Goal: Task Accomplishment & Management: Use online tool/utility

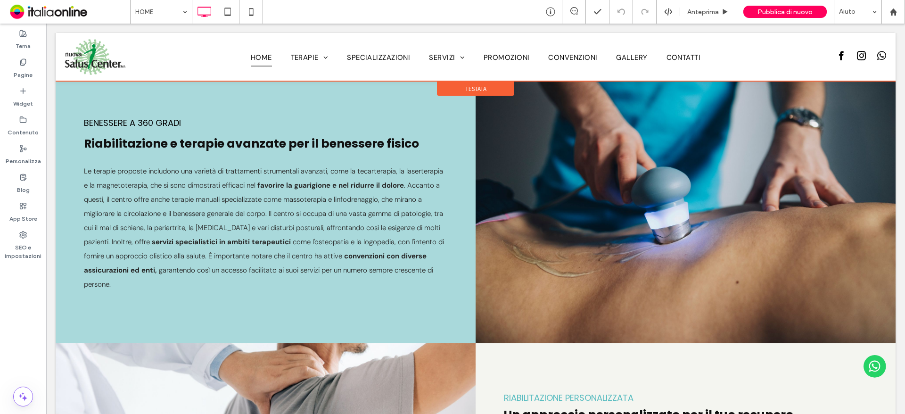
scroll to position [822, 0]
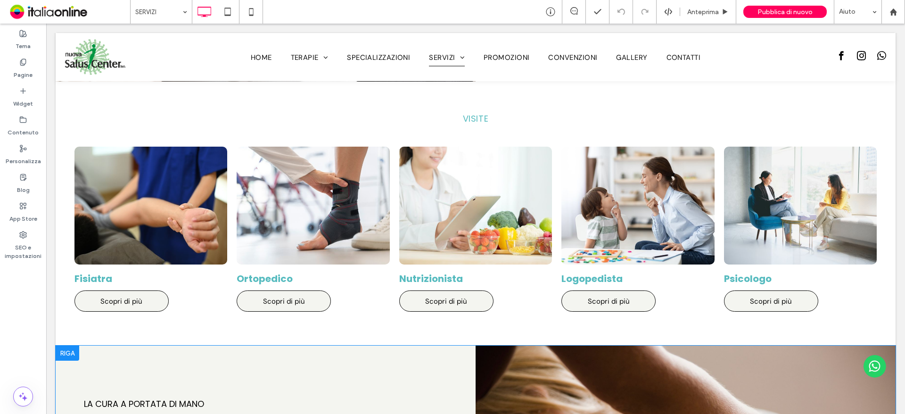
scroll to position [504, 0]
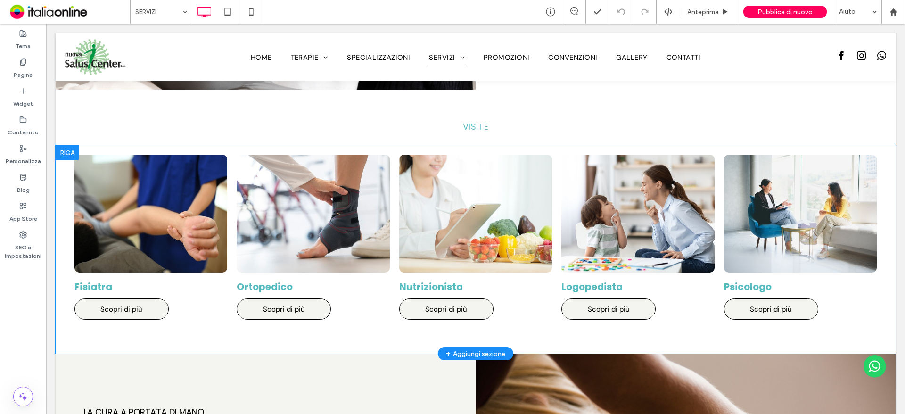
click at [63, 148] on div at bounding box center [68, 152] width 24 height 15
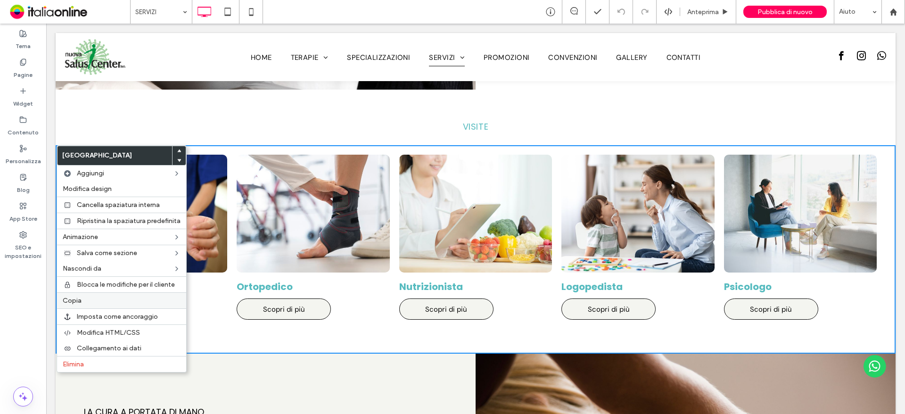
click at [103, 300] on label "Copia" at bounding box center [122, 300] width 118 height 8
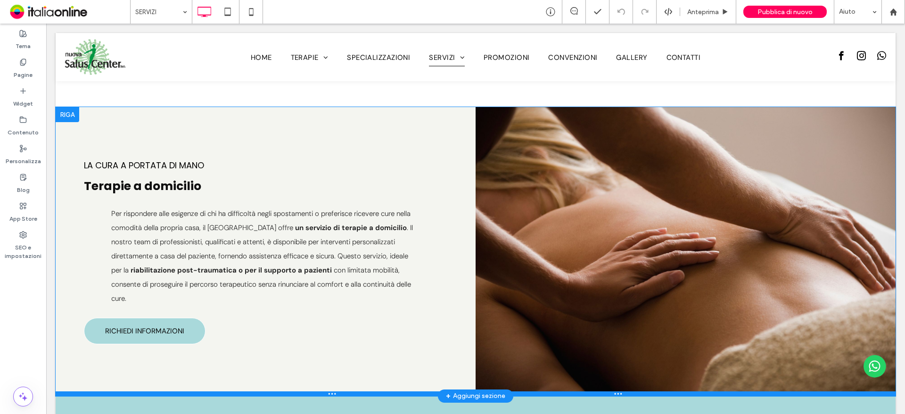
scroll to position [645, 0]
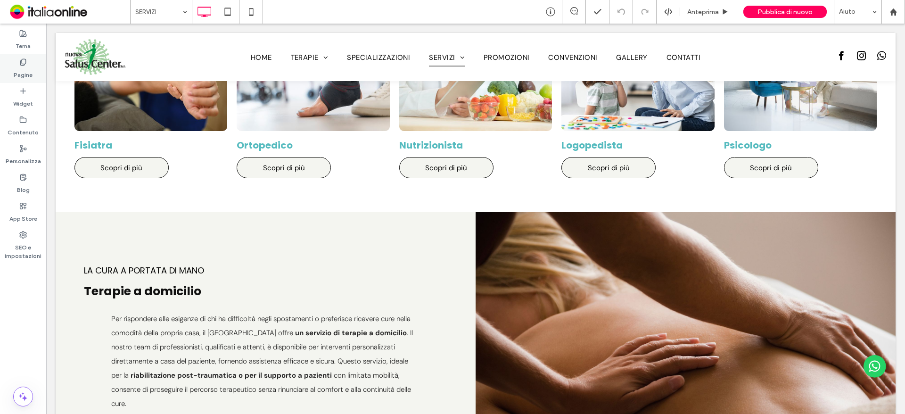
drag, startPoint x: 13, startPoint y: 72, endPoint x: 19, endPoint y: 67, distance: 8.0
click at [13, 72] on div "Pagine" at bounding box center [23, 68] width 46 height 29
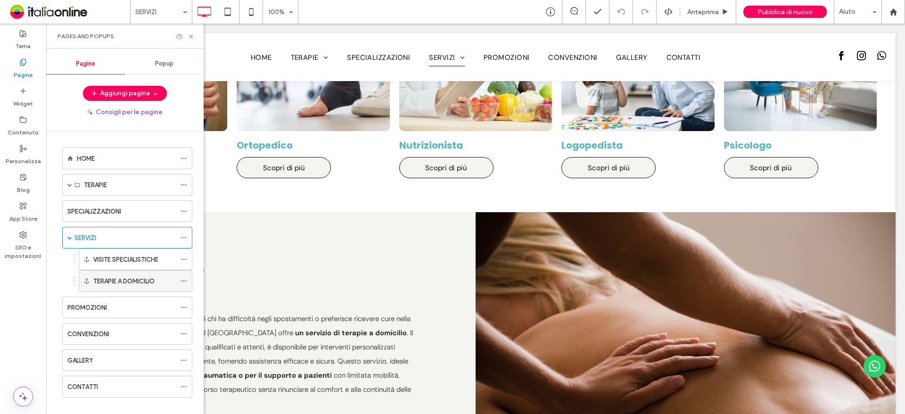
click at [141, 284] on label "TERAPIE A DOMICILIO" at bounding box center [123, 281] width 61 height 16
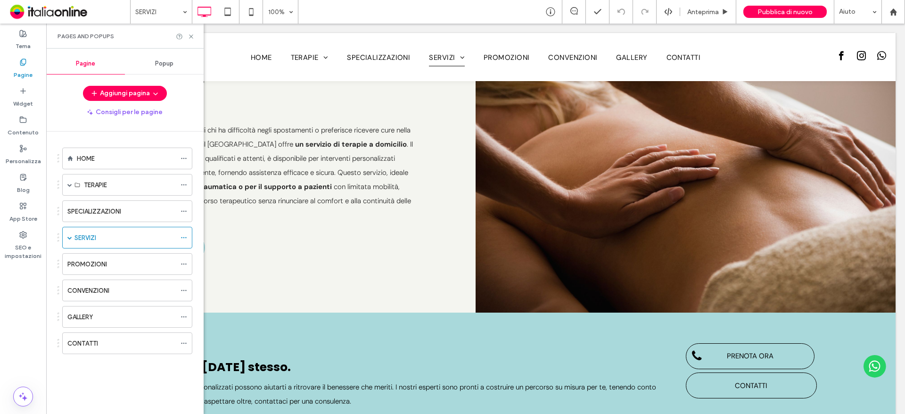
click at [141, 270] on div "PROMOZIONI" at bounding box center [121, 263] width 108 height 21
click at [125, 248] on div at bounding box center [452, 207] width 905 height 414
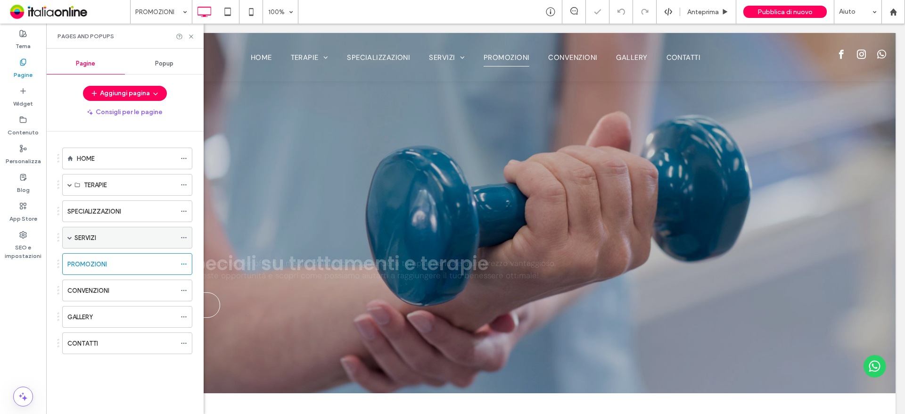
click at [115, 235] on div "SERVIZI" at bounding box center [124, 238] width 101 height 10
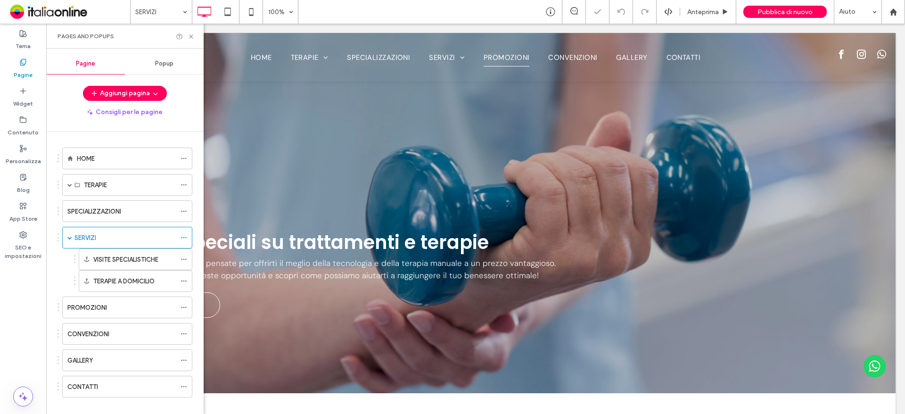
click at [117, 258] on div at bounding box center [452, 207] width 905 height 414
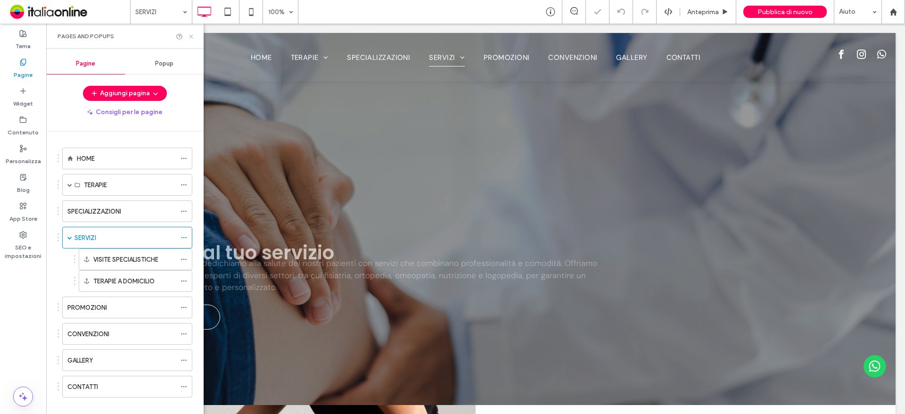
drag, startPoint x: 189, startPoint y: 33, endPoint x: 217, endPoint y: 114, distance: 85.8
click at [189, 33] on icon at bounding box center [191, 36] width 7 height 7
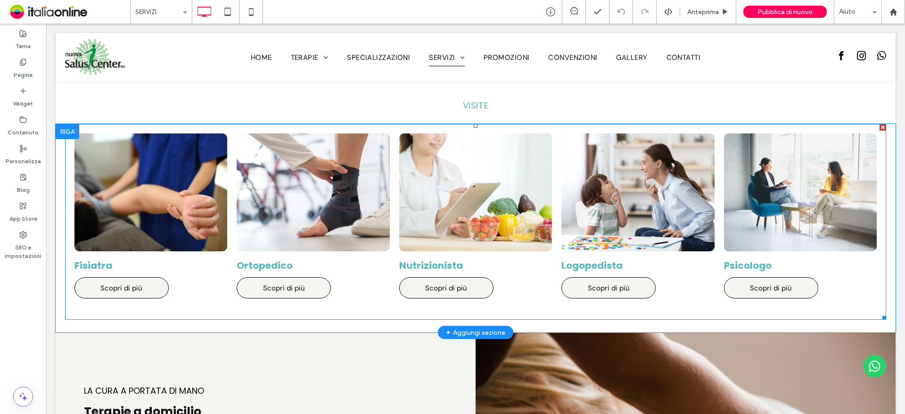
scroll to position [471, 0]
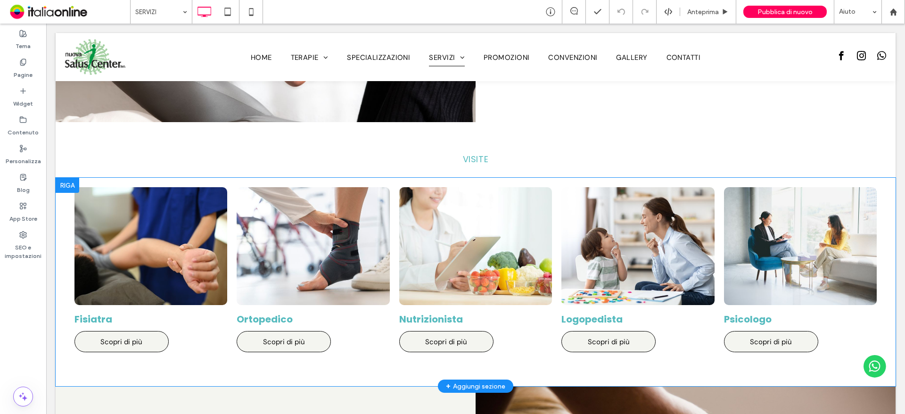
click at [63, 183] on div at bounding box center [68, 185] width 24 height 15
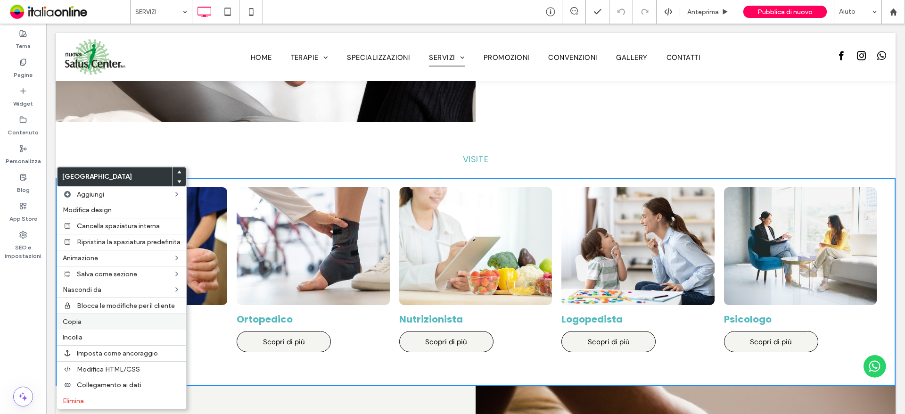
click at [86, 322] on label "Copia" at bounding box center [122, 322] width 118 height 8
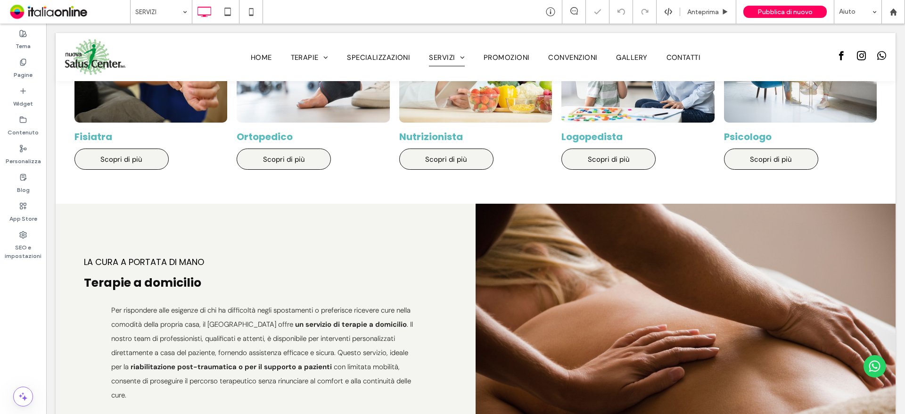
scroll to position [660, 0]
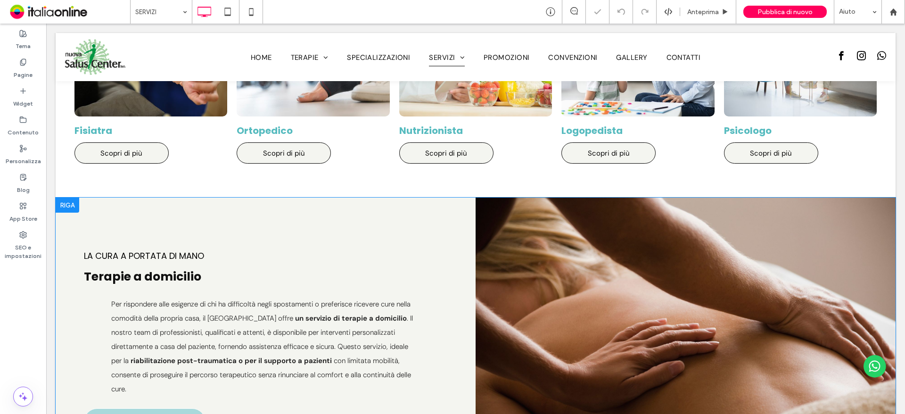
click at [66, 200] on div at bounding box center [68, 204] width 24 height 15
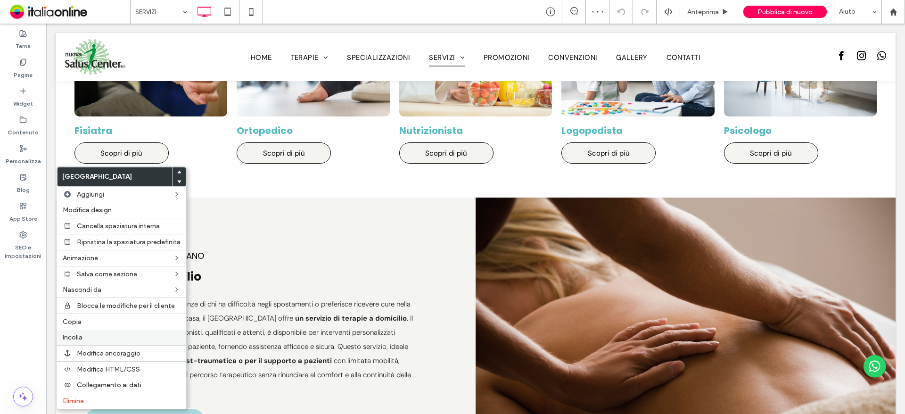
click at [82, 339] on span "Incolla" at bounding box center [73, 337] width 20 height 8
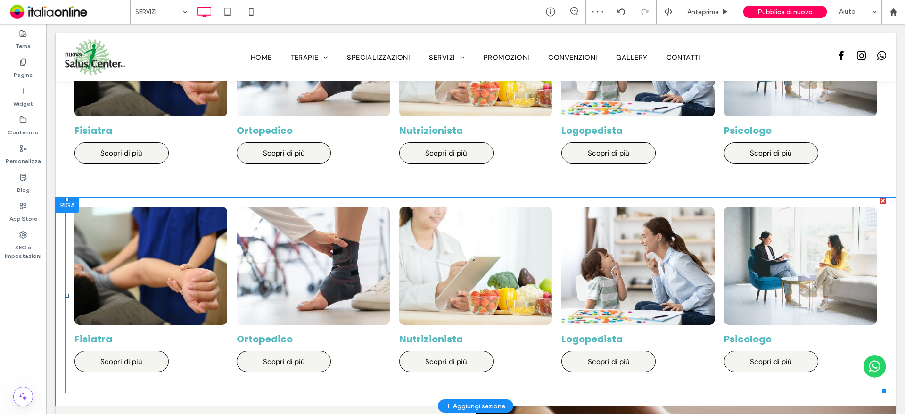
click at [768, 256] on link at bounding box center [800, 266] width 153 height 118
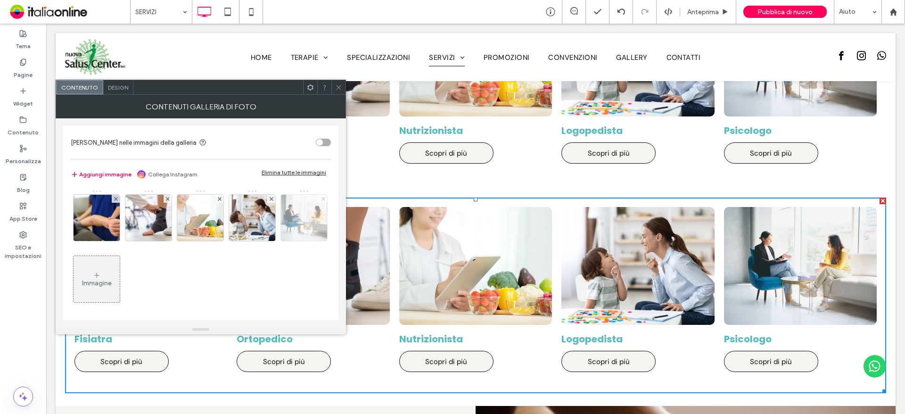
click at [321, 201] on icon at bounding box center [323, 199] width 4 height 4
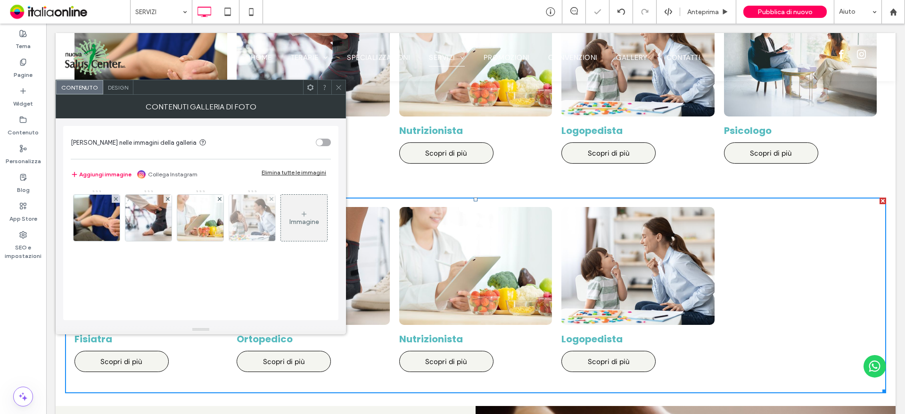
click at [274, 199] on div at bounding box center [271, 199] width 8 height 8
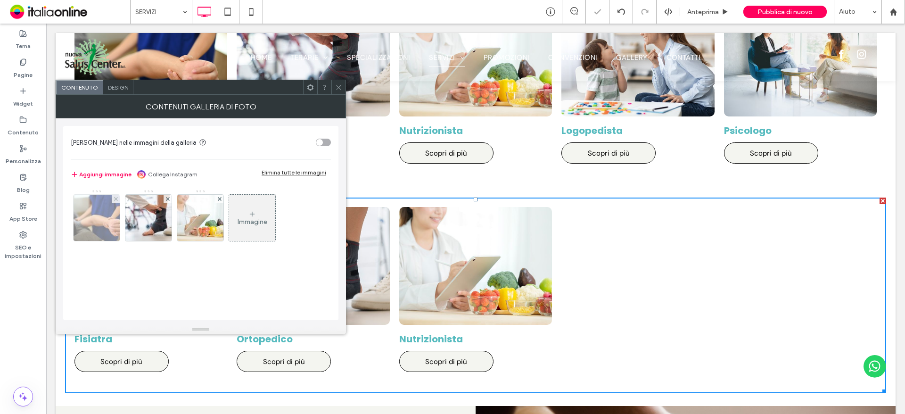
click at [106, 220] on img at bounding box center [96, 218] width 69 height 46
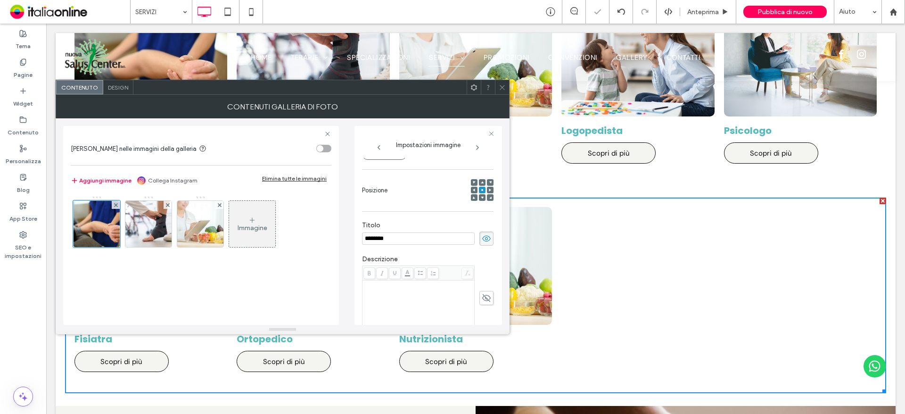
scroll to position [0, 0]
drag, startPoint x: 360, startPoint y: 237, endPoint x: 320, endPoint y: 237, distance: 39.1
click at [321, 237] on div "**********" at bounding box center [282, 221] width 439 height 206
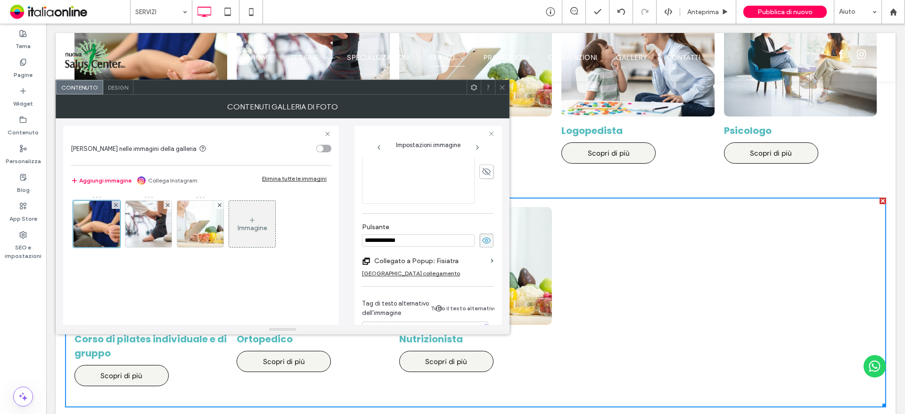
scroll to position [253, 0]
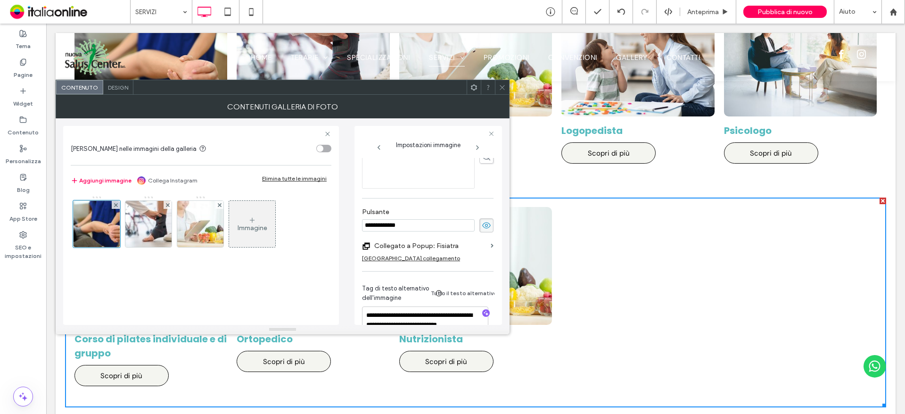
type input "**********"
click at [483, 230] on div "**********" at bounding box center [427, 124] width 131 height 440
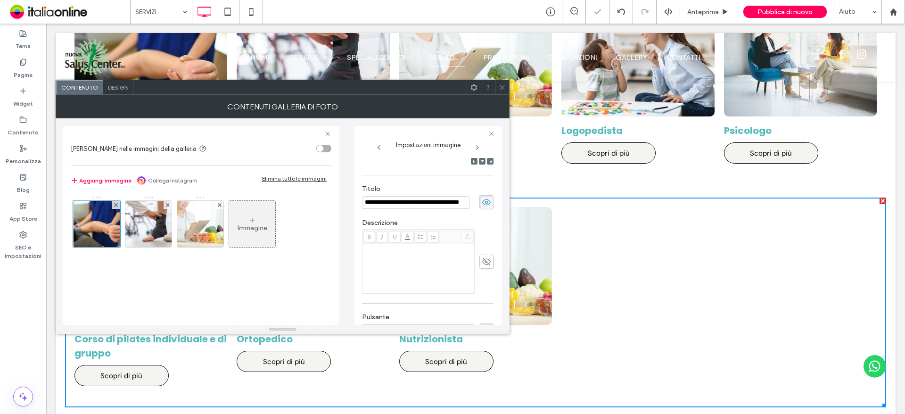
scroll to position [279, 0]
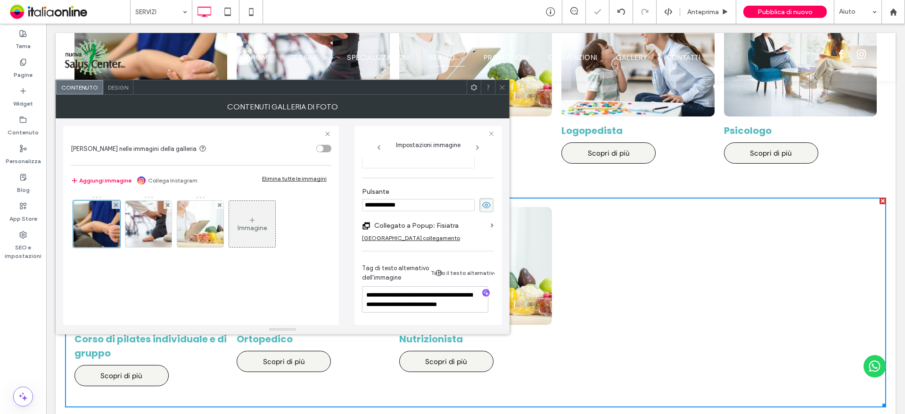
click at [483, 221] on section "Collegato a Popup: Fisiatra" at bounding box center [427, 225] width 131 height 17
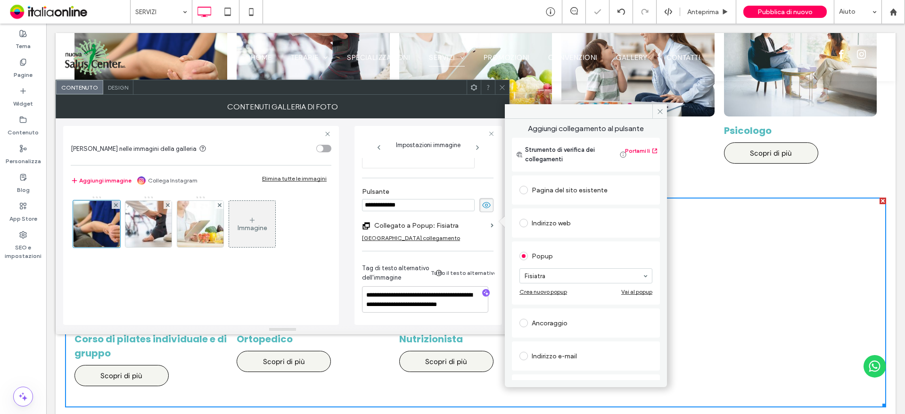
scroll to position [0, 0]
click at [407, 235] on div "Rimuovi collegamento" at bounding box center [411, 237] width 98 height 7
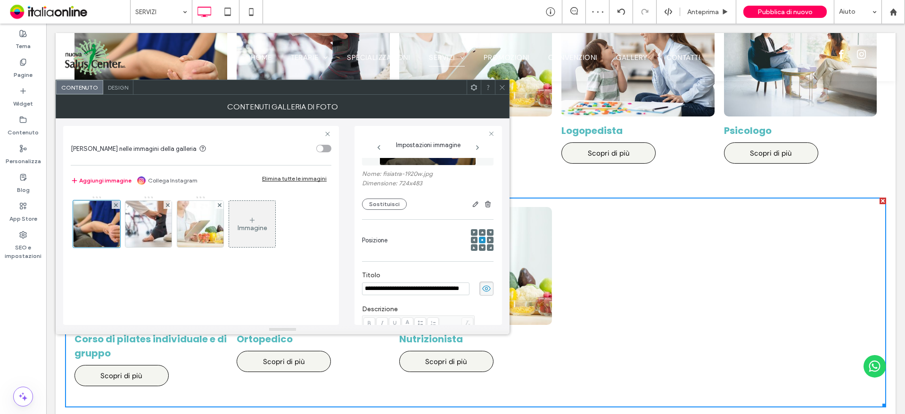
scroll to position [36, 0]
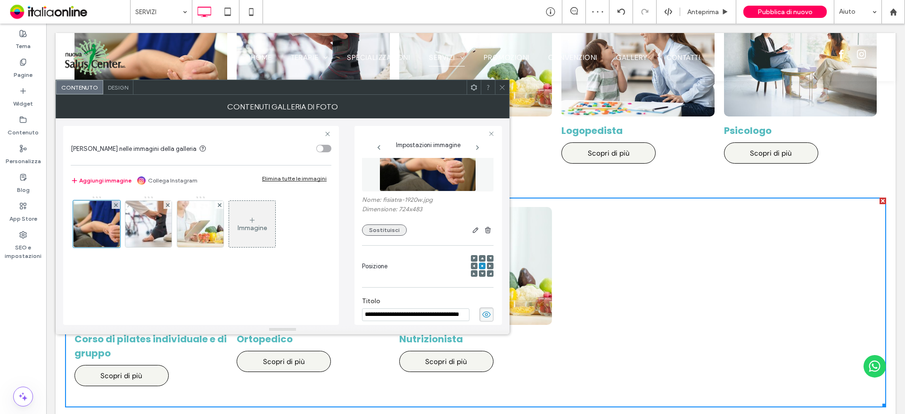
click at [385, 228] on button "Sostituisci" at bounding box center [384, 229] width 45 height 11
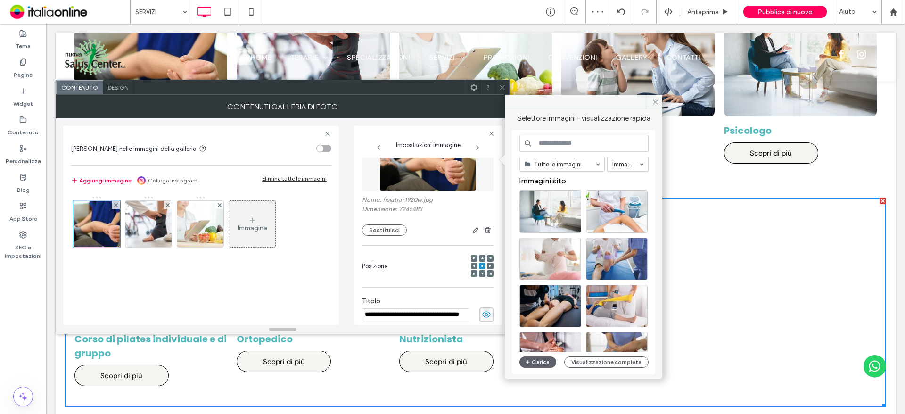
click at [590, 148] on input at bounding box center [583, 143] width 129 height 17
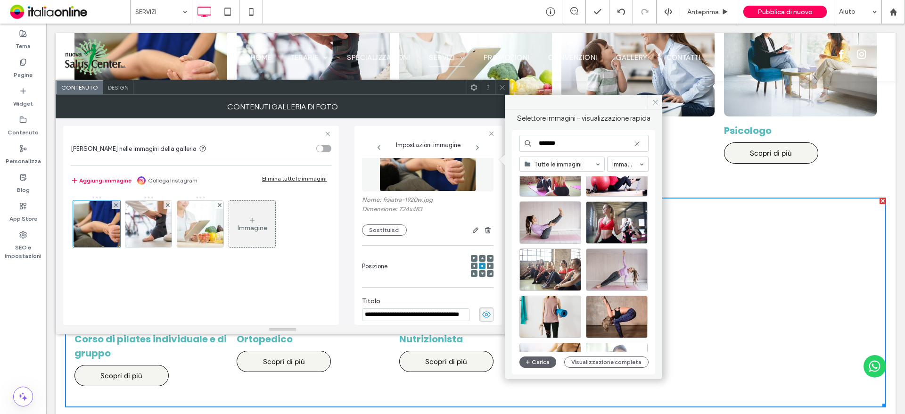
scroll to position [94, 0]
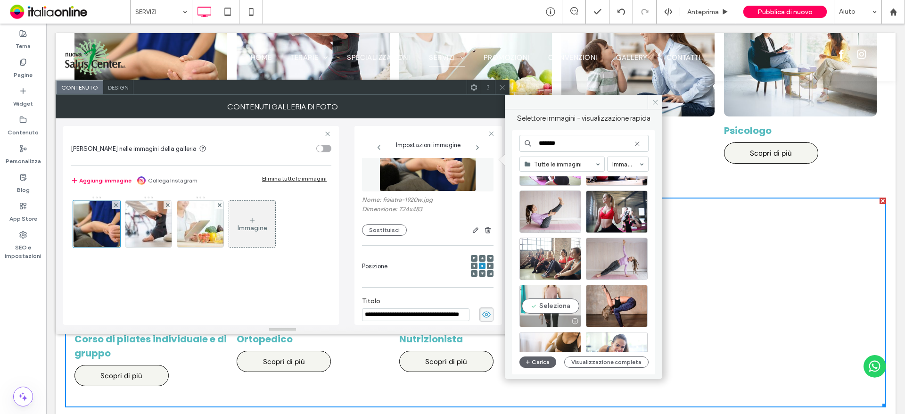
type input "*******"
click at [563, 299] on div "Seleziona" at bounding box center [550, 306] width 62 height 42
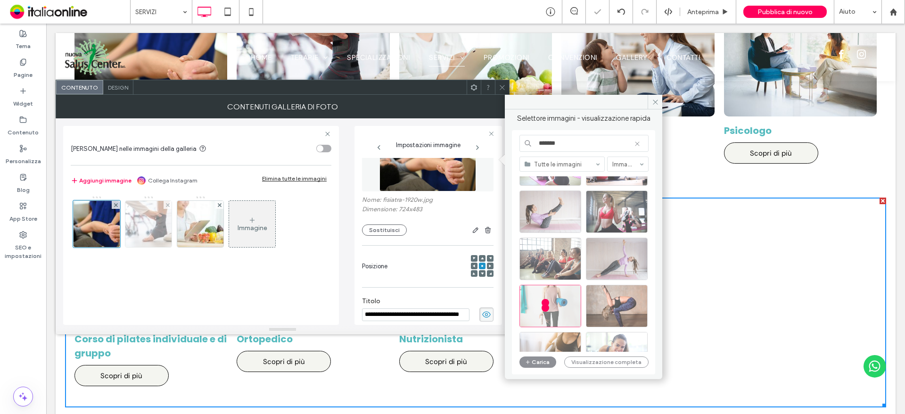
click at [151, 237] on img at bounding box center [148, 224] width 69 height 46
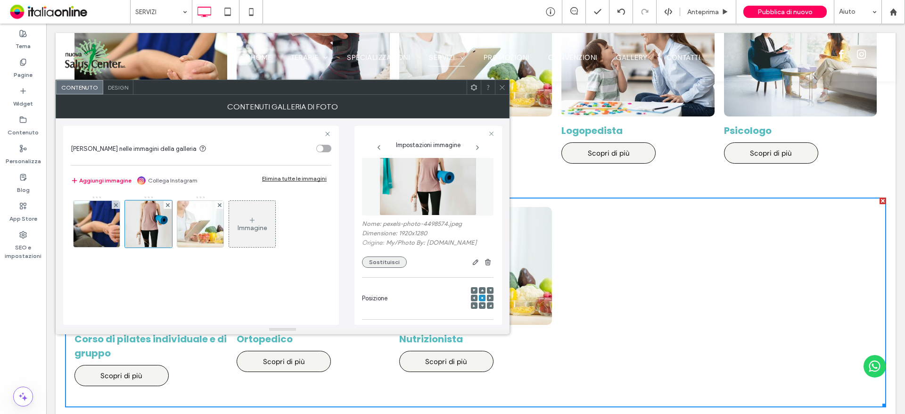
scroll to position [0, 0]
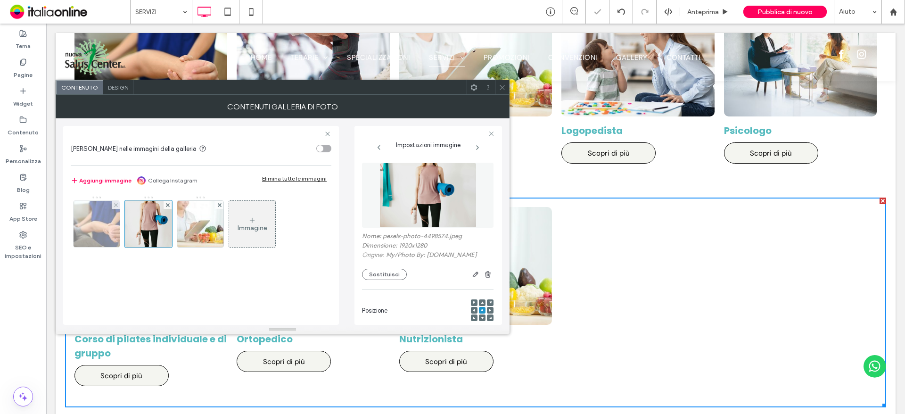
click at [94, 228] on img at bounding box center [96, 224] width 69 height 46
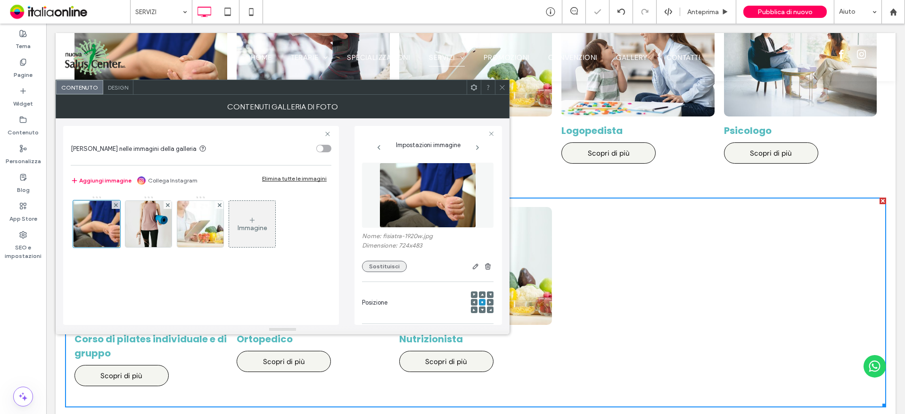
click at [397, 266] on button "Sostituisci" at bounding box center [384, 266] width 45 height 11
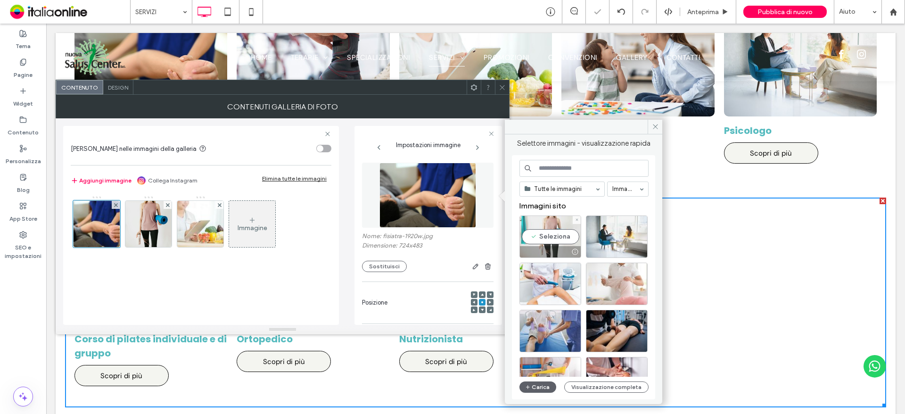
click at [541, 241] on div "Seleziona" at bounding box center [550, 236] width 62 height 42
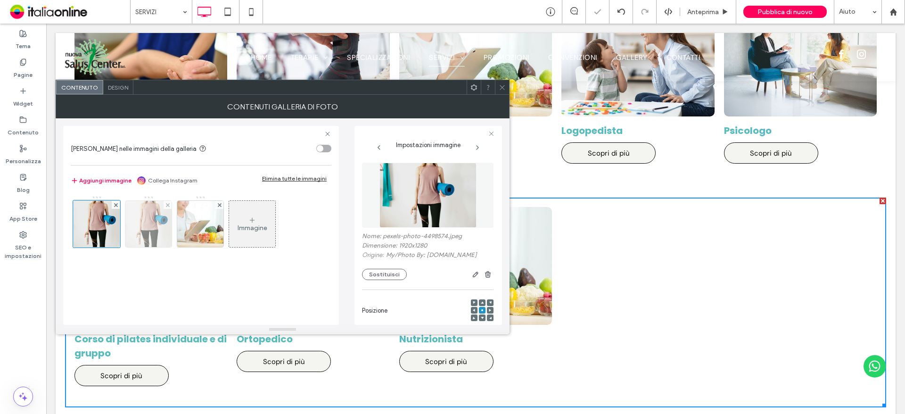
click at [139, 222] on img at bounding box center [148, 224] width 69 height 46
type textarea "**********"
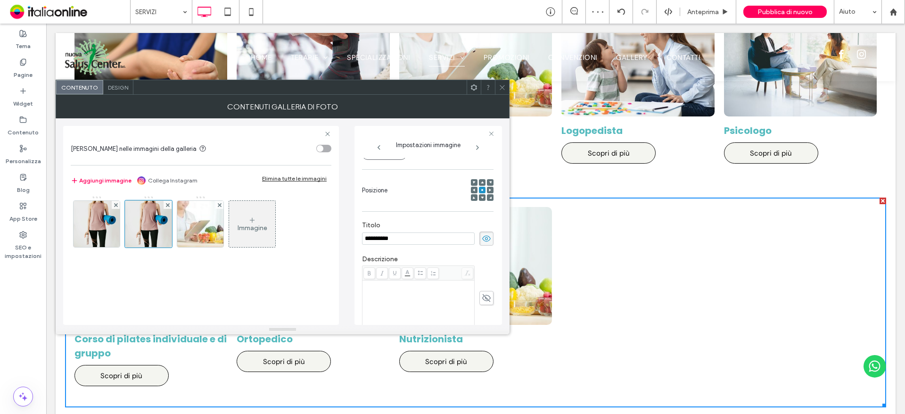
drag, startPoint x: 364, startPoint y: 237, endPoint x: 349, endPoint y: 240, distance: 15.3
click at [348, 240] on div "**********" at bounding box center [282, 221] width 439 height 206
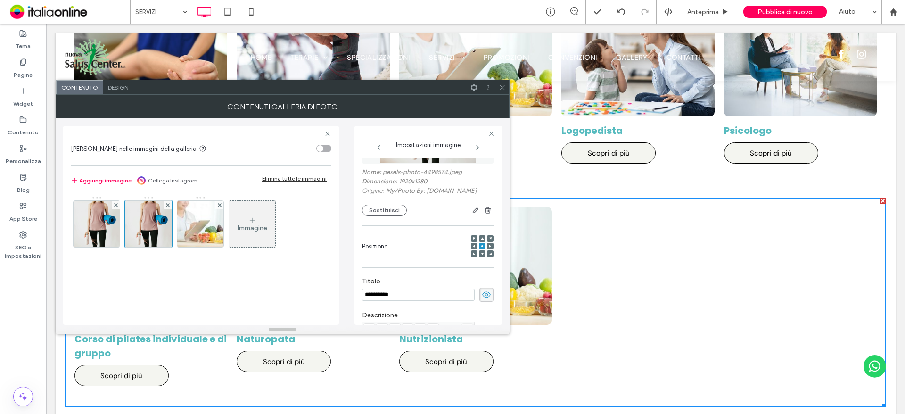
scroll to position [0, 0]
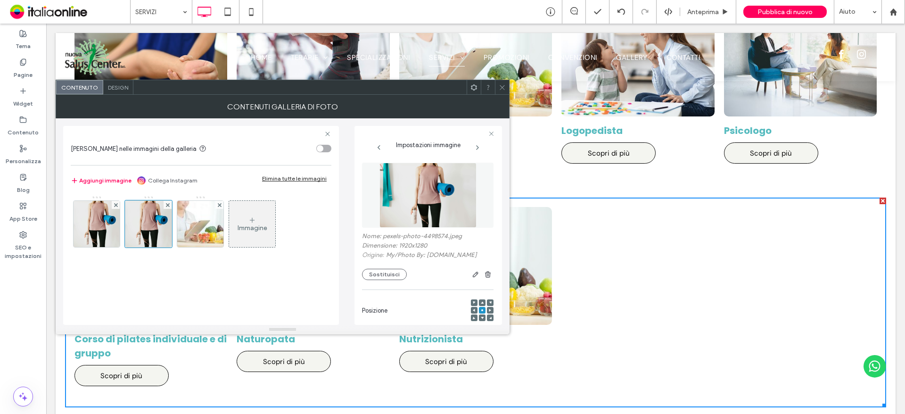
type input "**********"
click at [391, 282] on div "**********" at bounding box center [427, 382] width 131 height 448
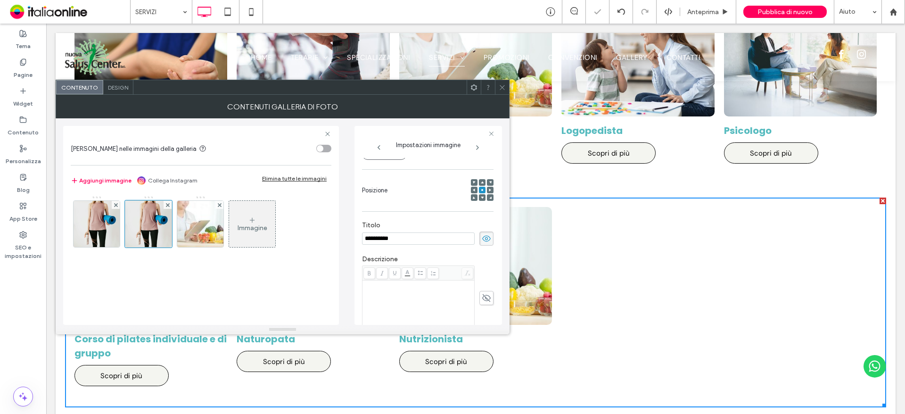
drag, startPoint x: 408, startPoint y: 238, endPoint x: 305, endPoint y: 239, distance: 102.7
click at [305, 239] on div "**********" at bounding box center [282, 221] width 439 height 206
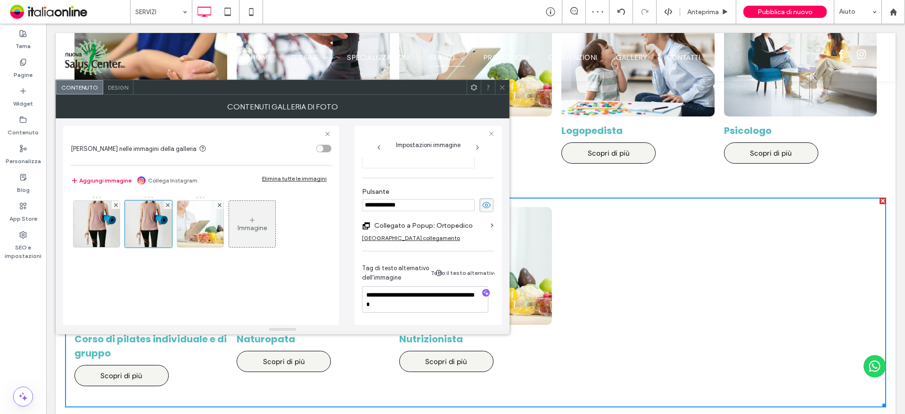
click at [479, 206] on span at bounding box center [486, 205] width 14 height 14
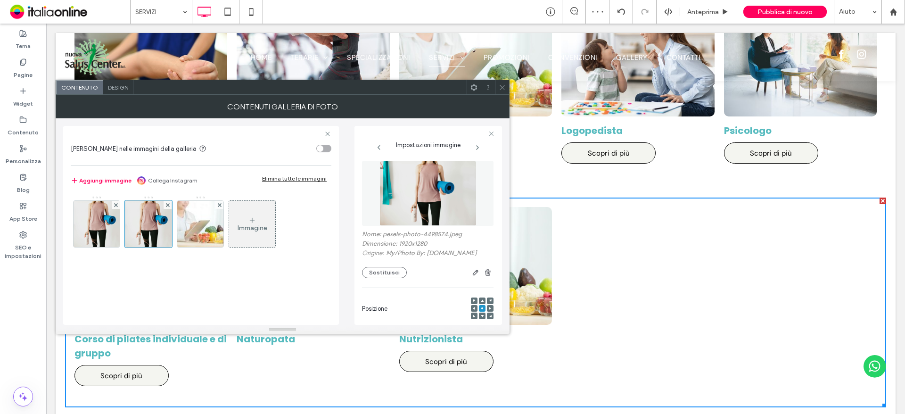
scroll to position [0, 0]
click at [401, 271] on button "Sostituisci" at bounding box center [384, 274] width 45 height 11
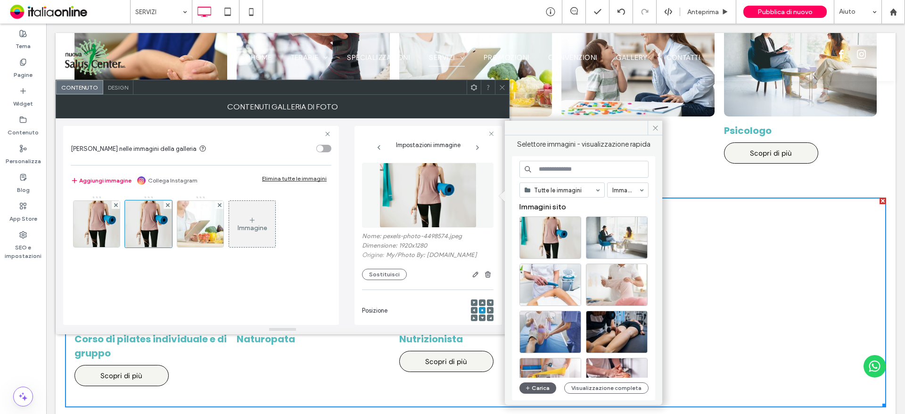
click at [552, 165] on input at bounding box center [583, 169] width 129 height 17
paste input "**********"
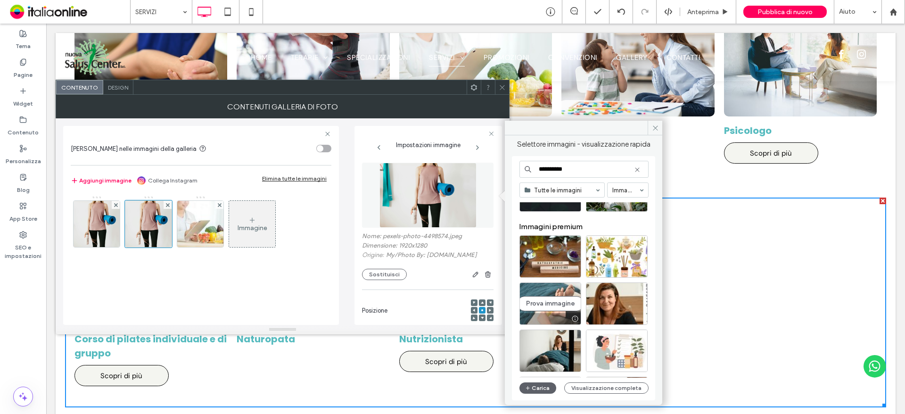
scroll to position [330, 0]
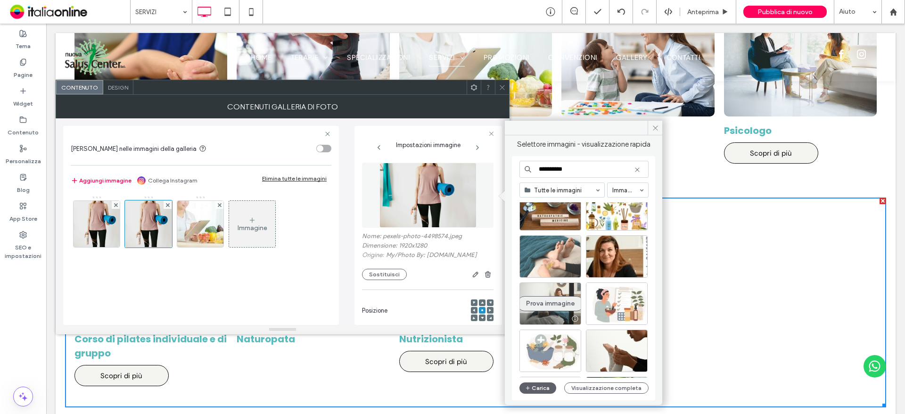
type input "**********"
click at [571, 300] on button "Prova immagine" at bounding box center [550, 303] width 67 height 15
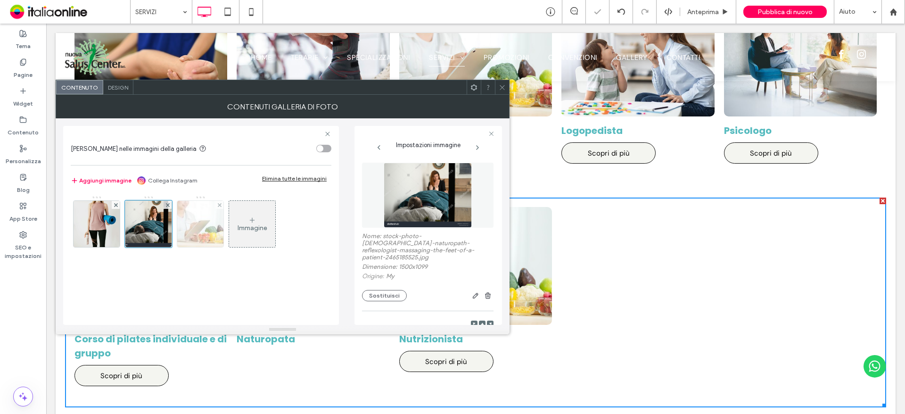
click at [195, 213] on img at bounding box center [200, 224] width 69 height 46
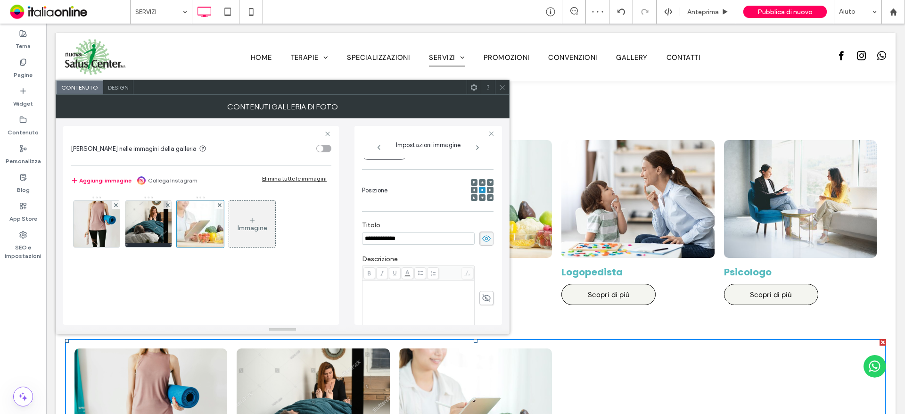
scroll to position [565, 0]
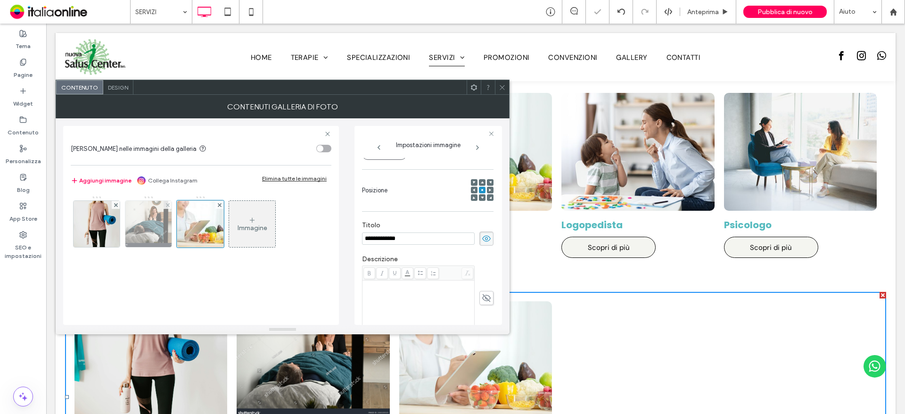
click at [147, 221] on img at bounding box center [148, 224] width 63 height 46
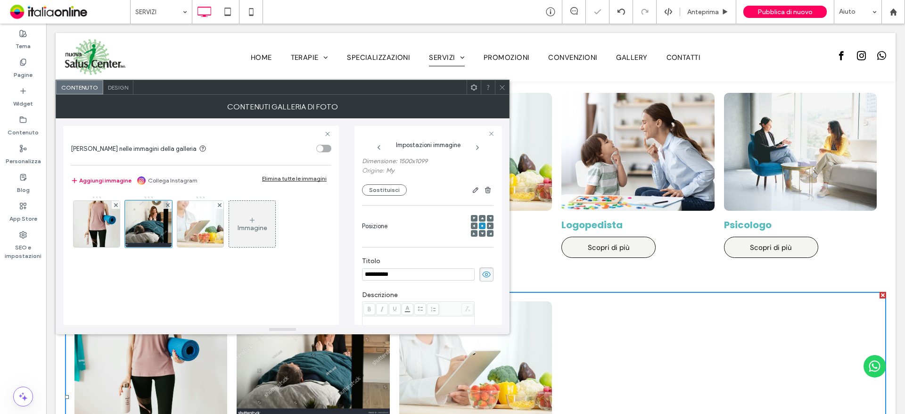
scroll to position [40, 0]
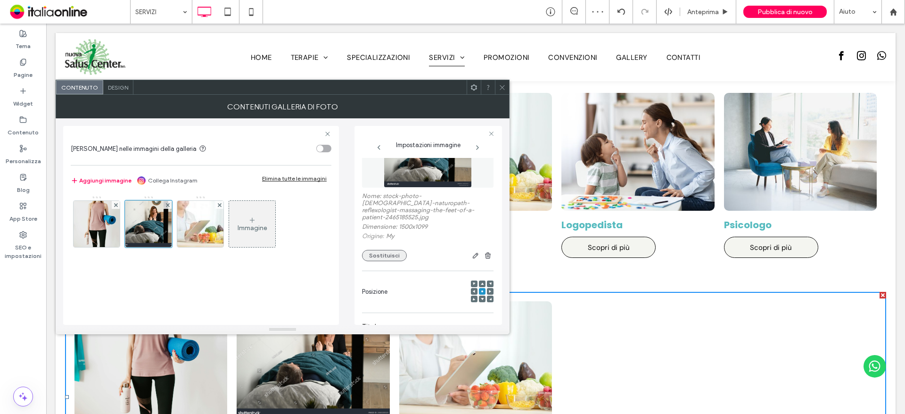
click at [382, 250] on button "Sostituisci" at bounding box center [384, 255] width 45 height 11
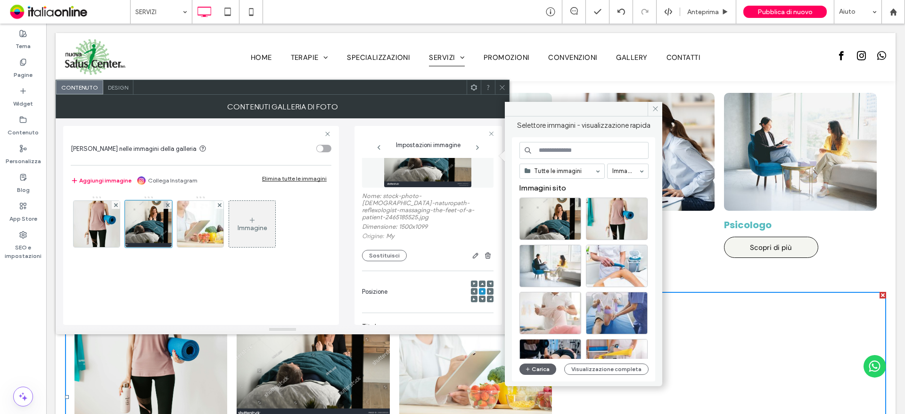
click at [574, 153] on input at bounding box center [583, 150] width 129 height 17
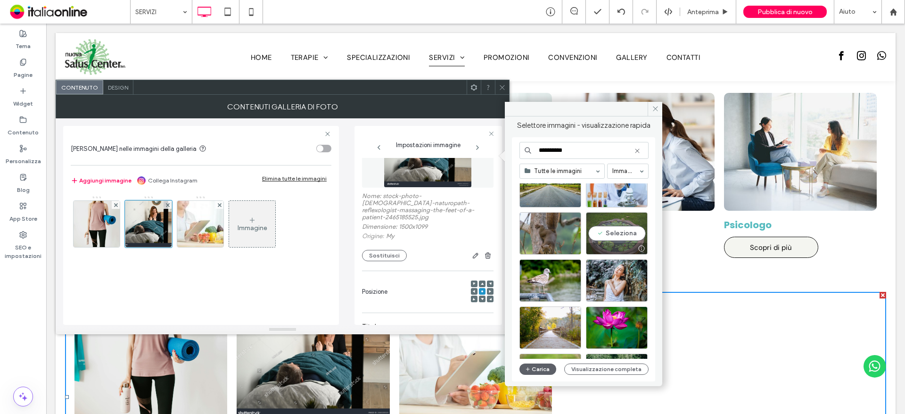
scroll to position [47, 0]
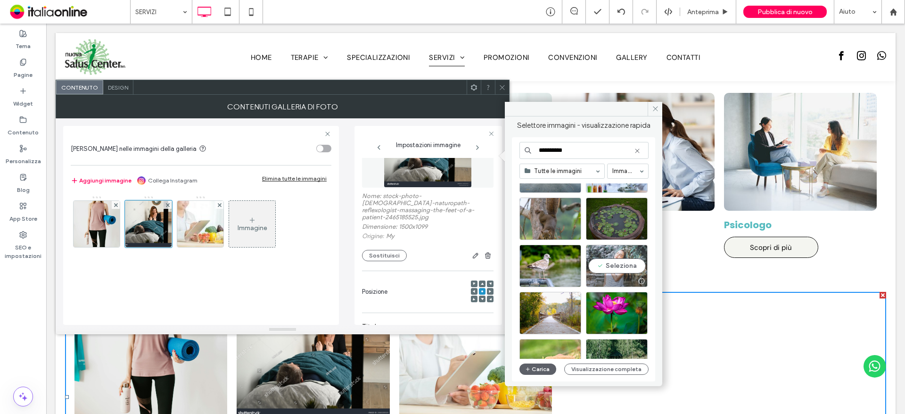
type input "**********"
click at [635, 257] on div "Seleziona" at bounding box center [617, 266] width 62 height 42
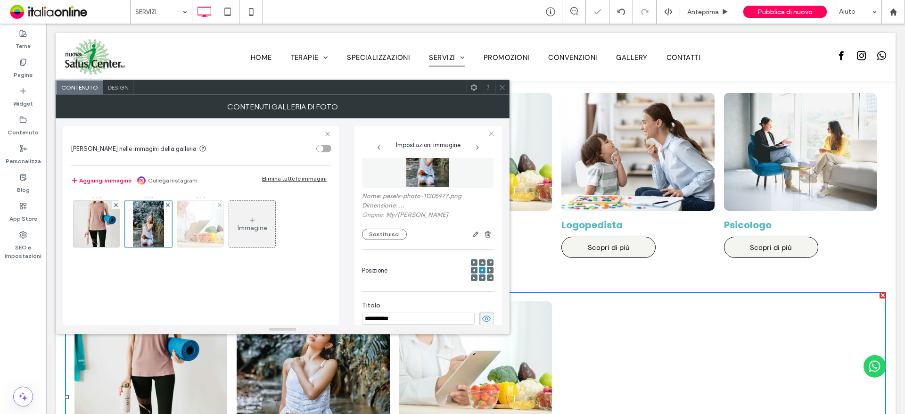
click at [200, 234] on img at bounding box center [200, 224] width 69 height 46
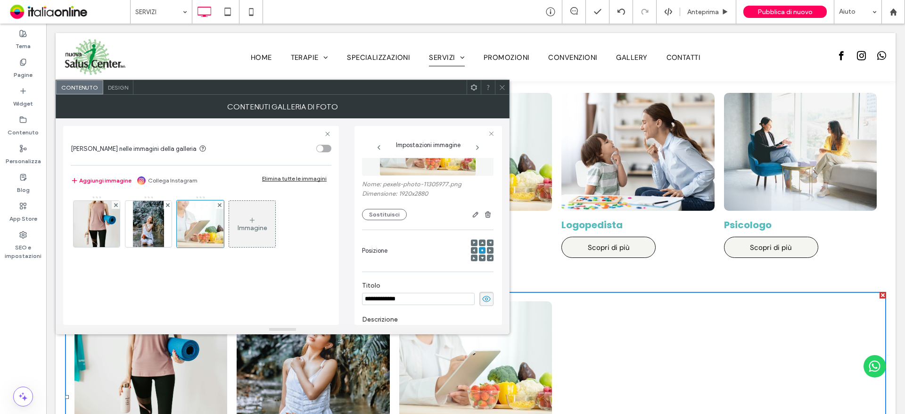
scroll to position [94, 0]
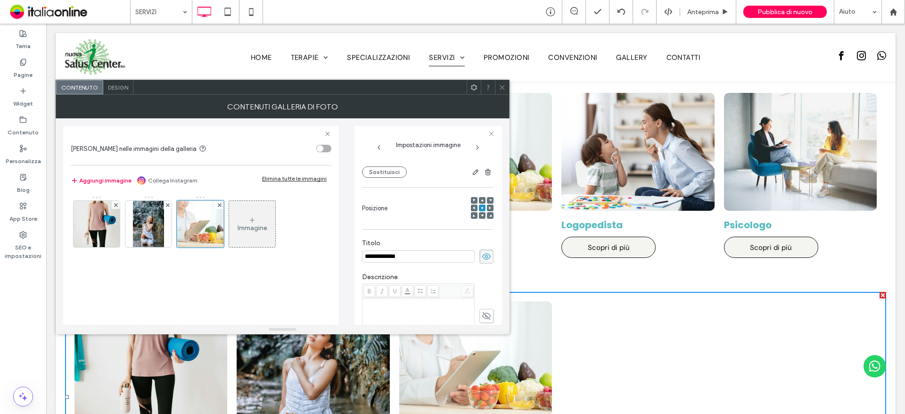
drag, startPoint x: 423, startPoint y: 256, endPoint x: 303, endPoint y: 260, distance: 119.7
click at [307, 260] on div "**********" at bounding box center [282, 221] width 439 height 206
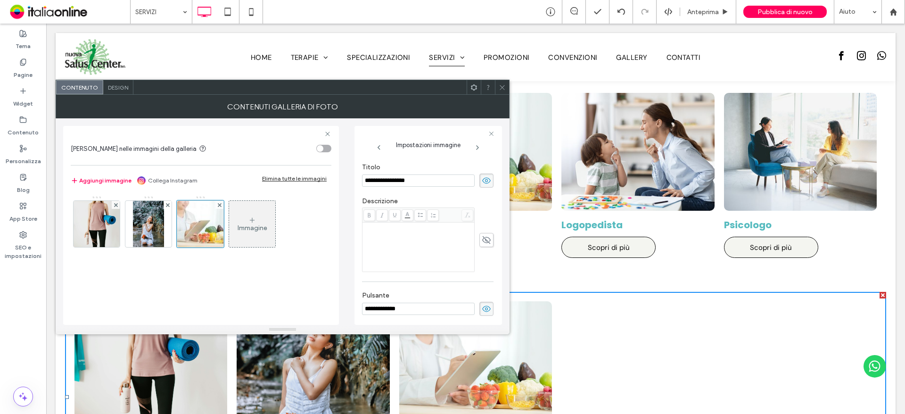
scroll to position [188, 0]
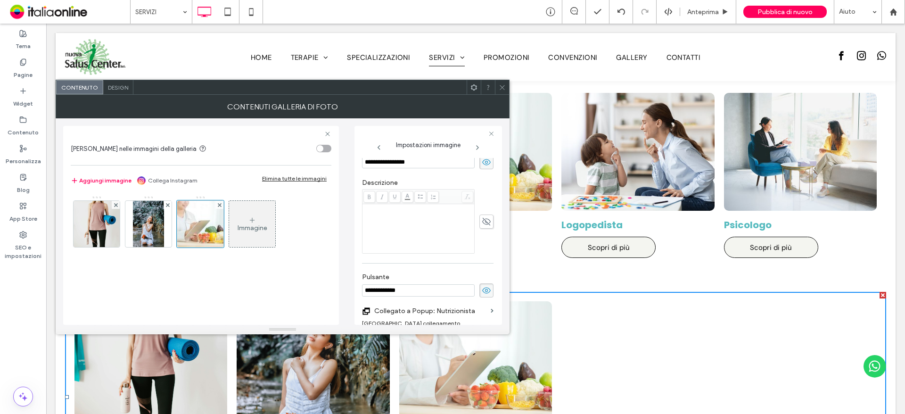
type input "**********"
click at [485, 295] on icon at bounding box center [486, 290] width 9 height 10
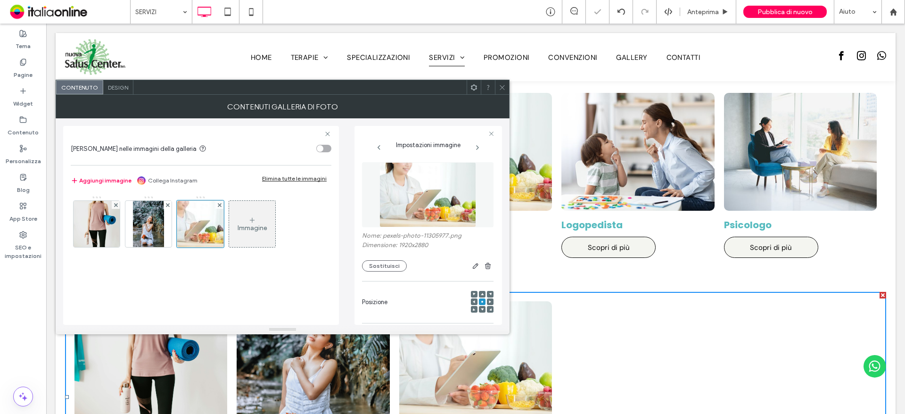
scroll to position [0, 0]
click at [394, 265] on button "Sostituisci" at bounding box center [384, 266] width 45 height 11
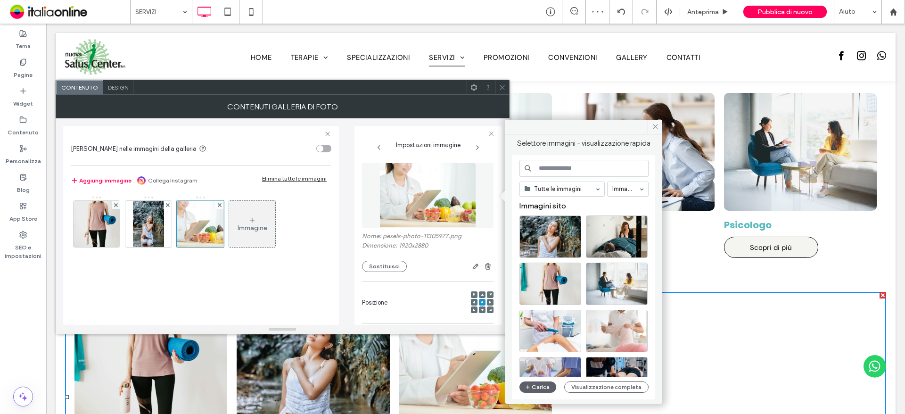
click at [574, 167] on input at bounding box center [583, 168] width 129 height 17
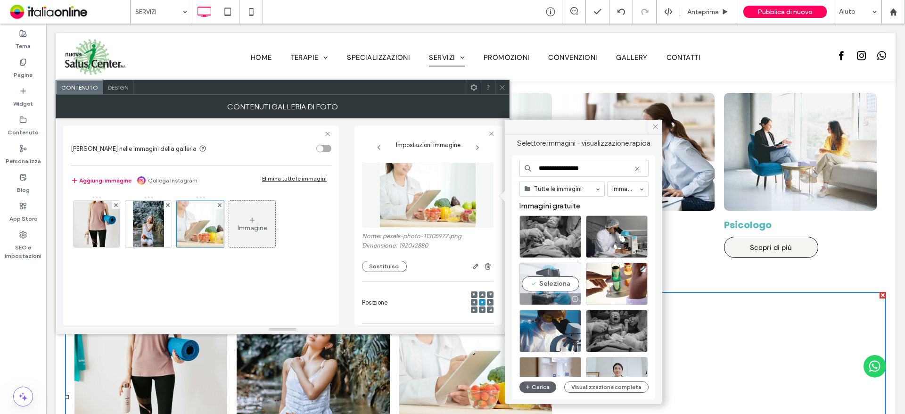
scroll to position [141, 0]
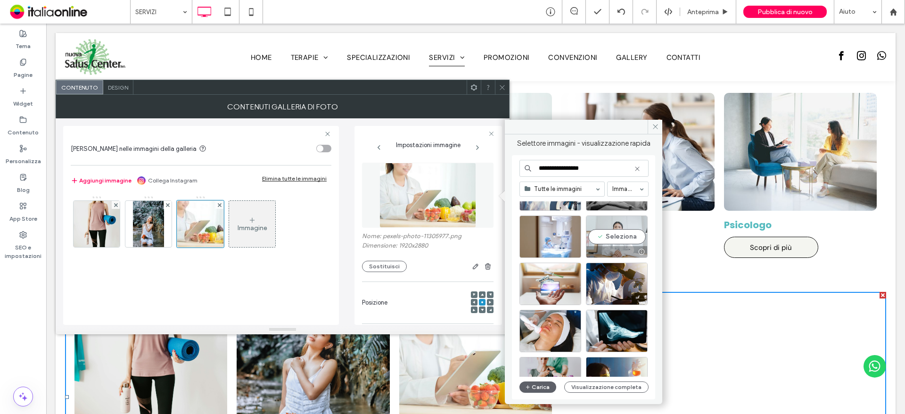
type input "**********"
click at [603, 241] on div "Seleziona" at bounding box center [617, 236] width 62 height 42
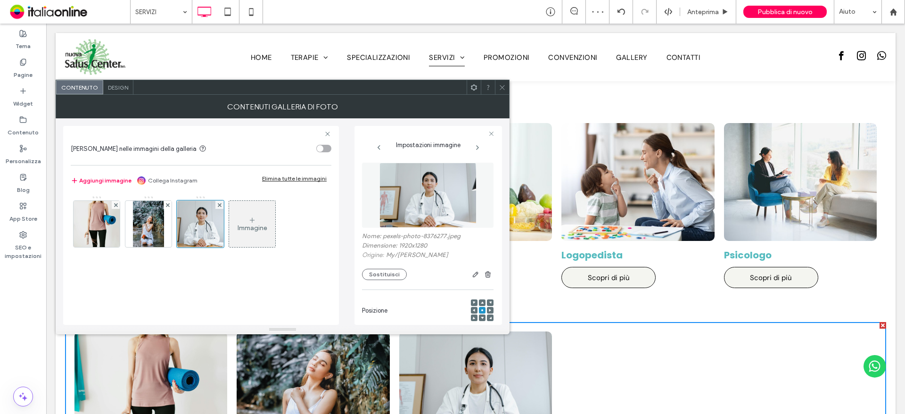
scroll to position [518, 0]
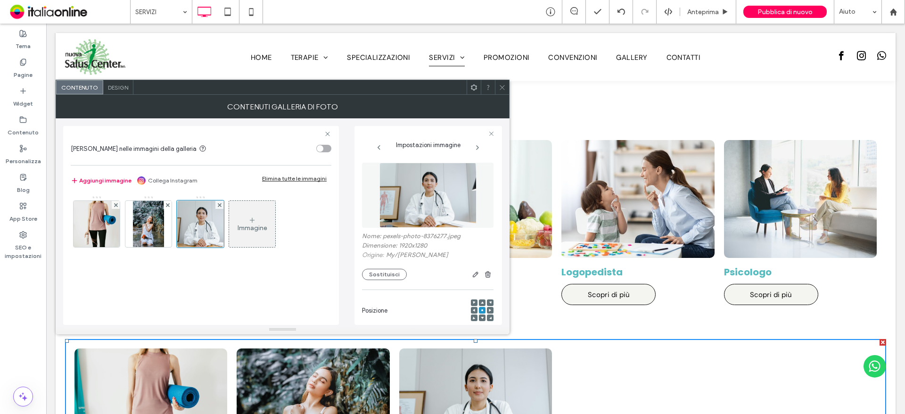
drag, startPoint x: 500, startPoint y: 86, endPoint x: 501, endPoint y: 94, distance: 8.1
click at [500, 86] on icon at bounding box center [502, 87] width 7 height 7
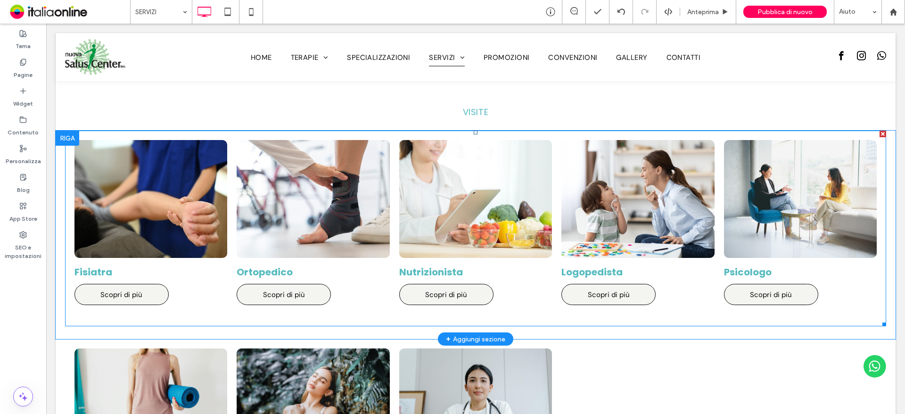
scroll to position [707, 0]
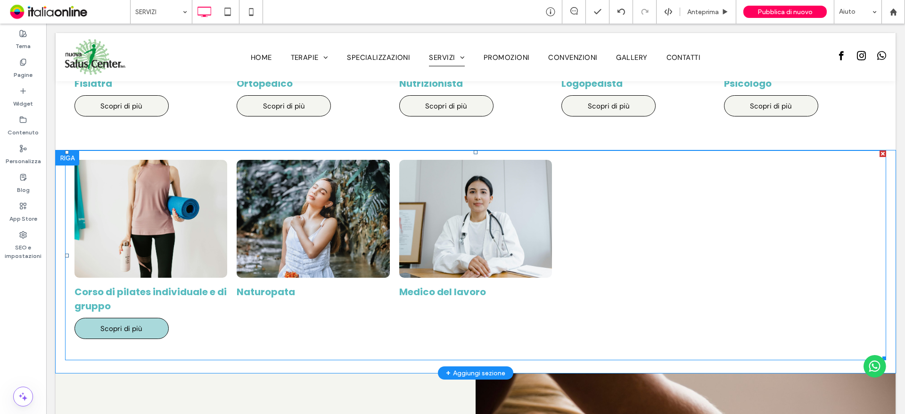
click at [136, 331] on span "Scopri di più" at bounding box center [121, 328] width 61 height 19
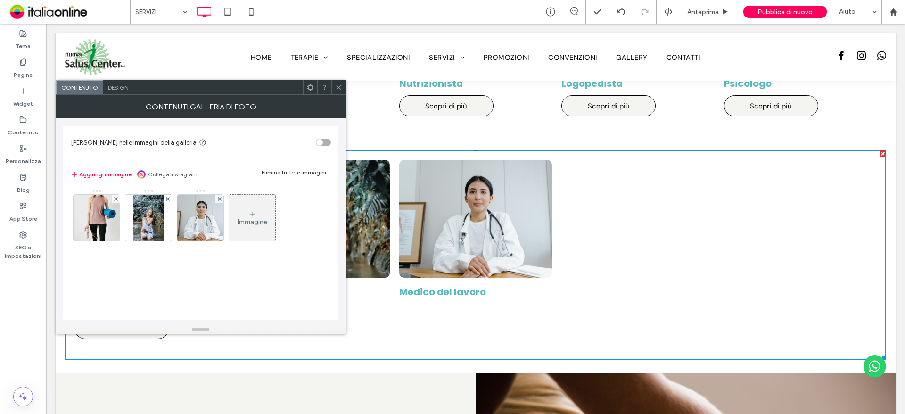
click at [114, 219] on img at bounding box center [96, 218] width 69 height 46
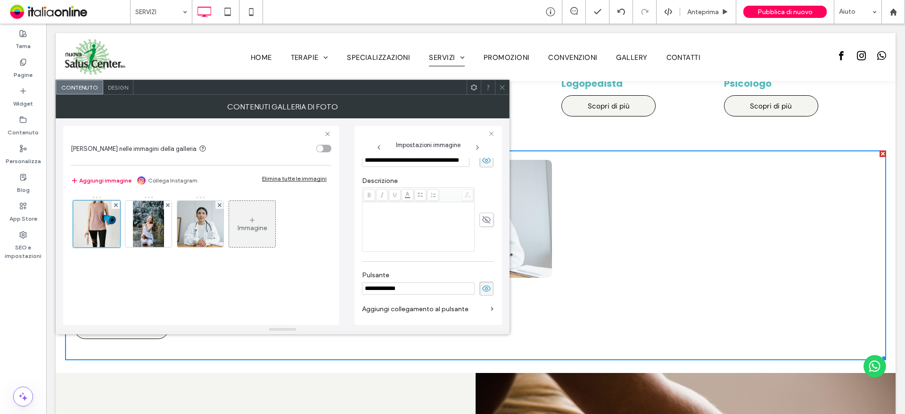
scroll to position [280, 0]
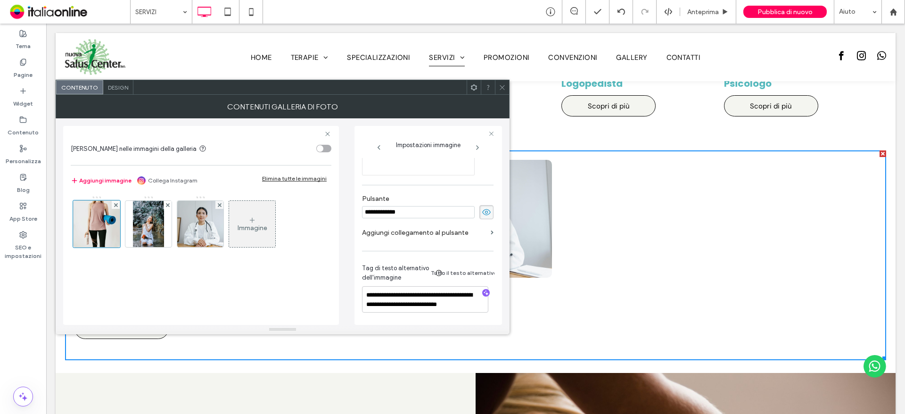
click at [472, 208] on div "**********" at bounding box center [427, 212] width 131 height 14
click at [482, 207] on icon at bounding box center [486, 212] width 9 height 10
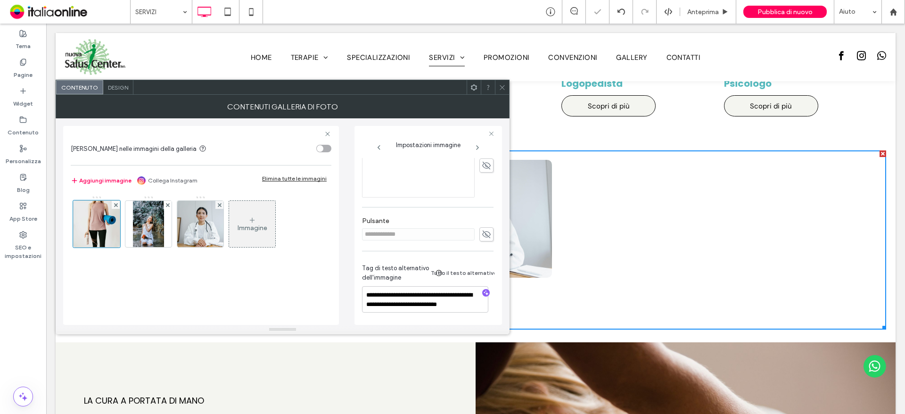
click at [503, 84] on icon at bounding box center [502, 87] width 7 height 7
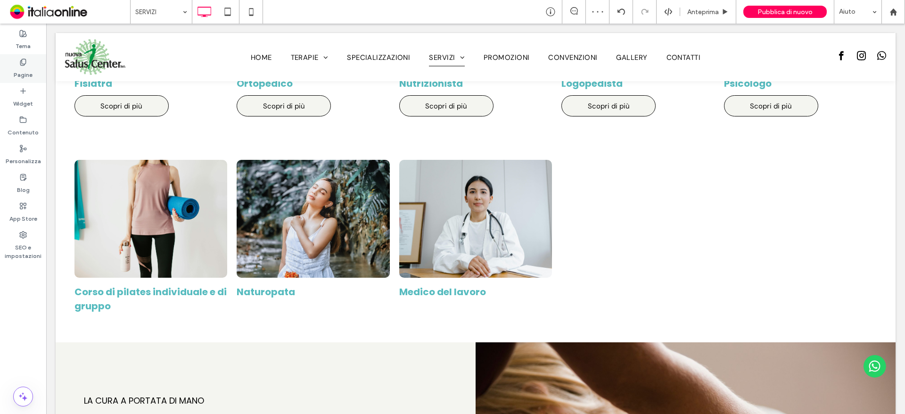
click at [25, 71] on label "Pagine" at bounding box center [23, 72] width 19 height 13
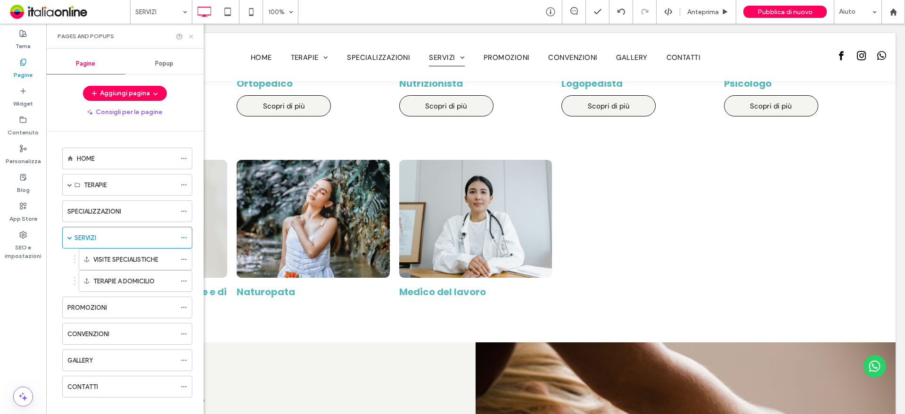
drag, startPoint x: 188, startPoint y: 39, endPoint x: 142, endPoint y: 16, distance: 51.4
click at [188, 39] on icon at bounding box center [191, 36] width 7 height 7
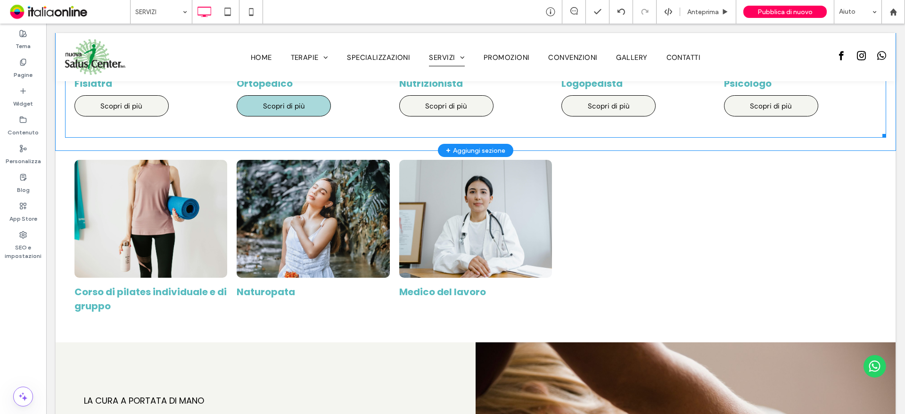
click at [271, 111] on span "Scopri di più" at bounding box center [283, 106] width 61 height 19
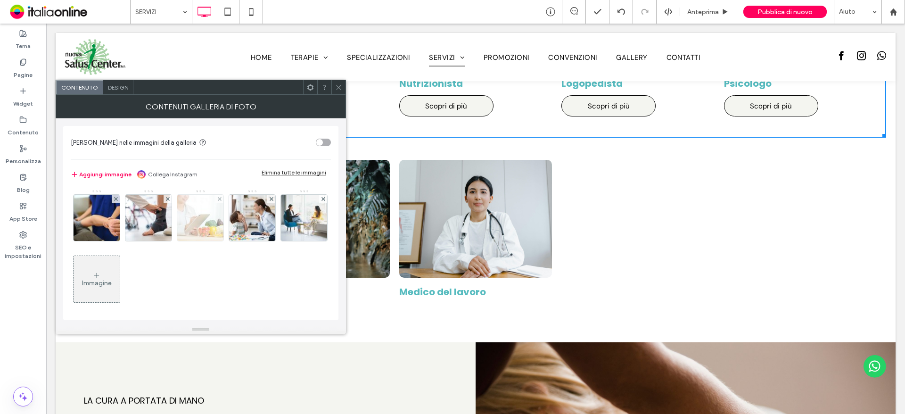
drag, startPoint x: 80, startPoint y: 221, endPoint x: 88, endPoint y: 221, distance: 8.0
click at [80, 221] on img at bounding box center [96, 218] width 69 height 46
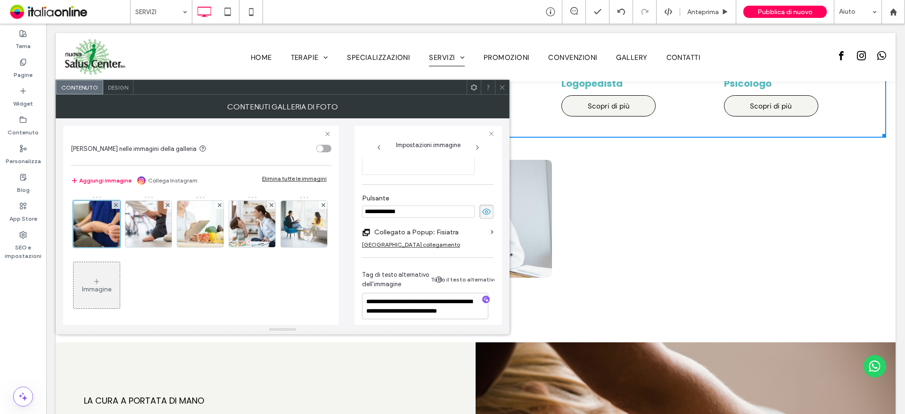
scroll to position [279, 0]
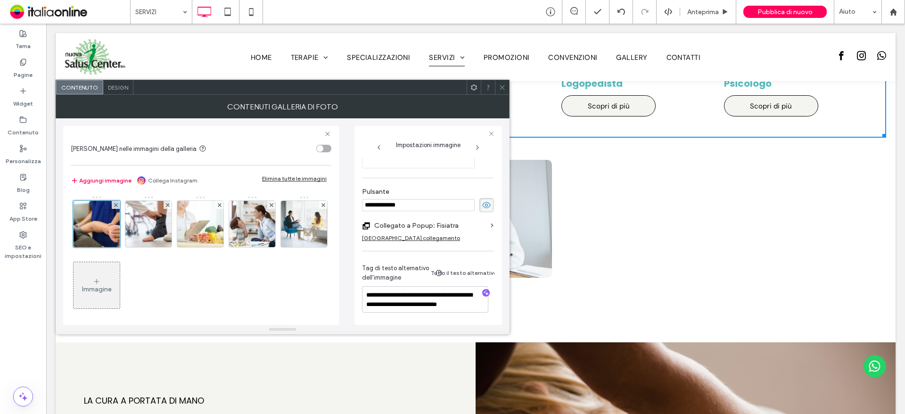
click at [430, 219] on label "Collegato a Popup: Fisiatra" at bounding box center [430, 225] width 113 height 17
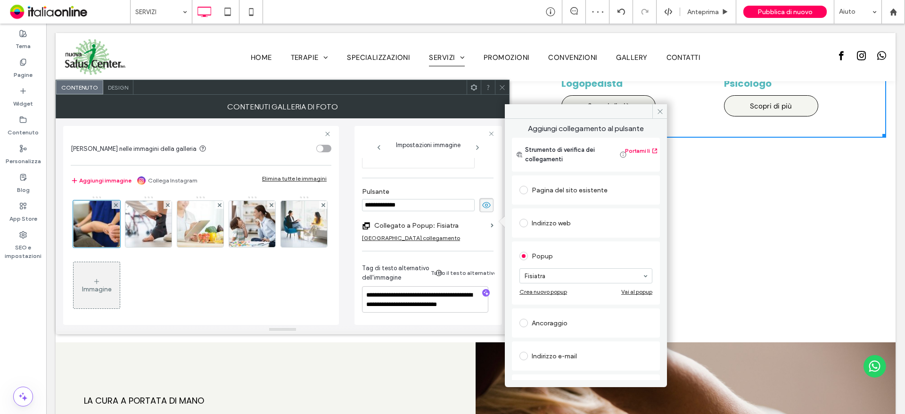
click at [628, 292] on div "Vai al popup" at bounding box center [636, 291] width 31 height 7
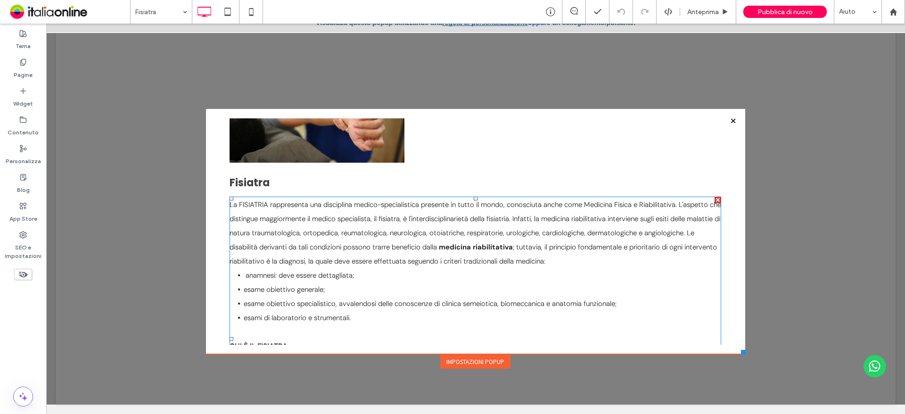
scroll to position [85, 0]
click at [728, 118] on div at bounding box center [733, 120] width 13 height 13
click at [729, 120] on div "Fisiatra La FISIATRIA rappresenta una disciplina medico-specialistica presente …" at bounding box center [475, 259] width 520 height 453
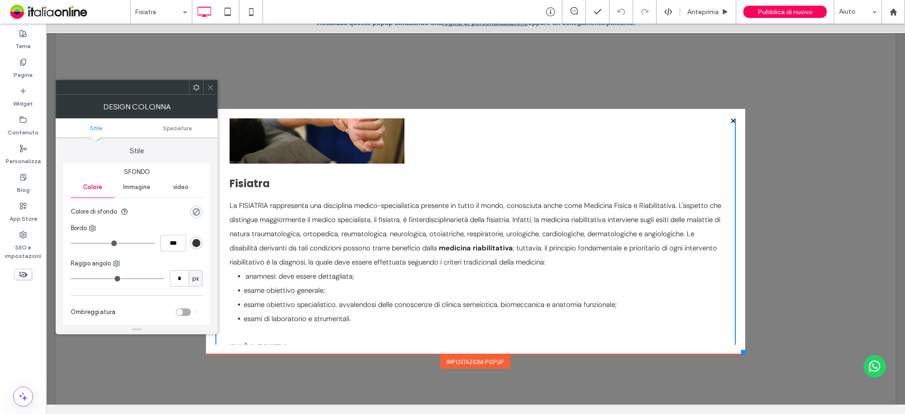
scroll to position [0, 0]
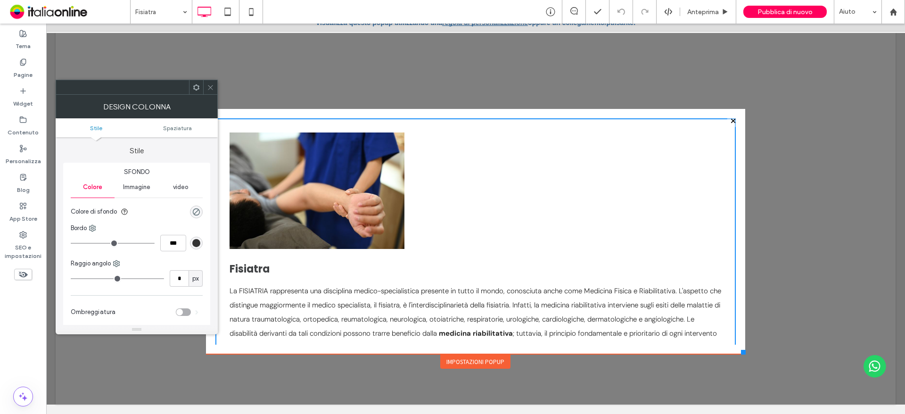
click at [211, 93] on span at bounding box center [210, 87] width 7 height 14
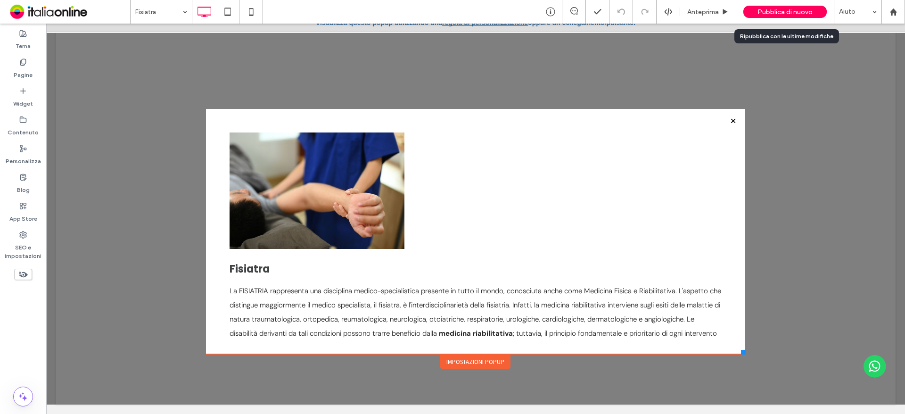
drag, startPoint x: 762, startPoint y: 7, endPoint x: 756, endPoint y: 9, distance: 6.7
click at [762, 7] on div "Pubblica di nuovo" at bounding box center [784, 12] width 83 height 12
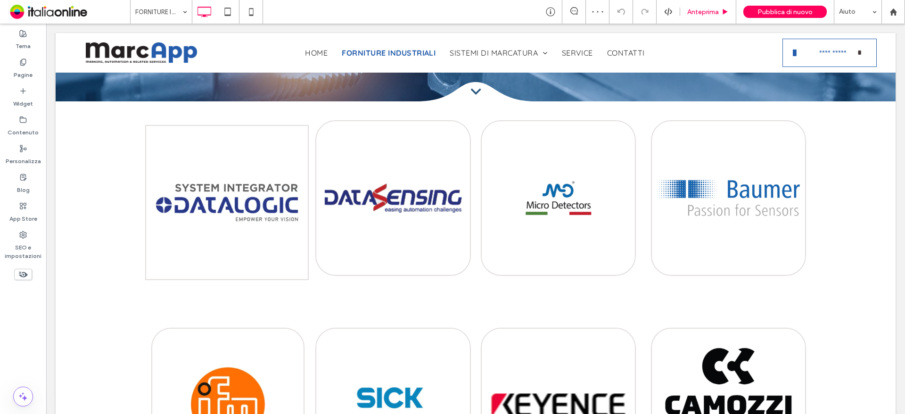
click at [713, 15] on span "Anteprima" at bounding box center [703, 12] width 32 height 8
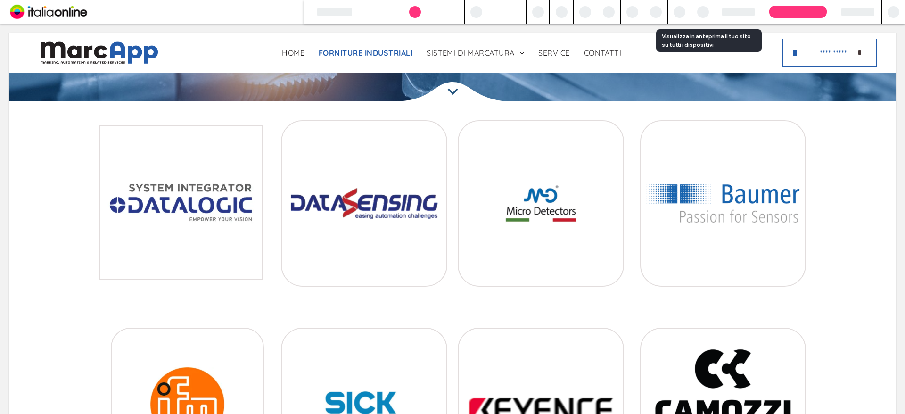
scroll to position [188, 0]
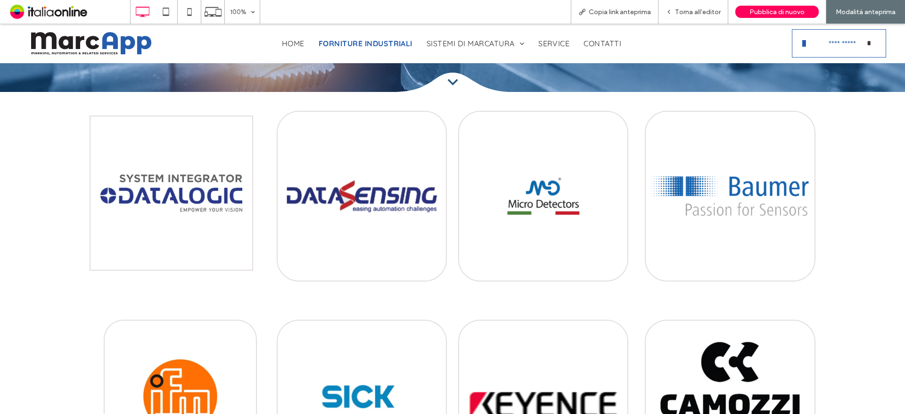
drag, startPoint x: 220, startPoint y: 11, endPoint x: 232, endPoint y: 68, distance: 58.3
click at [220, 11] on icon at bounding box center [213, 12] width 18 height 18
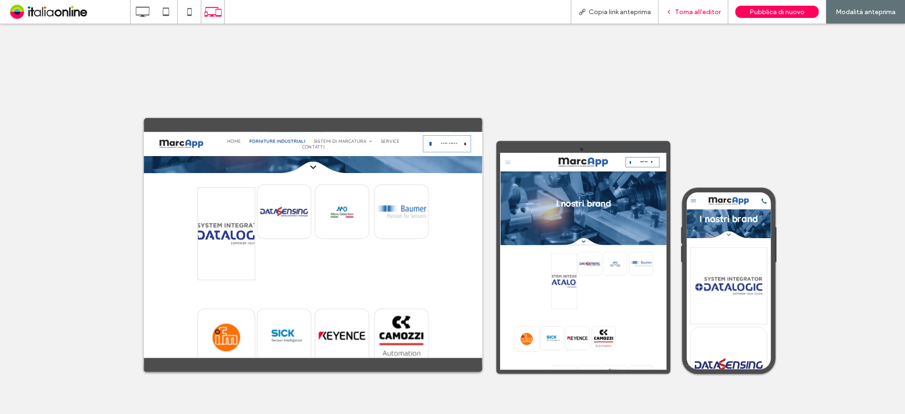
click at [701, 10] on span "Torna all'editor" at bounding box center [698, 12] width 46 height 8
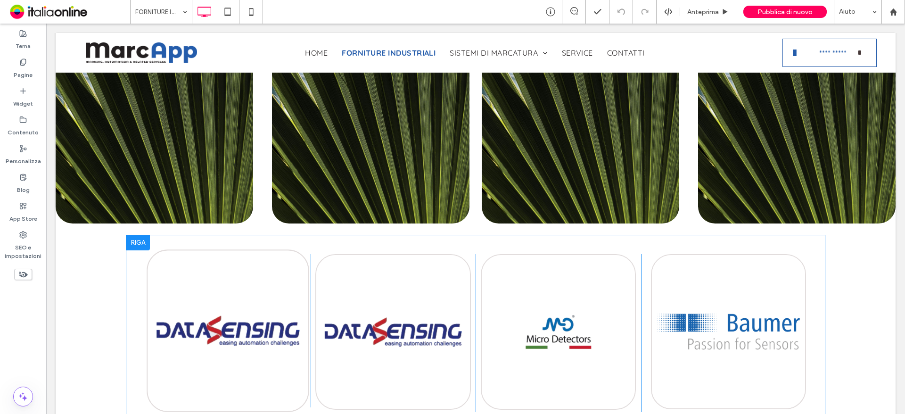
scroll to position [565, 0]
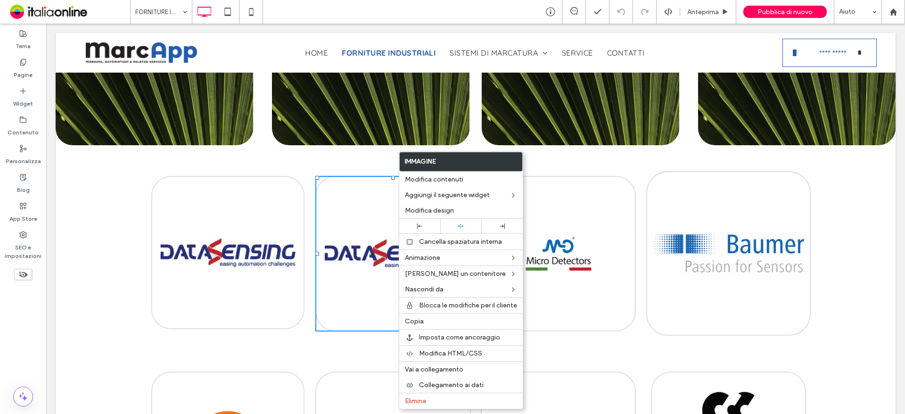
click at [745, 254] on img at bounding box center [728, 253] width 164 height 164
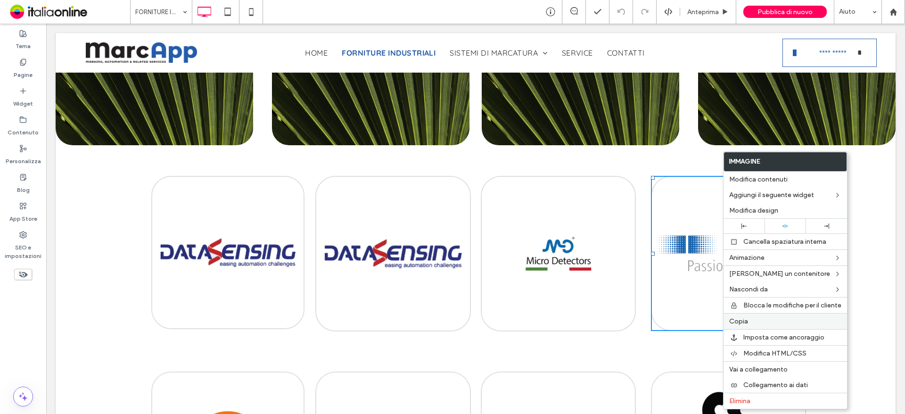
click at [739, 321] on span "Copia" at bounding box center [738, 321] width 19 height 8
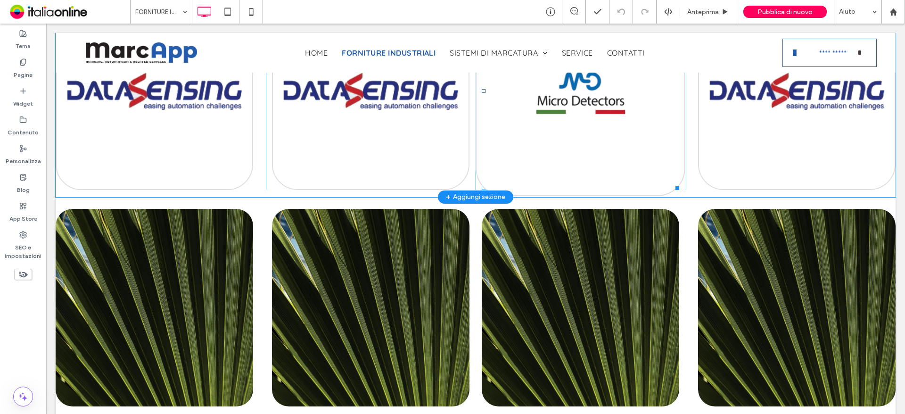
scroll to position [141, 0]
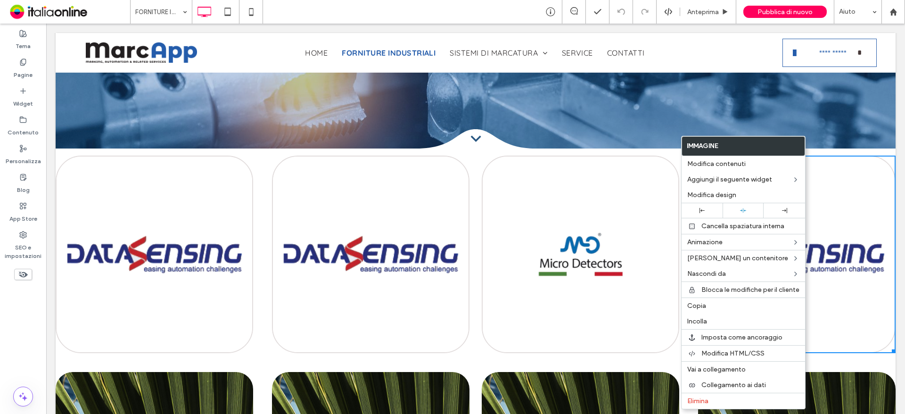
click at [839, 152] on div "Click To Paste Click To Paste Click To Paste Click To Paste Riga + Aggiungi sez…" at bounding box center [476, 254] width 840 height 212
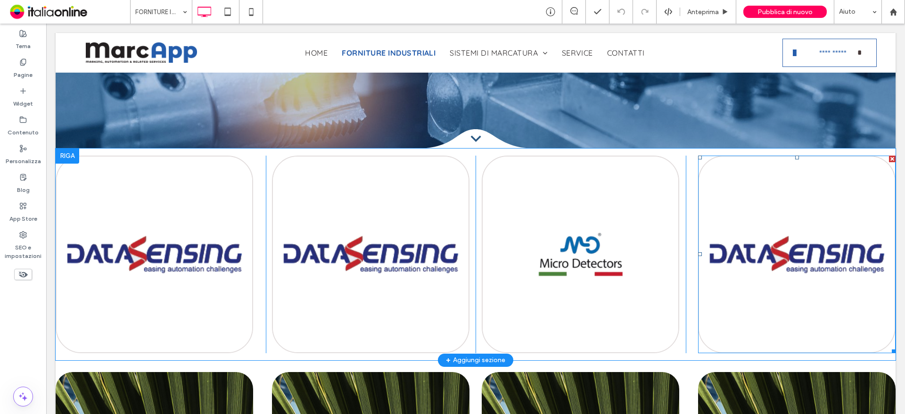
click at [889, 160] on div at bounding box center [892, 158] width 7 height 7
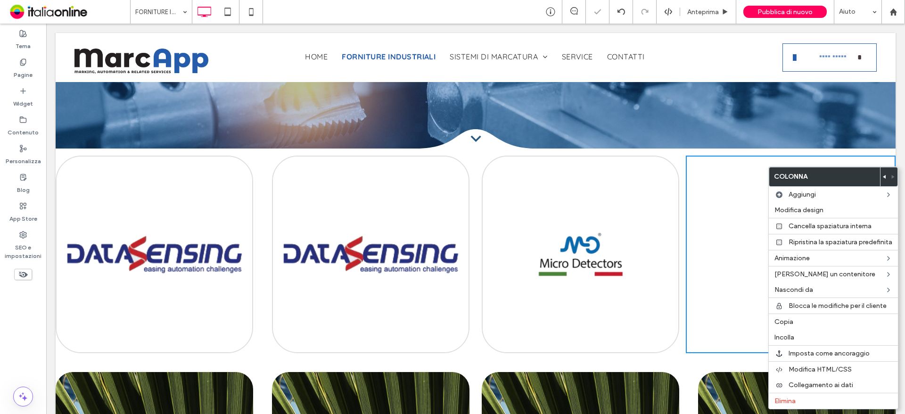
click at [708, 250] on div "Click To Paste" at bounding box center [791, 253] width 210 height 197
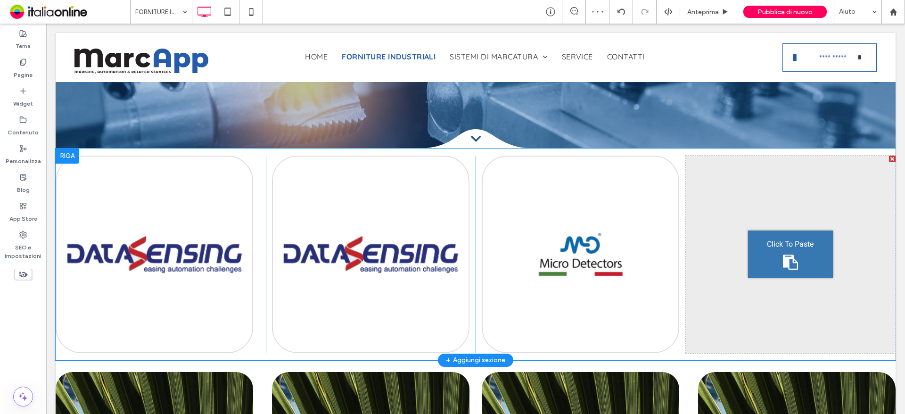
click at [755, 250] on div "Click To Paste" at bounding box center [790, 253] width 85 height 47
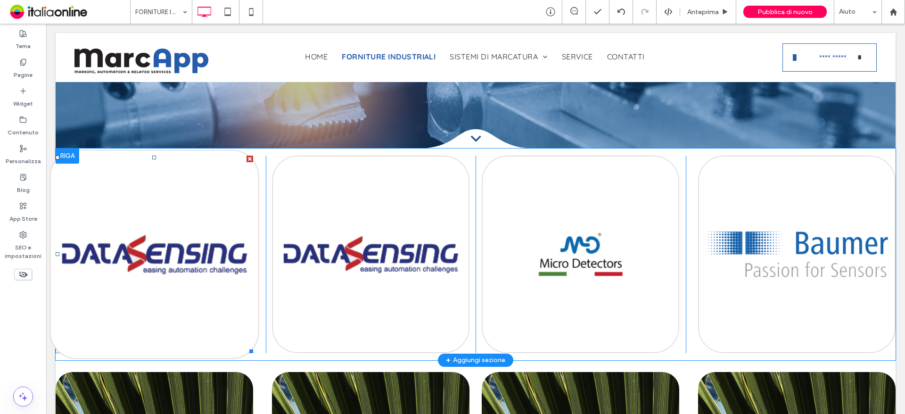
click at [199, 207] on img at bounding box center [153, 253] width 209 height 209
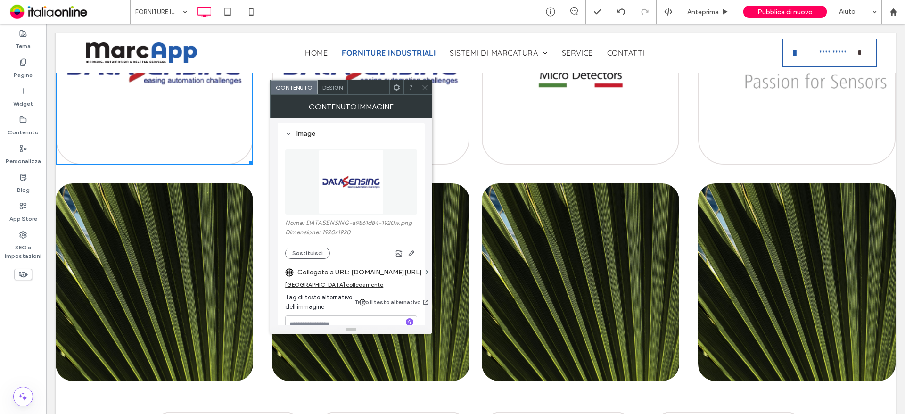
scroll to position [188, 0]
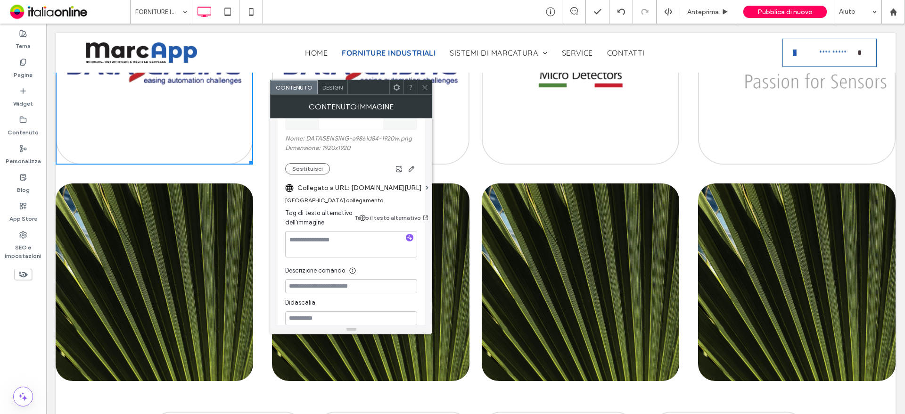
drag, startPoint x: 314, startPoint y: 167, endPoint x: 343, endPoint y: 184, distance: 34.2
click at [314, 167] on button "Sostituisci" at bounding box center [307, 168] width 45 height 11
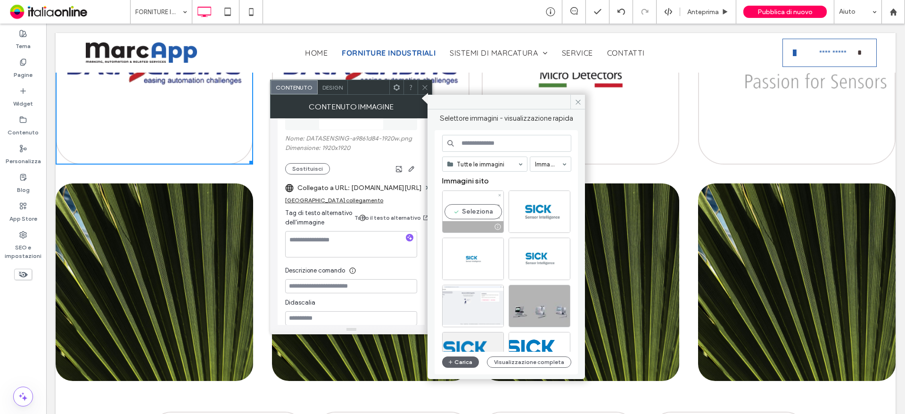
click at [477, 212] on div "Seleziona" at bounding box center [473, 211] width 62 height 42
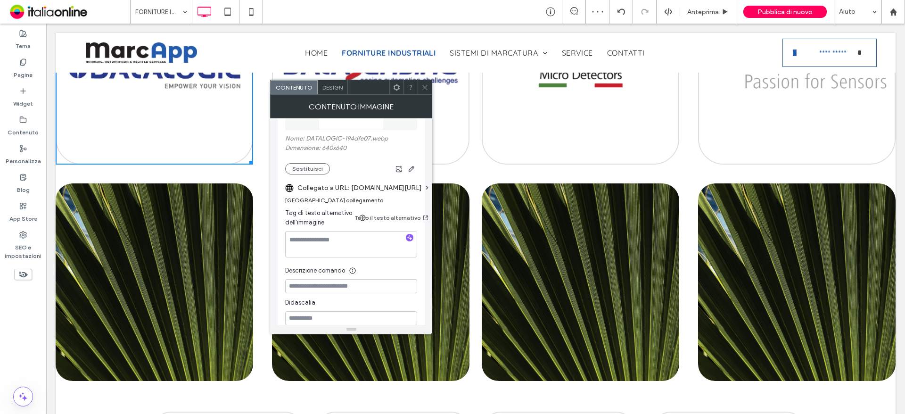
click at [355, 189] on label "Collegato a URL: www.datasensing.com/" at bounding box center [359, 187] width 124 height 17
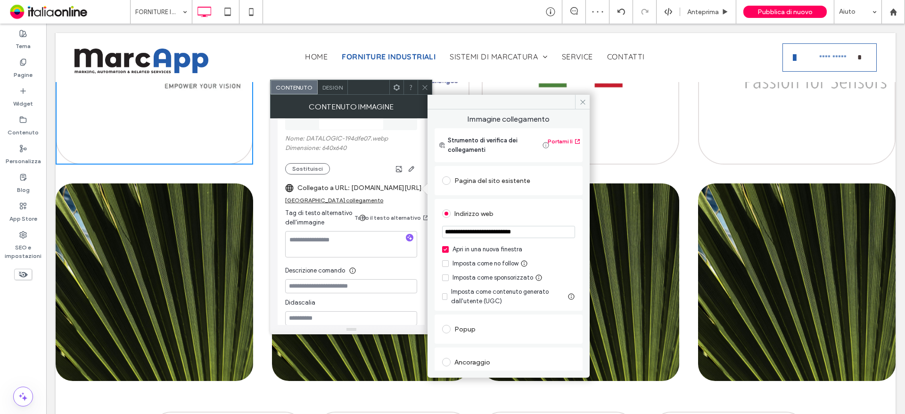
drag, startPoint x: 514, startPoint y: 235, endPoint x: 356, endPoint y: 235, distance: 157.8
click at [356, 235] on div "**********" at bounding box center [351, 214] width 162 height 239
click at [492, 236] on input "**********" at bounding box center [508, 232] width 133 height 12
drag, startPoint x: 495, startPoint y: 234, endPoint x: 516, endPoint y: 234, distance: 21.2
click at [516, 234] on input "**********" at bounding box center [508, 232] width 133 height 12
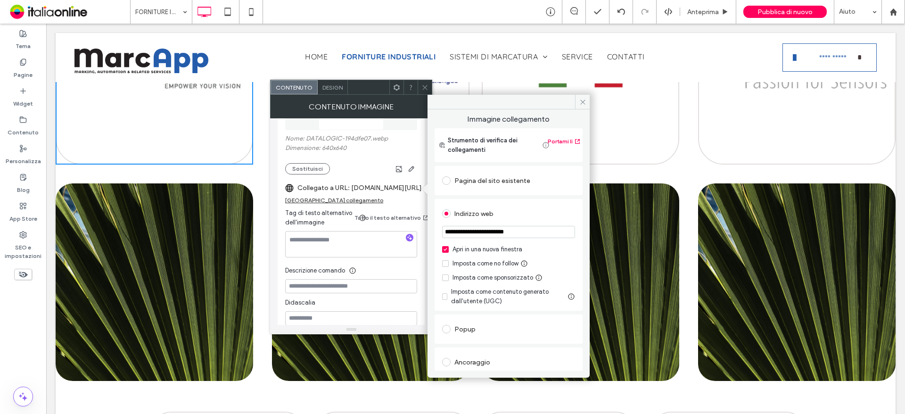
type input "**********"
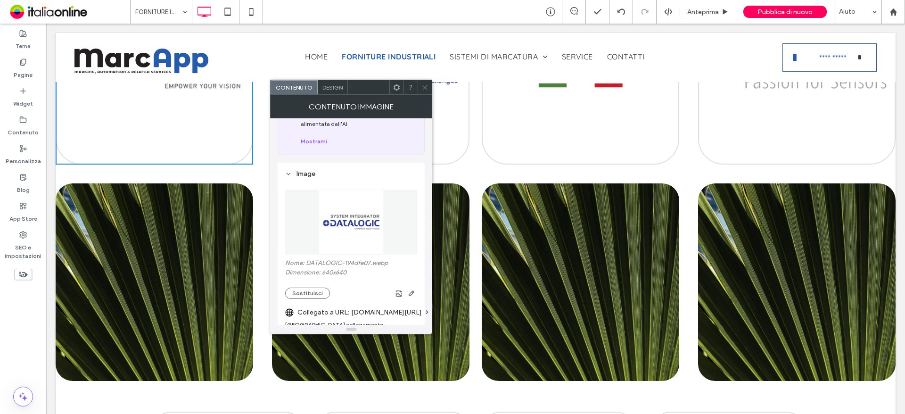
scroll to position [47, 0]
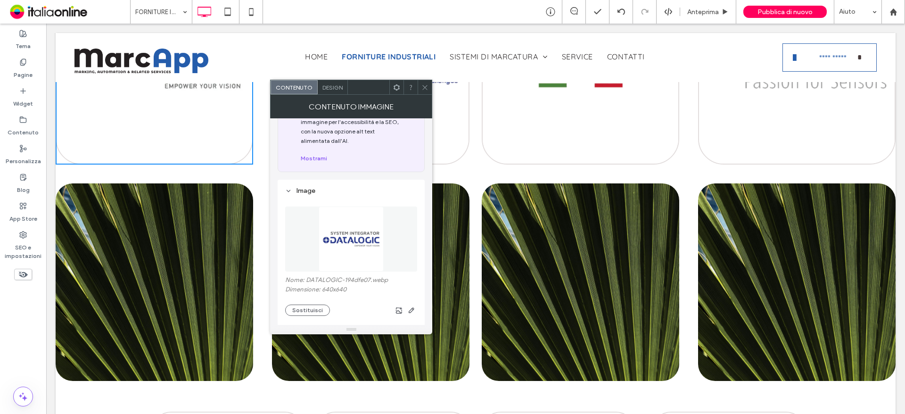
drag, startPoint x: 422, startPoint y: 91, endPoint x: 422, endPoint y: 110, distance: 19.3
click at [422, 91] on span at bounding box center [424, 87] width 7 height 14
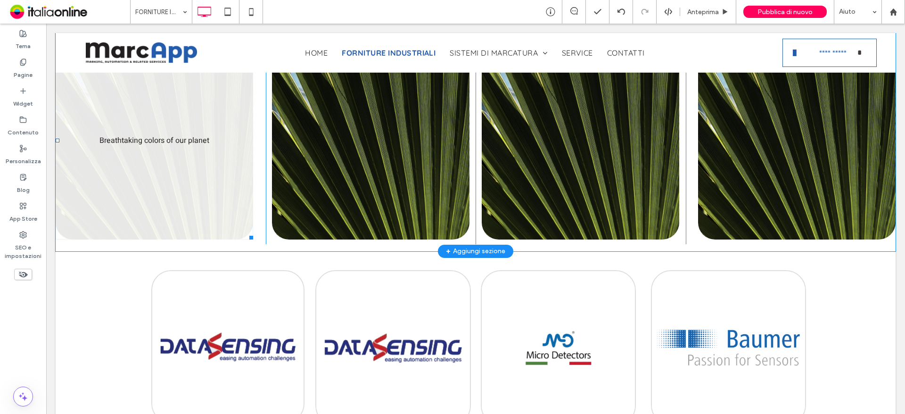
scroll to position [188, 0]
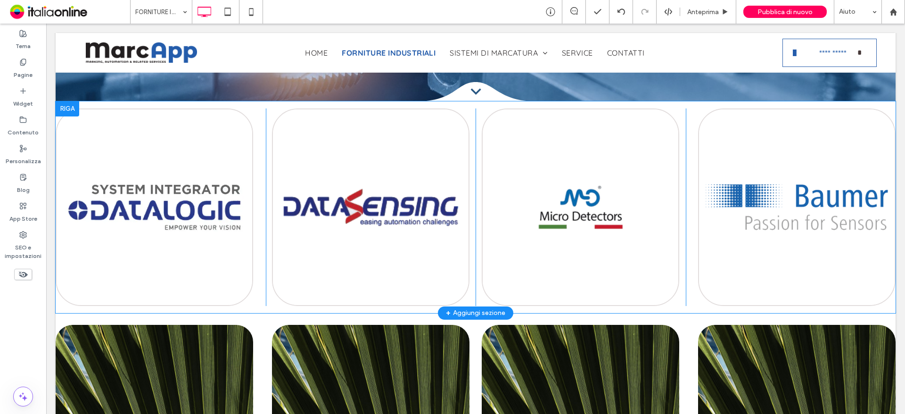
click at [68, 109] on div at bounding box center [68, 108] width 24 height 15
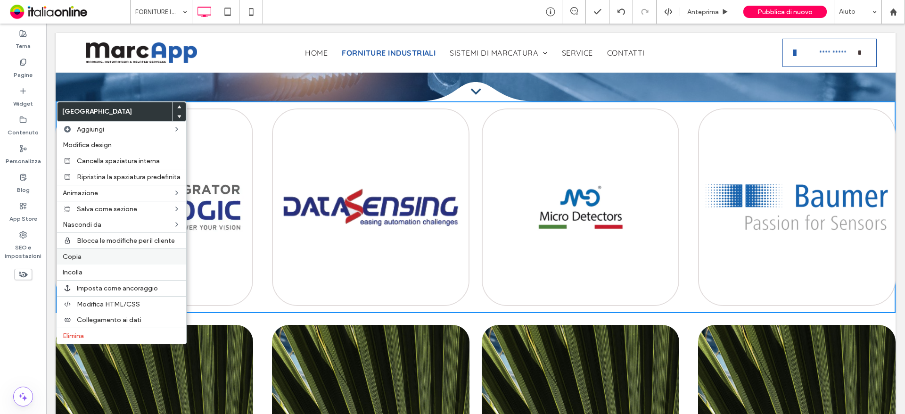
click at [78, 257] on span "Copia" at bounding box center [72, 257] width 19 height 8
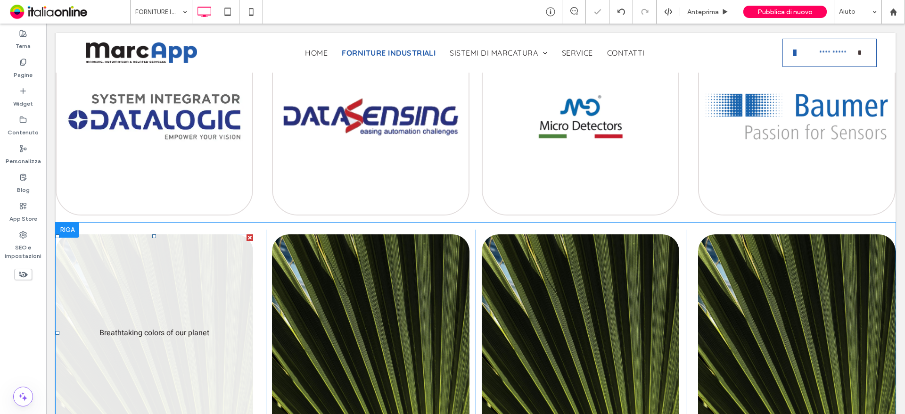
scroll to position [283, 0]
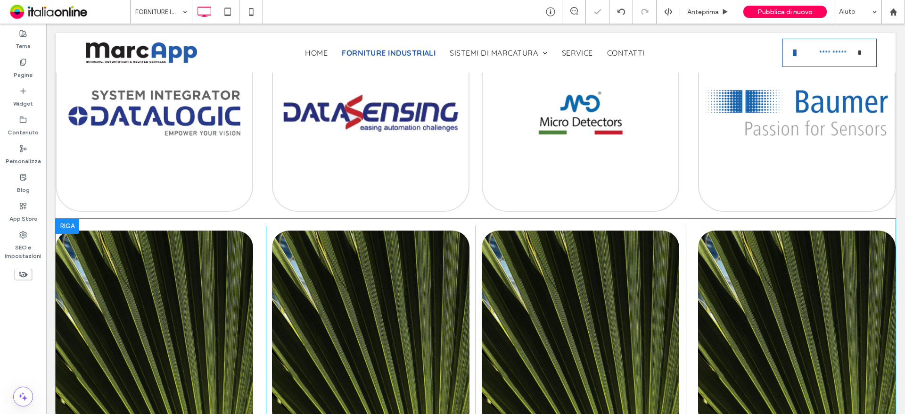
click at [62, 220] on div at bounding box center [68, 226] width 24 height 15
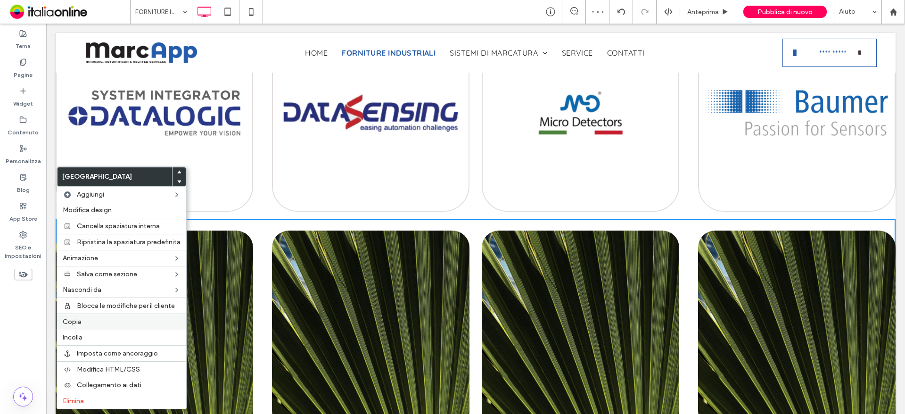
drag, startPoint x: 88, startPoint y: 336, endPoint x: 98, endPoint y: 327, distance: 13.7
click at [88, 335] on label "Incolla" at bounding box center [122, 337] width 118 height 8
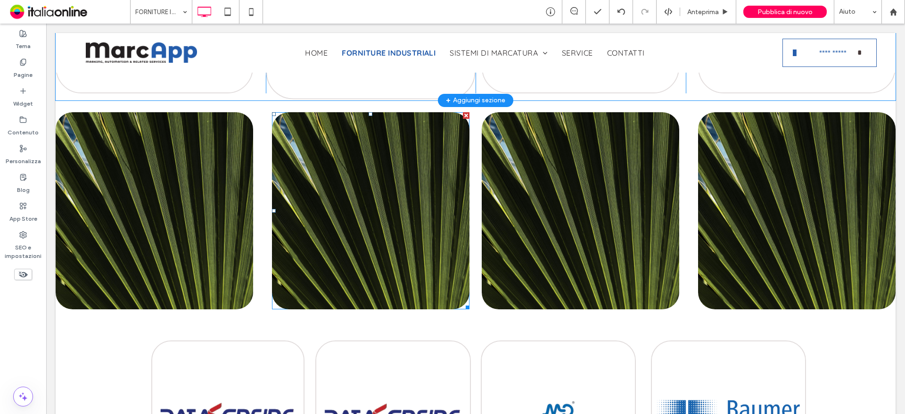
scroll to position [424, 0]
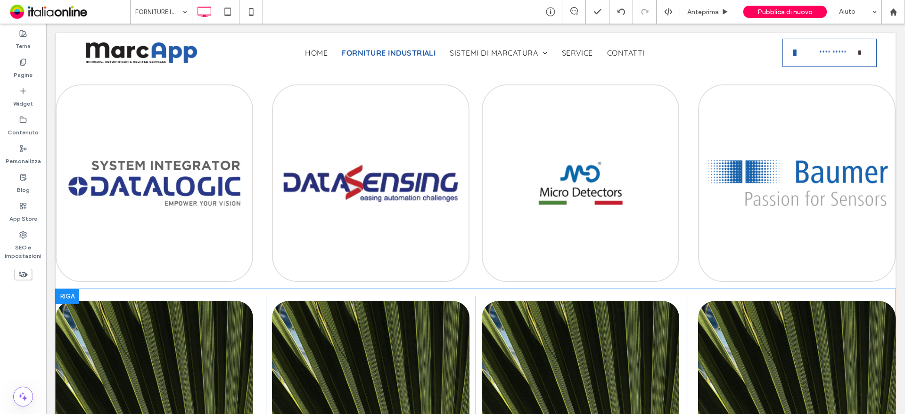
click at [70, 290] on div at bounding box center [68, 296] width 24 height 15
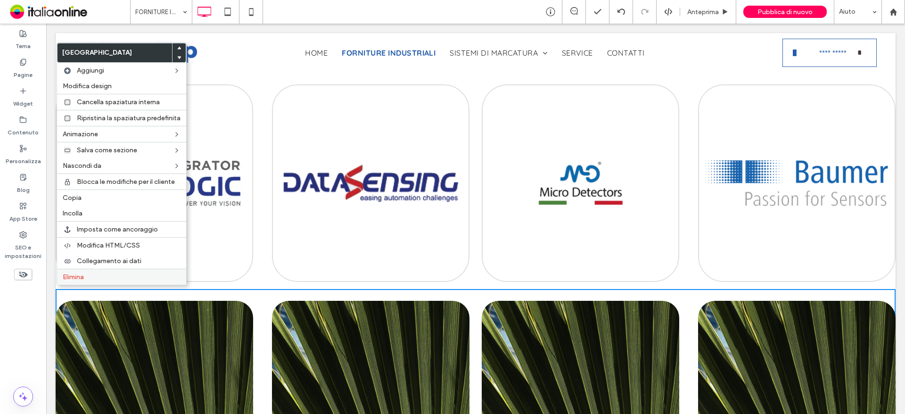
click at [131, 278] on label "Elimina" at bounding box center [122, 277] width 118 height 8
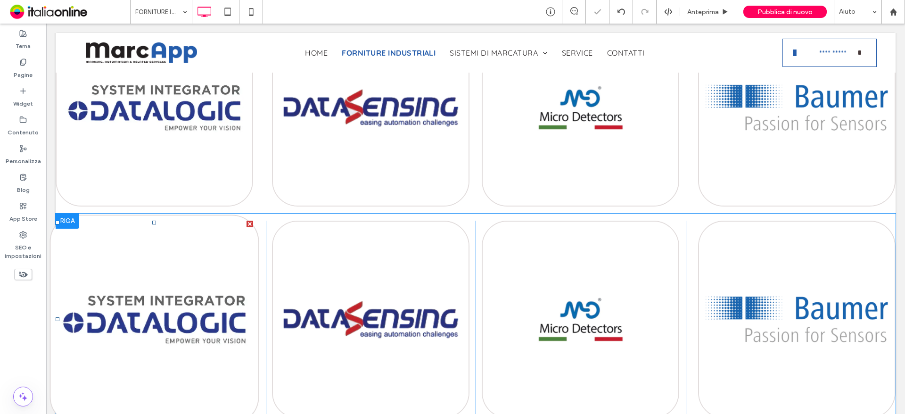
scroll to position [283, 0]
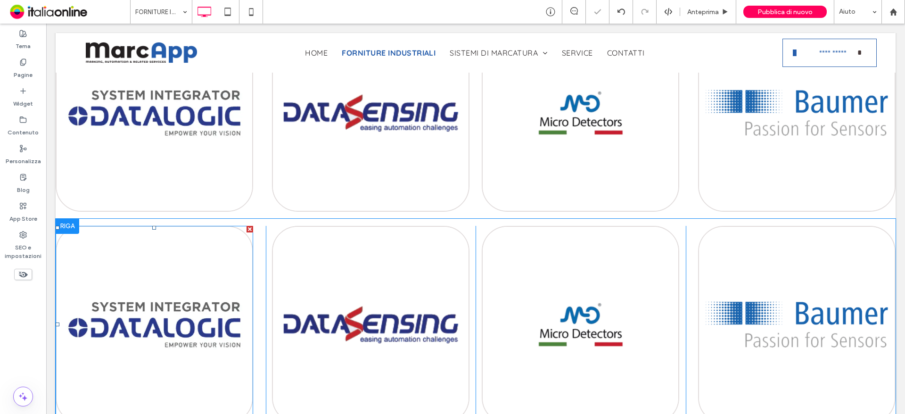
click at [248, 227] on div at bounding box center [249, 229] width 7 height 7
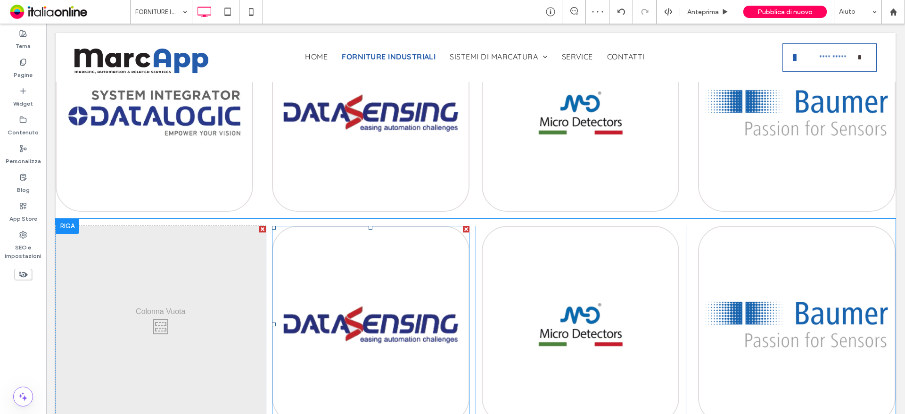
click at [463, 228] on div at bounding box center [466, 229] width 7 height 7
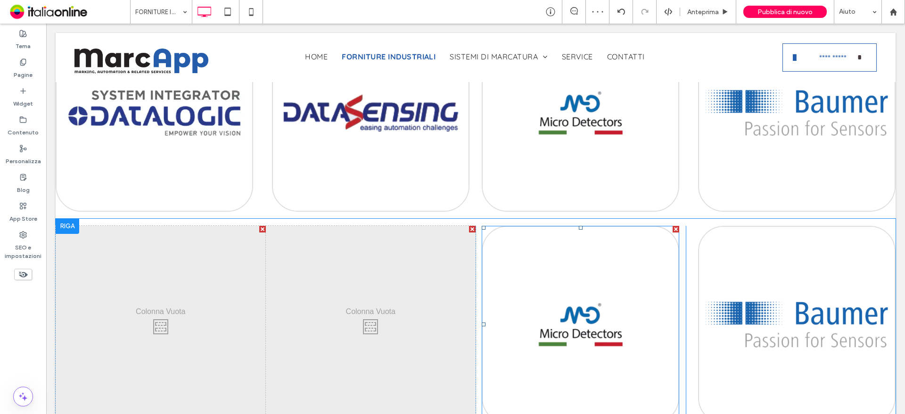
click at [673, 229] on div at bounding box center [675, 229] width 7 height 7
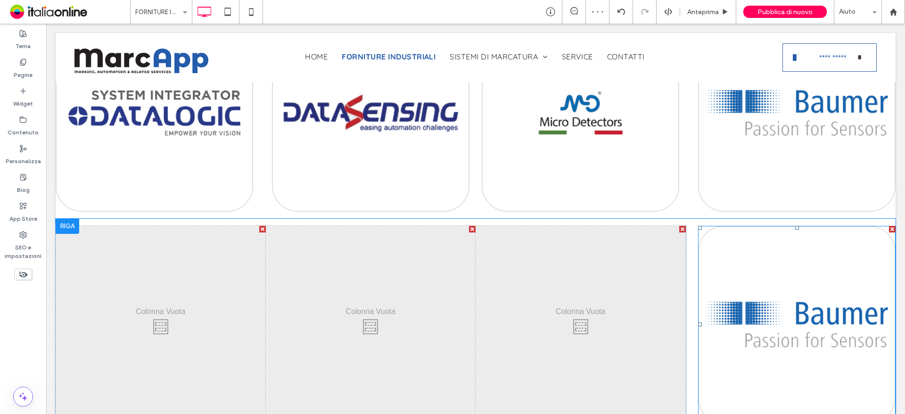
click at [889, 229] on div at bounding box center [892, 229] width 7 height 7
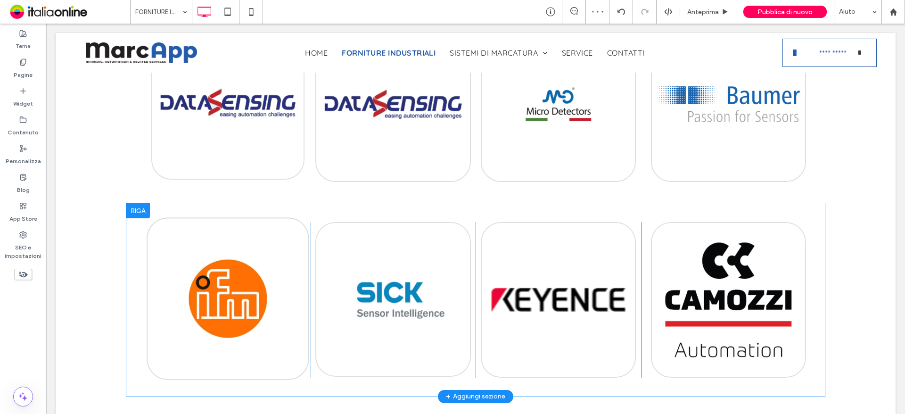
scroll to position [565, 0]
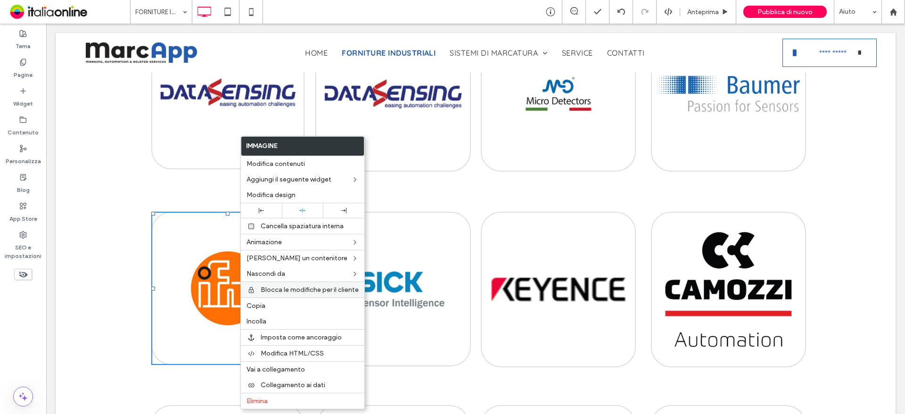
drag, startPoint x: 267, startPoint y: 303, endPoint x: 270, endPoint y: 293, distance: 10.7
click at [267, 303] on label "Copia" at bounding box center [302, 306] width 112 height 8
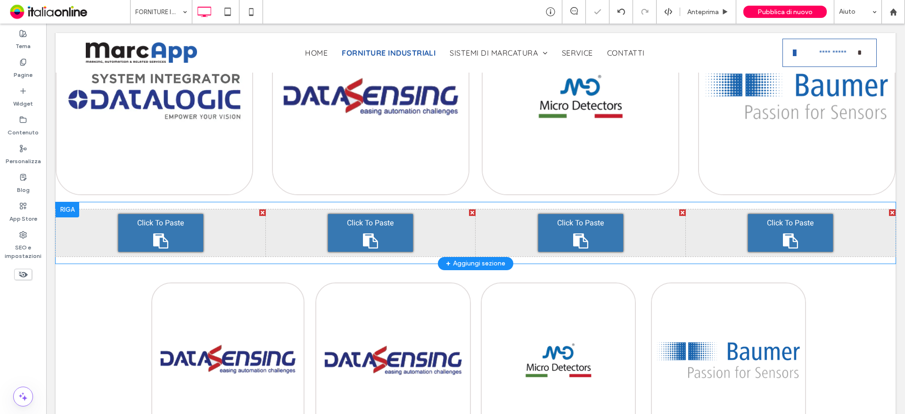
scroll to position [283, 0]
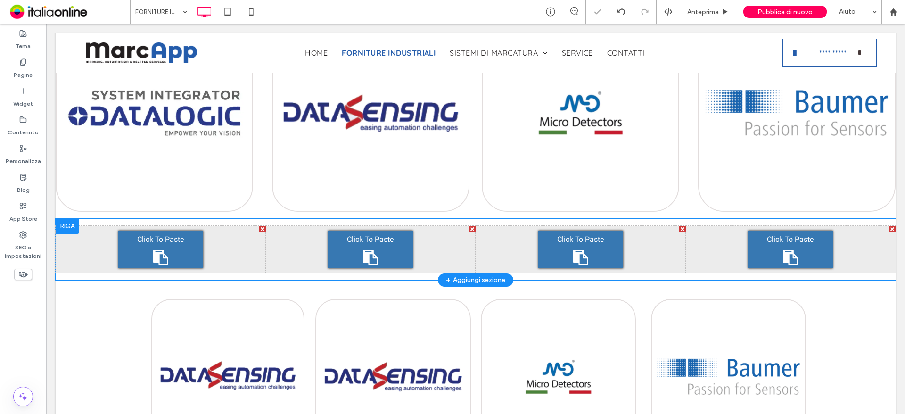
click at [164, 239] on span "Click To Paste" at bounding box center [160, 239] width 47 height 11
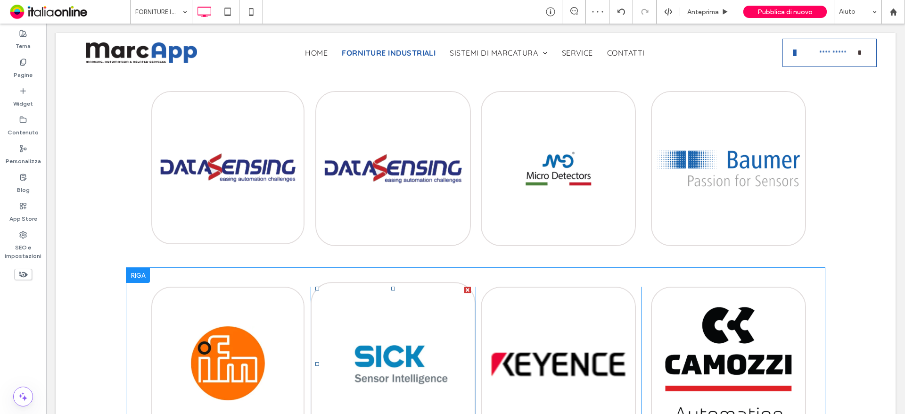
scroll to position [707, 0]
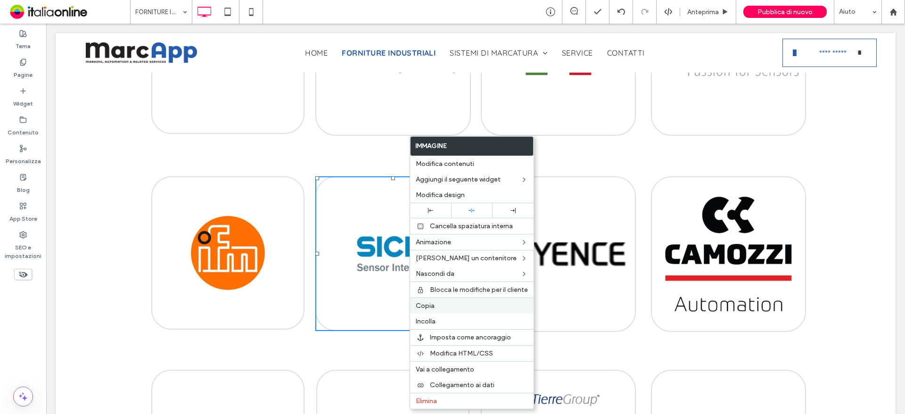
click at [433, 303] on span "Copia" at bounding box center [425, 306] width 19 height 8
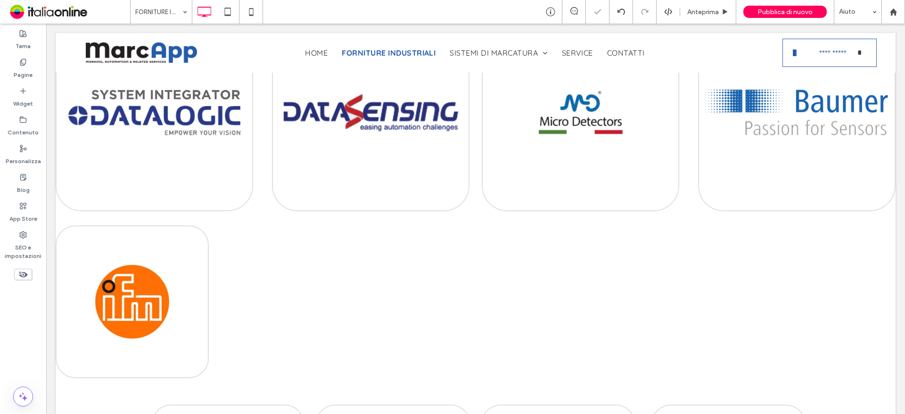
scroll to position [283, 0]
click at [360, 275] on div "Click To Paste Click To Paste" at bounding box center [371, 302] width 210 height 153
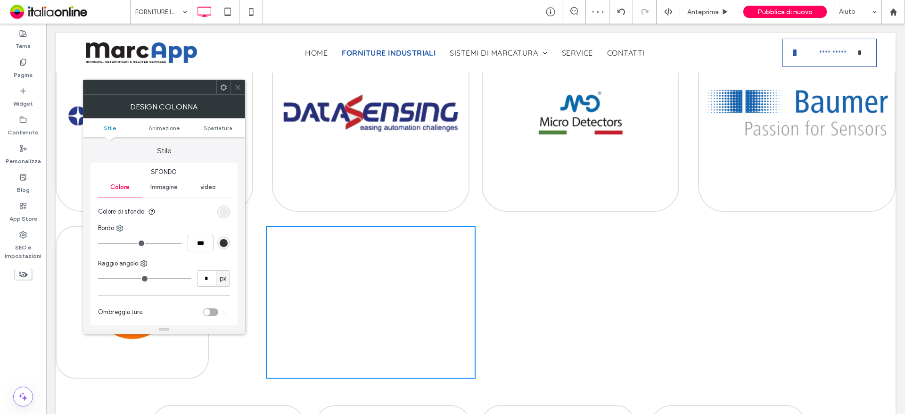
click at [241, 87] on div at bounding box center [237, 87] width 14 height 14
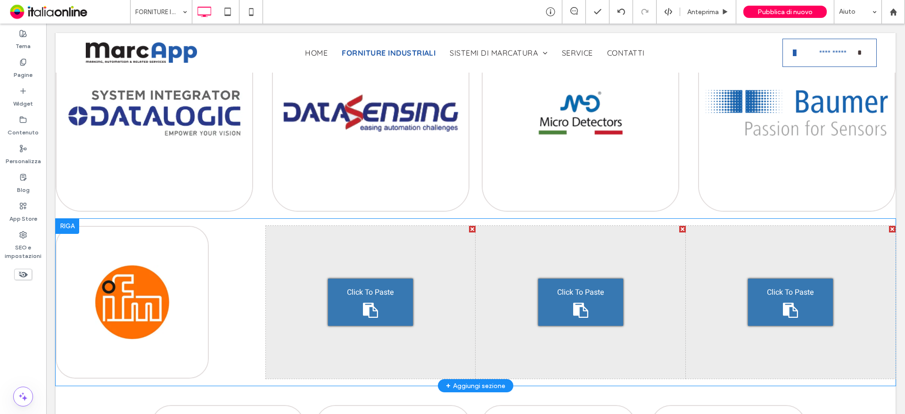
click at [346, 278] on div "Click To Paste" at bounding box center [370, 301] width 85 height 47
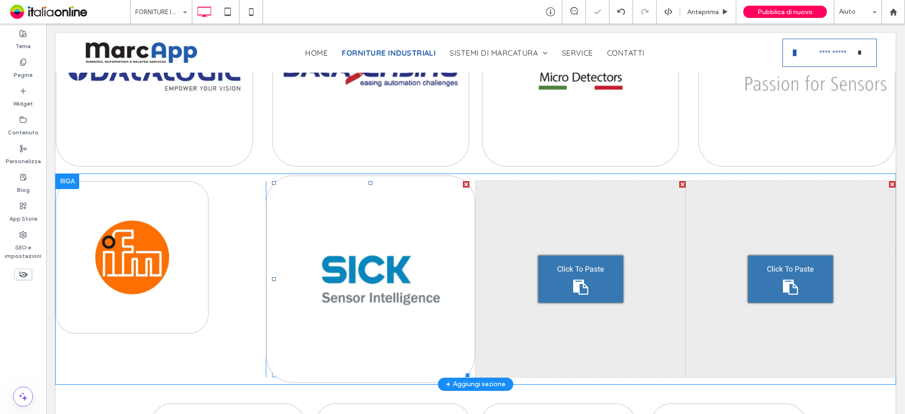
scroll to position [377, 0]
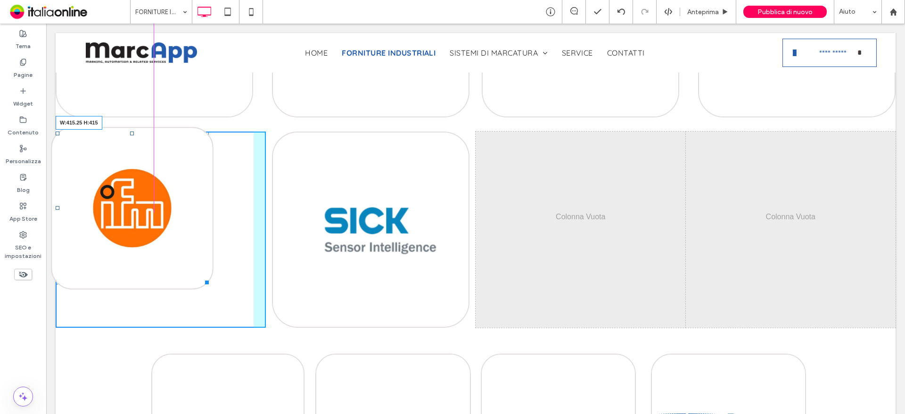
drag, startPoint x: 206, startPoint y: 282, endPoint x: 237, endPoint y: 294, distance: 33.2
click at [209, 285] on div "W:415.25 H:415" at bounding box center [132, 207] width 153 height 153
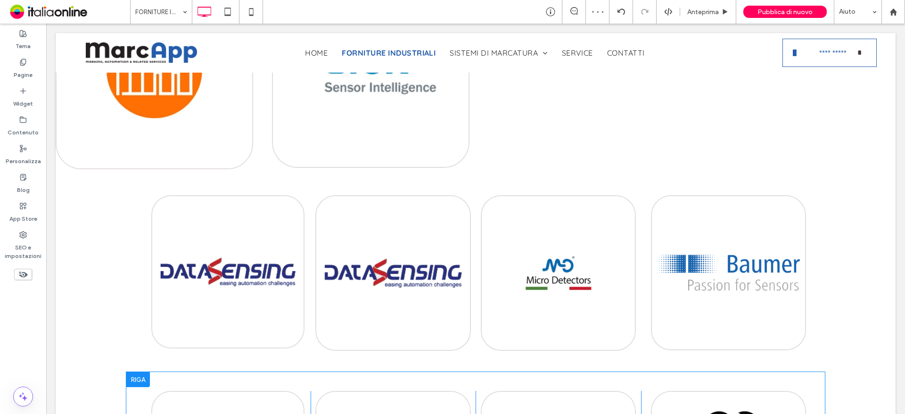
scroll to position [660, 0]
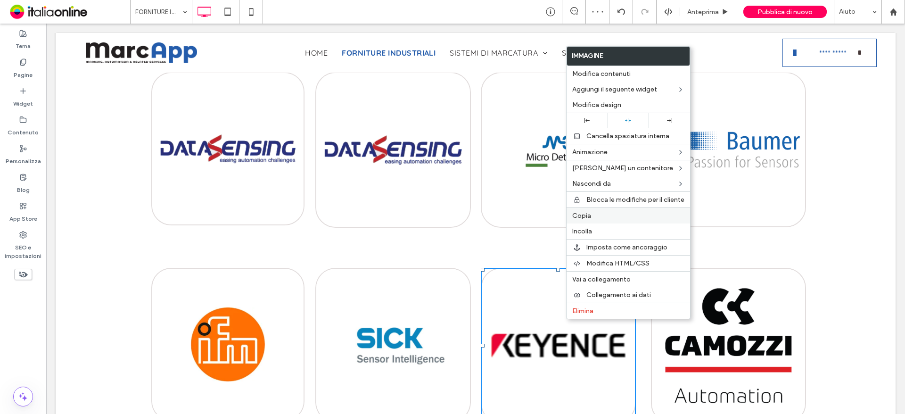
click at [595, 216] on label "Copia" at bounding box center [628, 216] width 112 height 8
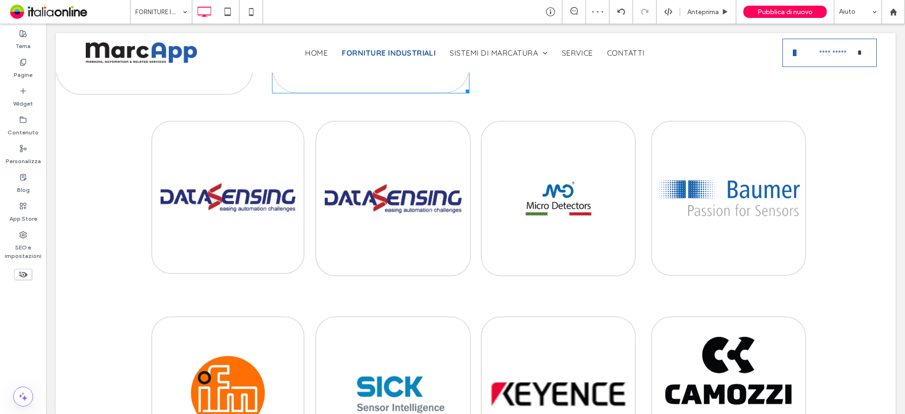
scroll to position [471, 0]
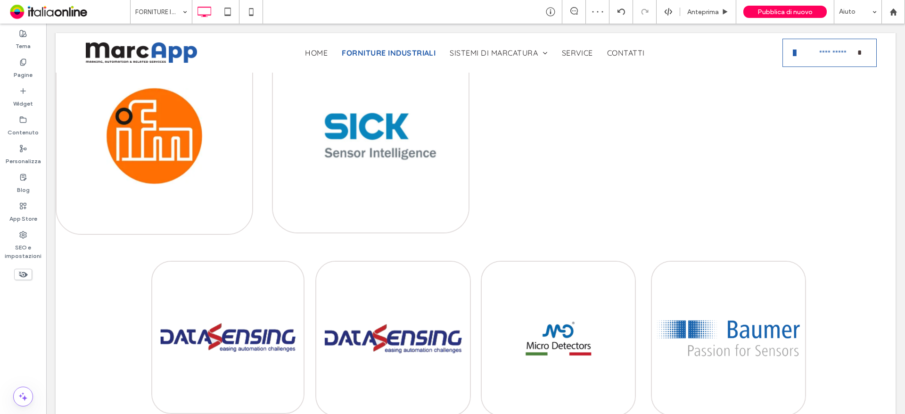
click at [585, 140] on div "Click To Paste" at bounding box center [580, 135] width 85 height 47
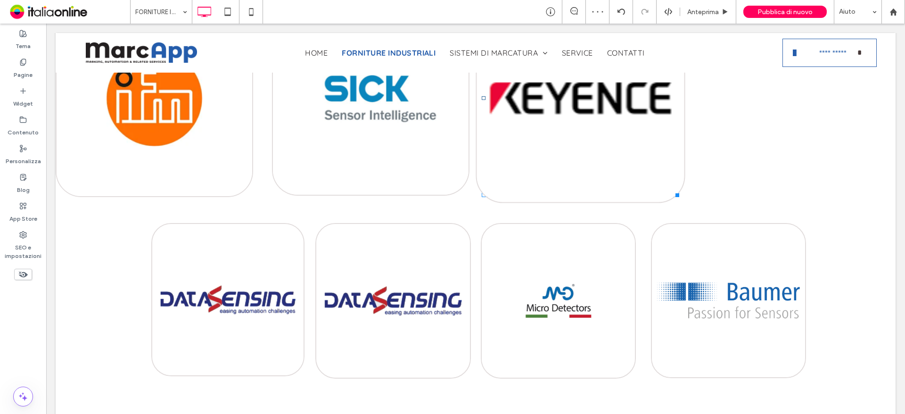
scroll to position [660, 0]
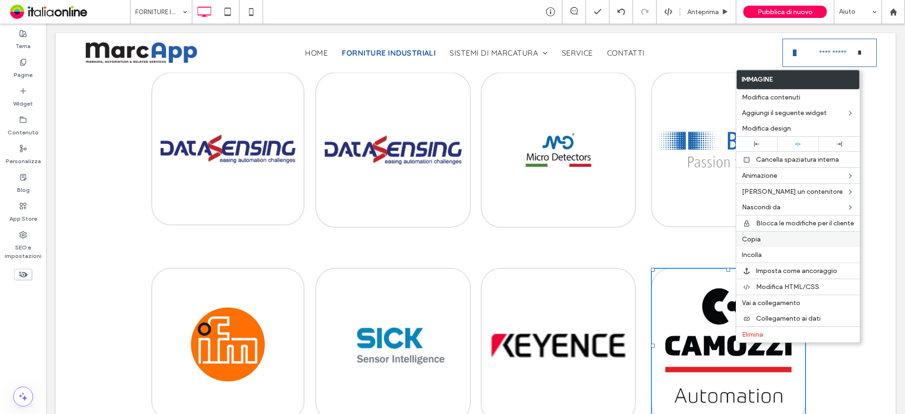
click at [752, 241] on span "Copia" at bounding box center [751, 239] width 19 height 8
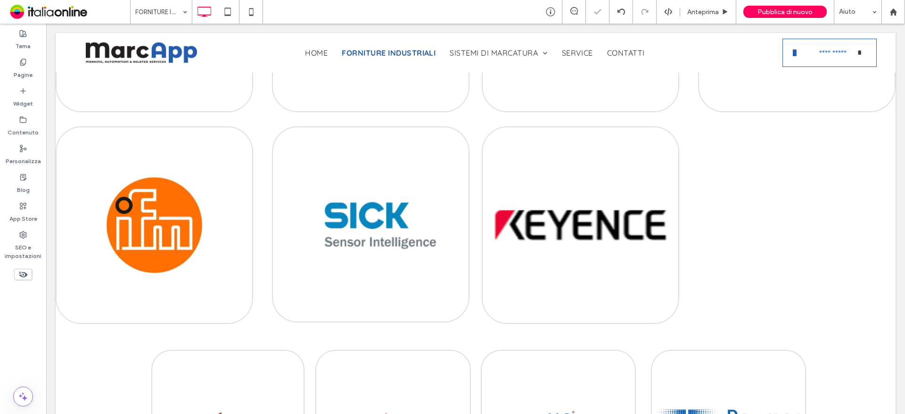
scroll to position [330, 0]
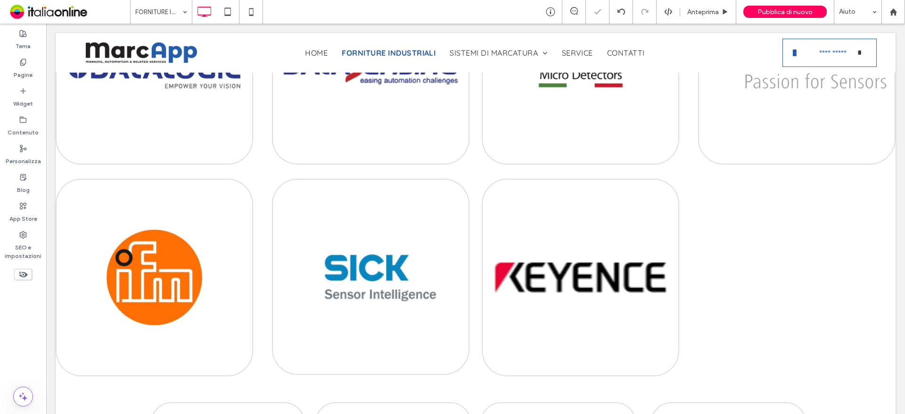
click at [796, 269] on span "Click To Paste" at bounding box center [790, 267] width 47 height 11
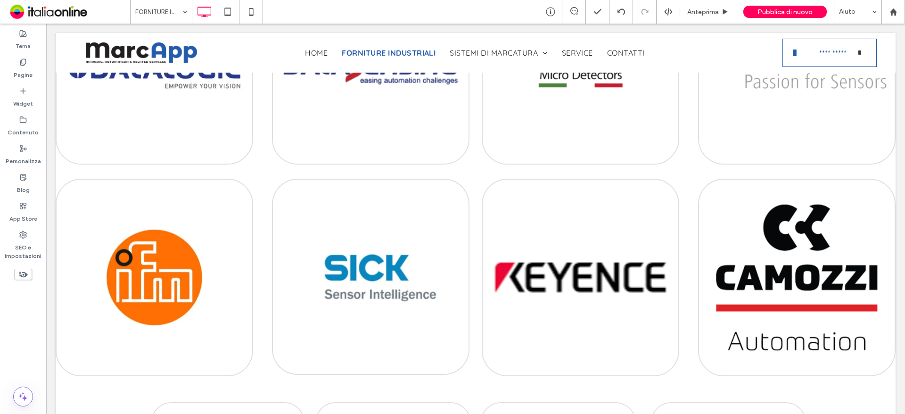
click at [71, 179] on div at bounding box center [68, 179] width 24 height 15
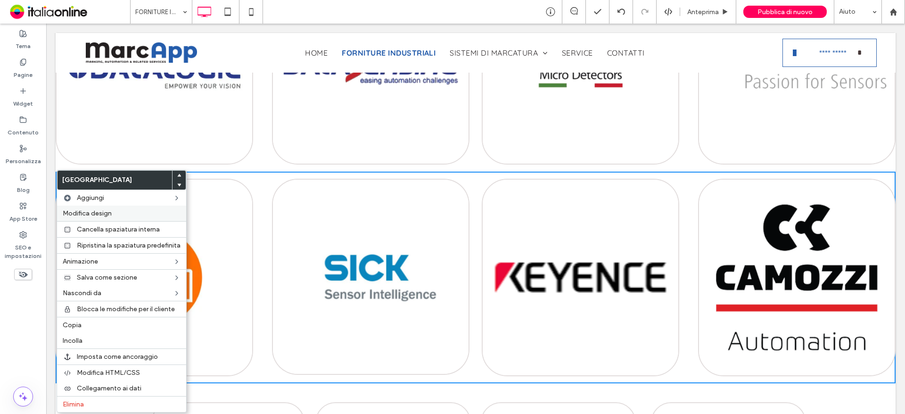
click at [123, 211] on label "Modifica design" at bounding box center [122, 213] width 118 height 8
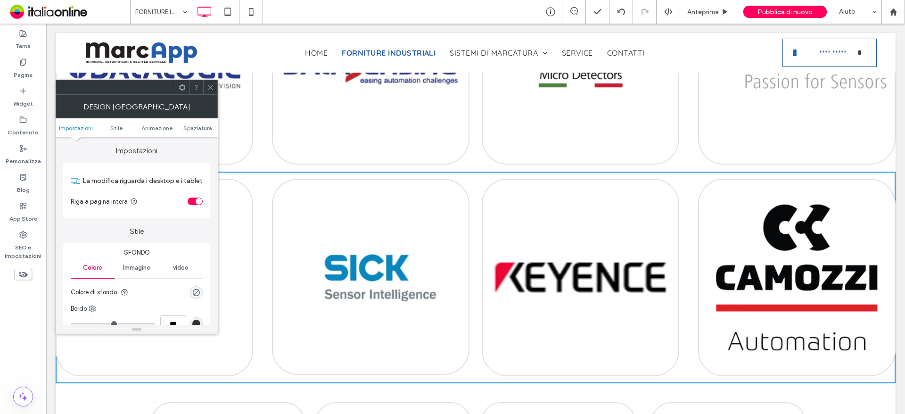
click at [194, 204] on div "toggle" at bounding box center [195, 201] width 15 height 8
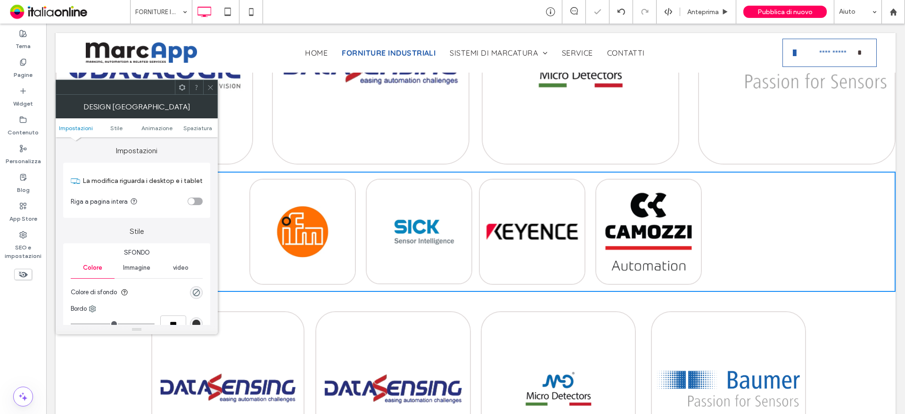
click at [208, 88] on icon at bounding box center [210, 87] width 7 height 7
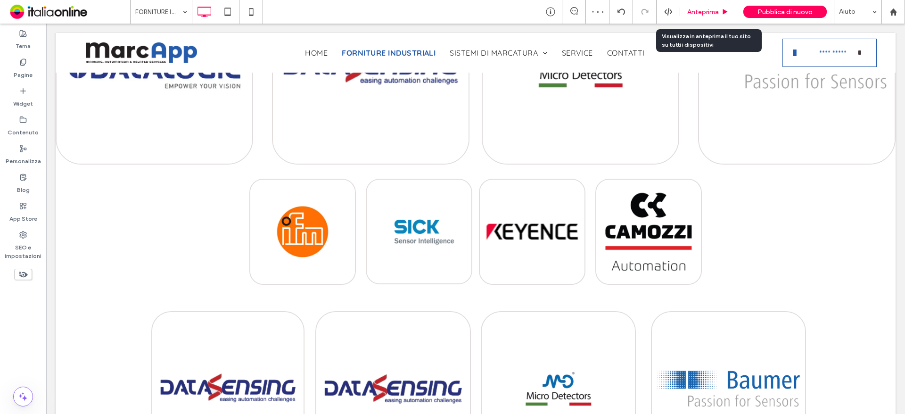
click at [725, 15] on icon at bounding box center [724, 11] width 7 height 7
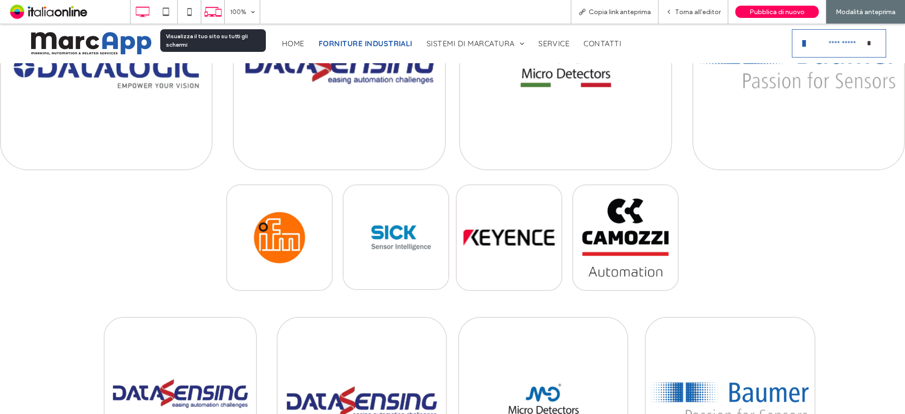
click at [215, 13] on icon at bounding box center [213, 12] width 18 height 18
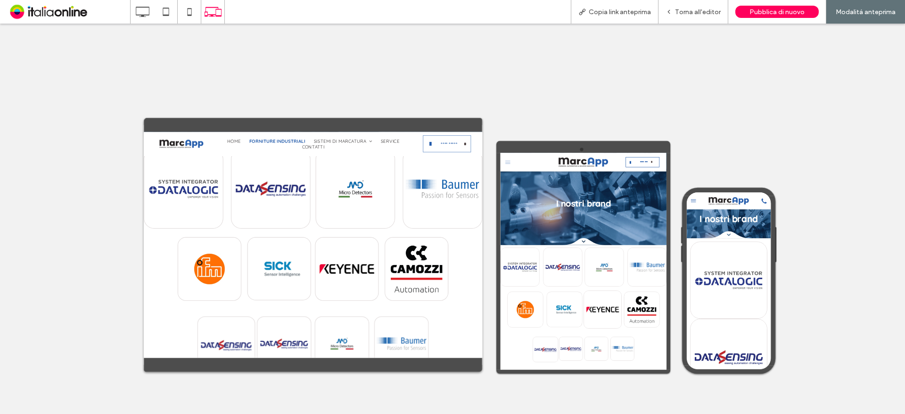
scroll to position [141, 0]
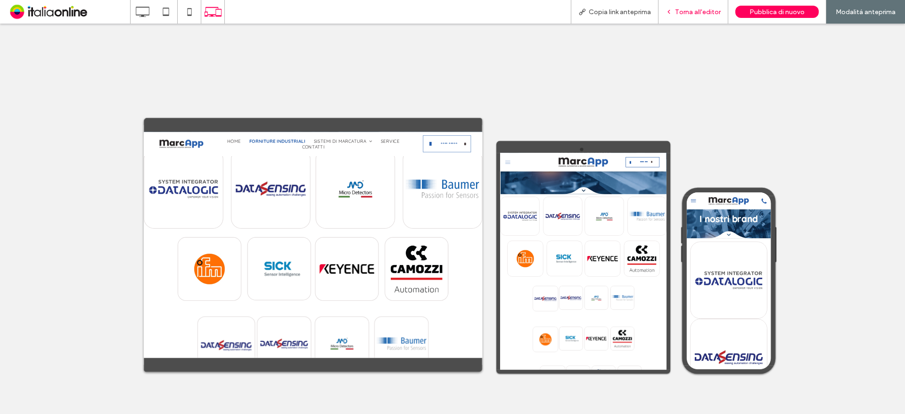
click at [689, 8] on span "Torna all'editor" at bounding box center [698, 12] width 46 height 8
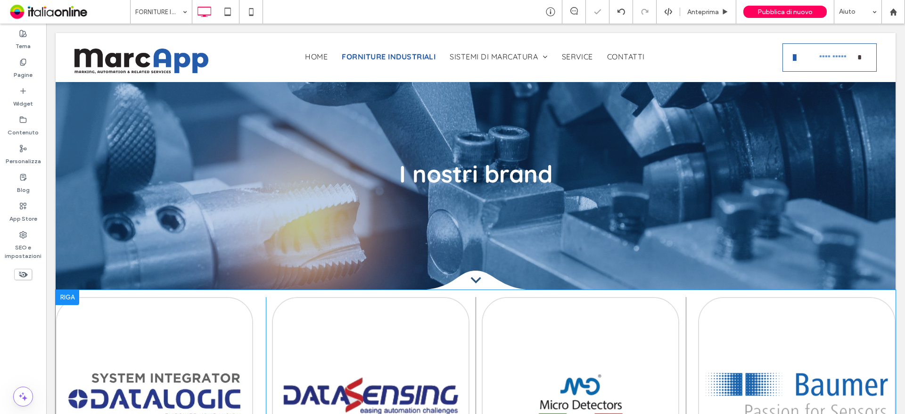
click at [59, 300] on div at bounding box center [68, 297] width 24 height 15
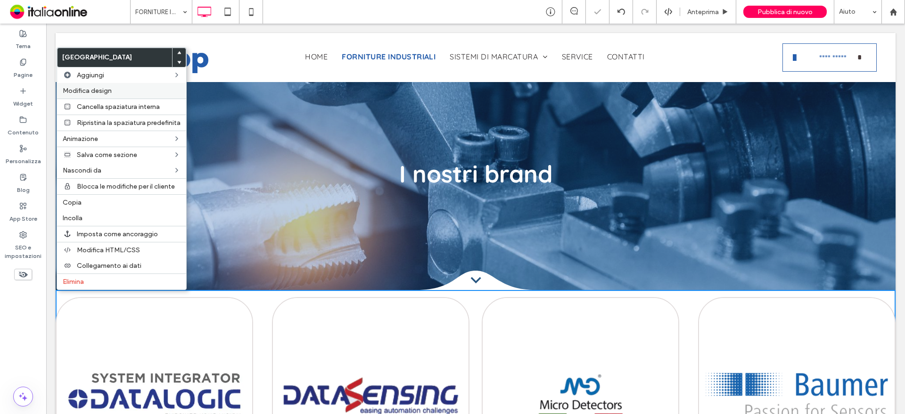
click at [140, 90] on label "Modifica design" at bounding box center [122, 91] width 118 height 8
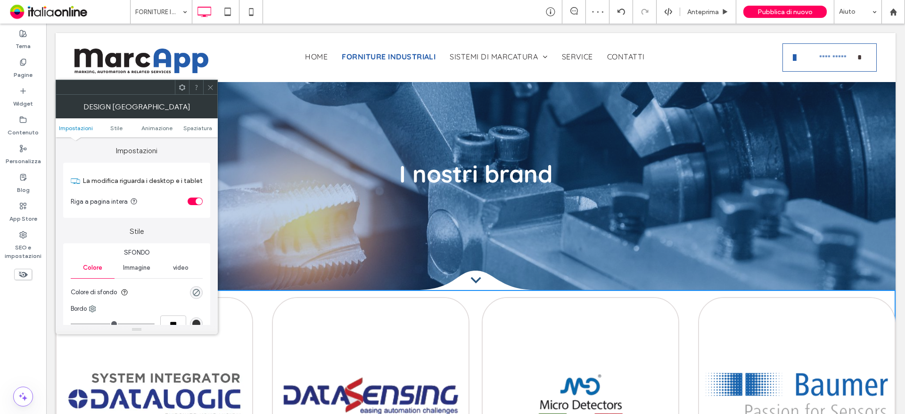
click at [194, 202] on div "toggle" at bounding box center [195, 201] width 15 height 8
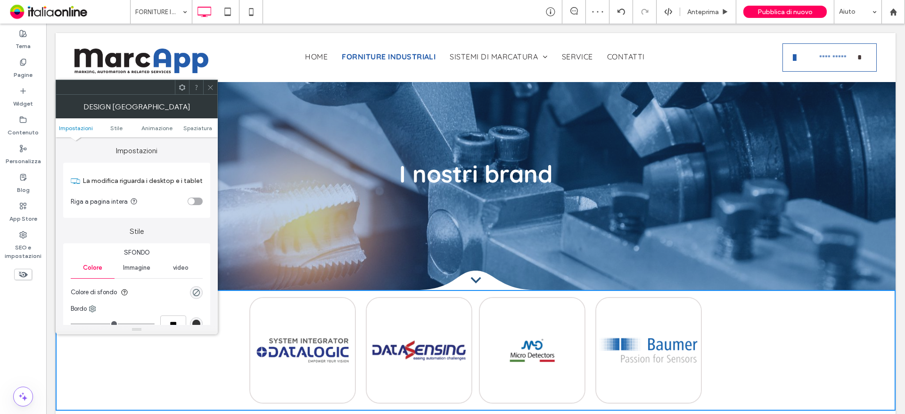
click at [210, 85] on icon at bounding box center [210, 87] width 7 height 7
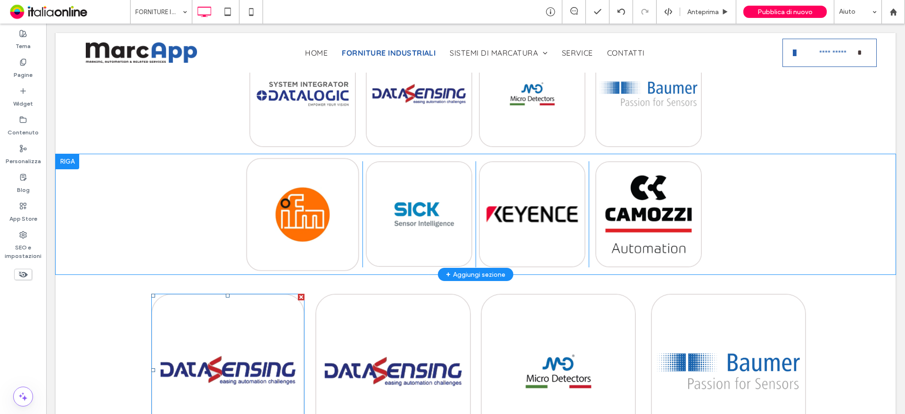
scroll to position [236, 0]
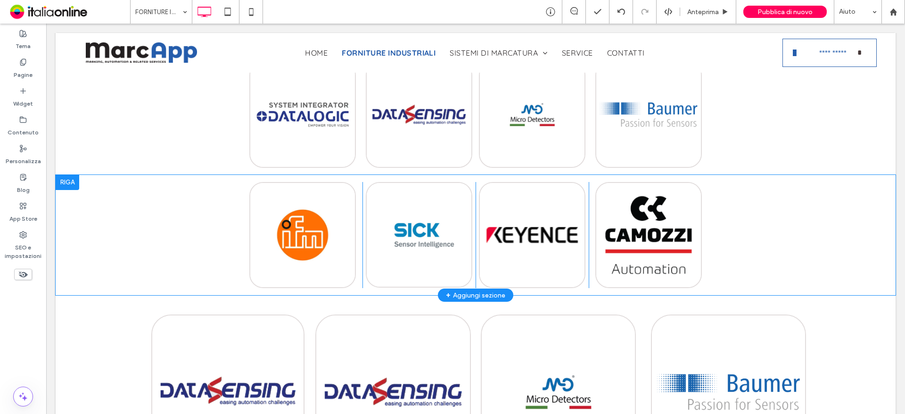
click at [75, 181] on div at bounding box center [68, 182] width 24 height 15
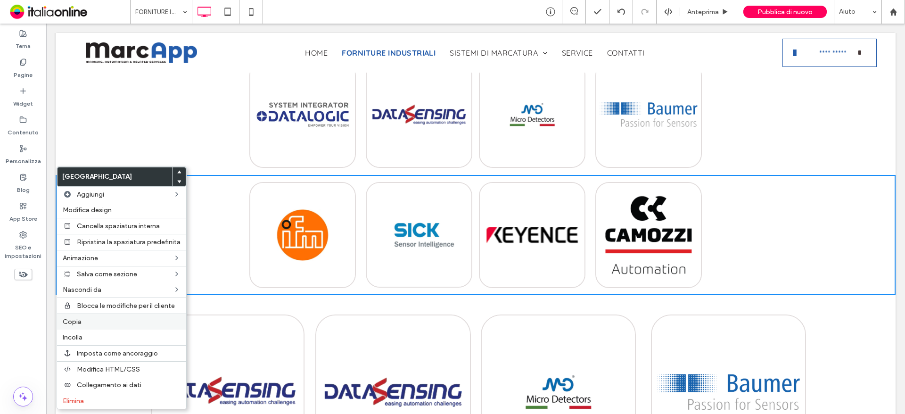
click at [84, 316] on div "Copia" at bounding box center [121, 321] width 129 height 16
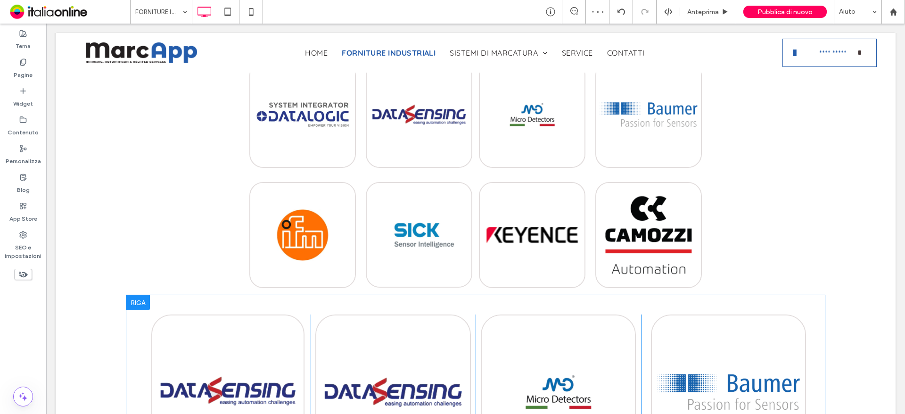
click at [135, 303] on div at bounding box center [138, 302] width 24 height 15
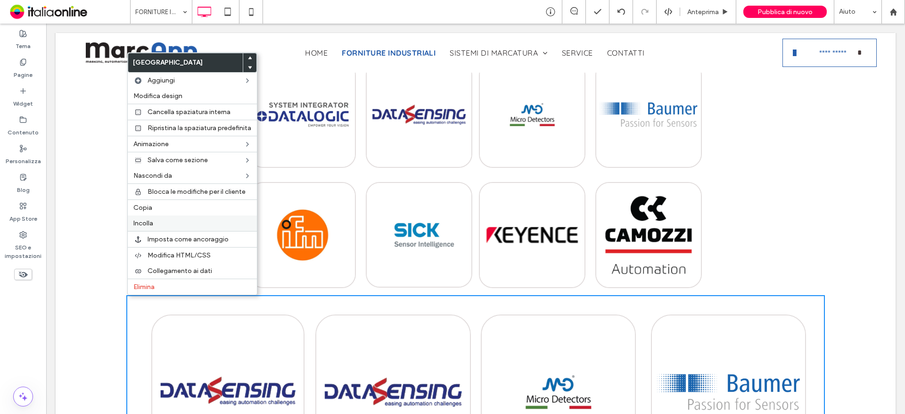
click at [151, 223] on span "Incolla" at bounding box center [143, 223] width 20 height 8
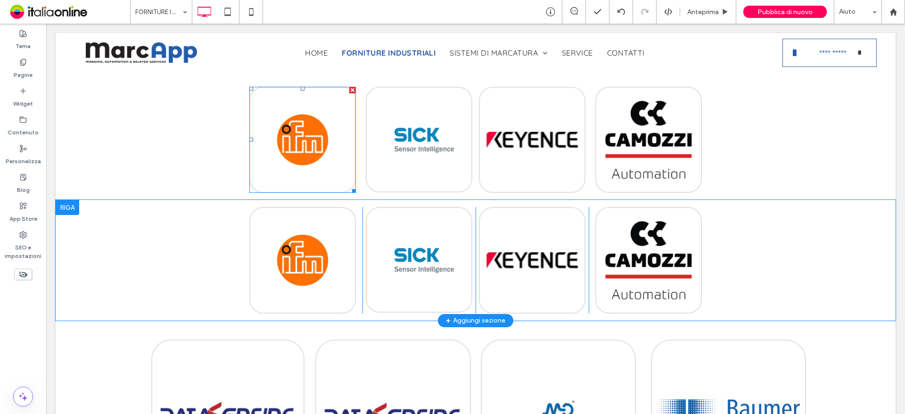
scroll to position [330, 0]
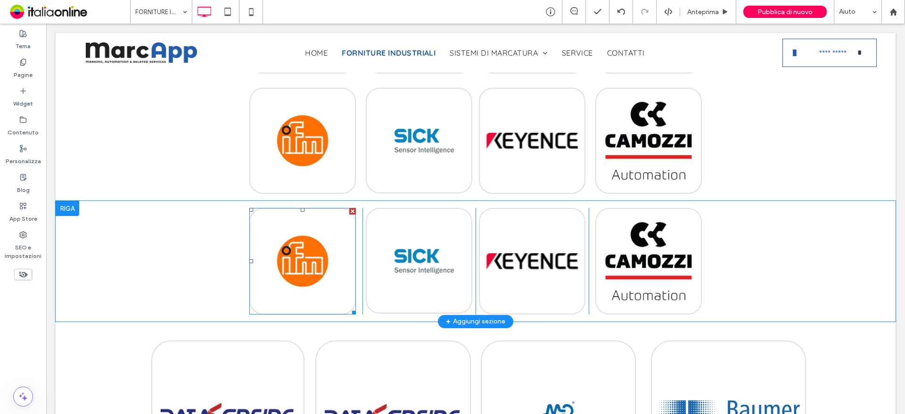
click at [349, 210] on div at bounding box center [352, 211] width 7 height 7
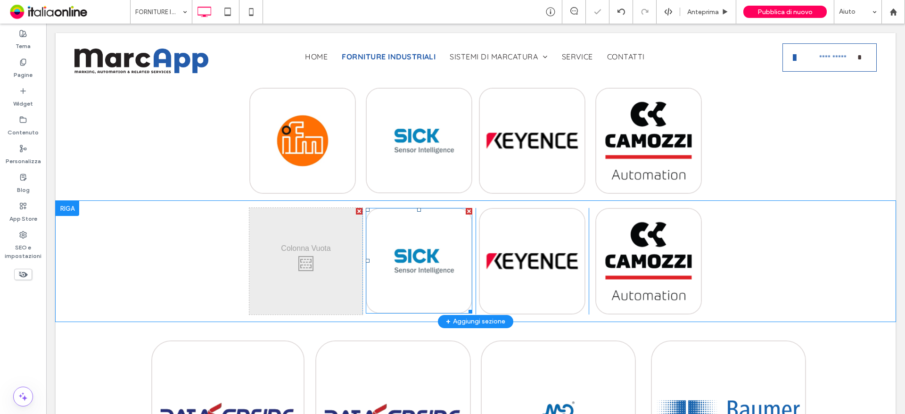
click at [466, 213] on div at bounding box center [469, 211] width 7 height 7
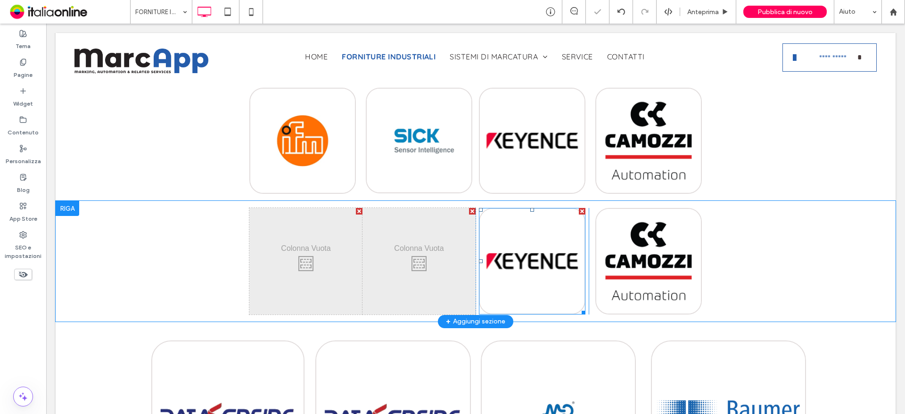
click at [579, 211] on div at bounding box center [582, 211] width 7 height 7
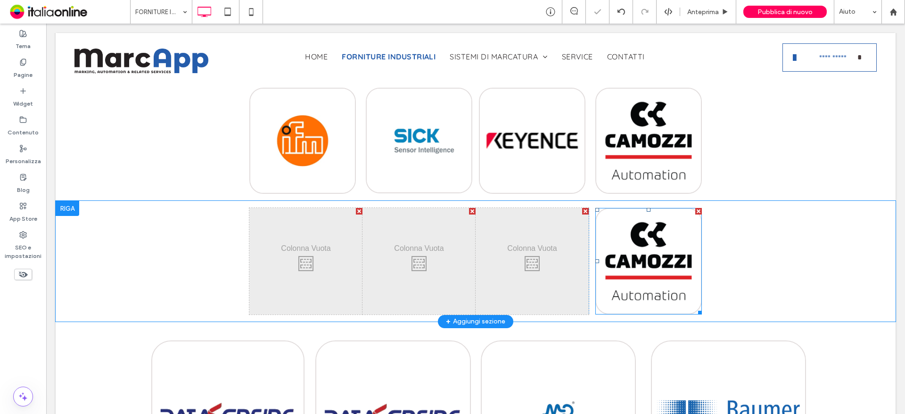
click at [696, 210] on div at bounding box center [698, 211] width 7 height 7
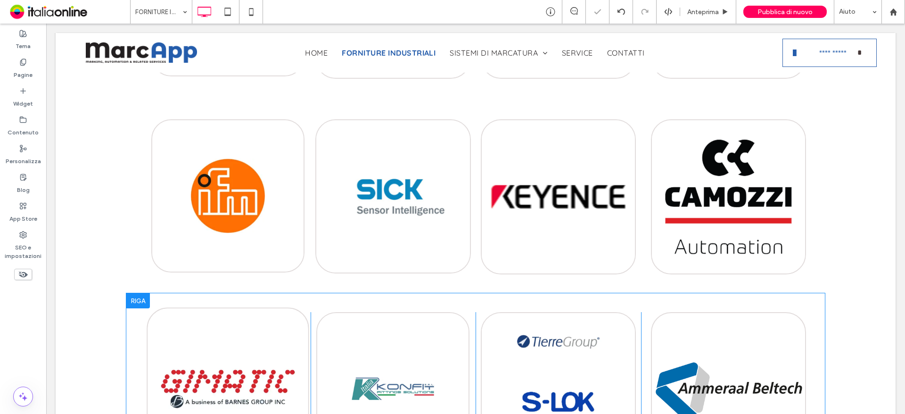
scroll to position [801, 0]
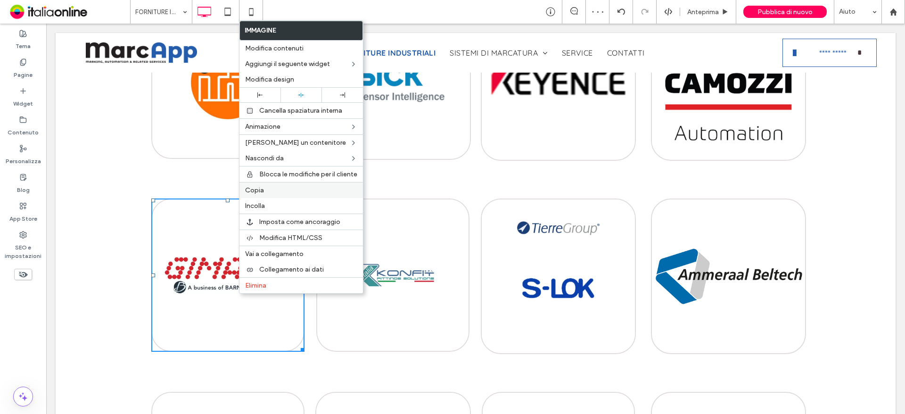
drag, startPoint x: 293, startPoint y: 192, endPoint x: 318, endPoint y: 196, distance: 25.3
click at [293, 192] on label "Copia" at bounding box center [301, 190] width 112 height 8
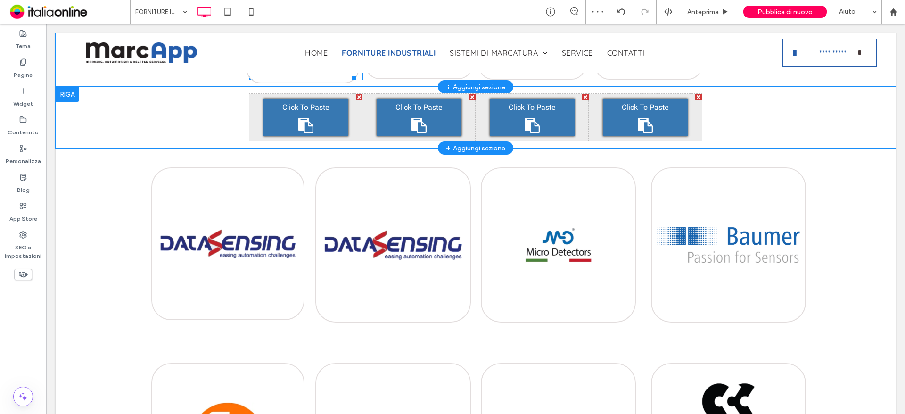
scroll to position [330, 0]
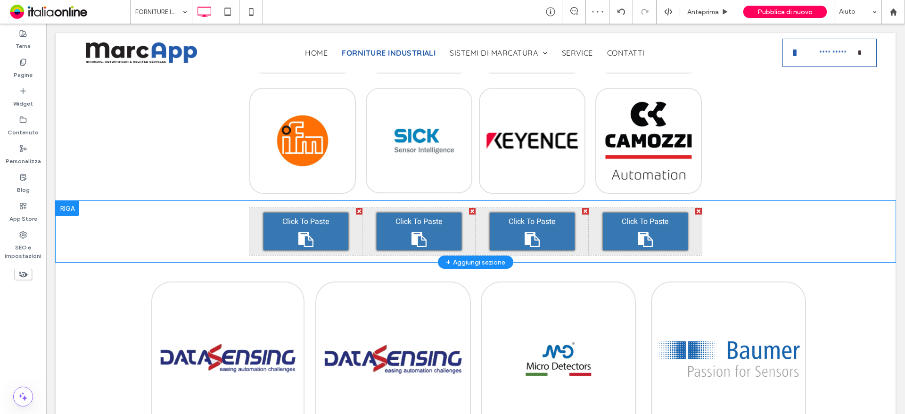
click at [303, 236] on icon at bounding box center [305, 239] width 15 height 15
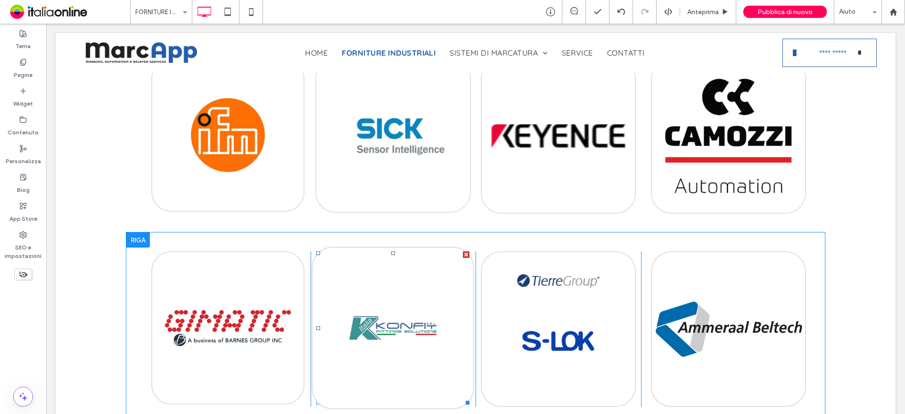
scroll to position [942, 0]
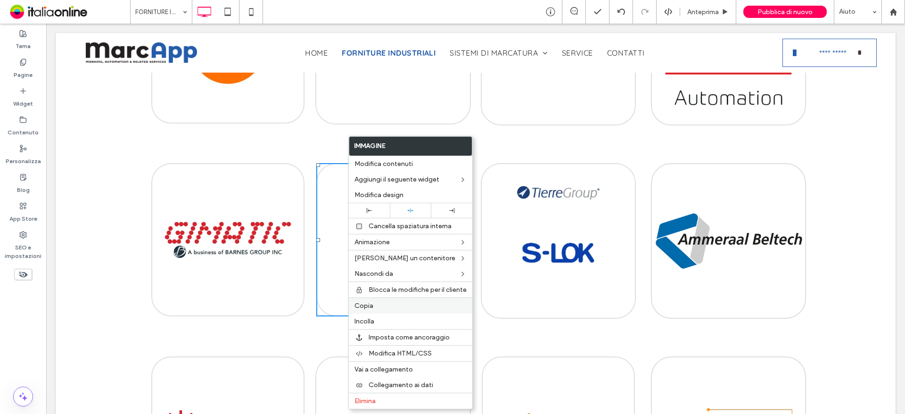
click at [401, 308] on label "Copia" at bounding box center [410, 306] width 112 height 8
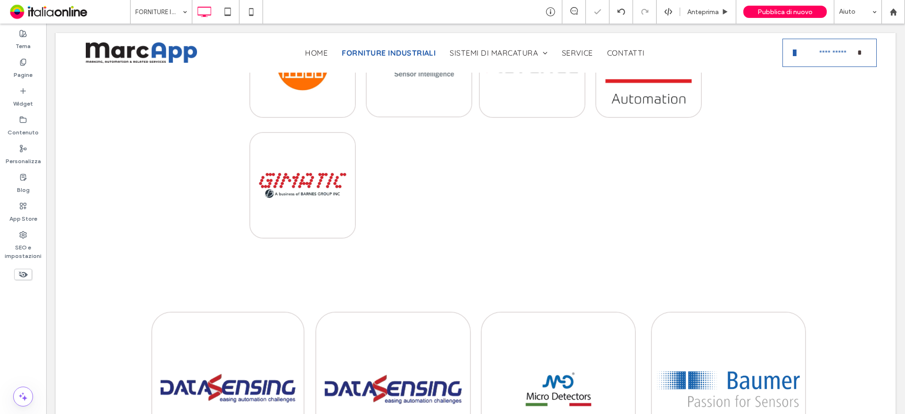
scroll to position [283, 0]
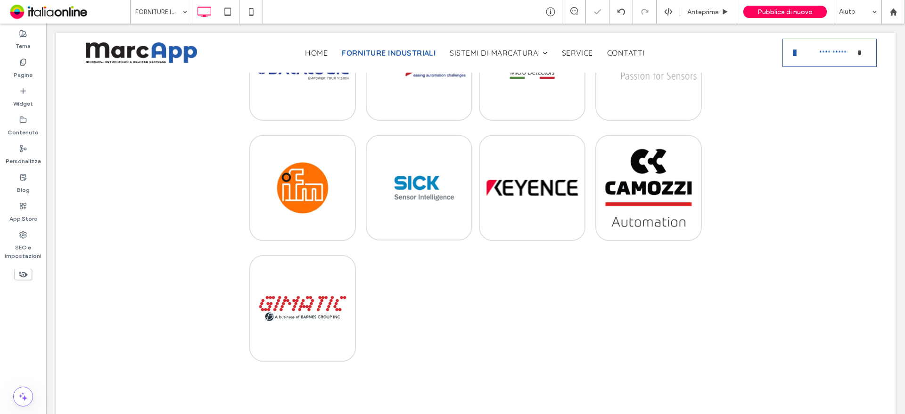
click at [420, 321] on span "Click To Paste" at bounding box center [418, 321] width 47 height 11
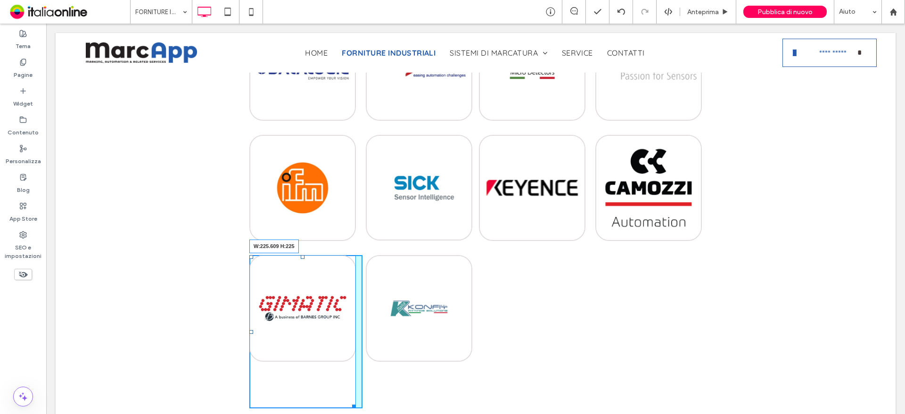
drag, startPoint x: 347, startPoint y: 404, endPoint x: 436, endPoint y: 425, distance: 91.4
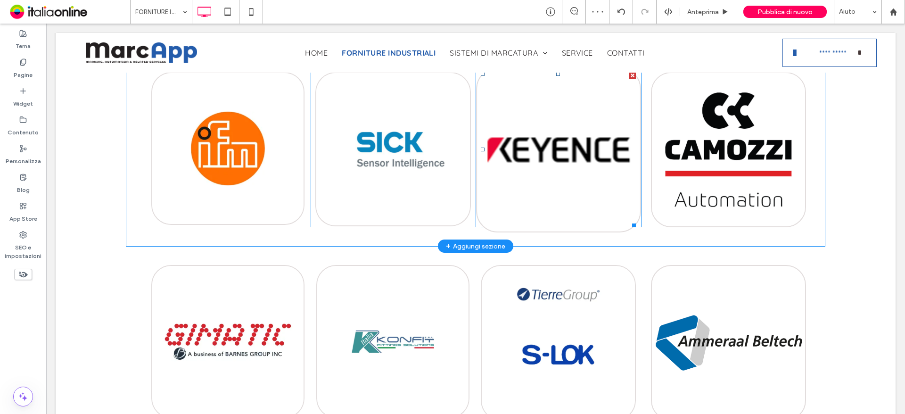
scroll to position [942, 0]
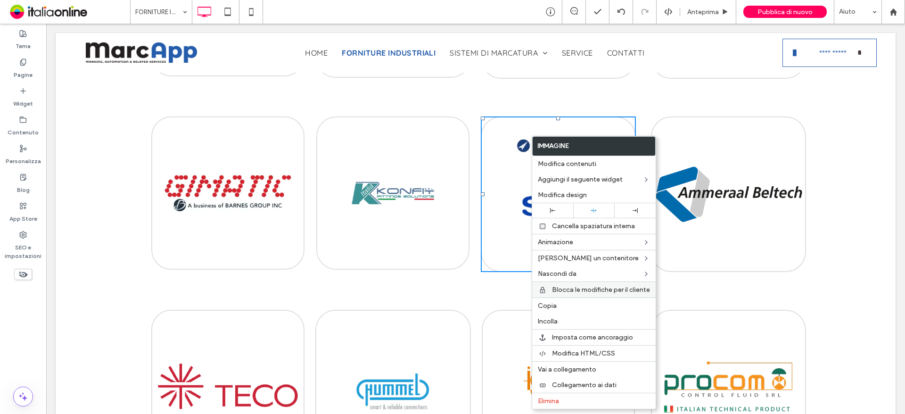
click at [568, 304] on label "Copia" at bounding box center [594, 306] width 112 height 8
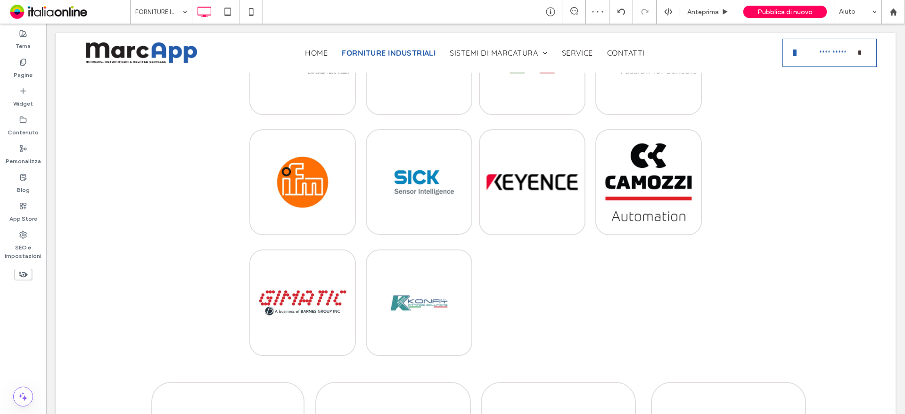
scroll to position [330, 0]
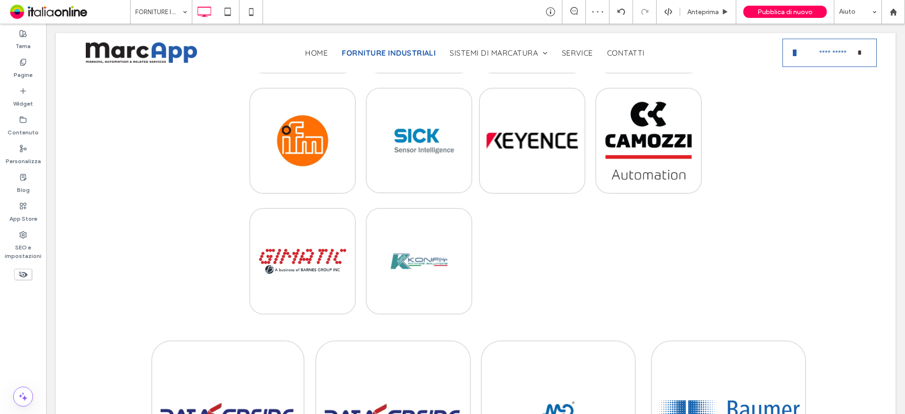
click at [536, 249] on span "Click To Paste" at bounding box center [531, 250] width 47 height 11
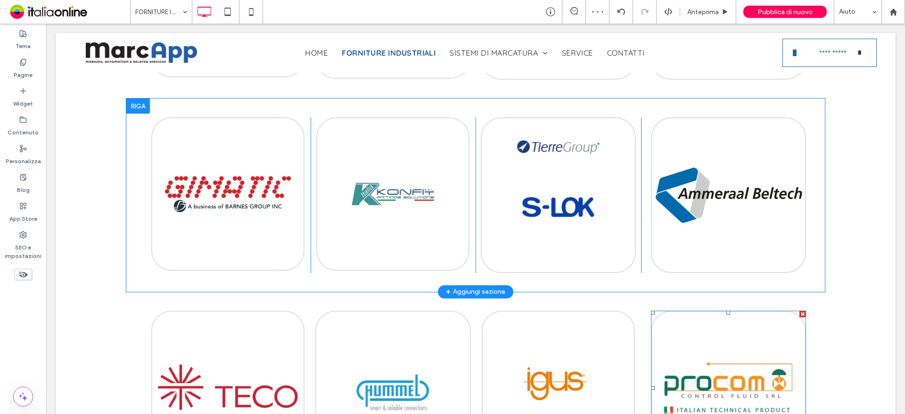
scroll to position [942, 0]
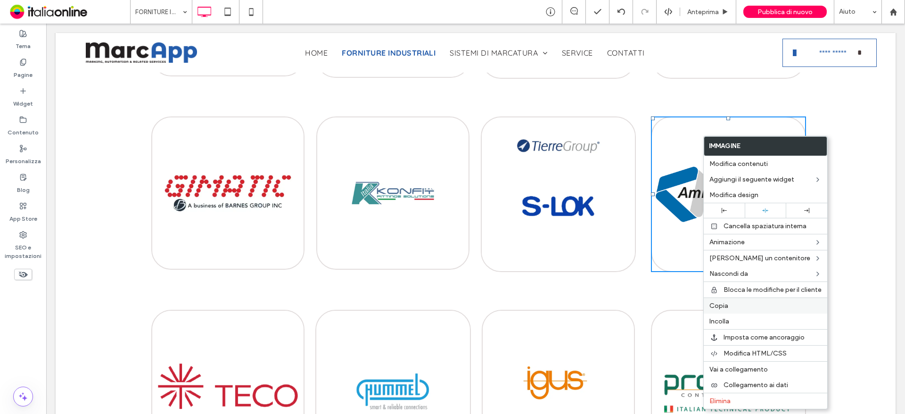
click at [749, 309] on label "Copia" at bounding box center [765, 306] width 112 height 8
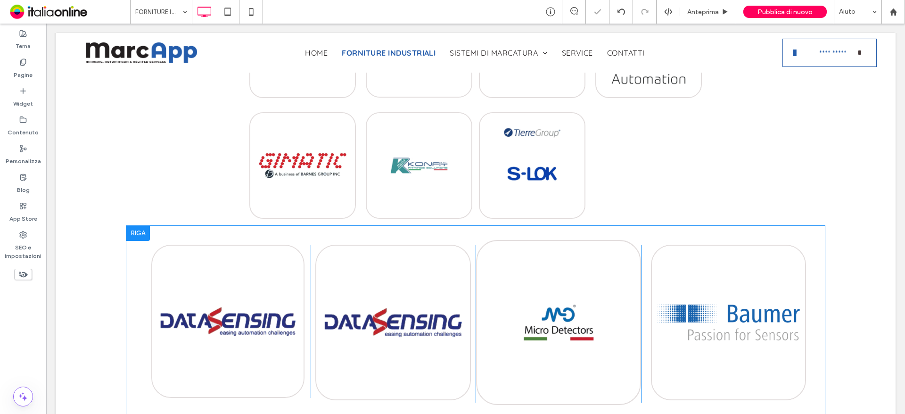
scroll to position [424, 0]
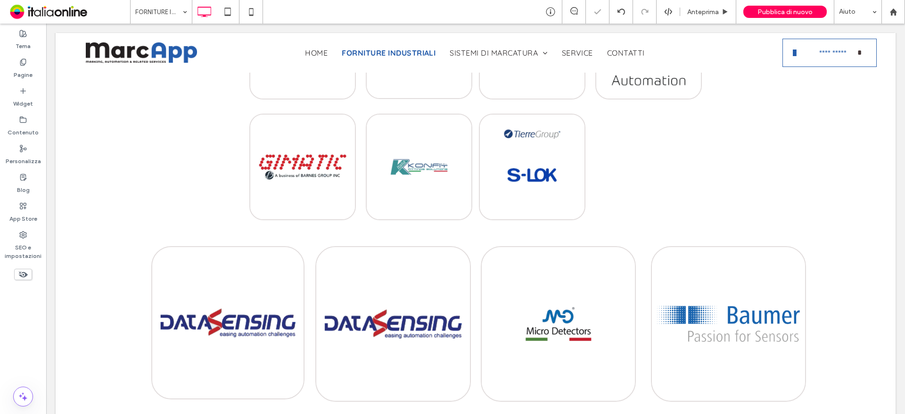
drag, startPoint x: 662, startPoint y: 165, endPoint x: 708, endPoint y: 240, distance: 88.0
click at [662, 165] on div "Click To Paste" at bounding box center [645, 166] width 85 height 47
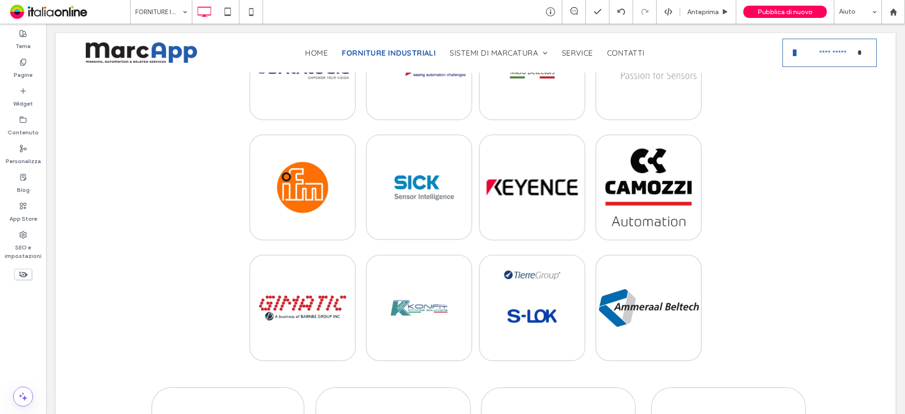
scroll to position [283, 0]
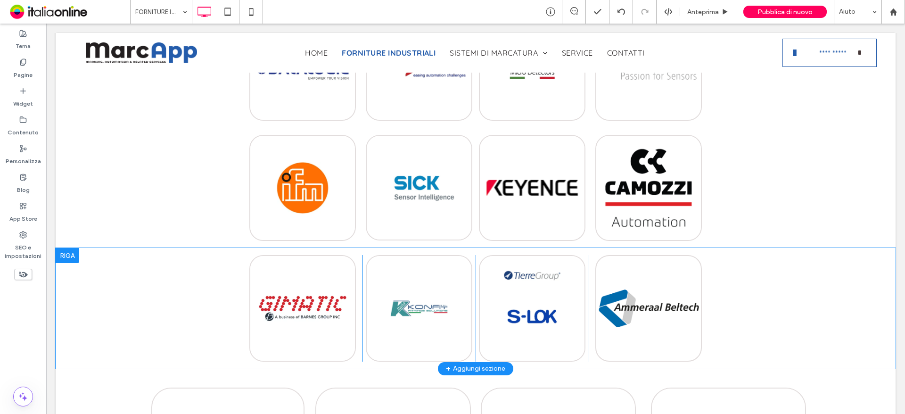
click at [61, 253] on div at bounding box center [68, 255] width 24 height 15
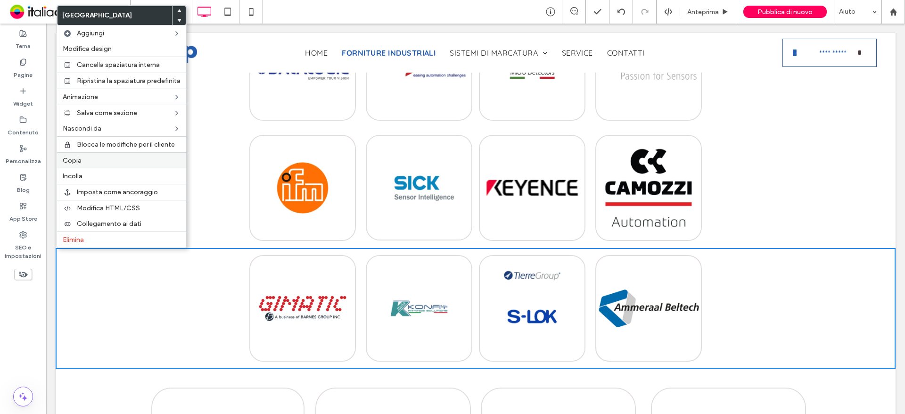
click at [95, 157] on label "Copia" at bounding box center [122, 160] width 118 height 8
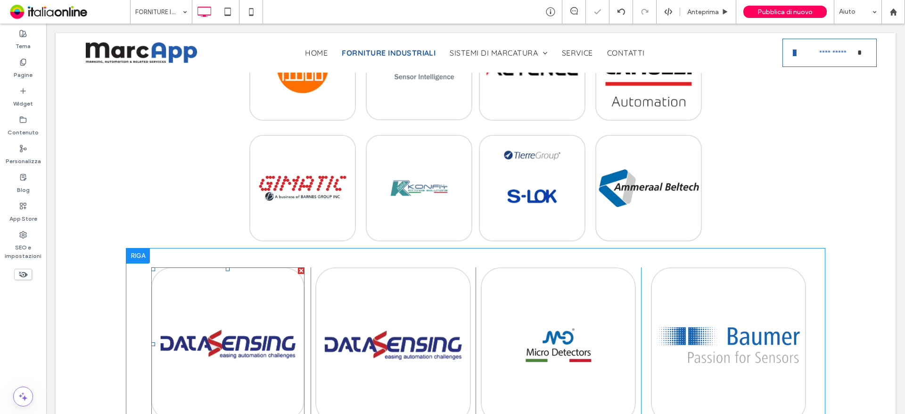
scroll to position [424, 0]
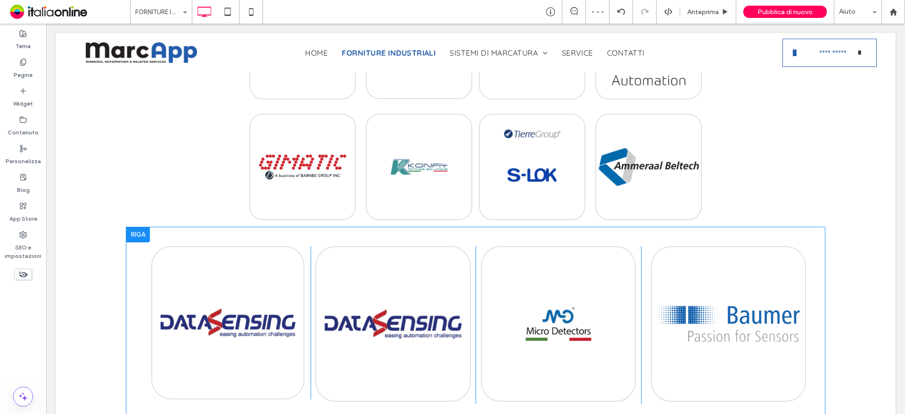
click at [143, 228] on div at bounding box center [138, 234] width 24 height 15
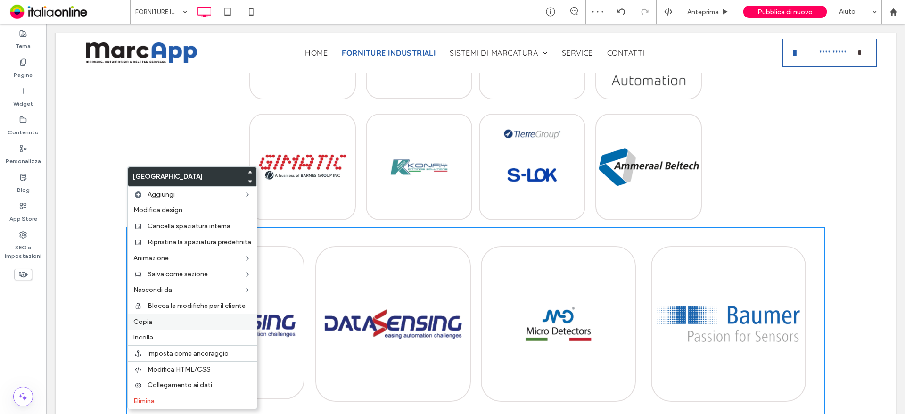
click at [146, 324] on span "Copia" at bounding box center [142, 322] width 19 height 8
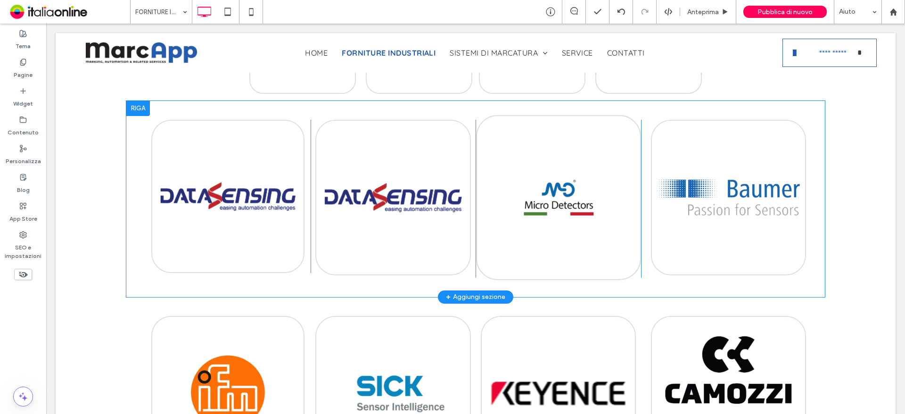
scroll to position [330, 0]
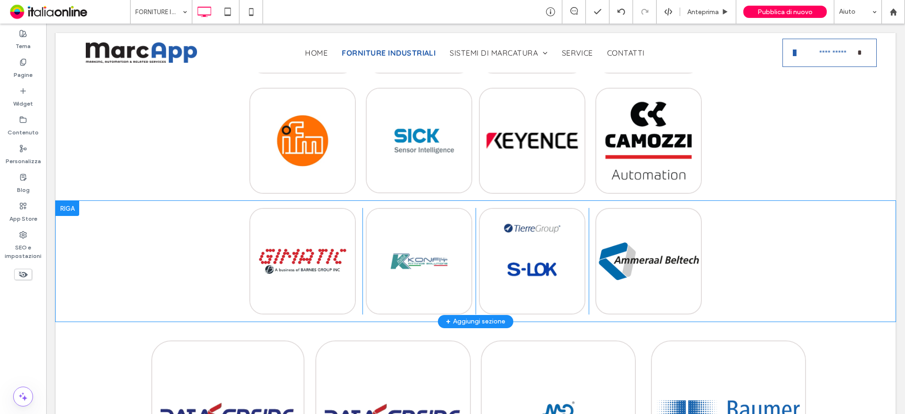
click at [74, 207] on div at bounding box center [68, 208] width 24 height 15
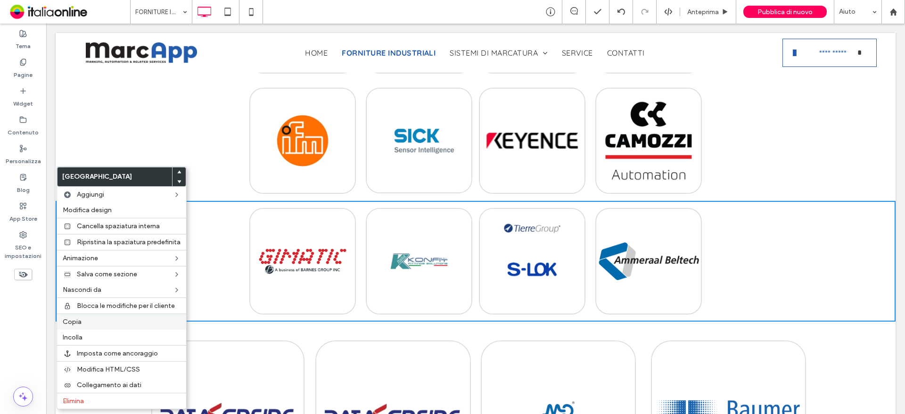
click at [96, 317] on div "Copia" at bounding box center [121, 321] width 129 height 16
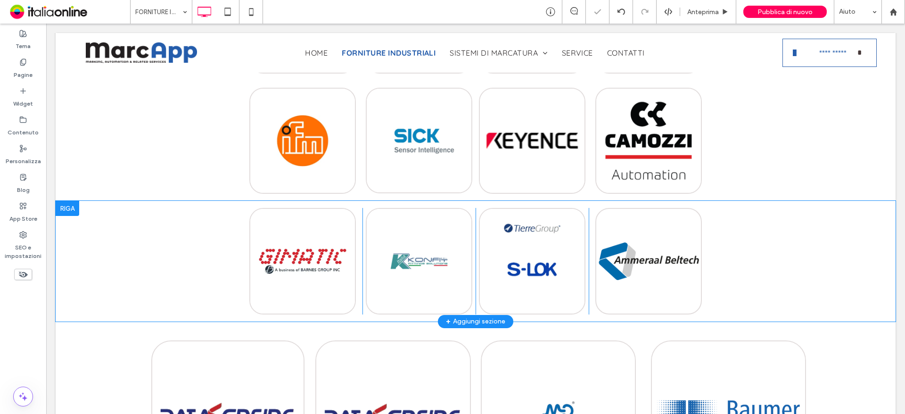
click at [66, 209] on div at bounding box center [68, 208] width 24 height 15
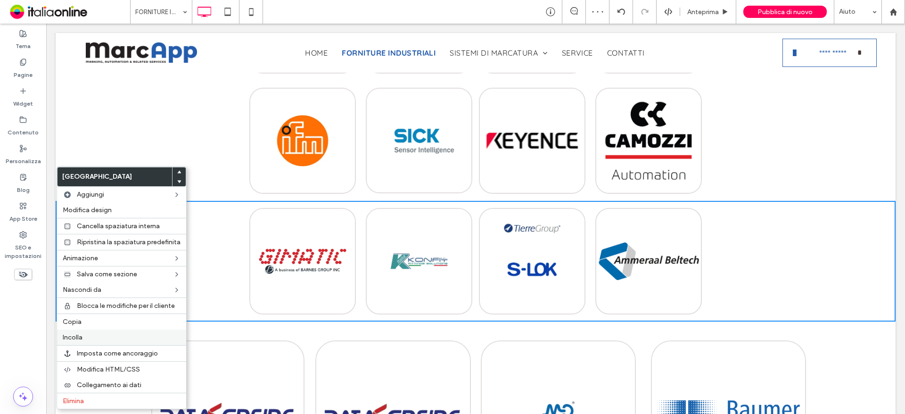
click at [93, 337] on label "Incolla" at bounding box center [122, 337] width 118 height 8
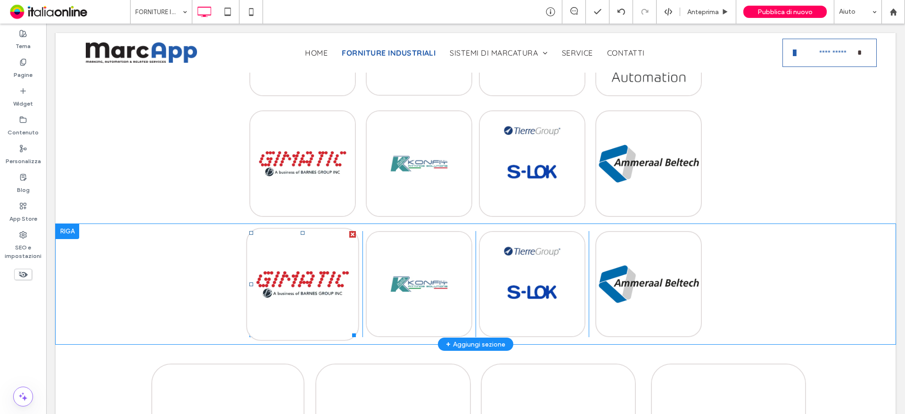
scroll to position [424, 0]
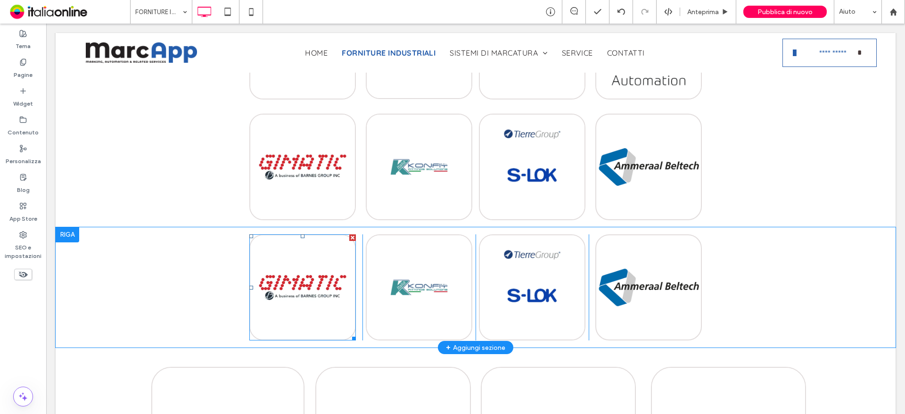
drag, startPoint x: 402, startPoint y: 260, endPoint x: 351, endPoint y: 237, distance: 56.5
click at [351, 237] on div at bounding box center [352, 237] width 7 height 7
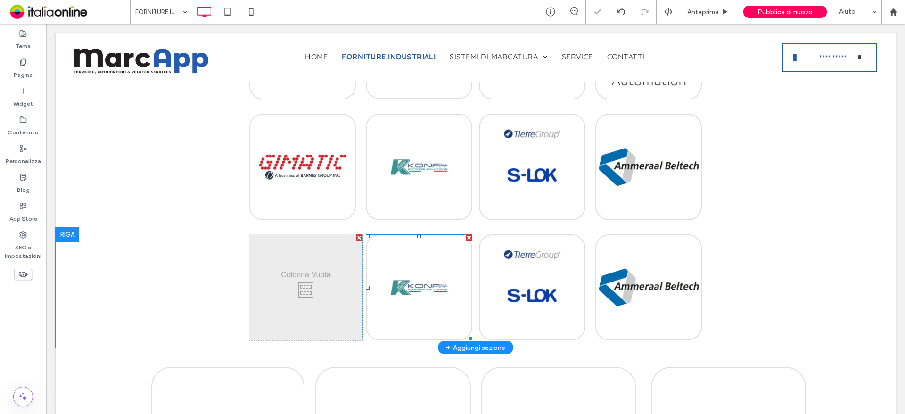
drag, startPoint x: 463, startPoint y: 238, endPoint x: 628, endPoint y: 265, distance: 167.1
click at [466, 238] on div at bounding box center [469, 237] width 7 height 7
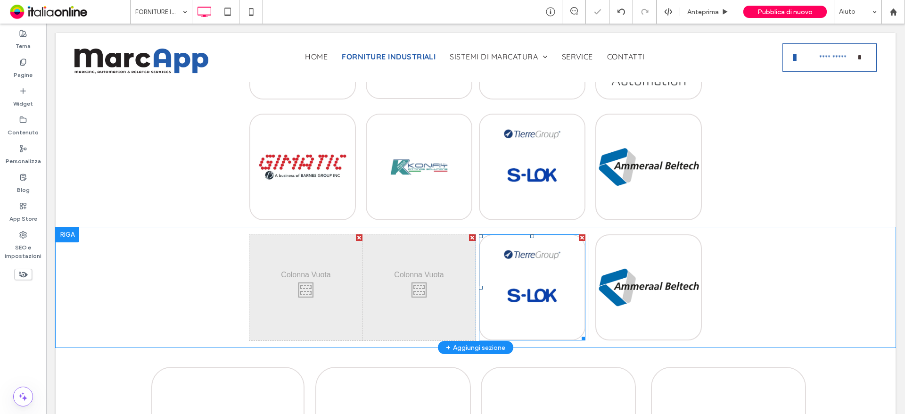
click at [579, 237] on div at bounding box center [582, 237] width 7 height 7
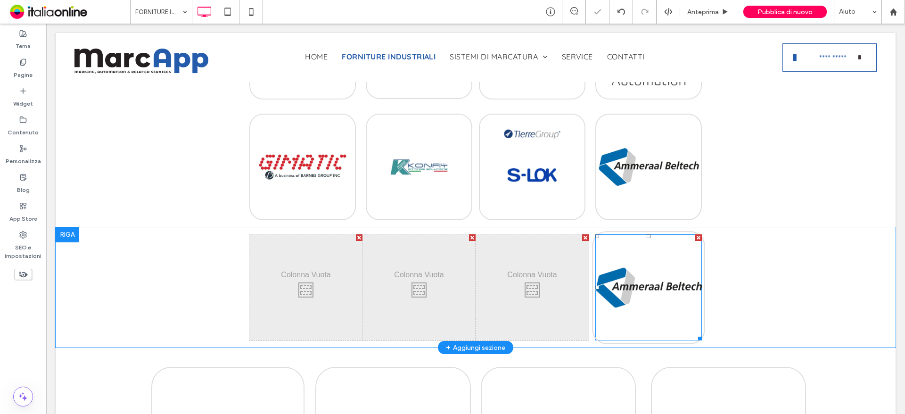
click at [694, 242] on img at bounding box center [648, 287] width 113 height 113
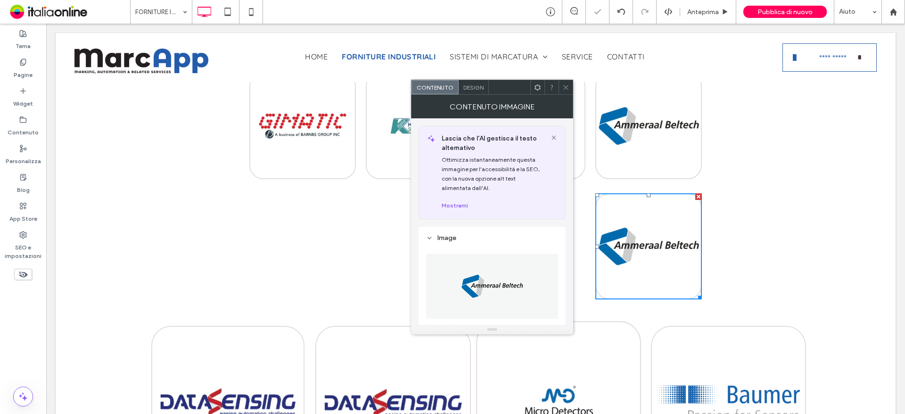
scroll to position [518, 0]
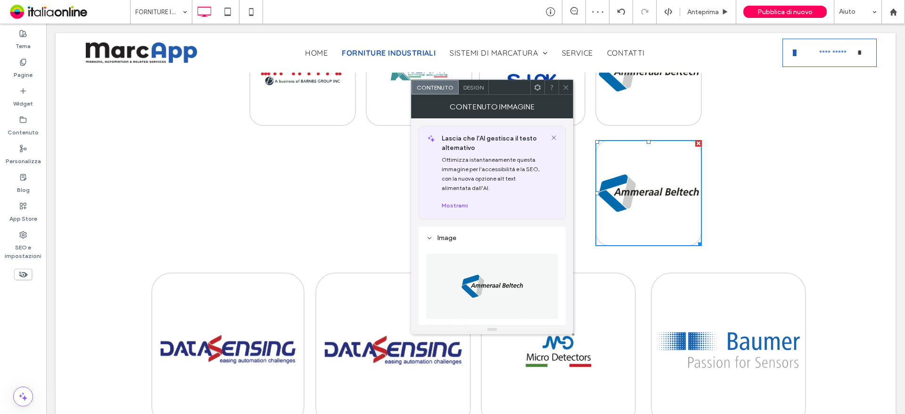
click at [566, 86] on icon at bounding box center [565, 87] width 7 height 7
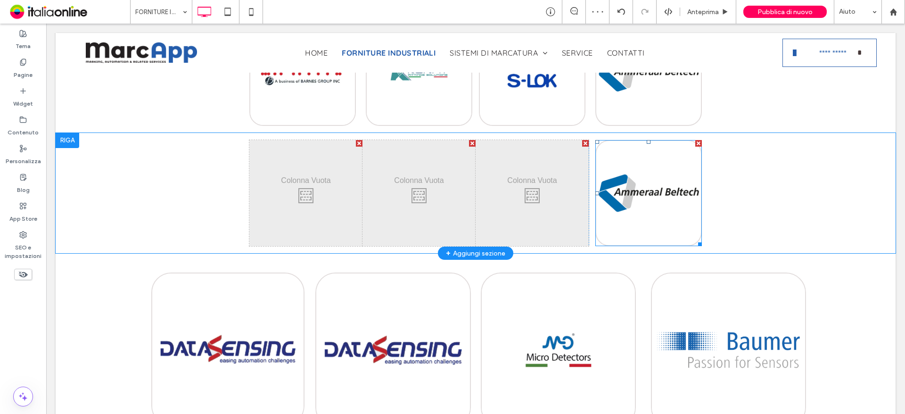
drag, startPoint x: 695, startPoint y: 142, endPoint x: 715, endPoint y: 180, distance: 43.0
click at [695, 142] on div at bounding box center [698, 143] width 7 height 7
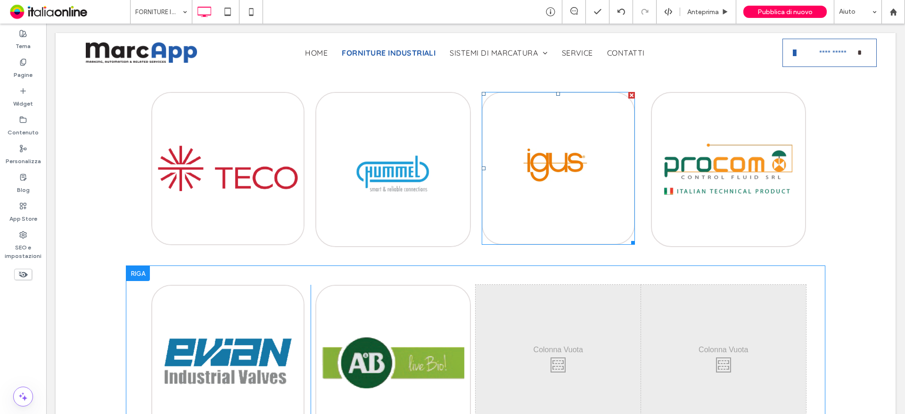
scroll to position [1225, 0]
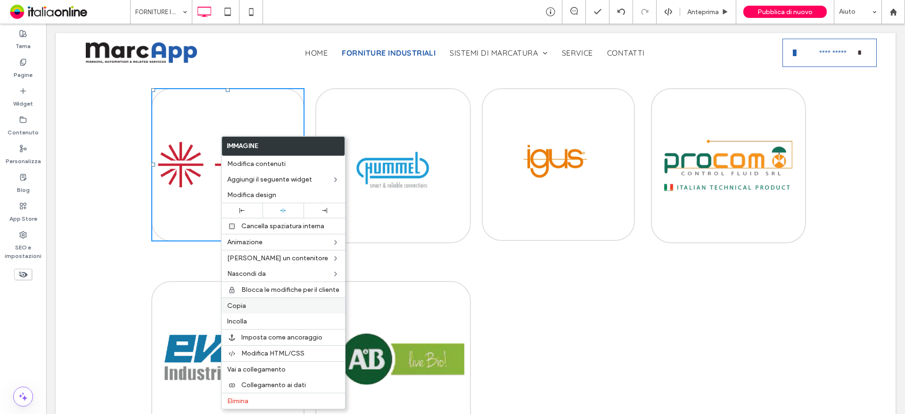
drag, startPoint x: 271, startPoint y: 307, endPoint x: 314, endPoint y: 299, distance: 44.1
click at [271, 307] on label "Copia" at bounding box center [283, 306] width 112 height 8
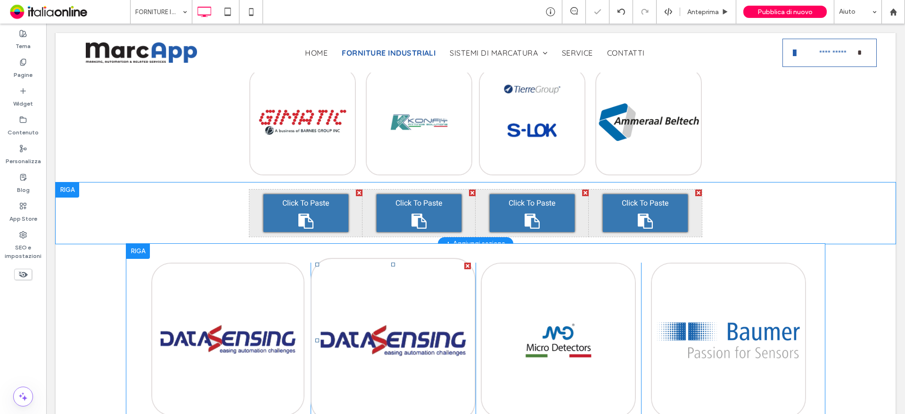
scroll to position [330, 0]
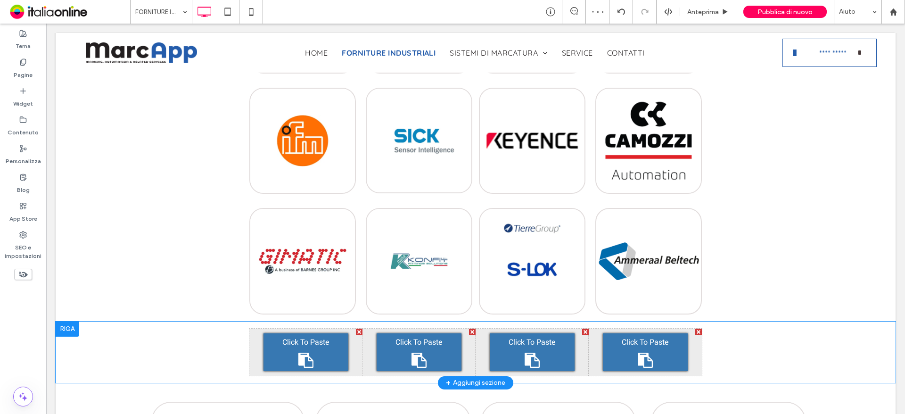
click at [301, 348] on div "Click To Paste" at bounding box center [305, 352] width 85 height 38
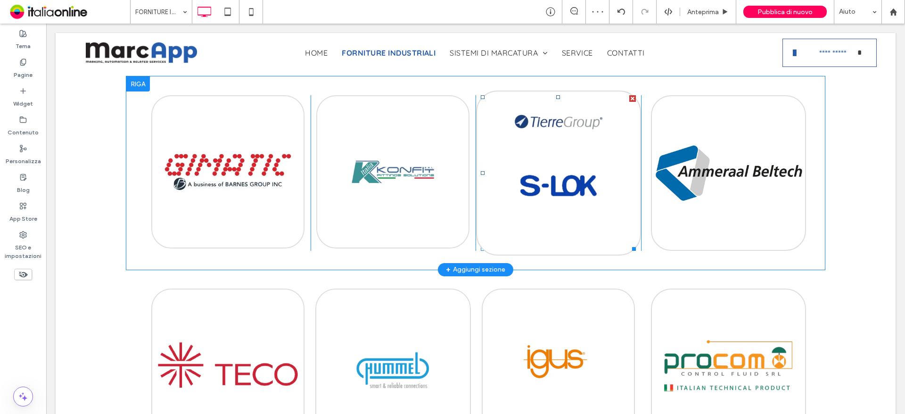
scroll to position [1178, 0]
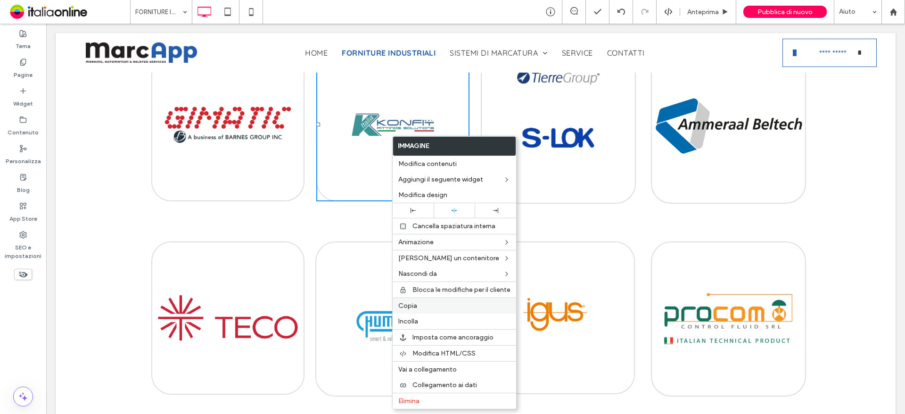
click at [424, 308] on label "Copia" at bounding box center [454, 306] width 112 height 8
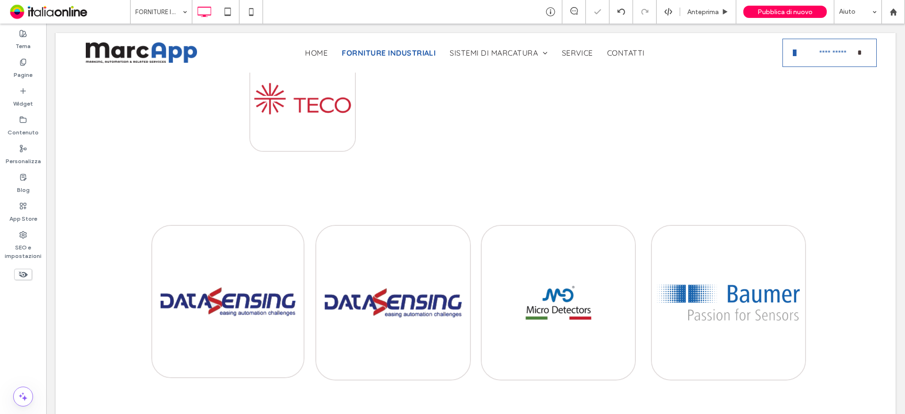
scroll to position [377, 0]
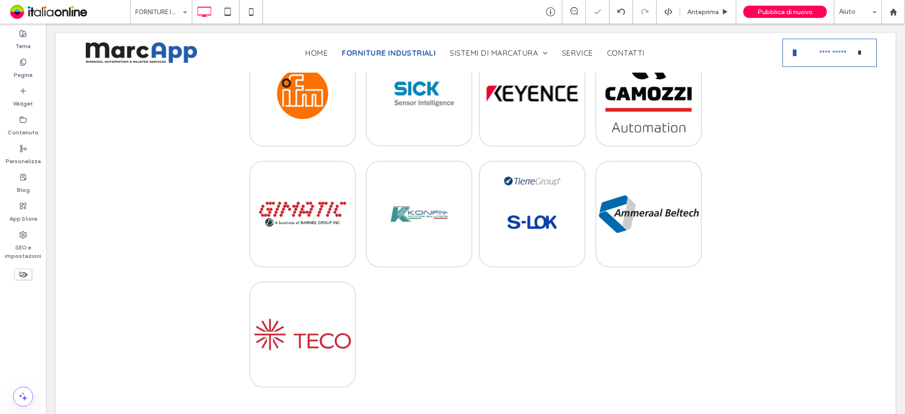
click at [412, 313] on div "Click To Paste Click To Paste" at bounding box center [418, 357] width 113 height 153
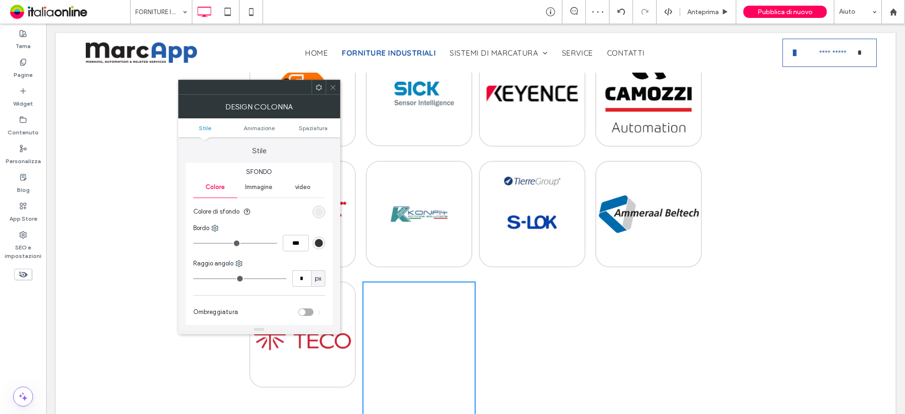
click at [333, 91] on span at bounding box center [332, 87] width 7 height 14
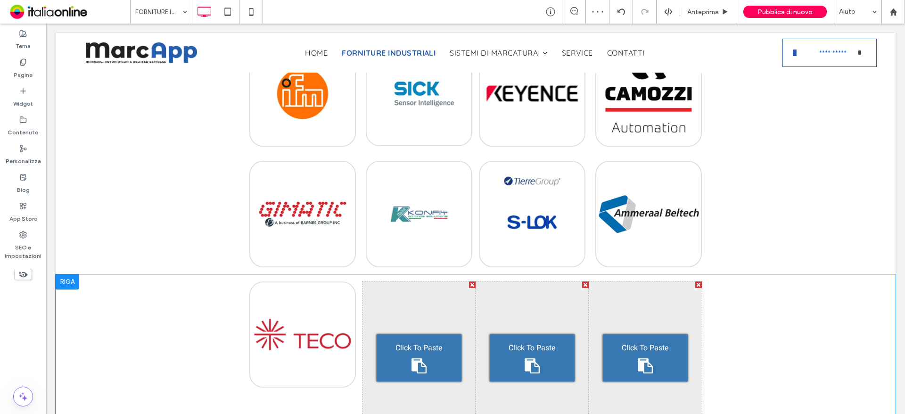
click at [424, 362] on div "Click To Paste" at bounding box center [418, 357] width 85 height 47
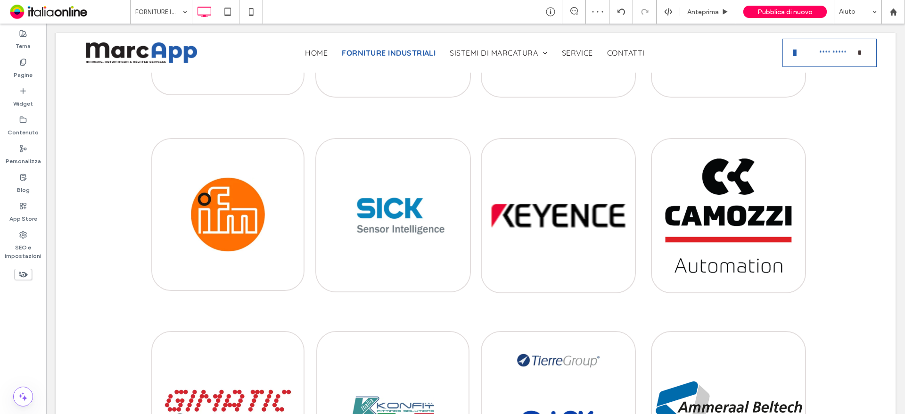
scroll to position [1084, 0]
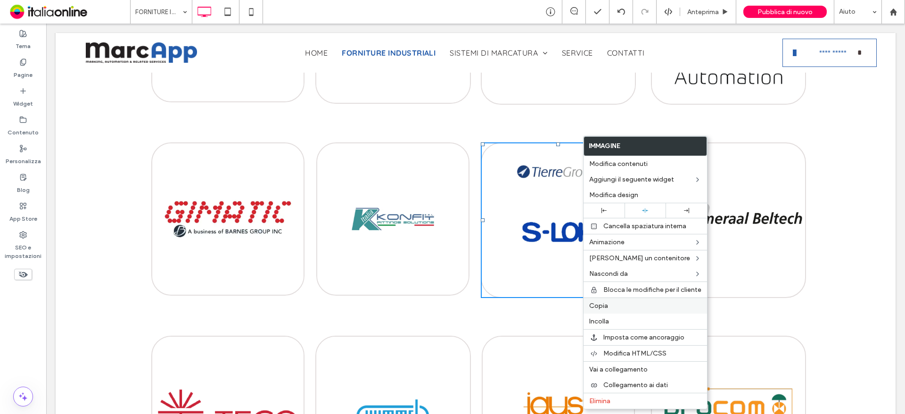
click at [611, 307] on label "Copia" at bounding box center [645, 306] width 112 height 8
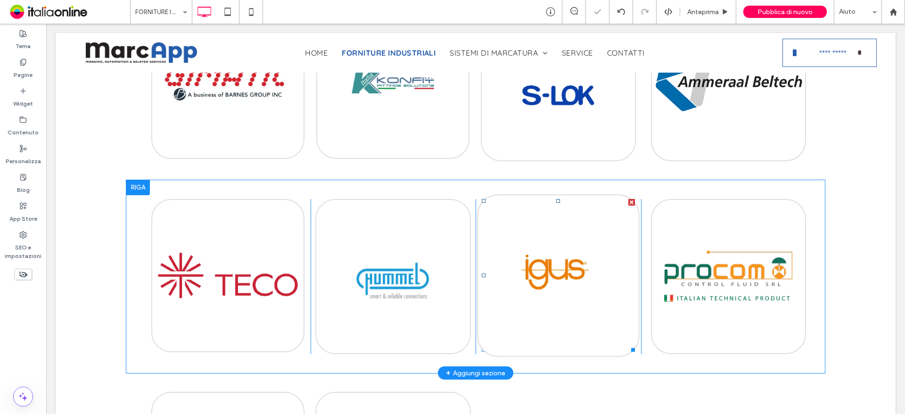
scroll to position [1225, 0]
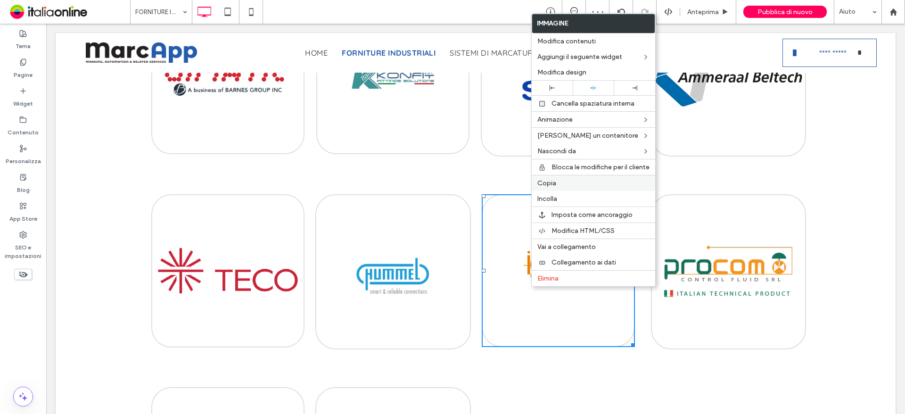
click at [551, 183] on span "Copia" at bounding box center [546, 183] width 19 height 8
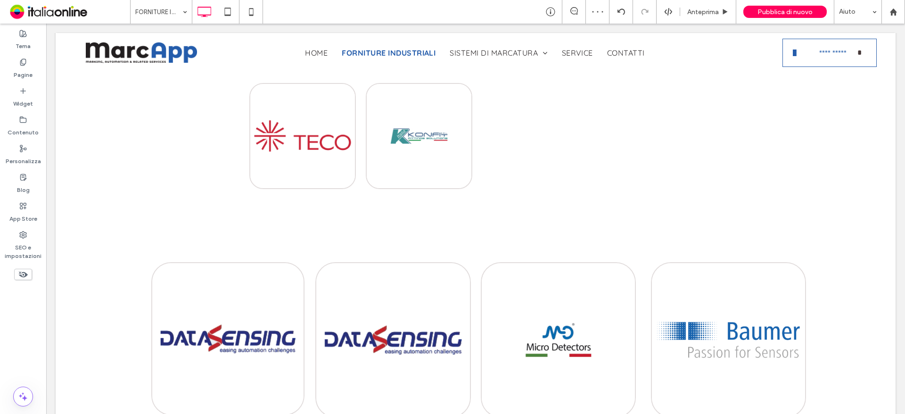
scroll to position [471, 0]
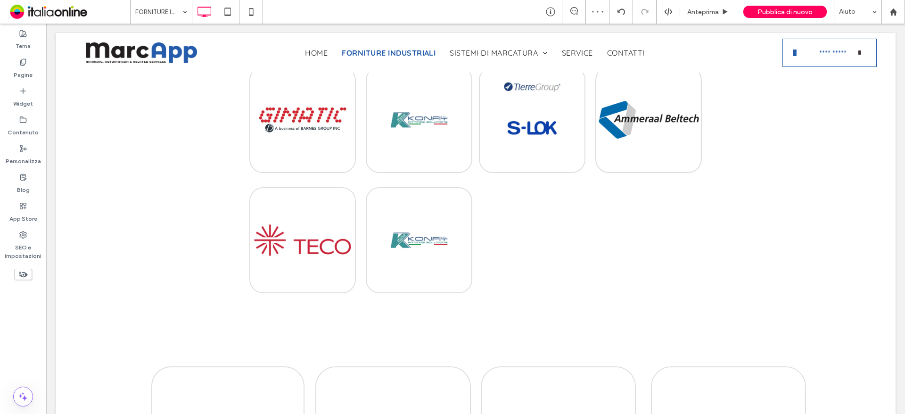
click at [537, 238] on div "Click To Paste Click To Paste" at bounding box center [531, 263] width 113 height 153
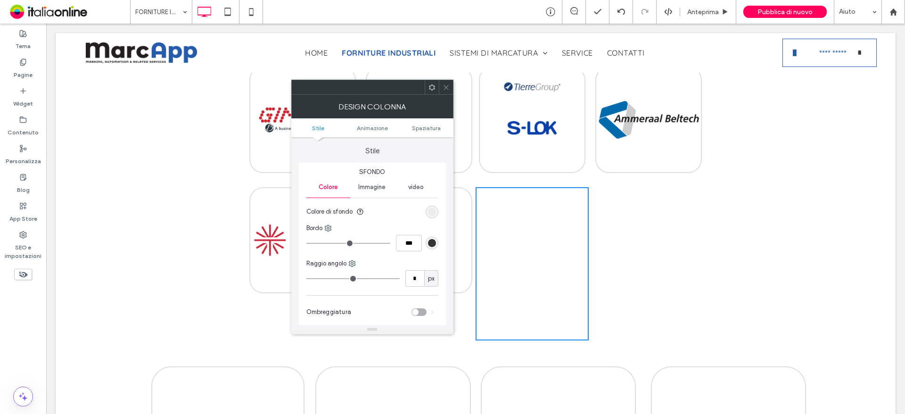
drag, startPoint x: 445, startPoint y: 85, endPoint x: 451, endPoint y: 96, distance: 12.9
click at [445, 85] on icon at bounding box center [445, 87] width 7 height 7
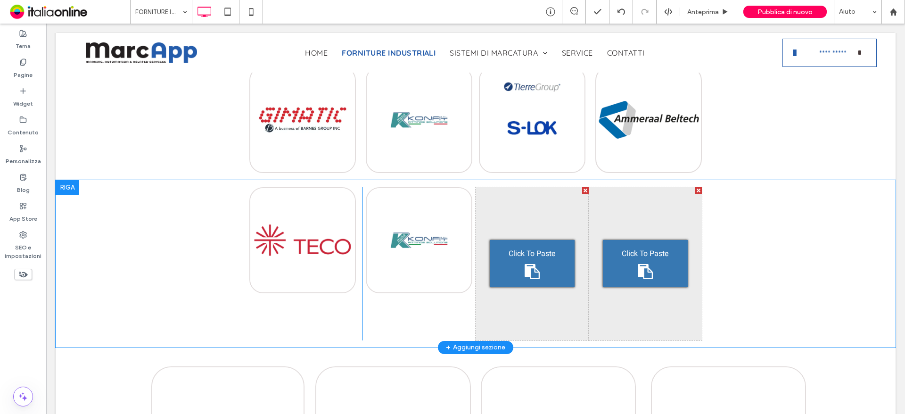
click at [537, 252] on span "Click To Paste" at bounding box center [531, 253] width 47 height 11
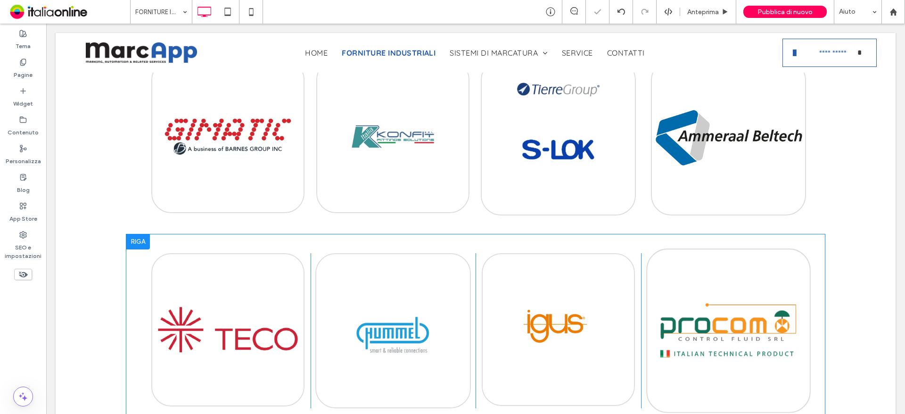
scroll to position [1272, 0]
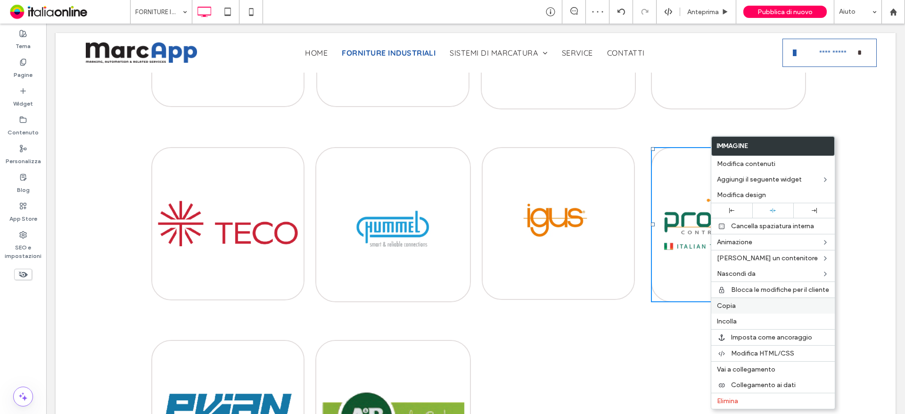
click at [727, 310] on div "Copia" at bounding box center [772, 305] width 123 height 16
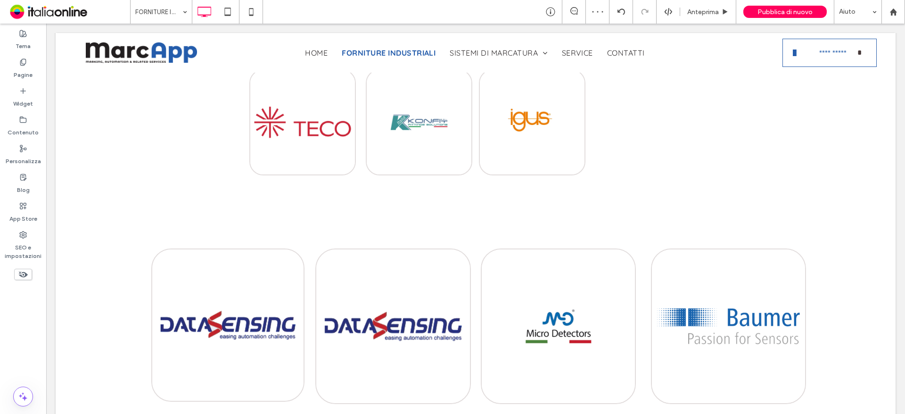
scroll to position [471, 0]
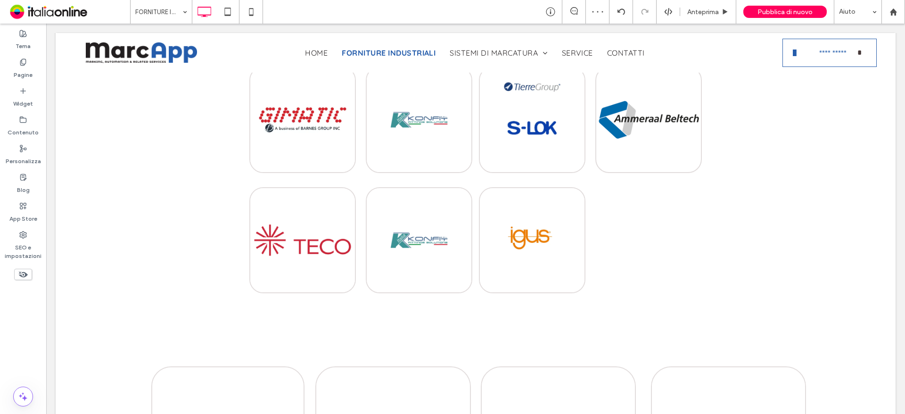
click at [645, 250] on span "Click To Paste" at bounding box center [644, 253] width 47 height 11
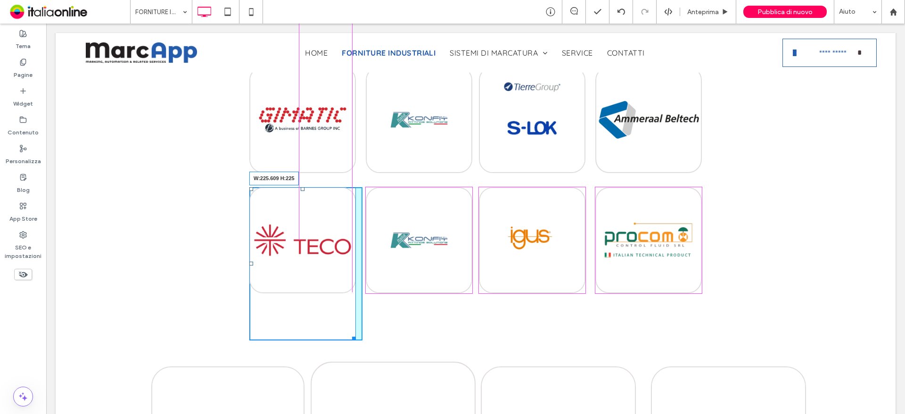
drag, startPoint x: 350, startPoint y: 337, endPoint x: 361, endPoint y: 341, distance: 11.9
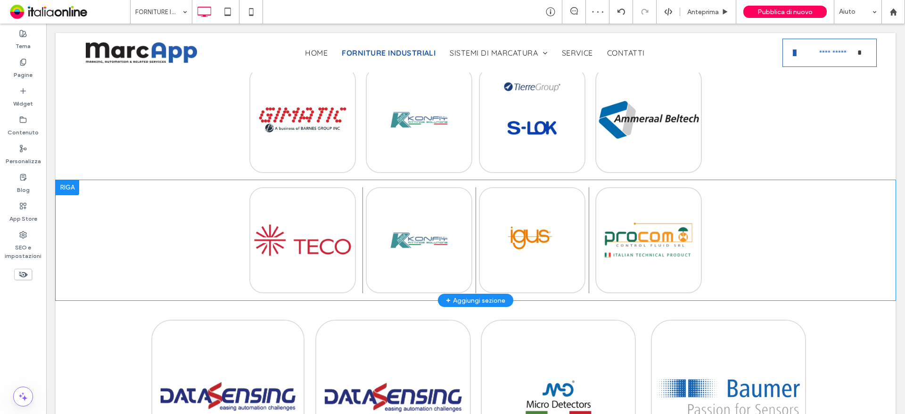
click at [65, 192] on div at bounding box center [68, 187] width 24 height 15
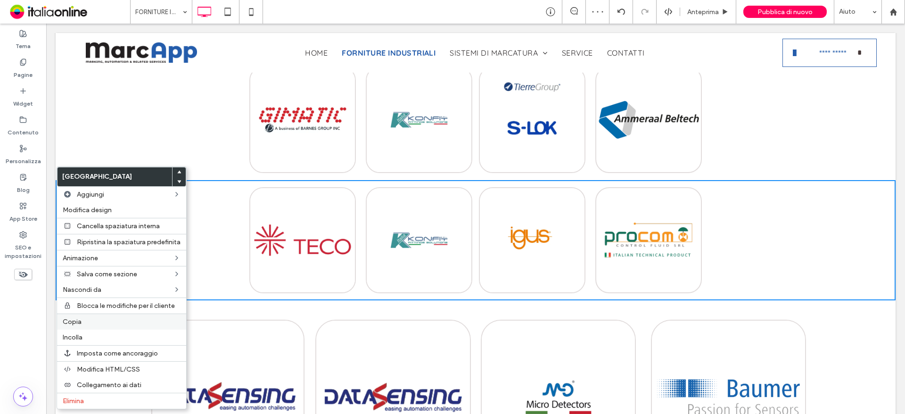
click at [88, 316] on div "Copia" at bounding box center [121, 321] width 129 height 16
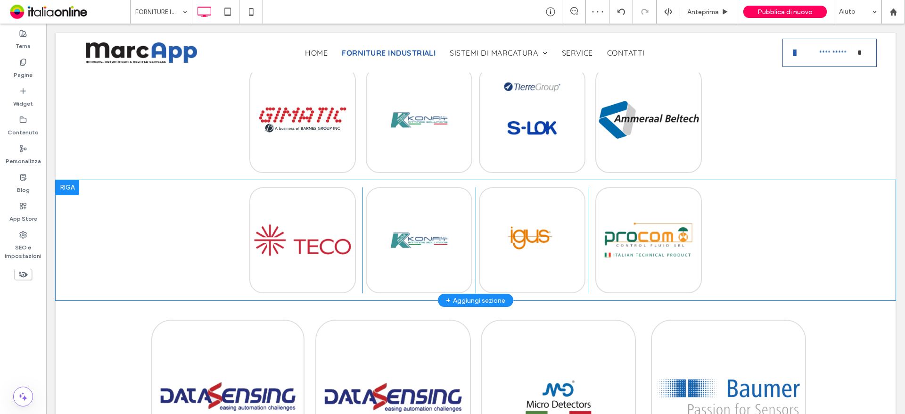
click at [65, 188] on div at bounding box center [68, 187] width 24 height 15
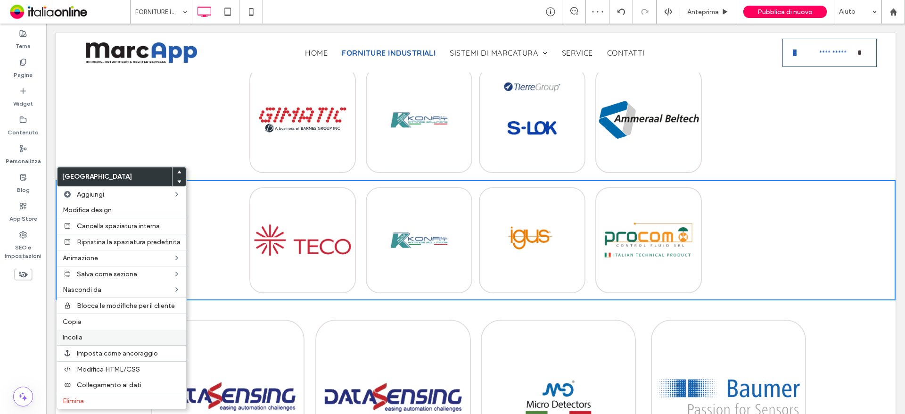
drag, startPoint x: 100, startPoint y: 340, endPoint x: 106, endPoint y: 339, distance: 6.1
click at [100, 340] on label "Incolla" at bounding box center [122, 337] width 118 height 8
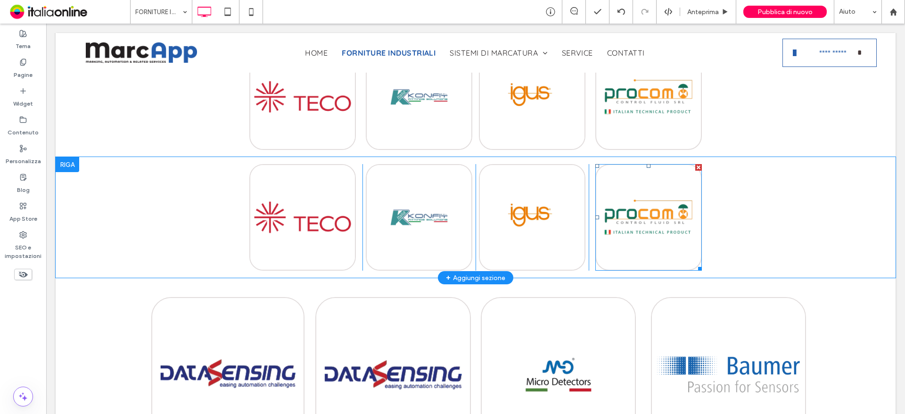
scroll to position [613, 0]
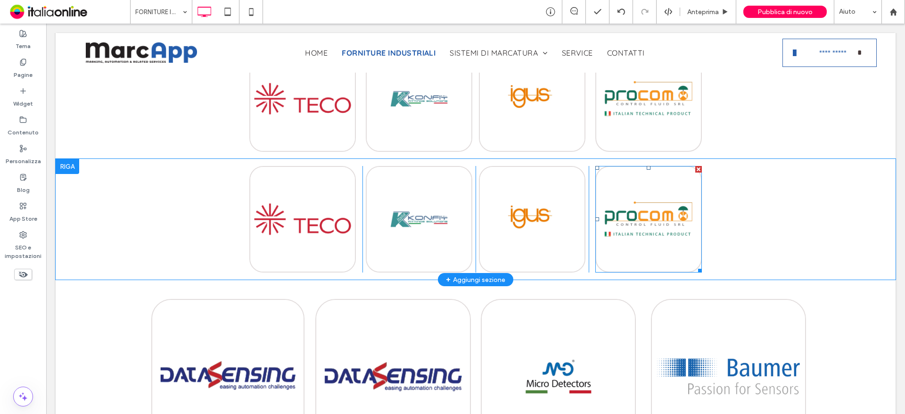
click at [695, 169] on div at bounding box center [698, 169] width 7 height 7
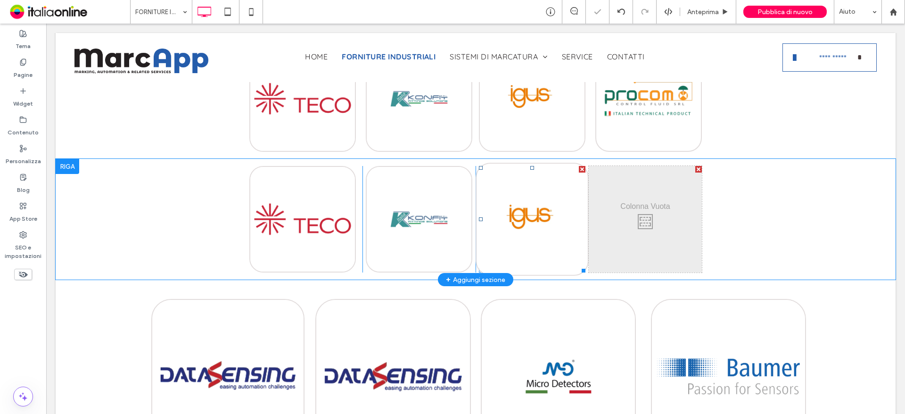
click at [574, 169] on img at bounding box center [531, 219] width 113 height 113
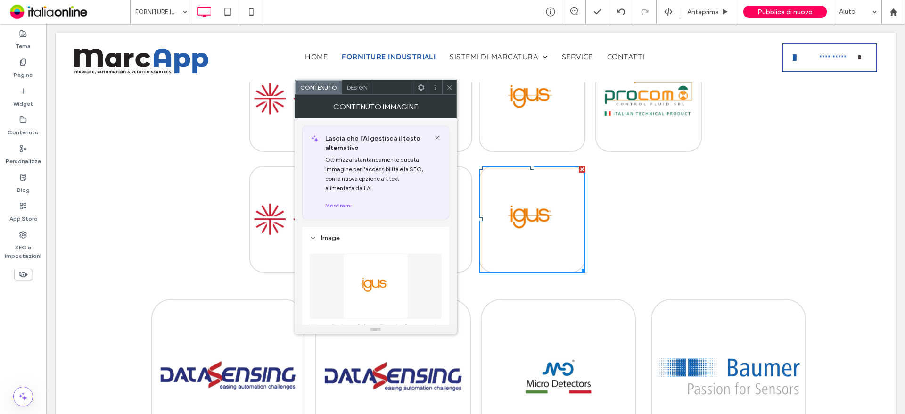
click at [657, 221] on div "Click To Paste Click To Paste" at bounding box center [645, 219] width 113 height 106
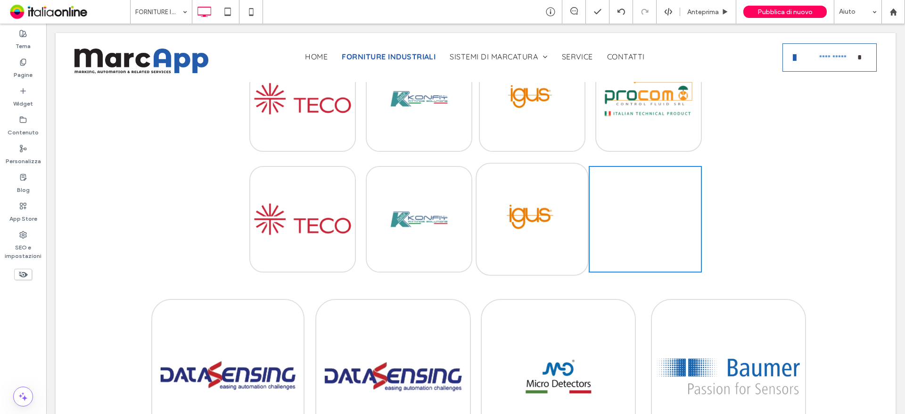
click at [577, 169] on img at bounding box center [531, 219] width 113 height 113
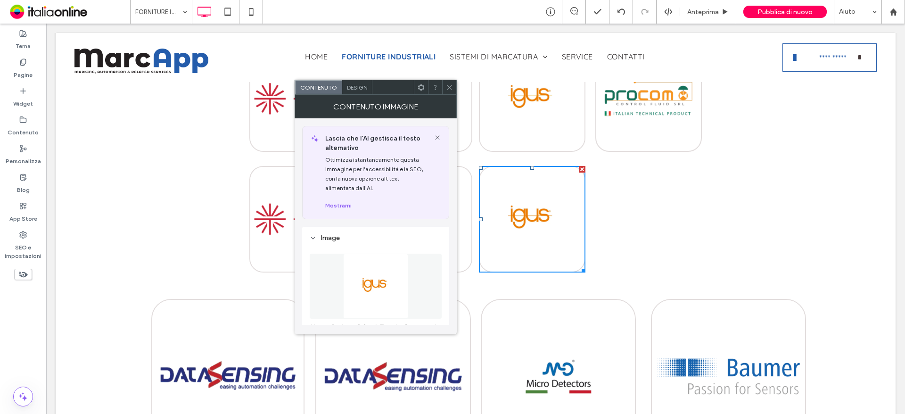
click at [579, 167] on div at bounding box center [582, 169] width 7 height 7
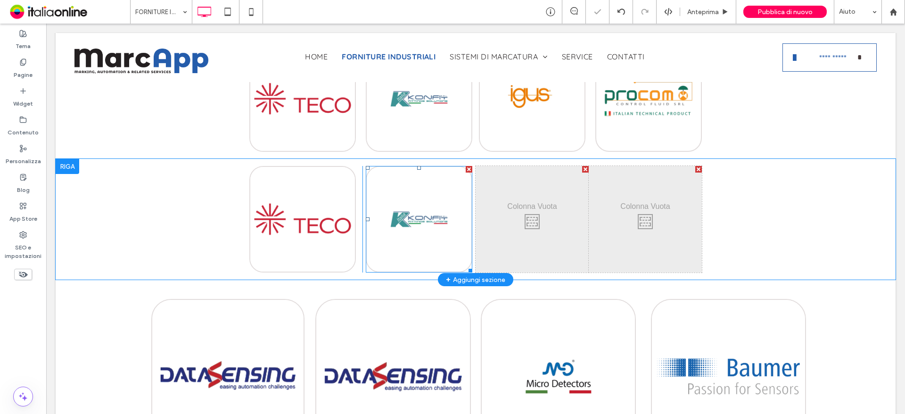
click at [466, 171] on div at bounding box center [469, 169] width 7 height 7
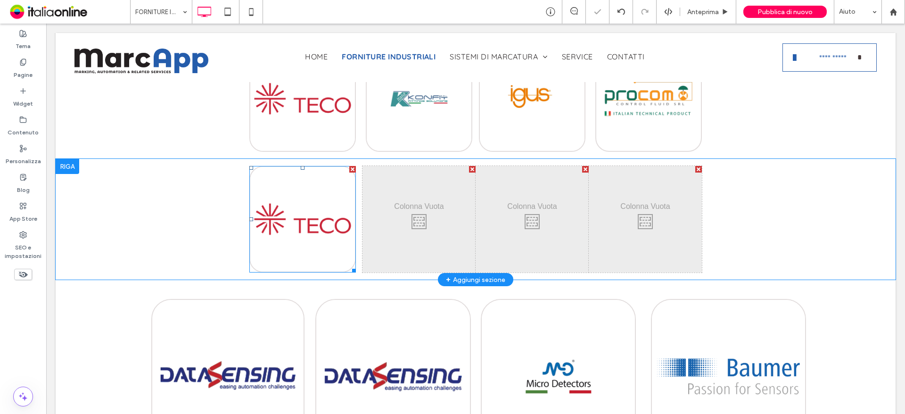
click at [349, 170] on div at bounding box center [352, 169] width 7 height 7
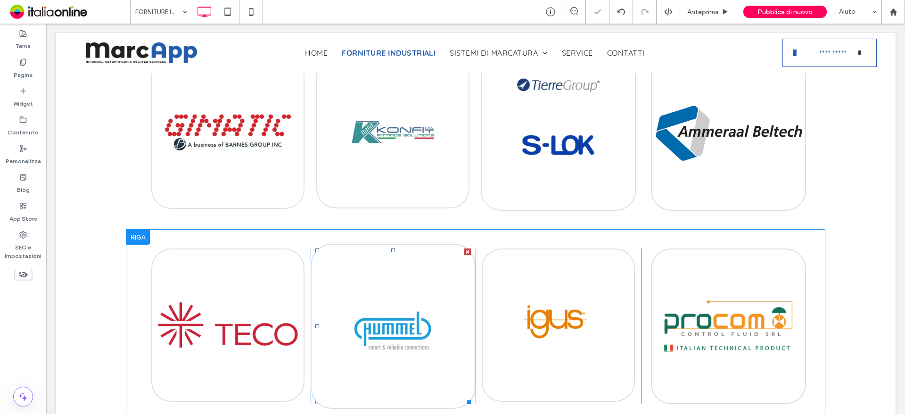
scroll to position [1319, 0]
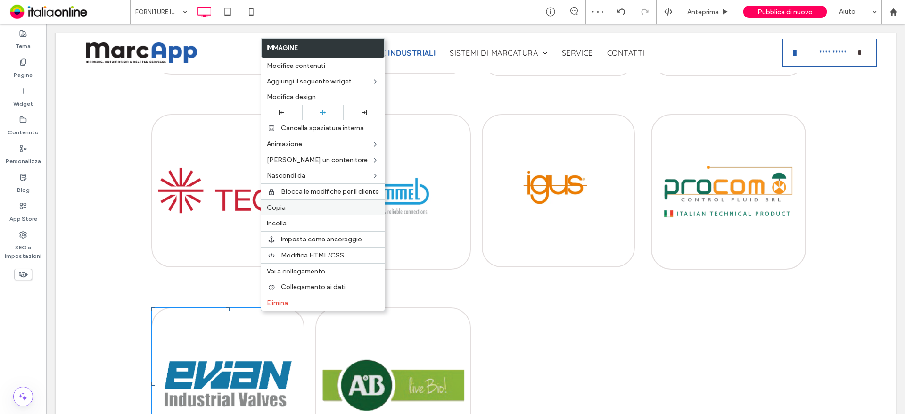
click at [294, 211] on label "Copia" at bounding box center [323, 208] width 112 height 8
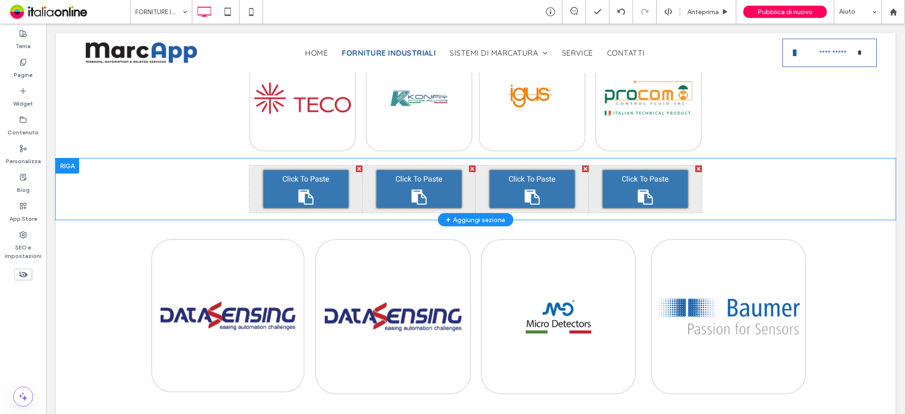
scroll to position [613, 0]
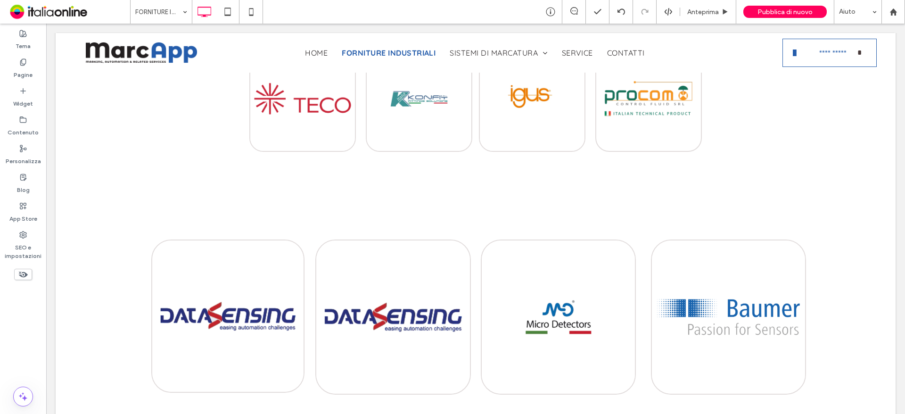
click at [298, 198] on icon at bounding box center [305, 197] width 15 height 15
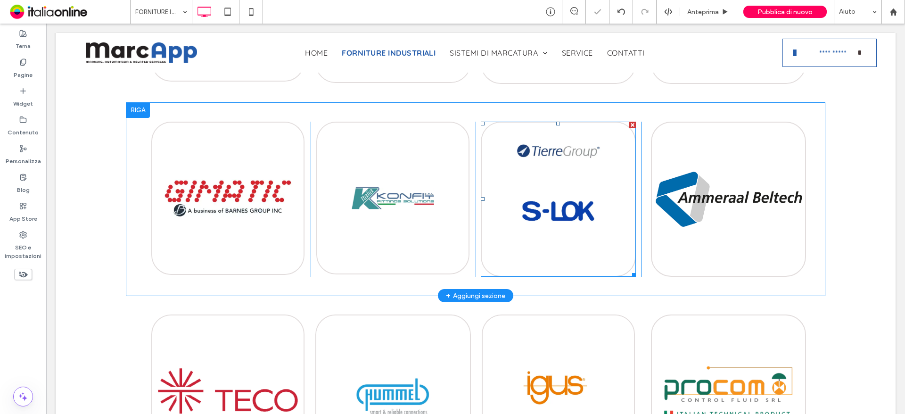
scroll to position [1508, 0]
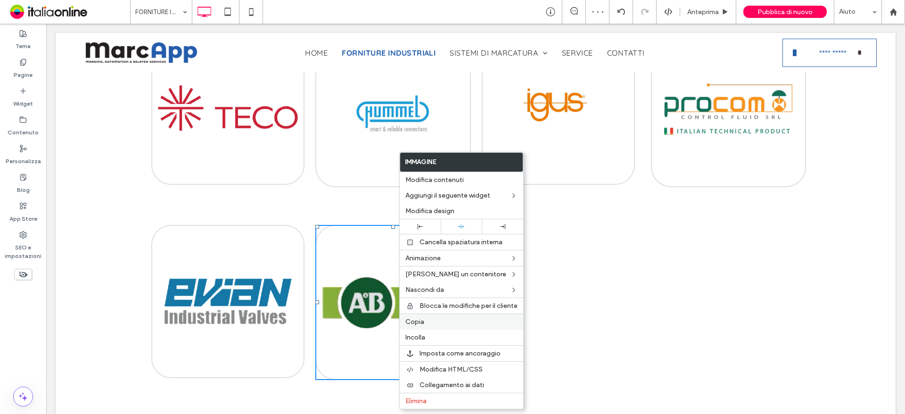
click at [425, 325] on label "Copia" at bounding box center [461, 322] width 112 height 8
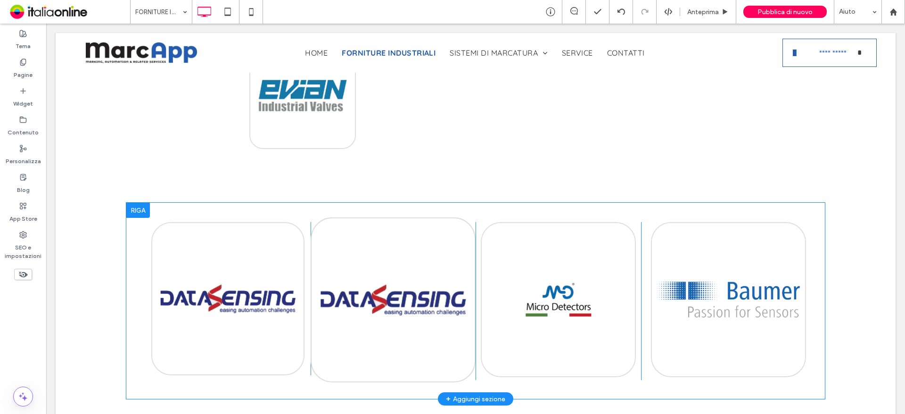
scroll to position [660, 0]
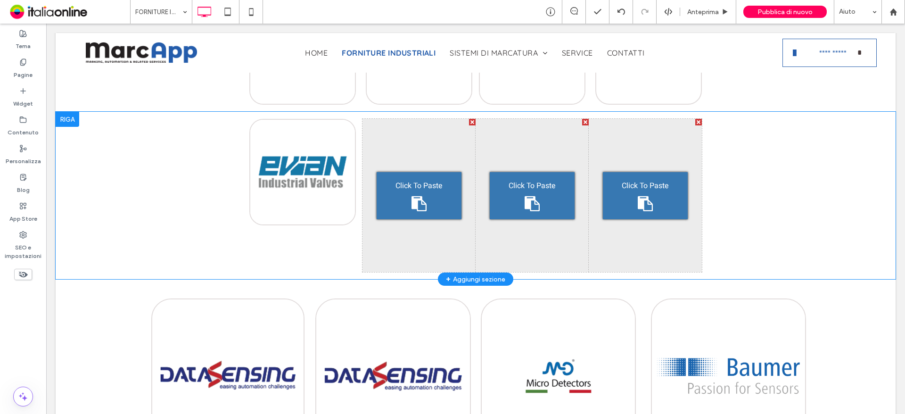
click at [435, 202] on div "Click To Paste" at bounding box center [418, 195] width 85 height 47
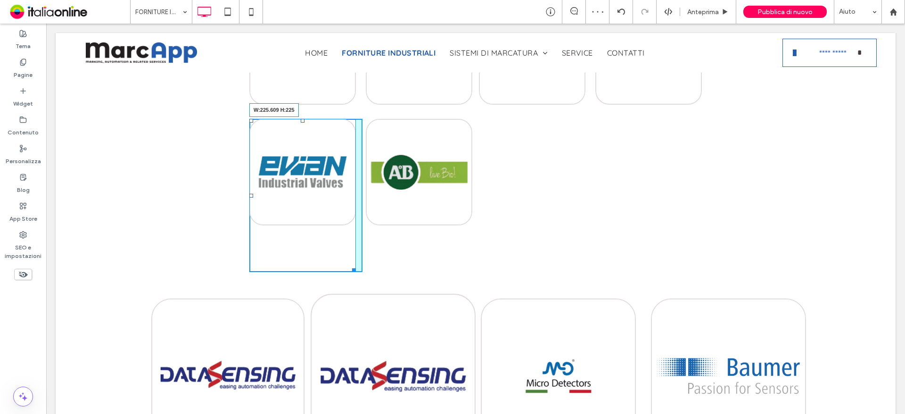
drag, startPoint x: 352, startPoint y: 271, endPoint x: 367, endPoint y: 285, distance: 21.0
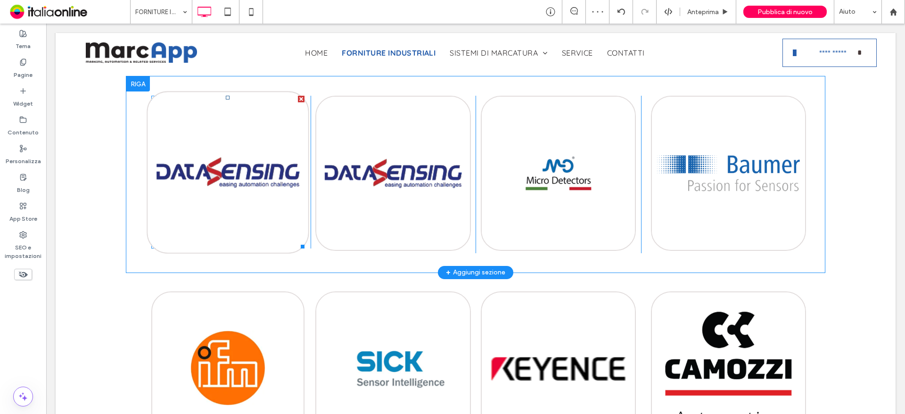
scroll to position [801, 0]
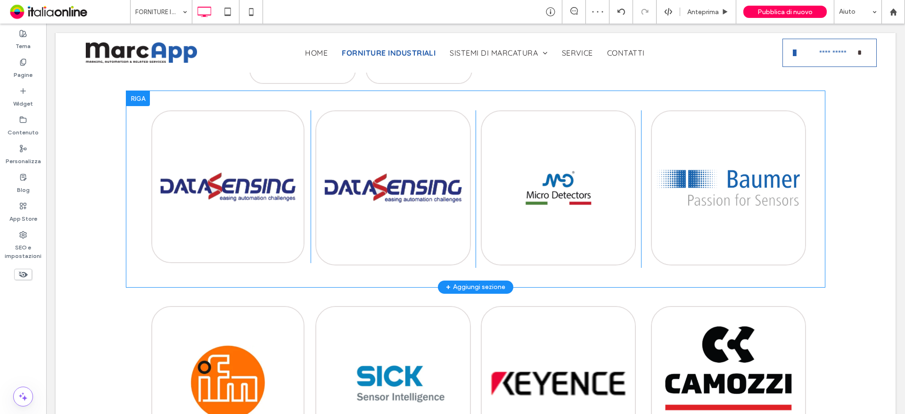
click at [130, 94] on div at bounding box center [138, 98] width 24 height 15
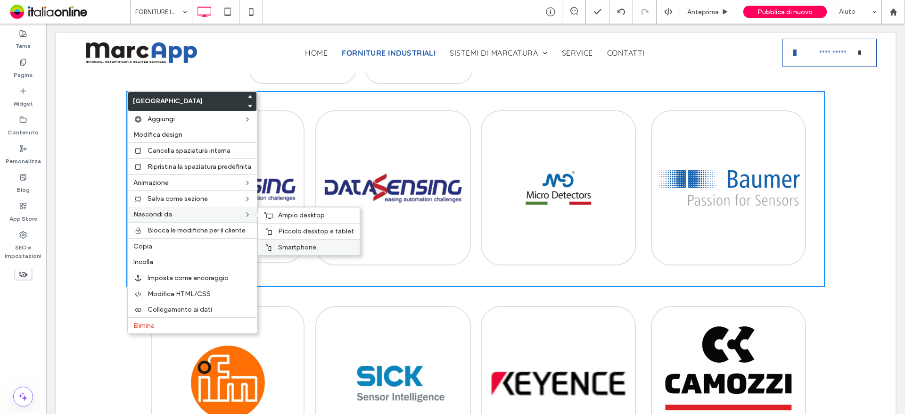
click at [292, 247] on span "Smartphone" at bounding box center [297, 247] width 38 height 8
drag, startPoint x: 292, startPoint y: 235, endPoint x: 292, endPoint y: 229, distance: 5.7
click at [292, 235] on span "Piccolo desktop e tablet" at bounding box center [316, 231] width 76 height 8
click at [292, 207] on div "Ampio desktop" at bounding box center [308, 215] width 101 height 16
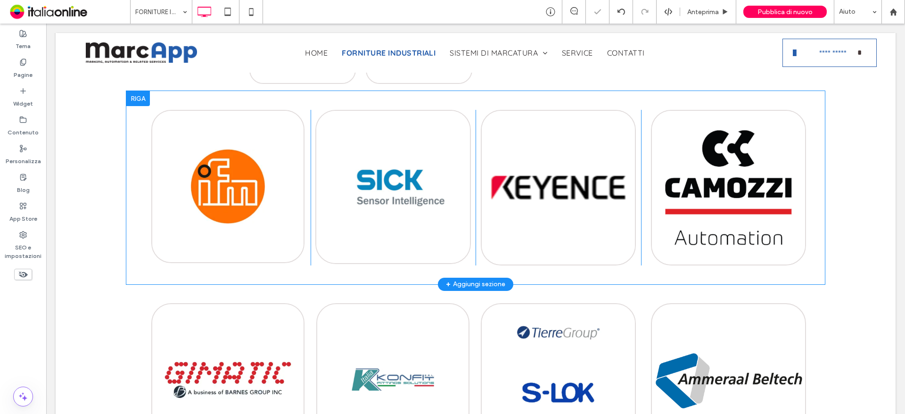
click at [140, 95] on div at bounding box center [138, 98] width 24 height 15
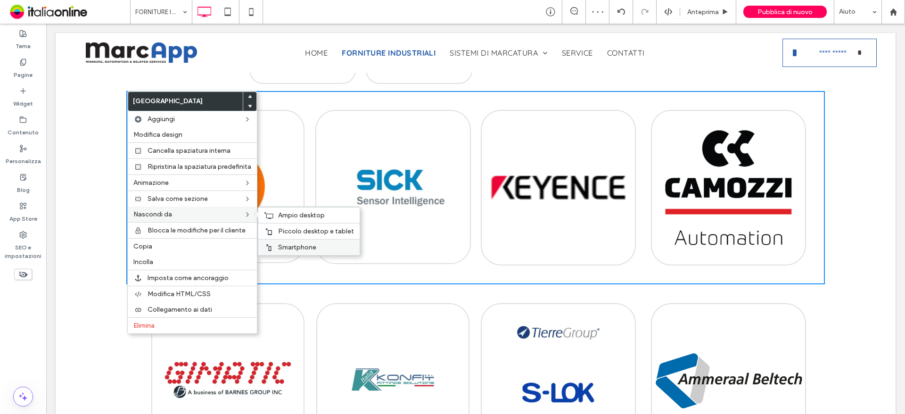
click at [278, 245] on span "Smartphone" at bounding box center [297, 247] width 38 height 8
click at [278, 234] on span "Piccolo desktop e tablet" at bounding box center [316, 231] width 76 height 8
click at [278, 218] on img at bounding box center [227, 186] width 153 height 153
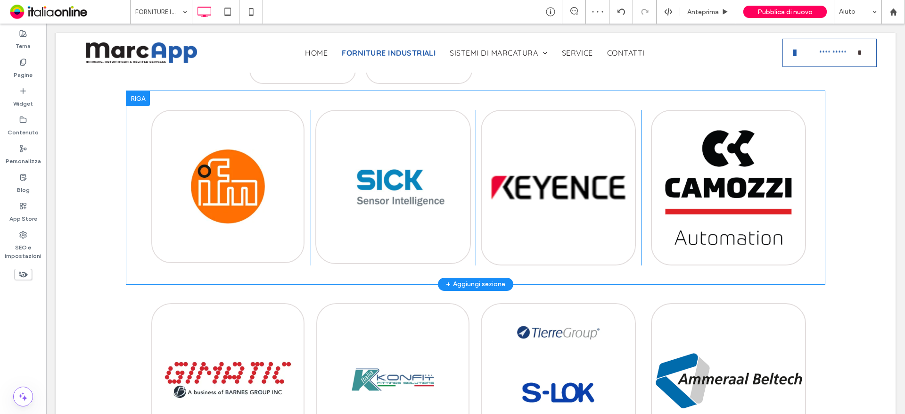
click at [144, 95] on div at bounding box center [138, 98] width 24 height 15
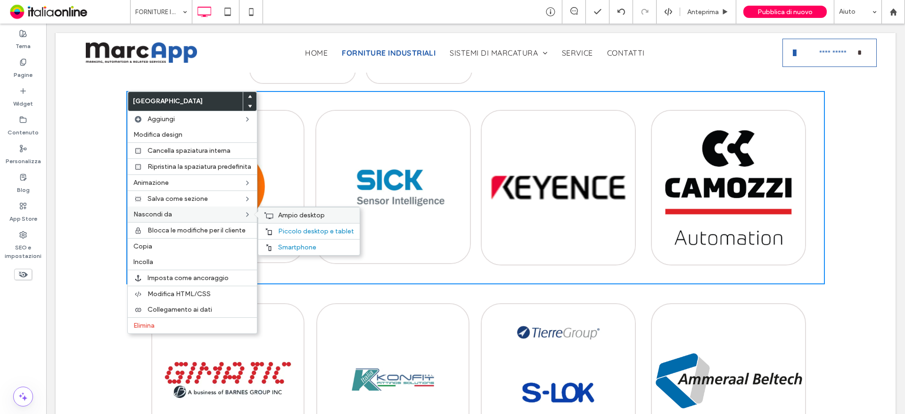
drag, startPoint x: 273, startPoint y: 214, endPoint x: 269, endPoint y: 220, distance: 7.7
click at [273, 214] on div "Ampio desktop" at bounding box center [308, 215] width 101 height 16
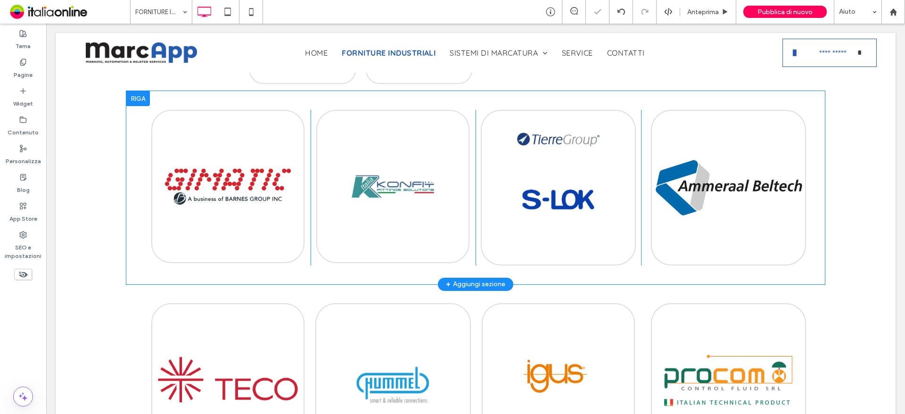
click at [130, 95] on div at bounding box center [138, 98] width 24 height 15
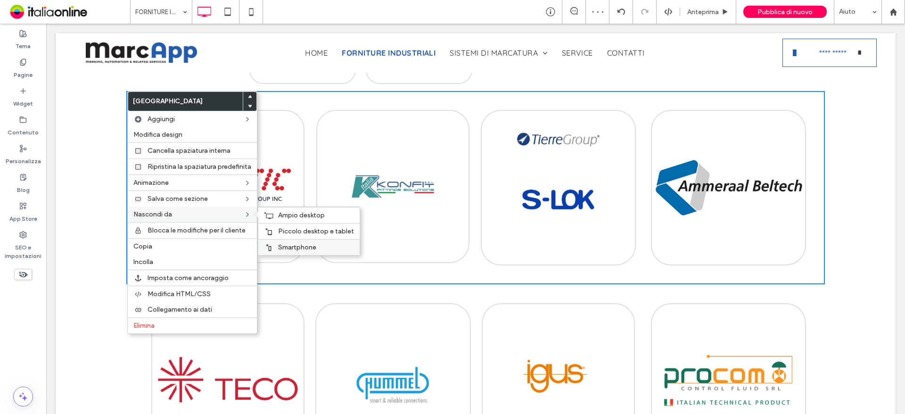
click at [294, 243] on span "Smartphone" at bounding box center [297, 247] width 38 height 8
click at [282, 228] on span "Piccolo desktop e tablet" at bounding box center [316, 231] width 76 height 8
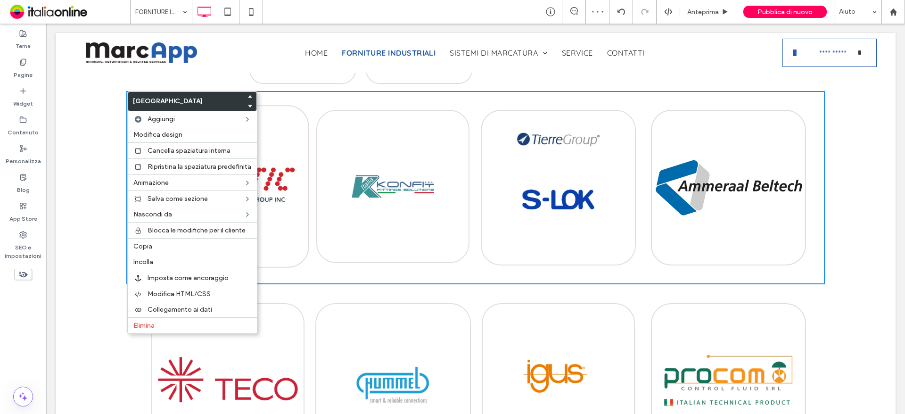
click at [283, 217] on img at bounding box center [228, 186] width 163 height 163
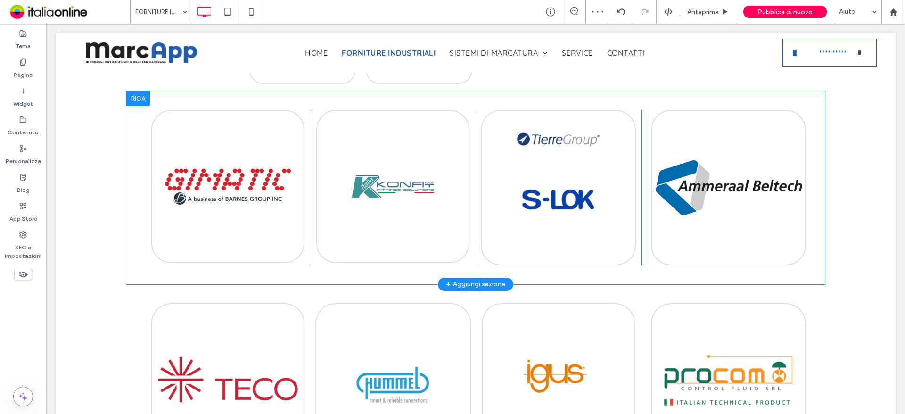
click at [146, 98] on div at bounding box center [138, 98] width 24 height 15
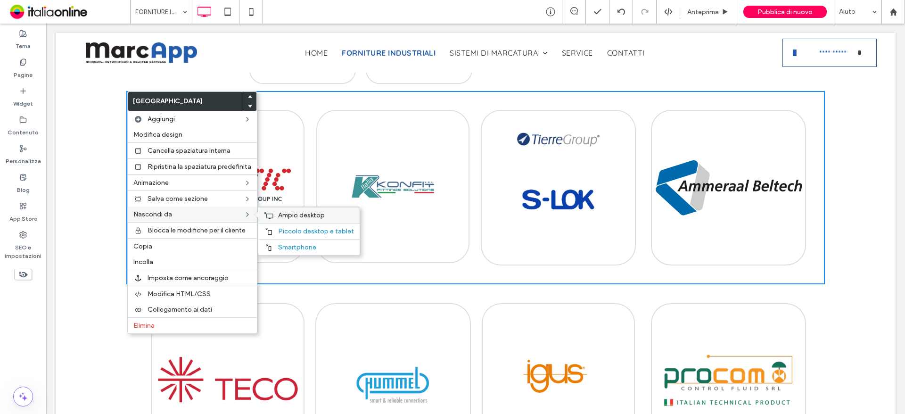
click at [278, 218] on span "Ampio desktop" at bounding box center [301, 215] width 47 height 8
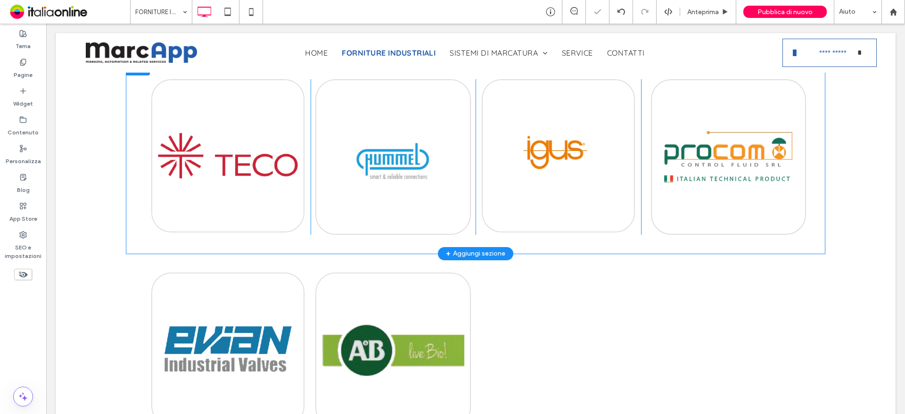
click at [139, 96] on div "Click To Paste Click To Paste Click To Paste Click To Paste Riga + Aggiungi sez…" at bounding box center [475, 156] width 698 height 193
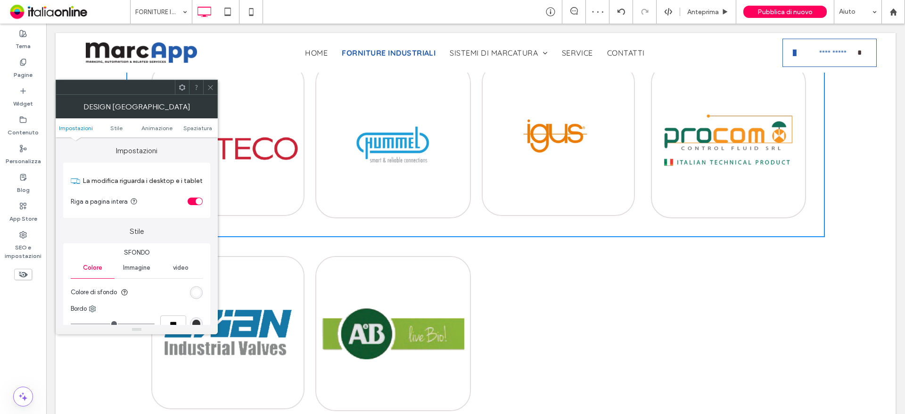
click at [209, 92] on span at bounding box center [210, 87] width 7 height 14
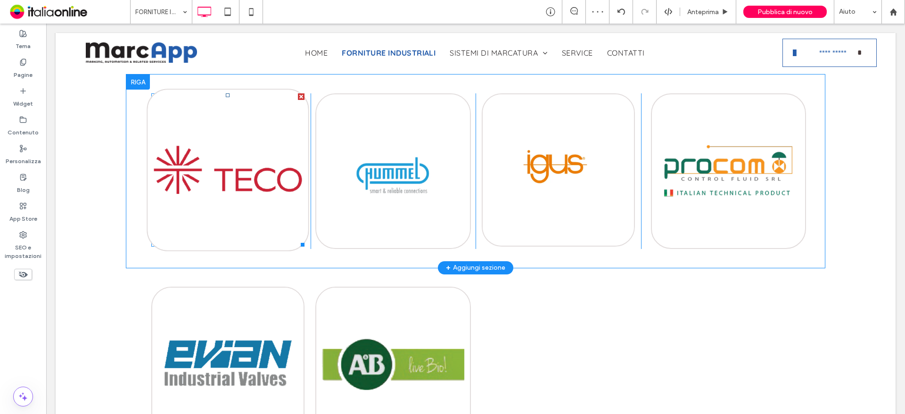
scroll to position [801, 0]
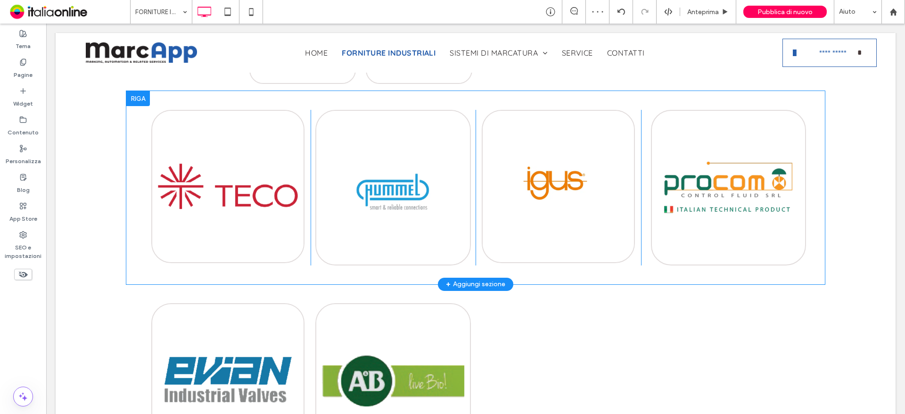
click at [140, 100] on div at bounding box center [138, 98] width 24 height 15
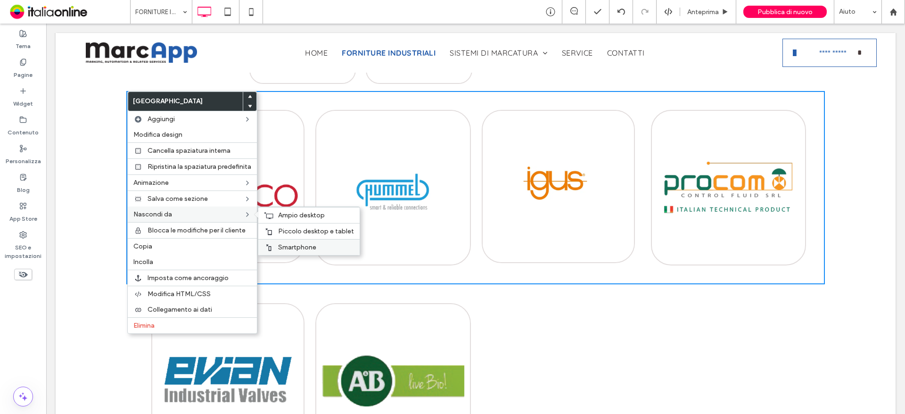
click at [300, 245] on span "Smartphone" at bounding box center [297, 247] width 38 height 8
click at [300, 232] on span "Piccolo desktop e tablet" at bounding box center [316, 231] width 76 height 8
click at [299, 214] on img at bounding box center [227, 186] width 153 height 153
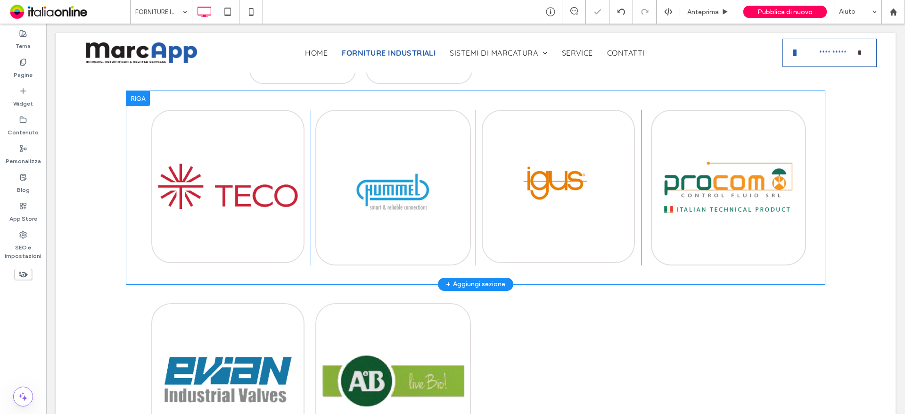
click at [144, 102] on div at bounding box center [138, 98] width 24 height 15
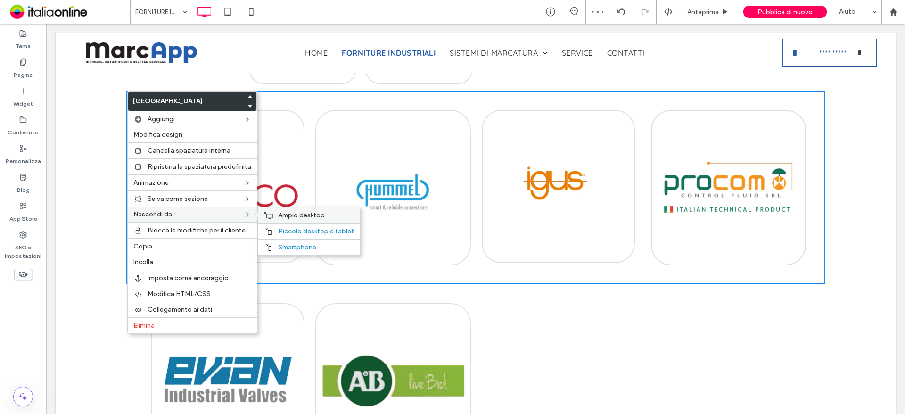
click at [303, 216] on span "Ampio desktop" at bounding box center [301, 215] width 47 height 8
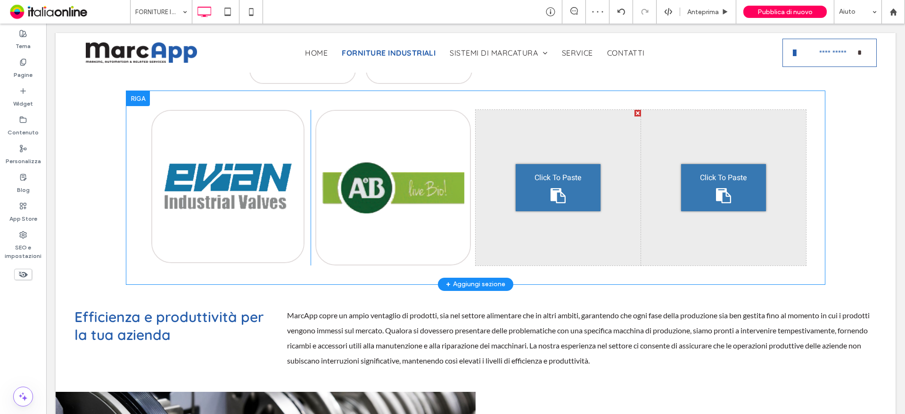
click at [142, 98] on div at bounding box center [138, 98] width 24 height 15
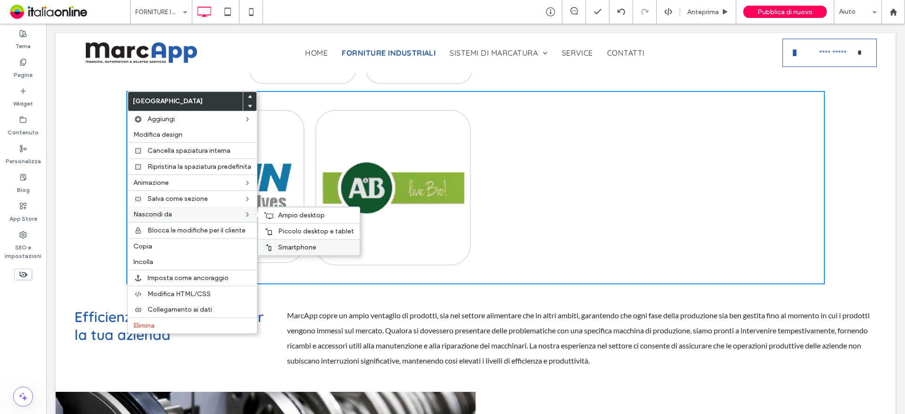
click at [296, 246] on span "Smartphone" at bounding box center [297, 247] width 38 height 8
click at [294, 230] on span "Piccolo desktop e tablet" at bounding box center [316, 231] width 76 height 8
click at [293, 218] on span "Ampio desktop" at bounding box center [301, 215] width 47 height 8
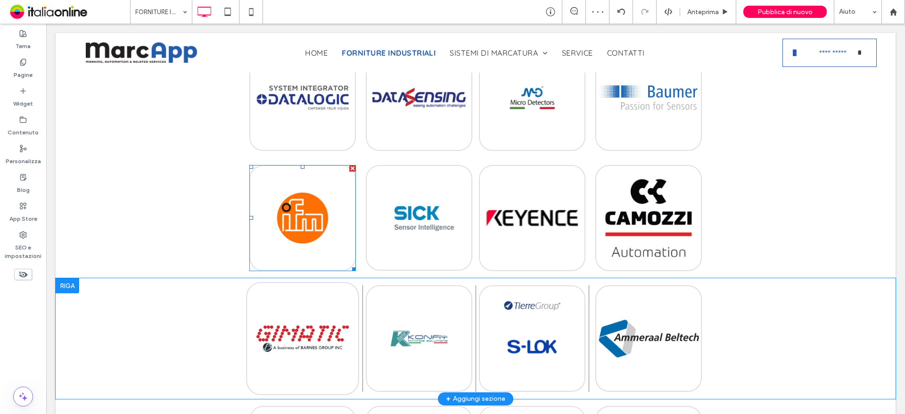
scroll to position [188, 0]
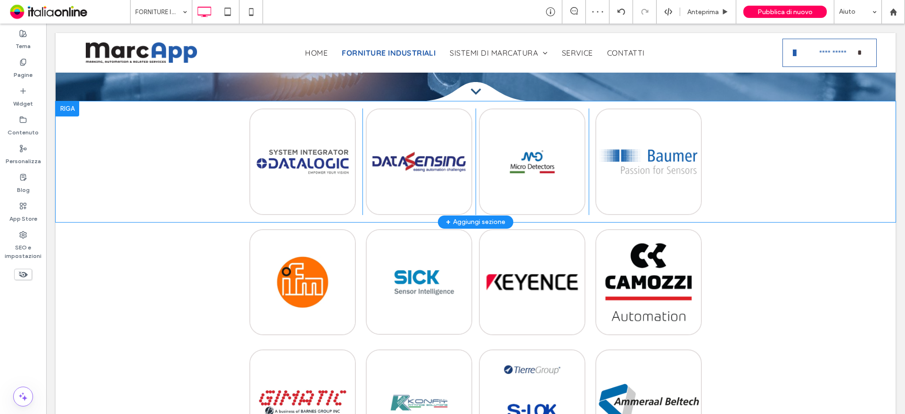
click at [66, 108] on div at bounding box center [68, 108] width 24 height 15
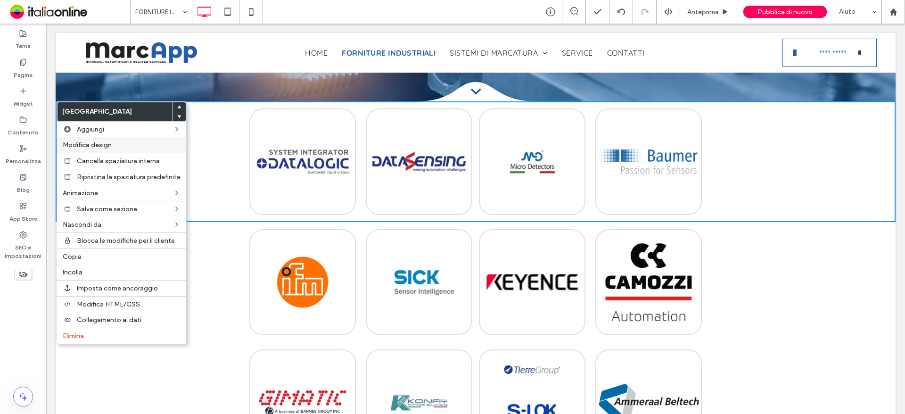
click at [135, 141] on label "Modifica design" at bounding box center [122, 145] width 118 height 8
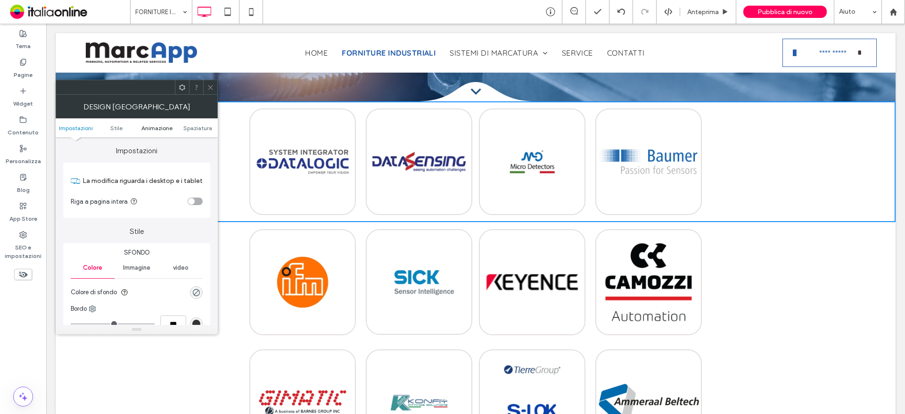
click at [166, 127] on span "Animazione" at bounding box center [156, 127] width 31 height 7
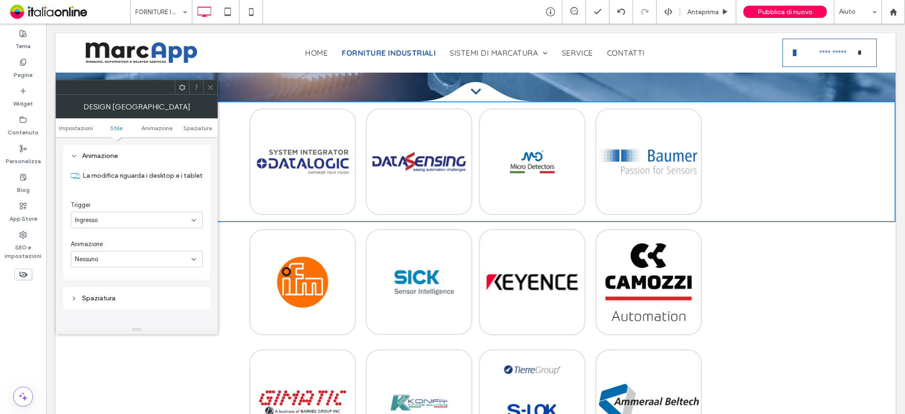
scroll to position [237, 0]
click at [147, 223] on div "Ingresso" at bounding box center [133, 219] width 116 height 9
click at [138, 253] on div "Ingresso" at bounding box center [136, 253] width 131 height 16
click at [132, 257] on div "Nessuno" at bounding box center [133, 258] width 116 height 9
click at [138, 294] on div "Dissolvenza in entrata" at bounding box center [136, 292] width 131 height 16
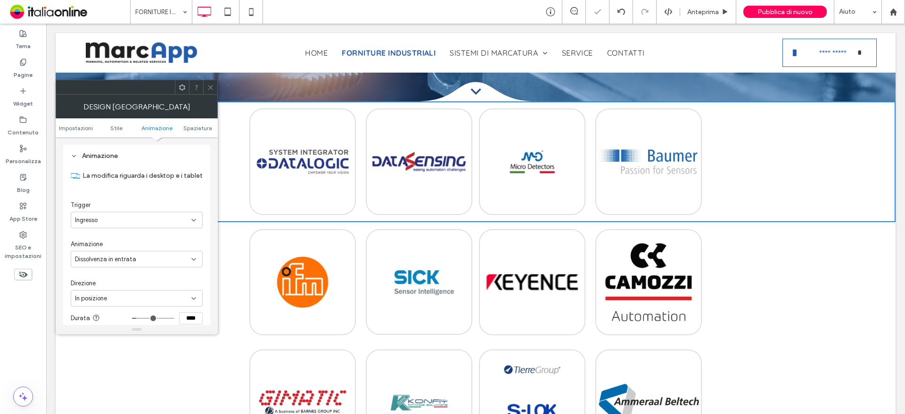
click at [129, 260] on span "Dissolvenza in entrata" at bounding box center [105, 258] width 61 height 9
click at [130, 305] on div "Inserisci" at bounding box center [136, 308] width 131 height 16
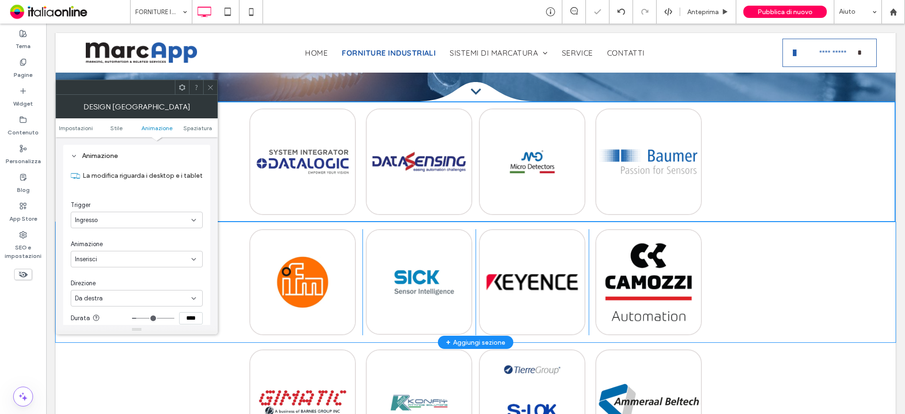
click at [243, 250] on div "Click To Paste Click To Paste Click To Paste Click To Paste Riga + Aggiungi sez…" at bounding box center [476, 282] width 840 height 121
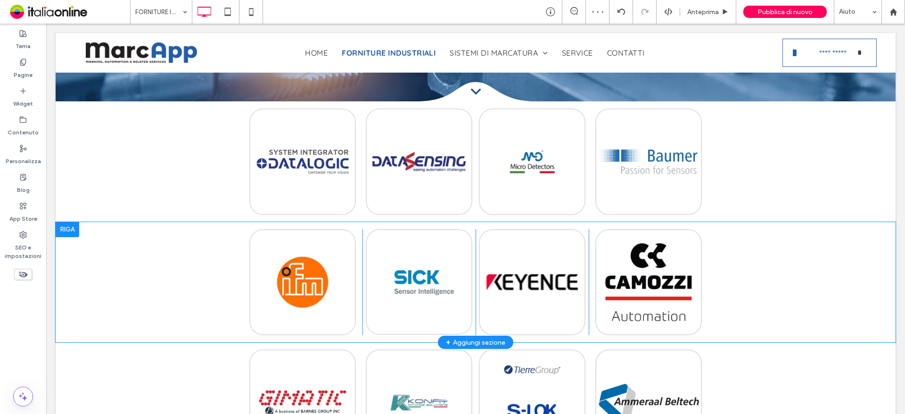
click at [72, 226] on div at bounding box center [68, 229] width 24 height 15
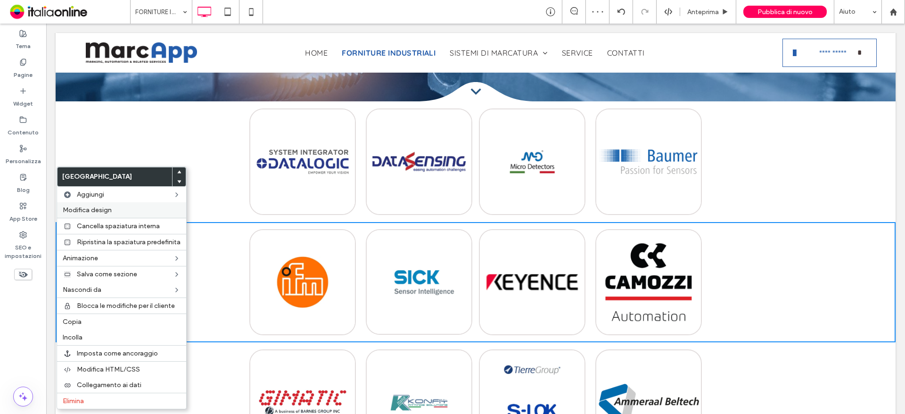
click at [129, 208] on label "Modifica design" at bounding box center [122, 210] width 118 height 8
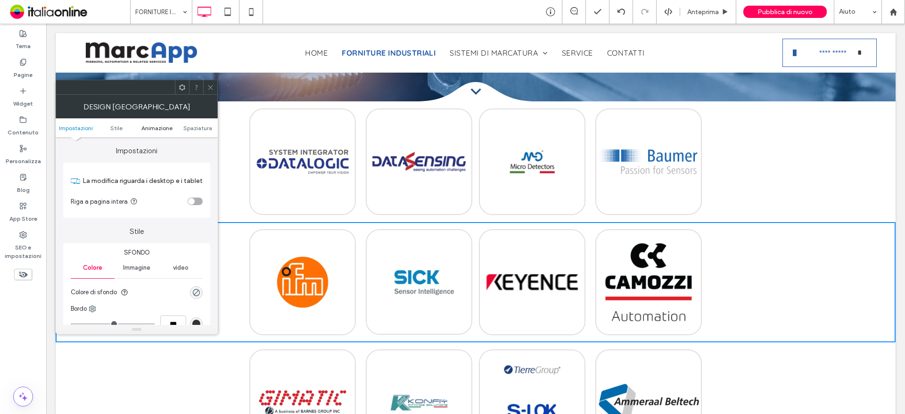
click at [158, 129] on span "Animazione" at bounding box center [156, 127] width 31 height 7
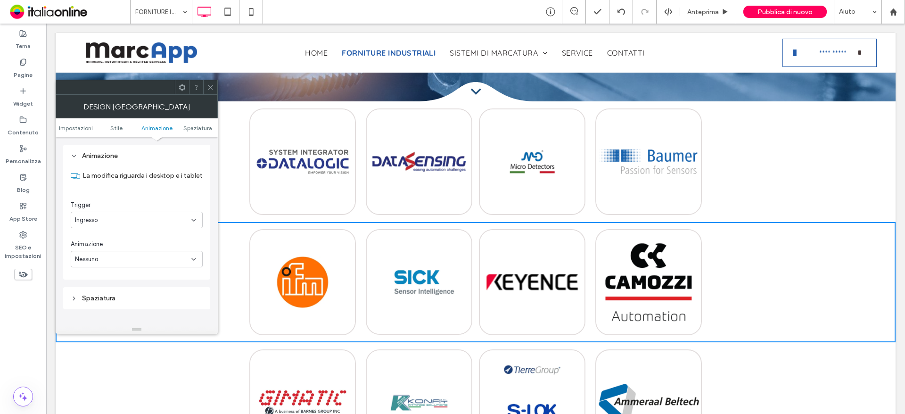
click at [143, 263] on div "Nessuno" at bounding box center [133, 258] width 116 height 9
click at [143, 306] on div "Inserisci" at bounding box center [136, 308] width 131 height 16
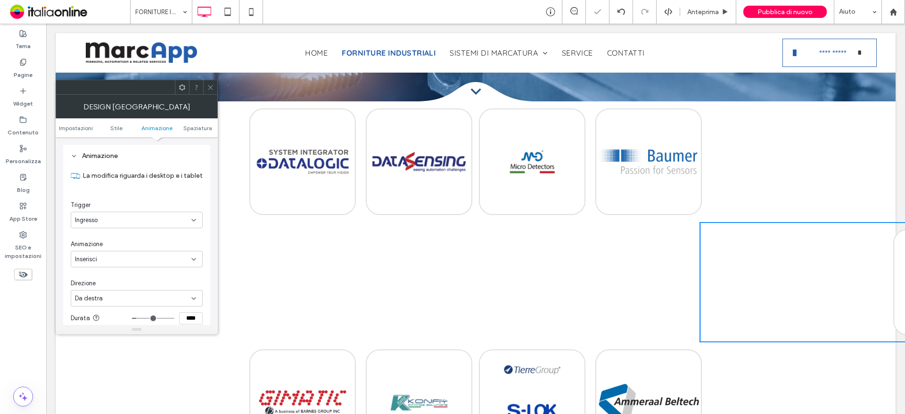
click at [132, 298] on div "Da destra" at bounding box center [133, 298] width 116 height 9
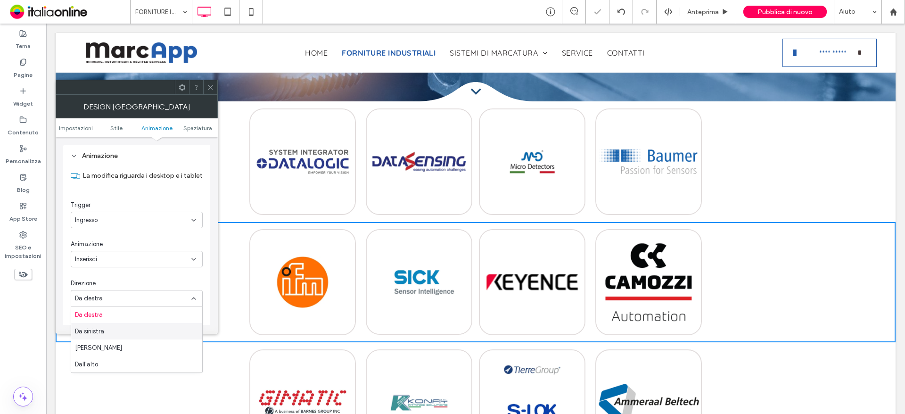
drag, startPoint x: 129, startPoint y: 332, endPoint x: 134, endPoint y: 319, distance: 14.6
click at [129, 332] on div "Da sinistra" at bounding box center [136, 331] width 131 height 16
click at [214, 94] on div at bounding box center [210, 87] width 14 height 14
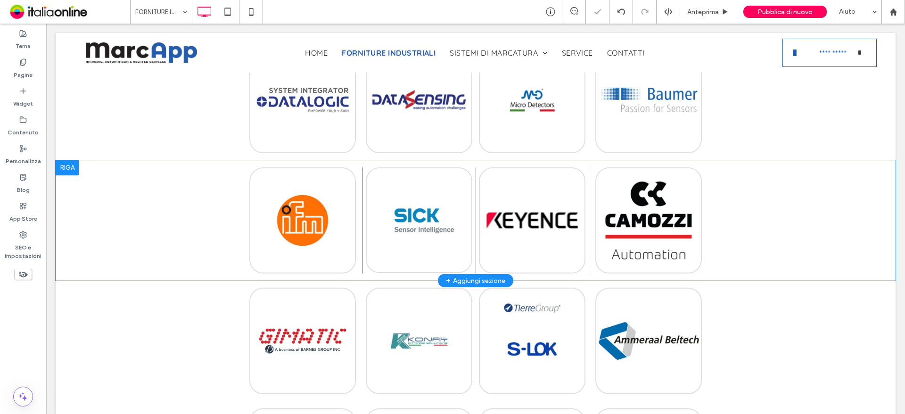
scroll to position [330, 0]
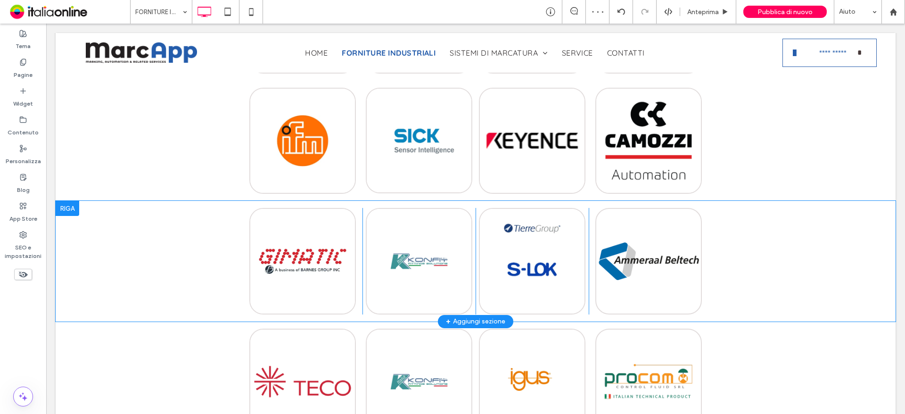
click at [71, 210] on div at bounding box center [68, 208] width 24 height 15
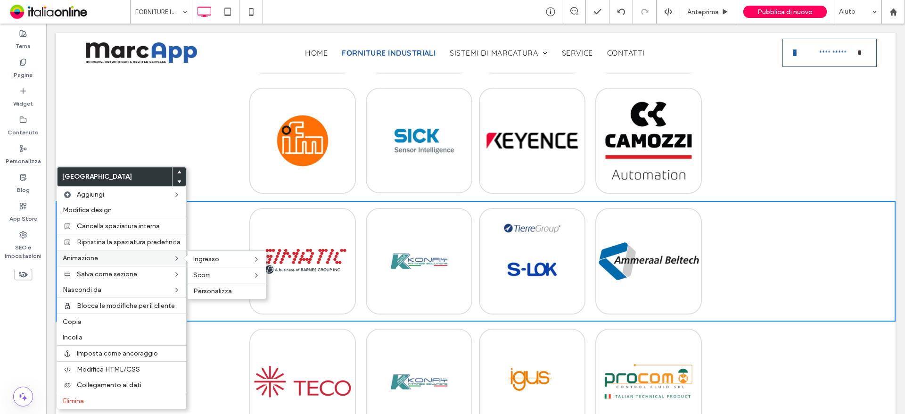
click at [114, 258] on label "Animazione" at bounding box center [118, 258] width 110 height 8
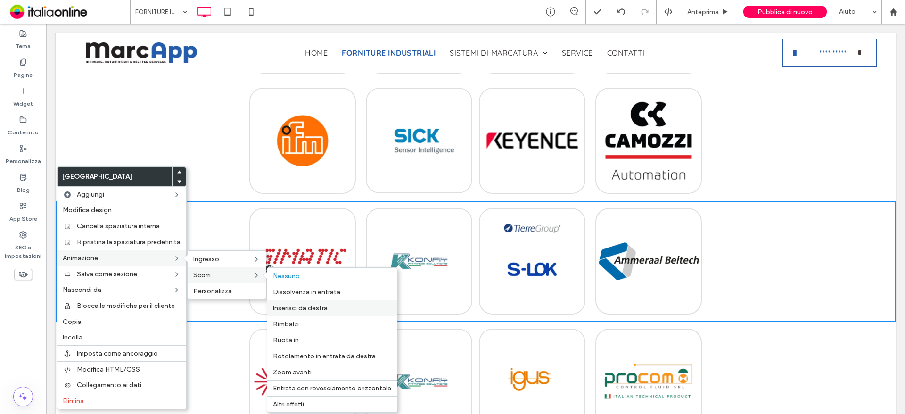
click at [297, 309] on span "Inserisci da destra" at bounding box center [300, 308] width 55 height 8
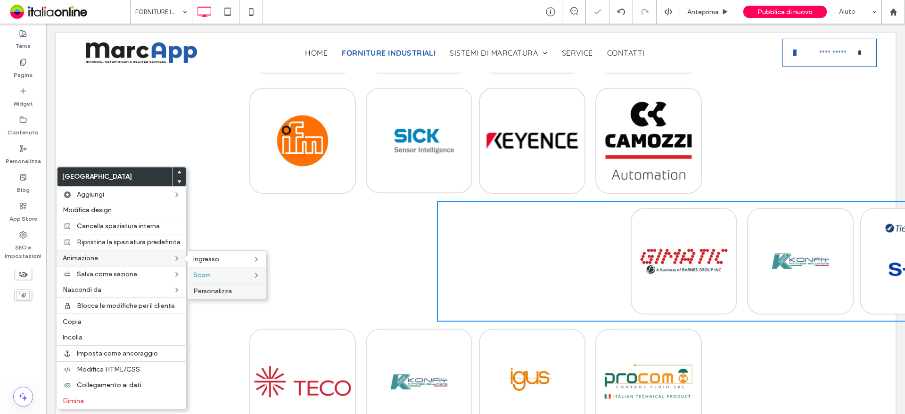
click at [215, 290] on span "Personalizza" at bounding box center [212, 291] width 39 height 8
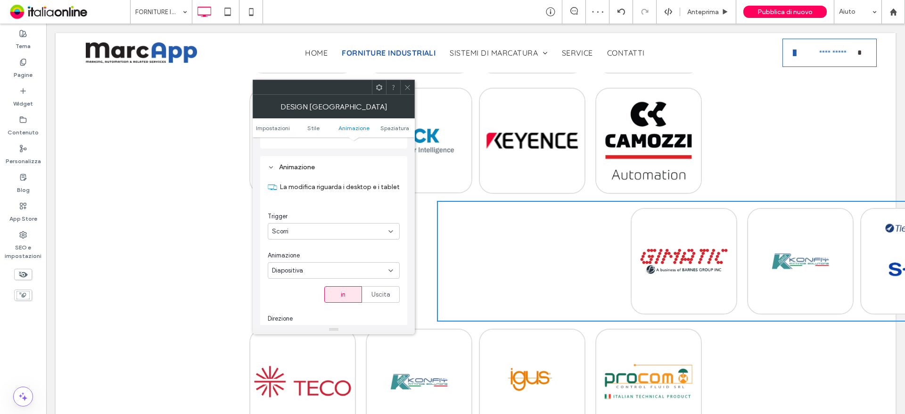
scroll to position [237, 0]
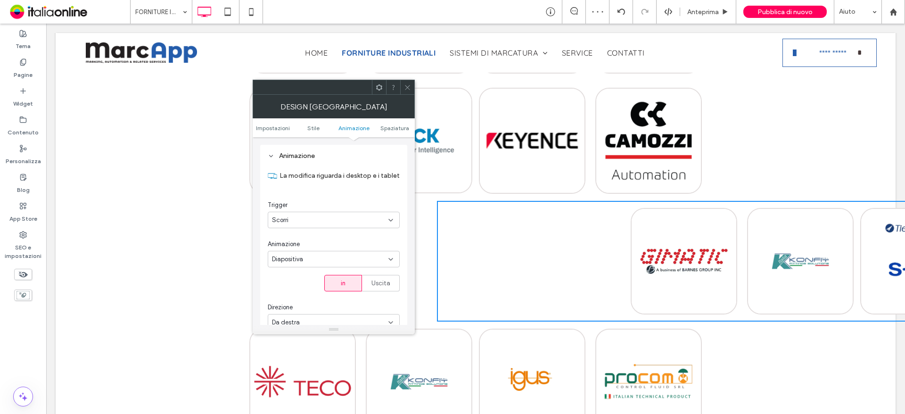
click at [306, 218] on div "Scorri" at bounding box center [330, 219] width 116 height 9
click at [304, 251] on div "Ingresso" at bounding box center [333, 253] width 131 height 16
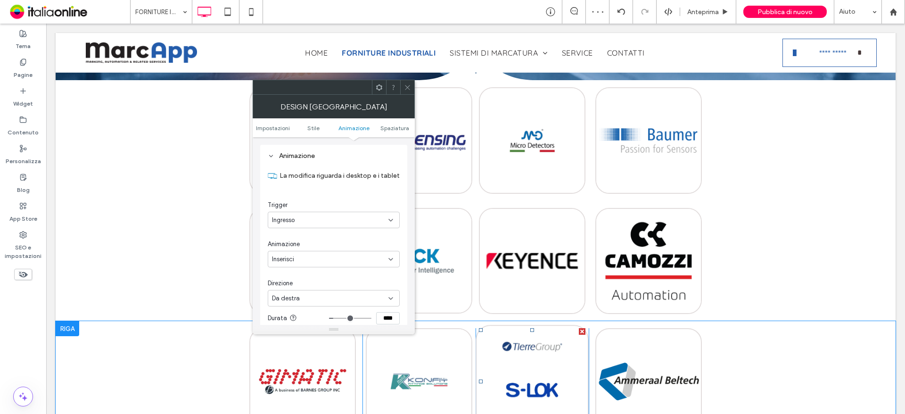
scroll to position [377, 0]
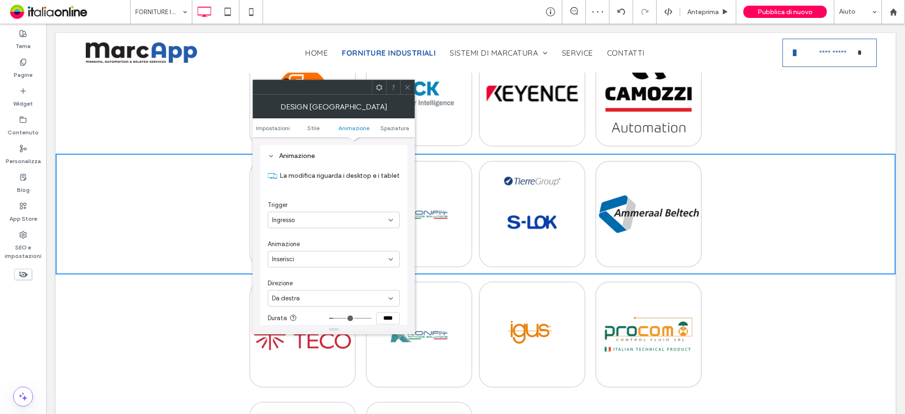
click at [409, 90] on icon at bounding box center [407, 87] width 7 height 7
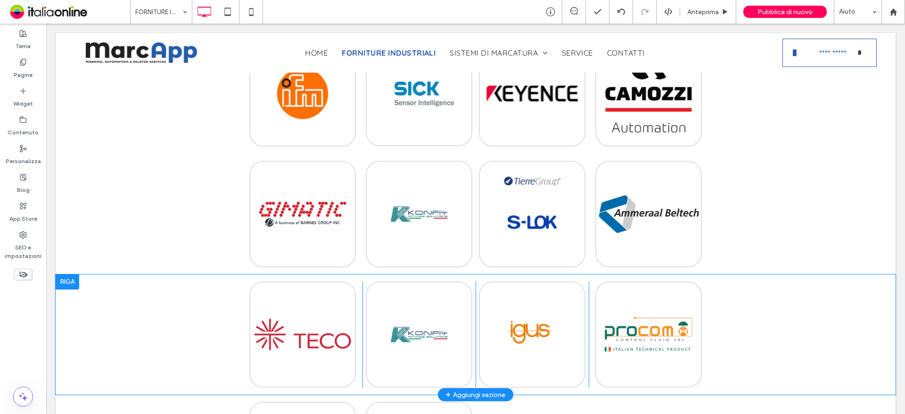
click at [66, 277] on div at bounding box center [68, 281] width 24 height 15
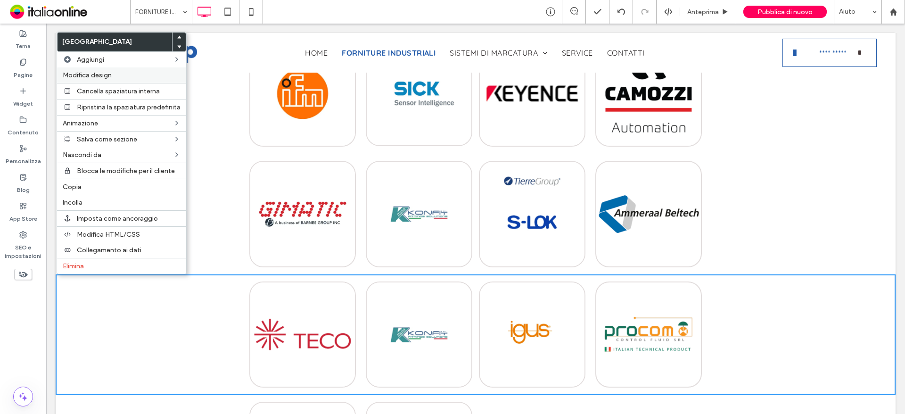
click at [148, 76] on label "Modifica design" at bounding box center [122, 75] width 118 height 8
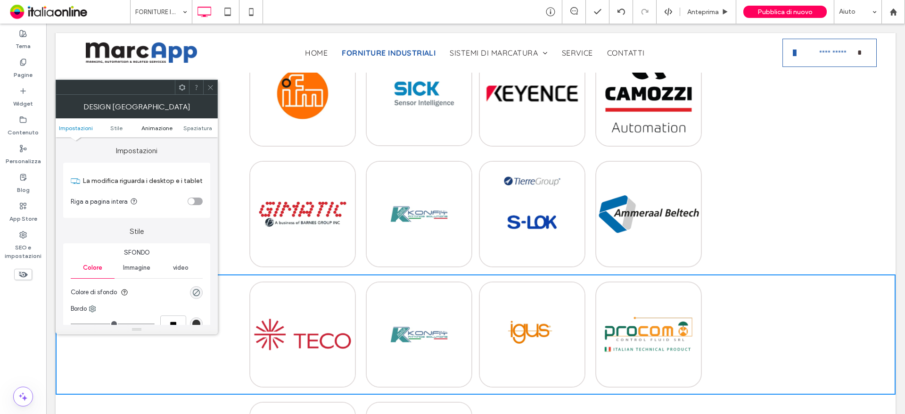
click at [164, 129] on span "Animazione" at bounding box center [156, 127] width 31 height 7
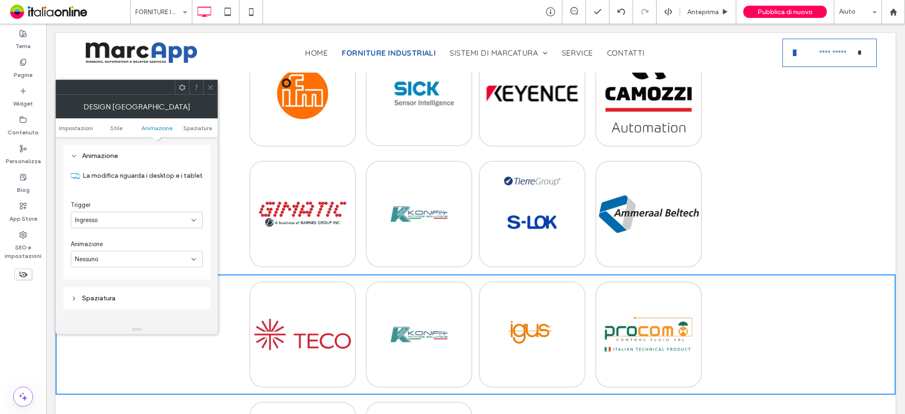
scroll to position [237, 0]
drag, startPoint x: 131, startPoint y: 260, endPoint x: 131, endPoint y: 266, distance: 5.7
click at [131, 260] on div "Nessuno" at bounding box center [133, 258] width 116 height 9
click at [136, 303] on div "Inserisci" at bounding box center [136, 308] width 131 height 16
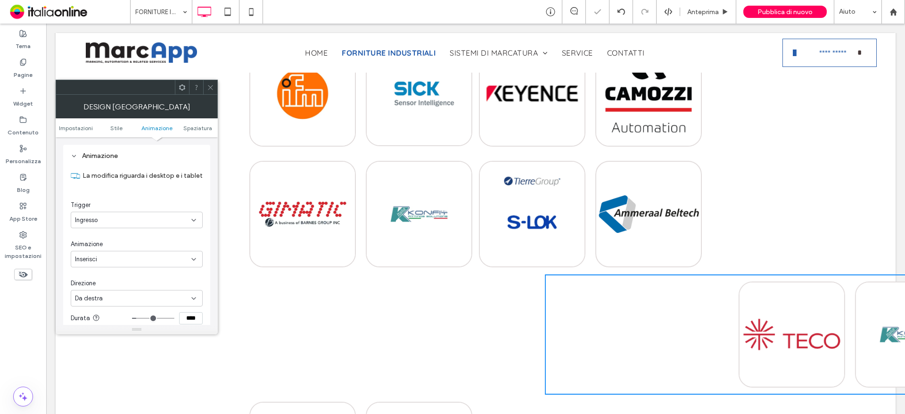
click at [127, 300] on div "Da destra" at bounding box center [133, 298] width 116 height 9
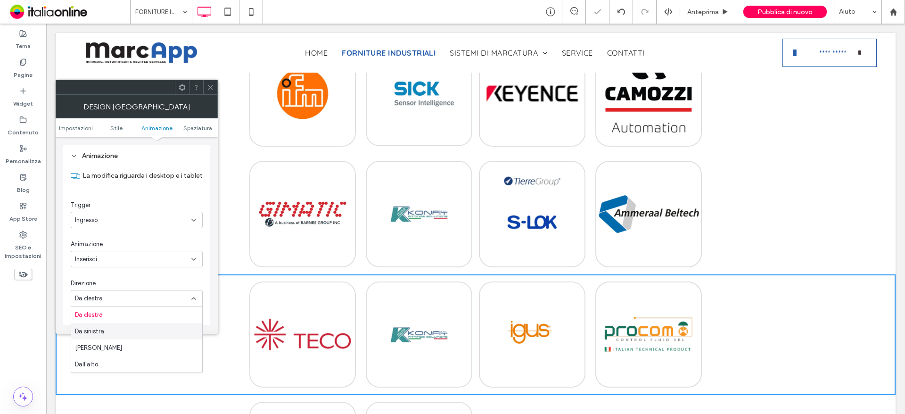
click at [126, 336] on div "Da sinistra" at bounding box center [136, 331] width 131 height 16
click at [211, 91] on span at bounding box center [210, 87] width 7 height 14
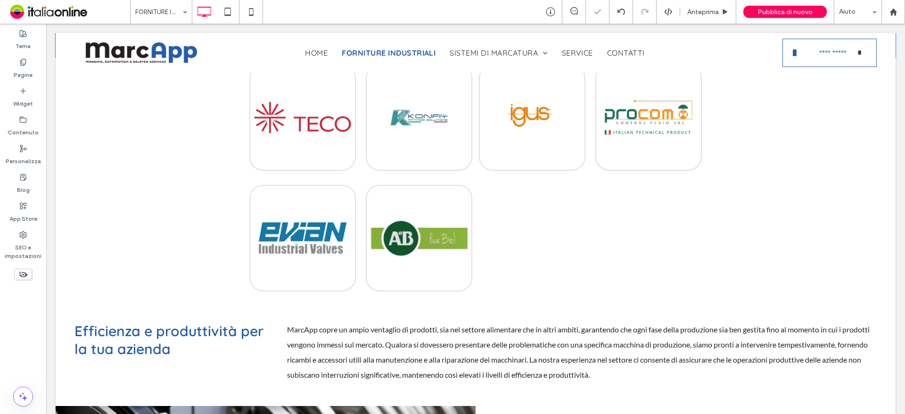
scroll to position [613, 0]
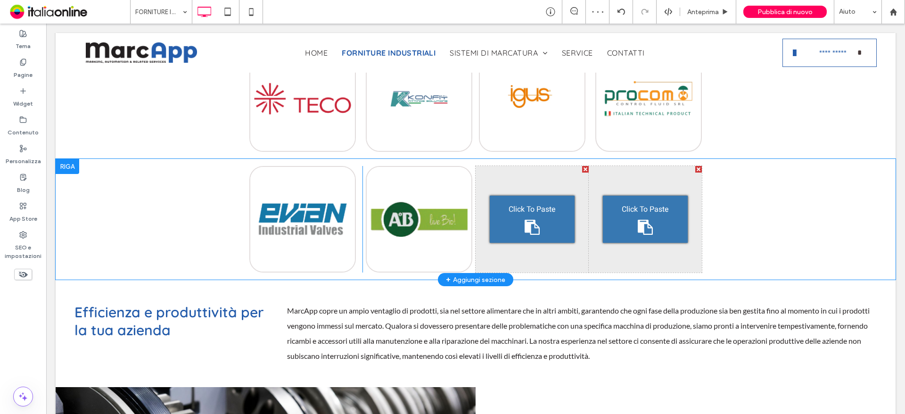
click at [67, 167] on div at bounding box center [68, 166] width 24 height 15
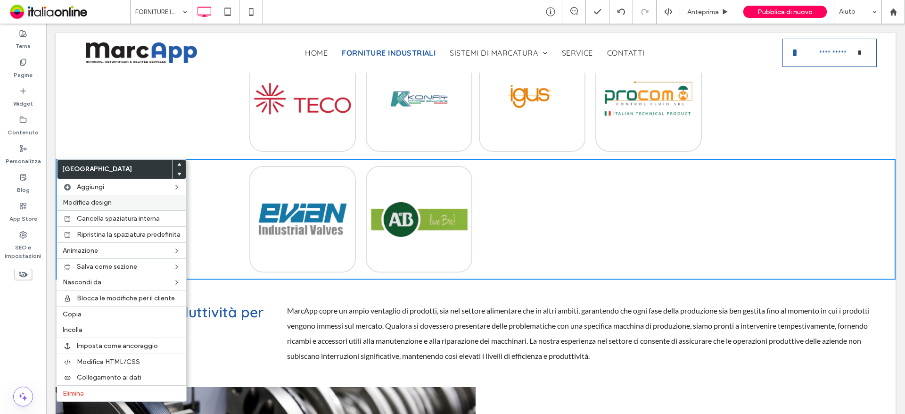
click at [155, 202] on label "Modifica design" at bounding box center [122, 202] width 118 height 8
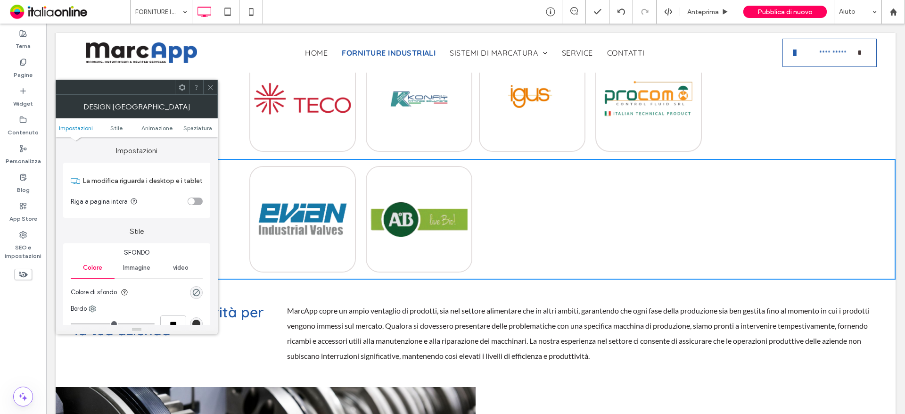
click at [150, 137] on ul "Impostazioni Stile Animazione Spaziatura" at bounding box center [137, 127] width 162 height 19
drag, startPoint x: 151, startPoint y: 131, endPoint x: 152, endPoint y: 153, distance: 22.2
click at [151, 131] on span "Animazione" at bounding box center [156, 127] width 31 height 7
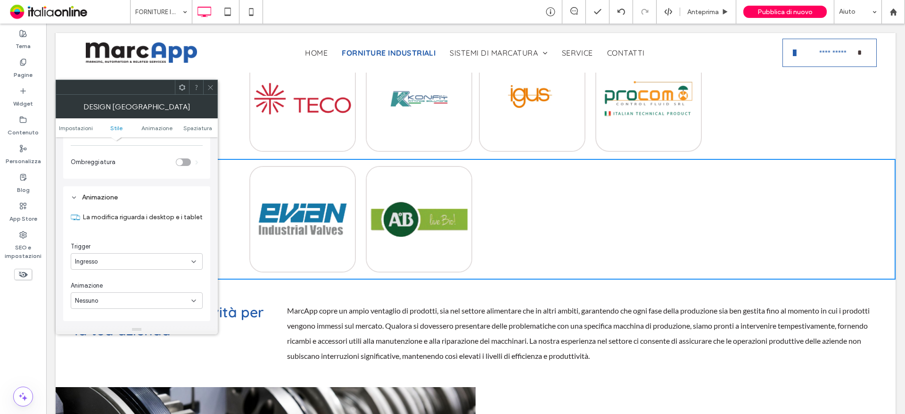
scroll to position [237, 0]
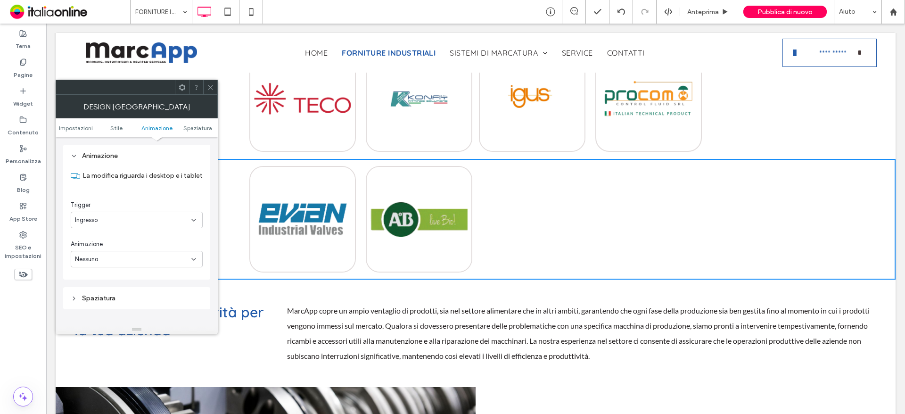
click at [116, 256] on div "Nessuno" at bounding box center [133, 258] width 116 height 9
click at [117, 311] on div "Inserisci" at bounding box center [136, 308] width 131 height 16
click at [207, 87] on icon at bounding box center [210, 87] width 7 height 7
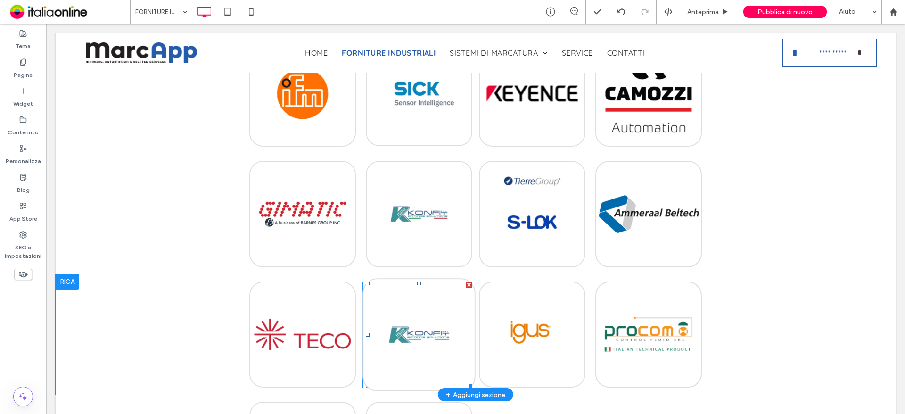
scroll to position [518, 0]
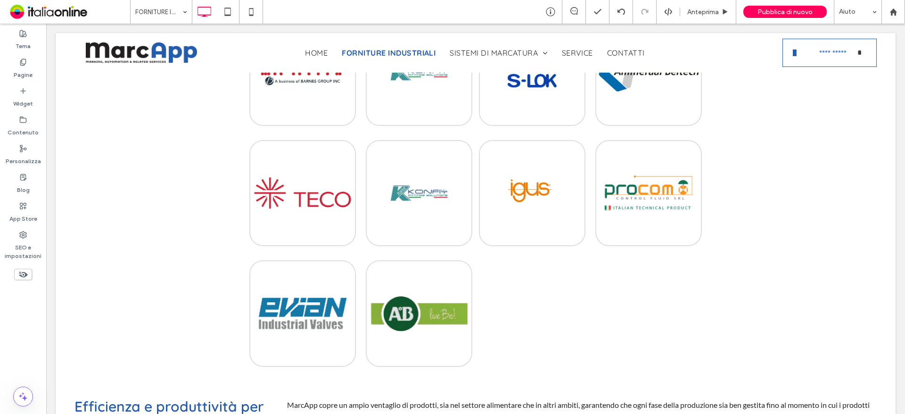
click at [25, 273] on use at bounding box center [23, 274] width 9 height 6
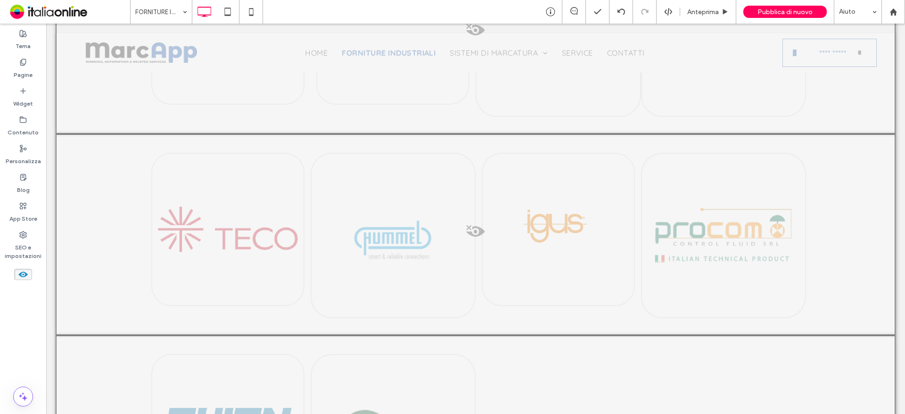
scroll to position [1857, 0]
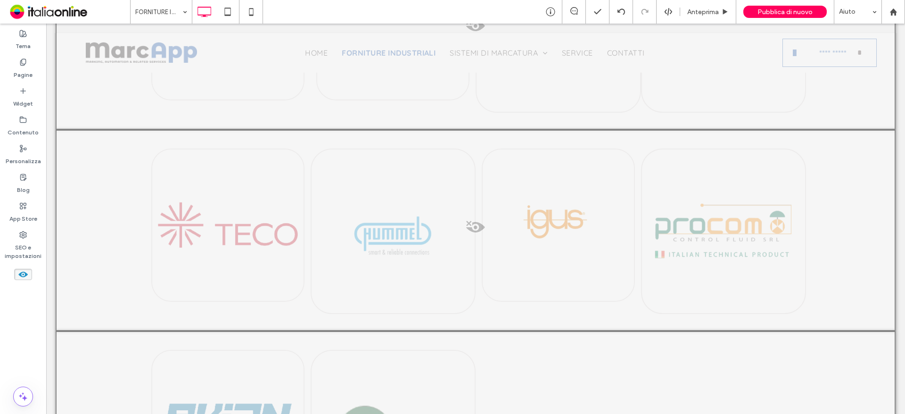
drag, startPoint x: 415, startPoint y: 250, endPoint x: 451, endPoint y: 285, distance: 50.3
click at [451, 285] on div at bounding box center [476, 230] width 840 height 201
click at [468, 294] on button "Sì" at bounding box center [468, 297] width 28 height 12
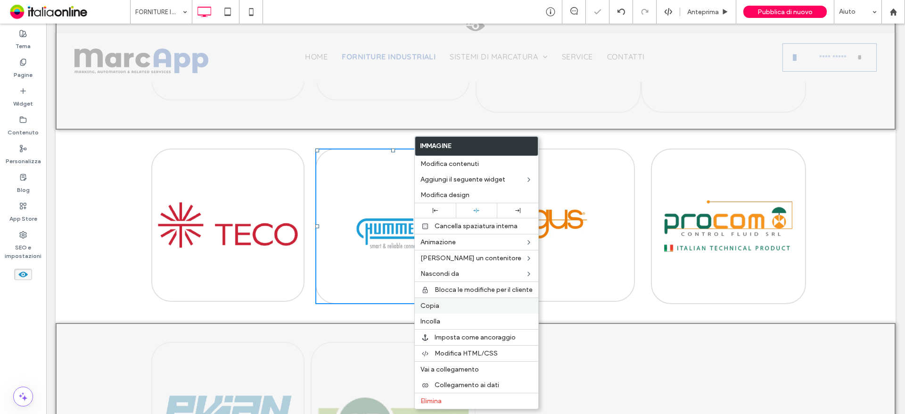
click at [441, 305] on label "Copia" at bounding box center [476, 306] width 112 height 8
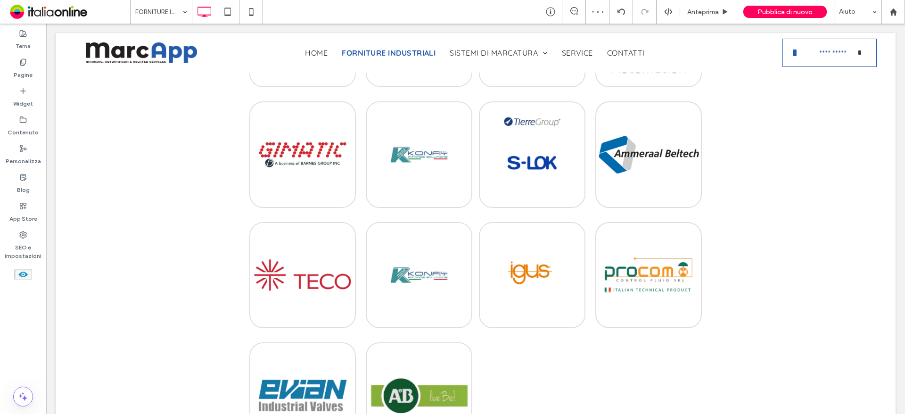
scroll to position [867, 0]
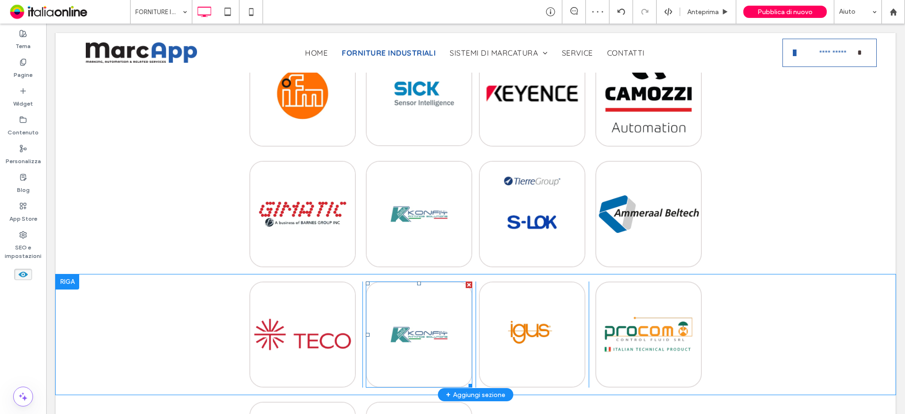
click at [466, 286] on div at bounding box center [469, 284] width 7 height 7
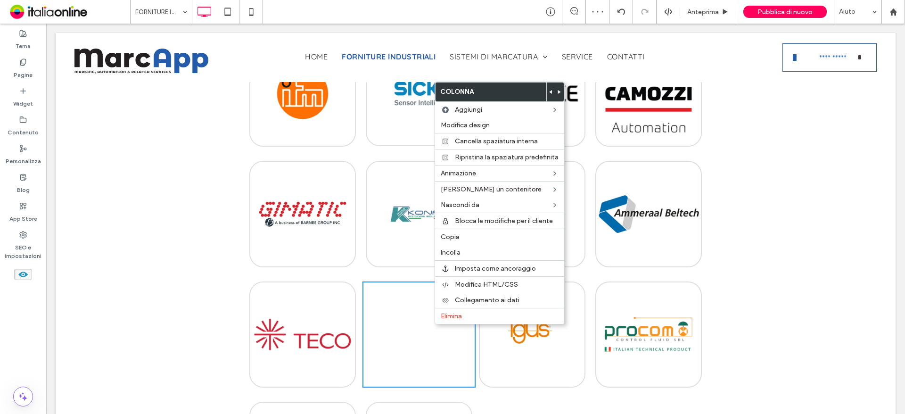
click at [416, 310] on div "Click To Paste Click To Paste" at bounding box center [418, 334] width 113 height 106
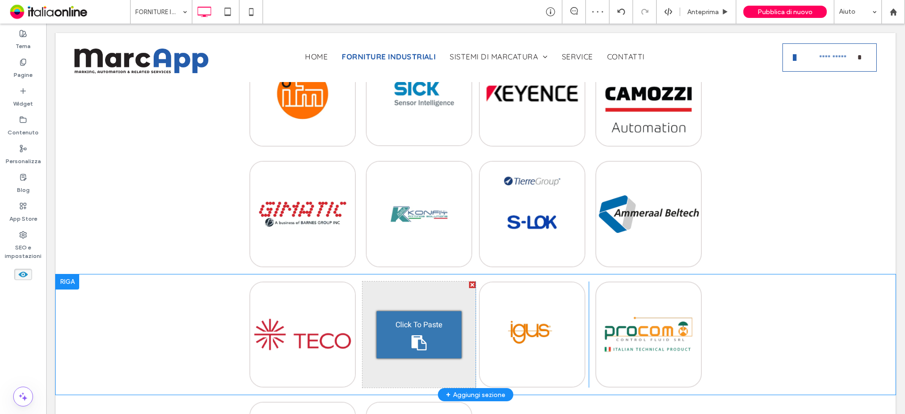
drag, startPoint x: 458, startPoint y: 352, endPoint x: 413, endPoint y: 328, distance: 51.4
click at [413, 328] on span "Click To Paste" at bounding box center [418, 324] width 47 height 11
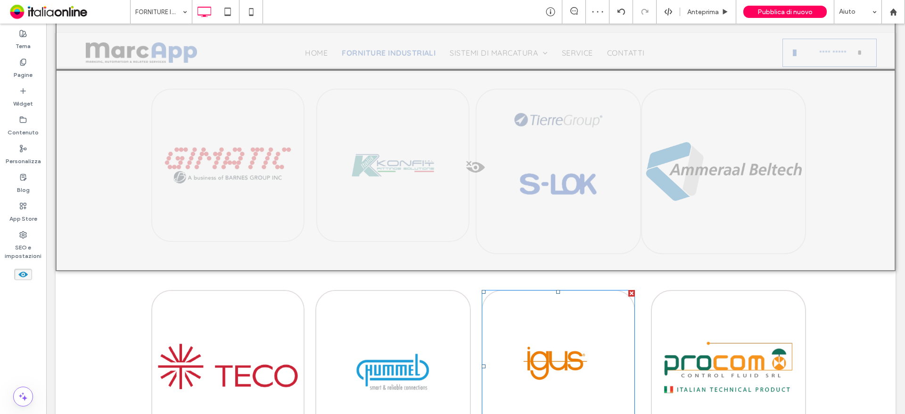
scroll to position [1904, 0]
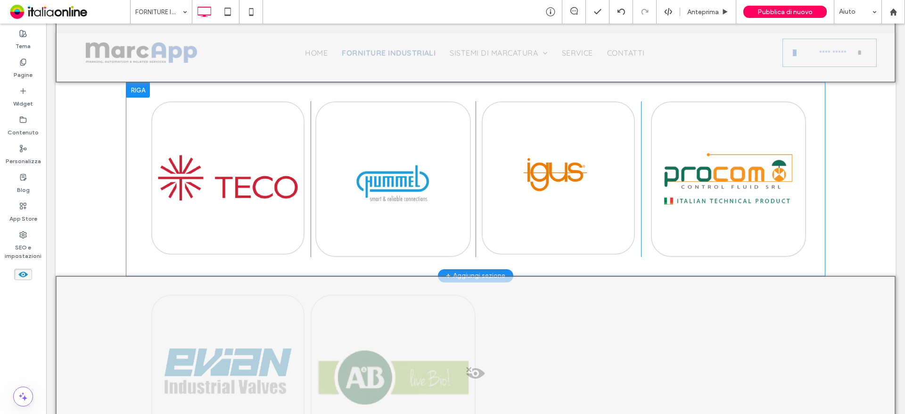
click at [135, 92] on div at bounding box center [138, 89] width 24 height 15
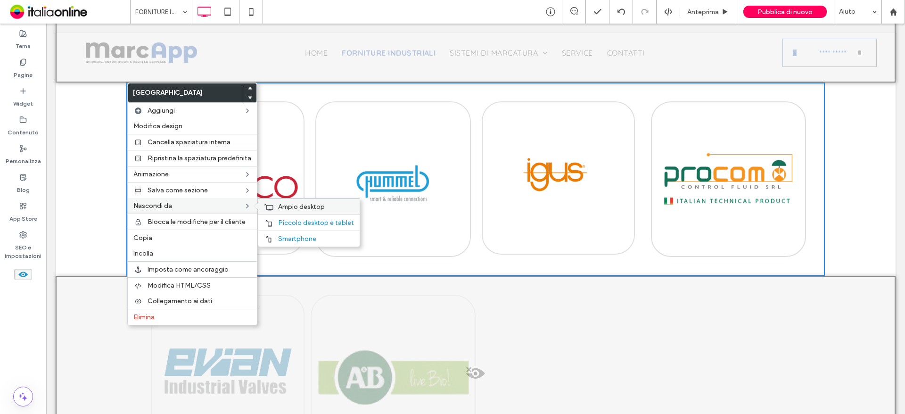
click at [284, 205] on span "Ampio desktop" at bounding box center [301, 207] width 47 height 8
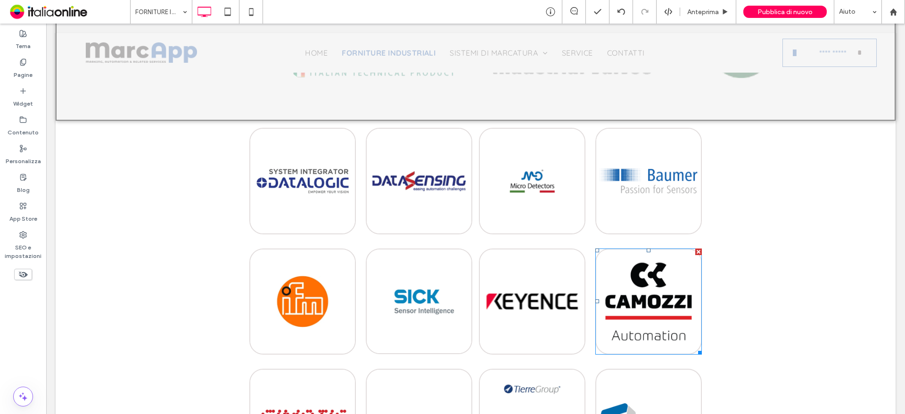
scroll to position [443, 0]
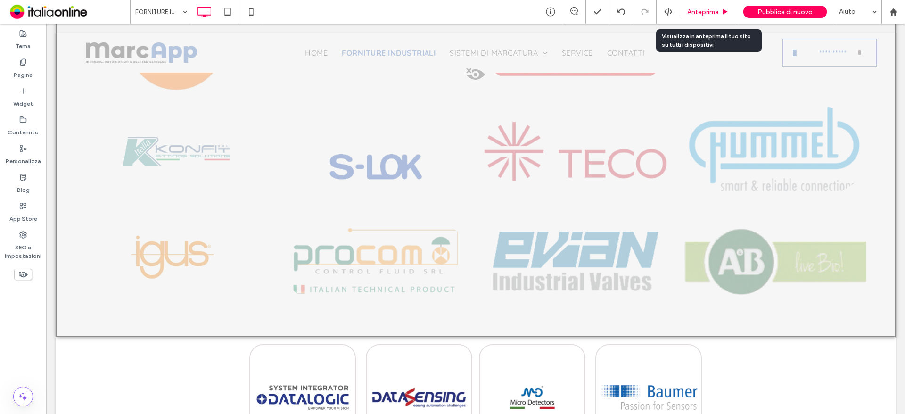
click at [716, 16] on span "Anteprima" at bounding box center [703, 12] width 32 height 8
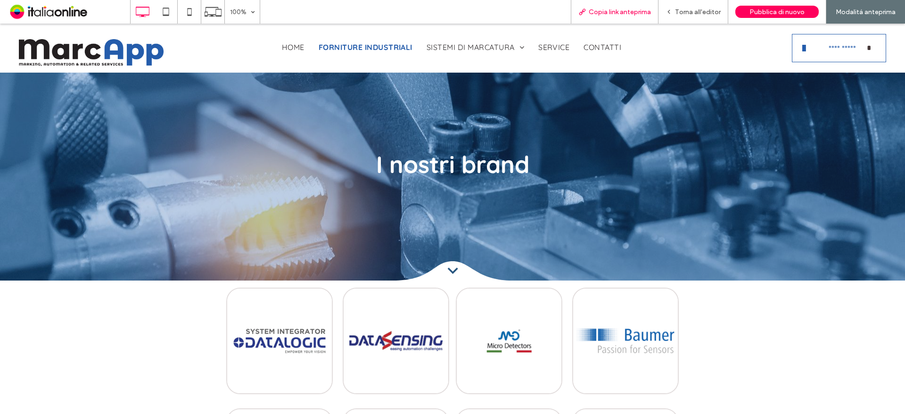
click at [612, 16] on div "Copia link anteprima" at bounding box center [615, 12] width 88 height 24
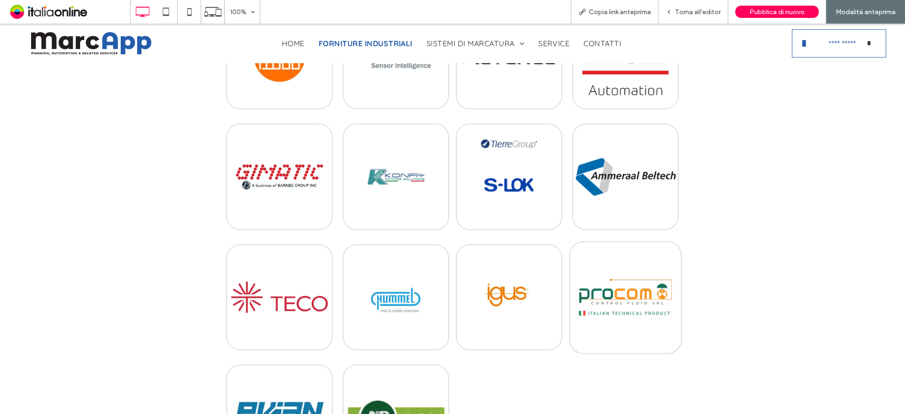
scroll to position [424, 0]
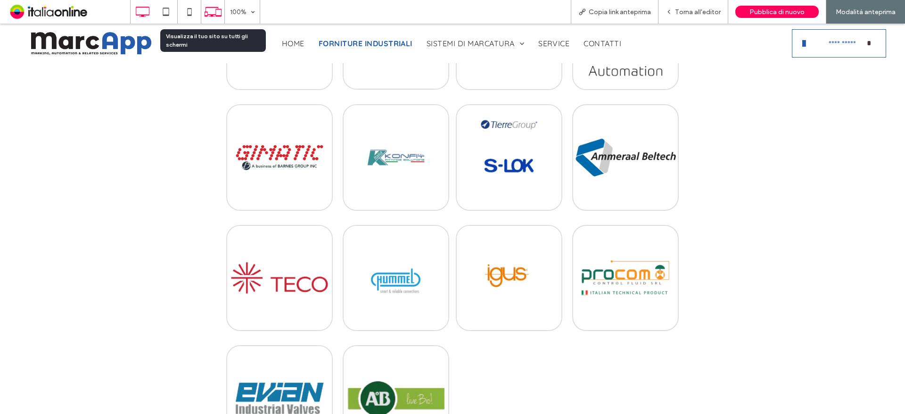
click at [223, 13] on div at bounding box center [212, 12] width 23 height 18
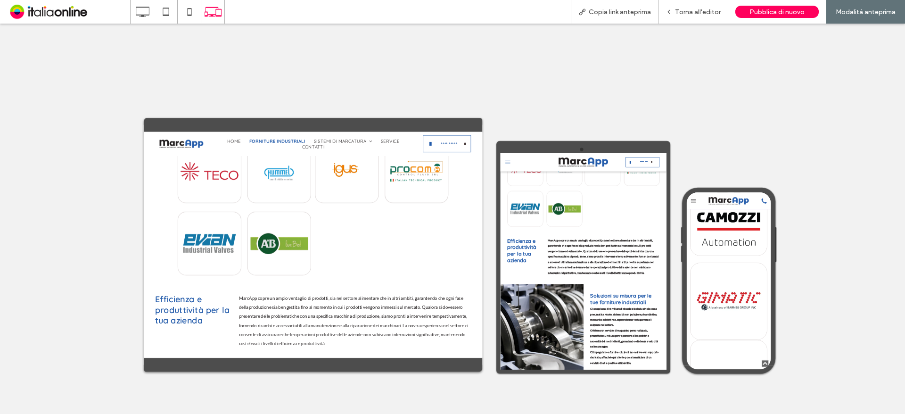
scroll to position [1461, 0]
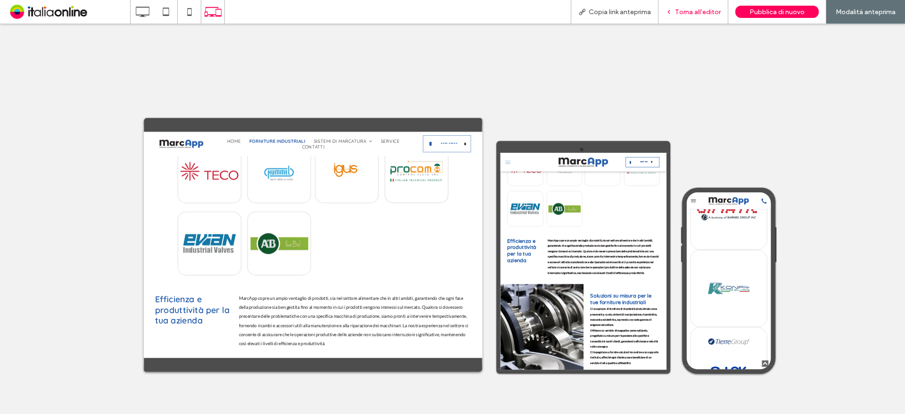
click at [701, 10] on span "Torna all'editor" at bounding box center [698, 12] width 46 height 8
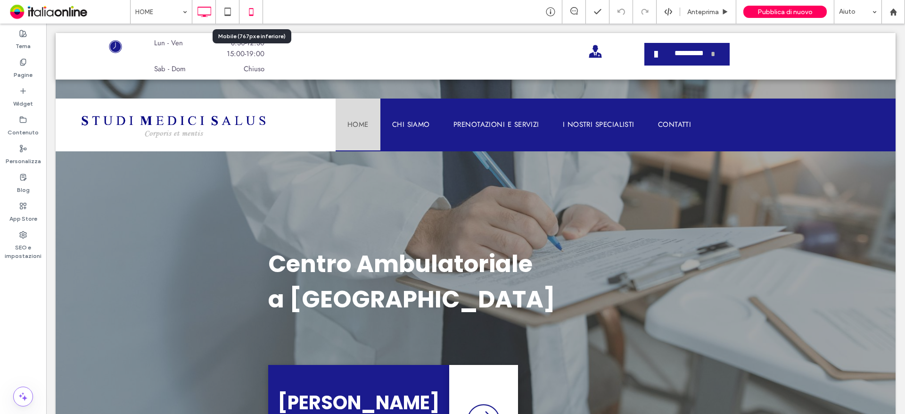
click at [250, 8] on icon at bounding box center [251, 11] width 19 height 19
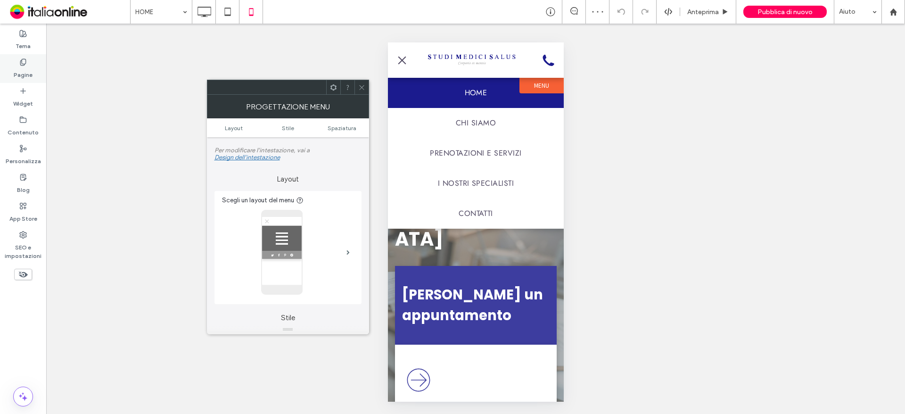
click at [25, 75] on label "Pagine" at bounding box center [23, 72] width 19 height 13
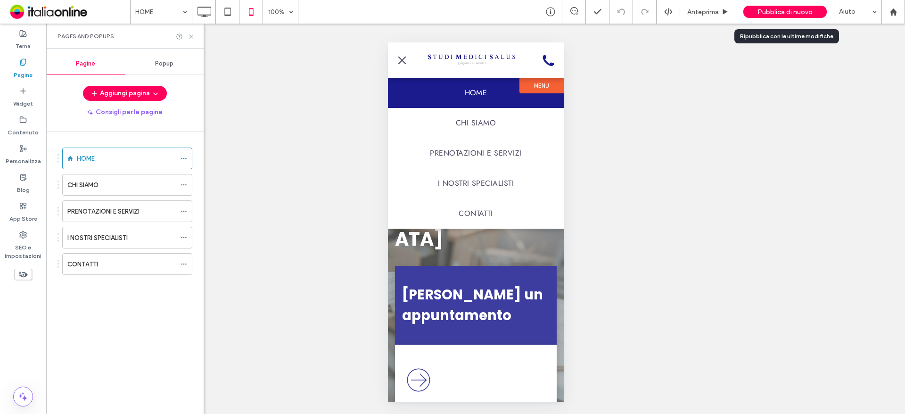
click at [796, 8] on span "Pubblica di nuovo" at bounding box center [784, 12] width 55 height 8
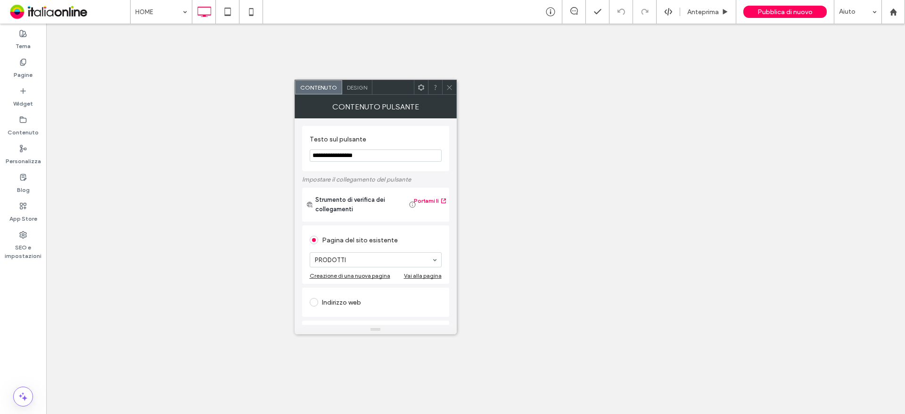
click at [454, 89] on div at bounding box center [449, 87] width 14 height 14
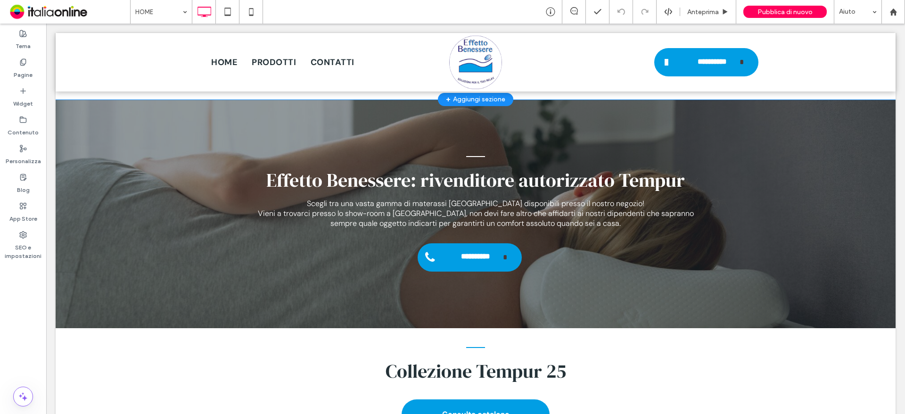
scroll to position [2167, 0]
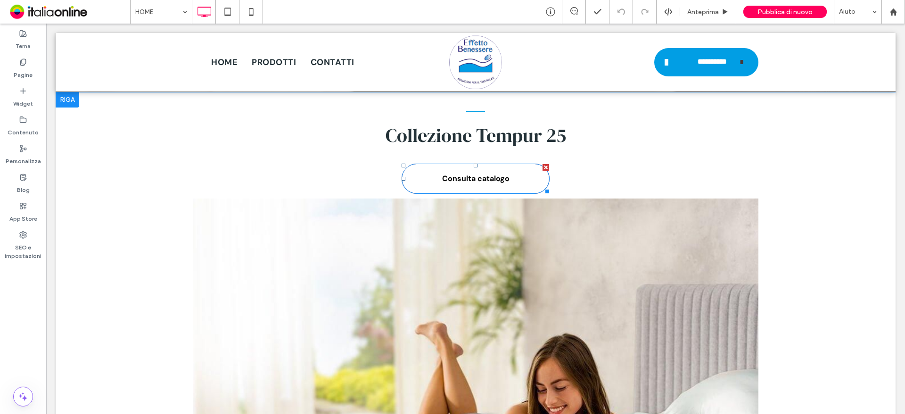
click at [498, 173] on span "Consulta catalogo" at bounding box center [475, 178] width 67 height 10
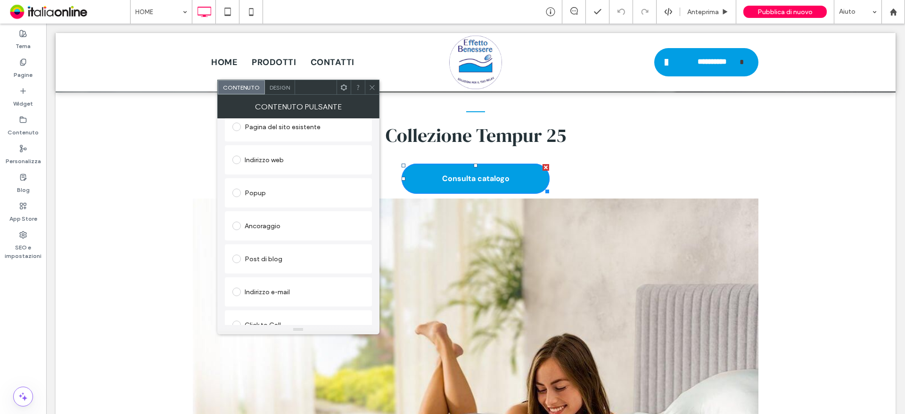
scroll to position [189, 0]
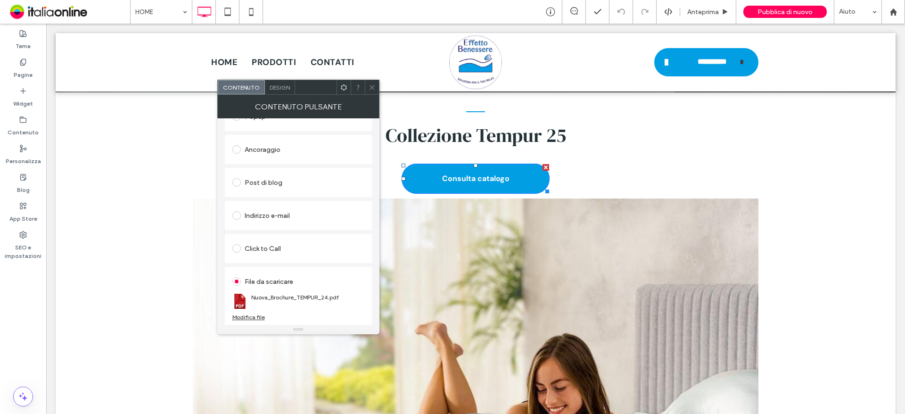
click at [247, 316] on div "Modifica file" at bounding box center [248, 316] width 33 height 7
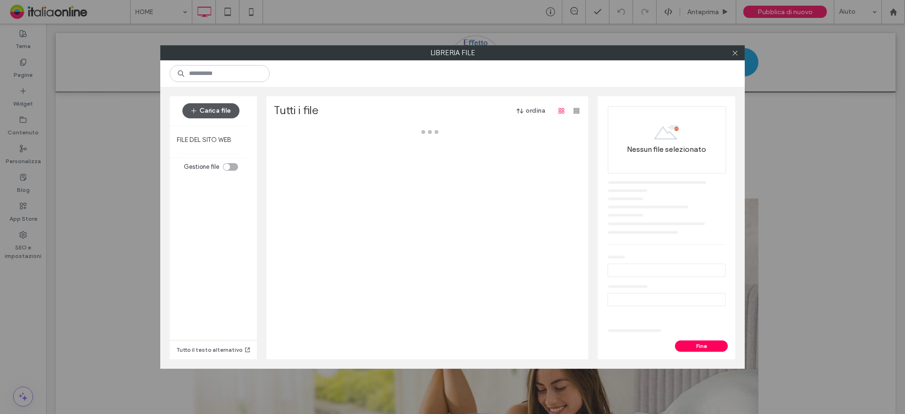
click at [212, 117] on button "Carica file" at bounding box center [210, 110] width 57 height 15
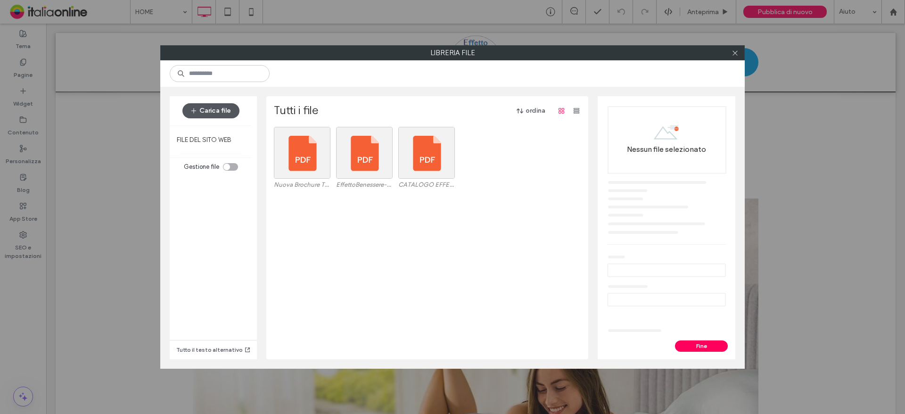
click at [218, 109] on button "Carica file" at bounding box center [210, 110] width 57 height 15
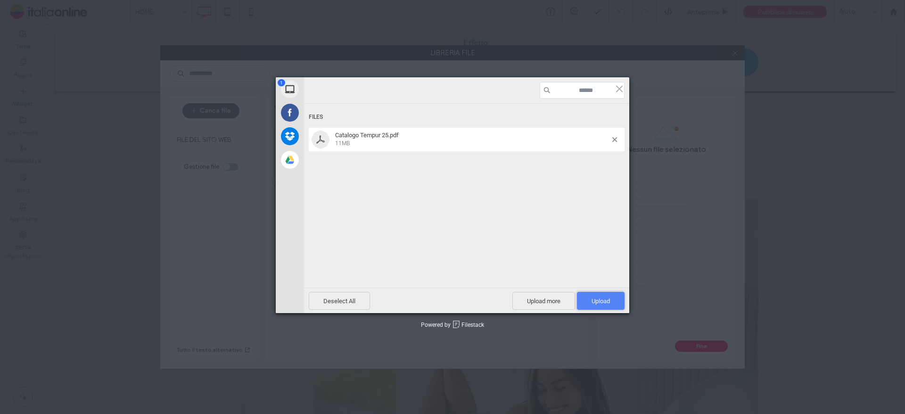
click at [607, 298] on span "Upload 1" at bounding box center [600, 300] width 18 height 7
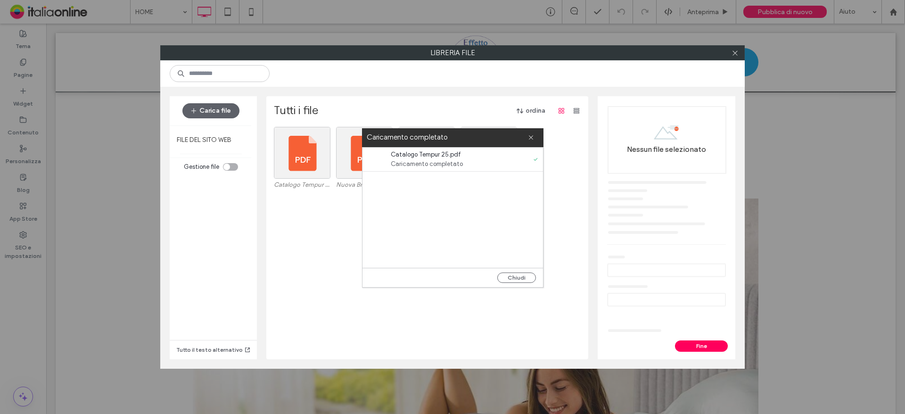
drag, startPoint x: 505, startPoint y: 276, endPoint x: 458, endPoint y: 244, distance: 57.0
click at [505, 276] on button "Chiudi" at bounding box center [516, 277] width 39 height 10
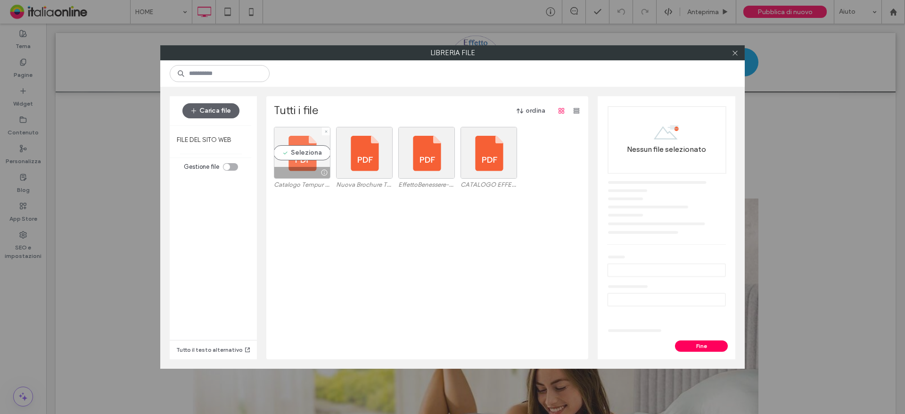
click at [286, 168] on div at bounding box center [302, 172] width 56 height 11
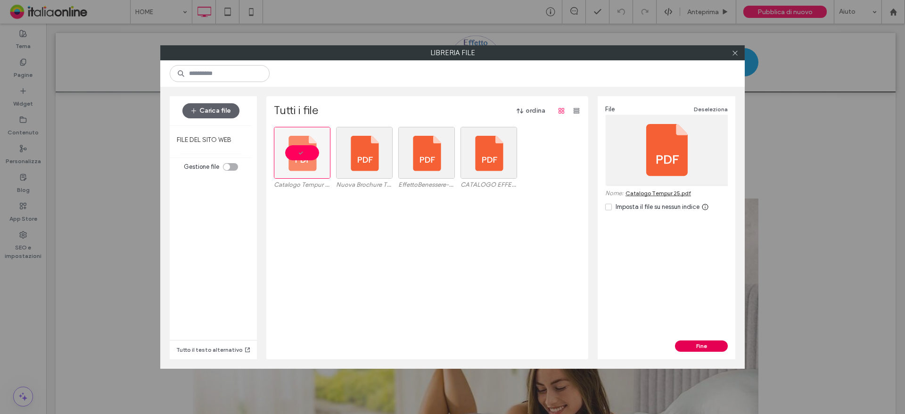
click at [714, 346] on button "Fine" at bounding box center [701, 345] width 53 height 11
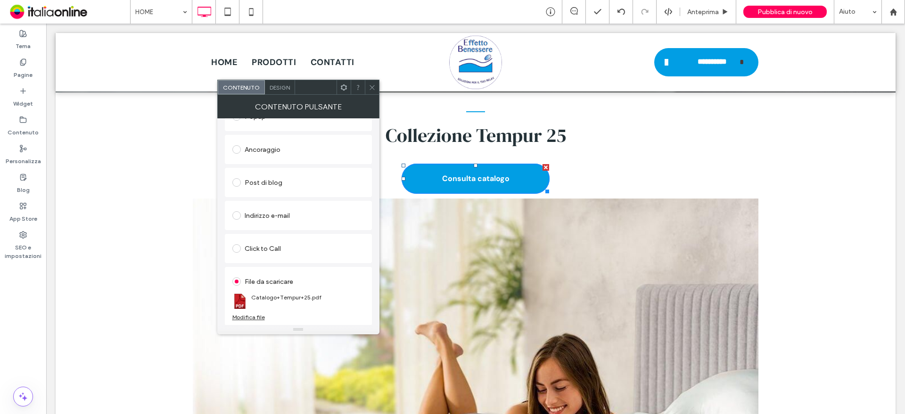
click at [372, 86] on icon at bounding box center [371, 87] width 7 height 7
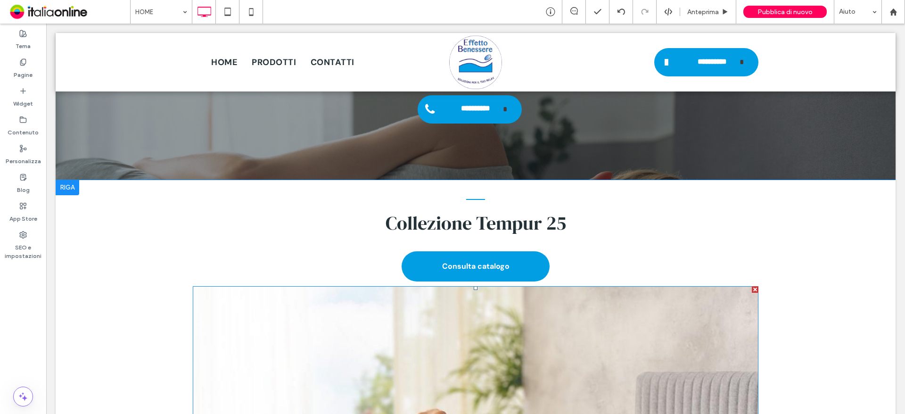
scroll to position [2063, 0]
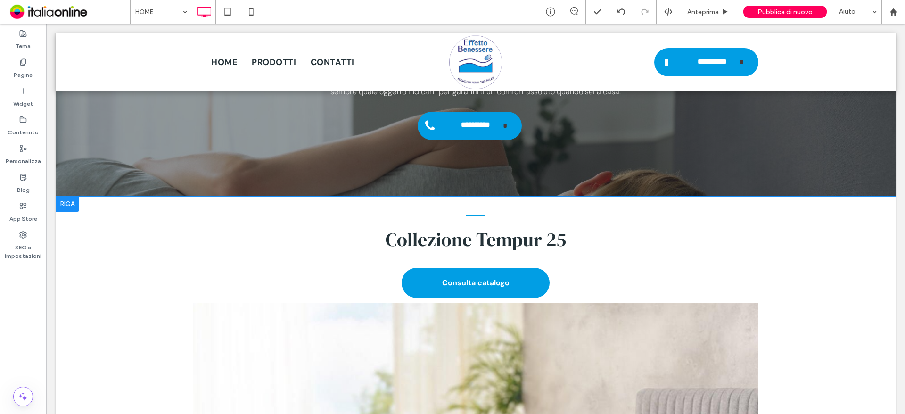
click at [64, 196] on div at bounding box center [68, 203] width 24 height 15
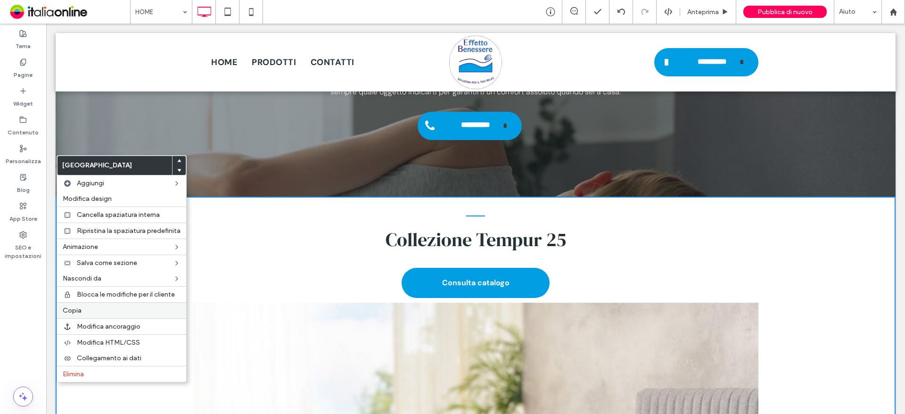
click at [65, 304] on div "Copia" at bounding box center [121, 310] width 129 height 16
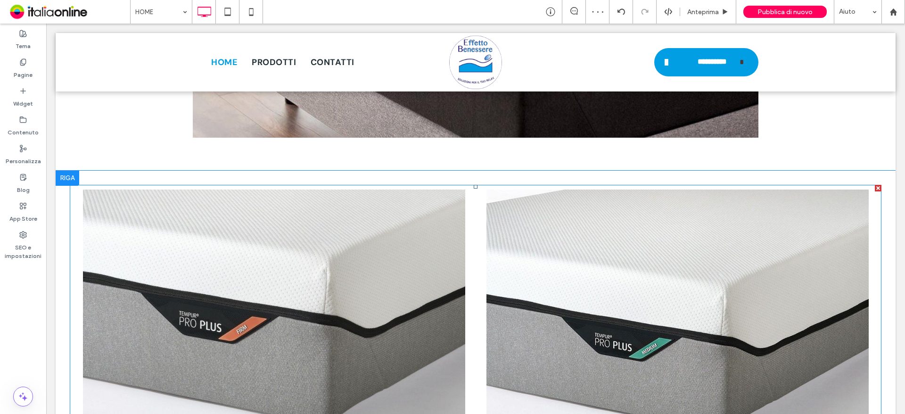
scroll to position [2582, 0]
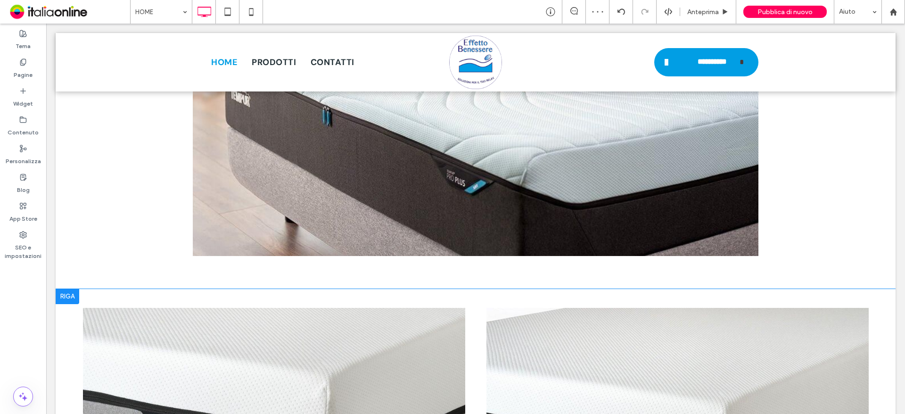
click at [68, 289] on div at bounding box center [68, 296] width 24 height 15
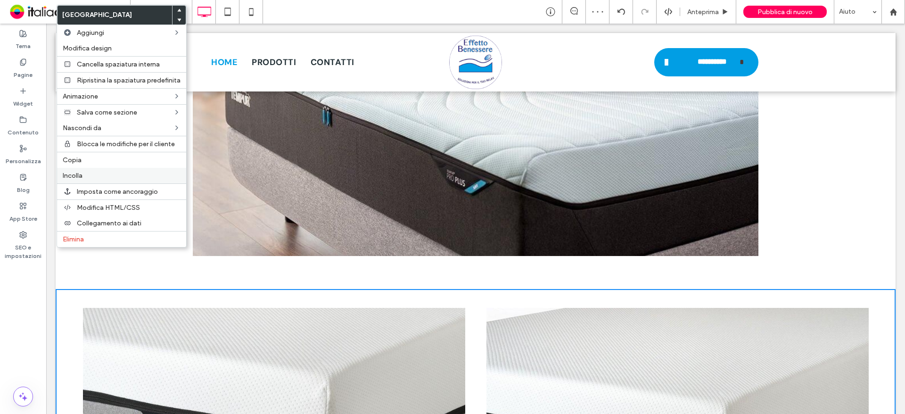
click at [82, 179] on span "Incolla" at bounding box center [73, 176] width 20 height 8
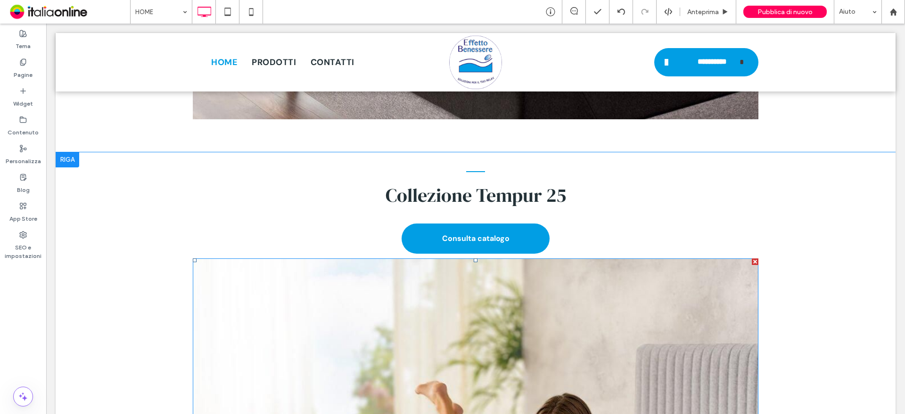
scroll to position [2770, 0]
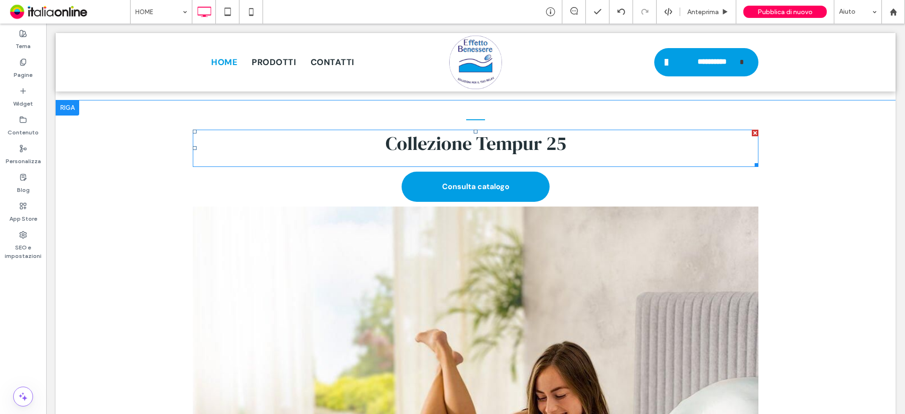
click at [580, 131] on h2 "Collezione Tempur 25" at bounding box center [475, 143] width 565 height 25
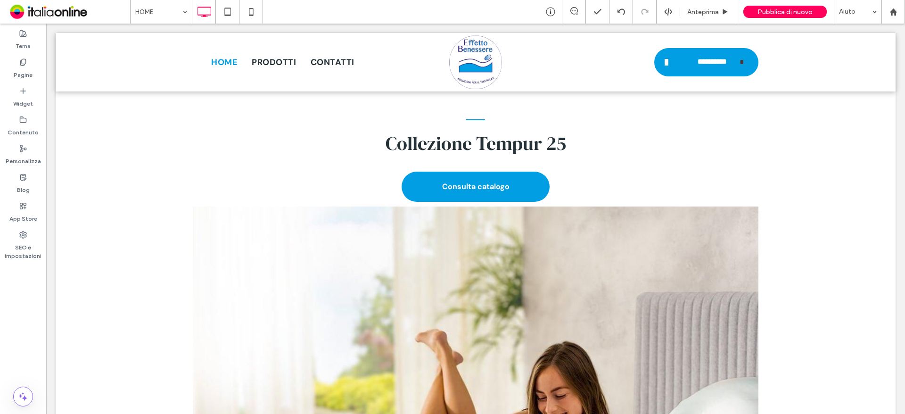
type input "**********"
type input "**"
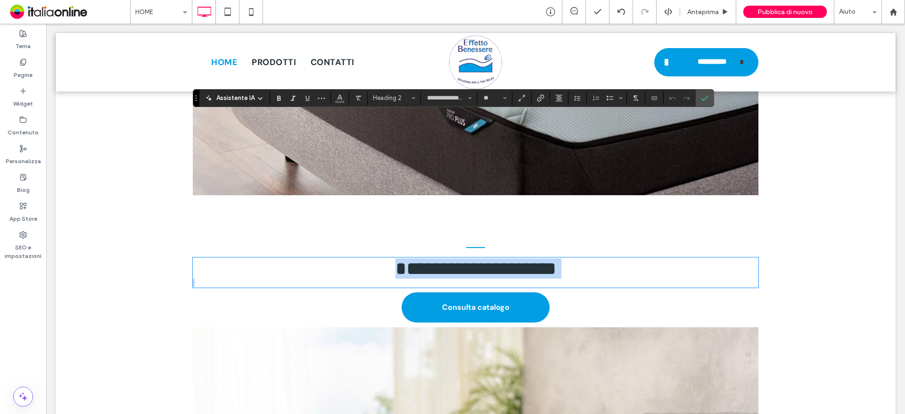
scroll to position [2629, 0]
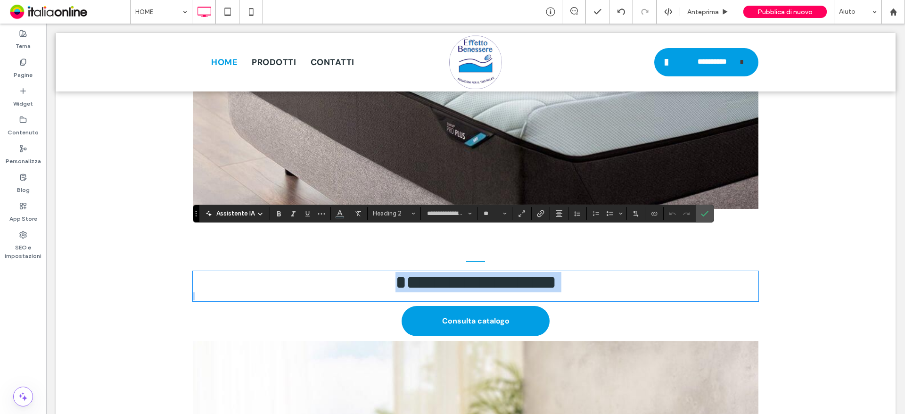
click at [569, 272] on h2 "**********" at bounding box center [475, 282] width 565 height 20
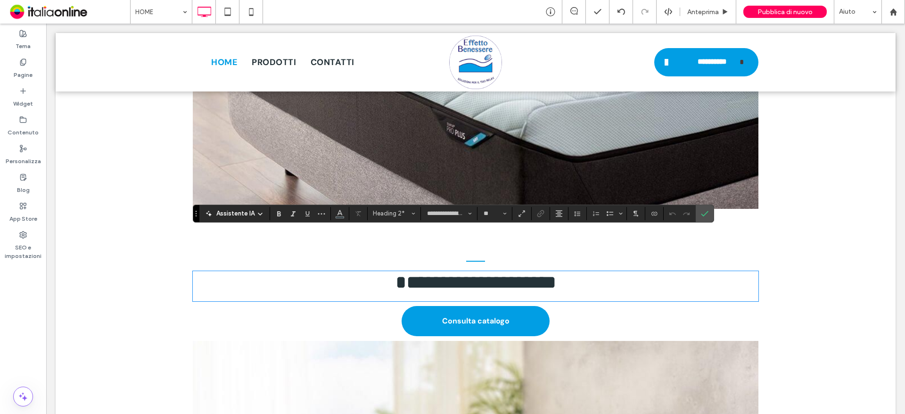
type input "*******"
type input "**"
type input "**********"
type input "**"
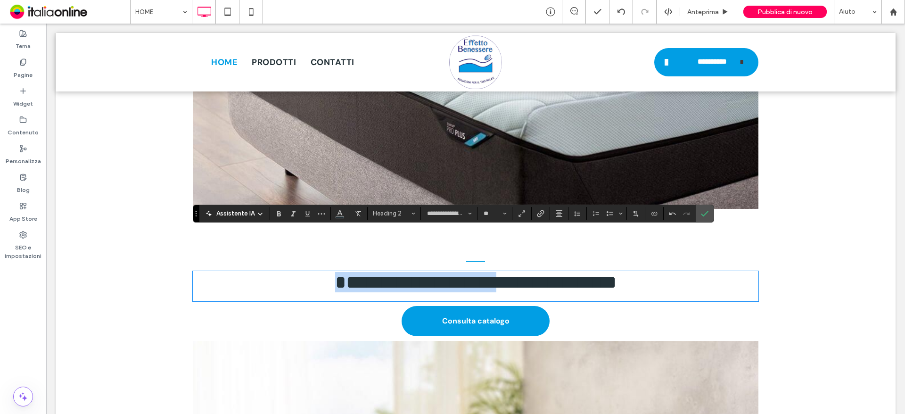
drag, startPoint x: 491, startPoint y: 243, endPoint x: 283, endPoint y: 243, distance: 208.3
click at [283, 272] on h2 "**********" at bounding box center [475, 282] width 565 height 20
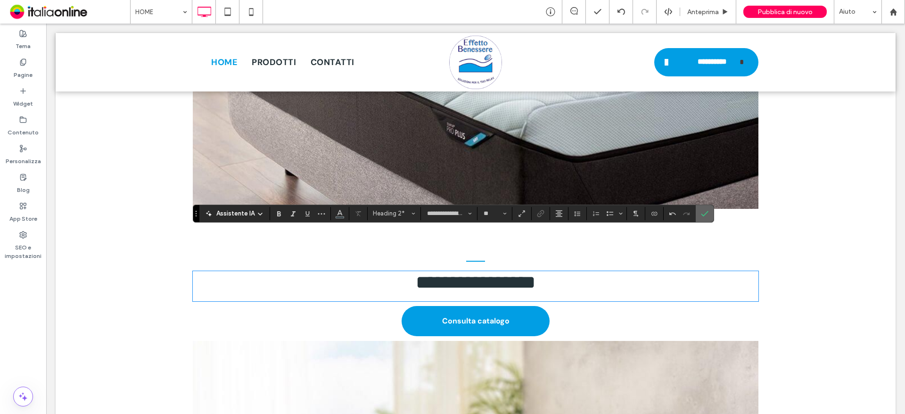
click at [708, 215] on label "Conferma" at bounding box center [704, 213] width 14 height 17
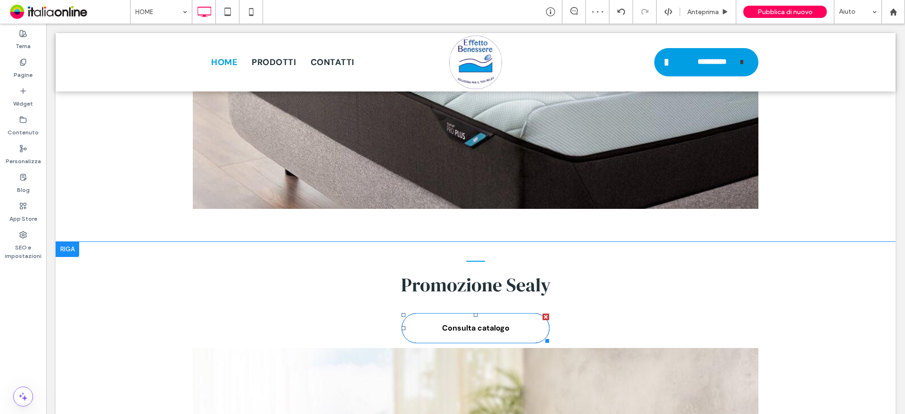
click at [543, 313] on div at bounding box center [545, 316] width 7 height 7
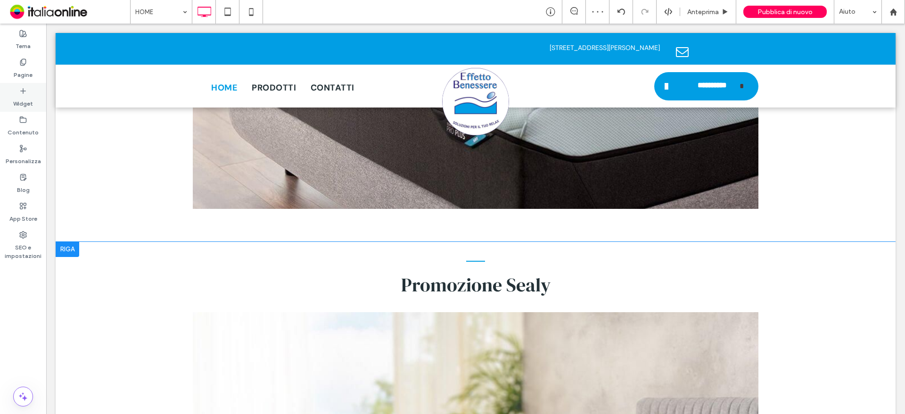
click at [28, 103] on label "Widget" at bounding box center [23, 101] width 20 height 13
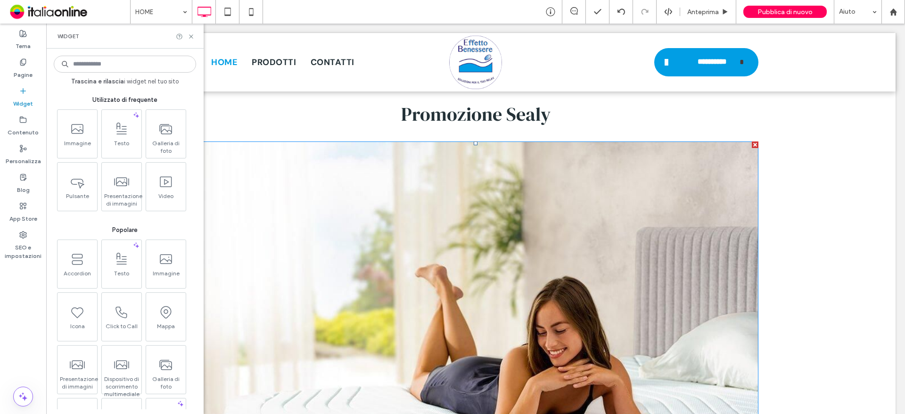
scroll to position [2864, 0]
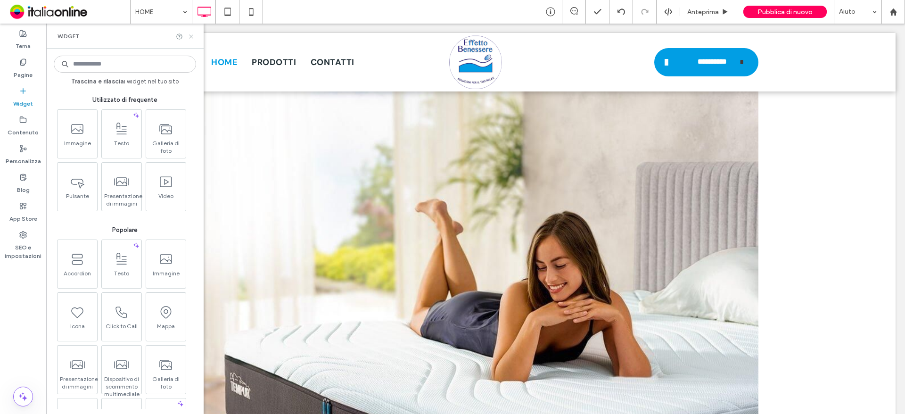
click at [189, 37] on icon at bounding box center [191, 36] width 7 height 7
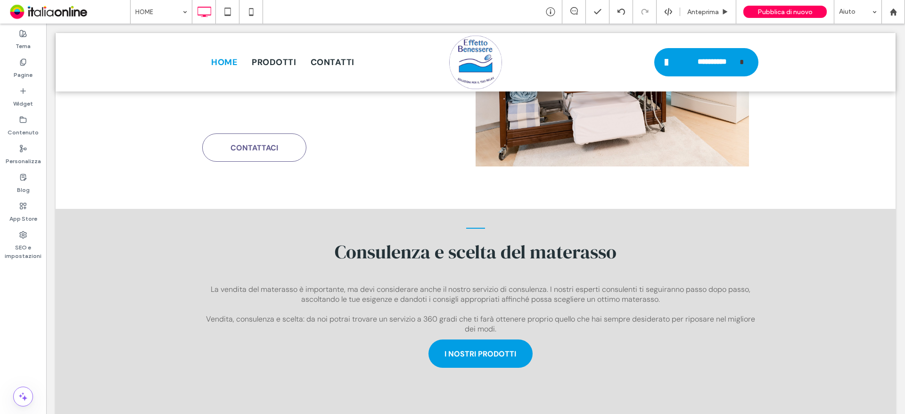
scroll to position [5456, 0]
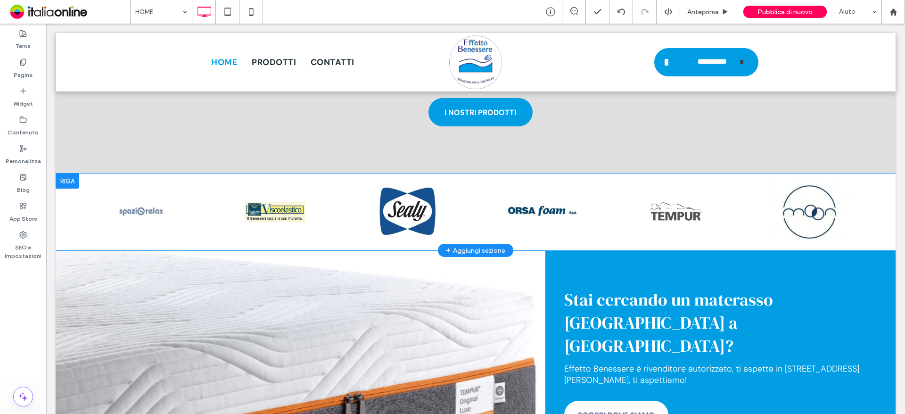
click at [75, 173] on div at bounding box center [68, 180] width 24 height 15
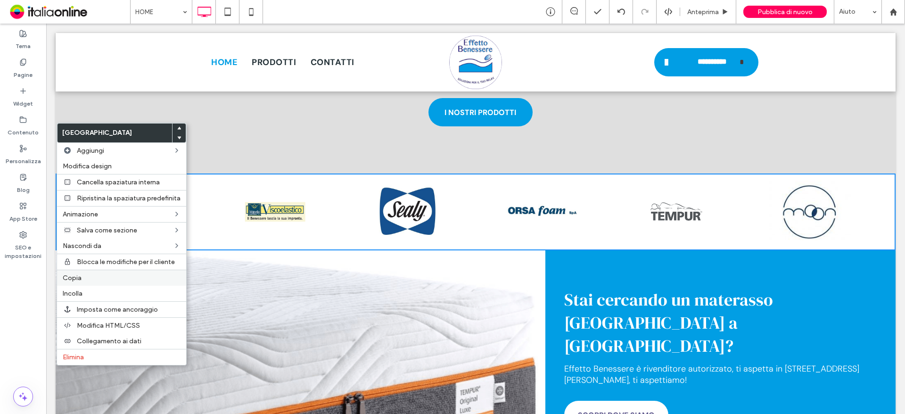
click at [90, 272] on div "Copia" at bounding box center [121, 278] width 129 height 16
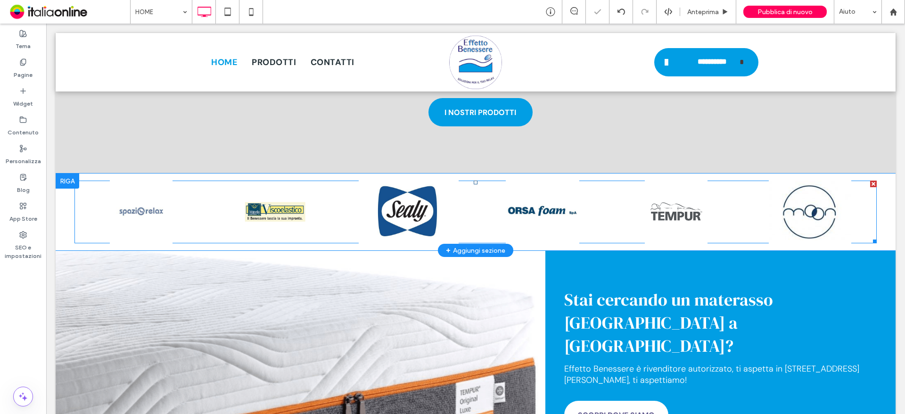
click at [403, 179] on link at bounding box center [409, 212] width 142 height 66
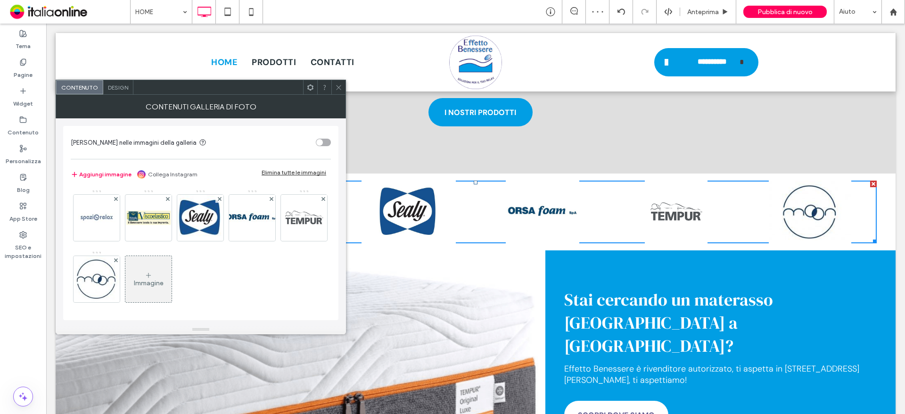
click at [336, 82] on span at bounding box center [338, 87] width 7 height 14
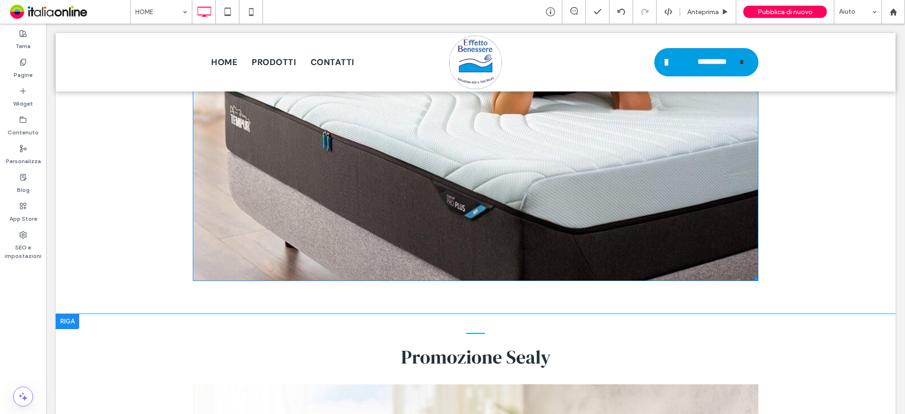
scroll to position [2629, 0]
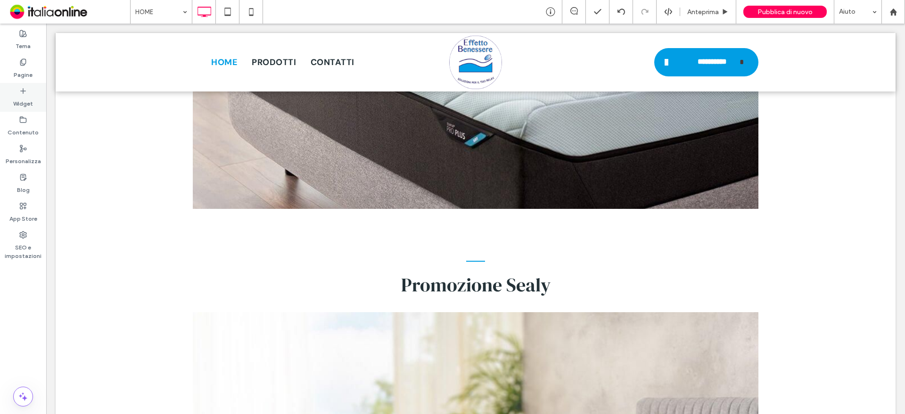
drag, startPoint x: 12, startPoint y: 98, endPoint x: 10, endPoint y: 103, distance: 5.1
click at [12, 98] on div "Widget" at bounding box center [23, 97] width 46 height 29
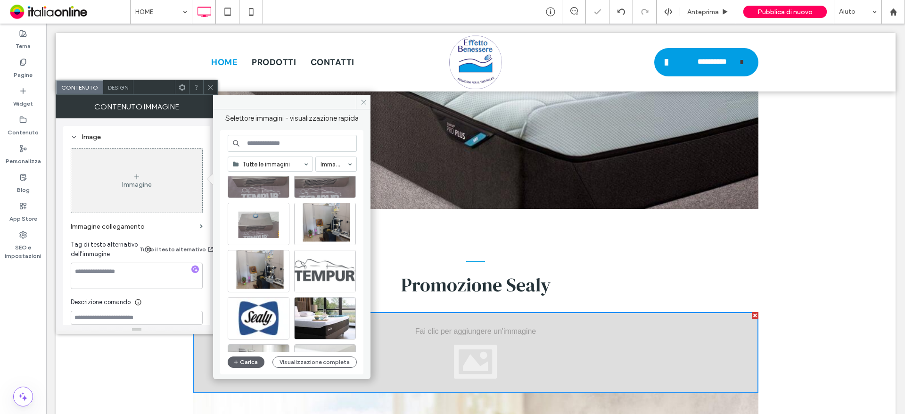
scroll to position [94, 0]
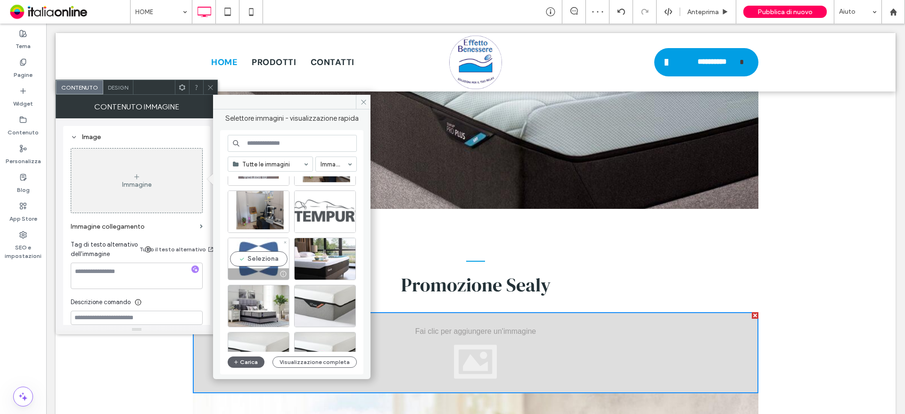
click at [261, 256] on div "Seleziona" at bounding box center [259, 258] width 62 height 42
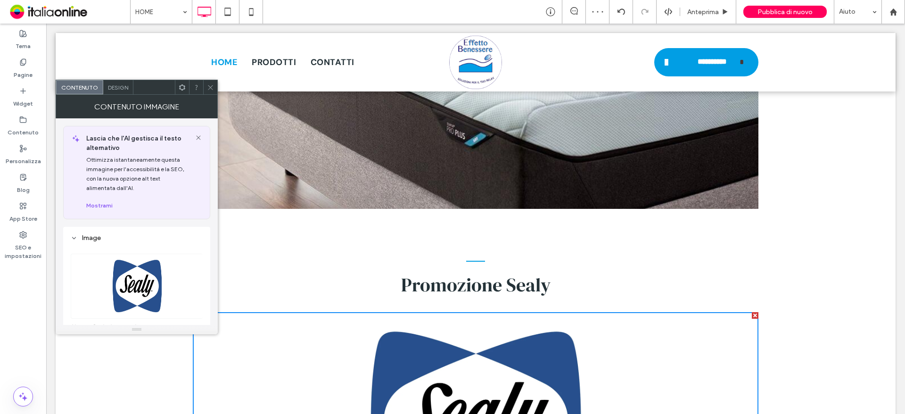
scroll to position [2864, 0]
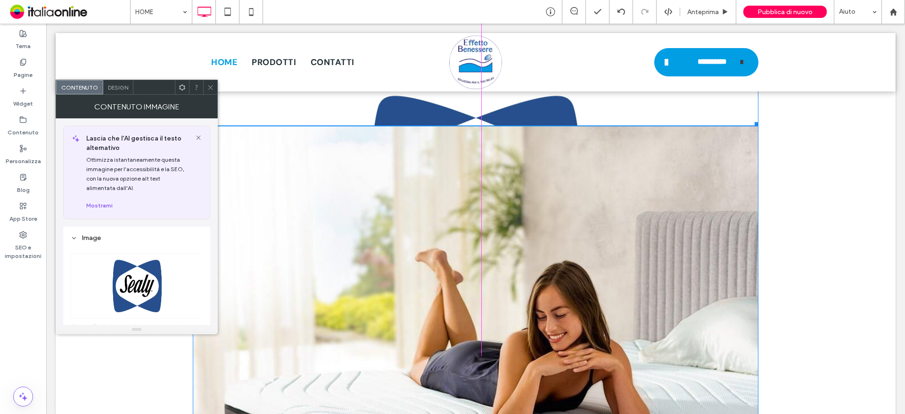
drag, startPoint x: 754, startPoint y: 252, endPoint x: 535, endPoint y: 130, distance: 250.4
click at [535, 130] on div "Promozione Sealy W:274 H:105 Click To Paste Click To Paste" at bounding box center [475, 308] width 565 height 577
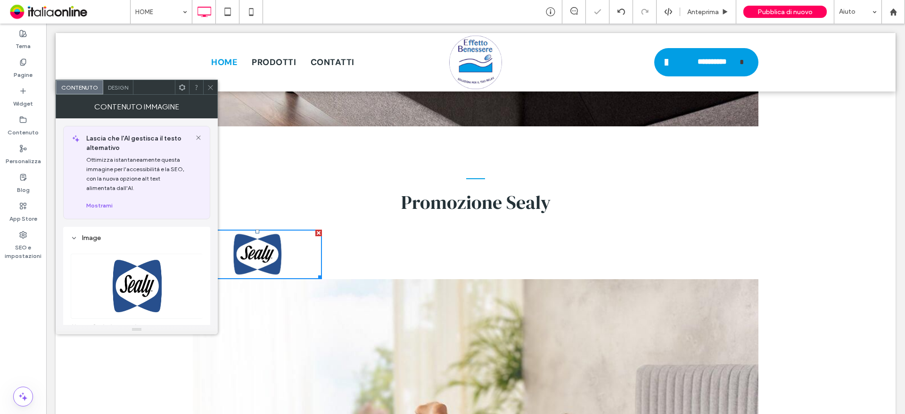
scroll to position [2629, 0]
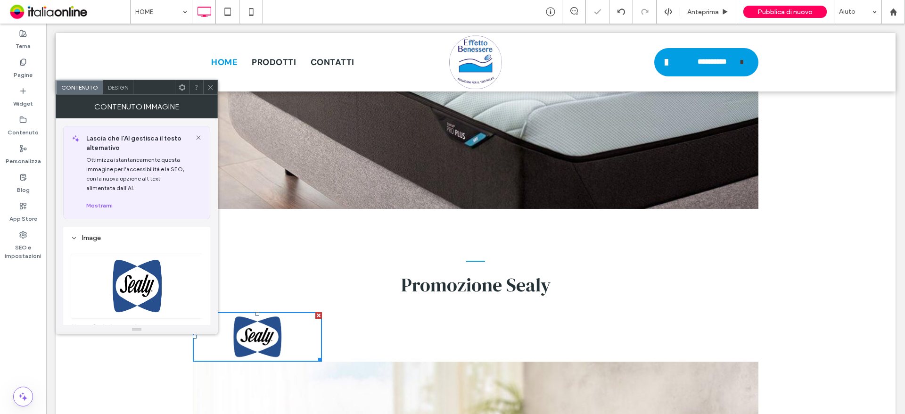
click at [211, 85] on icon at bounding box center [210, 87] width 7 height 7
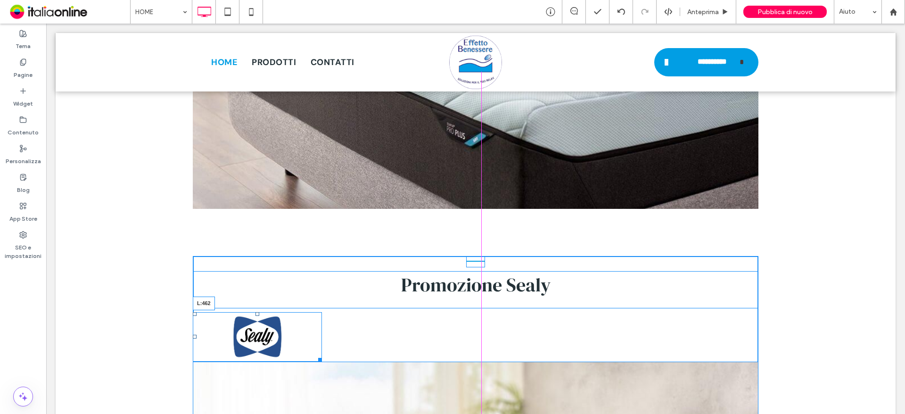
drag, startPoint x: 191, startPoint y: 294, endPoint x: 409, endPoint y: 298, distance: 217.7
click at [322, 312] on div "L:462" at bounding box center [257, 337] width 129 height 50
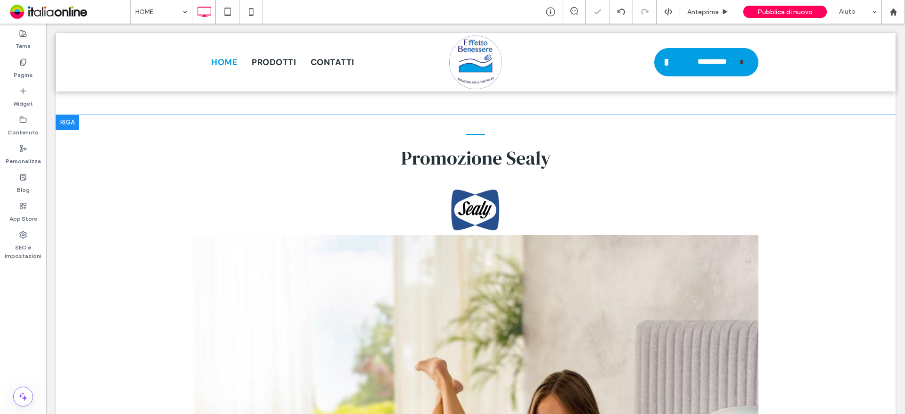
scroll to position [2770, 0]
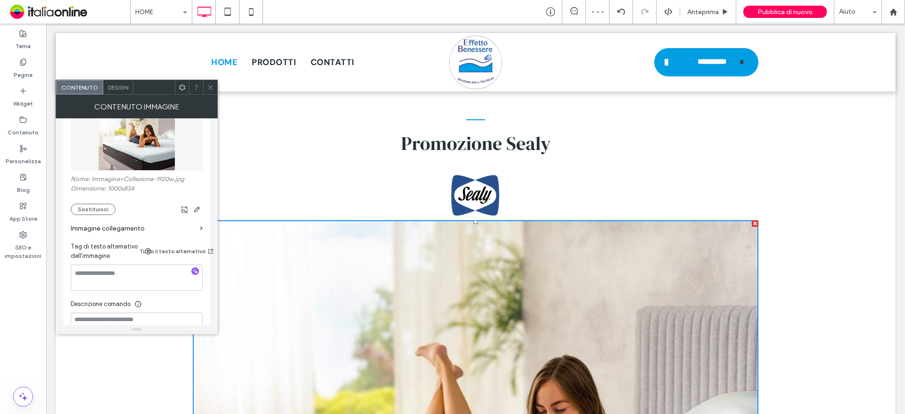
scroll to position [236, 0]
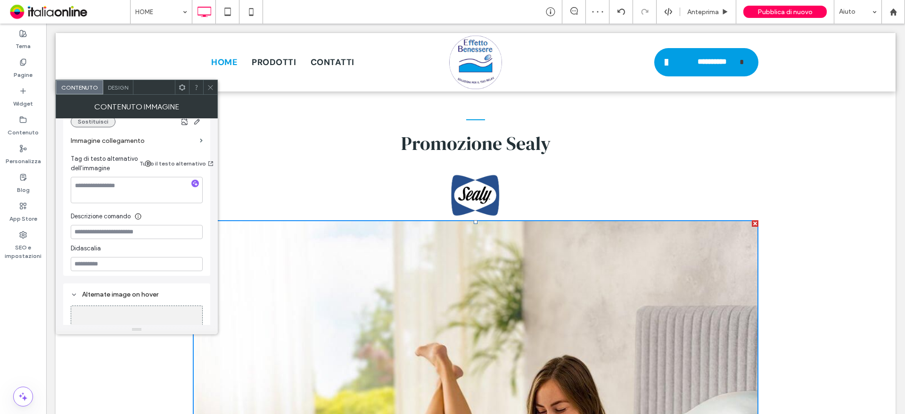
drag, startPoint x: 94, startPoint y: 123, endPoint x: 99, endPoint y: 126, distance: 6.5
click at [94, 123] on button "Sostituisci" at bounding box center [93, 121] width 45 height 11
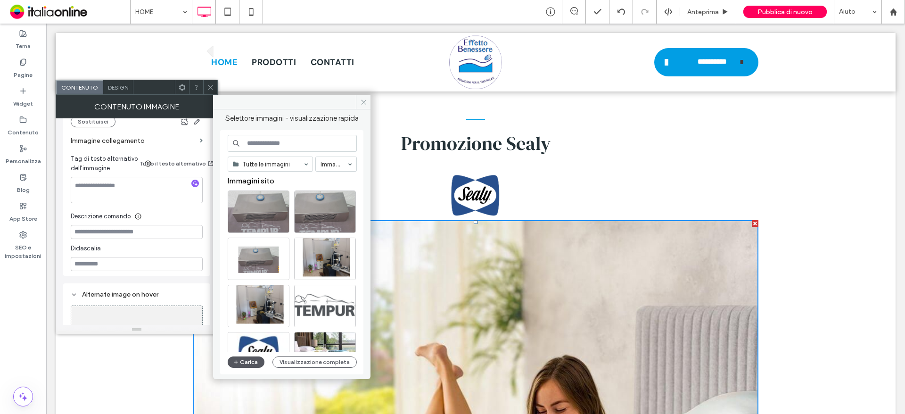
click at [254, 362] on button "Carica" at bounding box center [246, 361] width 37 height 11
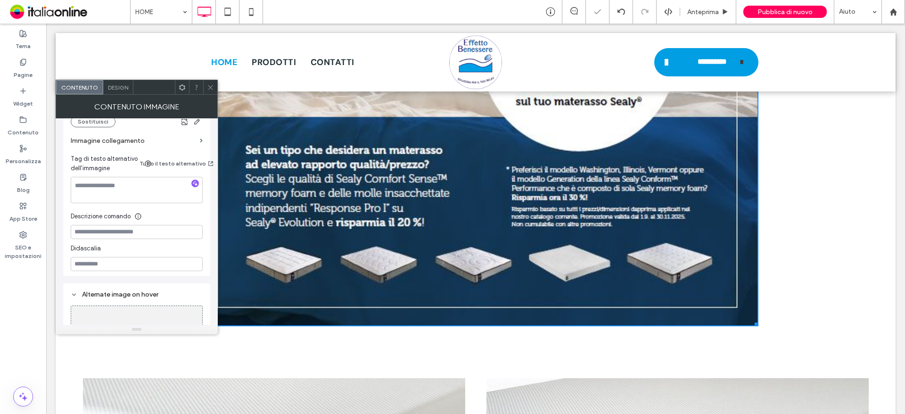
scroll to position [3524, 0]
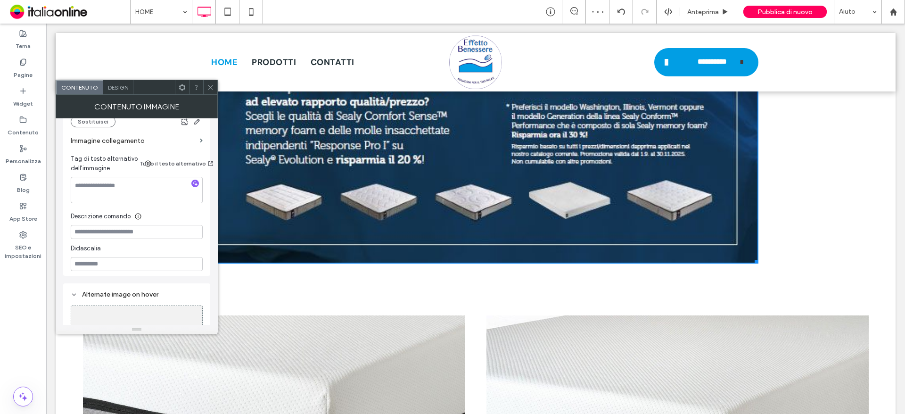
click at [205, 87] on div at bounding box center [210, 87] width 14 height 14
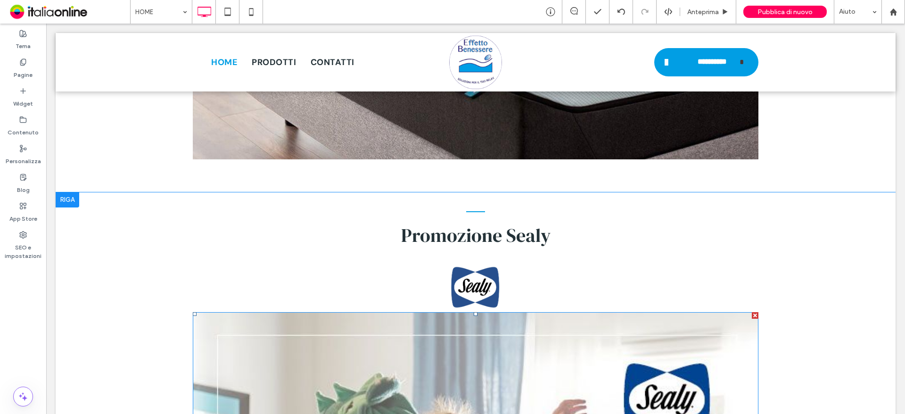
scroll to position [2676, 0]
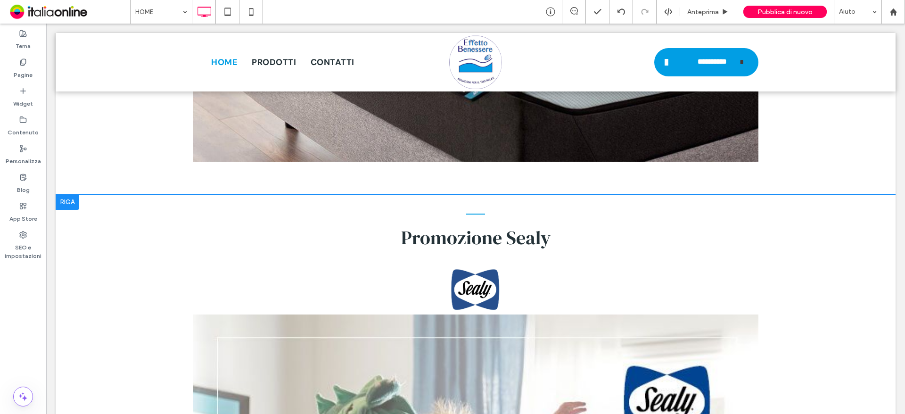
click at [68, 195] on div at bounding box center [68, 202] width 24 height 15
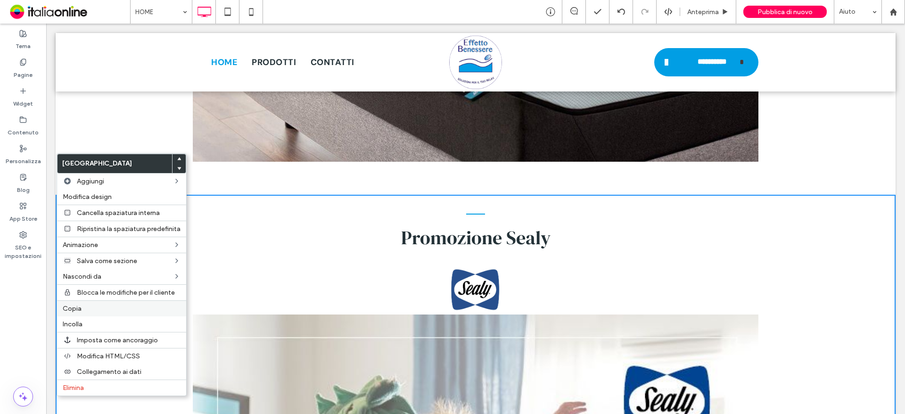
click at [89, 306] on label "Copia" at bounding box center [122, 308] width 118 height 8
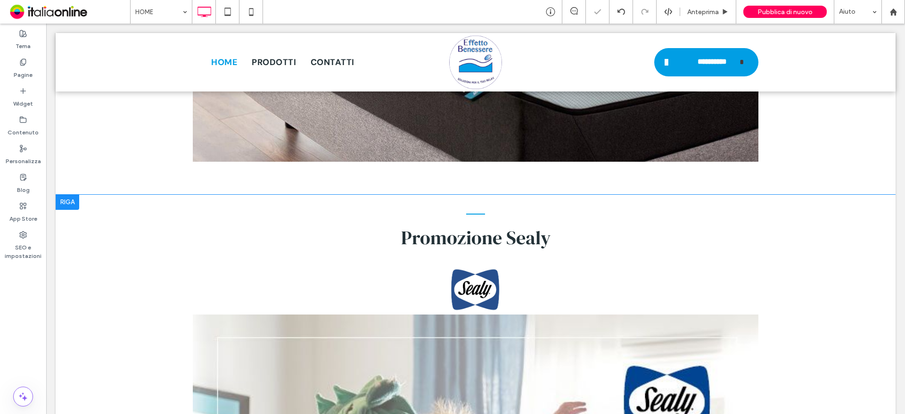
click at [66, 195] on div at bounding box center [68, 202] width 24 height 15
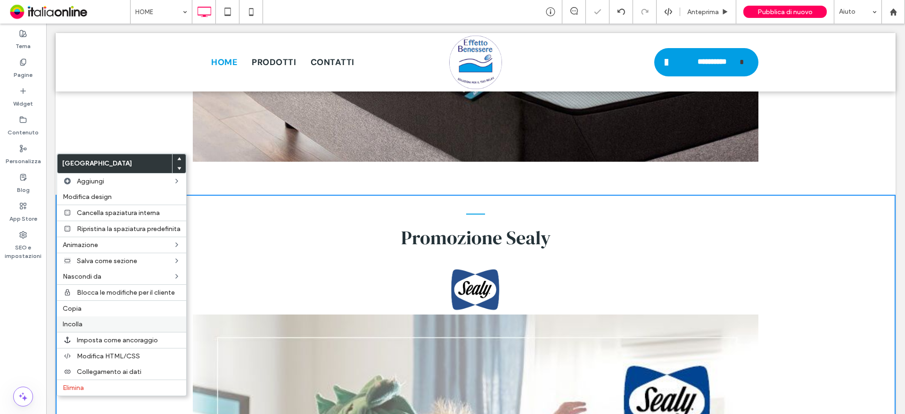
drag, startPoint x: 126, startPoint y: 320, endPoint x: 153, endPoint y: 322, distance: 27.4
click at [126, 320] on label "Incolla" at bounding box center [122, 324] width 118 height 8
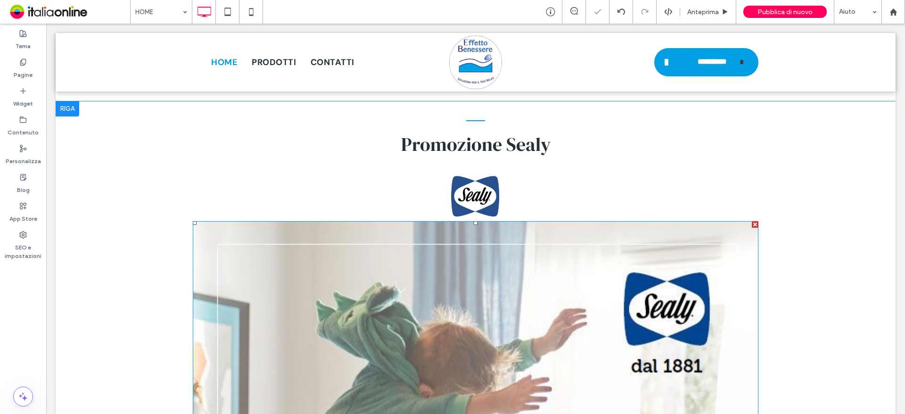
scroll to position [2770, 0]
click at [753, 220] on div at bounding box center [755, 223] width 7 height 7
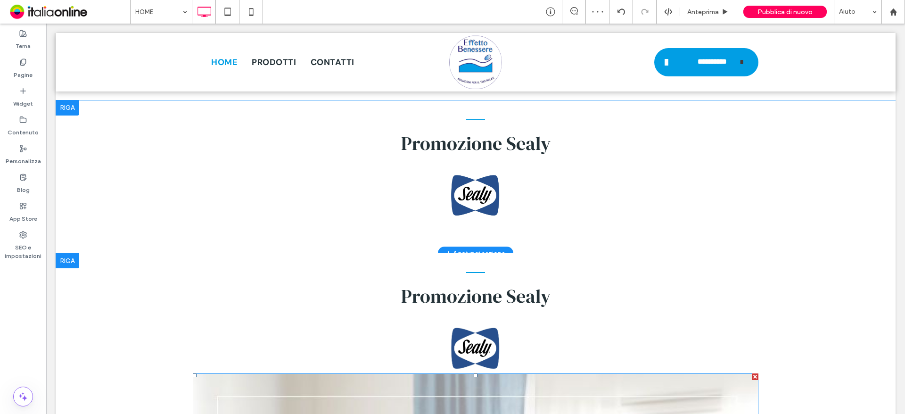
scroll to position [2817, 0]
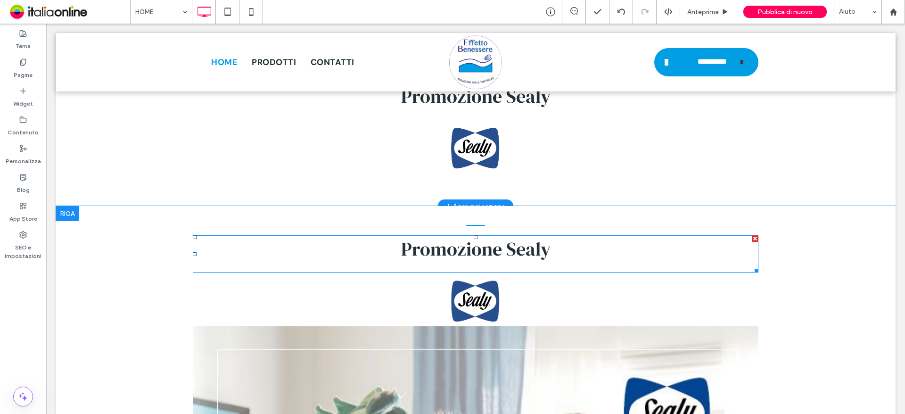
click at [752, 235] on div at bounding box center [755, 238] width 7 height 7
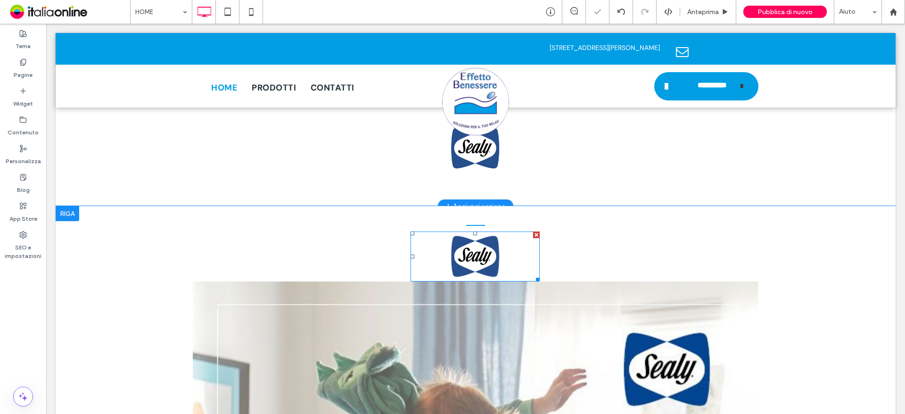
drag, startPoint x: 532, startPoint y: 193, endPoint x: 574, endPoint y: 217, distance: 47.7
click at [533, 231] on div at bounding box center [536, 234] width 7 height 7
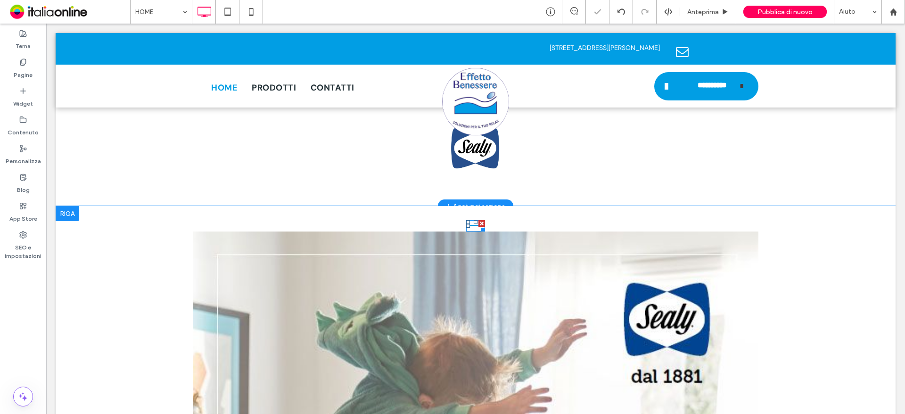
click at [479, 220] on div at bounding box center [481, 223] width 7 height 7
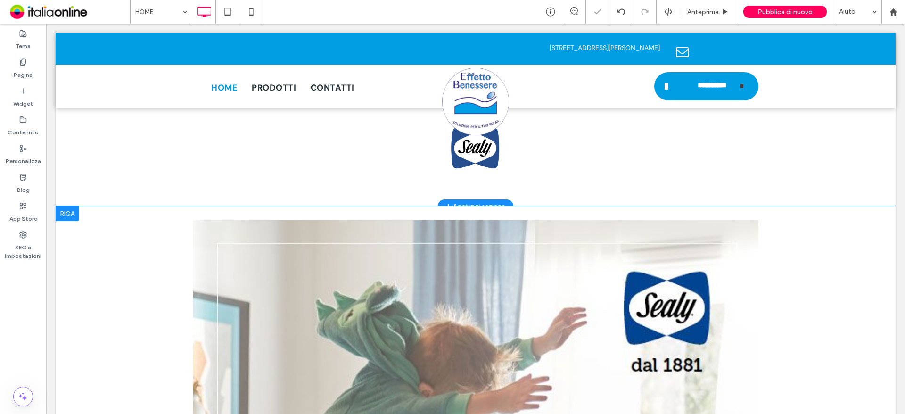
click at [63, 206] on div at bounding box center [68, 213] width 24 height 15
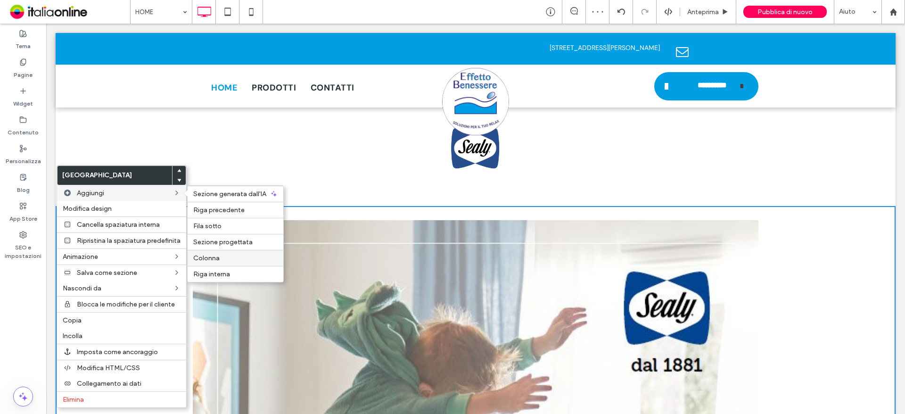
drag, startPoint x: 229, startPoint y: 259, endPoint x: 184, endPoint y: 236, distance: 50.8
click at [229, 259] on label "Colonna" at bounding box center [235, 258] width 84 height 8
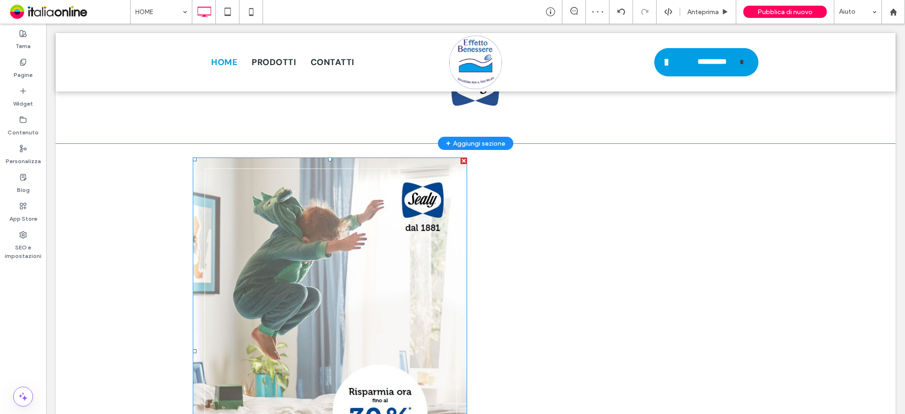
scroll to position [2864, 0]
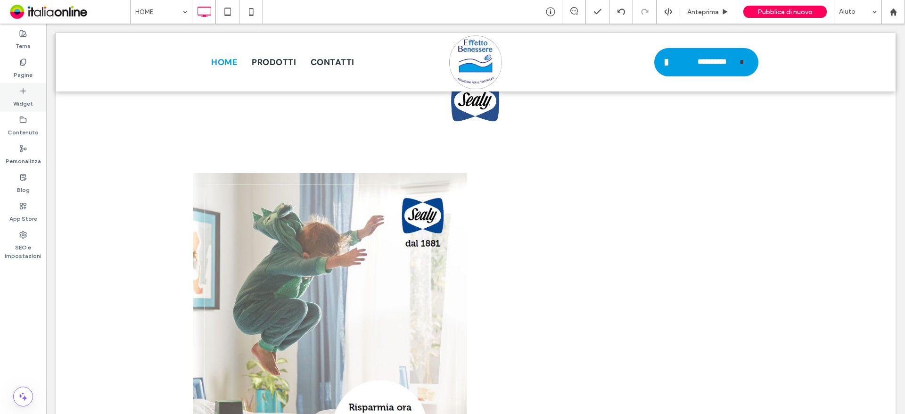
click at [33, 102] on label "Widget" at bounding box center [23, 101] width 20 height 13
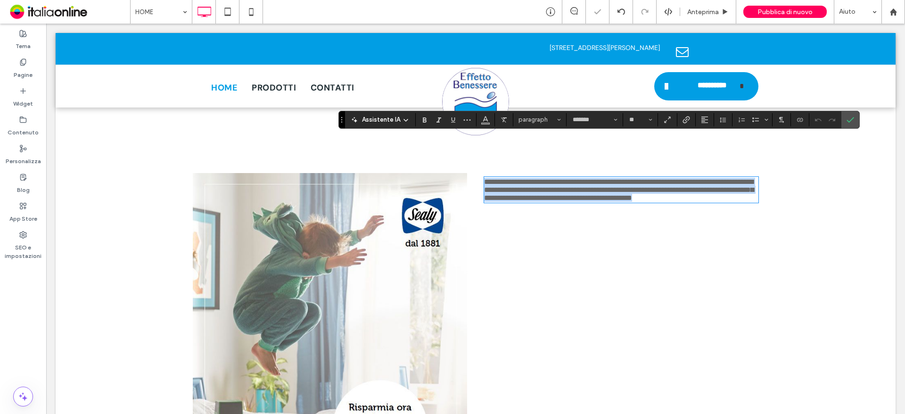
scroll to position [0, 0]
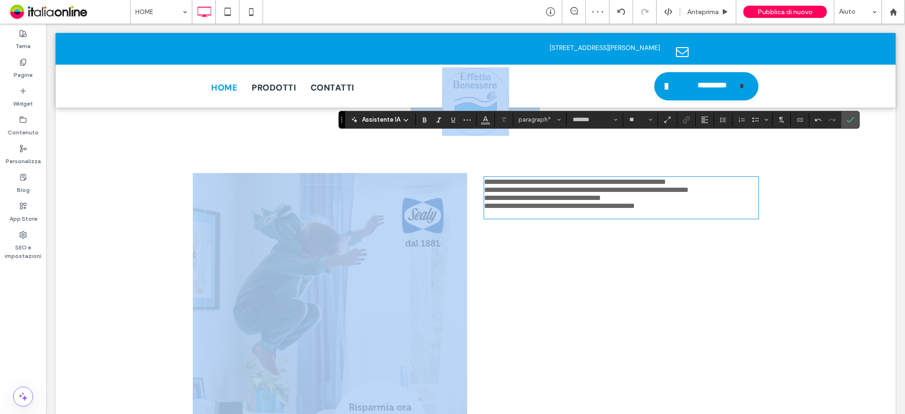
drag, startPoint x: 503, startPoint y: 185, endPoint x: 451, endPoint y: 136, distance: 71.3
click at [444, 131] on div "**********" at bounding box center [476, 219] width 840 height 6101
click at [534, 210] on p at bounding box center [621, 214] width 274 height 8
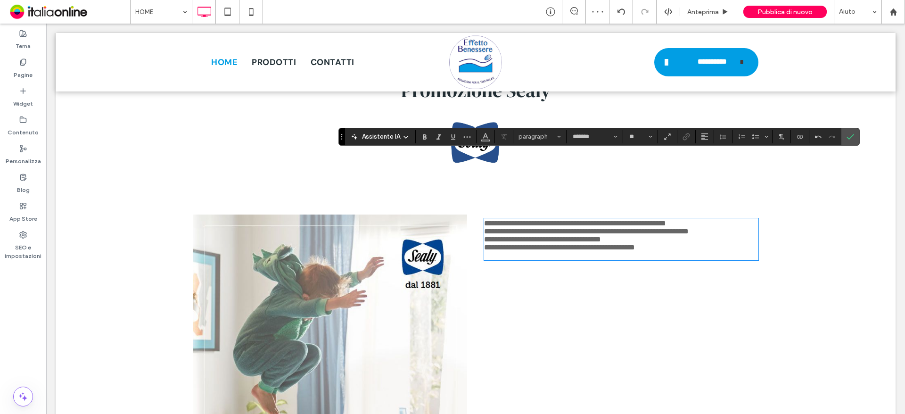
scroll to position [2817, 0]
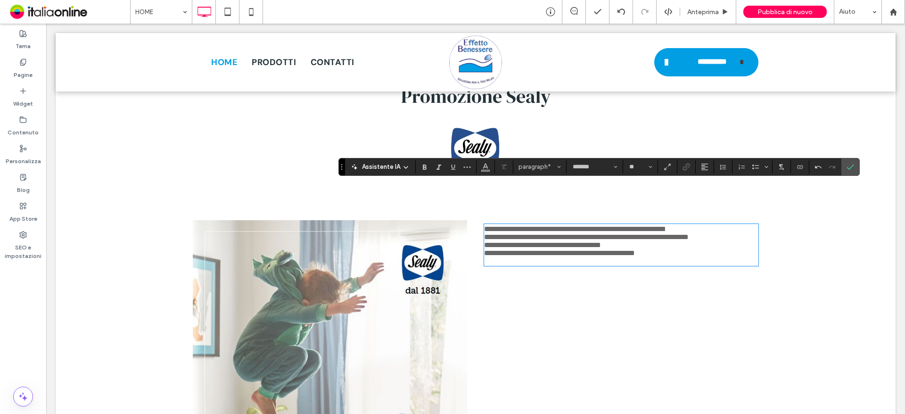
click at [666, 225] on span "**********" at bounding box center [575, 228] width 182 height 7
drag, startPoint x: 719, startPoint y: 191, endPoint x: 460, endPoint y: 187, distance: 258.7
click at [460, 220] on div "**********" at bounding box center [475, 413] width 565 height 387
click at [726, 225] on p "**********" at bounding box center [621, 229] width 274 height 8
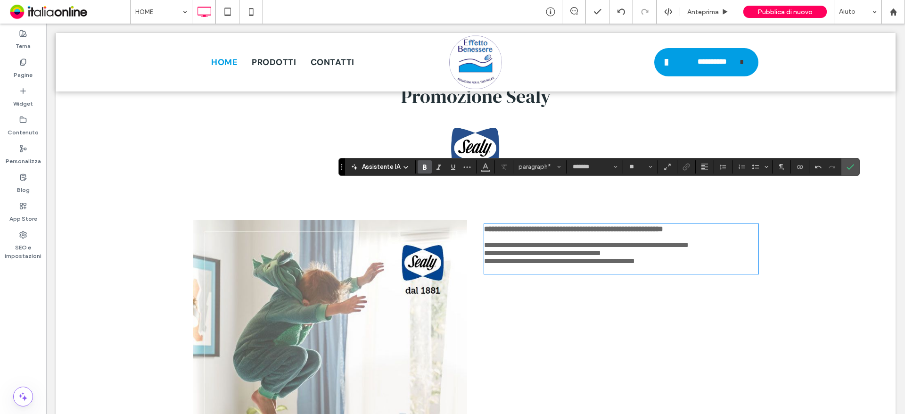
drag, startPoint x: 635, startPoint y: 226, endPoint x: 462, endPoint y: 187, distance: 176.7
click at [457, 220] on div "**********" at bounding box center [475, 413] width 565 height 387
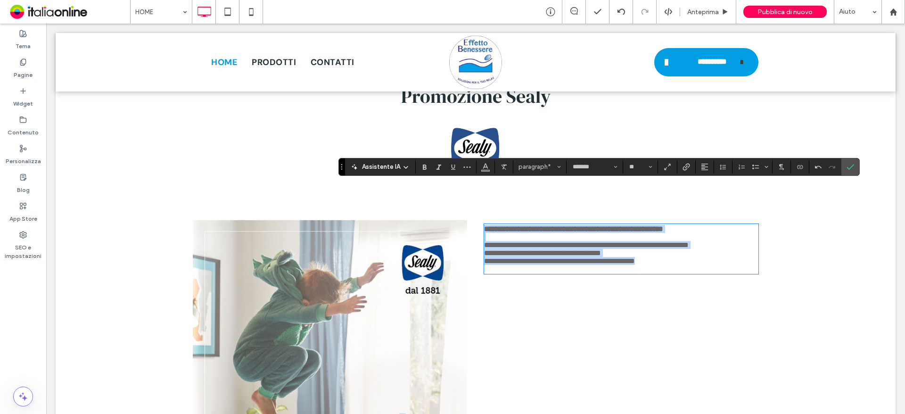
drag, startPoint x: 482, startPoint y: 188, endPoint x: 681, endPoint y: 219, distance: 201.7
click at [682, 228] on div "**********" at bounding box center [621, 249] width 274 height 48
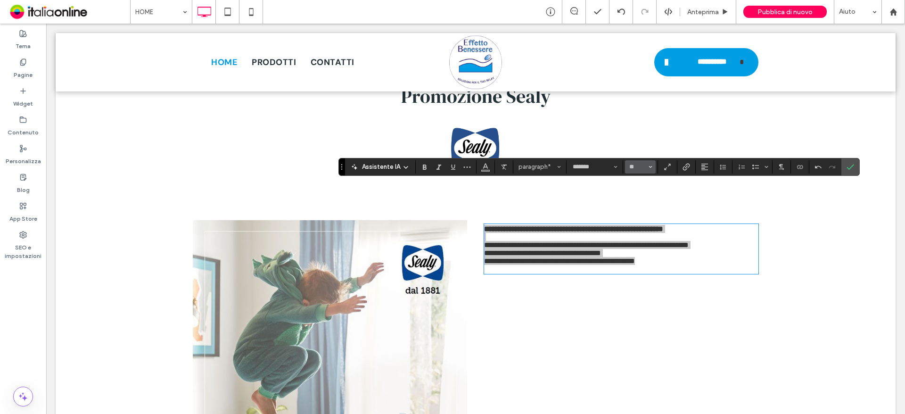
click at [649, 167] on use "Dimensione" at bounding box center [649, 167] width 3 height 2
click at [637, 191] on label "24" at bounding box center [640, 193] width 30 height 13
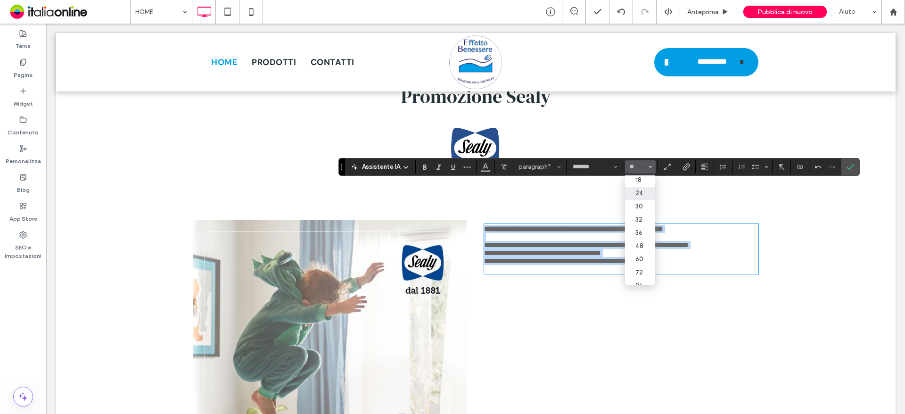
type input "**"
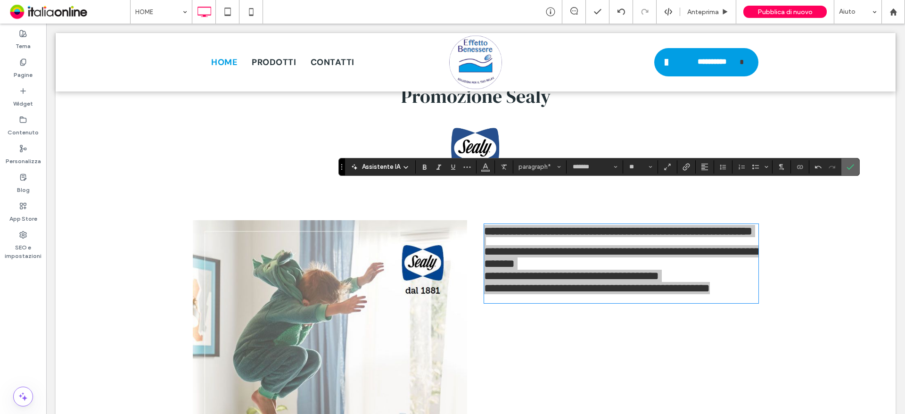
click at [849, 165] on icon "Conferma" at bounding box center [850, 167] width 8 height 8
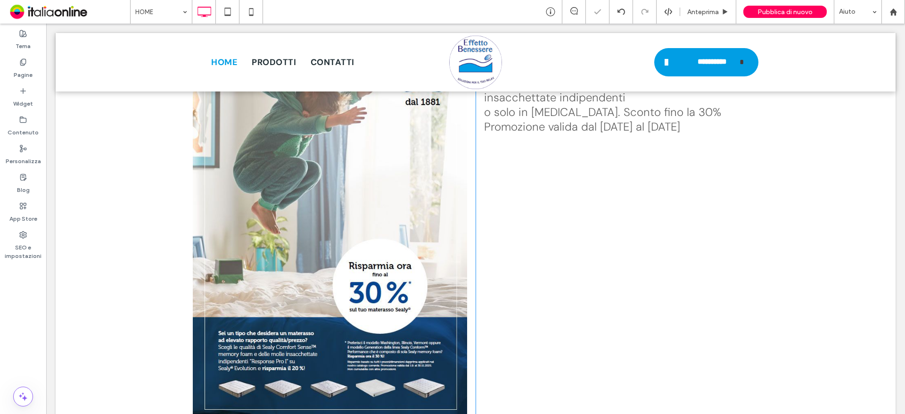
scroll to position [2864, 0]
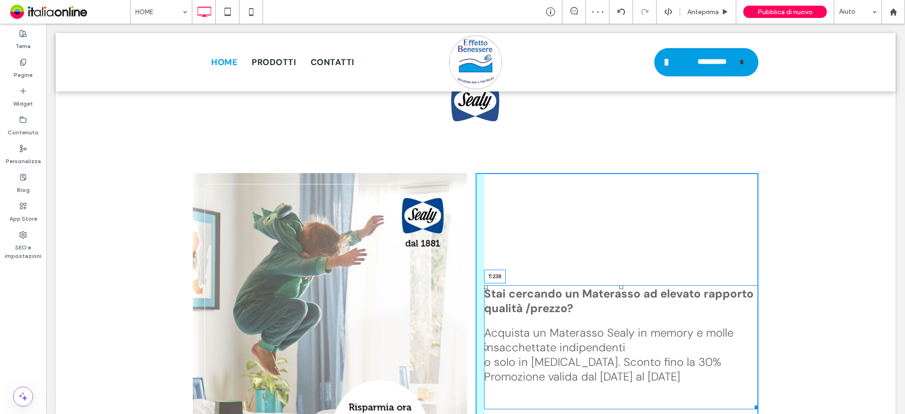
drag, startPoint x: 618, startPoint y: 135, endPoint x: 634, endPoint y: 244, distance: 109.6
click at [634, 285] on div "Stai cercando un Materasso ad elevato rapporto qualità /prezzo? Acquista un Mat…" at bounding box center [621, 347] width 274 height 124
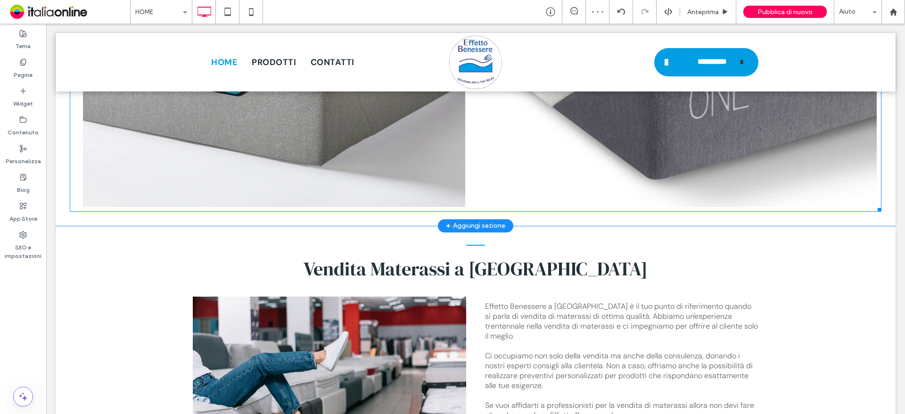
scroll to position [3901, 0]
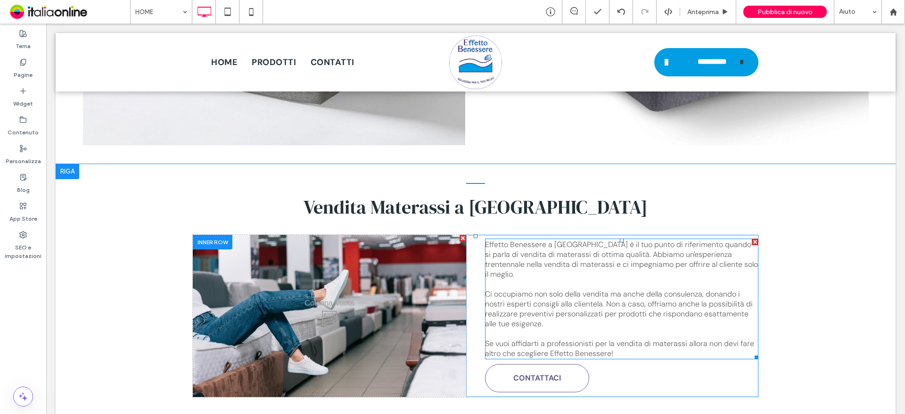
click at [576, 289] on div "Ci occupiamo non solo della vendita ma anche della consulenza, donando i nostri…" at bounding box center [621, 309] width 273 height 40
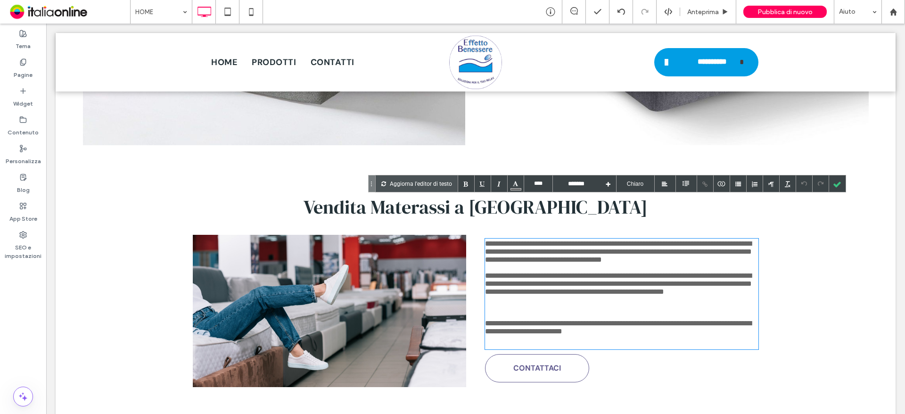
click at [576, 271] on div "**********" at bounding box center [621, 291] width 273 height 40
drag, startPoint x: 523, startPoint y: 246, endPoint x: 594, endPoint y: 248, distance: 71.2
click at [594, 271] on div "**********" at bounding box center [621, 291] width 273 height 40
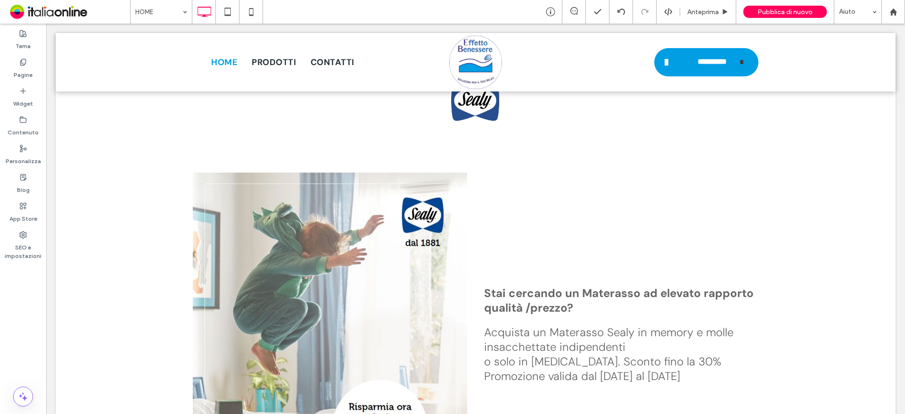
scroll to position [2864, 0]
type input "****"
click at [542, 325] on span "Acquista un Materasso Sealy in memory e molle insacchettate indipendenti" at bounding box center [608, 339] width 249 height 29
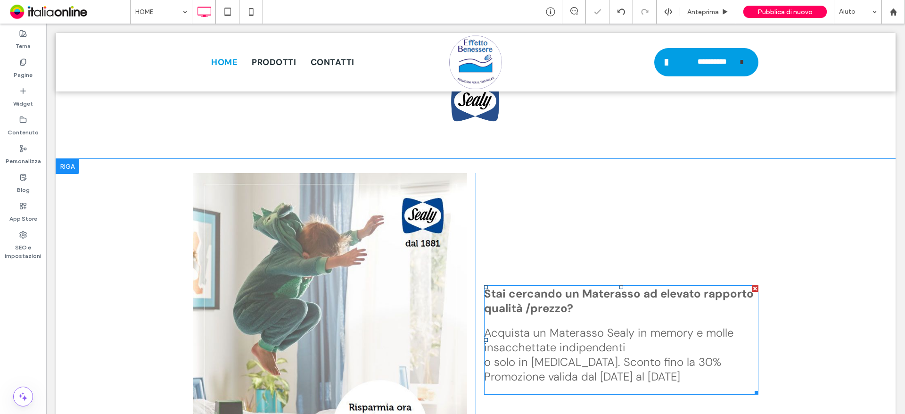
click at [538, 354] on span "o solo in memory foam. Sconto fino la 30%" at bounding box center [602, 361] width 237 height 15
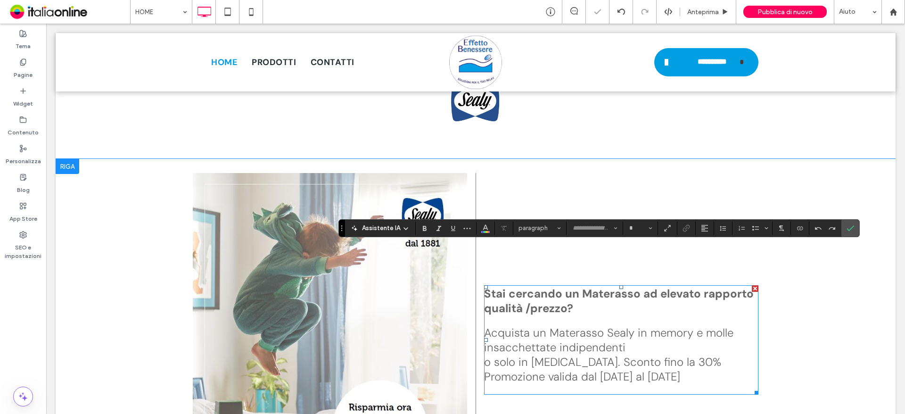
type input "*******"
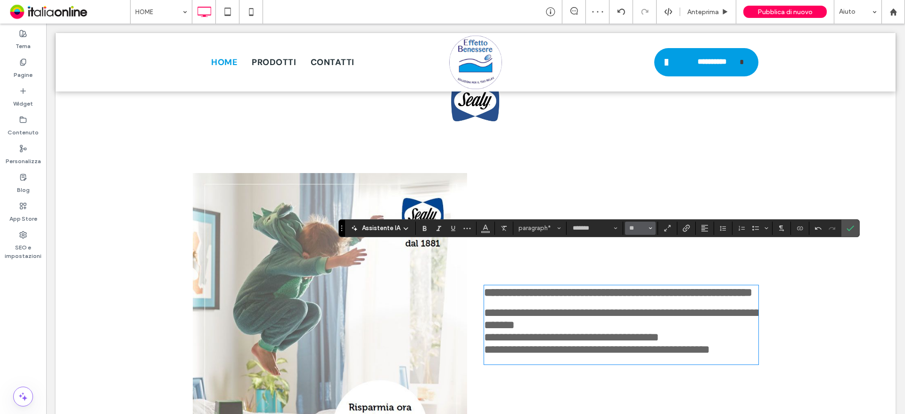
click at [640, 233] on button "**" at bounding box center [640, 227] width 31 height 13
drag, startPoint x: 642, startPoint y: 332, endPoint x: 596, endPoint y: 306, distance: 52.5
click at [642, 332] on label "18" at bounding box center [640, 335] width 30 height 13
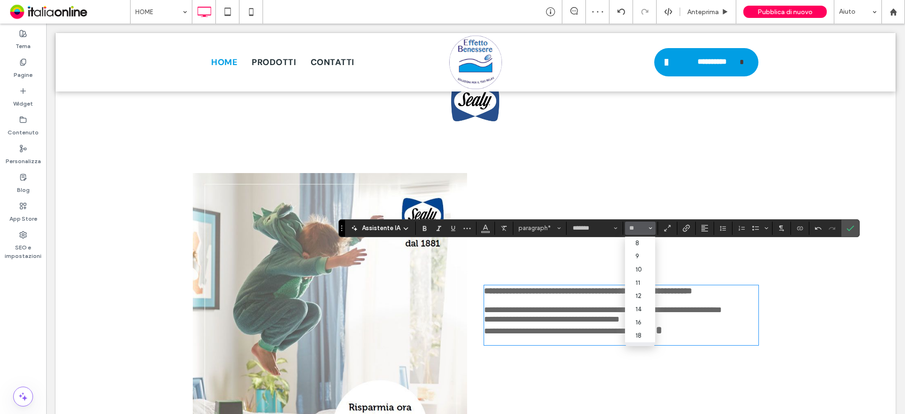
type input "**"
click at [852, 229] on icon "Conferma" at bounding box center [850, 228] width 8 height 8
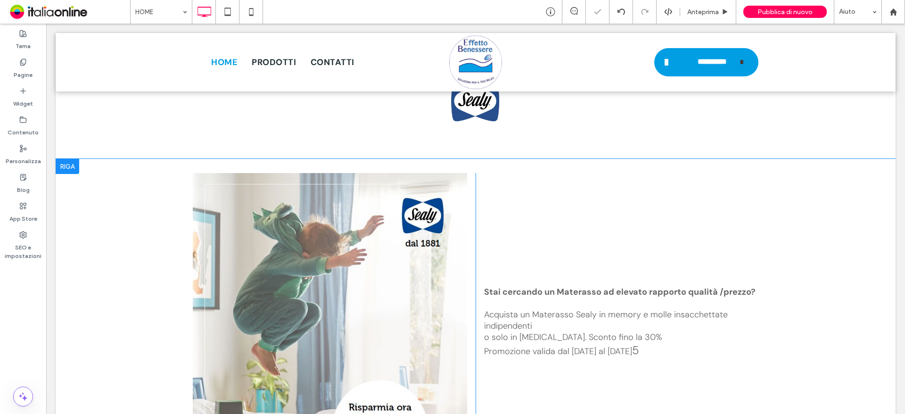
scroll to position [3053, 0]
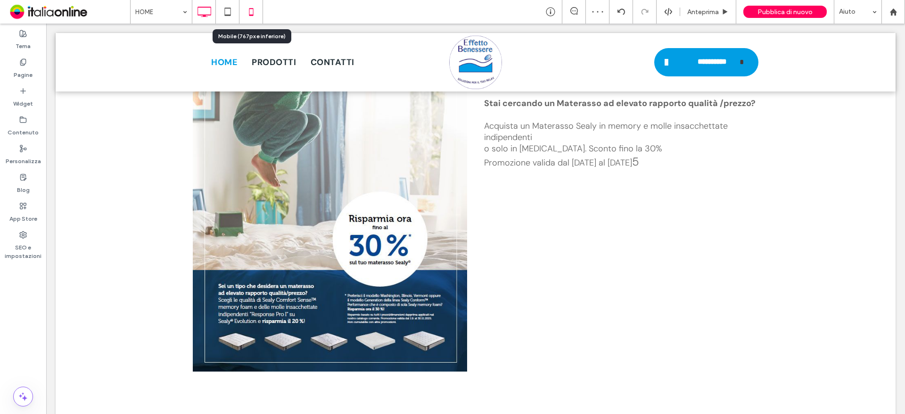
click at [242, 12] on icon at bounding box center [251, 11] width 19 height 19
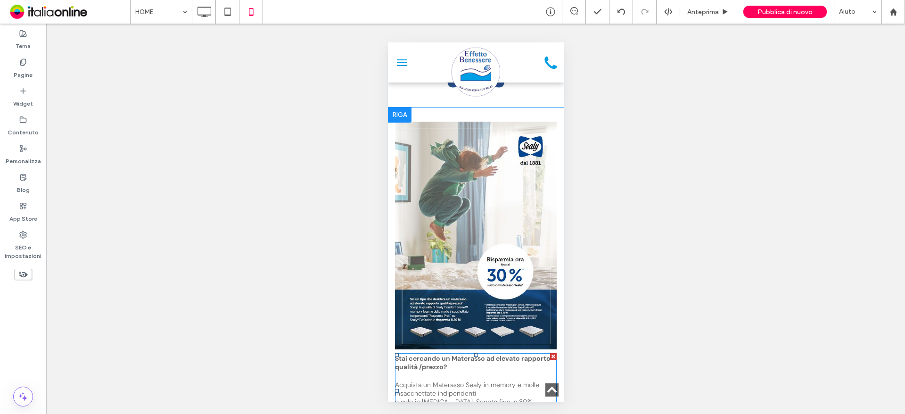
scroll to position [2780, 0]
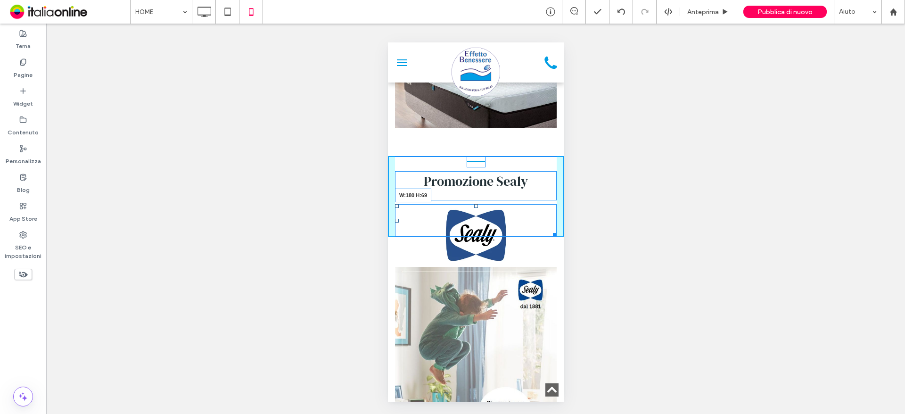
drag, startPoint x: 547, startPoint y: 238, endPoint x: 512, endPoint y: 200, distance: 51.3
click at [512, 204] on div "W:180 H:69" at bounding box center [475, 220] width 162 height 33
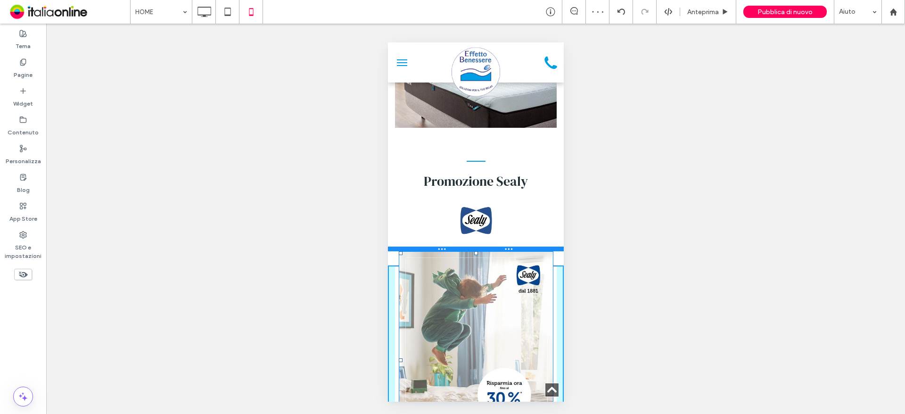
drag, startPoint x: 472, startPoint y: 243, endPoint x: 474, endPoint y: 227, distance: 15.7
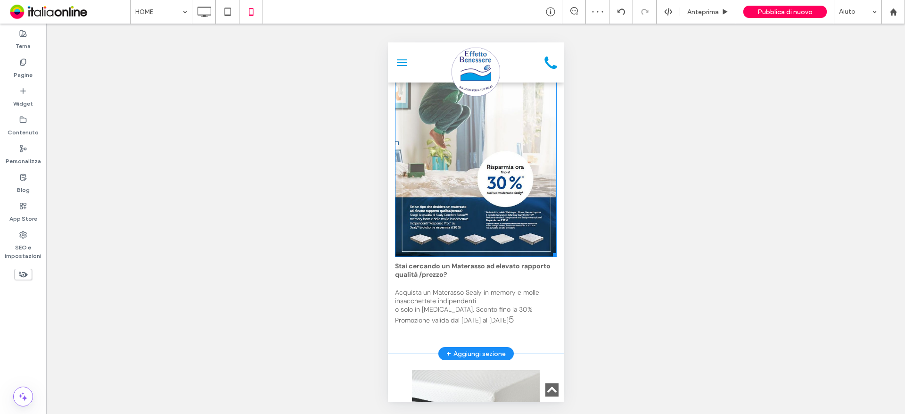
scroll to position [3016, 0]
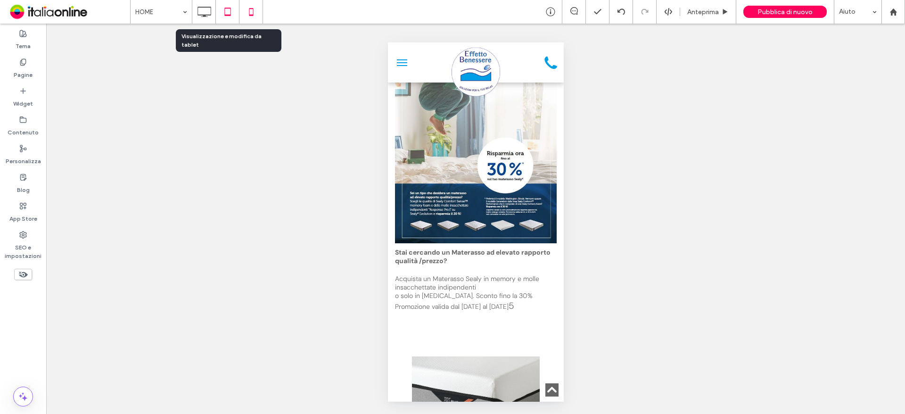
click at [223, 12] on icon at bounding box center [227, 11] width 19 height 19
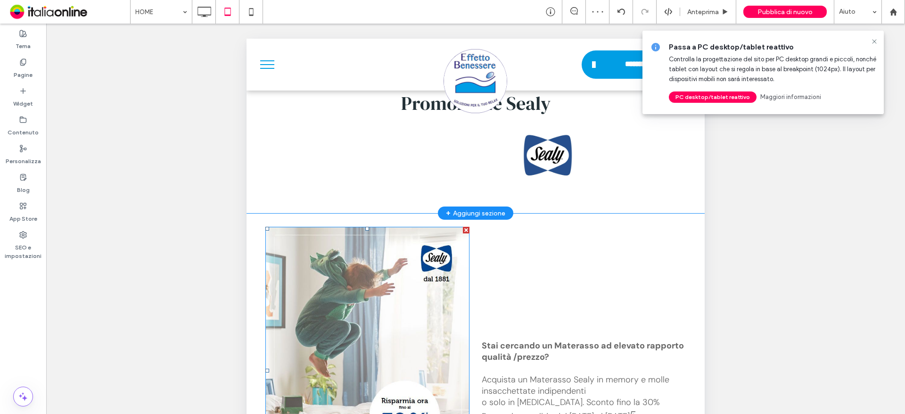
scroll to position [2544, 0]
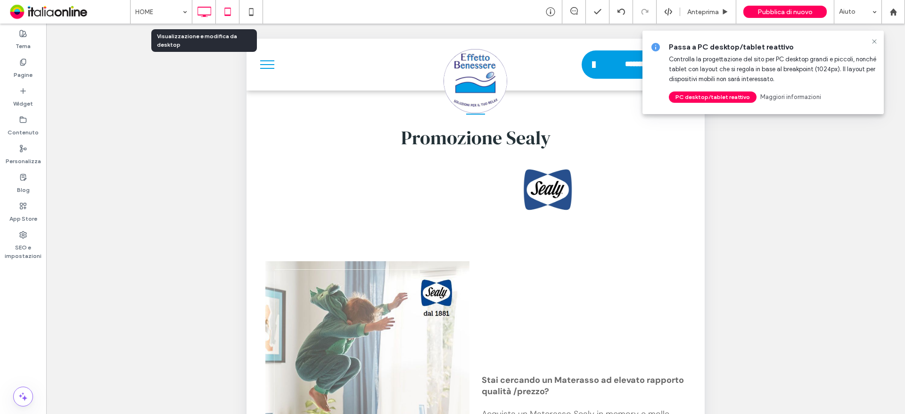
click at [202, 17] on icon at bounding box center [204, 11] width 19 height 19
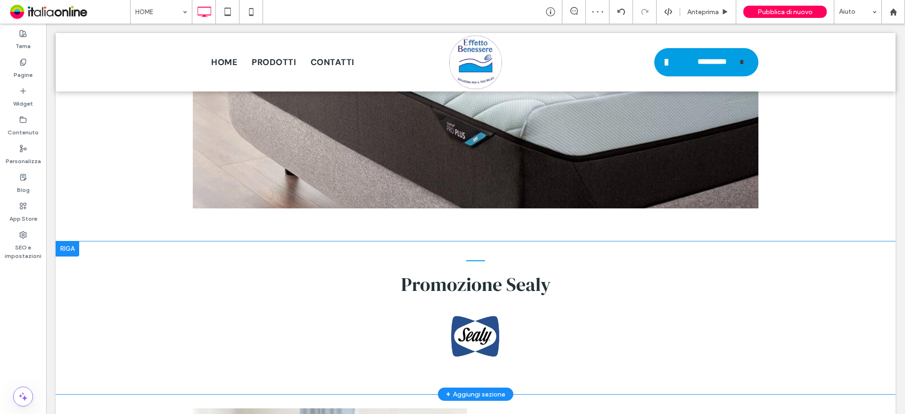
scroll to position [2733, 0]
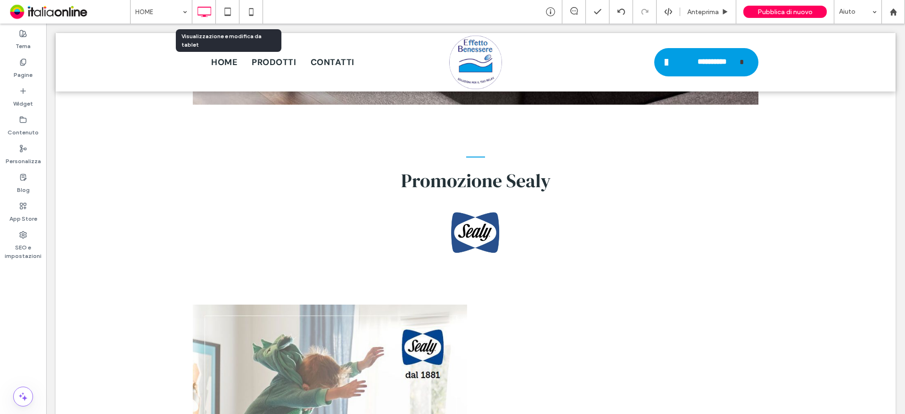
drag, startPoint x: 229, startPoint y: 12, endPoint x: 247, endPoint y: 34, distance: 29.1
click at [229, 12] on icon at bounding box center [227, 11] width 19 height 19
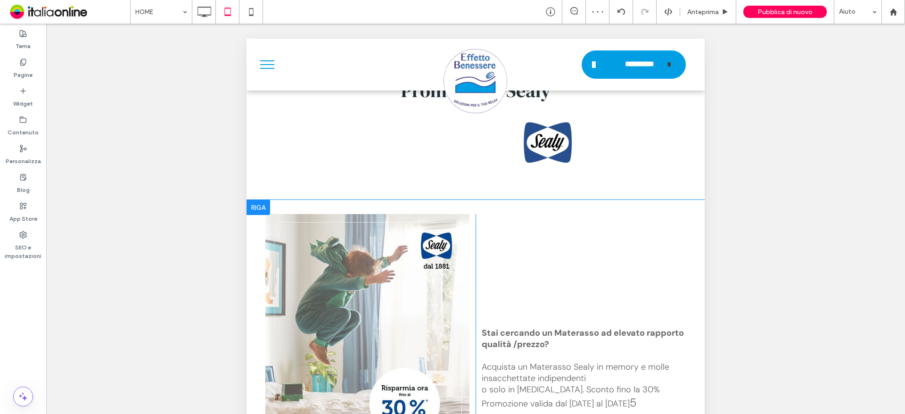
scroll to position [2497, 0]
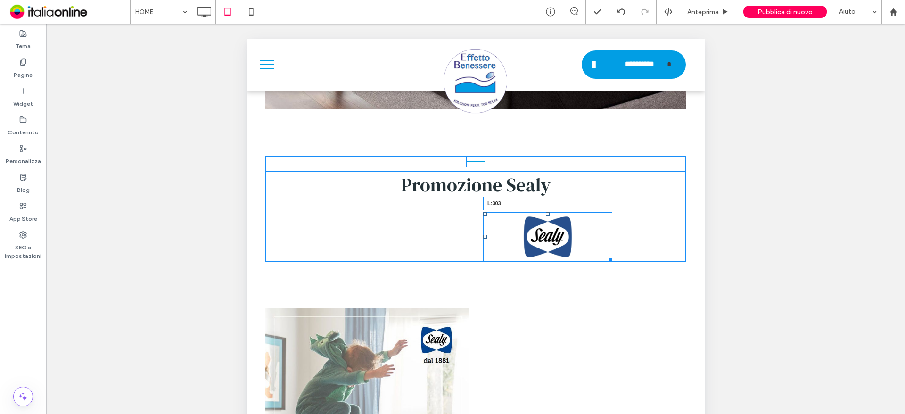
drag, startPoint x: 484, startPoint y: 218, endPoint x: 409, endPoint y: 218, distance: 74.9
click at [483, 235] on div at bounding box center [485, 237] width 4 height 4
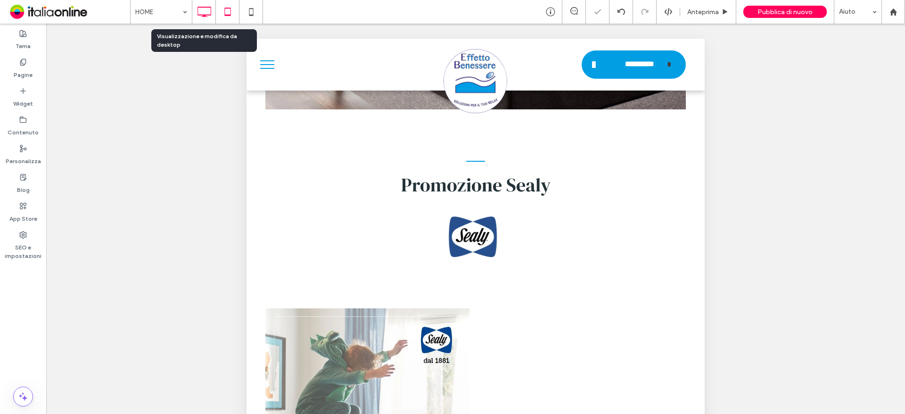
click at [207, 16] on icon at bounding box center [204, 11] width 19 height 19
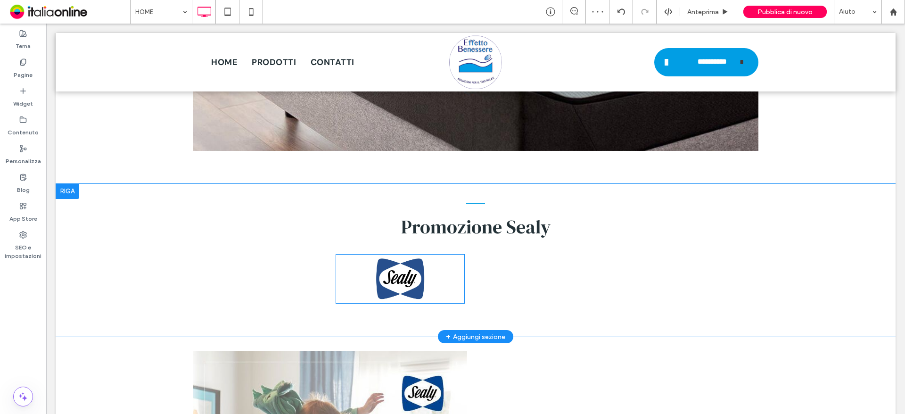
scroll to position [2686, 0]
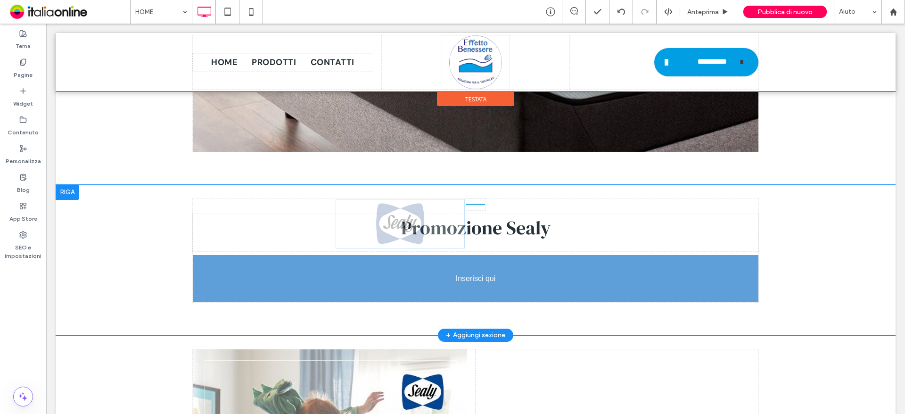
drag, startPoint x: 480, startPoint y: 256, endPoint x: 433, endPoint y: 233, distance: 51.8
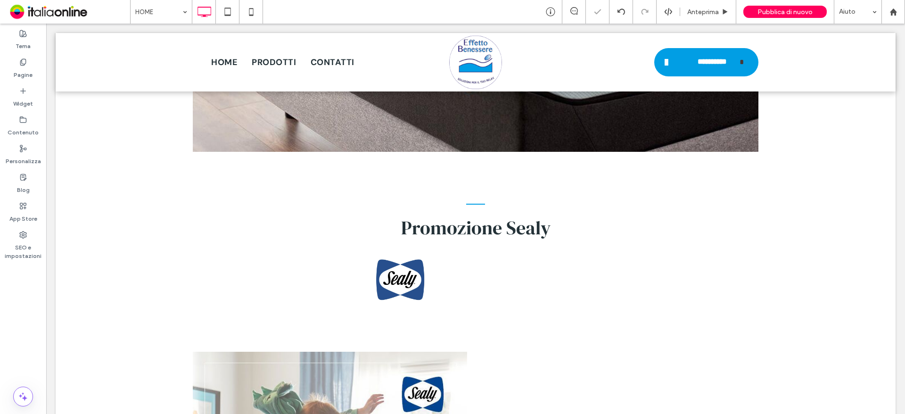
click at [437, 233] on div at bounding box center [452, 207] width 905 height 414
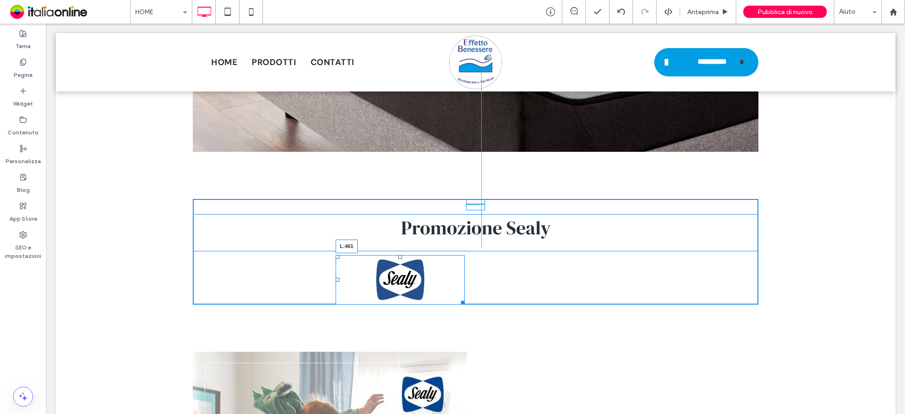
drag, startPoint x: 334, startPoint y: 236, endPoint x: 408, endPoint y: 240, distance: 74.5
click at [339, 278] on div at bounding box center [337, 280] width 4 height 4
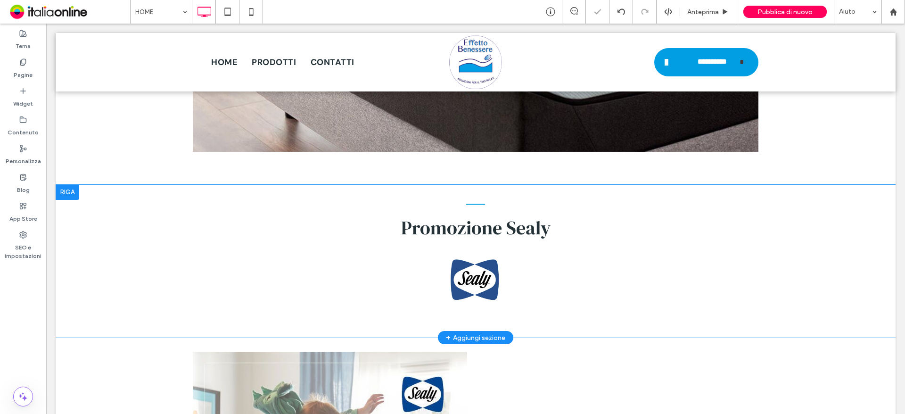
click at [60, 185] on div at bounding box center [68, 192] width 24 height 15
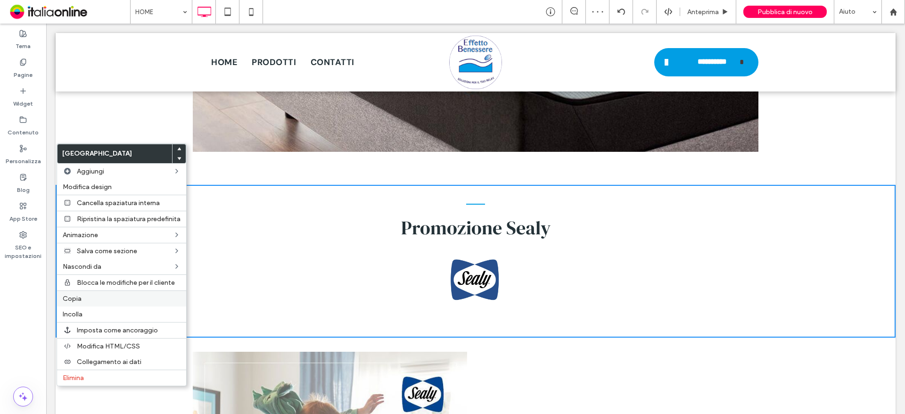
click at [82, 292] on div "Copia" at bounding box center [121, 298] width 129 height 16
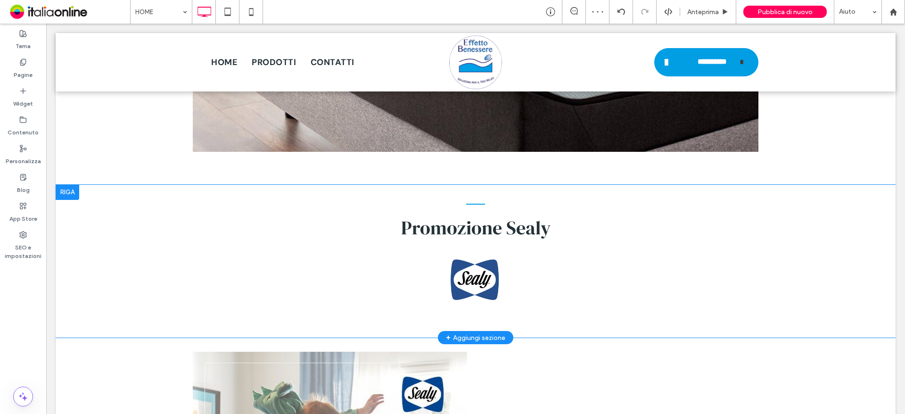
click at [68, 185] on div at bounding box center [68, 192] width 24 height 15
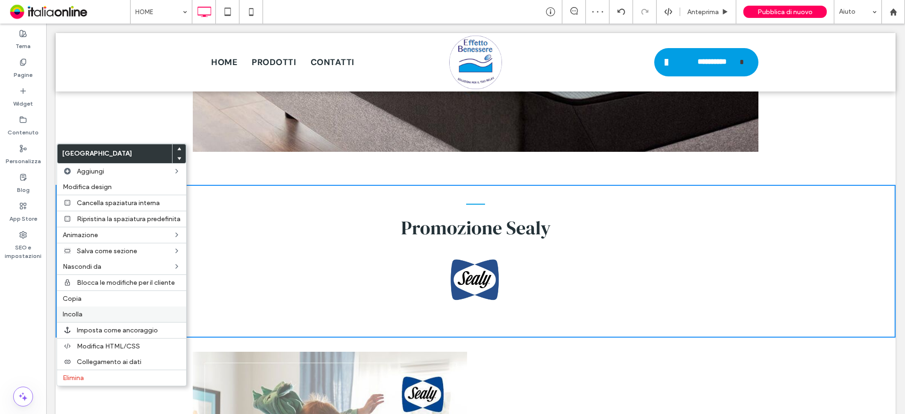
click at [79, 317] on span "Incolla" at bounding box center [73, 314] width 20 height 8
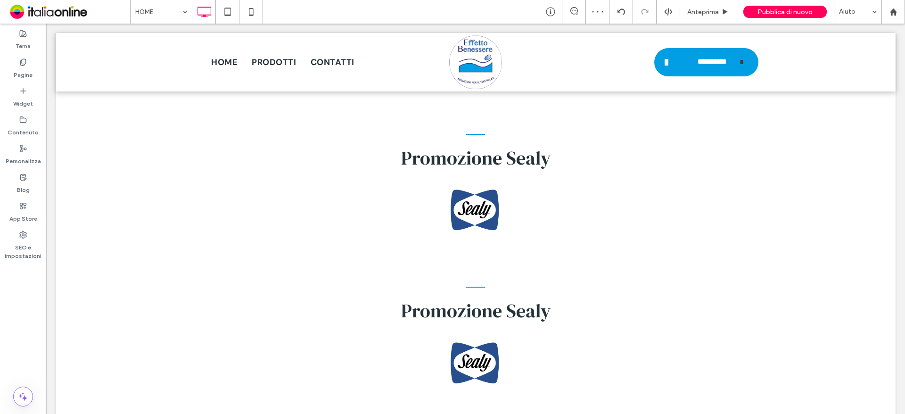
scroll to position [2874, 0]
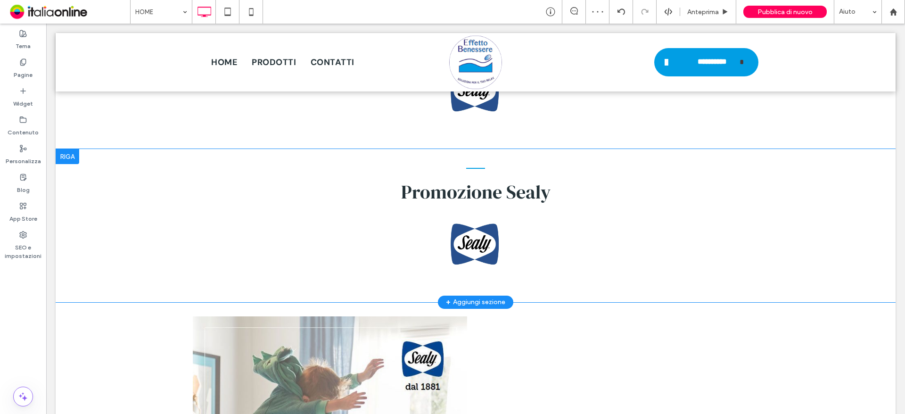
click at [65, 149] on div at bounding box center [68, 156] width 24 height 15
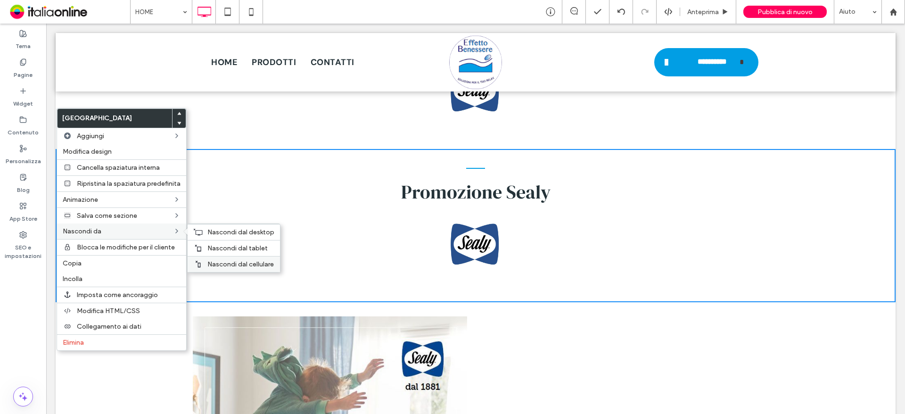
click at [252, 262] on span "Nascondi dal cellulare" at bounding box center [240, 264] width 66 height 8
click at [251, 232] on div "Promozione Sealy Click To Paste Riga + Aggiungi sezione" at bounding box center [476, 225] width 840 height 153
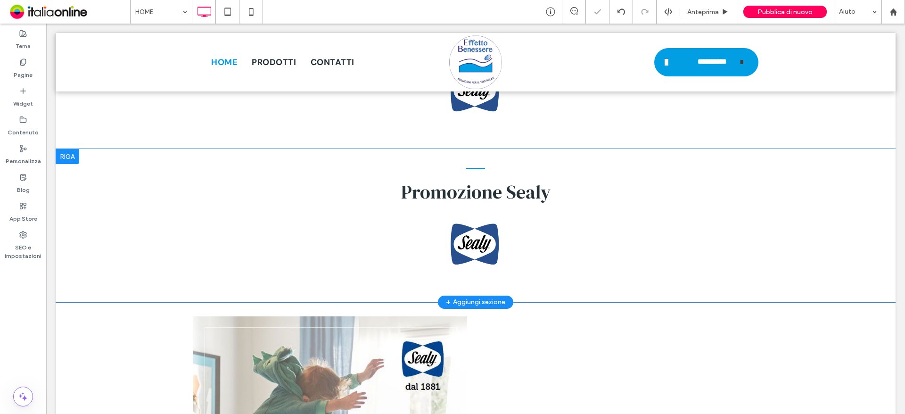
click at [63, 149] on div at bounding box center [68, 156] width 24 height 15
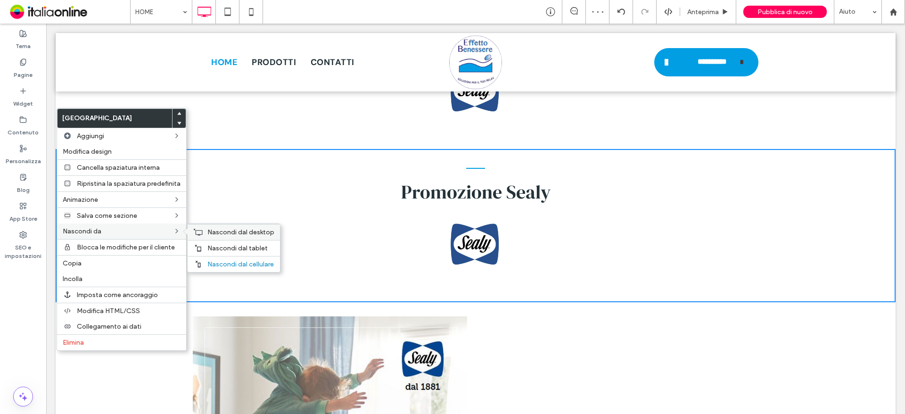
click at [247, 235] on span "Nascondi dal desktop" at bounding box center [240, 232] width 67 height 8
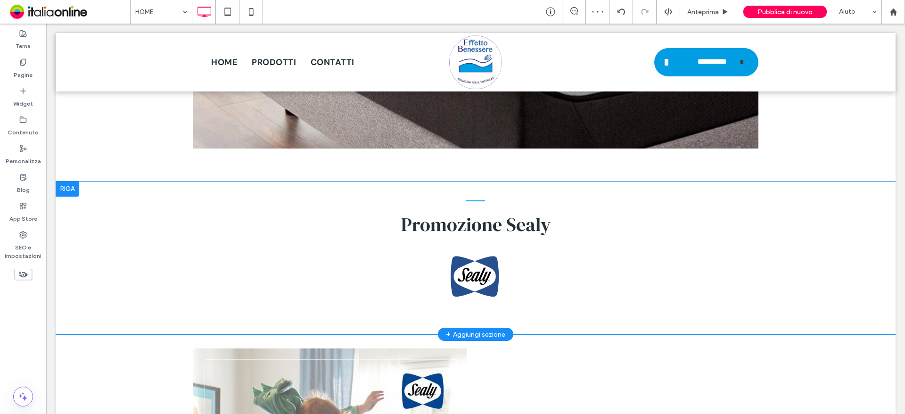
scroll to position [2639, 0]
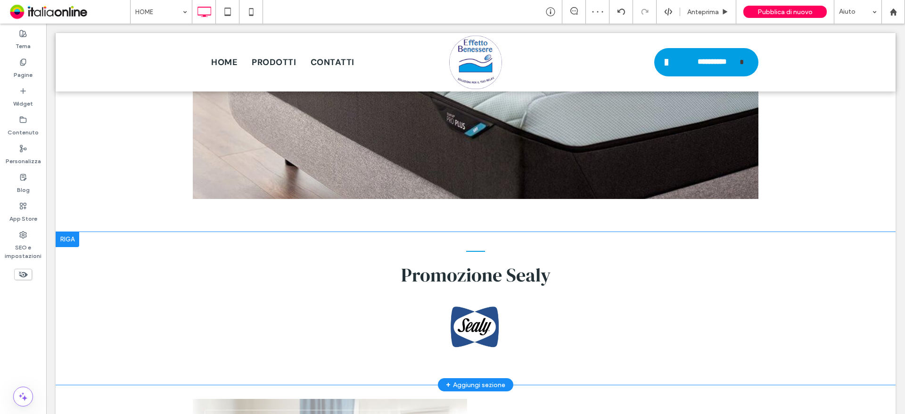
click at [64, 232] on div at bounding box center [68, 239] width 24 height 15
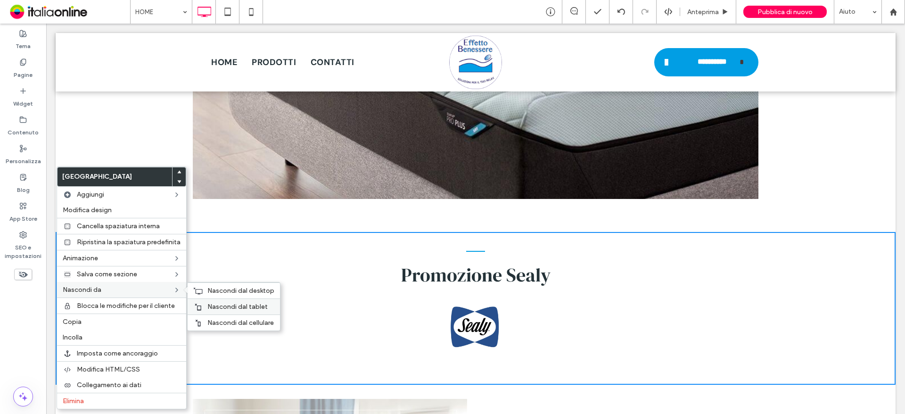
click at [225, 306] on span "Nascondi dal tablet" at bounding box center [237, 307] width 60 height 8
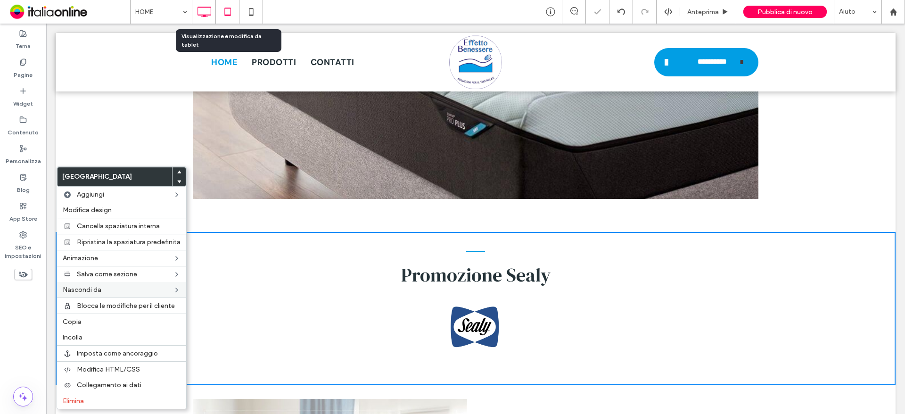
click at [227, 11] on icon at bounding box center [227, 11] width 19 height 19
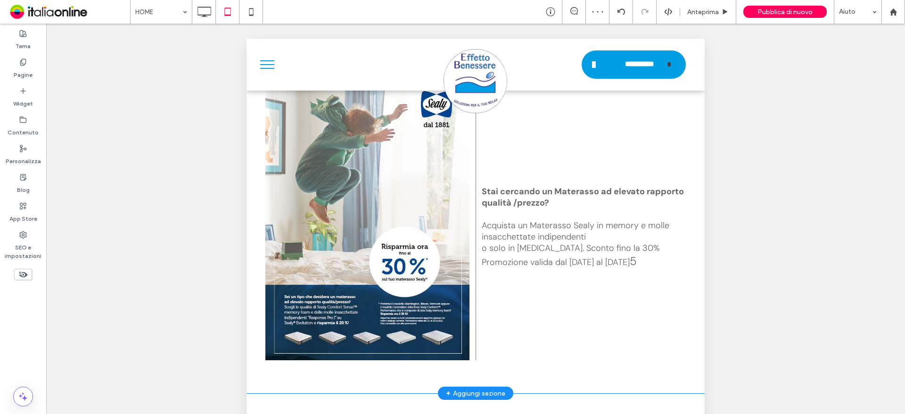
scroll to position [2450, 0]
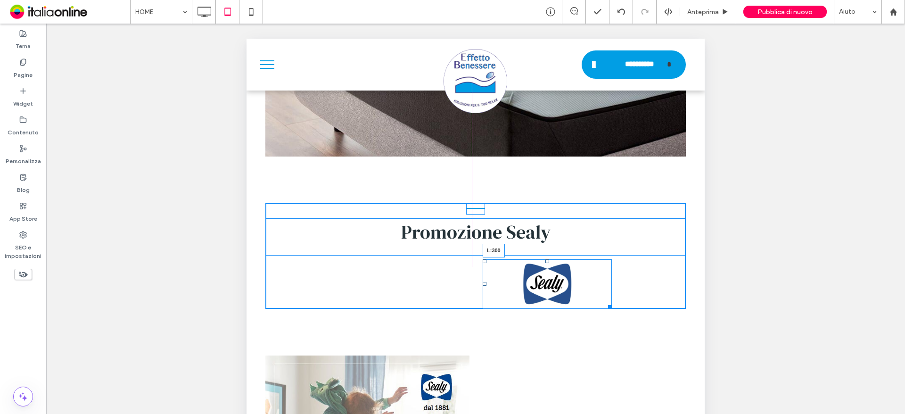
drag, startPoint x: 483, startPoint y: 267, endPoint x: 623, endPoint y: 254, distance: 140.5
click at [482, 282] on div at bounding box center [484, 284] width 4 height 4
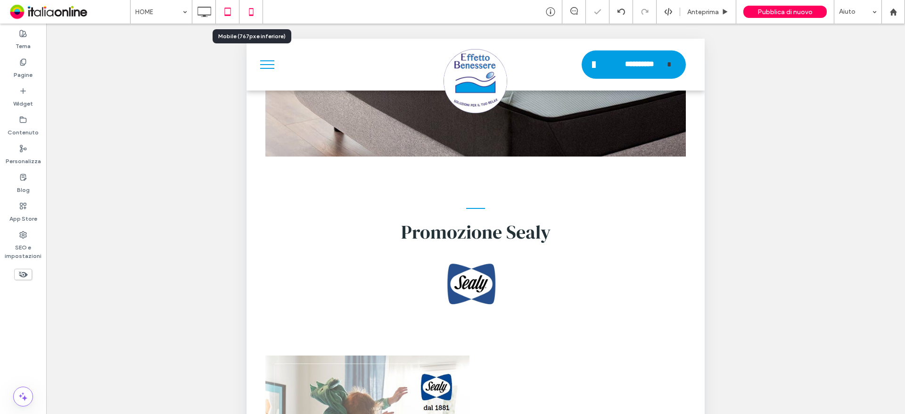
click at [251, 10] on icon at bounding box center [251, 11] width 19 height 19
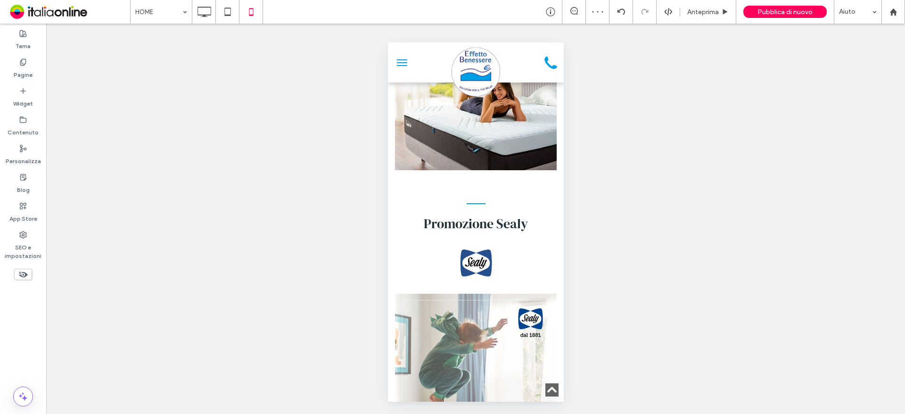
scroll to position [2827, 0]
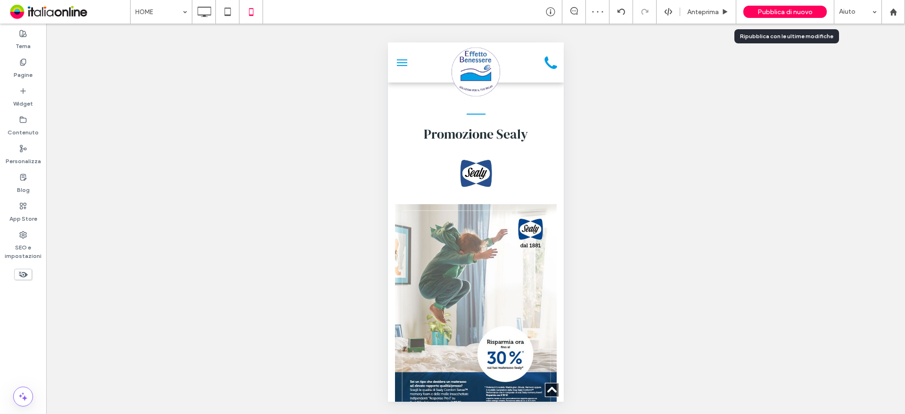
click at [784, 9] on span "Pubblica di nuovo" at bounding box center [784, 12] width 55 height 8
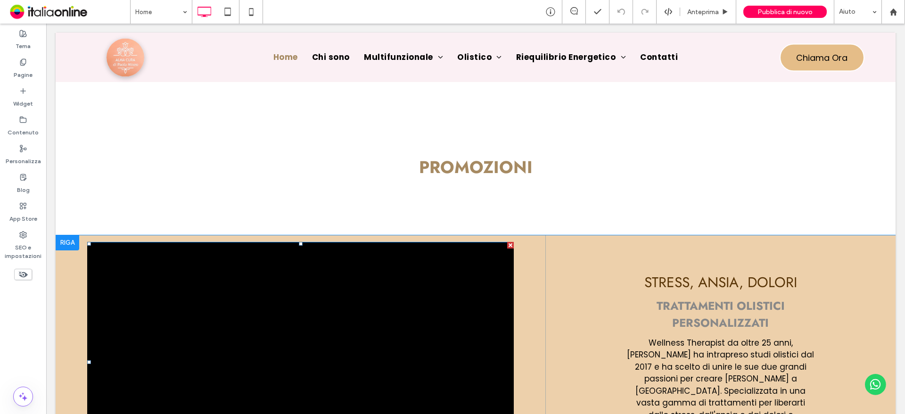
scroll to position [262, 0]
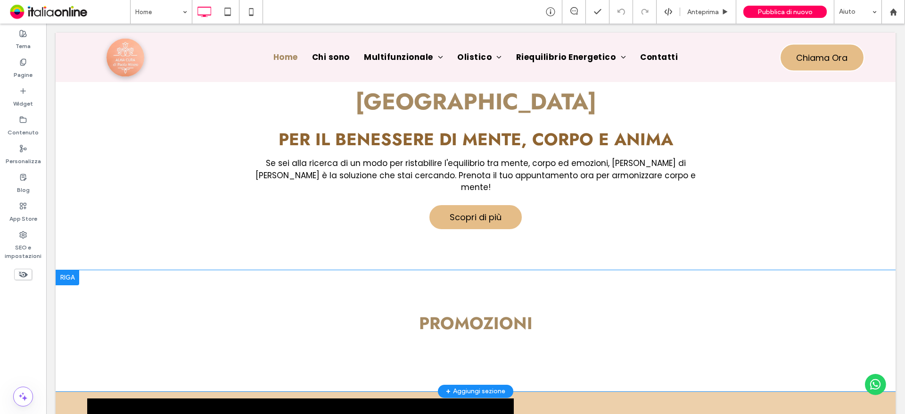
click at [65, 270] on div at bounding box center [68, 277] width 24 height 15
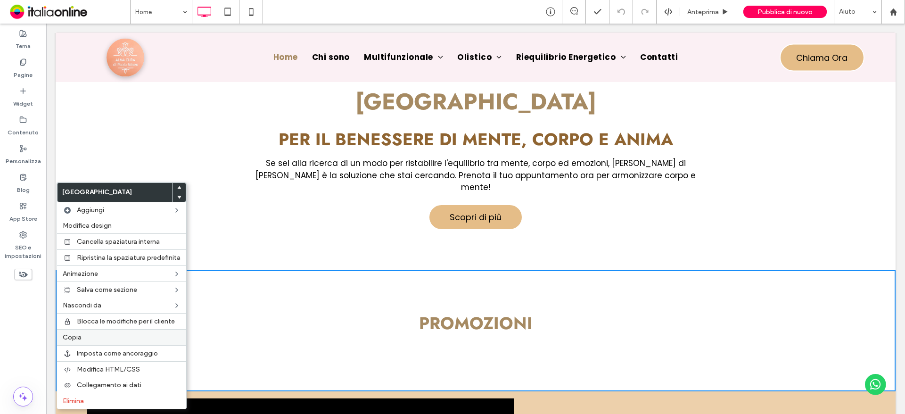
click at [104, 336] on label "Copia" at bounding box center [122, 337] width 118 height 8
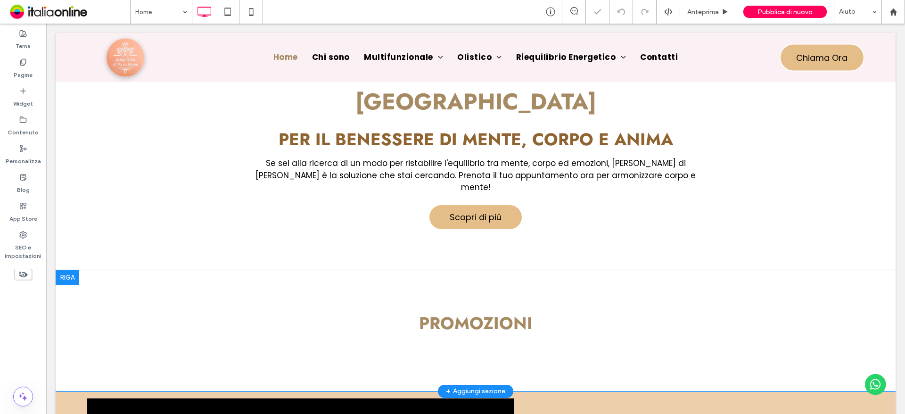
click at [64, 270] on div at bounding box center [68, 277] width 24 height 15
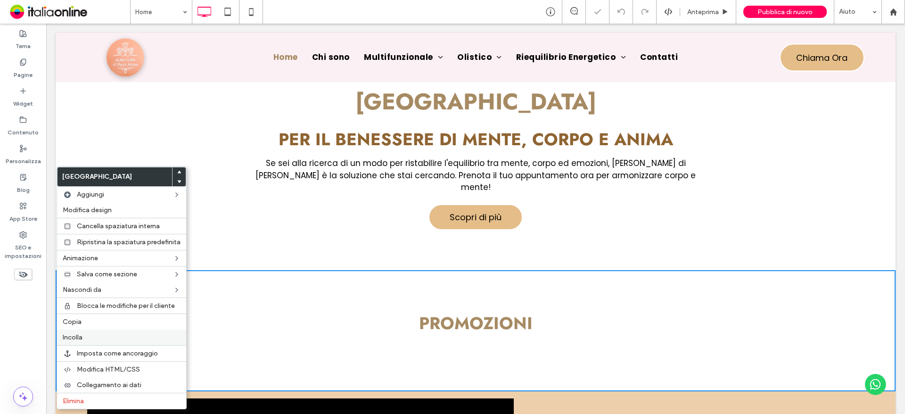
click at [82, 337] on span "Incolla" at bounding box center [73, 337] width 20 height 8
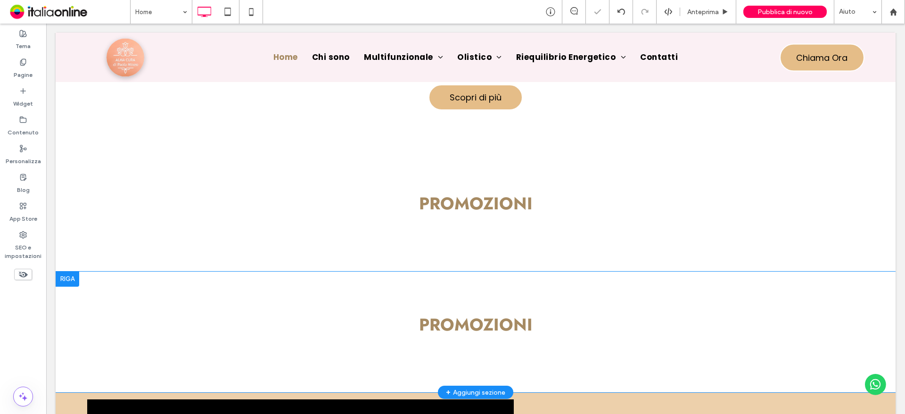
scroll to position [403, 0]
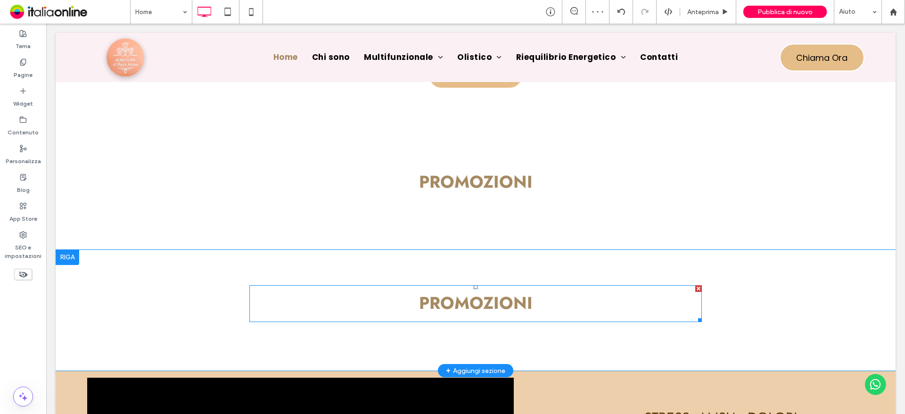
click at [695, 285] on div at bounding box center [698, 288] width 7 height 7
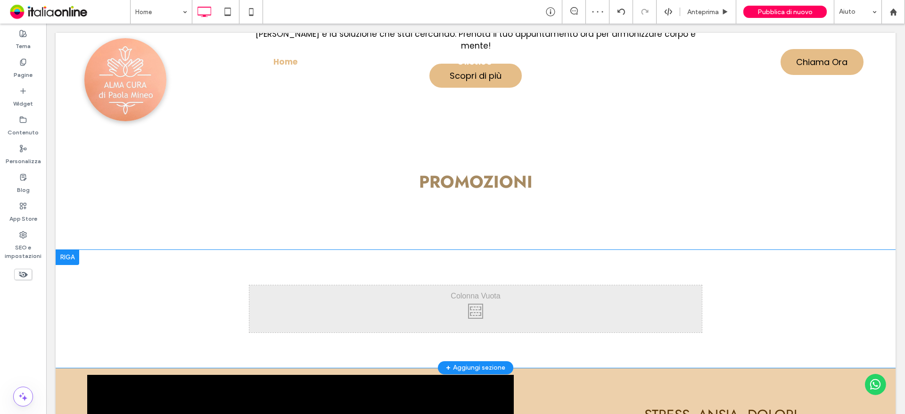
click at [70, 250] on div at bounding box center [68, 257] width 24 height 15
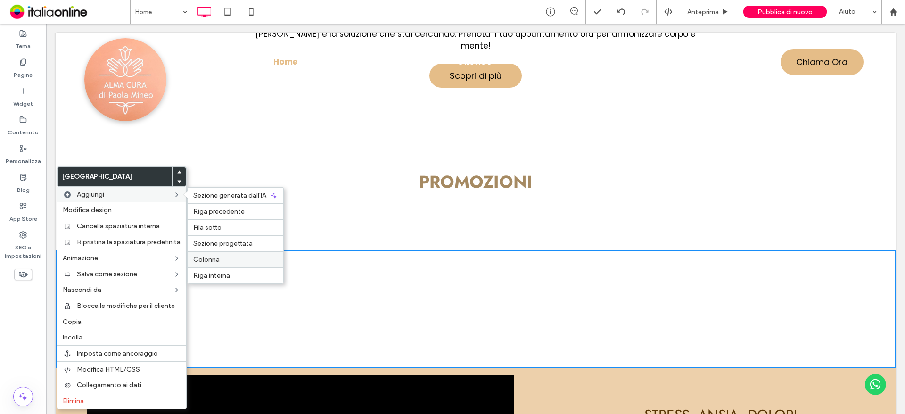
click at [213, 264] on div "Colonna" at bounding box center [236, 259] width 96 height 16
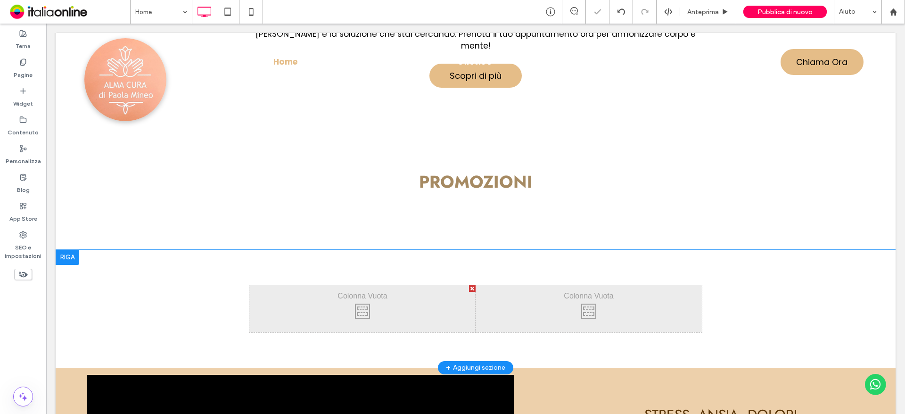
click at [65, 250] on div at bounding box center [68, 257] width 24 height 15
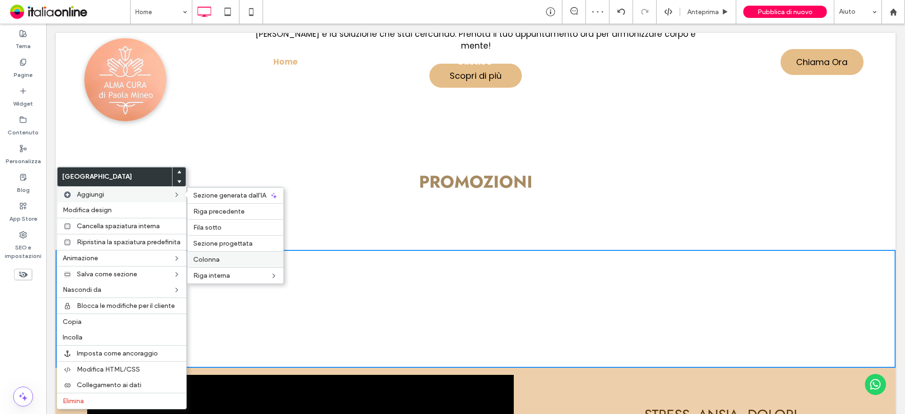
drag, startPoint x: 214, startPoint y: 263, endPoint x: 144, endPoint y: 228, distance: 78.2
click at [214, 263] on div "Colonna" at bounding box center [236, 259] width 96 height 16
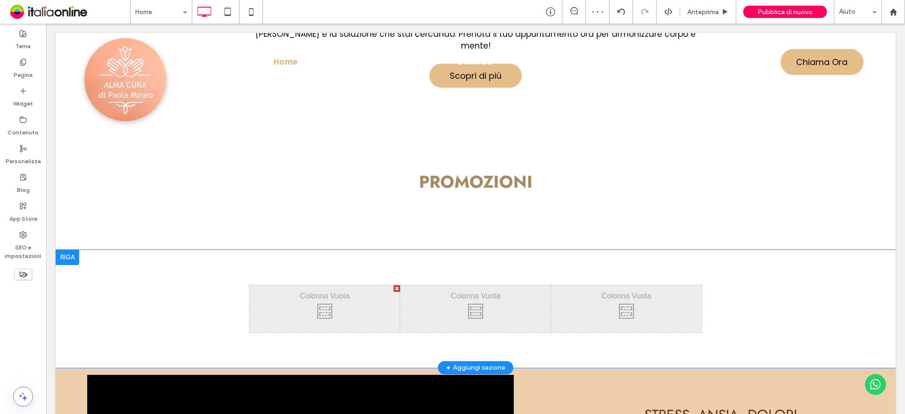
click at [67, 250] on div at bounding box center [68, 257] width 24 height 15
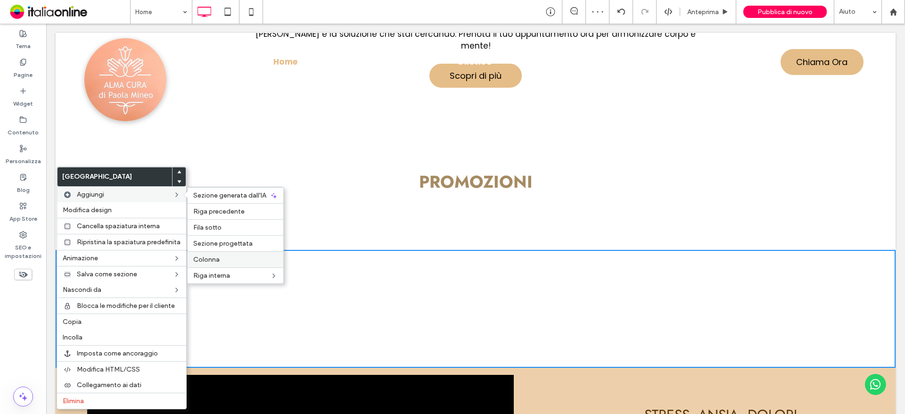
click at [208, 254] on div "Colonna" at bounding box center [236, 259] width 96 height 16
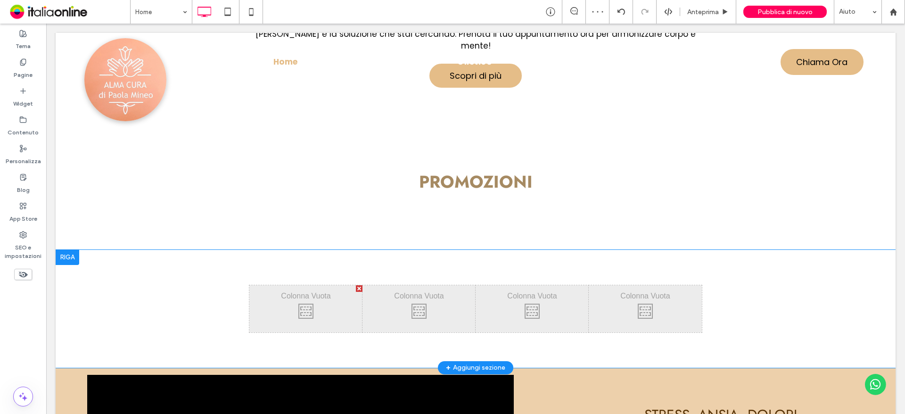
click at [73, 250] on div at bounding box center [68, 257] width 24 height 15
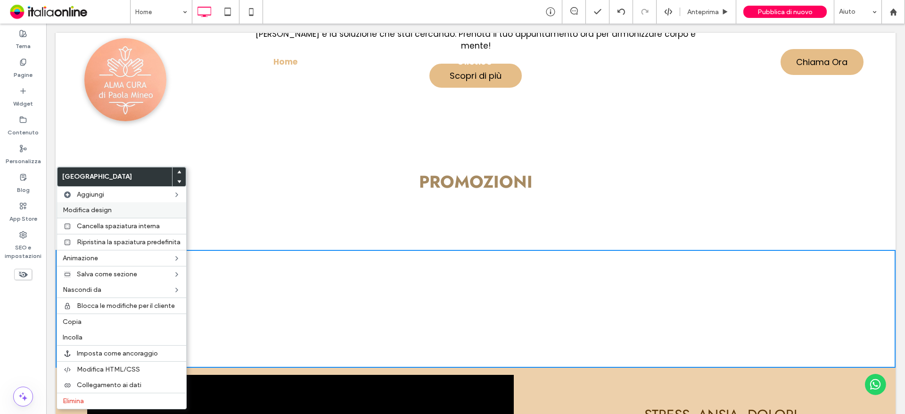
click at [110, 209] on span "Modifica design" at bounding box center [87, 210] width 49 height 8
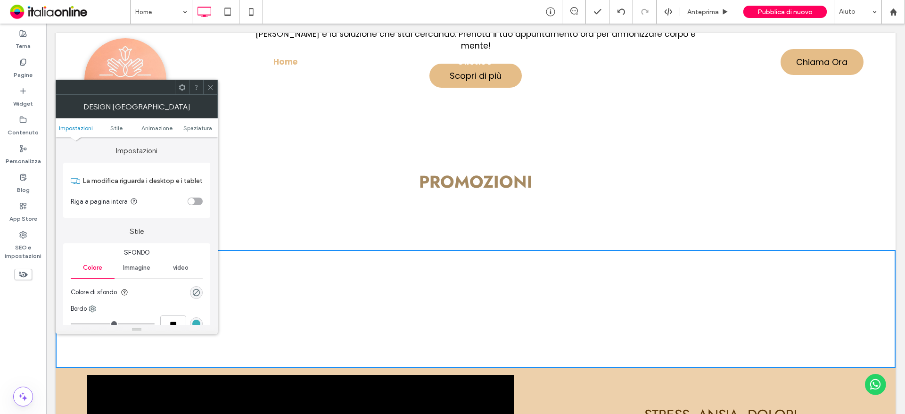
click at [193, 199] on div "toggle" at bounding box center [191, 201] width 7 height 7
click at [208, 88] on icon at bounding box center [210, 87] width 7 height 7
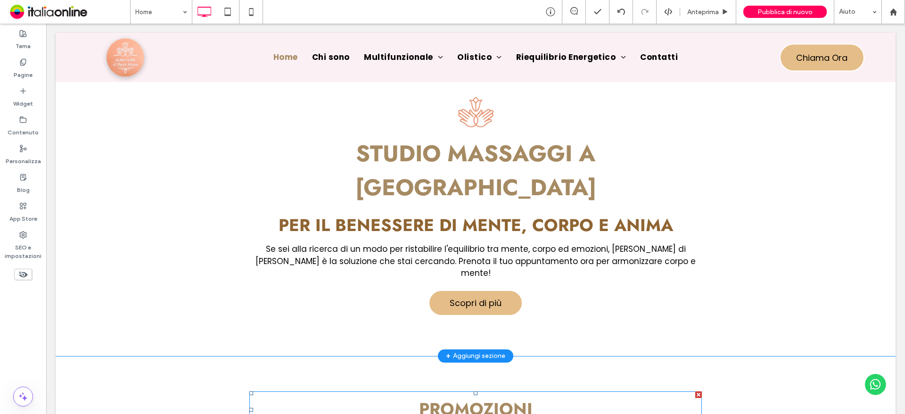
scroll to position [168, 0]
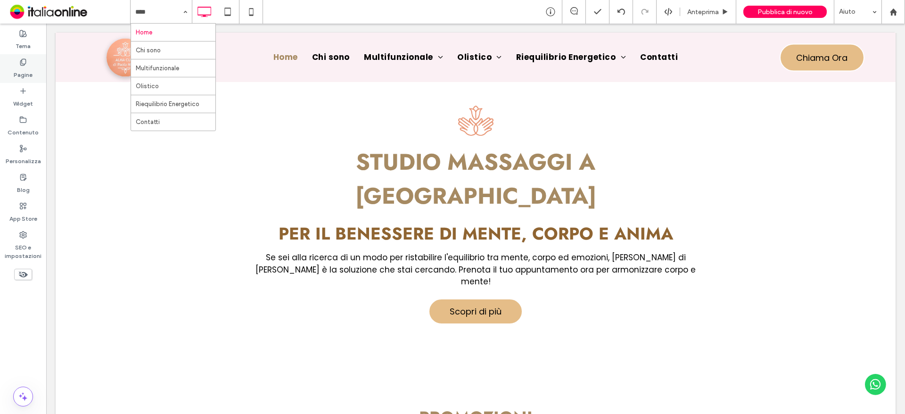
click at [25, 60] on icon at bounding box center [23, 62] width 8 height 8
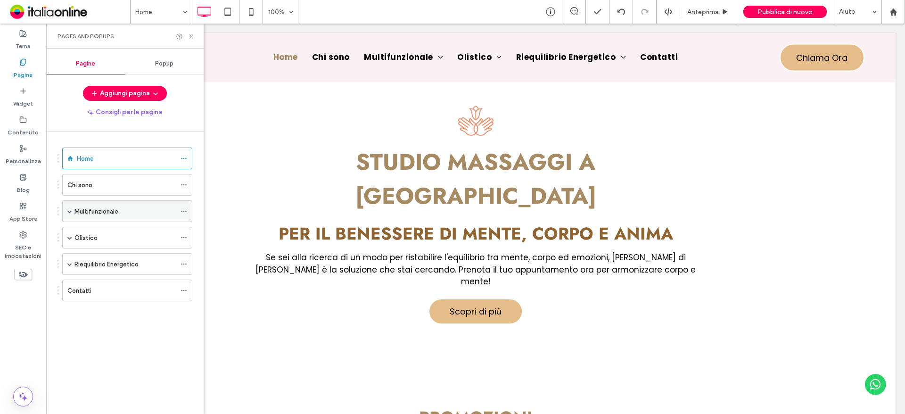
click at [112, 212] on label "Multifunzionale" at bounding box center [96, 211] width 44 height 16
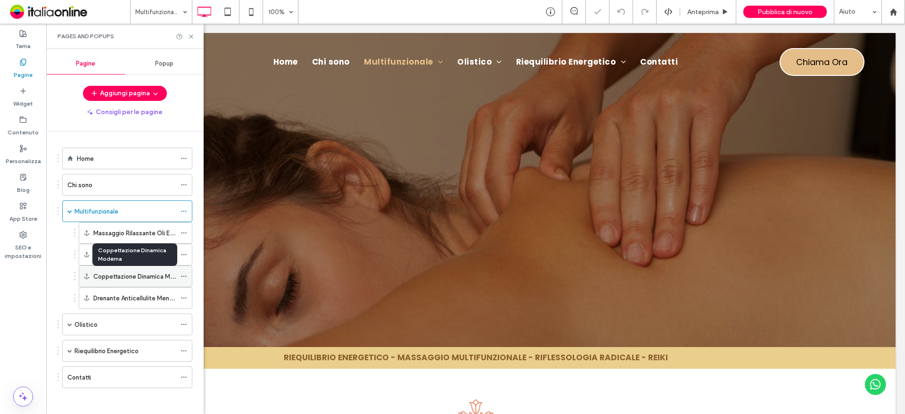
click at [132, 278] on label "Coppettazione Dinamica Moderna" at bounding box center [141, 276] width 97 height 16
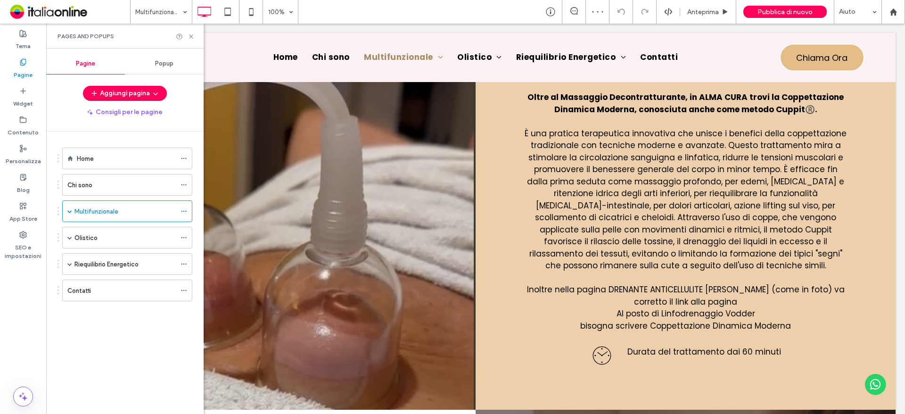
click at [187, 39] on div at bounding box center [185, 36] width 19 height 7
click at [193, 37] on icon at bounding box center [191, 36] width 7 height 7
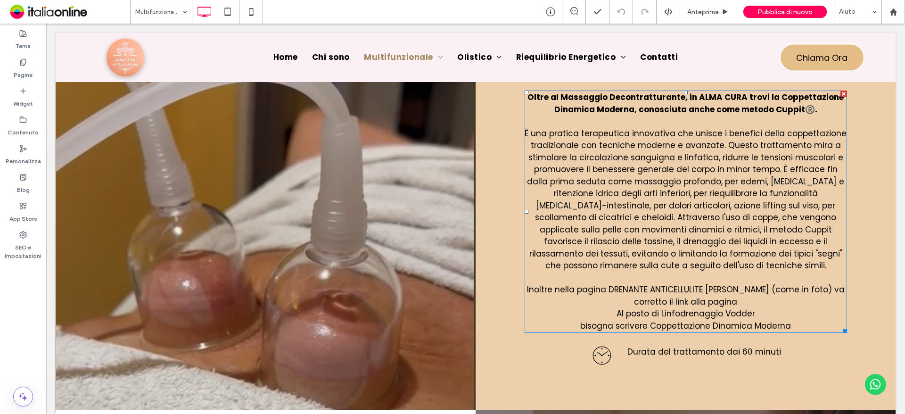
scroll to position [1107, 0]
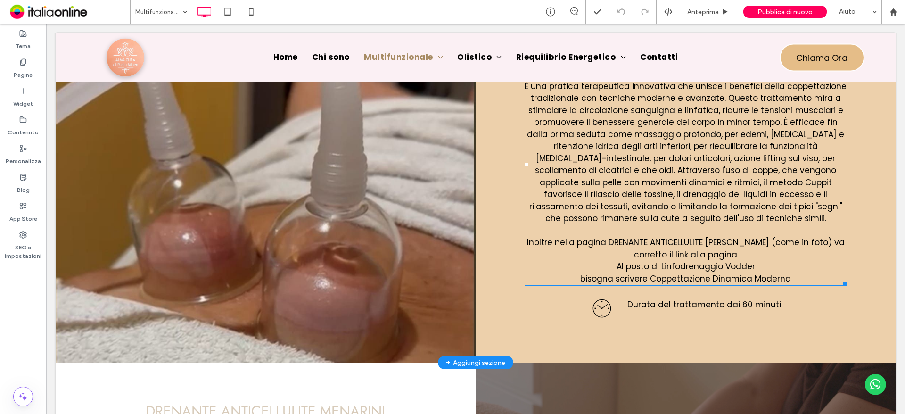
click at [607, 262] on p "Oltre al Massaggio Decontratturante, in ALMA CURA trovi la Coppettazione Dinami…" at bounding box center [685, 164] width 322 height 240
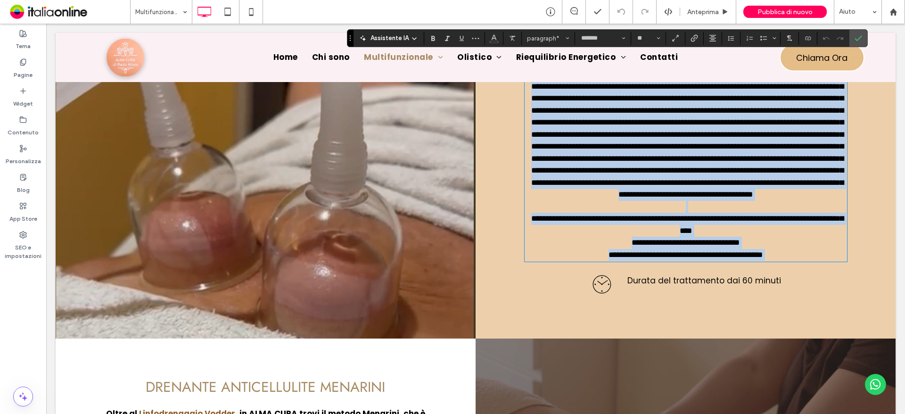
click at [744, 257] on p "**********" at bounding box center [685, 152] width 322 height 216
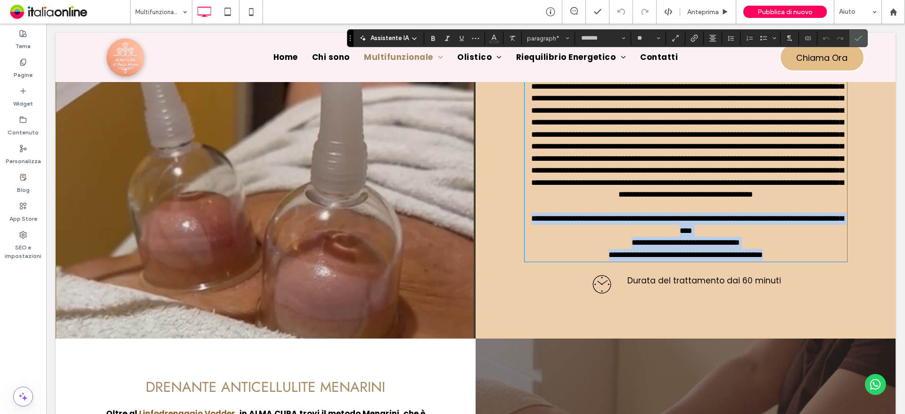
drag, startPoint x: 743, startPoint y: 281, endPoint x: 523, endPoint y: 245, distance: 221.9
click at [524, 245] on p "**********" at bounding box center [685, 152] width 322 height 216
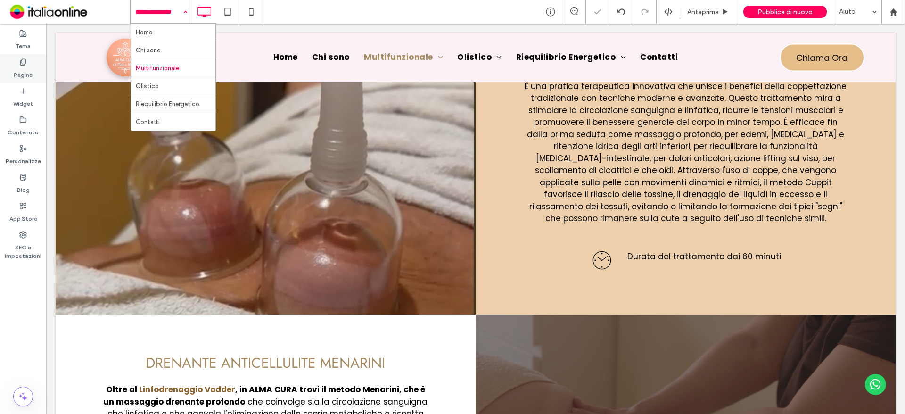
click at [26, 73] on label "Pagine" at bounding box center [23, 72] width 19 height 13
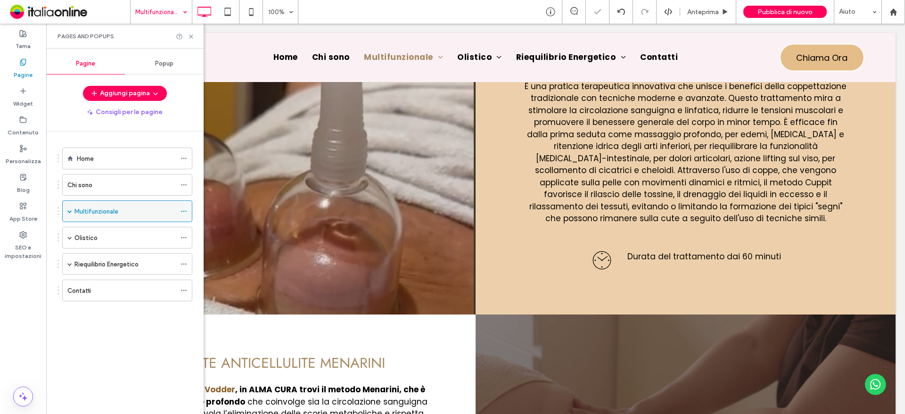
click at [88, 211] on label "Multifunzionale" at bounding box center [96, 211] width 44 height 16
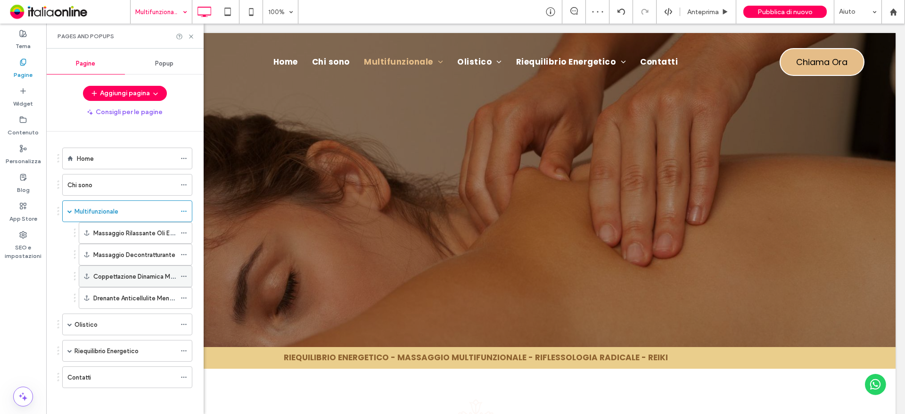
scroll to position [0, 0]
click at [139, 306] on div "Drenante Anticellulite Menarini" at bounding box center [134, 297] width 82 height 21
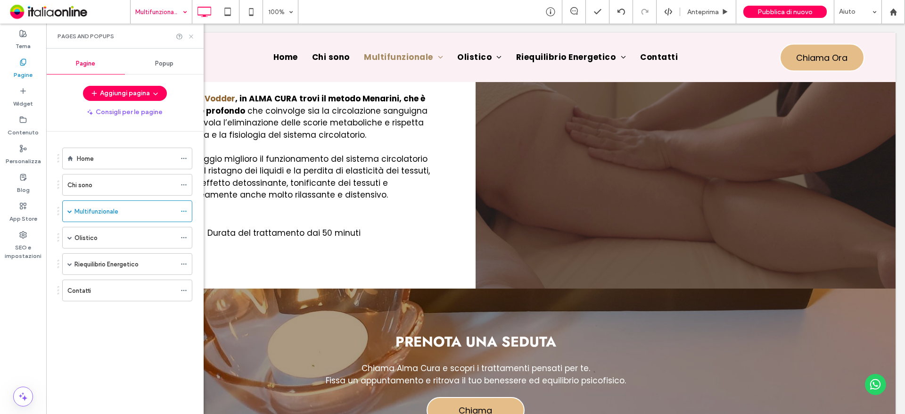
click at [193, 39] on icon at bounding box center [191, 36] width 7 height 7
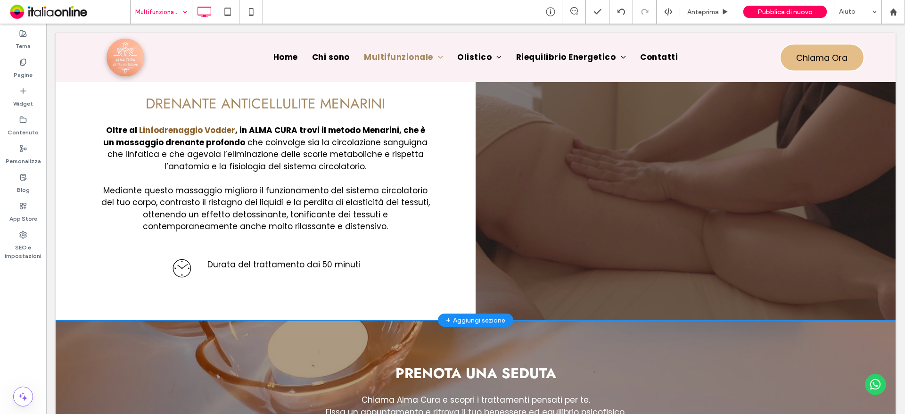
scroll to position [1350, 0]
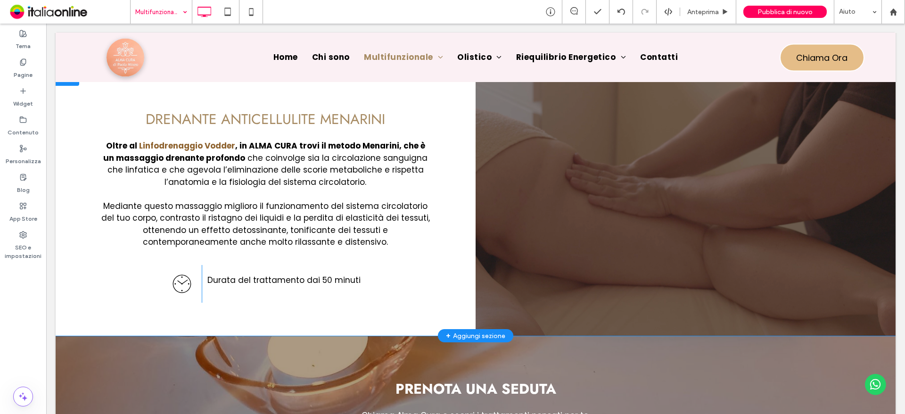
click at [623, 237] on div "Click To Paste" at bounding box center [685, 203] width 420 height 265
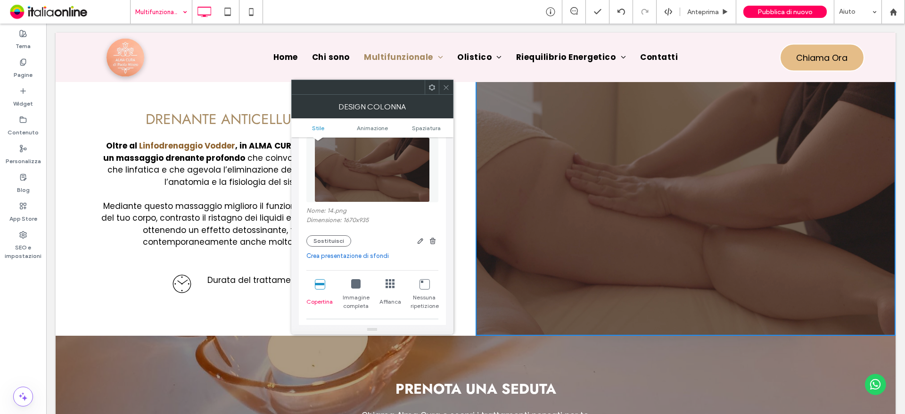
scroll to position [141, 0]
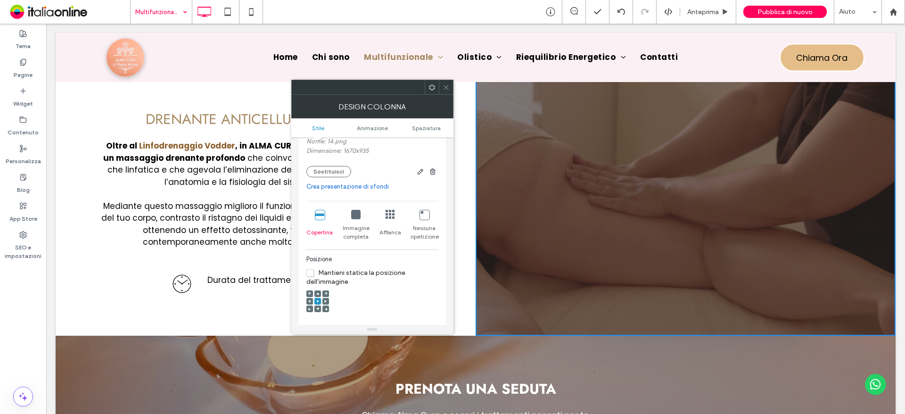
click at [443, 88] on icon at bounding box center [445, 87] width 7 height 7
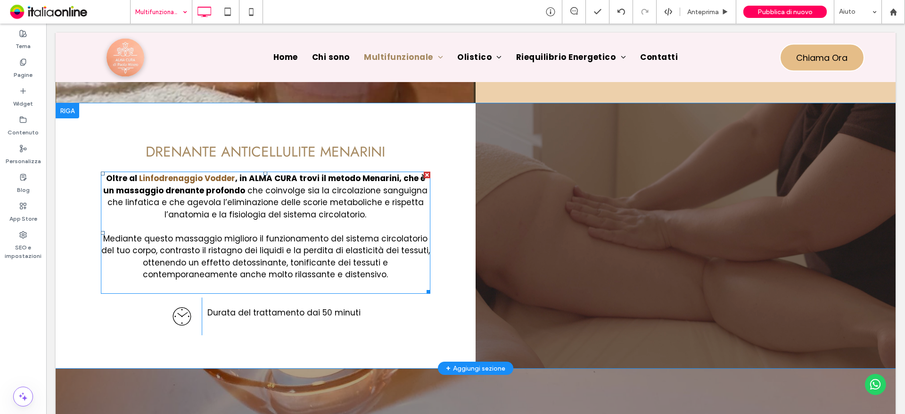
scroll to position [1303, 0]
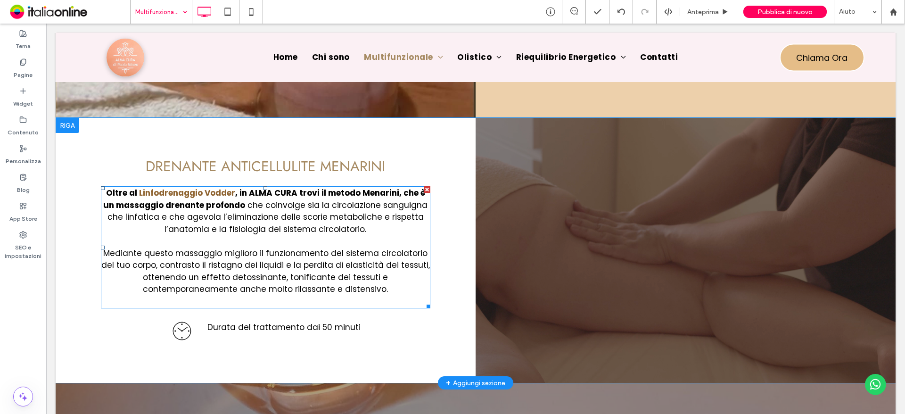
click at [267, 231] on span "che coinvolge sia la circolazione sanguigna che linfatica e che agevola l’elimi…" at bounding box center [267, 216] width 320 height 35
type input "*******"
type input "**"
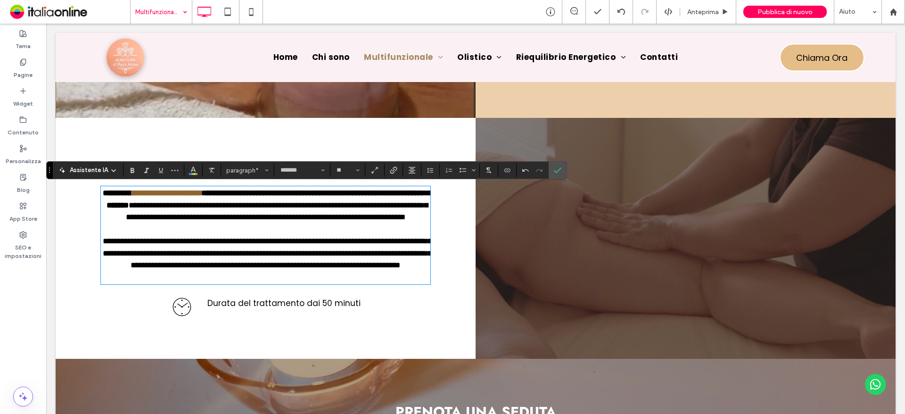
click at [567, 170] on div "Click To Paste" at bounding box center [685, 238] width 420 height 241
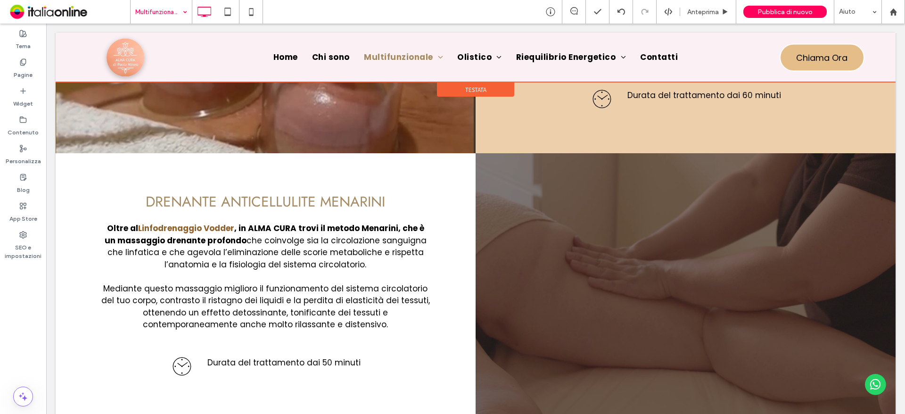
scroll to position [1256, 0]
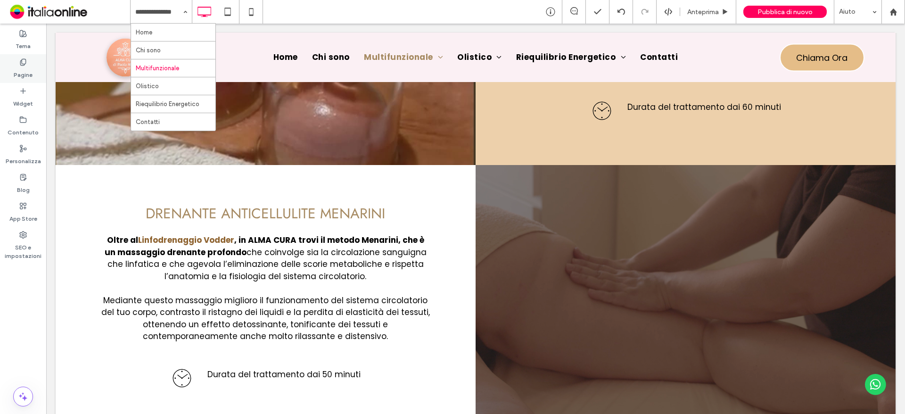
drag, startPoint x: 12, startPoint y: 57, endPoint x: 36, endPoint y: 76, distance: 30.3
click at [12, 57] on div "Pagine" at bounding box center [23, 68] width 46 height 29
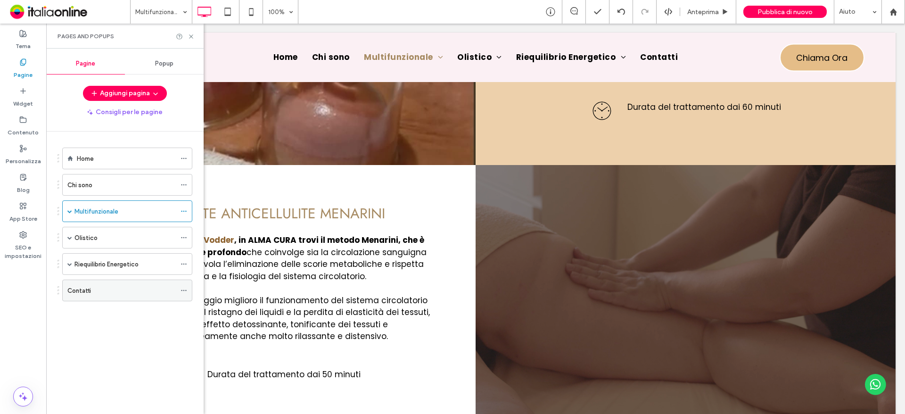
click at [100, 283] on div "Contatti" at bounding box center [121, 290] width 108 height 21
click at [131, 185] on div at bounding box center [452, 207] width 905 height 414
click at [130, 183] on div "Chi sono" at bounding box center [121, 185] width 108 height 10
click at [130, 183] on div at bounding box center [452, 207] width 905 height 414
click at [192, 34] on icon at bounding box center [191, 36] width 7 height 7
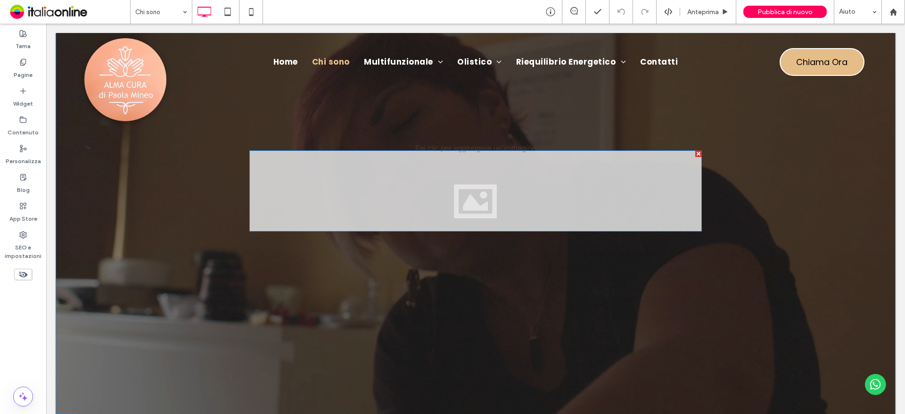
click at [691, 153] on div at bounding box center [475, 190] width 452 height 81
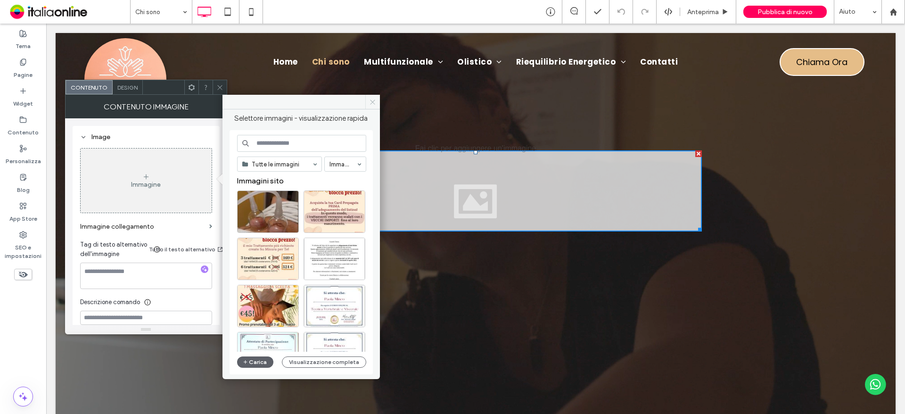
click at [367, 106] on span at bounding box center [372, 102] width 15 height 14
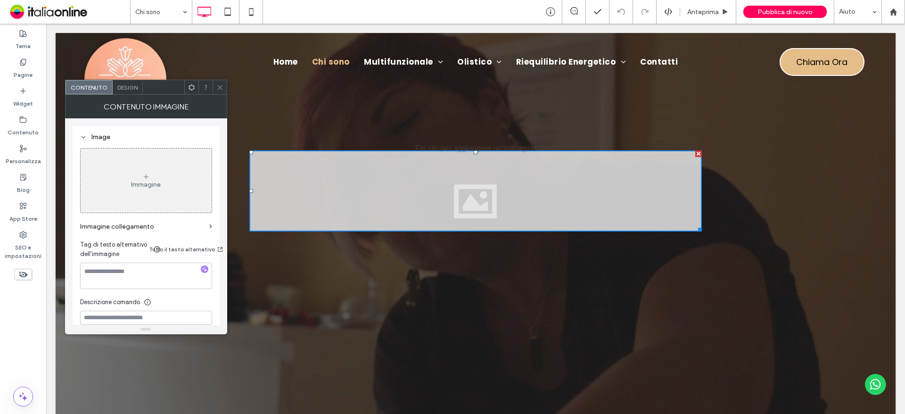
click at [221, 85] on icon at bounding box center [219, 87] width 7 height 7
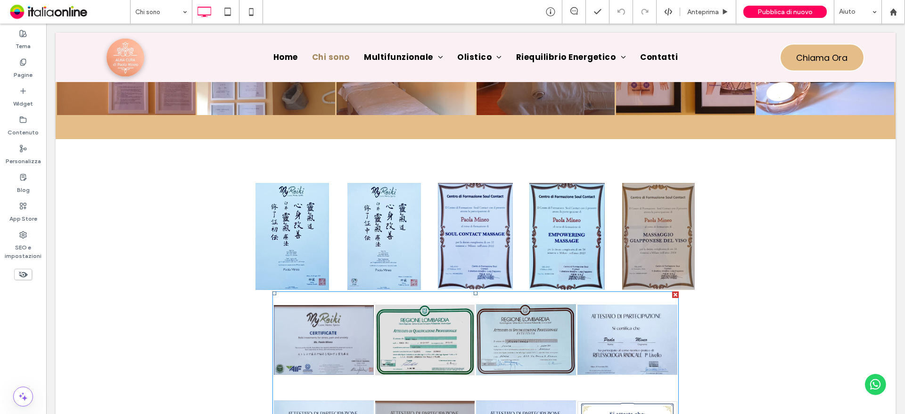
scroll to position [1319, 0]
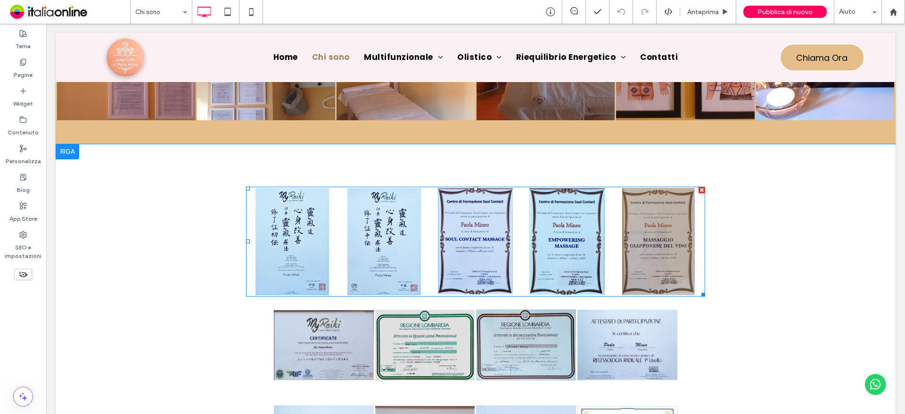
click at [282, 215] on link at bounding box center [292, 241] width 90 height 107
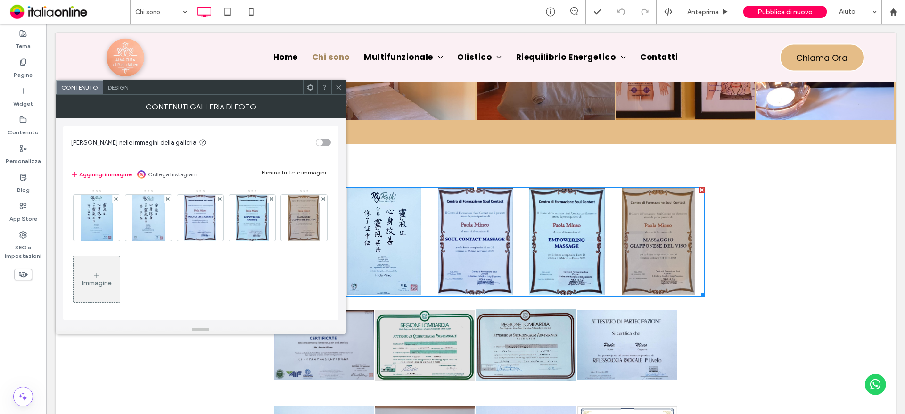
click at [120, 276] on div "Immagine" at bounding box center [97, 279] width 46 height 44
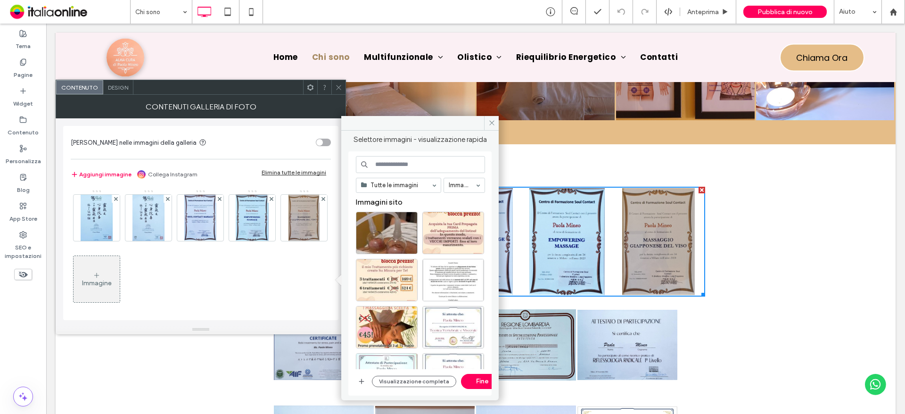
click at [112, 284] on div "Immagine" at bounding box center [97, 283] width 30 height 8
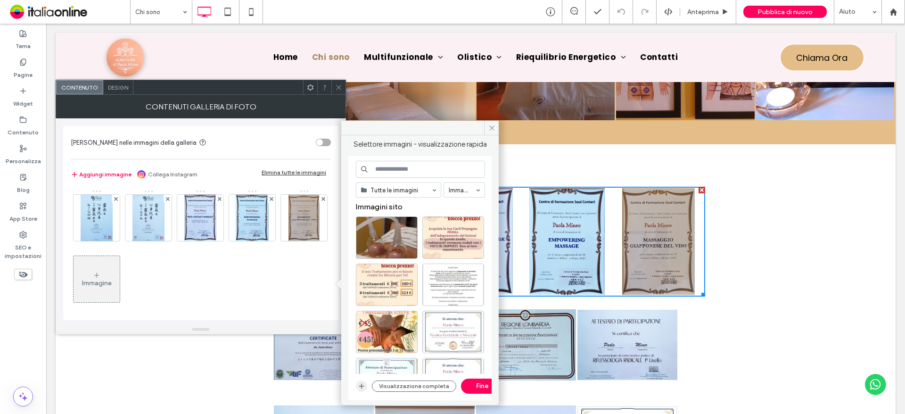
click at [364, 384] on icon "button" at bounding box center [362, 386] width 8 height 8
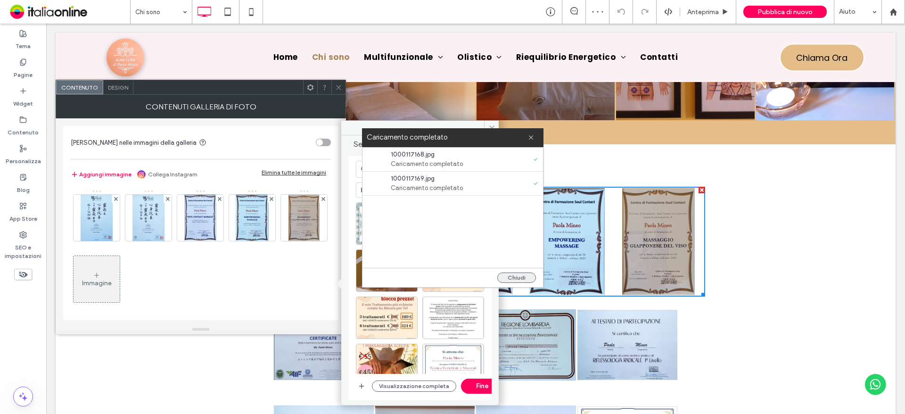
click at [525, 281] on button "Chiudi" at bounding box center [516, 277] width 39 height 10
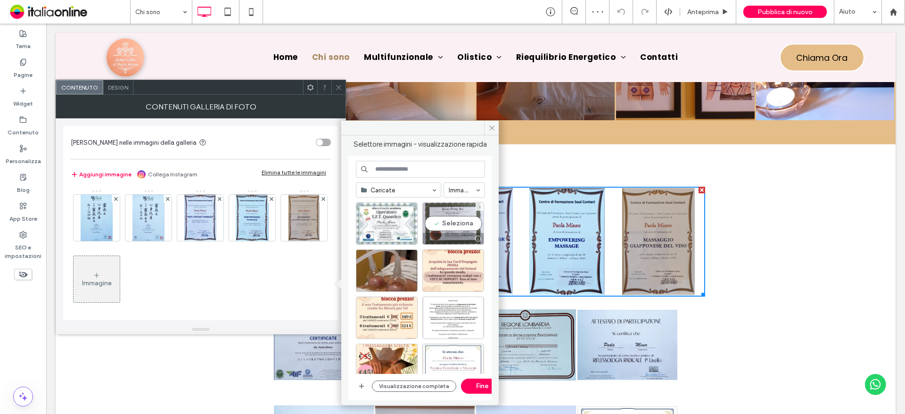
click at [462, 231] on div "Seleziona" at bounding box center [453, 223] width 62 height 42
drag, startPoint x: 387, startPoint y: 228, endPoint x: 381, endPoint y: 230, distance: 6.7
click at [387, 228] on div "Seleziona" at bounding box center [387, 223] width 62 height 42
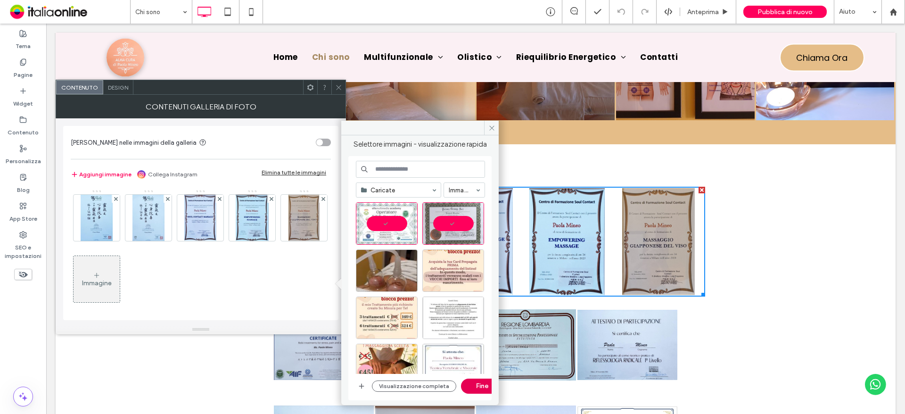
click at [483, 386] on button "Fine" at bounding box center [482, 385] width 42 height 15
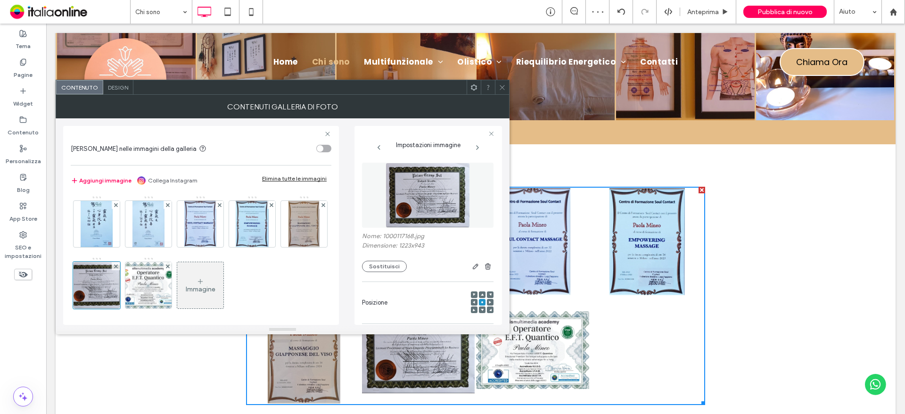
click at [498, 87] on div at bounding box center [502, 87] width 14 height 14
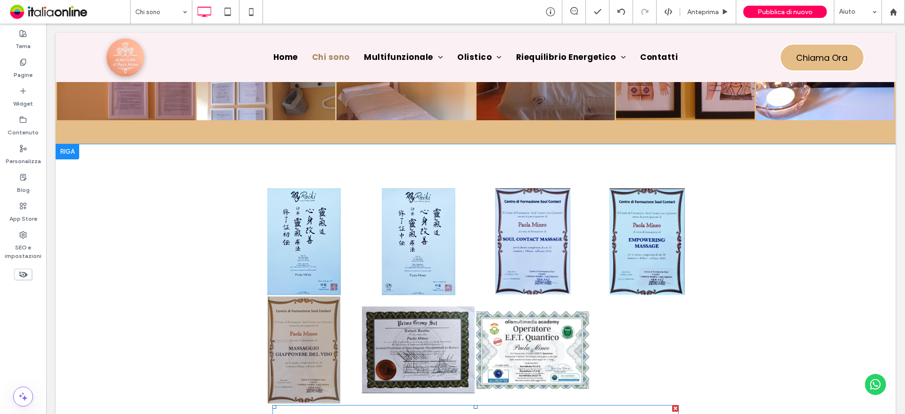
scroll to position [1602, 0]
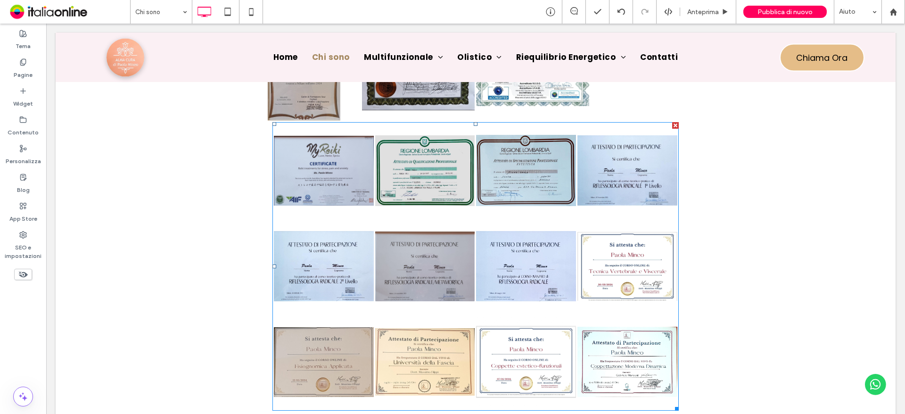
click at [546, 335] on link at bounding box center [526, 362] width 100 height 94
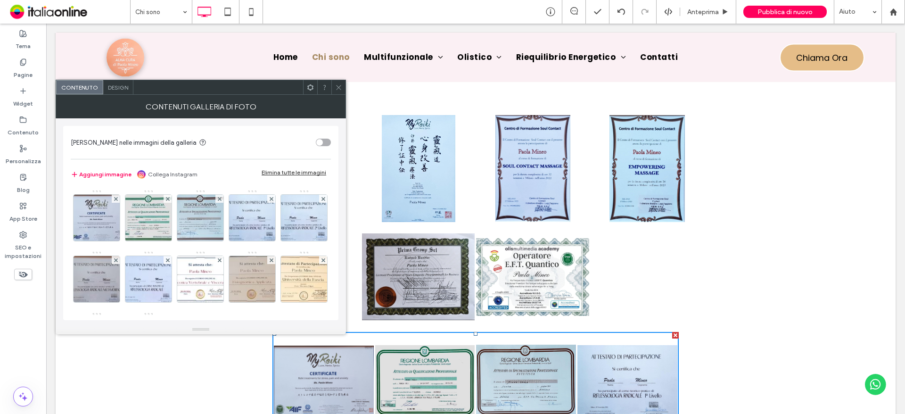
scroll to position [1366, 0]
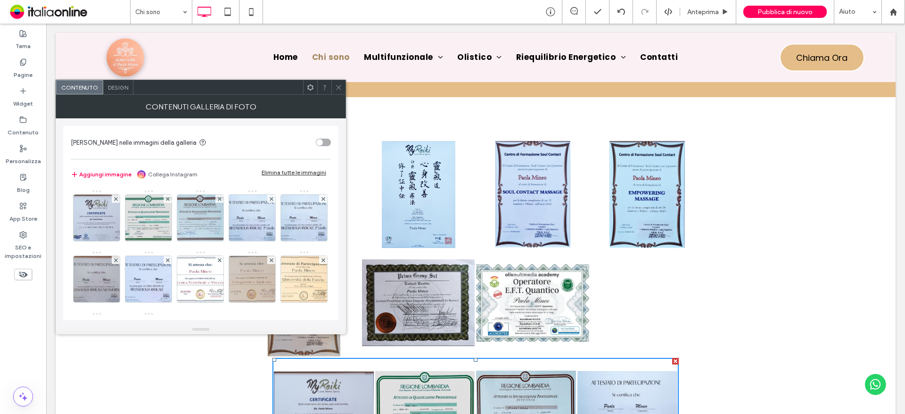
click at [341, 90] on icon at bounding box center [338, 87] width 7 height 7
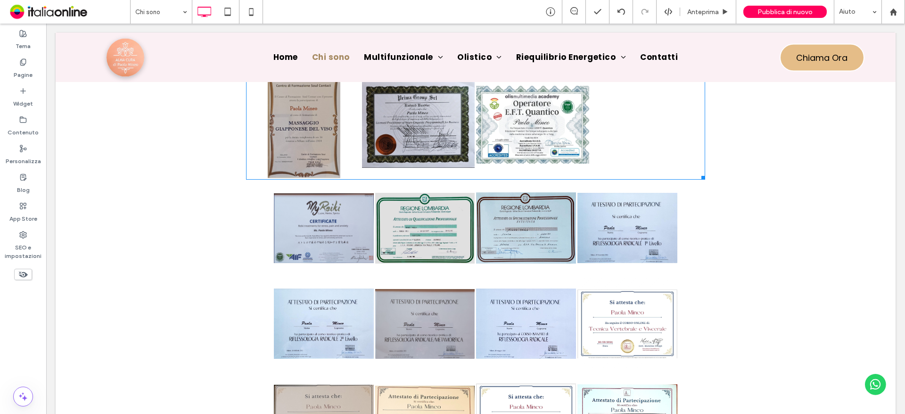
scroll to position [1555, 0]
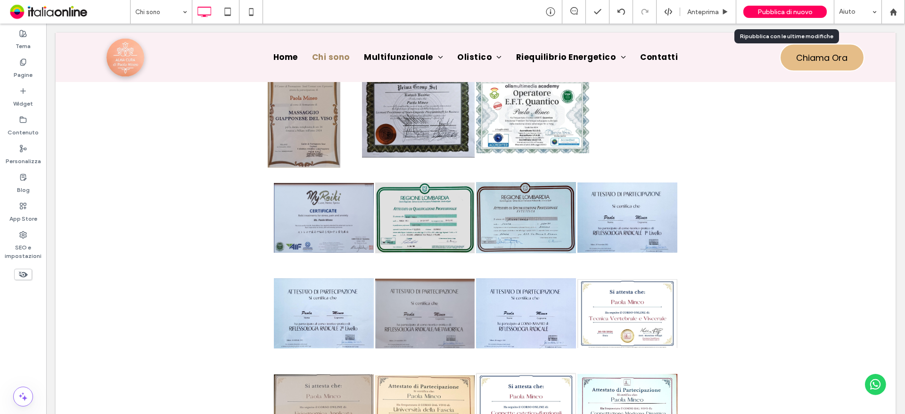
click at [779, 7] on div "Pubblica di nuovo" at bounding box center [784, 12] width 83 height 12
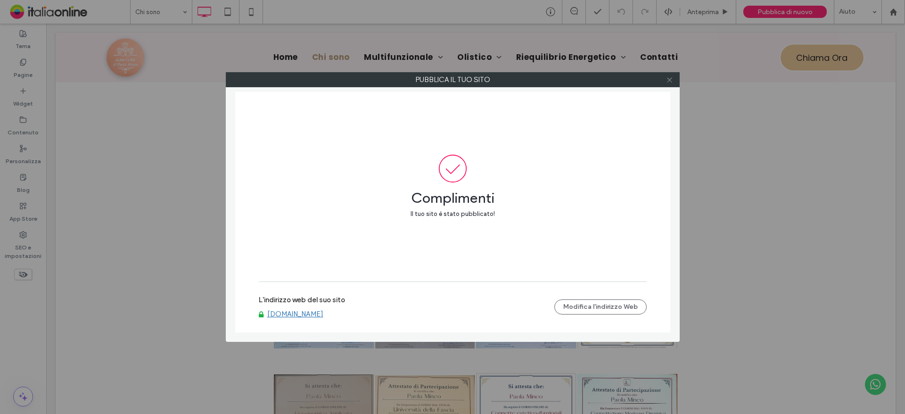
drag, startPoint x: 666, startPoint y: 81, endPoint x: 603, endPoint y: 75, distance: 62.9
click at [666, 81] on icon at bounding box center [669, 79] width 7 height 7
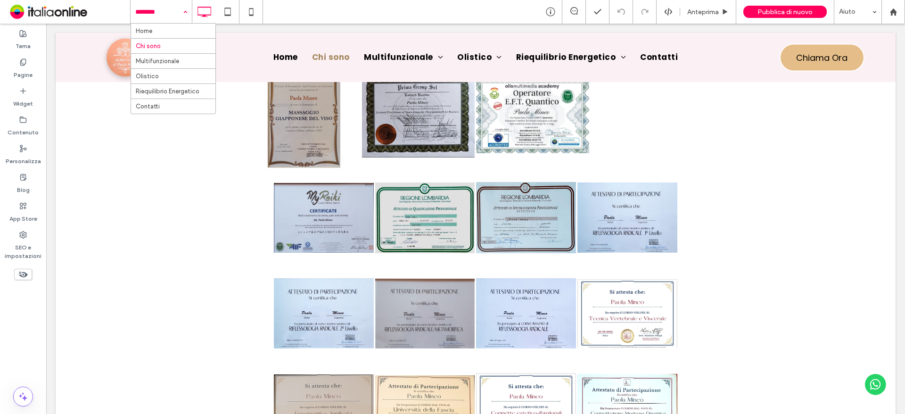
drag, startPoint x: 167, startPoint y: 6, endPoint x: 174, endPoint y: 52, distance: 46.7
click at [21, 63] on use at bounding box center [22, 62] width 5 height 6
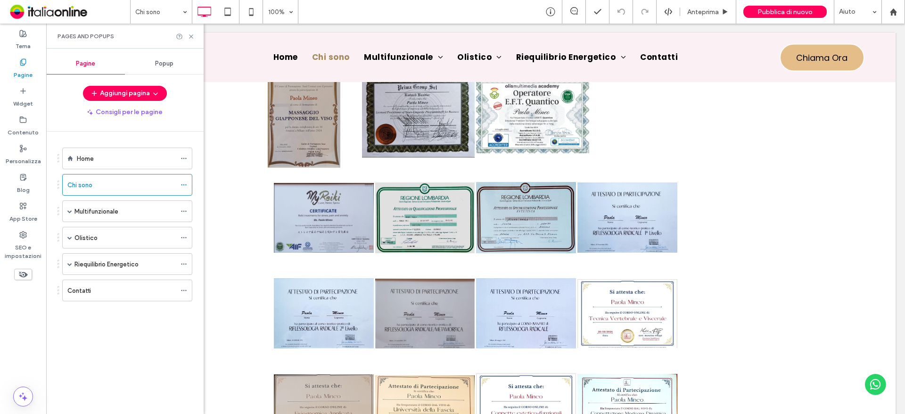
drag, startPoint x: 98, startPoint y: 212, endPoint x: 101, endPoint y: 225, distance: 13.6
click at [98, 212] on label "Multifunzionale" at bounding box center [96, 211] width 44 height 16
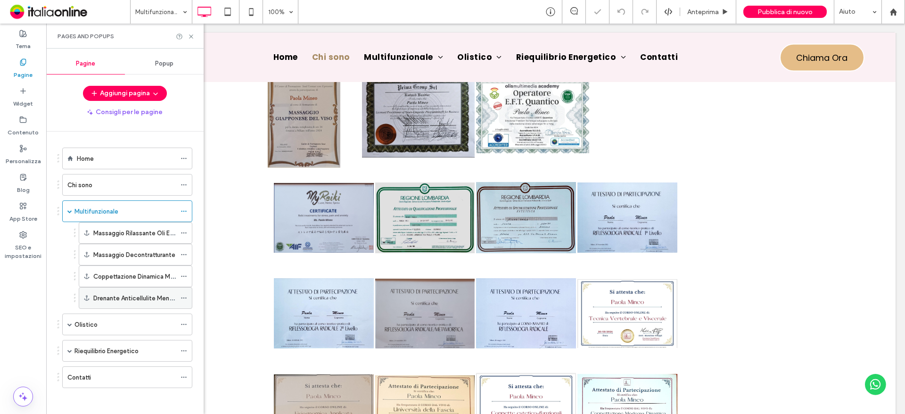
click at [109, 303] on div "Drenante Anticellulite Menarini" at bounding box center [134, 297] width 82 height 21
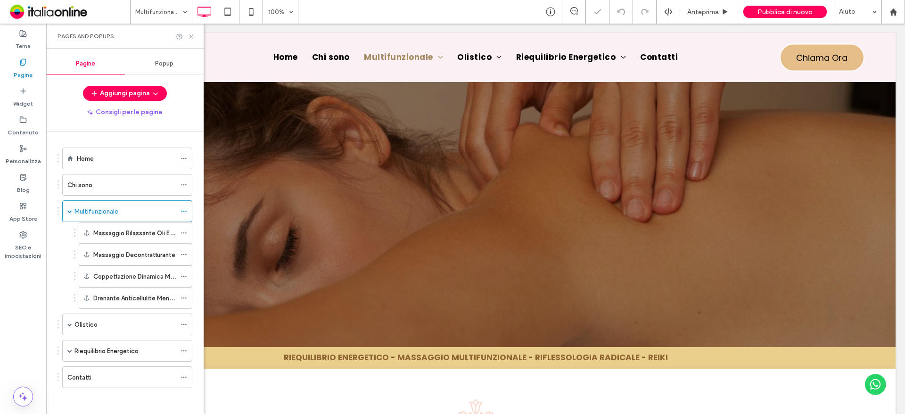
scroll to position [1398, 0]
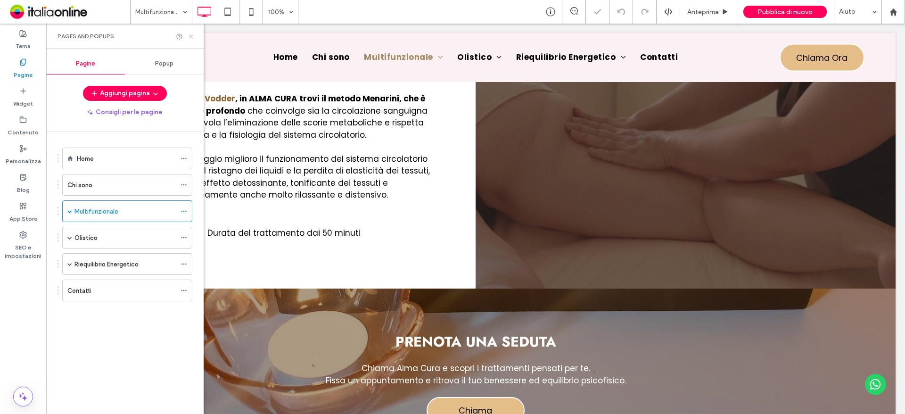
click at [188, 39] on icon at bounding box center [191, 36] width 7 height 7
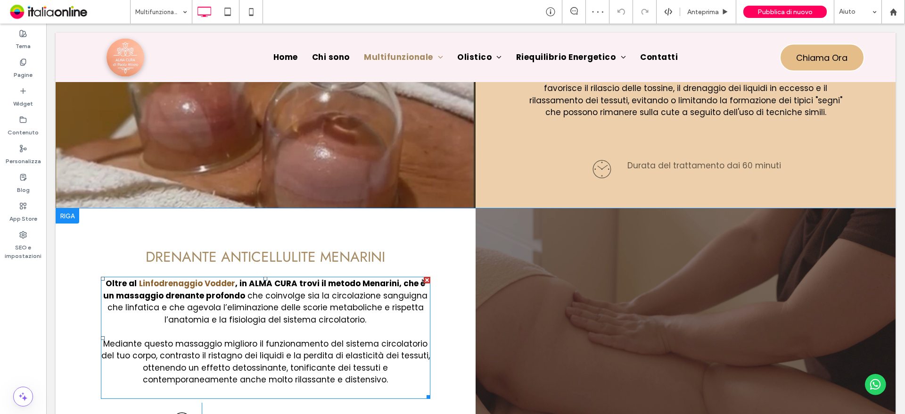
scroll to position [1209, 0]
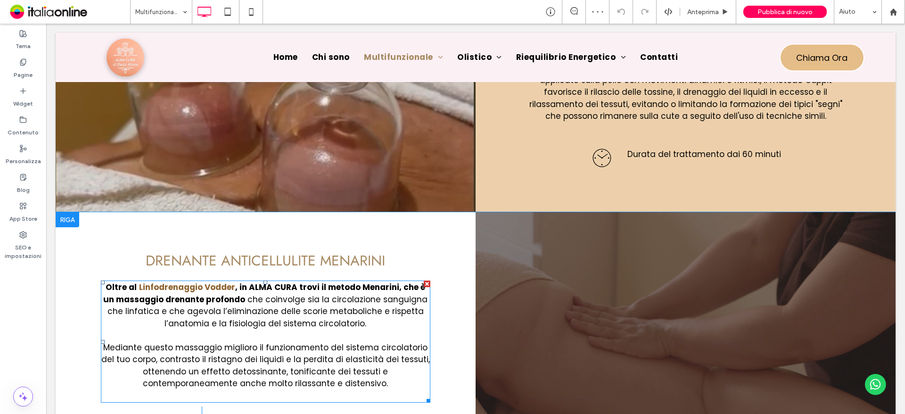
click at [185, 288] on strong "Linfodrenaggio Vodder" at bounding box center [187, 286] width 96 height 11
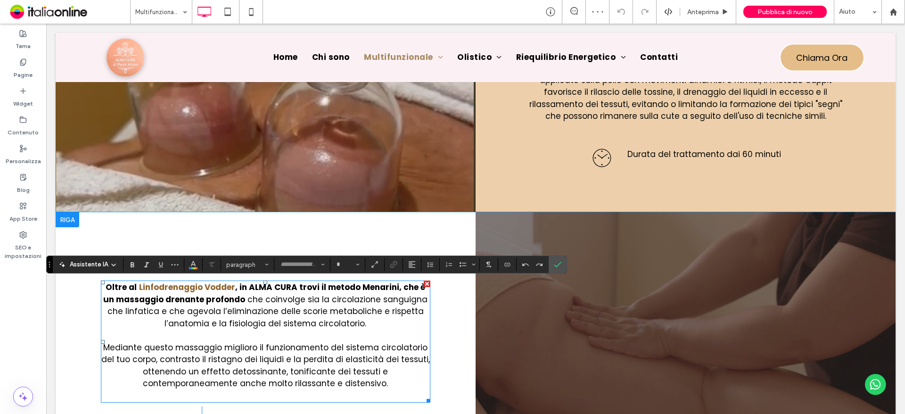
type input "*******"
type input "**"
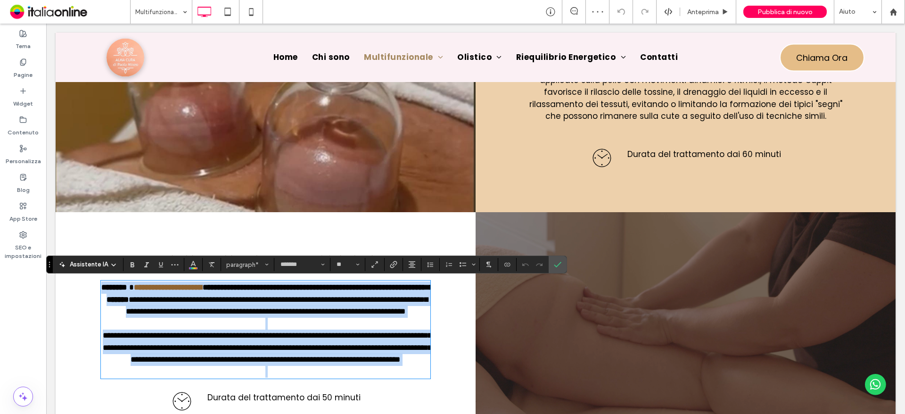
click at [185, 288] on strong "**********" at bounding box center [168, 287] width 69 height 8
click at [203, 288] on strong "**********" at bounding box center [168, 287] width 69 height 8
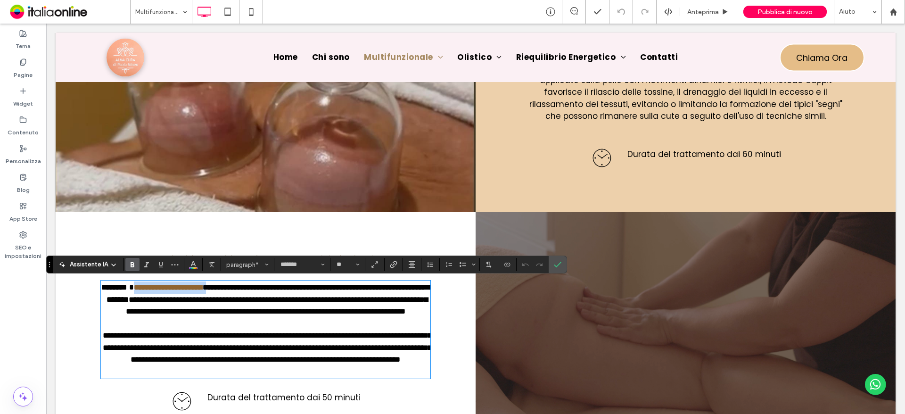
drag, startPoint x: 228, startPoint y: 288, endPoint x: 135, endPoint y: 289, distance: 92.8
click at [135, 289] on strong "**********" at bounding box center [168, 287] width 69 height 8
click at [139, 283] on strong "**********" at bounding box center [168, 287] width 69 height 8
click at [153, 286] on strong "**********" at bounding box center [160, 287] width 46 height 8
drag, startPoint x: 146, startPoint y: 287, endPoint x: 154, endPoint y: 287, distance: 7.5
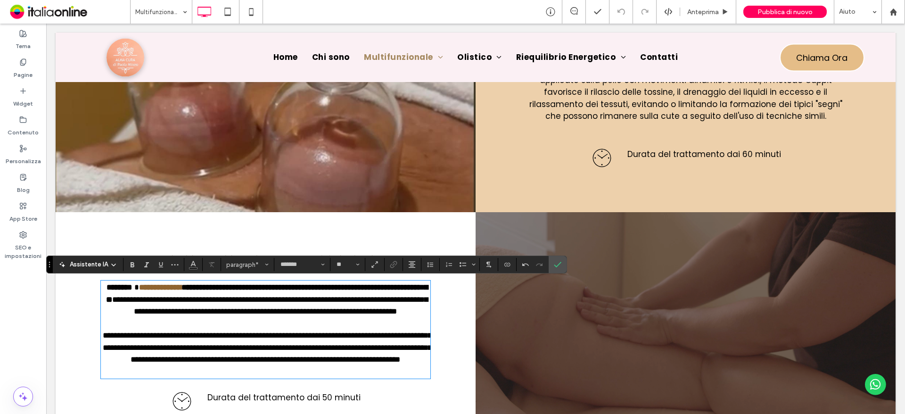
click at [132, 287] on strong "********" at bounding box center [118, 287] width 25 height 8
click at [185, 291] on strong "**********" at bounding box center [163, 287] width 42 height 8
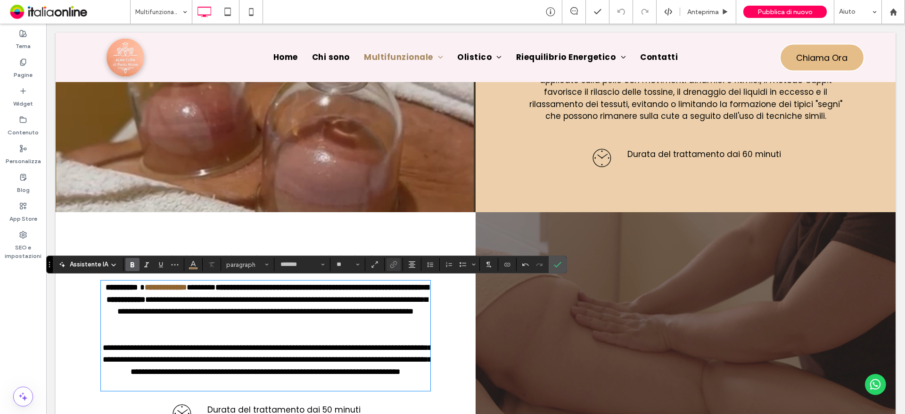
click at [187, 286] on strong "**********" at bounding box center [166, 287] width 42 height 8
drag, startPoint x: 245, startPoint y: 287, endPoint x: 215, endPoint y: 289, distance: 30.2
click at [215, 289] on p "**********" at bounding box center [266, 305] width 330 height 48
drag, startPoint x: 215, startPoint y: 290, endPoint x: 244, endPoint y: 290, distance: 28.3
click at [244, 290] on p "**********" at bounding box center [266, 305] width 330 height 48
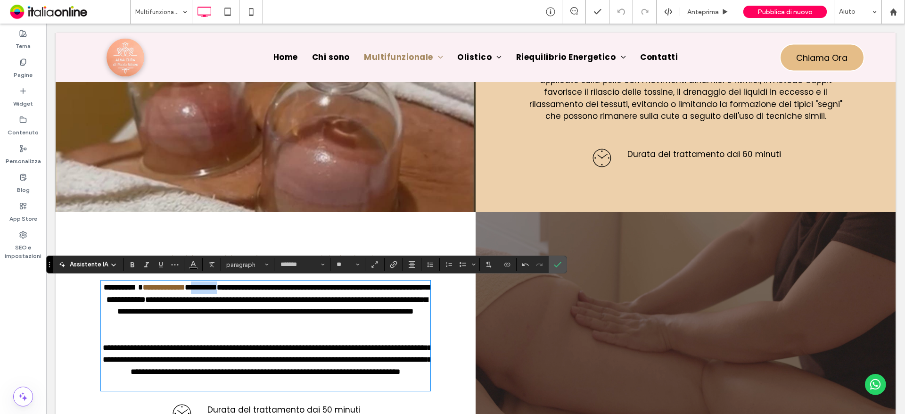
click at [246, 290] on p "**********" at bounding box center [266, 305] width 330 height 48
click at [182, 286] on strong "**********" at bounding box center [161, 287] width 42 height 8
drag, startPoint x: 559, startPoint y: 267, endPoint x: 614, endPoint y: 141, distance: 137.8
click at [559, 267] on icon "Conferma" at bounding box center [558, 265] width 8 height 8
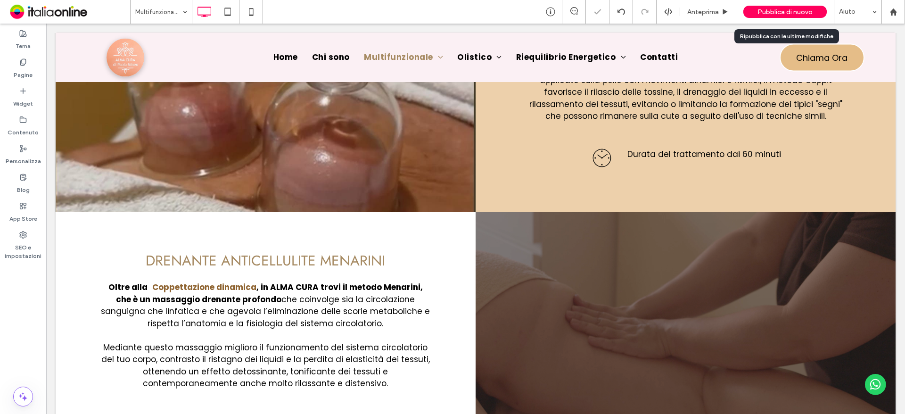
click at [788, 9] on span "Pubblica di nuovo" at bounding box center [784, 12] width 55 height 8
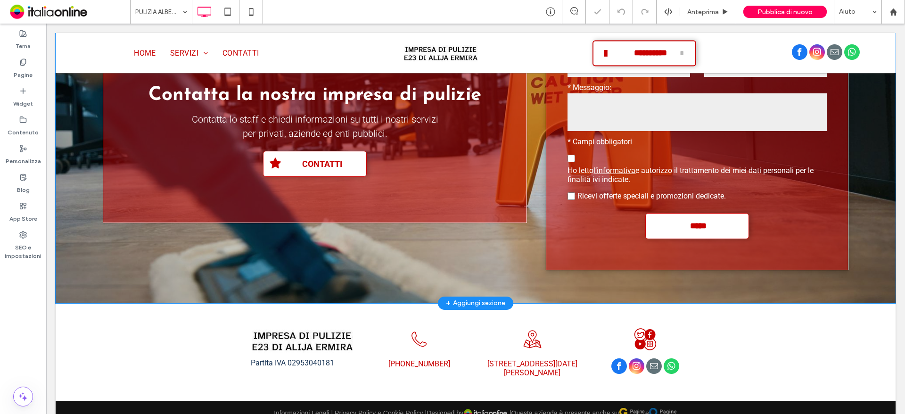
scroll to position [579, 0]
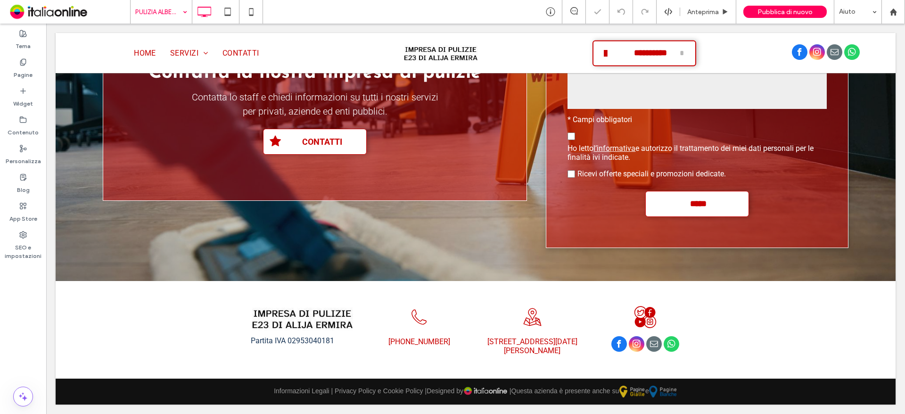
click at [175, 13] on input at bounding box center [158, 12] width 47 height 24
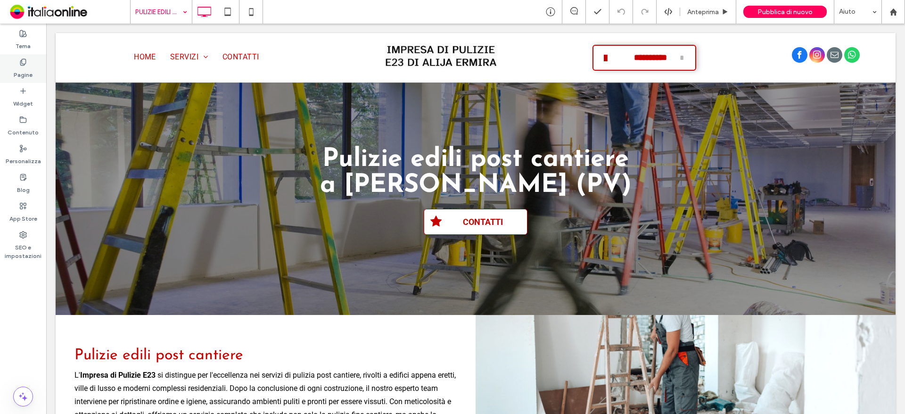
click at [22, 57] on div "Pagine" at bounding box center [23, 68] width 46 height 29
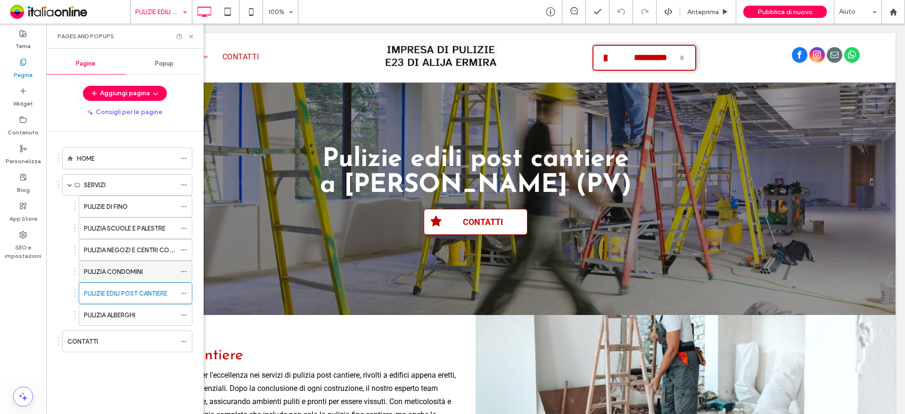
click at [116, 275] on label "PULIZIA CONDOMINI" at bounding box center [113, 271] width 59 height 16
click at [148, 245] on label "PULIZIA NEGOZI E CENTRI COMMERCIALI" at bounding box center [142, 250] width 117 height 16
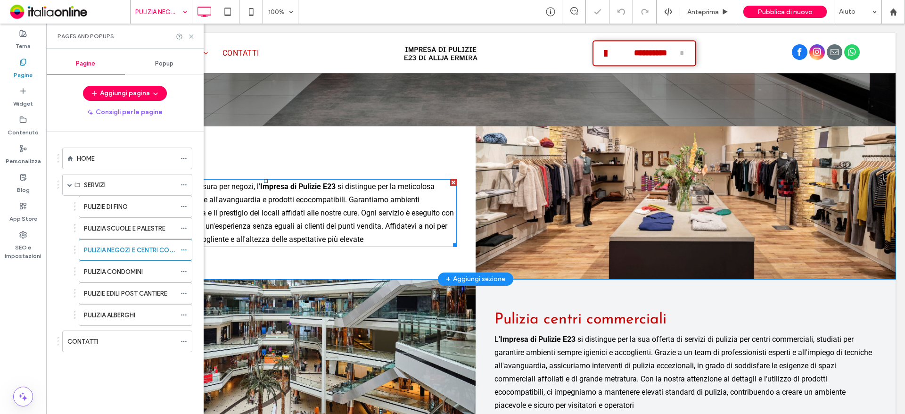
scroll to position [375, 0]
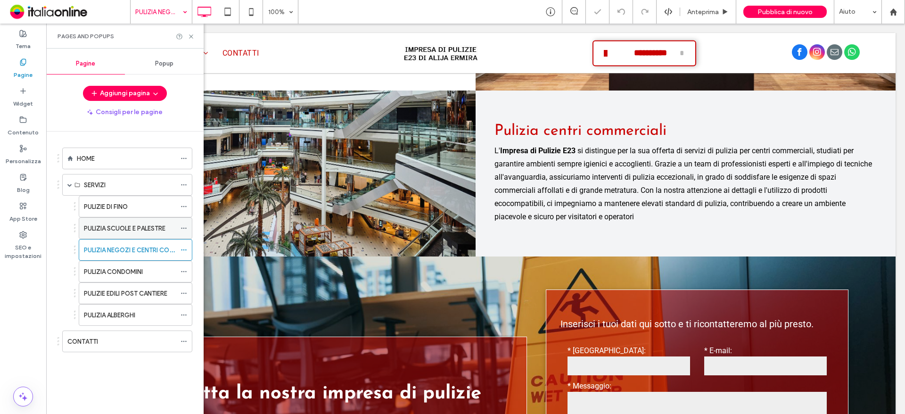
click at [126, 231] on label "PULIZIA SCUOLE E PALESTRE" at bounding box center [125, 228] width 82 height 16
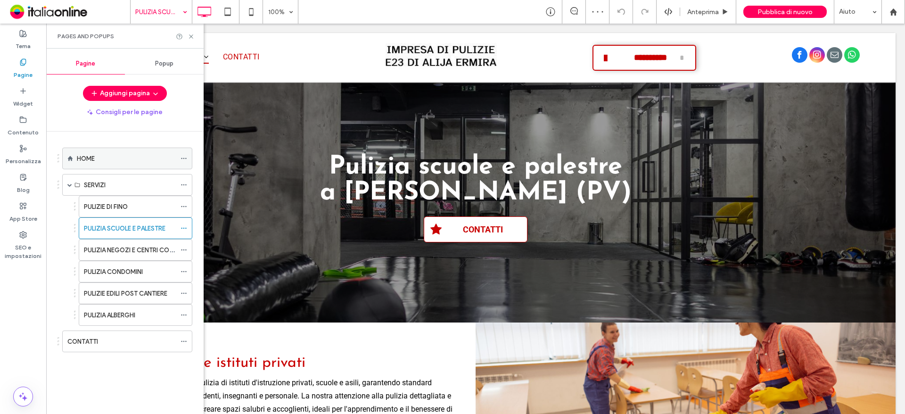
click at [113, 148] on div "HOME" at bounding box center [126, 158] width 99 height 21
click at [190, 34] on icon at bounding box center [191, 36] width 7 height 7
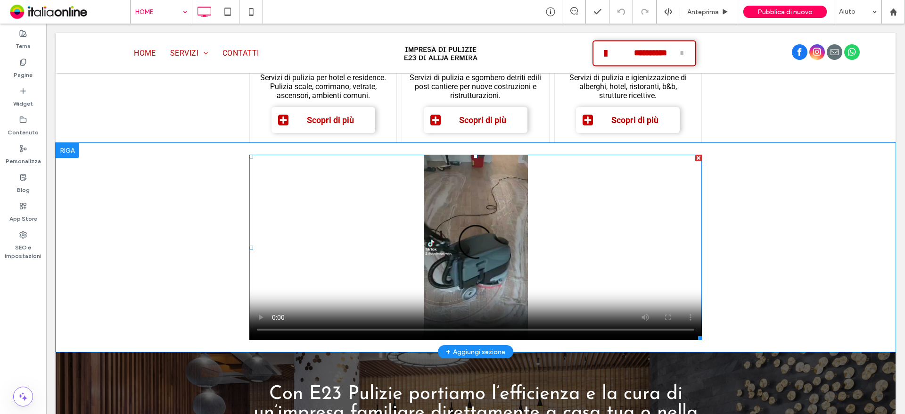
scroll to position [784, 0]
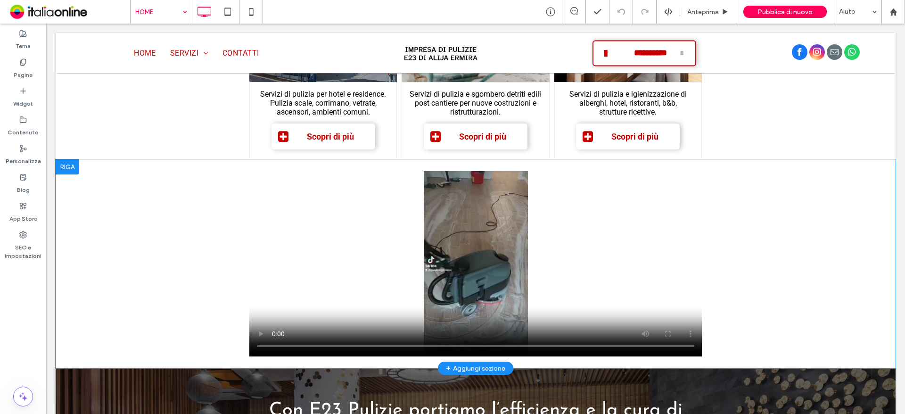
click at [71, 165] on div at bounding box center [68, 166] width 24 height 15
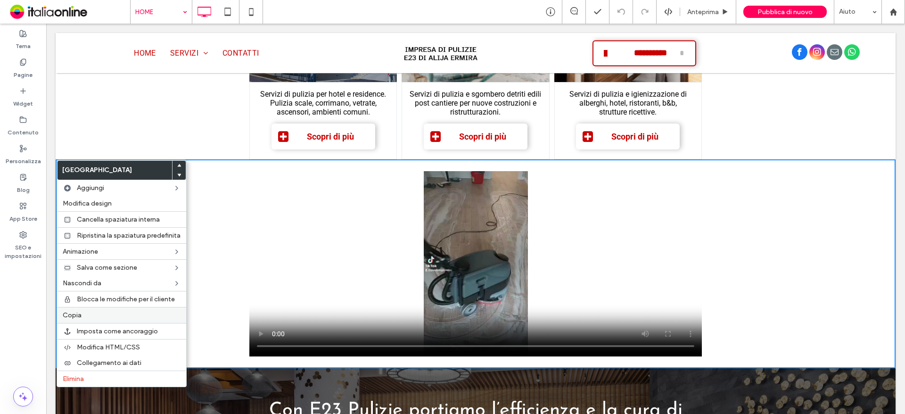
click at [92, 315] on label "Copia" at bounding box center [122, 315] width 118 height 8
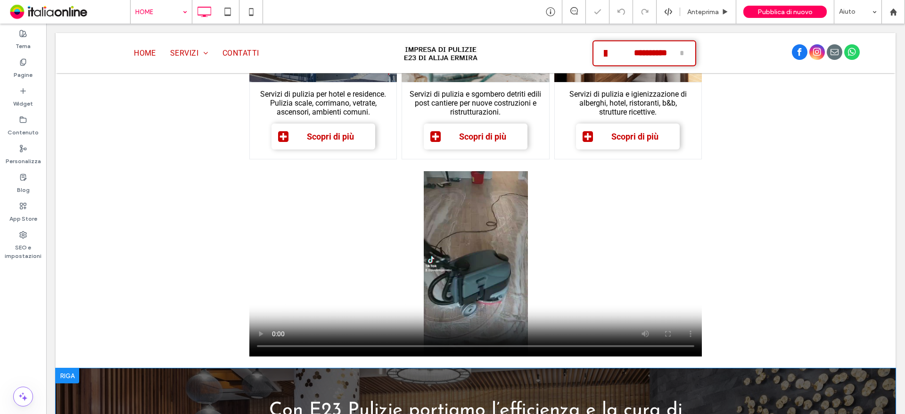
click at [69, 377] on div at bounding box center [68, 375] width 24 height 15
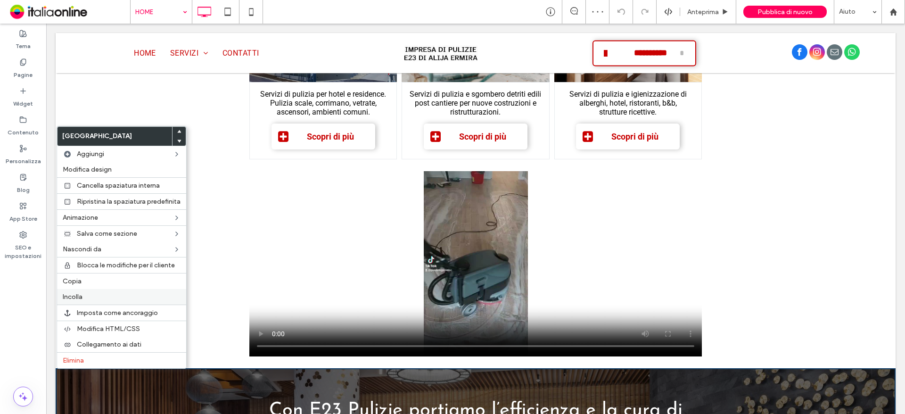
click at [81, 298] on span "Incolla" at bounding box center [73, 297] width 20 height 8
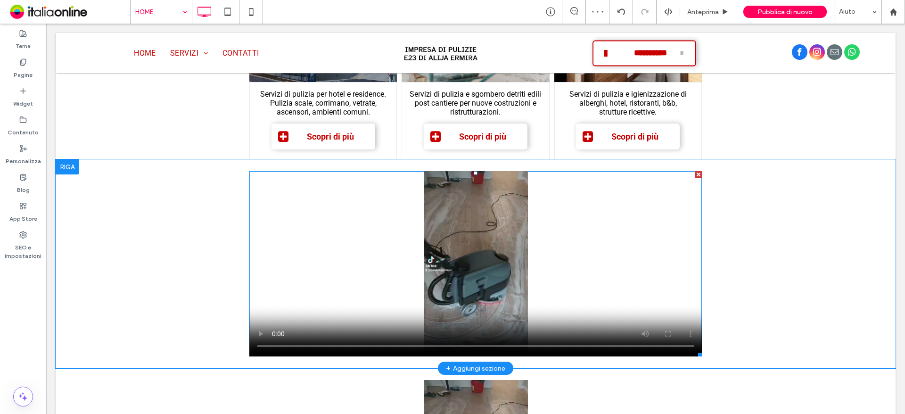
scroll to position [973, 0]
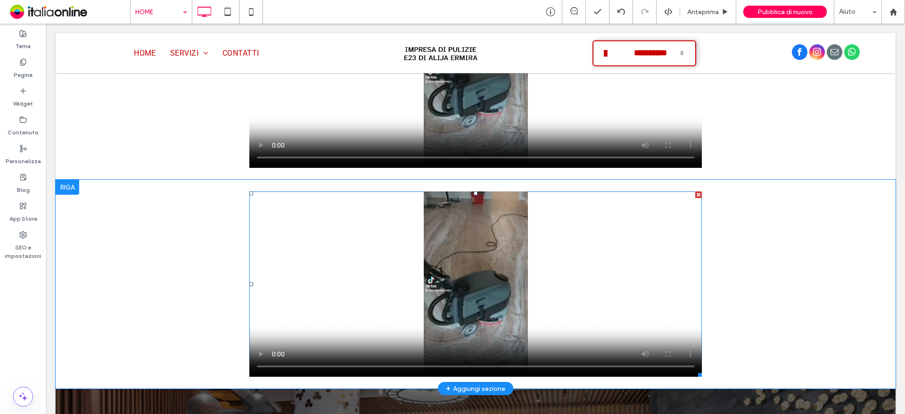
click at [695, 194] on div at bounding box center [698, 194] width 7 height 7
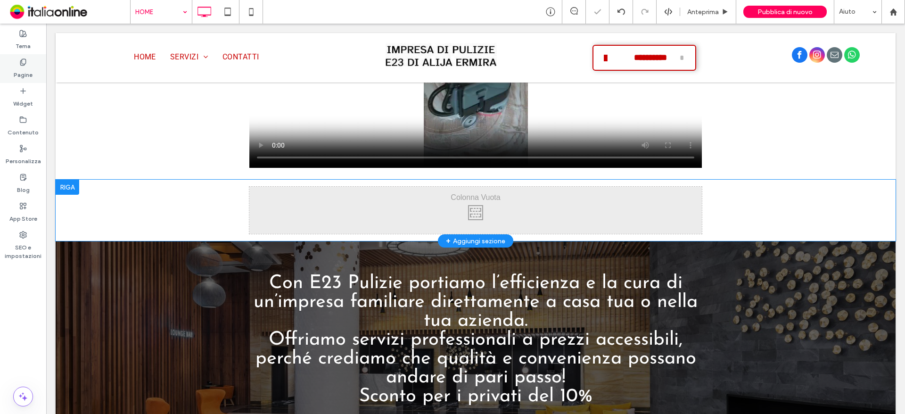
click at [20, 69] on label "Pagine" at bounding box center [23, 72] width 19 height 13
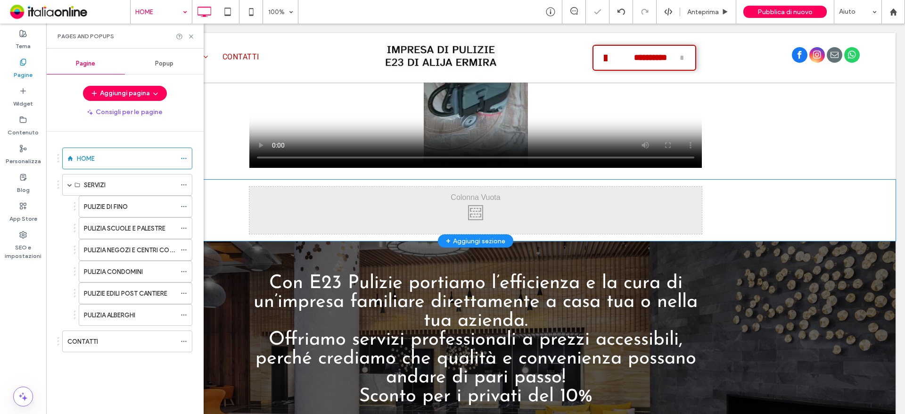
scroll to position [982, 0]
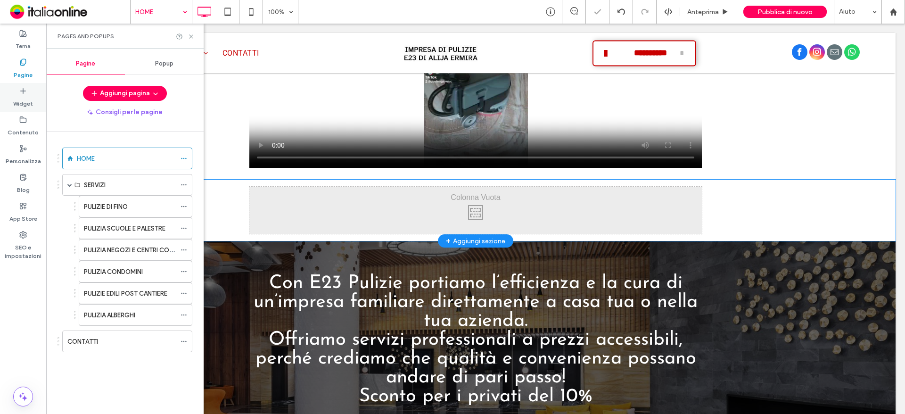
click at [27, 104] on label "Widget" at bounding box center [23, 101] width 20 height 13
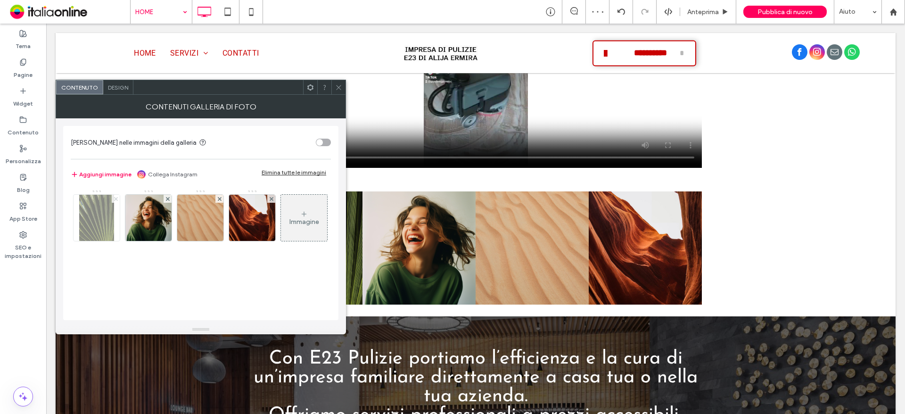
click at [116, 199] on use at bounding box center [116, 198] width 4 height 4
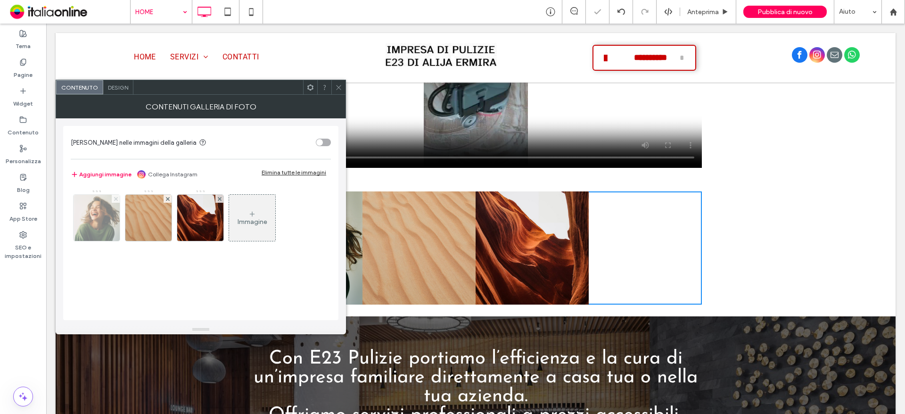
click at [116, 199] on use at bounding box center [116, 198] width 4 height 4
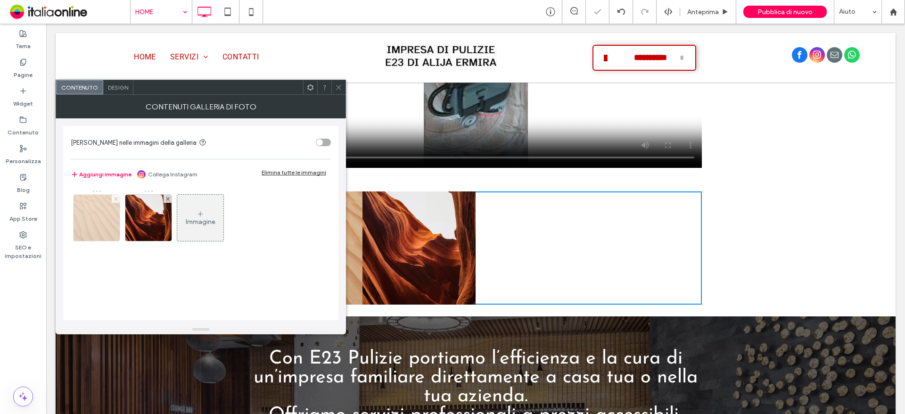
click at [116, 199] on use at bounding box center [116, 198] width 4 height 4
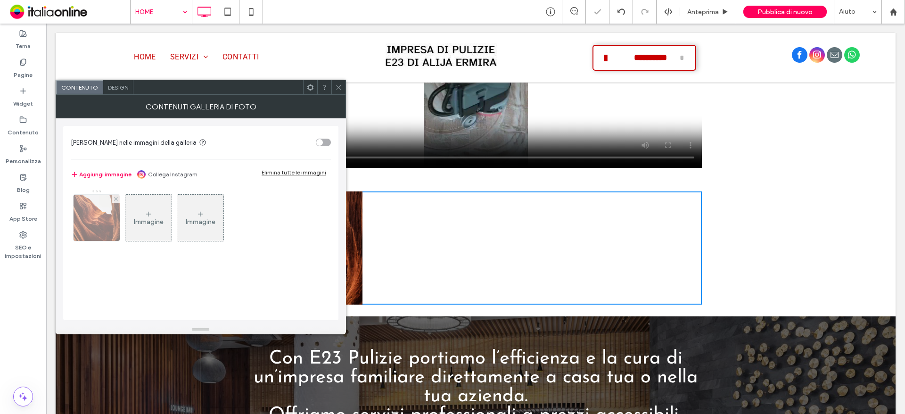
drag, startPoint x: 116, startPoint y: 199, endPoint x: 112, endPoint y: 203, distance: 5.7
click at [116, 199] on use at bounding box center [116, 198] width 4 height 4
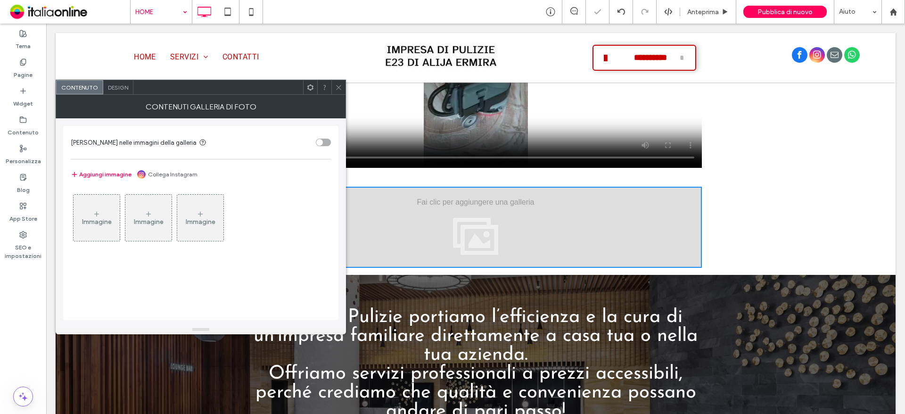
click at [108, 204] on div "Immagine" at bounding box center [97, 218] width 46 height 44
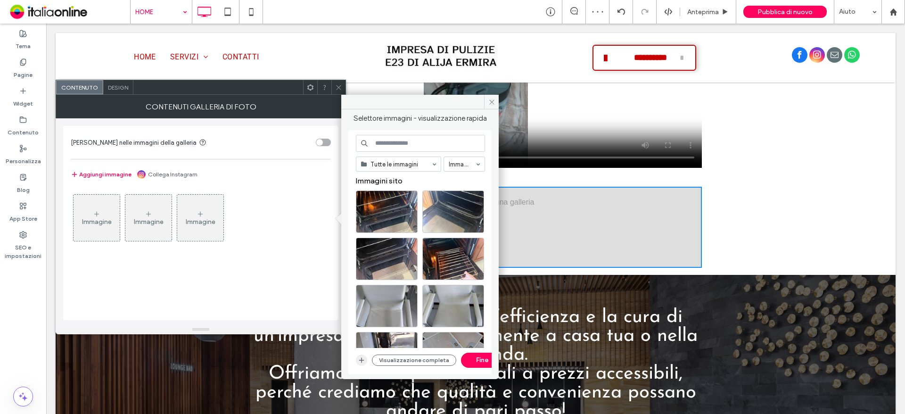
click at [360, 365] on span "button" at bounding box center [361, 359] width 11 height 11
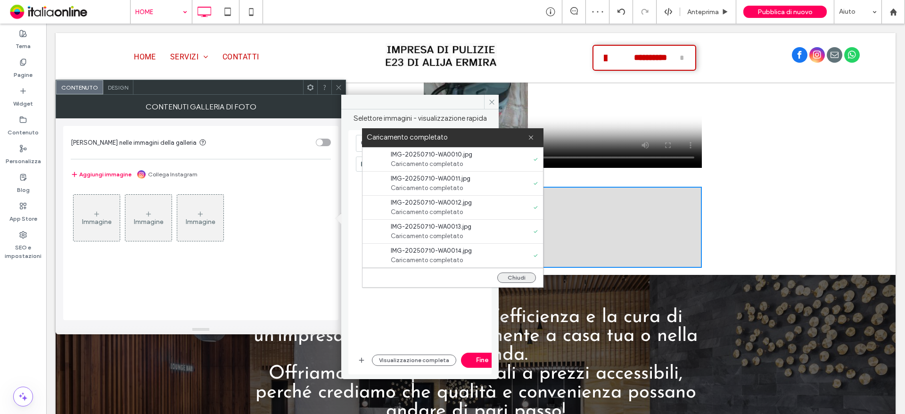
click at [534, 281] on button "Chiudi" at bounding box center [516, 277] width 39 height 10
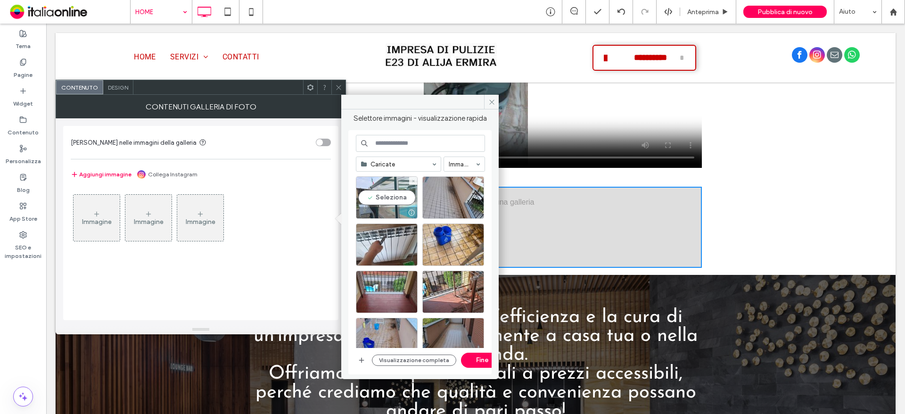
click at [386, 203] on div "Seleziona" at bounding box center [387, 197] width 62 height 42
click at [436, 203] on div "Seleziona" at bounding box center [453, 197] width 62 height 42
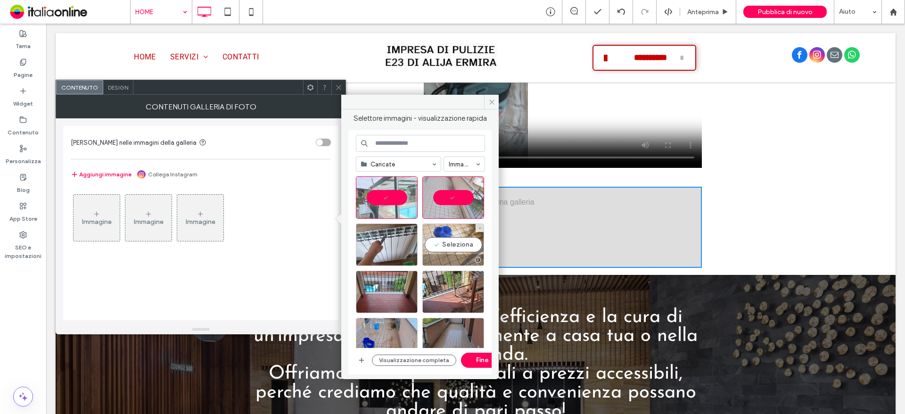
click at [440, 241] on div "Seleziona" at bounding box center [453, 244] width 62 height 42
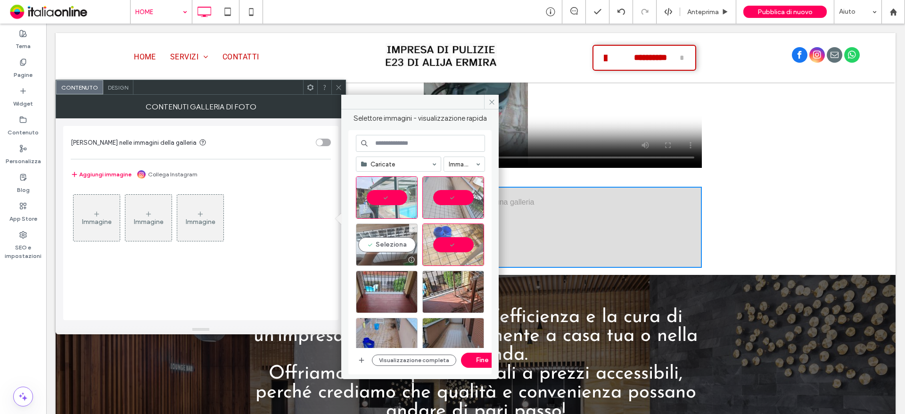
click at [367, 241] on div "Seleziona" at bounding box center [387, 244] width 62 height 42
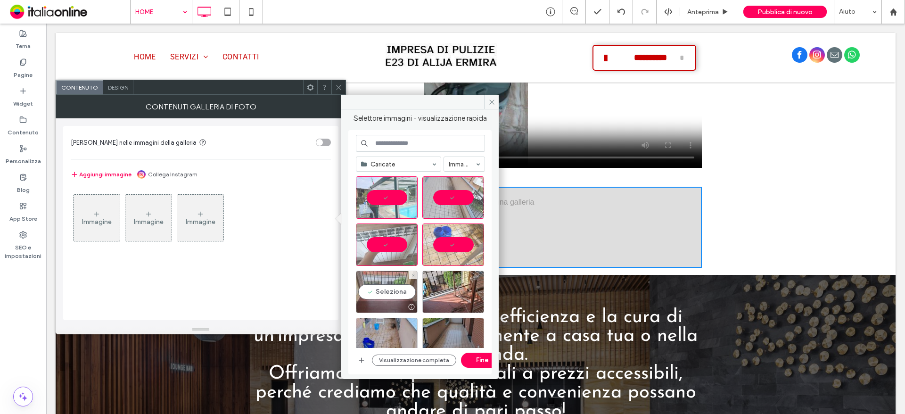
drag, startPoint x: 375, startPoint y: 280, endPoint x: 420, endPoint y: 281, distance: 45.3
click at [375, 280] on div "Seleziona" at bounding box center [387, 291] width 62 height 42
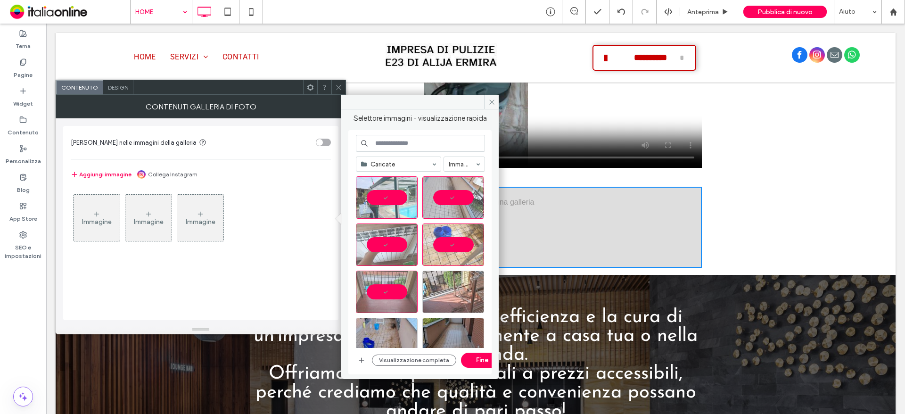
click at [437, 283] on div at bounding box center [453, 291] width 62 height 42
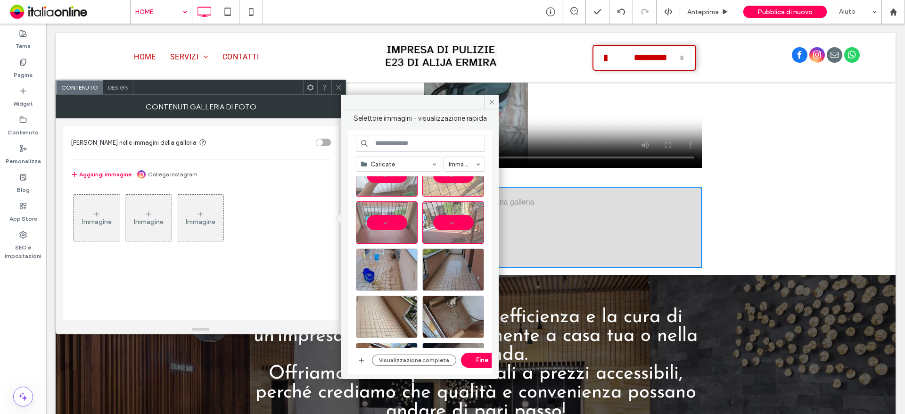
scroll to position [94, 0]
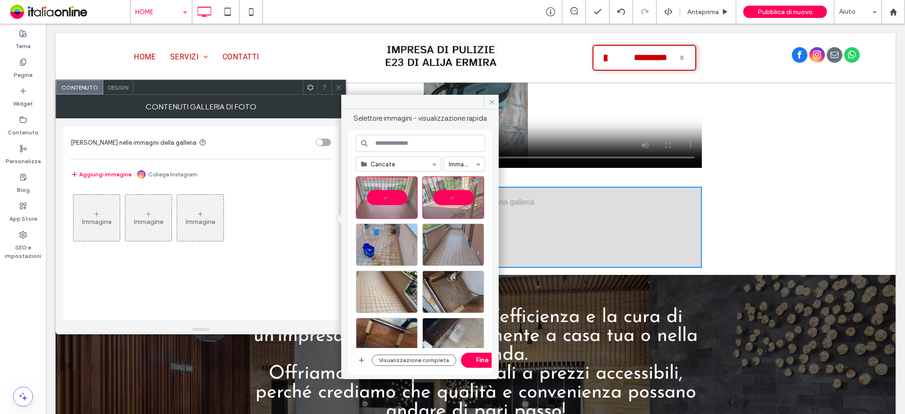
click at [461, 236] on div at bounding box center [453, 244] width 62 height 42
drag, startPoint x: 373, startPoint y: 236, endPoint x: 375, endPoint y: 260, distance: 23.7
click at [373, 236] on div "Seleziona" at bounding box center [387, 244] width 62 height 42
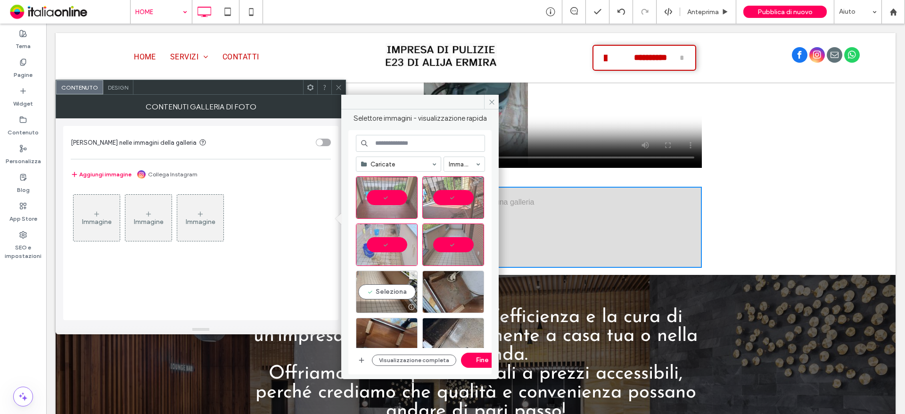
drag, startPoint x: 375, startPoint y: 287, endPoint x: 417, endPoint y: 286, distance: 42.4
click at [375, 287] on div "Seleziona" at bounding box center [387, 291] width 62 height 42
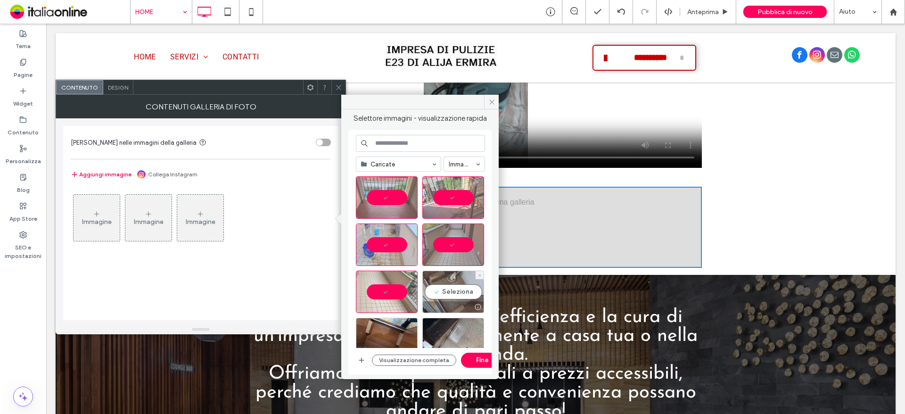
click at [446, 288] on div "Seleziona" at bounding box center [453, 291] width 62 height 42
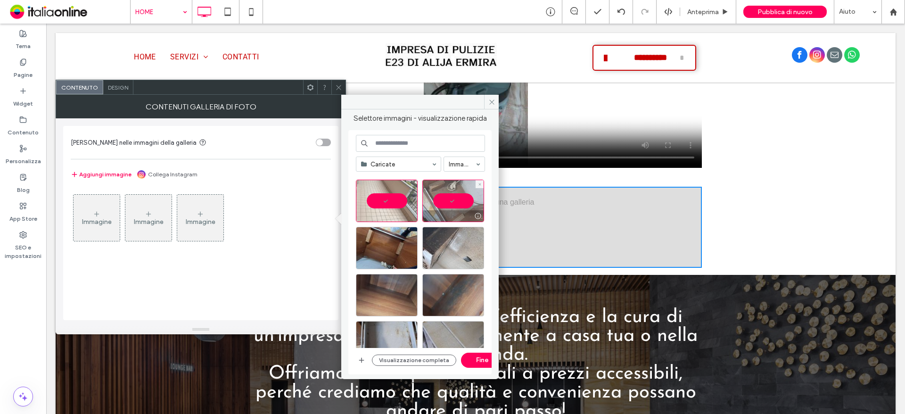
scroll to position [188, 0]
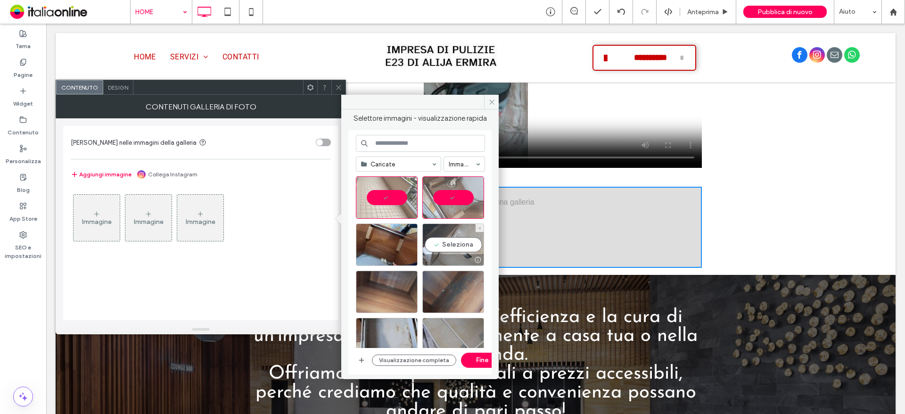
click at [468, 241] on div "Seleziona" at bounding box center [453, 244] width 62 height 42
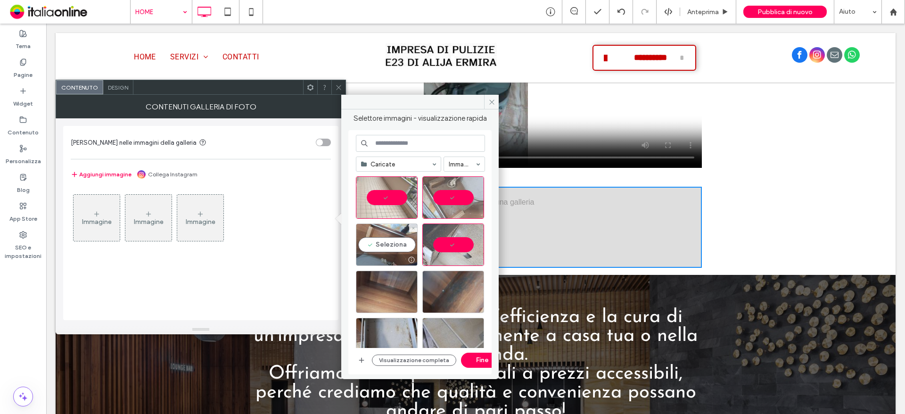
click at [399, 241] on div "Seleziona" at bounding box center [387, 244] width 62 height 42
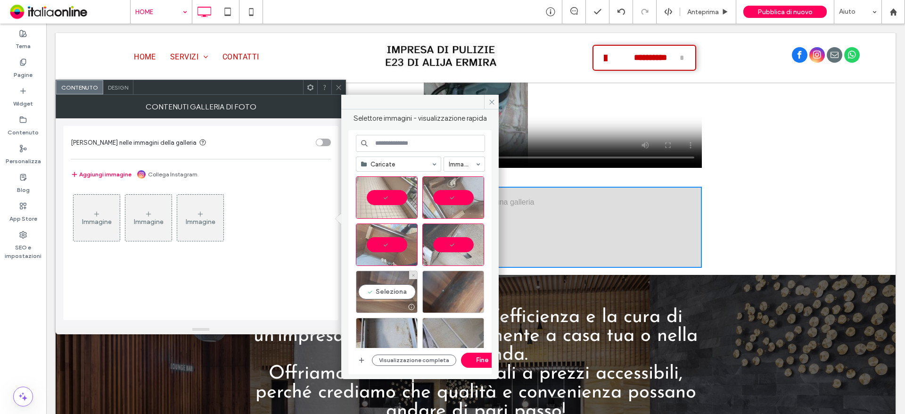
click at [388, 283] on div "Seleziona" at bounding box center [387, 291] width 62 height 42
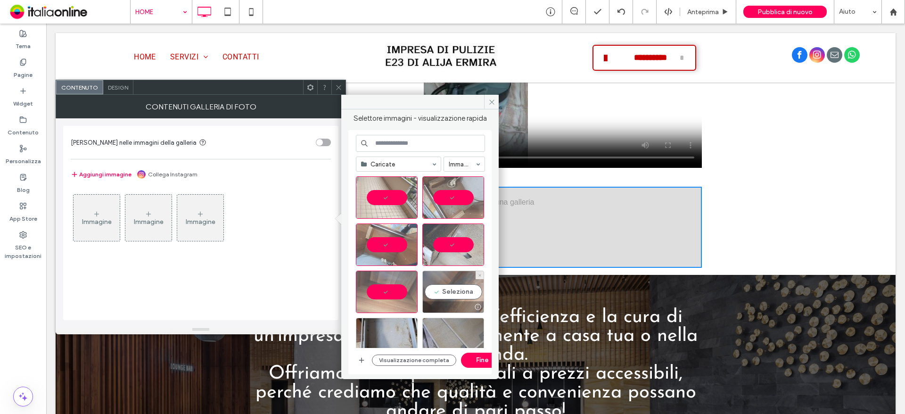
click at [446, 281] on div "Seleziona" at bounding box center [453, 291] width 62 height 42
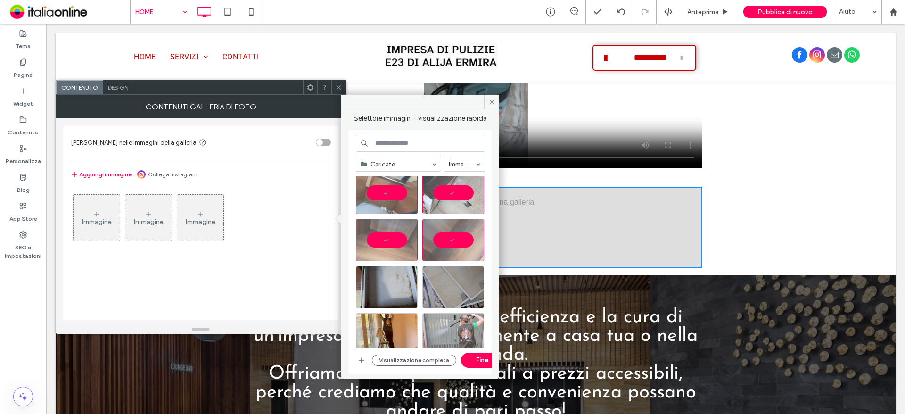
scroll to position [283, 0]
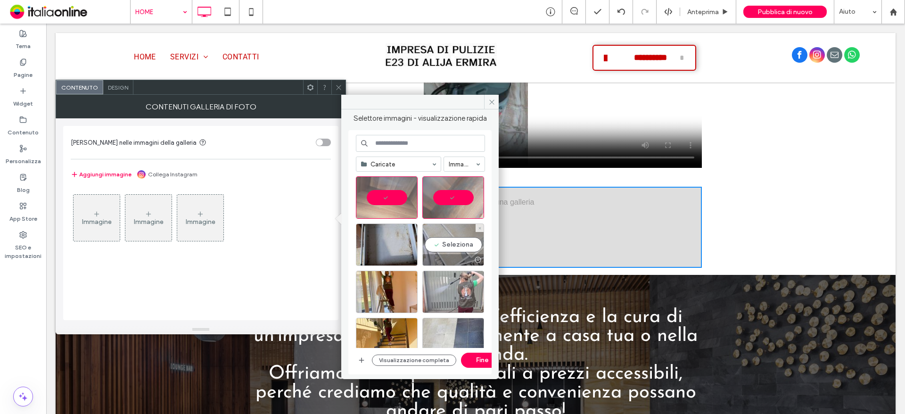
click at [466, 241] on div "Seleziona" at bounding box center [453, 244] width 62 height 42
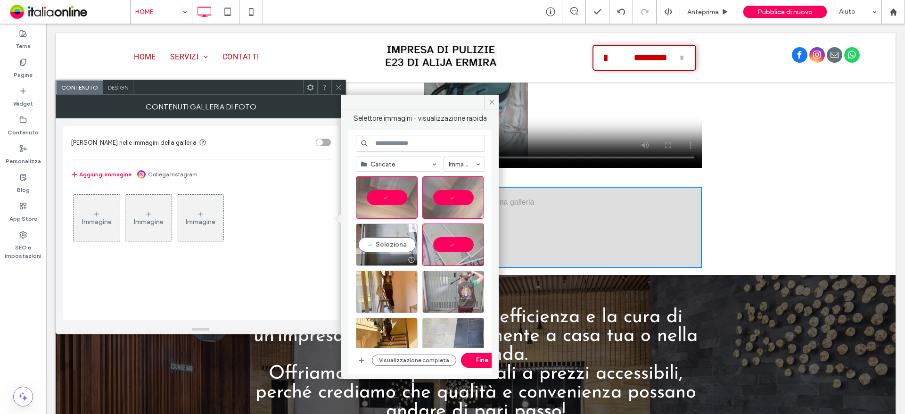
click at [400, 241] on div "Seleziona" at bounding box center [387, 244] width 62 height 42
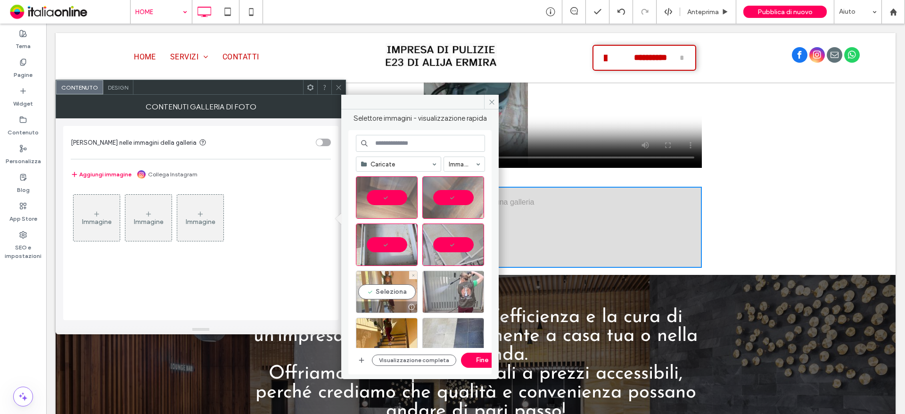
click at [400, 280] on div "Seleziona" at bounding box center [387, 291] width 62 height 42
click at [454, 280] on div "Seleziona" at bounding box center [453, 291] width 62 height 42
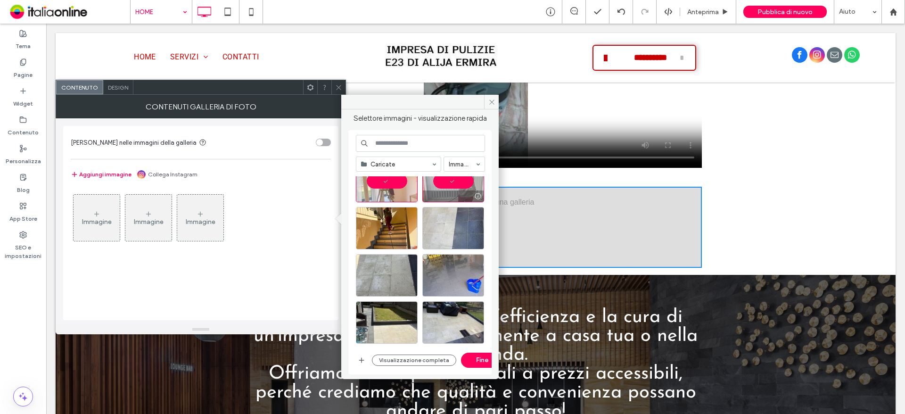
scroll to position [394, 0]
click at [453, 235] on div at bounding box center [453, 227] width 62 height 42
click at [392, 233] on div "Seleziona" at bounding box center [387, 227] width 62 height 42
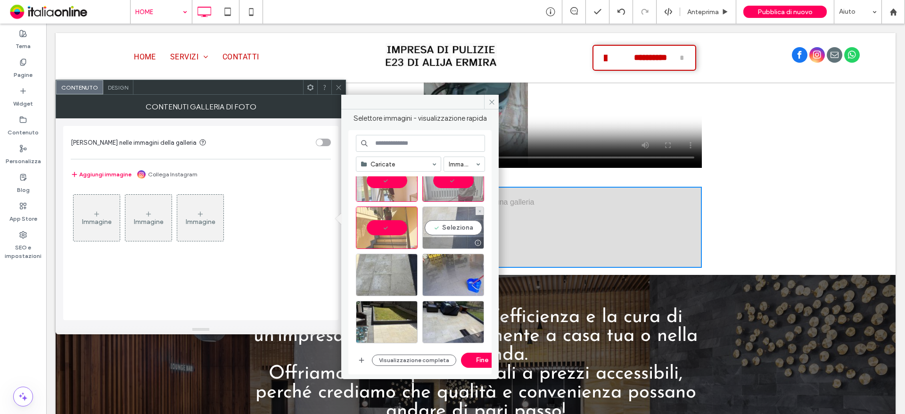
click at [448, 229] on div "Seleziona" at bounding box center [453, 227] width 62 height 42
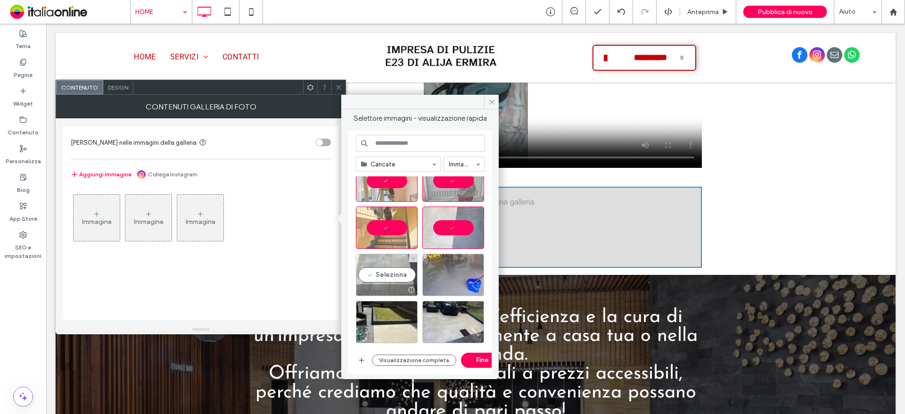
click at [390, 262] on div "Seleziona" at bounding box center [387, 274] width 62 height 42
click at [438, 270] on div at bounding box center [453, 274] width 62 height 42
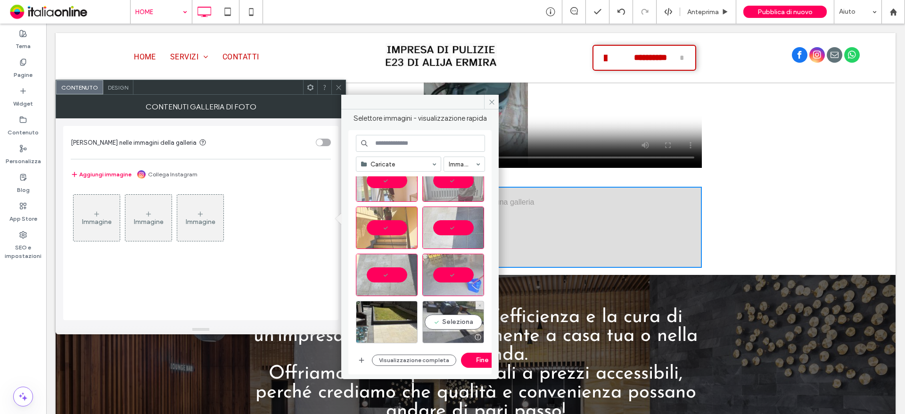
click at [452, 316] on div "Seleziona" at bounding box center [453, 322] width 62 height 42
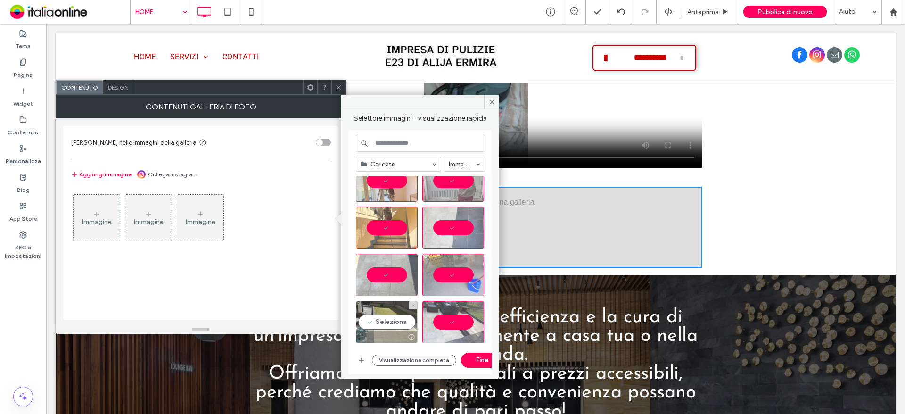
click at [398, 317] on div "Seleziona" at bounding box center [387, 322] width 62 height 42
click at [425, 360] on button "Visualizzazione completa" at bounding box center [414, 359] width 84 height 11
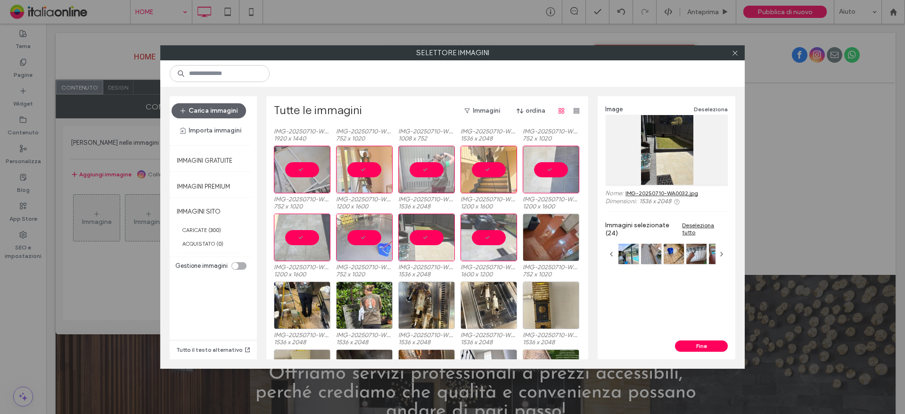
scroll to position [255, 0]
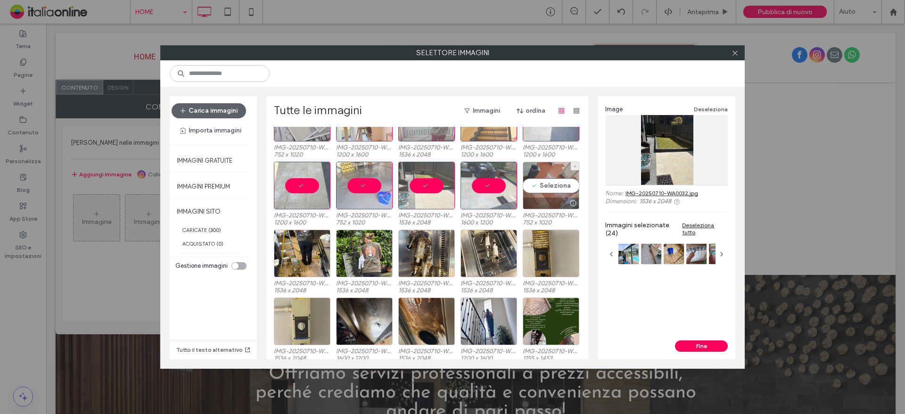
click at [556, 196] on div "Seleziona" at bounding box center [551, 186] width 57 height 48
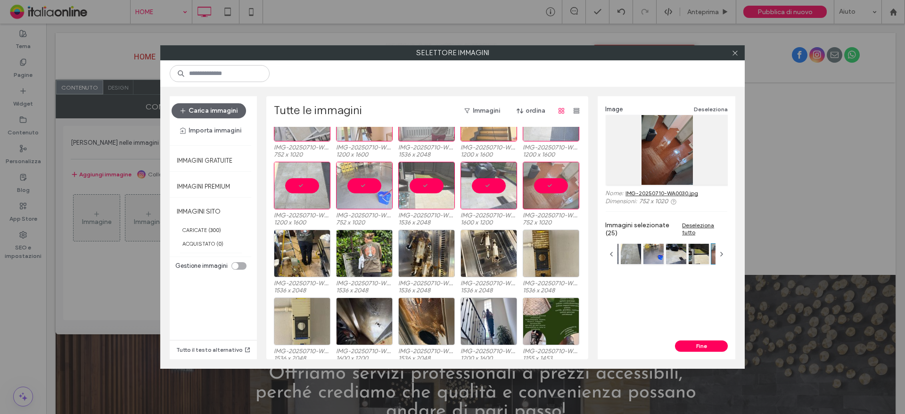
click at [326, 249] on div "IMG-20250710-WA0029.jpg 1536 x 2048 IMG-20250710-WA0028.jpg 1536 x 2048 IMG-202…" at bounding box center [430, 263] width 312 height 68
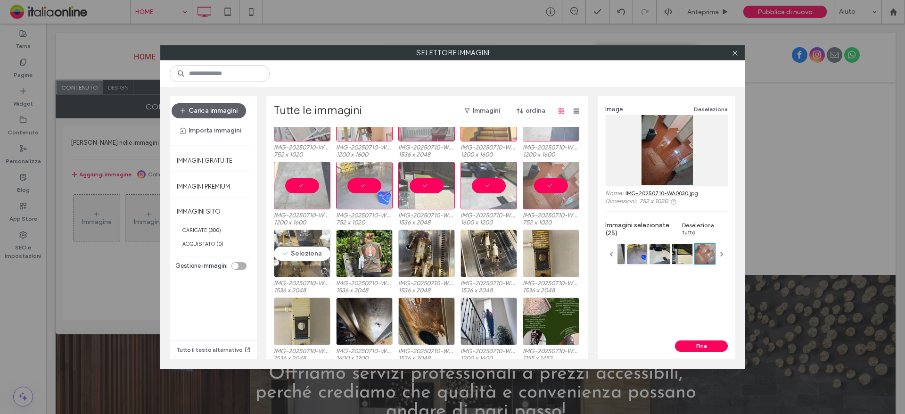
click at [285, 252] on div "Seleziona" at bounding box center [302, 253] width 57 height 48
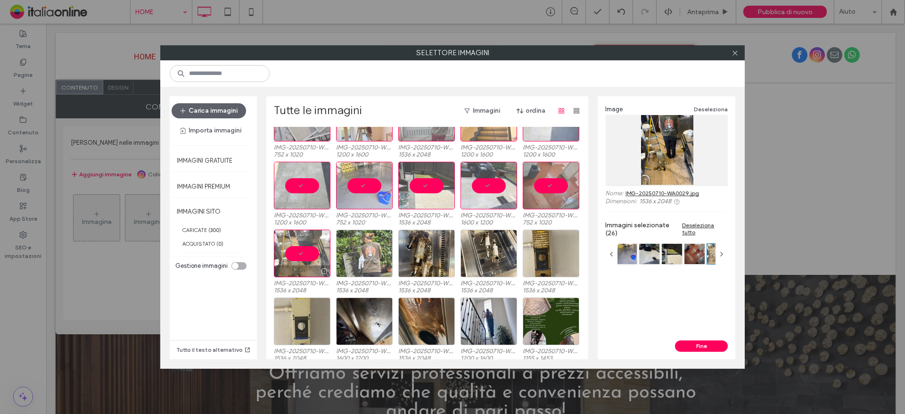
click at [363, 253] on div at bounding box center [364, 253] width 57 height 48
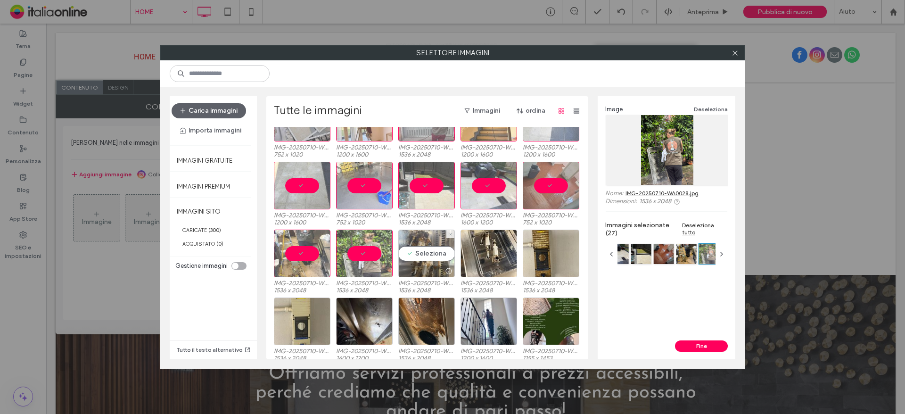
click at [424, 254] on div "Seleziona" at bounding box center [426, 253] width 57 height 48
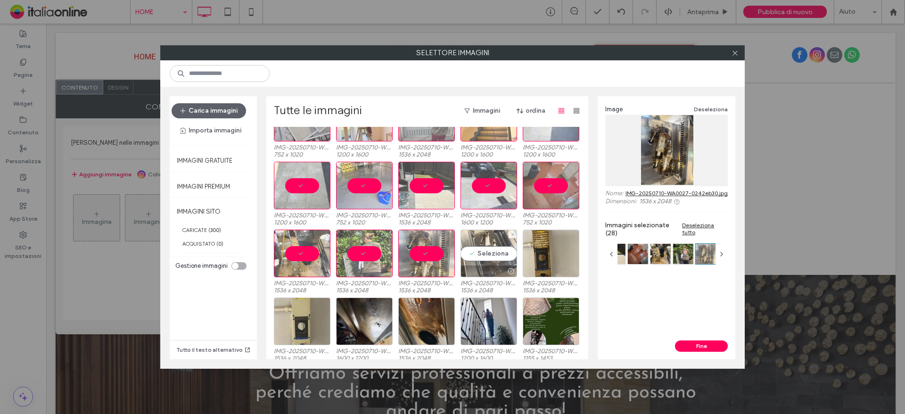
click at [499, 256] on div "Seleziona" at bounding box center [488, 253] width 57 height 48
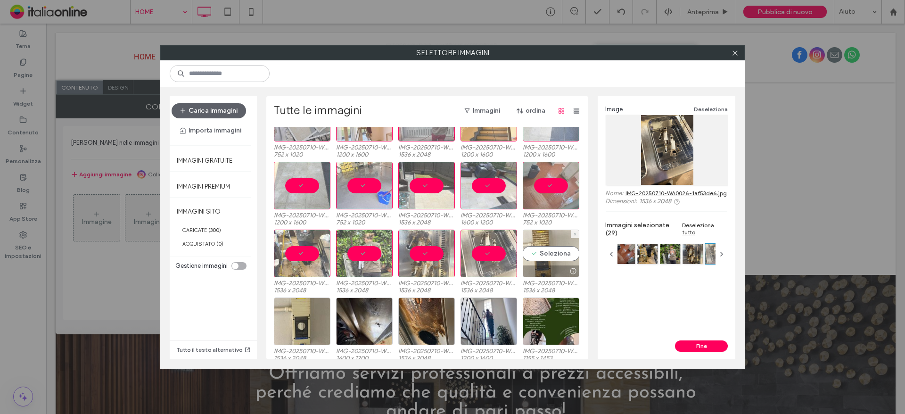
click at [543, 257] on div "Seleziona" at bounding box center [551, 253] width 57 height 48
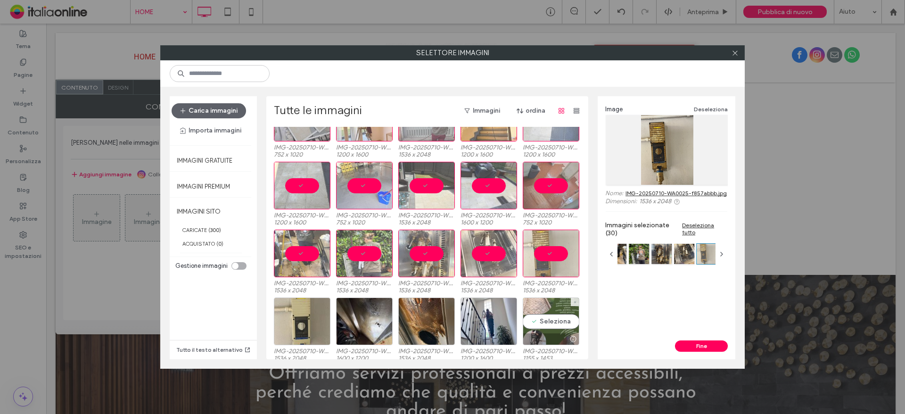
click at [544, 311] on div "Seleziona" at bounding box center [551, 321] width 57 height 48
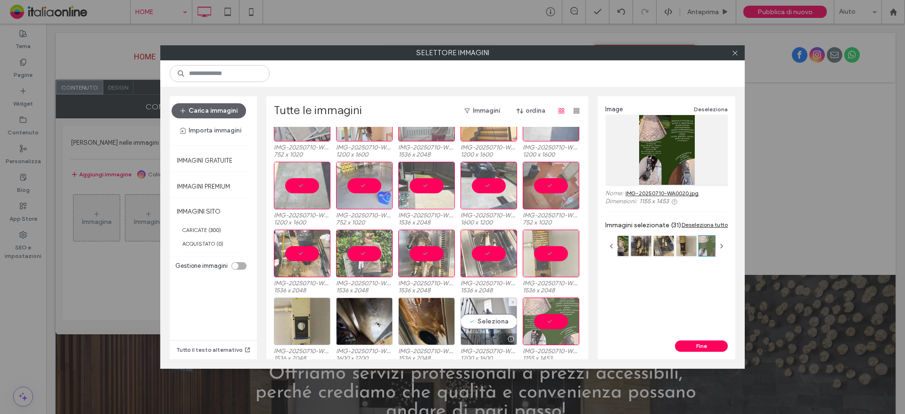
click at [491, 314] on div "Seleziona" at bounding box center [488, 321] width 57 height 48
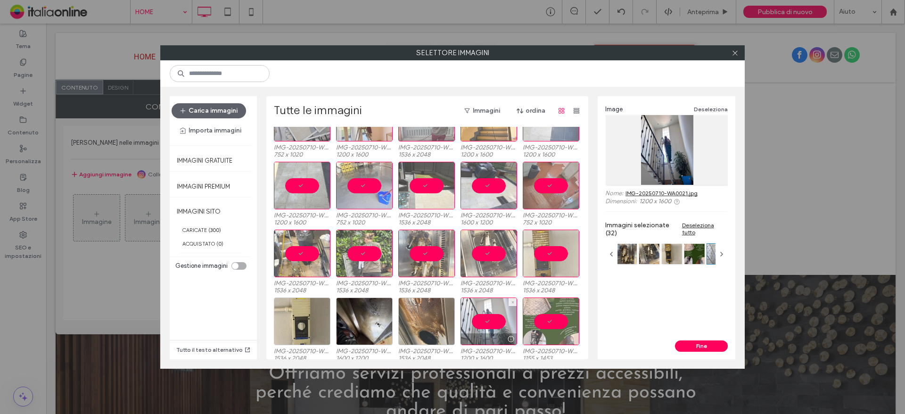
click at [427, 314] on div at bounding box center [426, 321] width 57 height 48
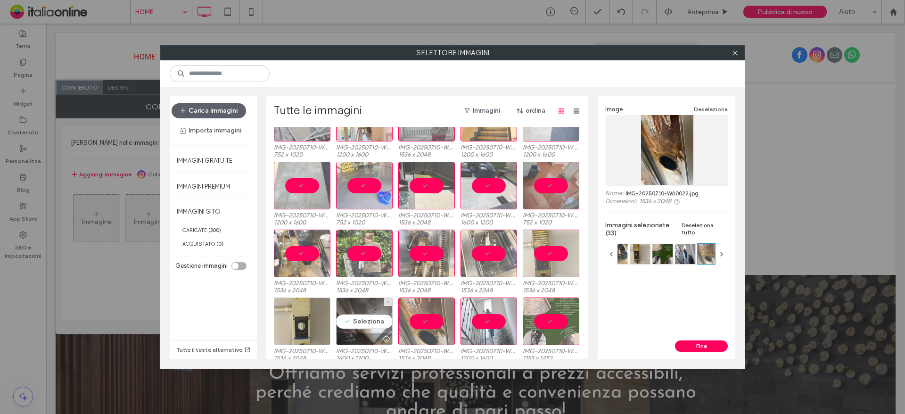
drag, startPoint x: 383, startPoint y: 314, endPoint x: 348, endPoint y: 314, distance: 35.3
click at [383, 314] on div "Seleziona" at bounding box center [364, 321] width 57 height 48
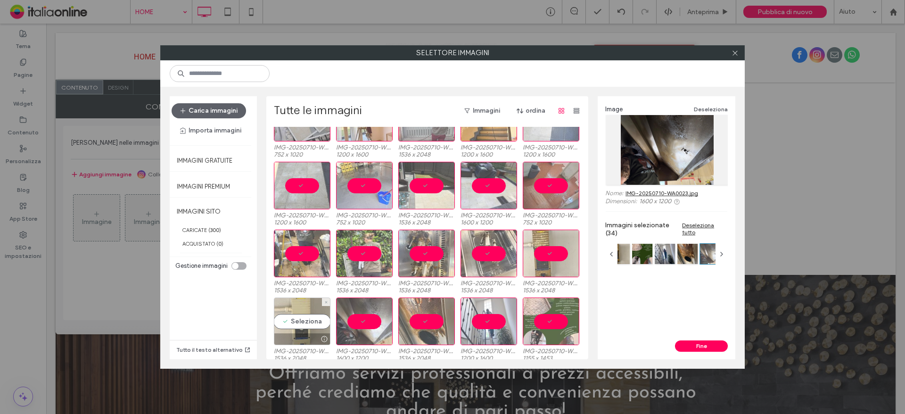
click at [294, 315] on div "Seleziona" at bounding box center [302, 321] width 57 height 48
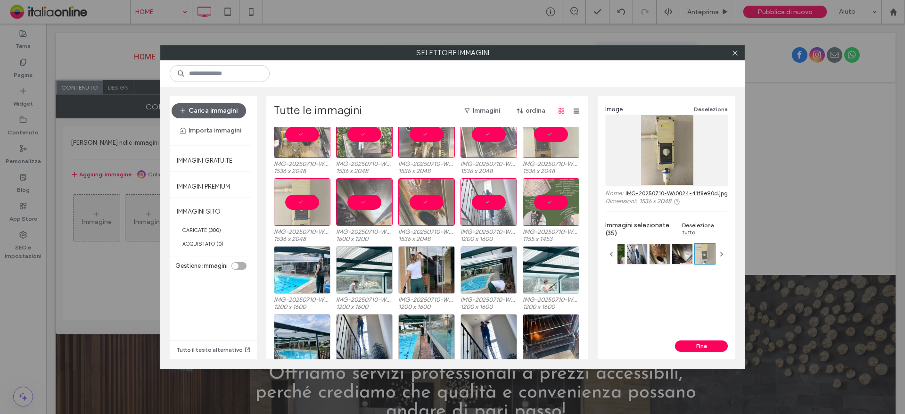
scroll to position [397, 0]
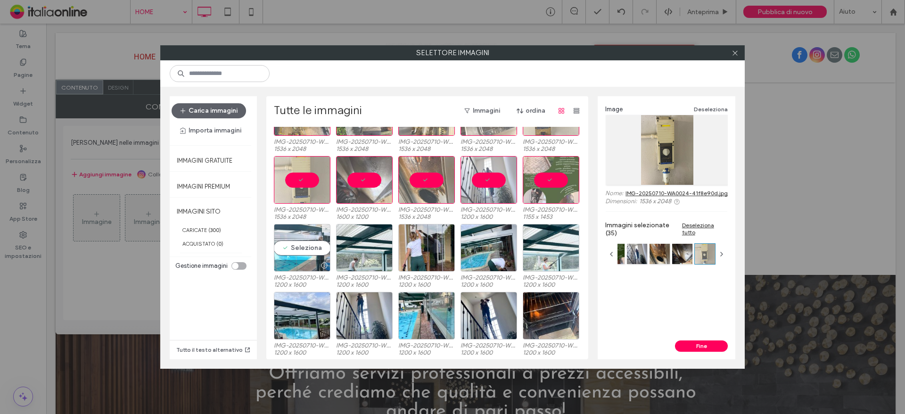
drag, startPoint x: 298, startPoint y: 259, endPoint x: 308, endPoint y: 259, distance: 10.4
click at [298, 259] on div "Seleziona" at bounding box center [302, 248] width 57 height 48
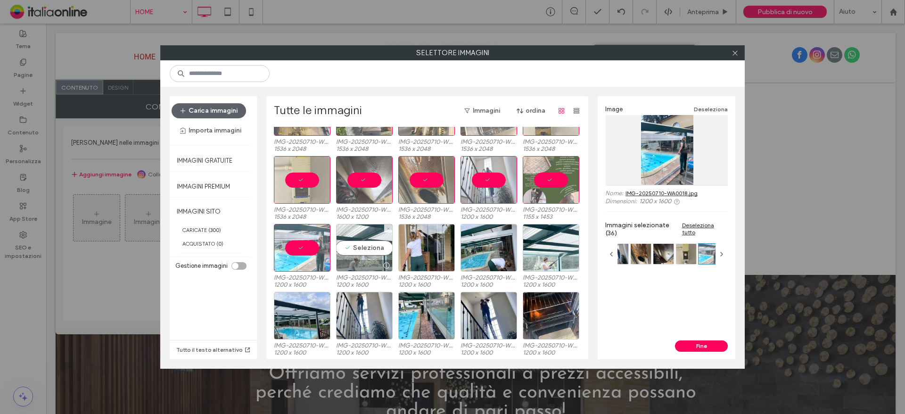
click at [361, 258] on div "Seleziona" at bounding box center [364, 248] width 57 height 48
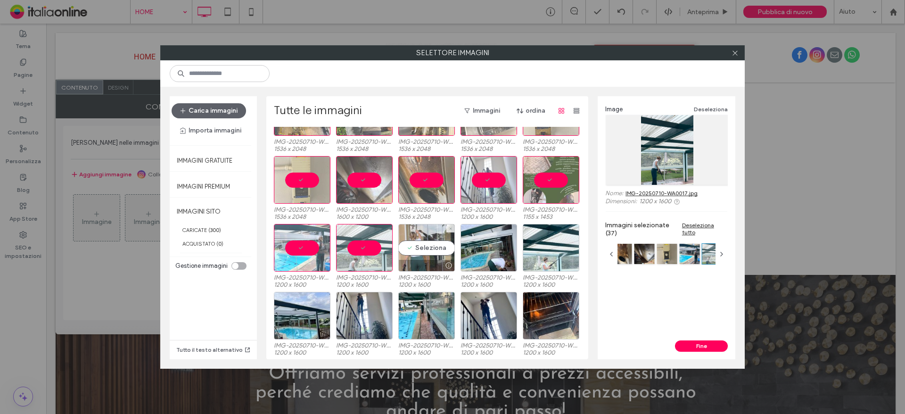
click at [431, 255] on div "Seleziona" at bounding box center [426, 248] width 57 height 48
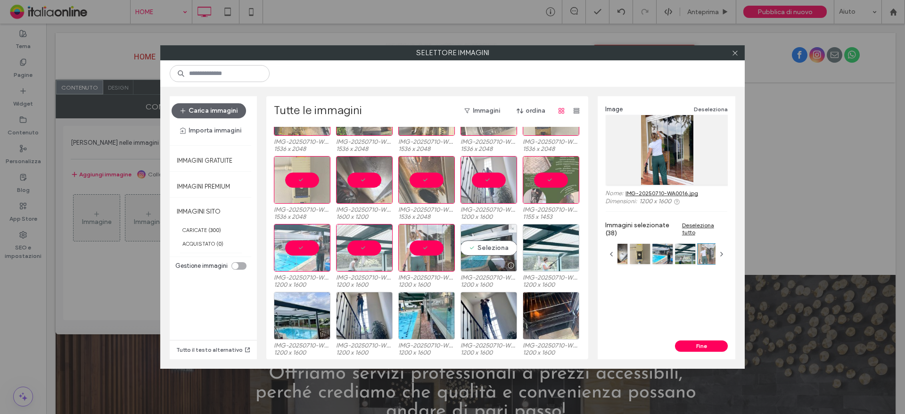
click at [492, 253] on div "Seleziona" at bounding box center [488, 248] width 57 height 48
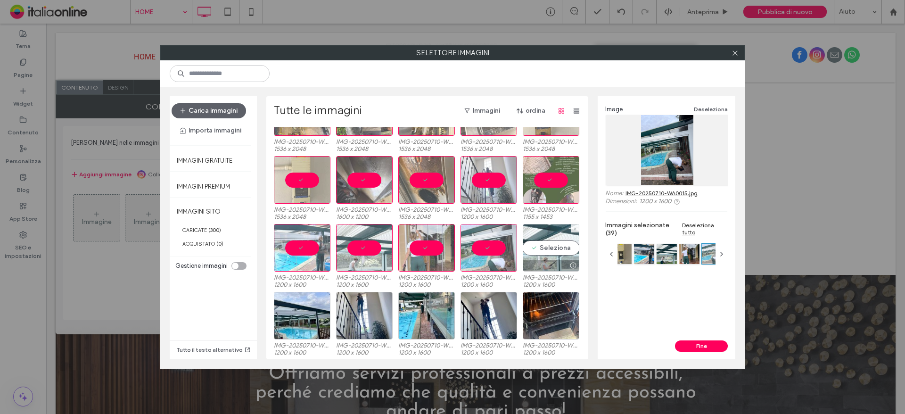
drag, startPoint x: 562, startPoint y: 253, endPoint x: 523, endPoint y: 265, distance: 40.1
click at [562, 253] on div "Seleziona" at bounding box center [551, 248] width 57 height 48
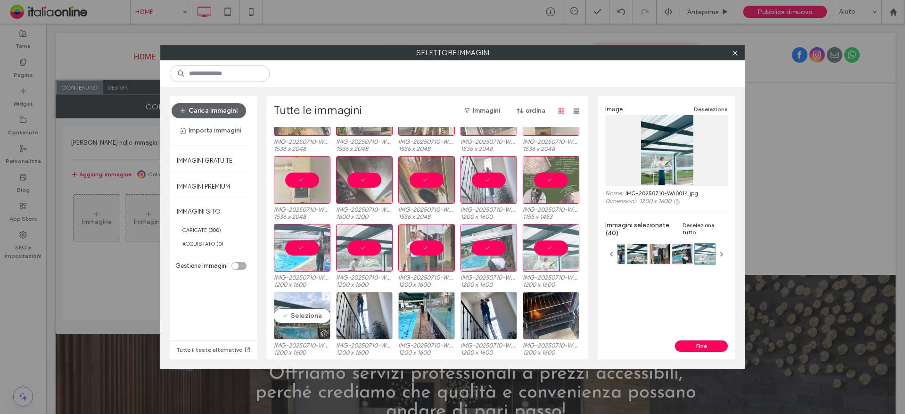
click at [308, 312] on div "Seleziona" at bounding box center [302, 316] width 57 height 48
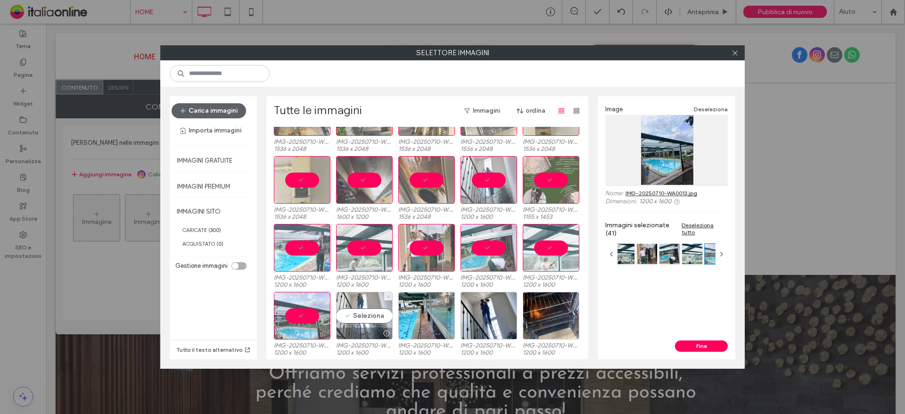
click at [353, 312] on div "Seleziona" at bounding box center [364, 316] width 57 height 48
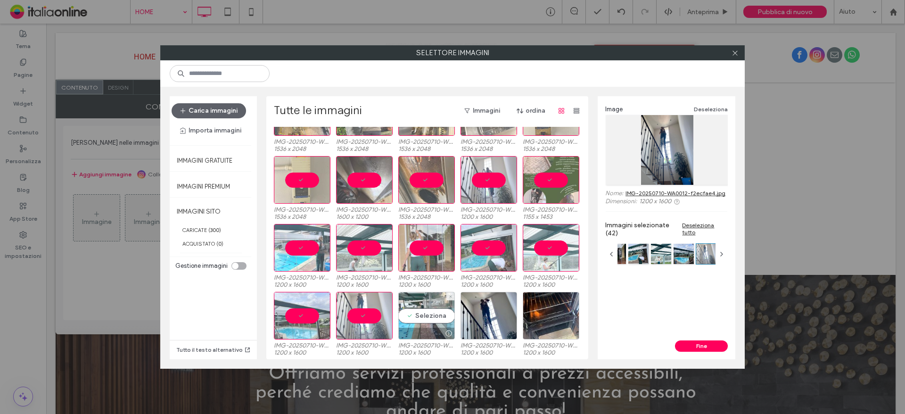
drag, startPoint x: 427, startPoint y: 312, endPoint x: 484, endPoint y: 311, distance: 56.6
click at [427, 312] on div "Seleziona" at bounding box center [426, 316] width 57 height 48
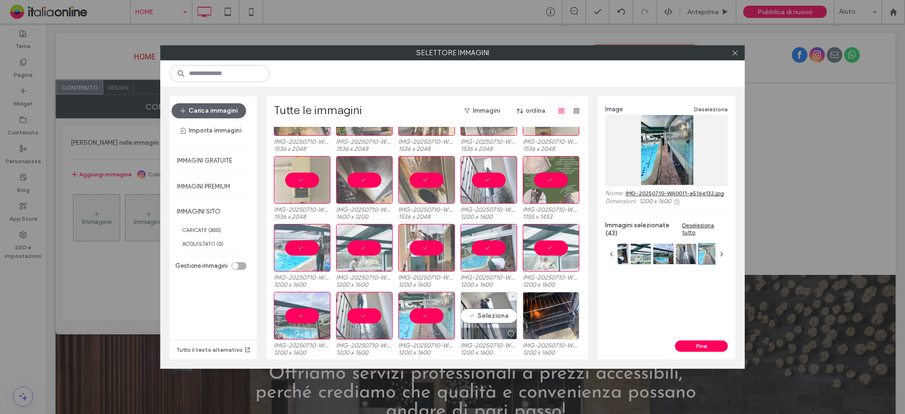
click at [491, 311] on div "Seleziona" at bounding box center [488, 316] width 57 height 48
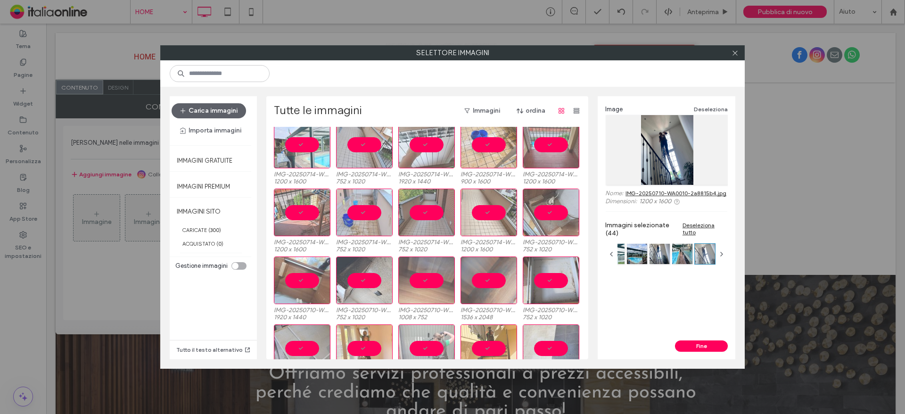
scroll to position [0, 0]
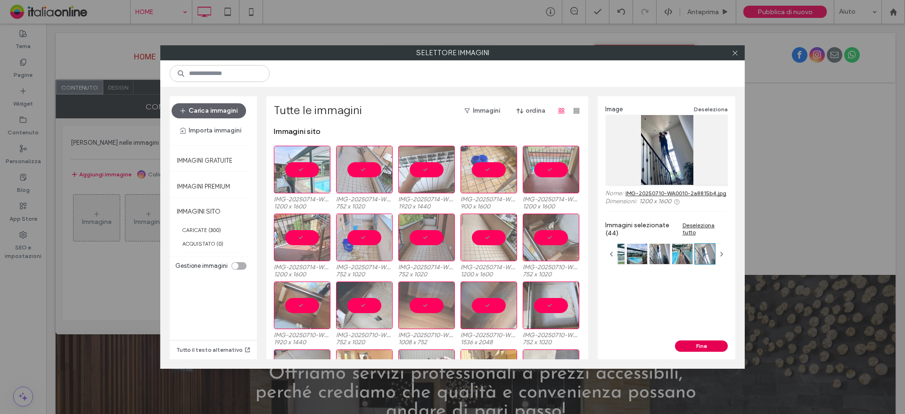
click at [687, 340] on button "Fine" at bounding box center [701, 345] width 53 height 11
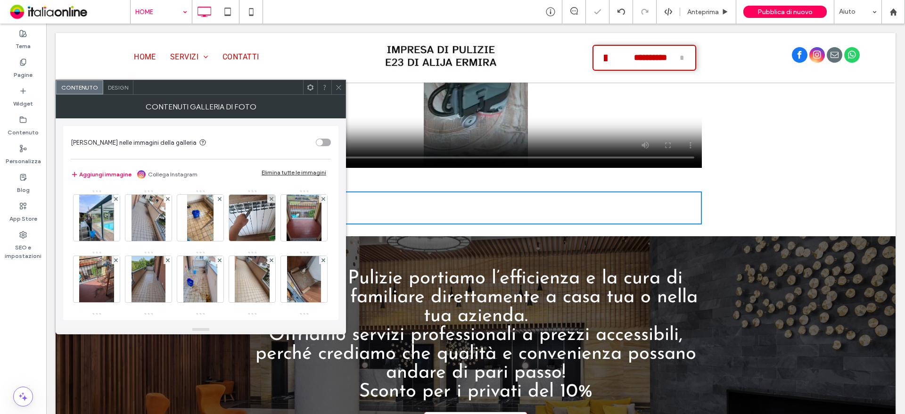
click at [114, 84] on span "Design" at bounding box center [118, 87] width 20 height 7
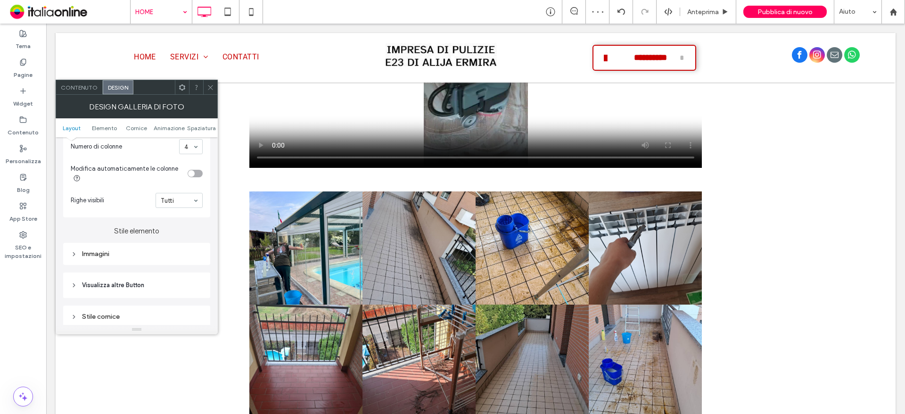
scroll to position [283, 0]
click at [132, 261] on div "Immagini" at bounding box center [136, 253] width 147 height 22
click at [121, 255] on div "Immagini" at bounding box center [137, 253] width 132 height 8
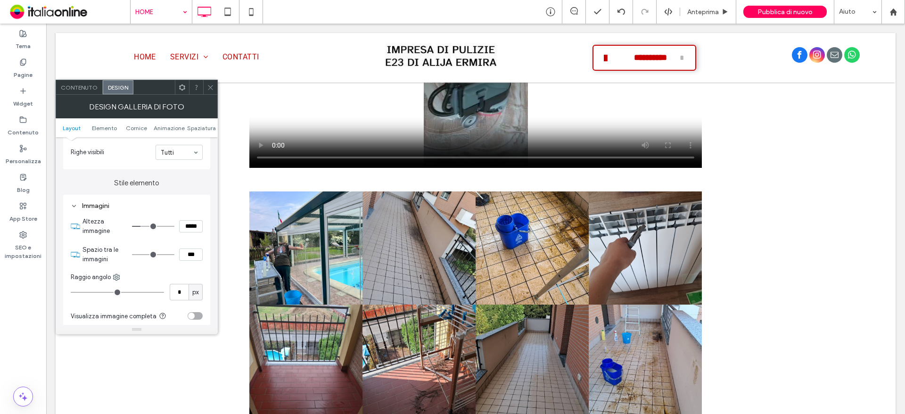
type input "*"
type input "***"
click at [141, 255] on input "range" at bounding box center [153, 254] width 42 height 1
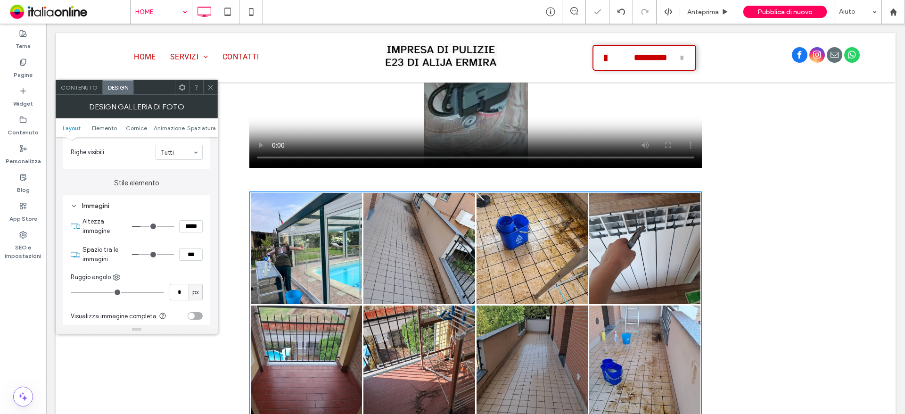
type input "*"
type input "***"
type input "*"
click at [145, 255] on input "range" at bounding box center [153, 254] width 42 height 1
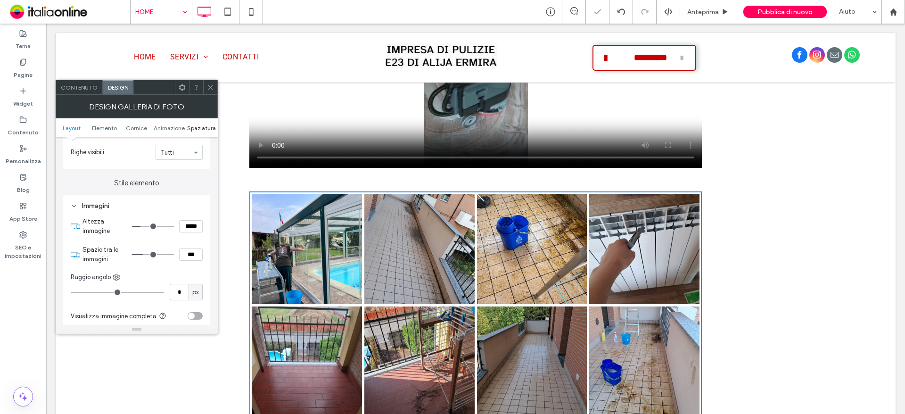
drag, startPoint x: 211, startPoint y: 90, endPoint x: 204, endPoint y: 128, distance: 38.4
click at [211, 90] on icon at bounding box center [210, 87] width 7 height 7
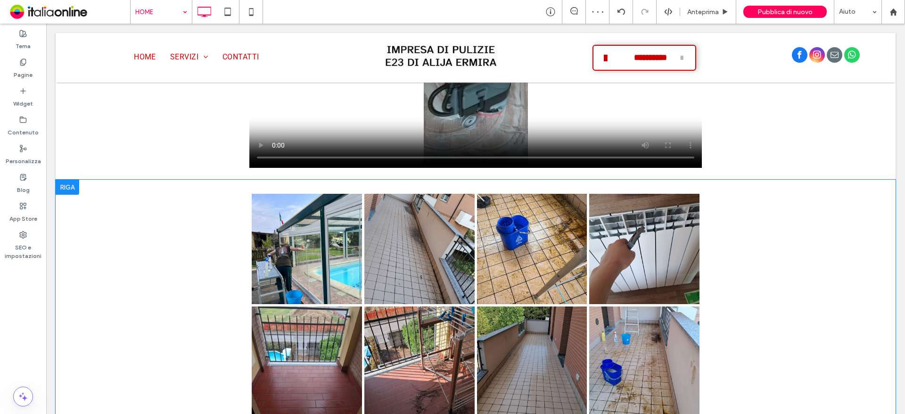
click at [67, 180] on div at bounding box center [68, 187] width 24 height 15
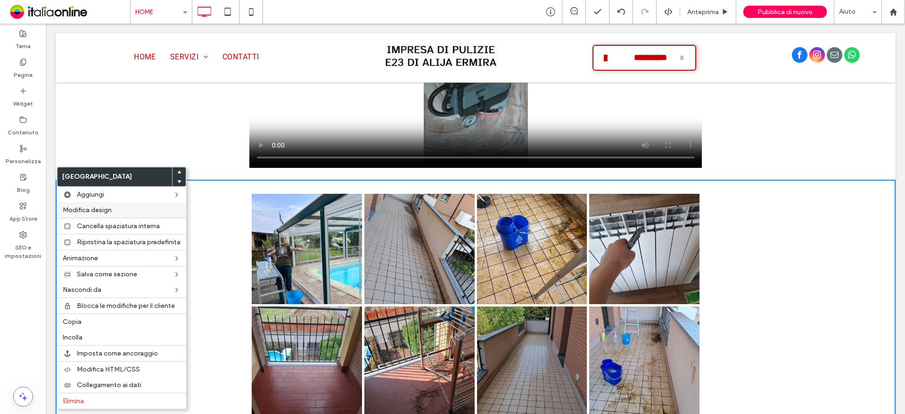
click at [138, 211] on label "Modifica design" at bounding box center [122, 210] width 118 height 8
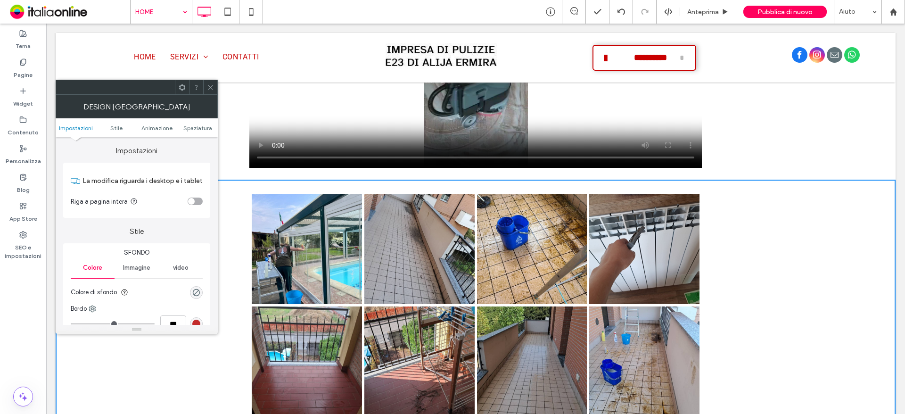
click at [196, 201] on div "toggle" at bounding box center [195, 201] width 15 height 8
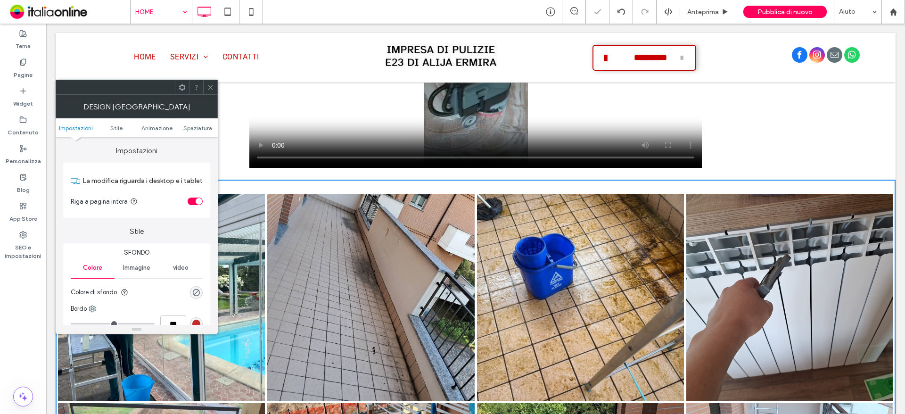
click at [209, 84] on icon at bounding box center [210, 87] width 7 height 7
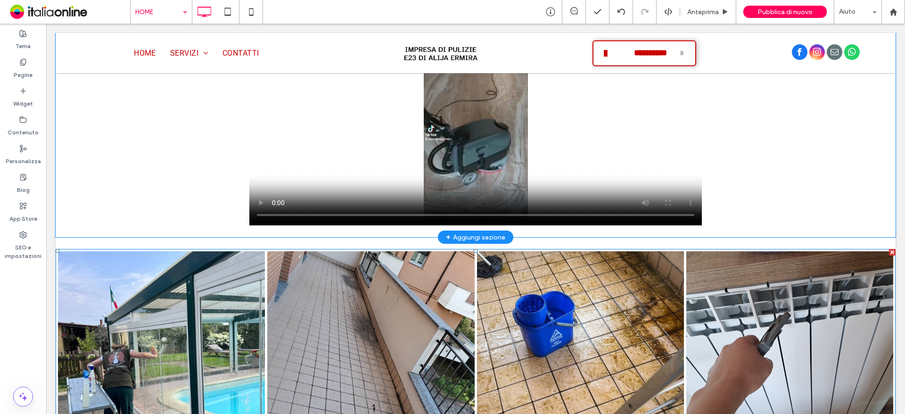
scroll to position [793, 0]
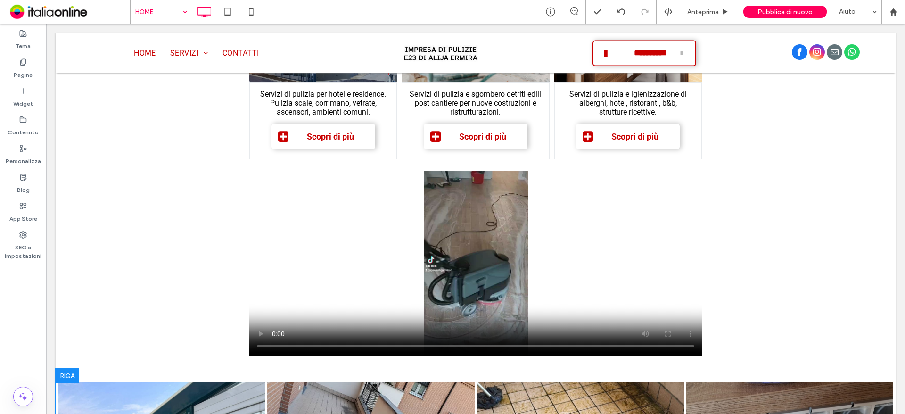
click at [70, 372] on div at bounding box center [68, 375] width 24 height 15
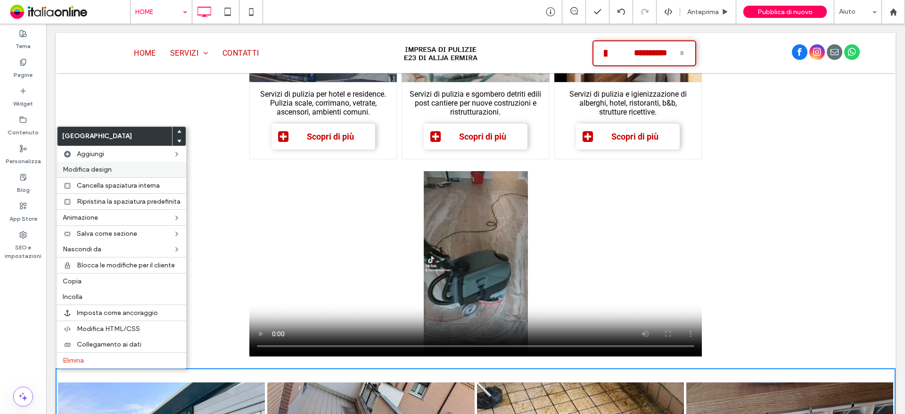
click at [134, 173] on label "Modifica design" at bounding box center [122, 169] width 118 height 8
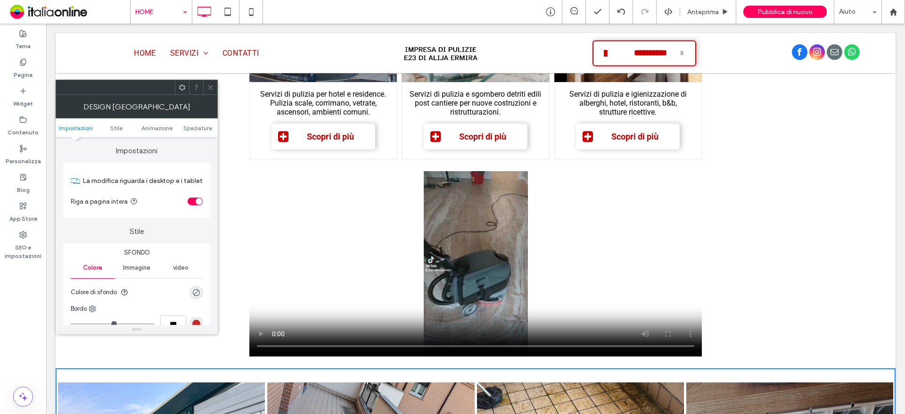
click at [211, 84] on icon at bounding box center [210, 87] width 7 height 7
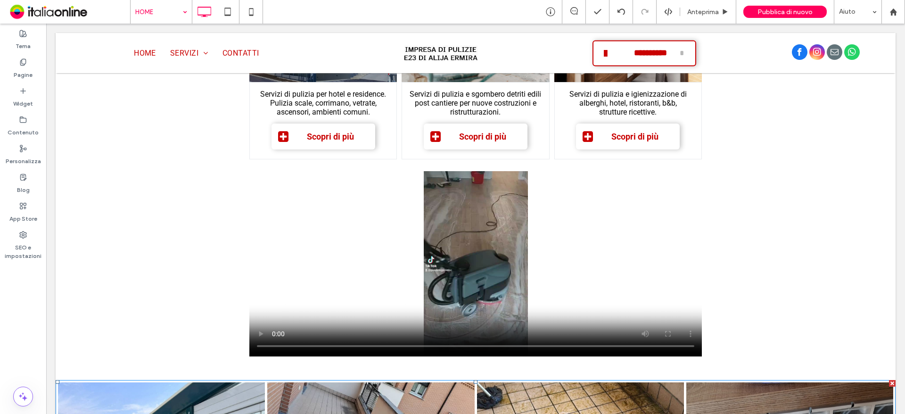
drag, startPoint x: 172, startPoint y: 398, endPoint x: 171, endPoint y: 391, distance: 6.7
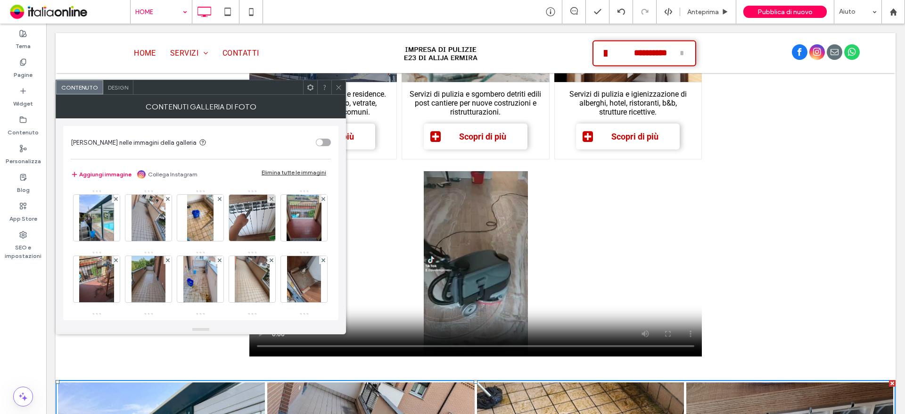
click at [113, 86] on span "Design" at bounding box center [118, 87] width 20 height 7
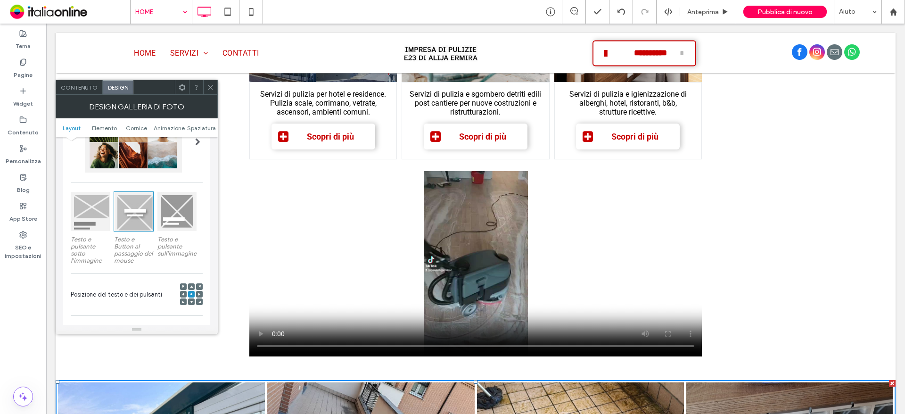
scroll to position [188, 0]
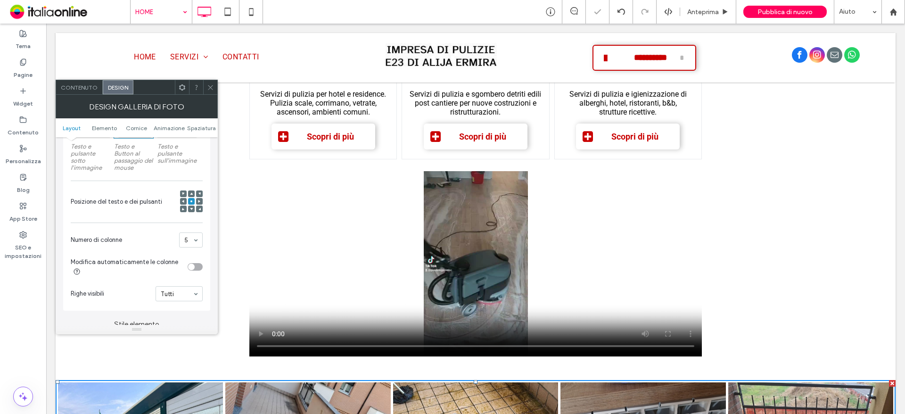
click at [212, 86] on icon at bounding box center [210, 87] width 7 height 7
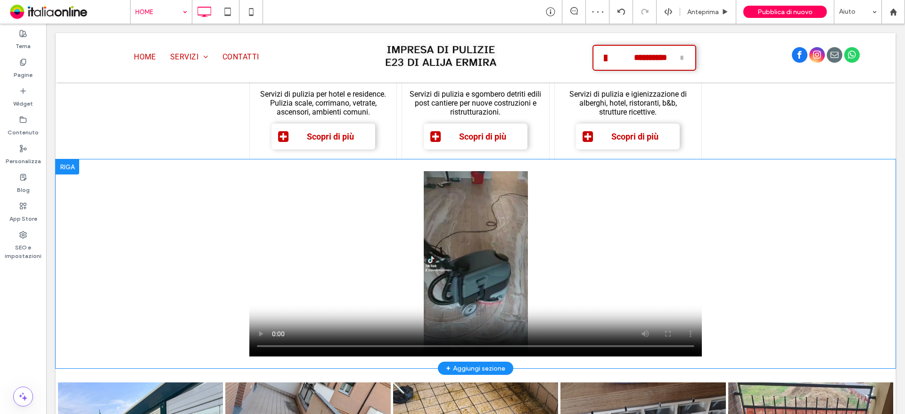
click at [74, 166] on div at bounding box center [68, 166] width 24 height 15
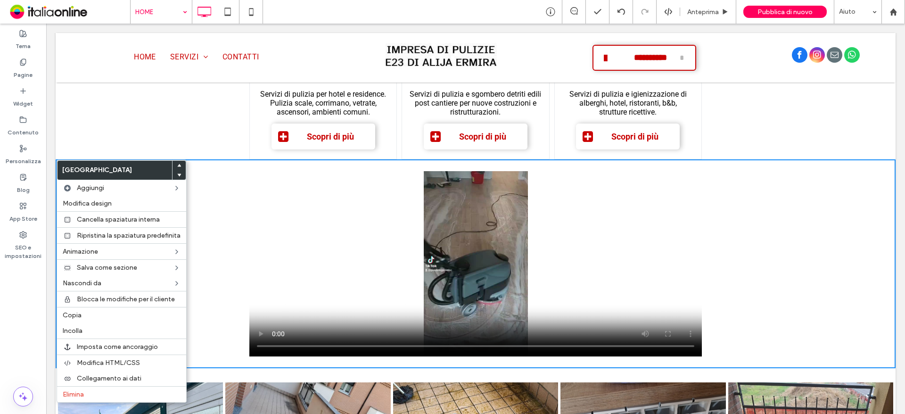
click at [204, 358] on div "Click To Paste Riga + Aggiungi sezione" at bounding box center [476, 263] width 840 height 209
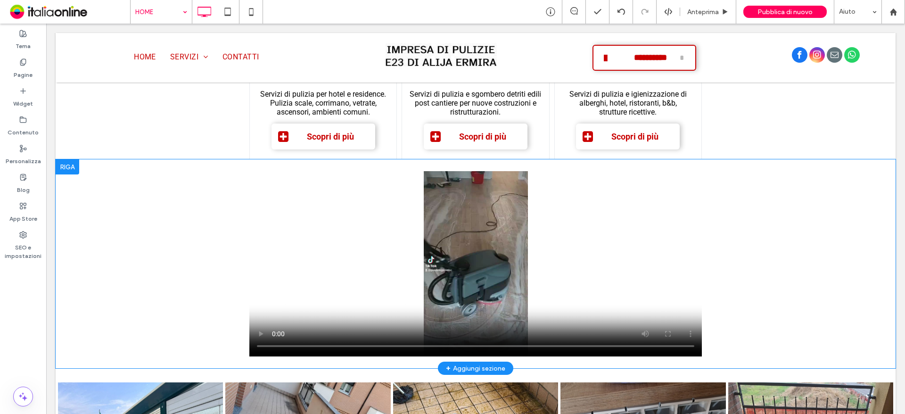
click at [76, 173] on div at bounding box center [68, 166] width 24 height 15
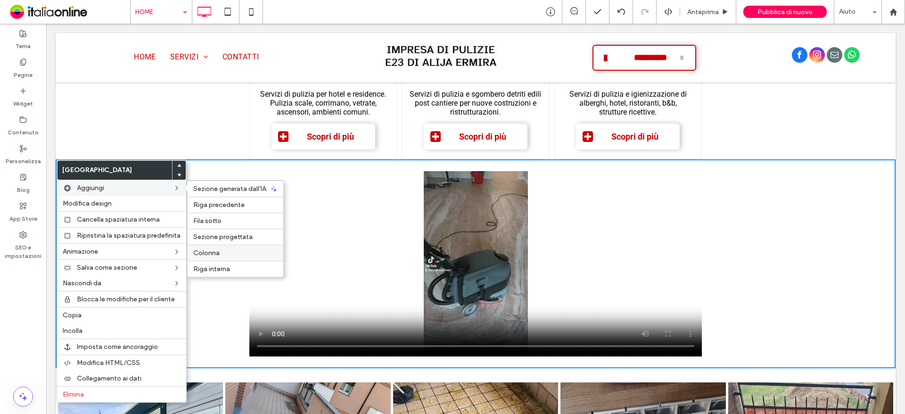
click at [219, 250] on label "Colonna" at bounding box center [235, 253] width 84 height 8
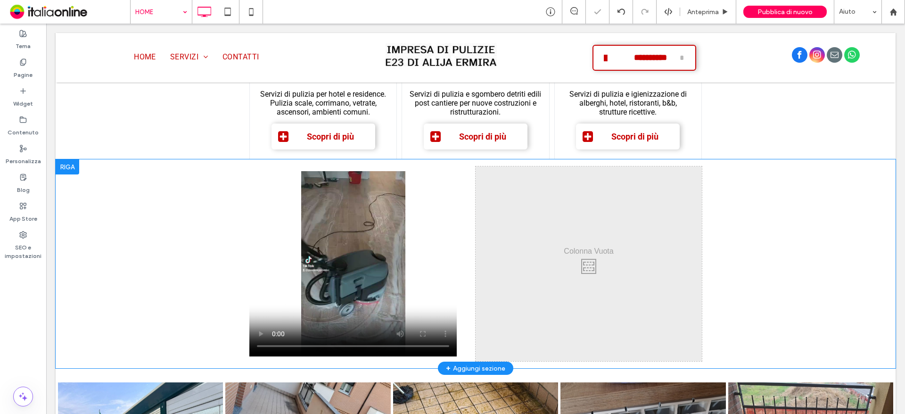
click at [66, 165] on div at bounding box center [68, 166] width 24 height 15
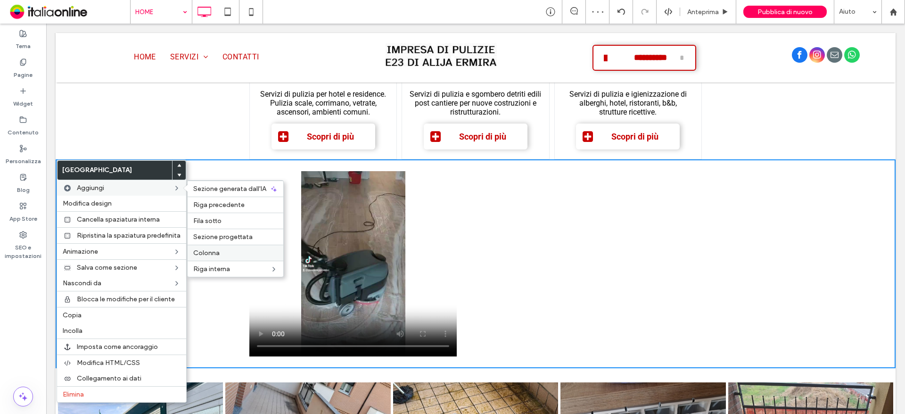
click at [221, 253] on label "Colonna" at bounding box center [235, 253] width 84 height 8
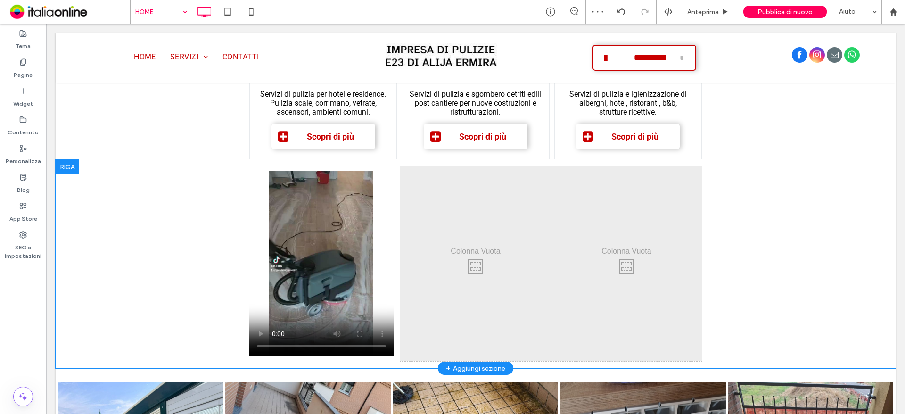
click at [72, 164] on div at bounding box center [68, 166] width 24 height 15
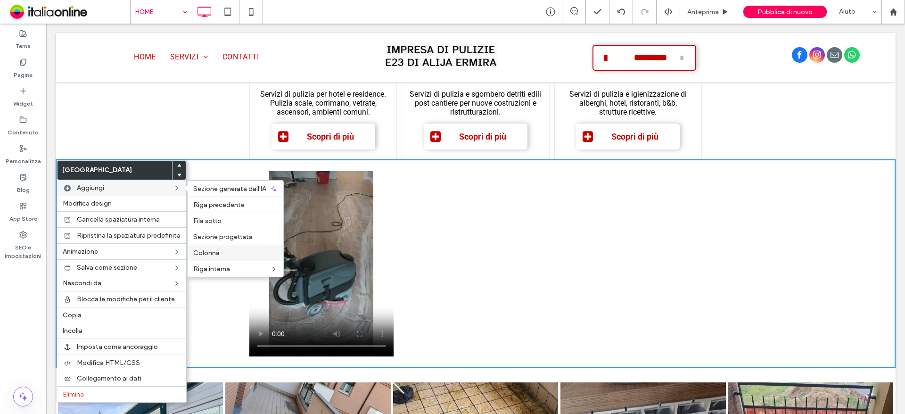
click at [222, 256] on label "Colonna" at bounding box center [235, 253] width 84 height 8
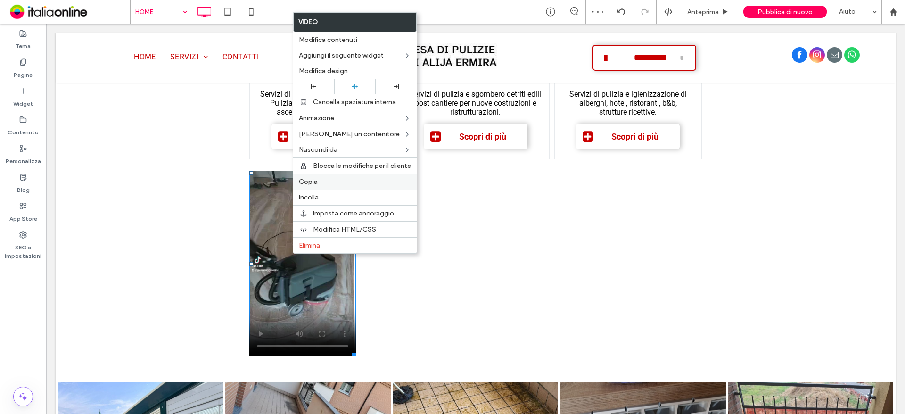
click at [319, 185] on label "Copia" at bounding box center [355, 182] width 112 height 8
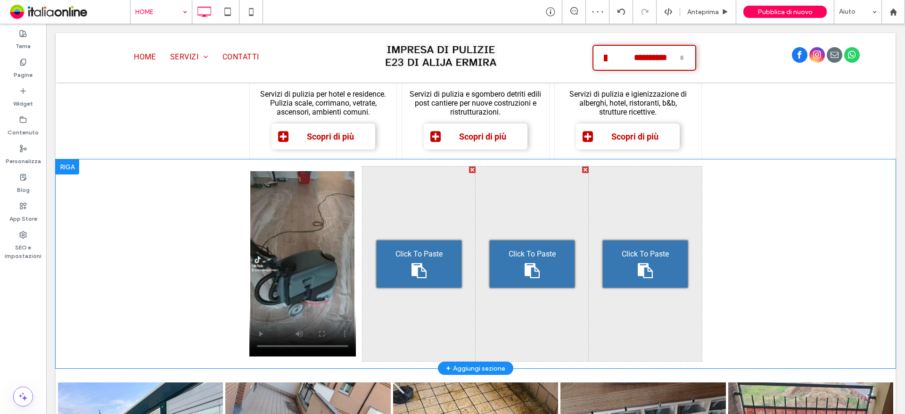
click at [432, 263] on div "Click To Paste" at bounding box center [418, 263] width 85 height 47
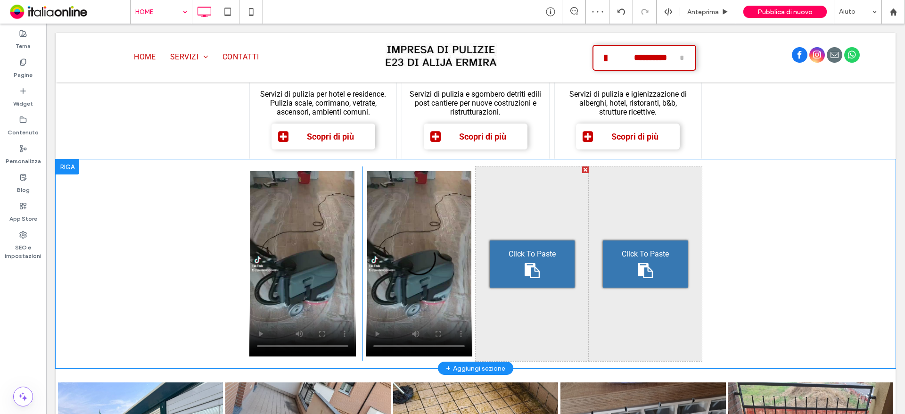
click at [528, 262] on div "Click To Paste" at bounding box center [532, 263] width 85 height 47
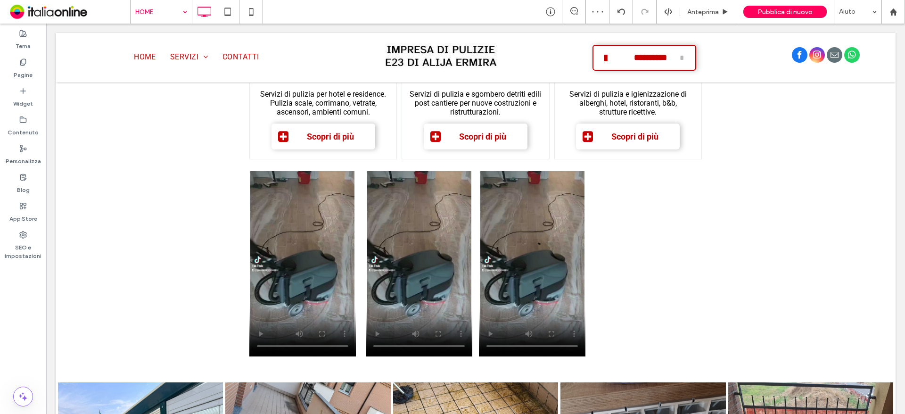
click at [638, 262] on div "Click To Paste" at bounding box center [645, 263] width 85 height 47
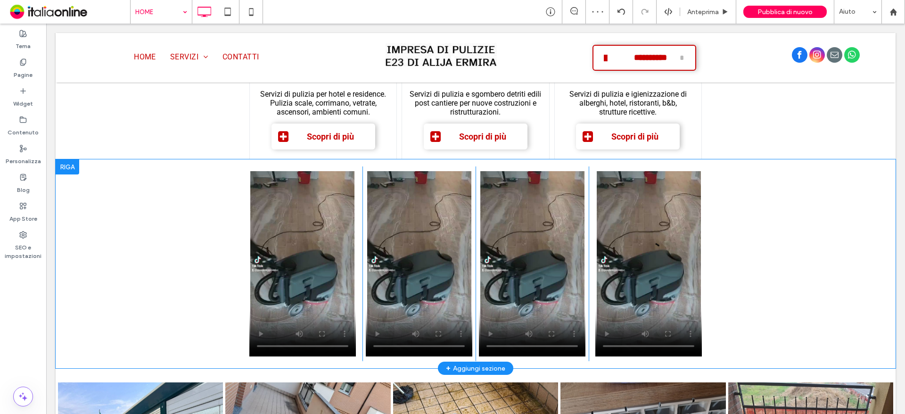
click at [70, 168] on div at bounding box center [68, 166] width 24 height 15
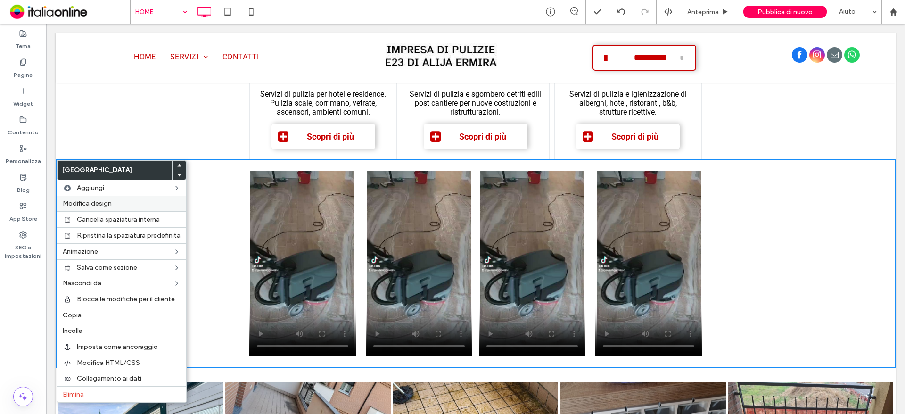
click at [128, 203] on label "Modifica design" at bounding box center [122, 203] width 118 height 8
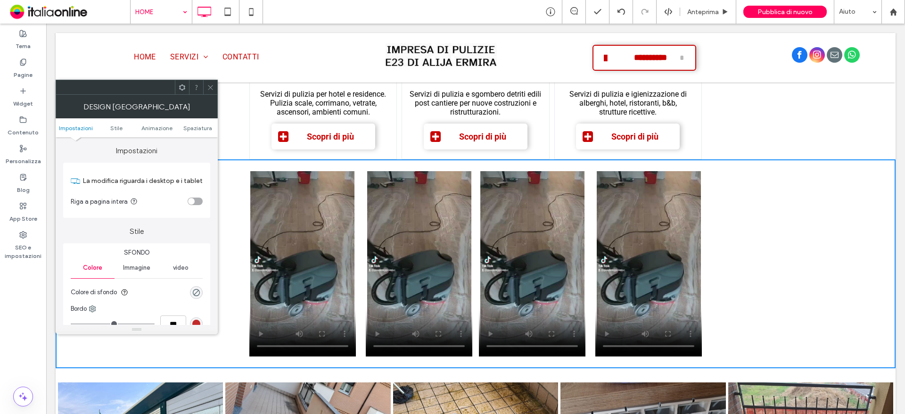
click at [195, 199] on div "toggle" at bounding box center [195, 201] width 15 height 8
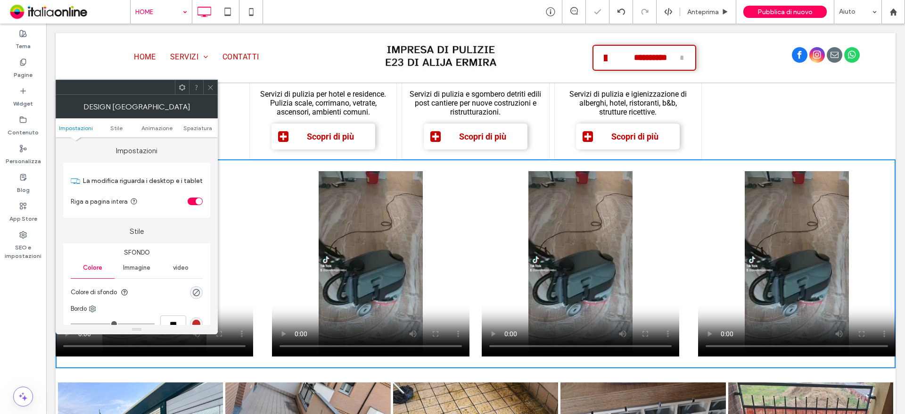
click at [211, 88] on icon at bounding box center [210, 87] width 7 height 7
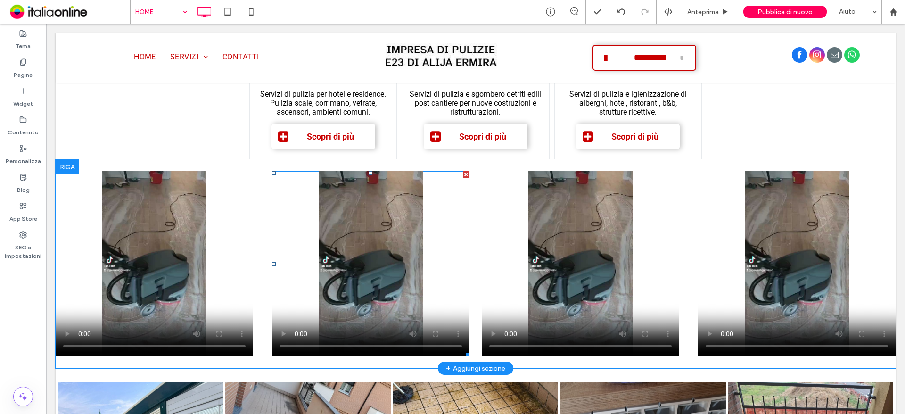
click at [342, 254] on span at bounding box center [370, 263] width 197 height 185
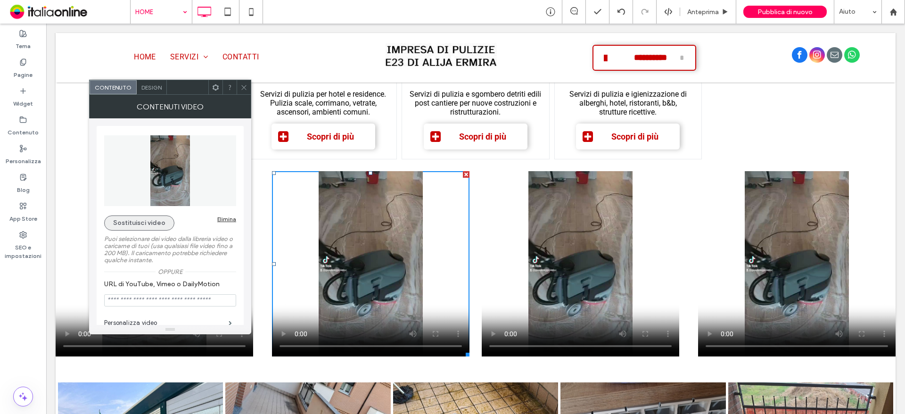
click at [138, 217] on button "Sostituisci video" at bounding box center [139, 222] width 70 height 15
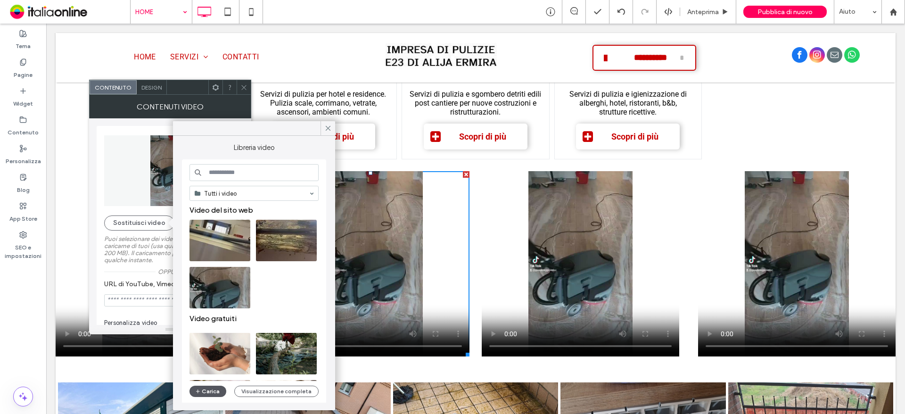
click at [204, 388] on button "Carica" at bounding box center [207, 390] width 37 height 11
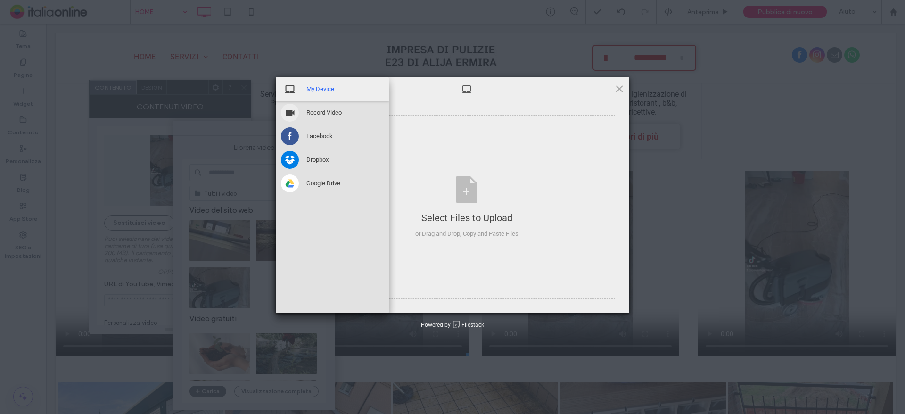
click at [308, 85] on span "My Device" at bounding box center [320, 89] width 28 height 8
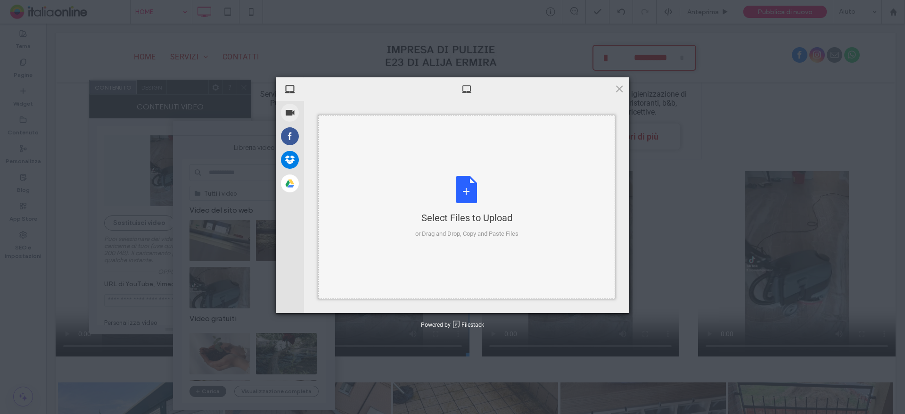
click at [440, 198] on div "Select Files to Upload or Drag and Drop, Copy and Paste Files" at bounding box center [466, 207] width 103 height 63
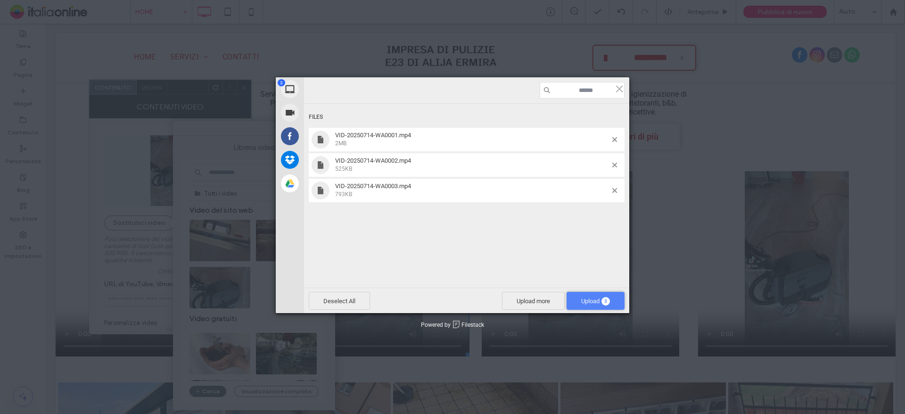
click at [594, 300] on span "Upload 3" at bounding box center [595, 300] width 29 height 7
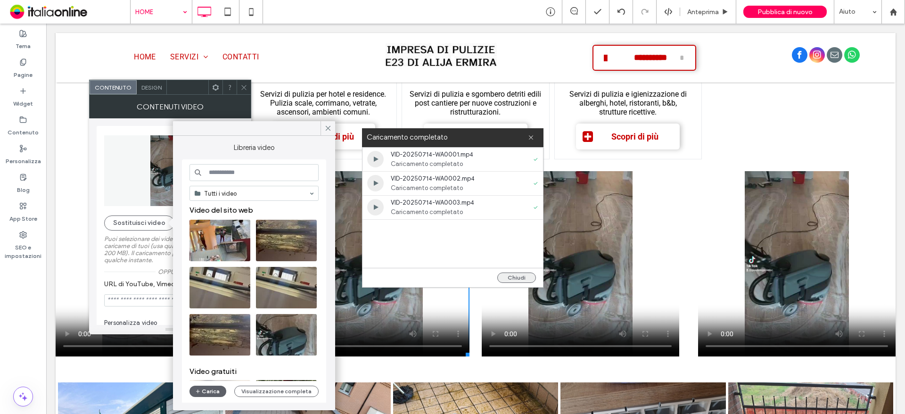
click at [522, 278] on button "Chiudi" at bounding box center [516, 277] width 39 height 10
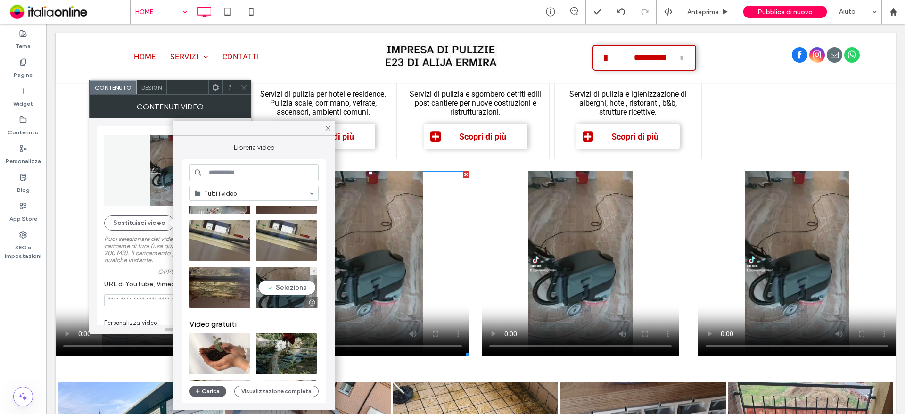
scroll to position [0, 0]
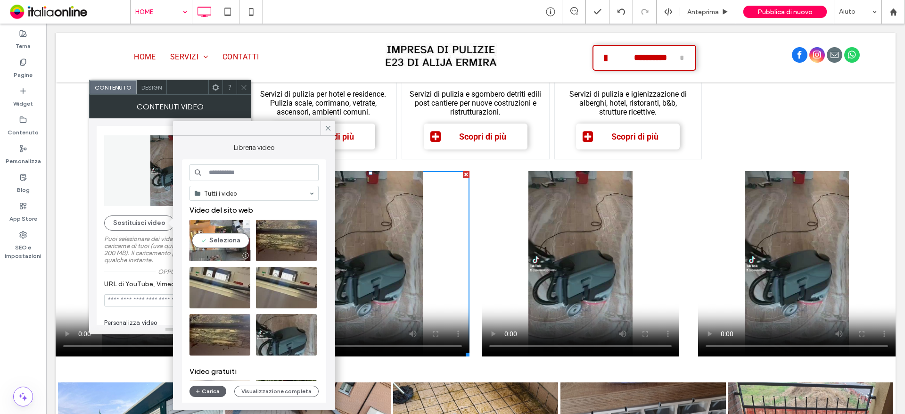
click at [221, 242] on video at bounding box center [219, 240] width 61 height 41
type input "**********"
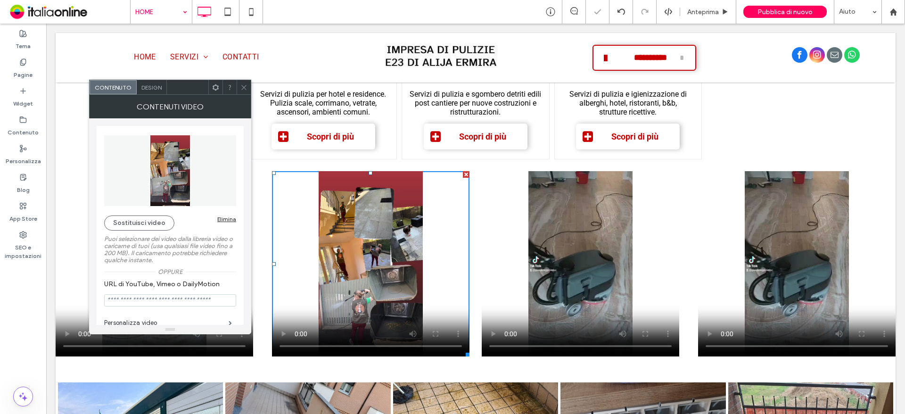
click at [585, 293] on video at bounding box center [580, 263] width 197 height 185
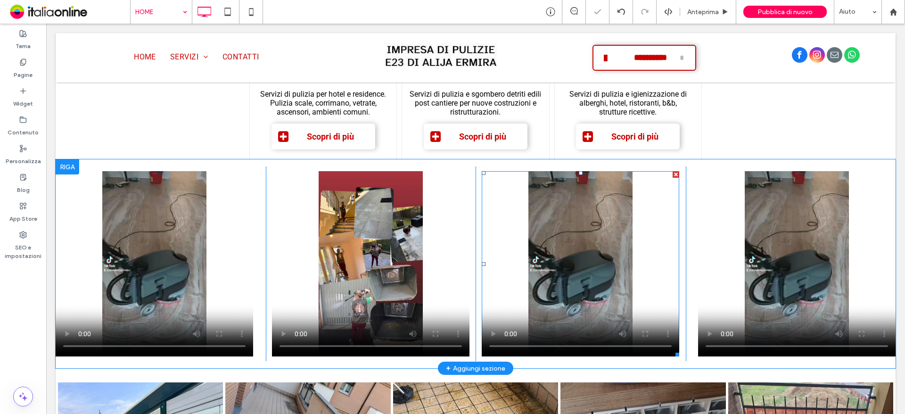
click at [585, 297] on span at bounding box center [580, 263] width 197 height 185
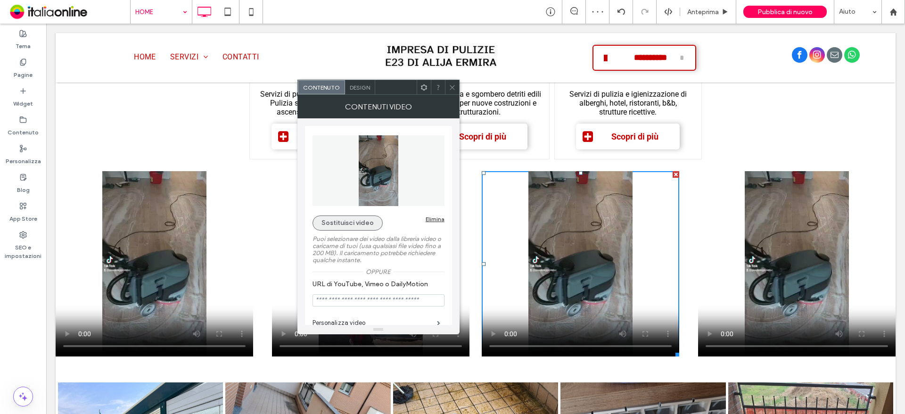
click at [357, 223] on button "Sostituisci video" at bounding box center [347, 222] width 70 height 15
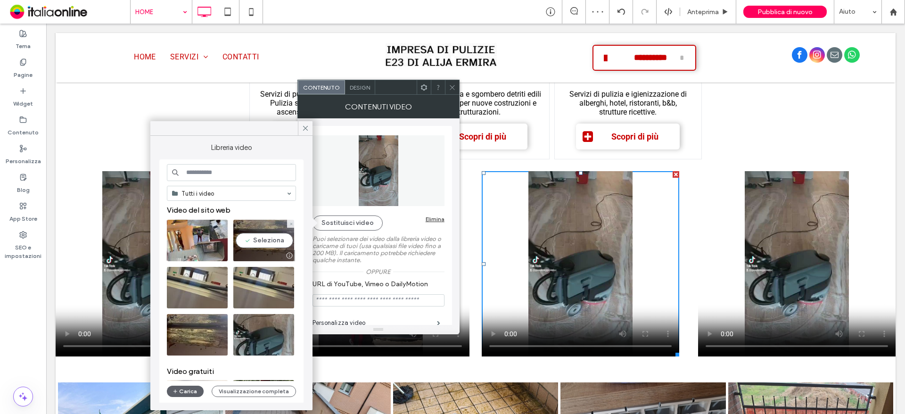
click at [255, 237] on video at bounding box center [263, 240] width 61 height 41
type input "**********"
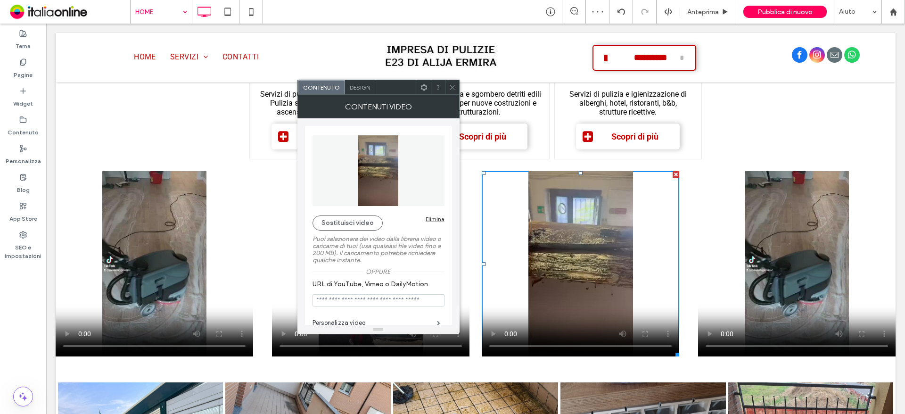
click at [808, 256] on video at bounding box center [796, 263] width 197 height 185
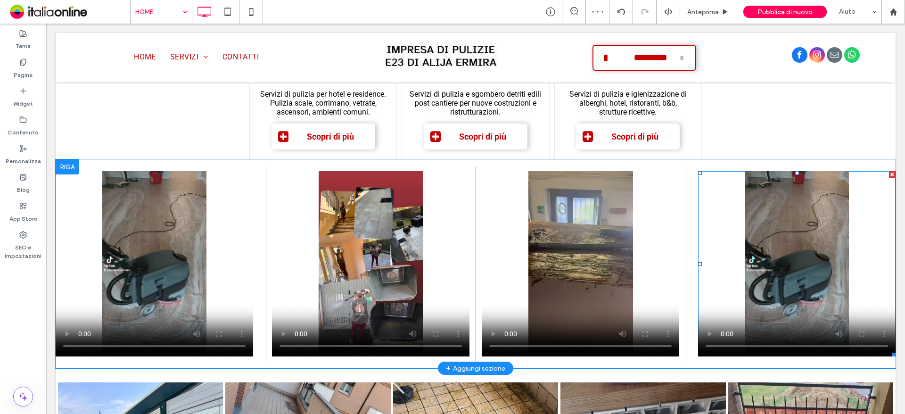
drag, startPoint x: 812, startPoint y: 253, endPoint x: 806, endPoint y: 253, distance: 6.1
click at [812, 253] on span at bounding box center [796, 263] width 197 height 185
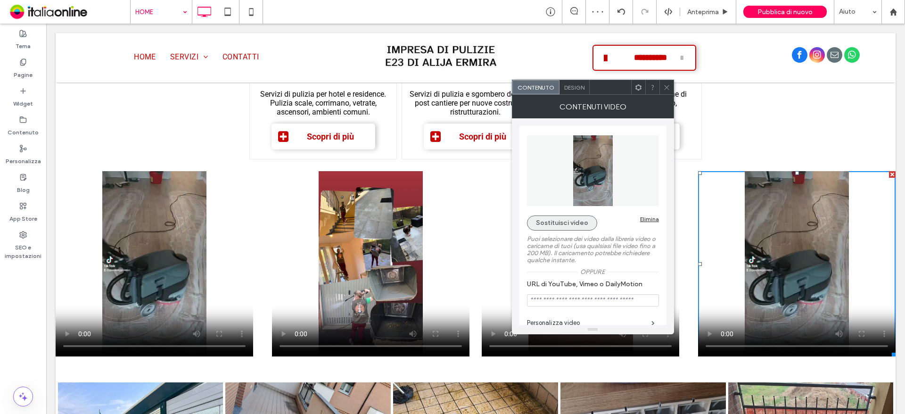
click at [567, 219] on button "Sostituisci video" at bounding box center [562, 222] width 70 height 15
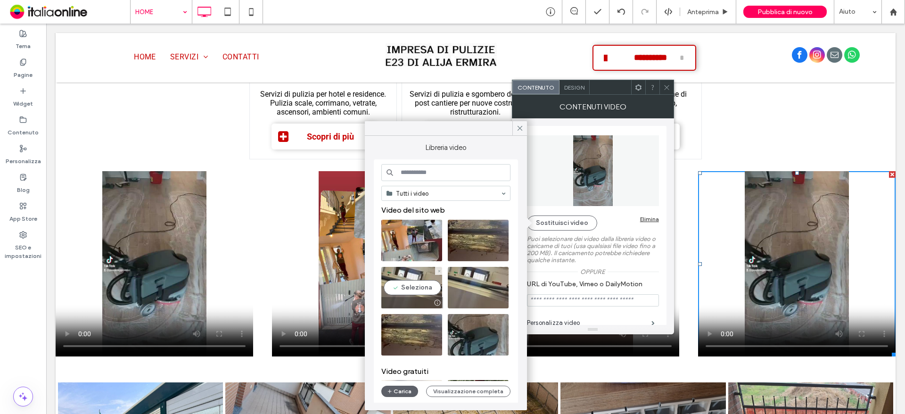
click at [430, 277] on video at bounding box center [411, 287] width 61 height 41
type input "**********"
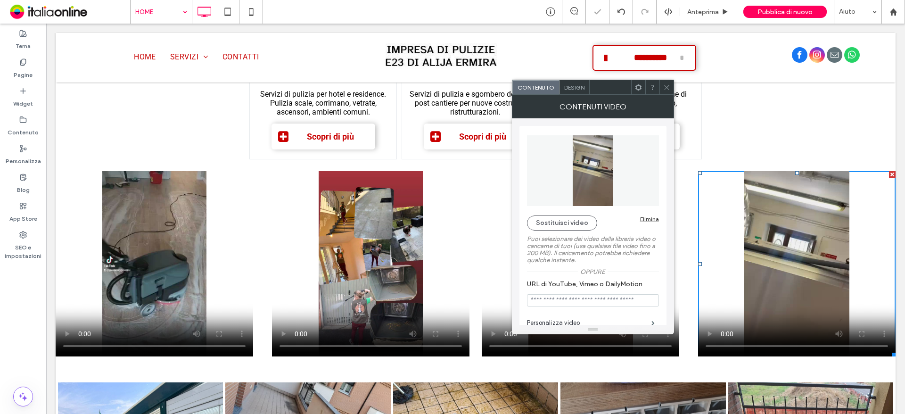
click at [662, 84] on div at bounding box center [666, 87] width 14 height 14
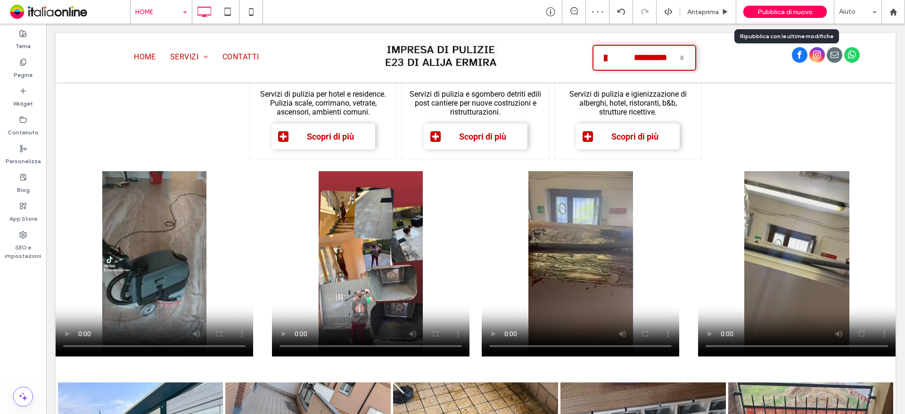
click at [785, 10] on span "Pubblica di nuovo" at bounding box center [784, 12] width 55 height 8
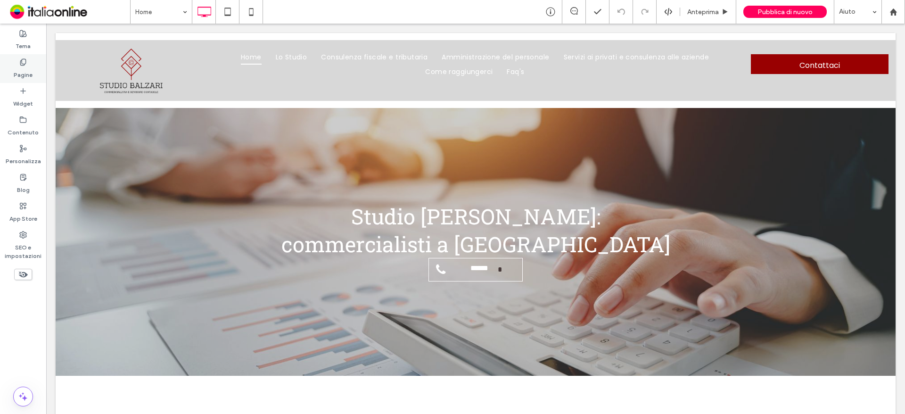
click at [21, 76] on label "Pagine" at bounding box center [23, 72] width 19 height 13
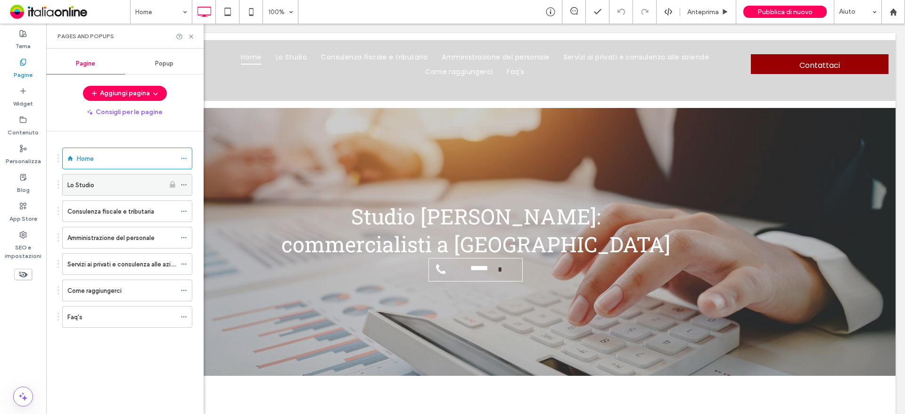
click at [119, 183] on div "Lo Studio" at bounding box center [115, 185] width 97 height 10
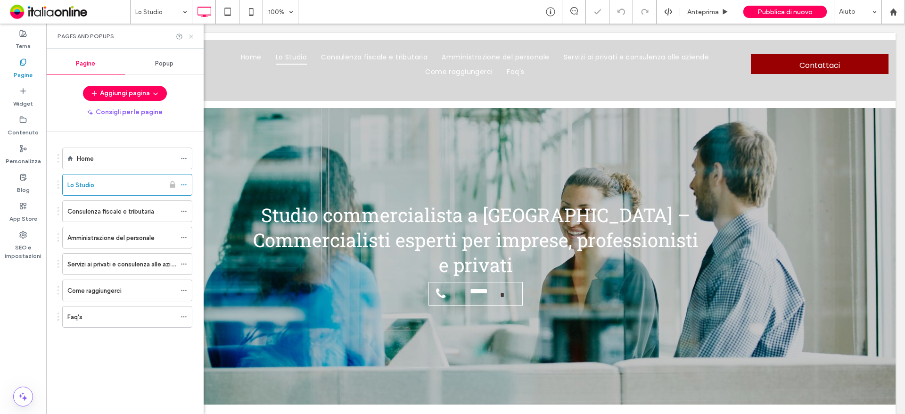
click at [193, 36] on icon at bounding box center [191, 36] width 7 height 7
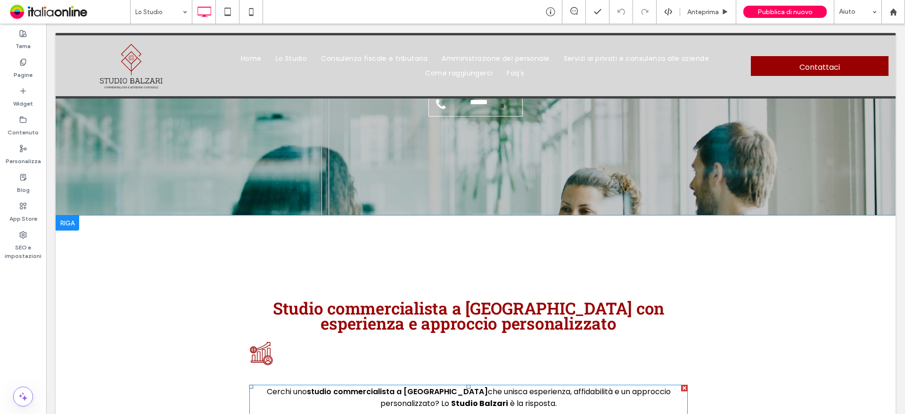
scroll to position [188, 0]
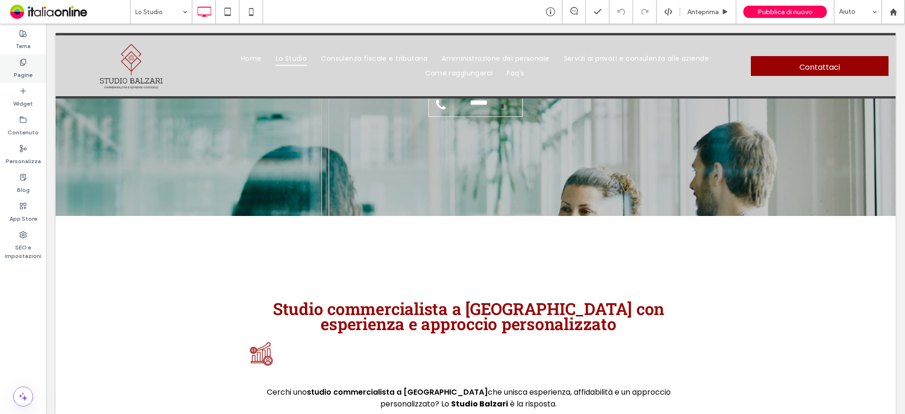
click at [32, 74] on label "Pagine" at bounding box center [23, 72] width 19 height 13
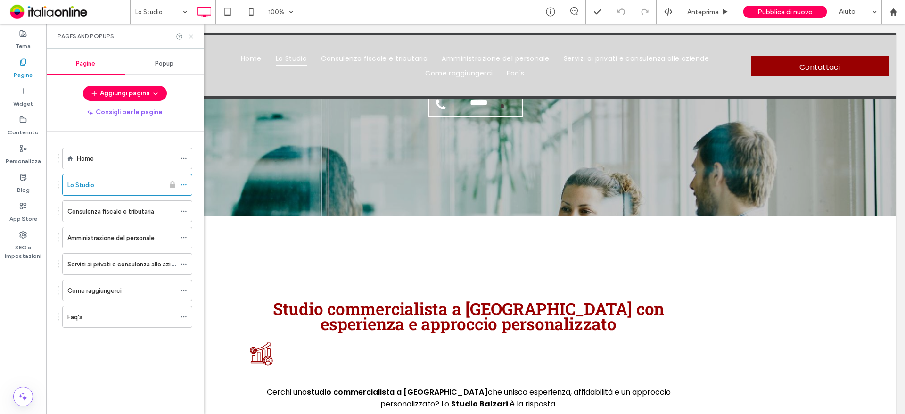
click at [189, 40] on icon at bounding box center [191, 36] width 7 height 7
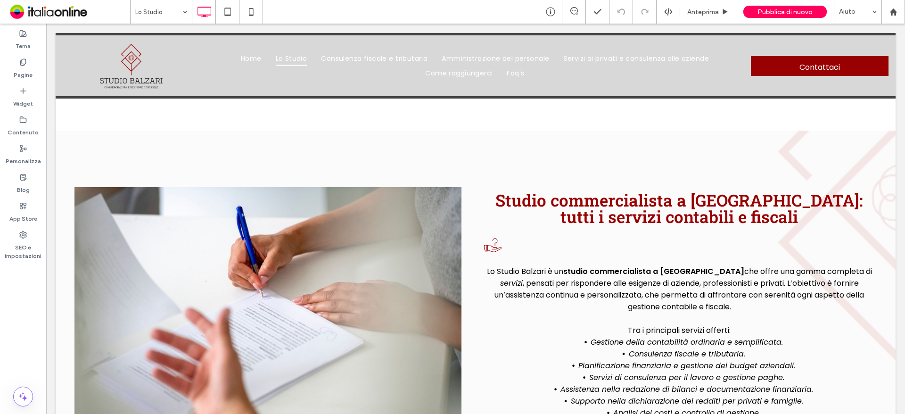
scroll to position [1696, 0]
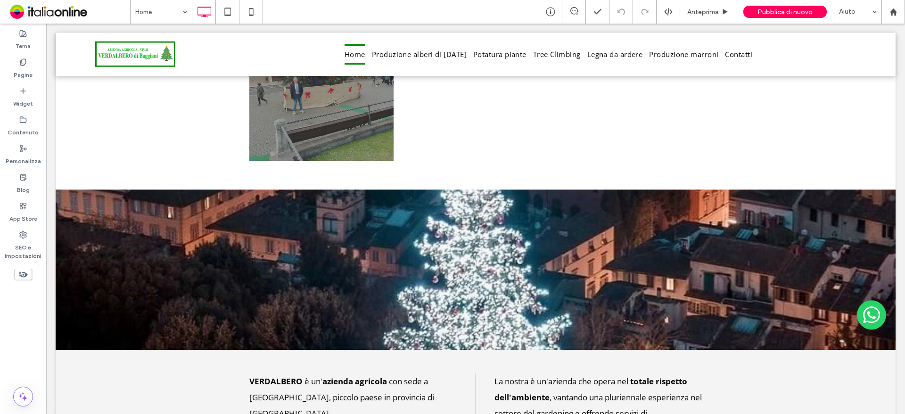
scroll to position [471, 0]
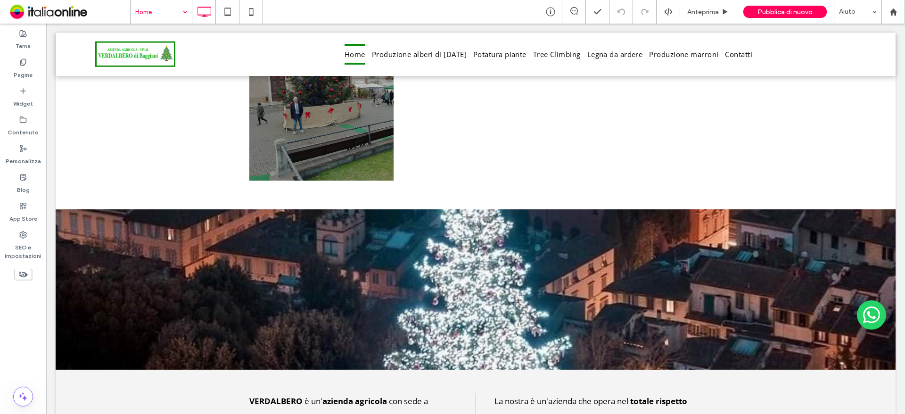
drag, startPoint x: 176, startPoint y: 8, endPoint x: 175, endPoint y: 22, distance: 13.7
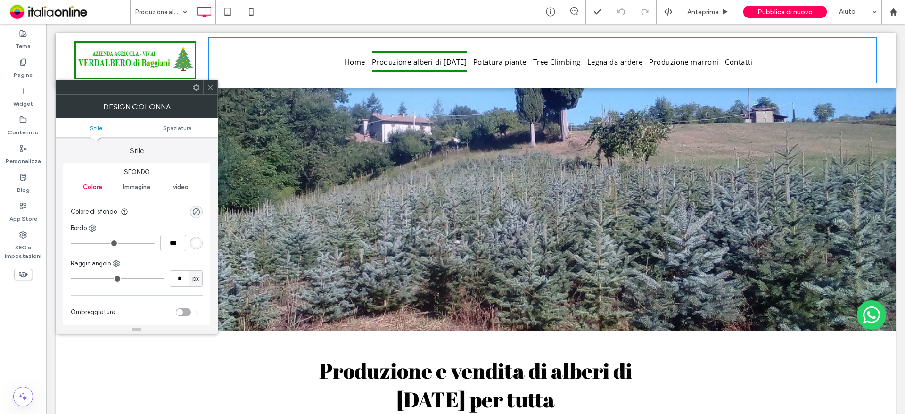
click at [210, 86] on icon at bounding box center [210, 87] width 7 height 7
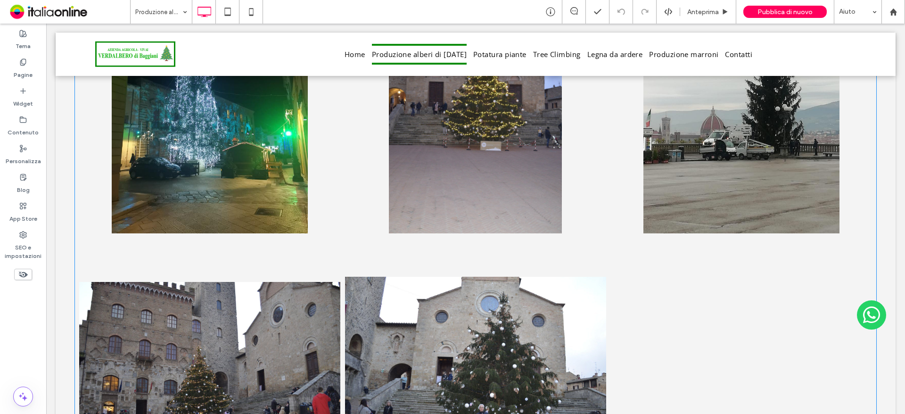
scroll to position [2215, 0]
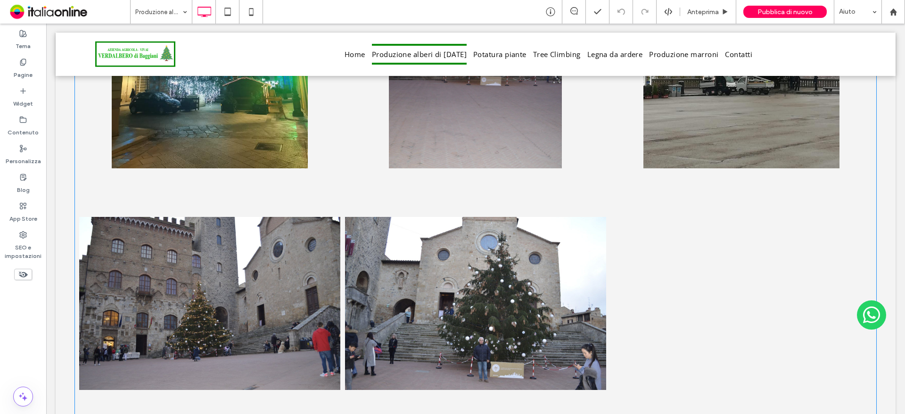
click at [664, 223] on div at bounding box center [741, 304] width 266 height 266
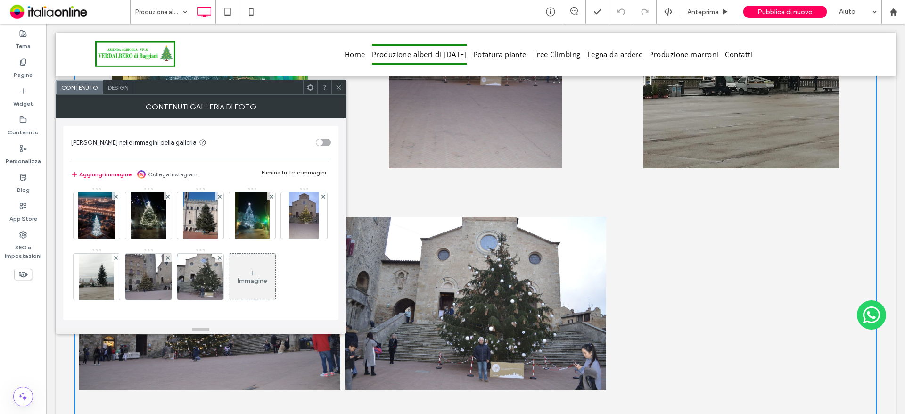
scroll to position [64, 0]
click at [229, 262] on div "Immagine" at bounding box center [252, 276] width 46 height 44
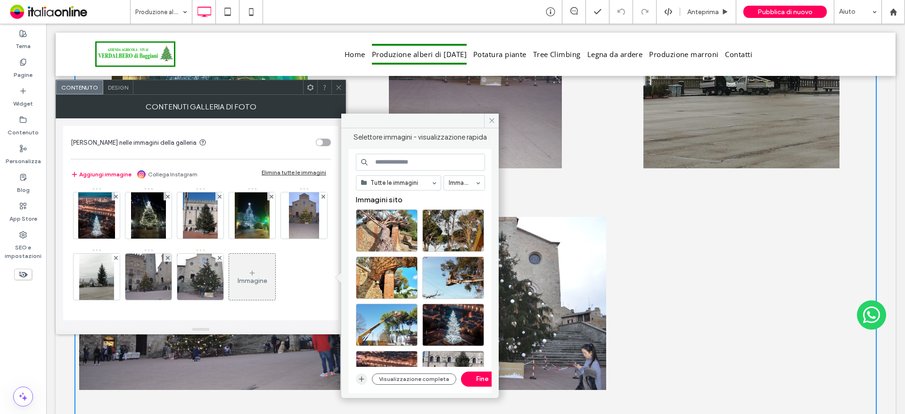
click at [363, 379] on icon "button" at bounding box center [362, 379] width 8 height 8
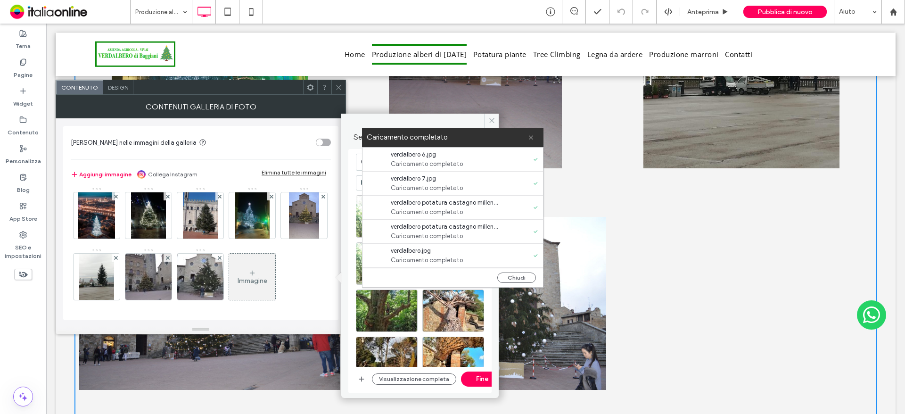
click at [511, 285] on div "Chiudi" at bounding box center [452, 277] width 180 height 19
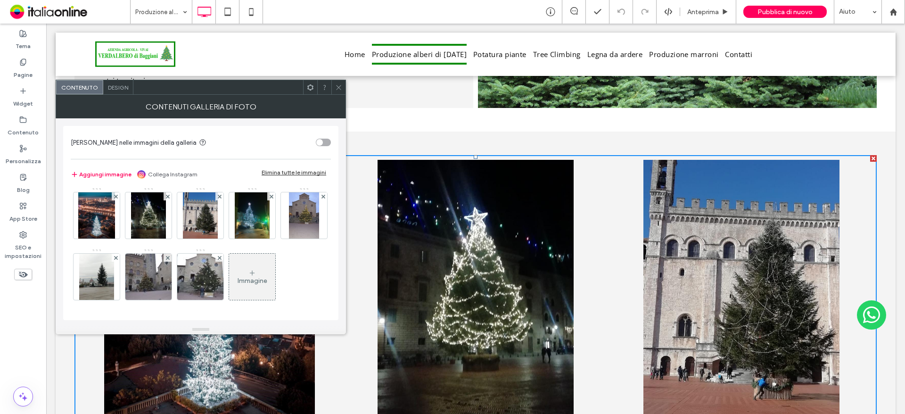
click at [229, 264] on div "Immagine" at bounding box center [252, 276] width 46 height 44
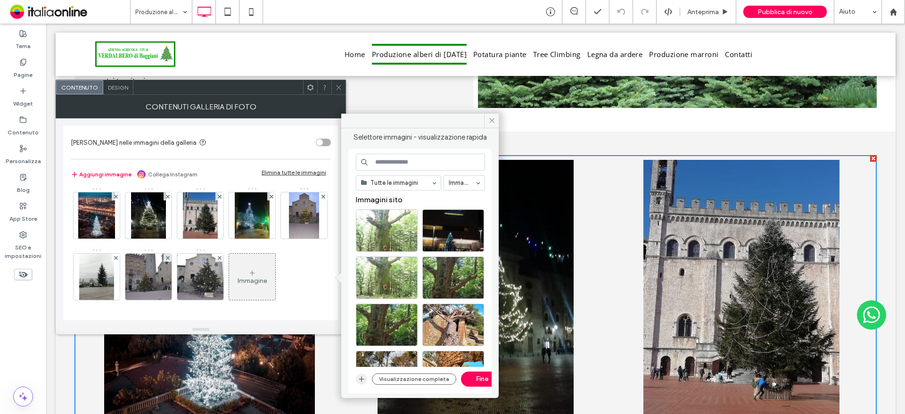
click at [361, 380] on use "button" at bounding box center [361, 378] width 5 height 5
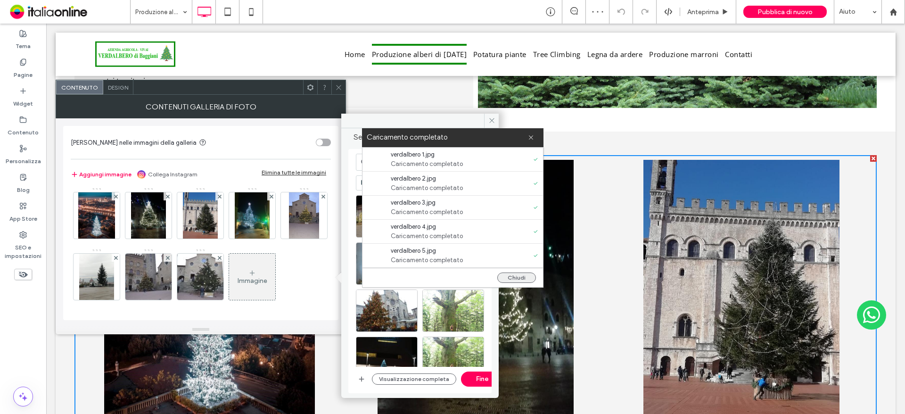
click at [527, 279] on button "Chiudi" at bounding box center [516, 277] width 39 height 10
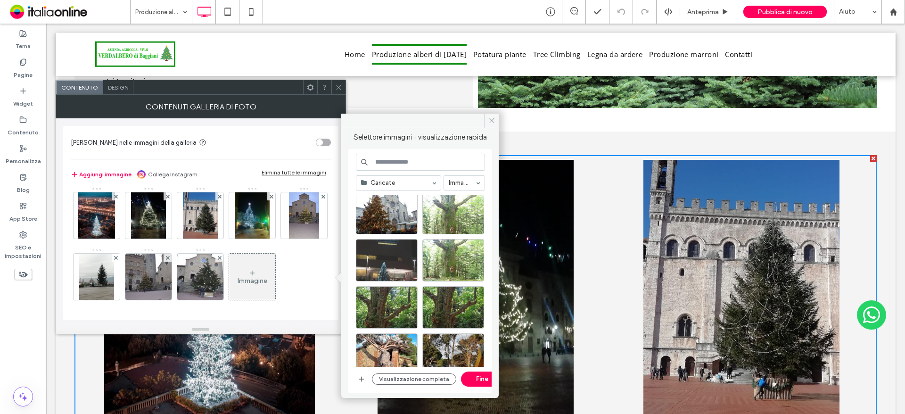
scroll to position [94, 0]
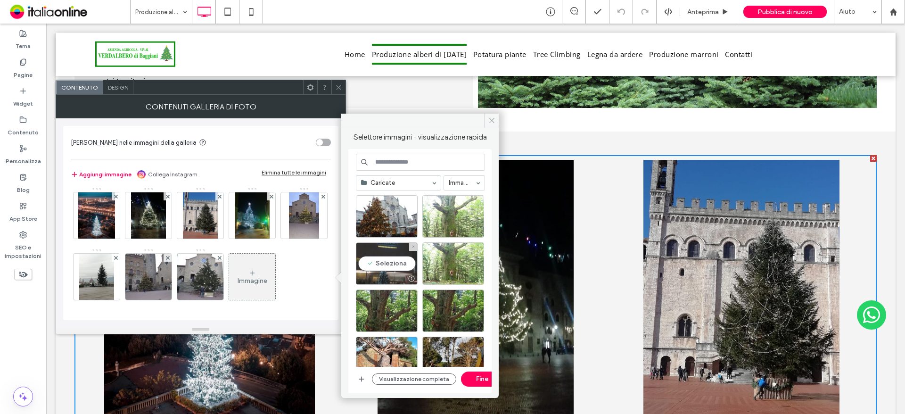
click at [394, 271] on div "Seleziona" at bounding box center [387, 263] width 62 height 42
click at [244, 265] on div "Immagine" at bounding box center [200, 248] width 259 height 123
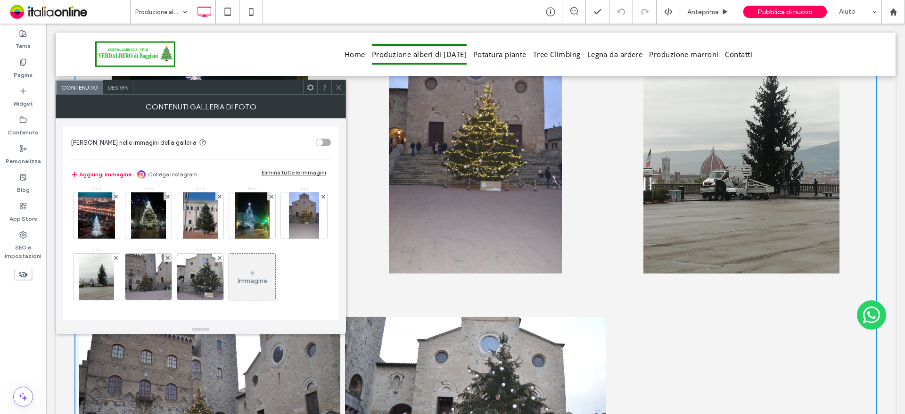
scroll to position [2215, 0]
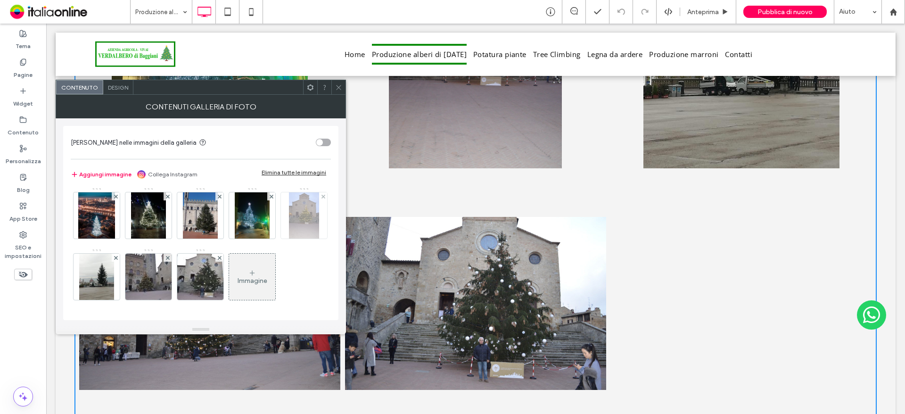
drag, startPoint x: 93, startPoint y: 226, endPoint x: 98, endPoint y: 226, distance: 5.2
click at [289, 226] on img at bounding box center [304, 215] width 31 height 46
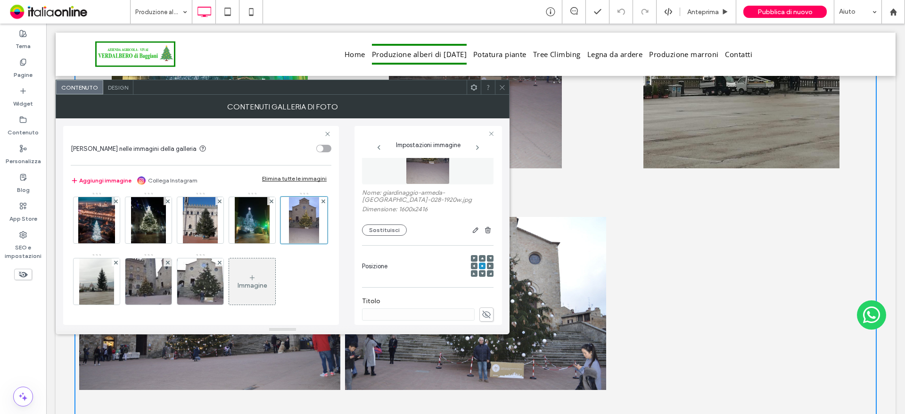
scroll to position [94, 0]
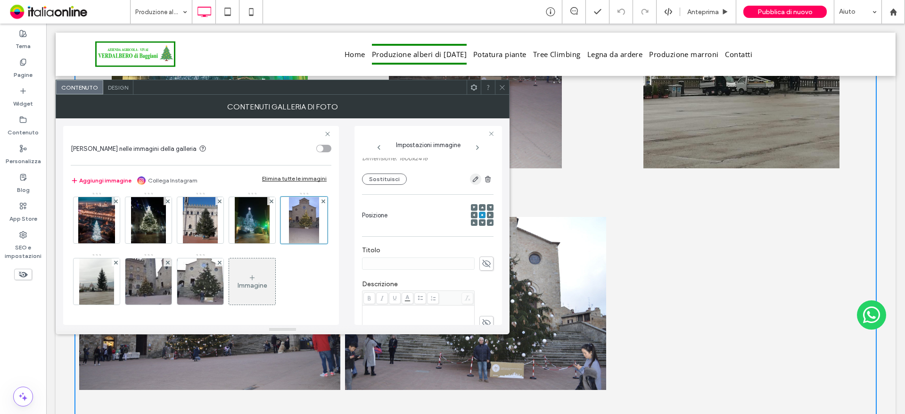
click at [473, 180] on icon "button" at bounding box center [476, 179] width 8 height 8
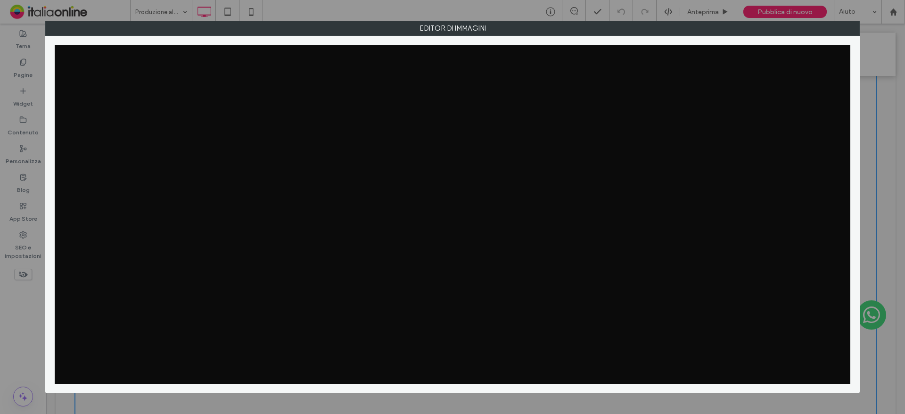
click at [469, 183] on div at bounding box center [452, 214] width 795 height 338
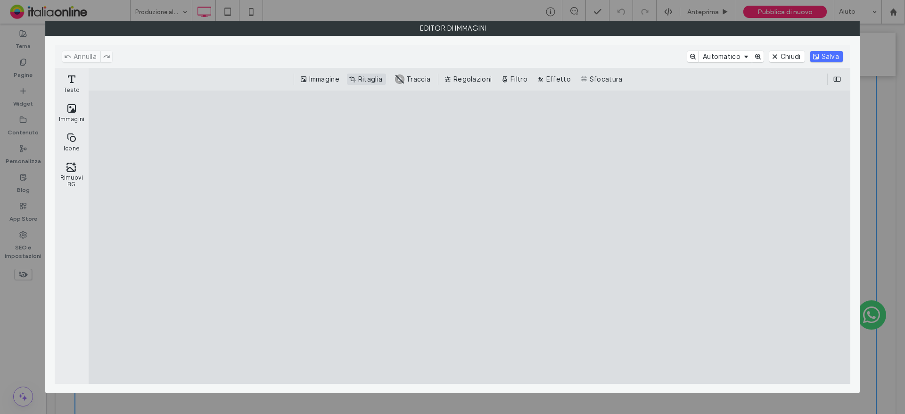
click at [359, 80] on button "Ritaglia" at bounding box center [366, 79] width 39 height 11
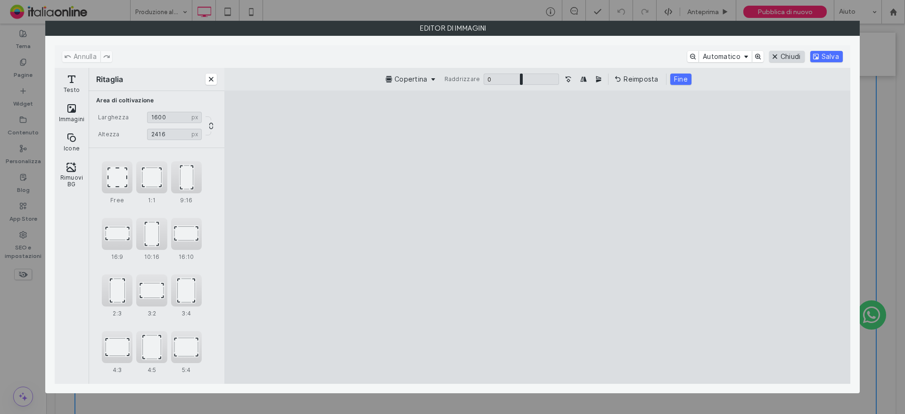
click at [781, 55] on button "Chiudi" at bounding box center [786, 56] width 35 height 11
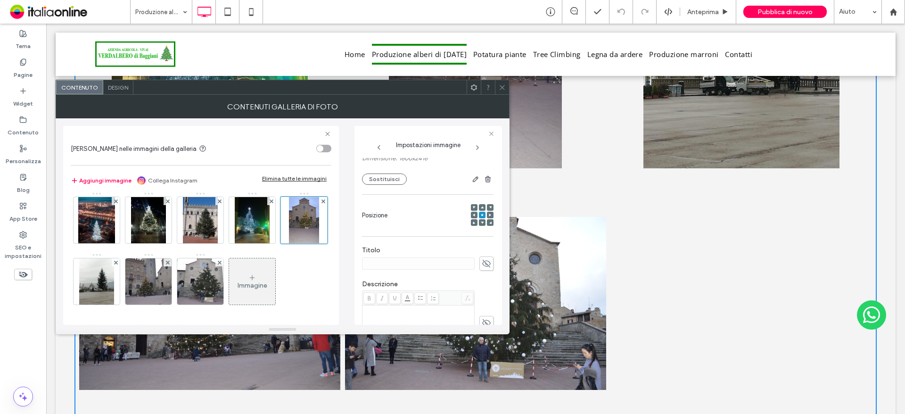
click at [504, 96] on div "Contenuti galleria di foto" at bounding box center [283, 107] width 454 height 24
click at [500, 92] on span at bounding box center [502, 87] width 7 height 14
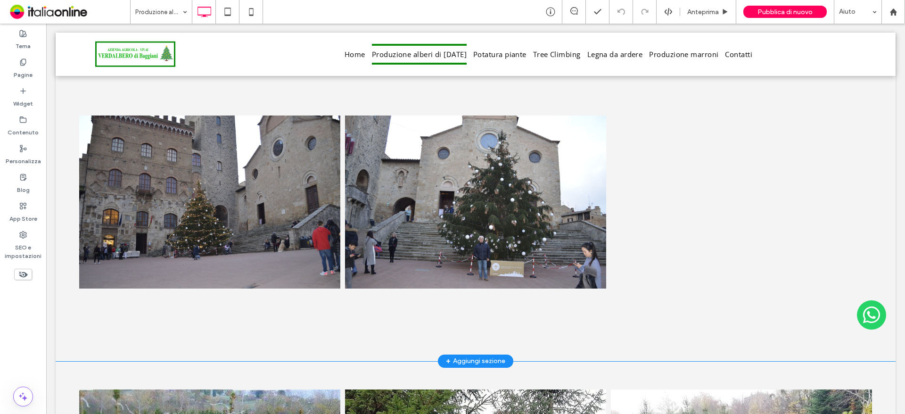
scroll to position [2262, 0]
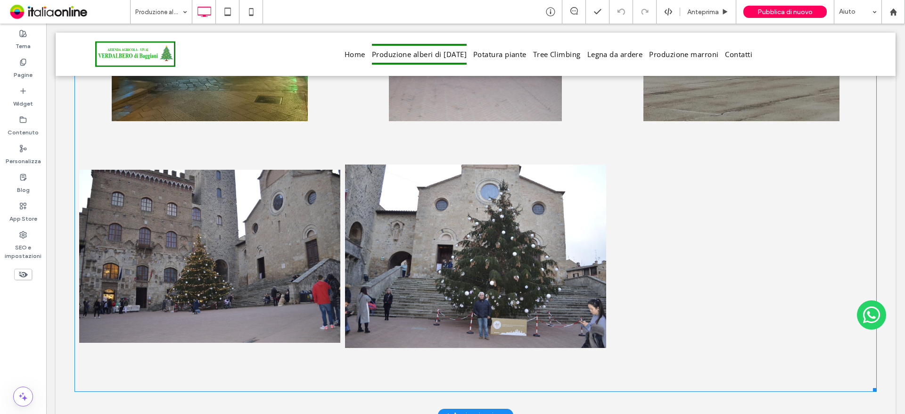
click at [384, 276] on link at bounding box center [475, 256] width 277 height 277
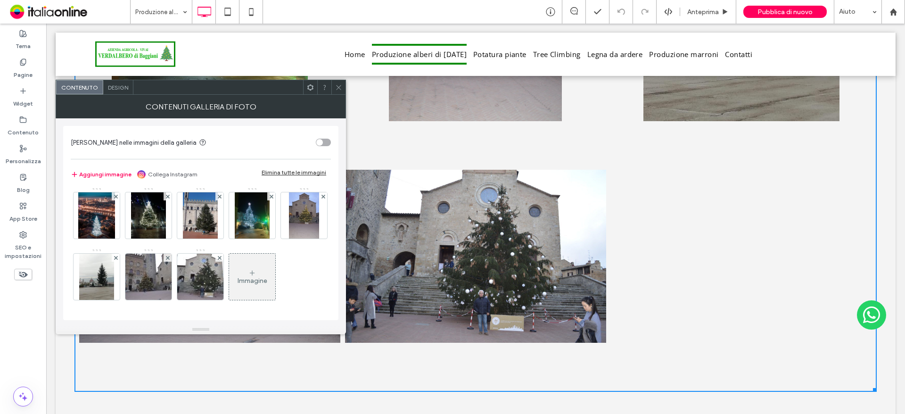
scroll to position [64, 0]
click at [335, 85] on div at bounding box center [338, 87] width 14 height 14
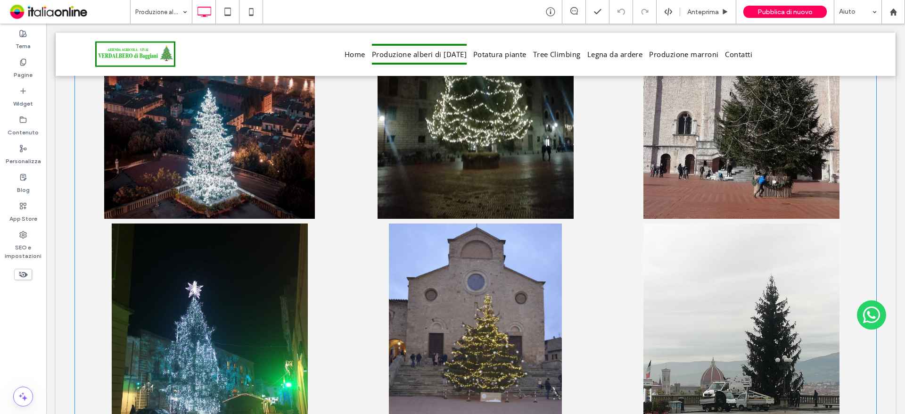
scroll to position [1885, 0]
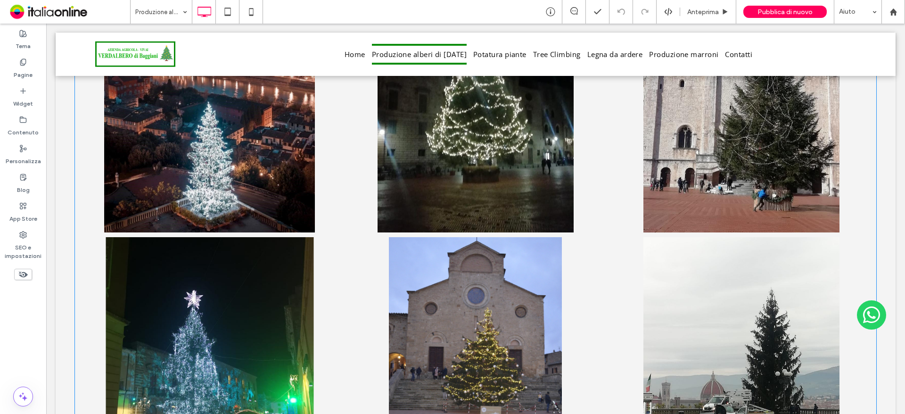
click at [312, 267] on link at bounding box center [209, 367] width 277 height 277
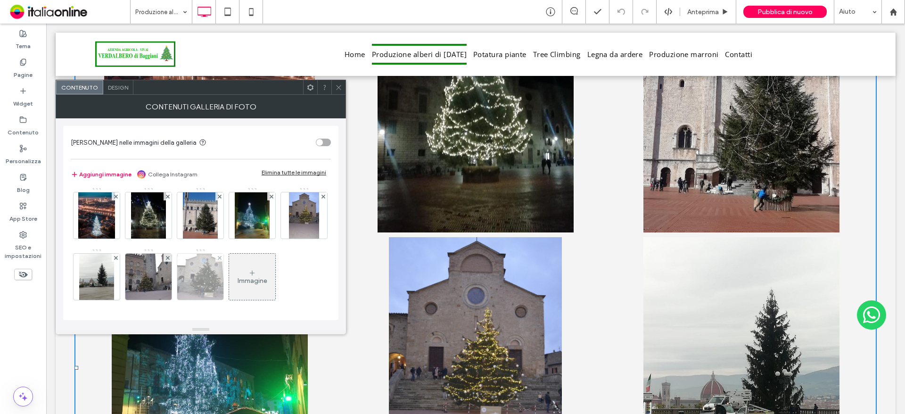
scroll to position [64, 0]
click at [124, 89] on span "Design" at bounding box center [118, 87] width 20 height 7
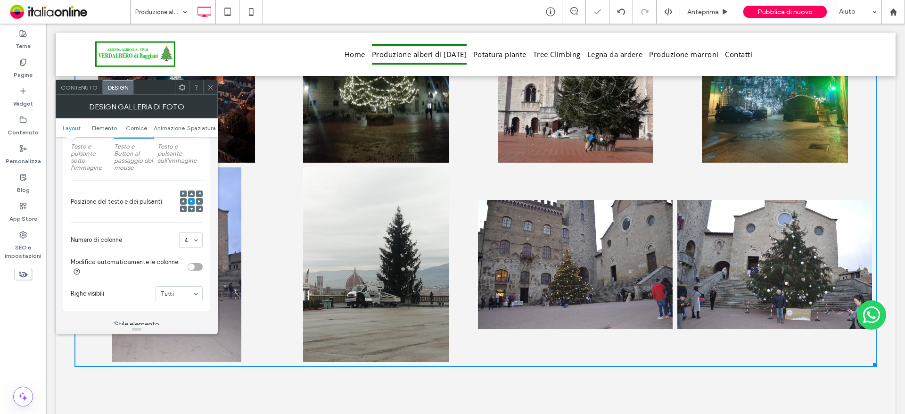
scroll to position [1923, 0]
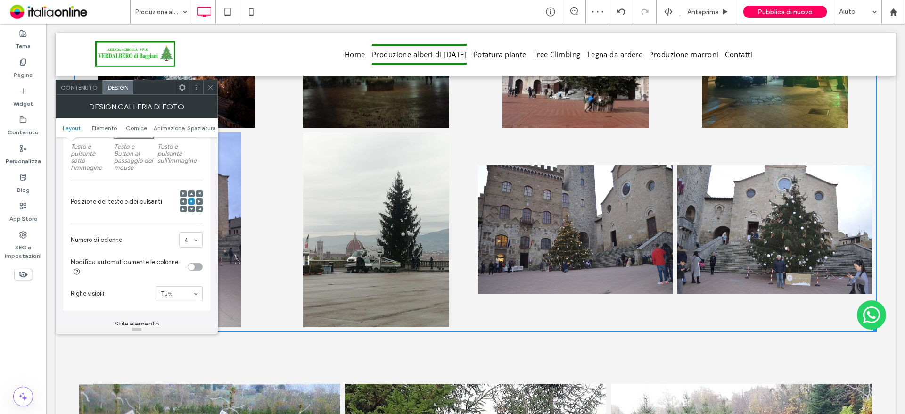
click at [188, 242] on input at bounding box center [188, 240] width 8 height 7
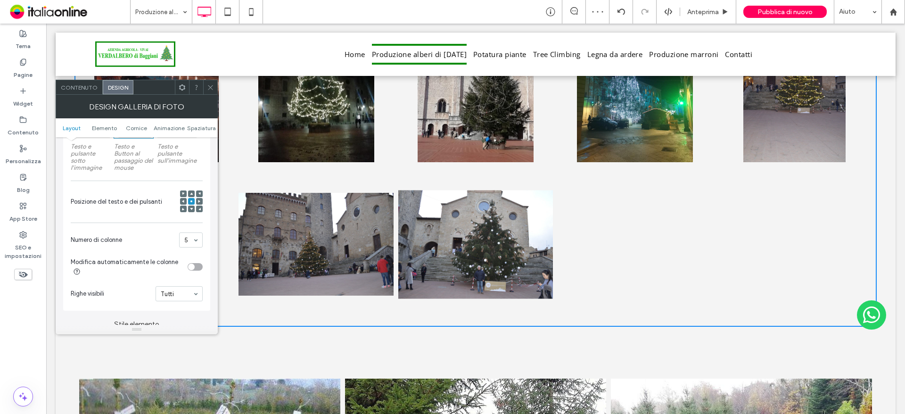
scroll to position [1742, 0]
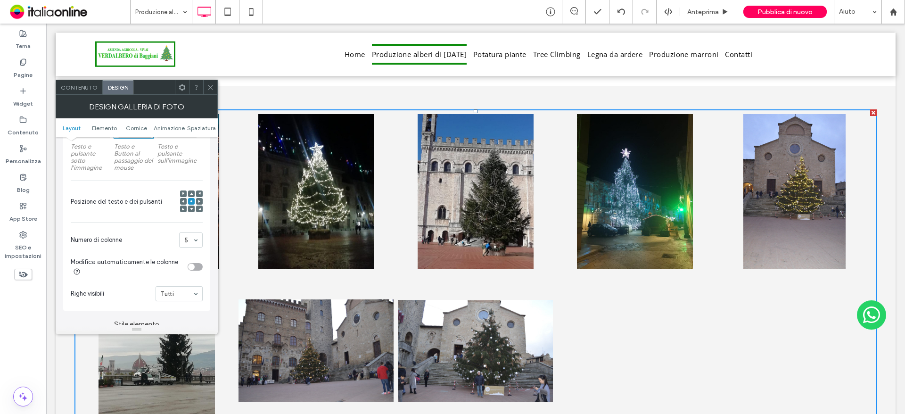
drag, startPoint x: 206, startPoint y: 88, endPoint x: 210, endPoint y: 100, distance: 13.0
click at [206, 88] on div at bounding box center [210, 87] width 14 height 14
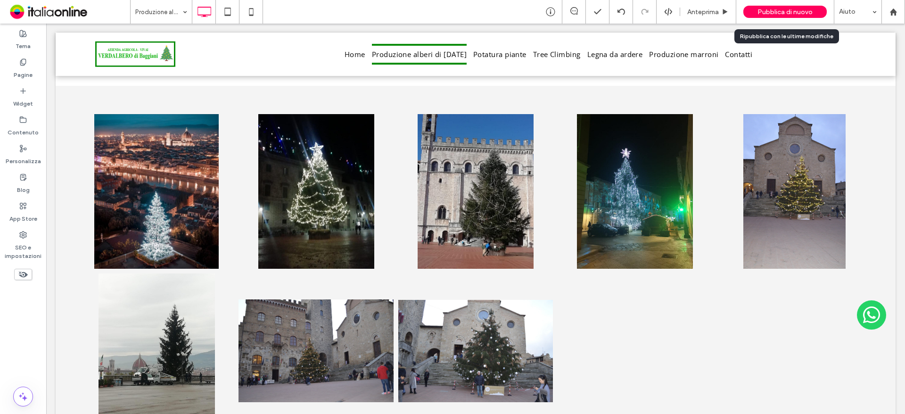
click at [770, 9] on span "Pubblica di nuovo" at bounding box center [784, 12] width 55 height 8
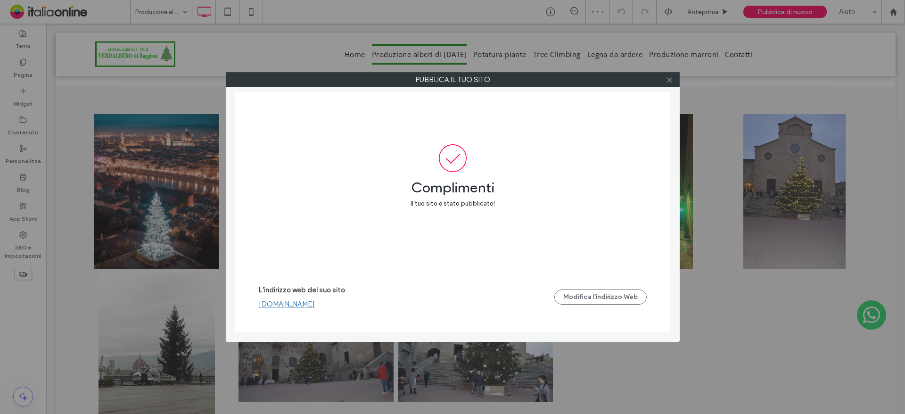
drag, startPoint x: 670, startPoint y: 82, endPoint x: 658, endPoint y: 82, distance: 11.3
click at [670, 82] on icon at bounding box center [669, 79] width 7 height 7
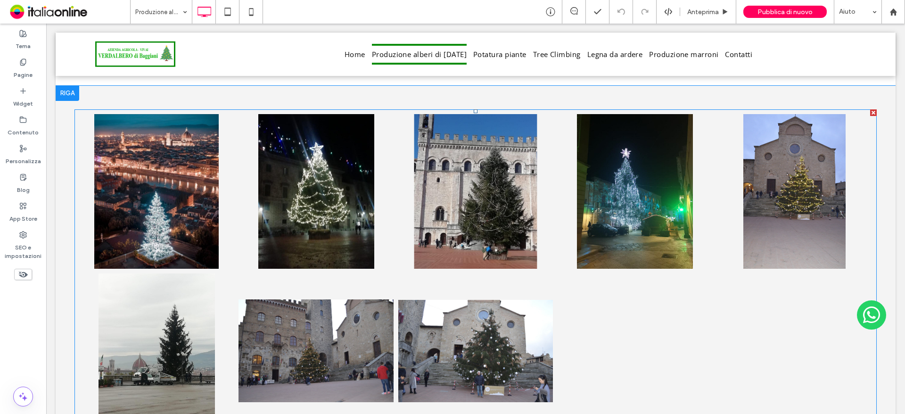
click at [397, 219] on link at bounding box center [475, 191] width 164 height 164
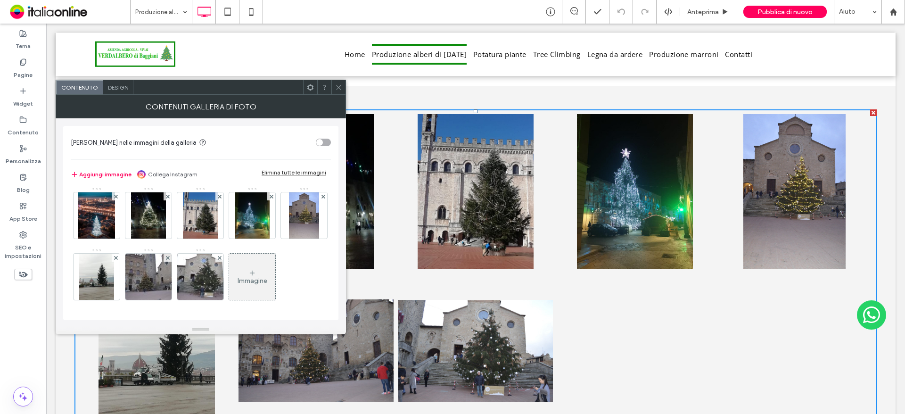
scroll to position [64, 0]
click at [122, 94] on div "Design" at bounding box center [118, 87] width 30 height 14
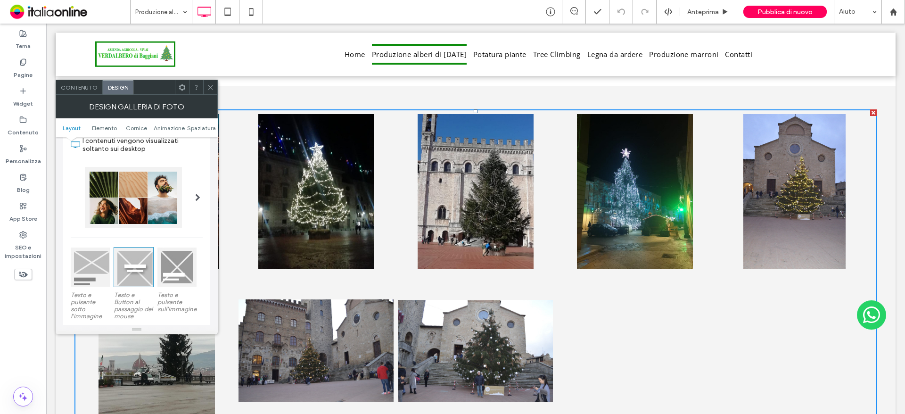
scroll to position [94, 0]
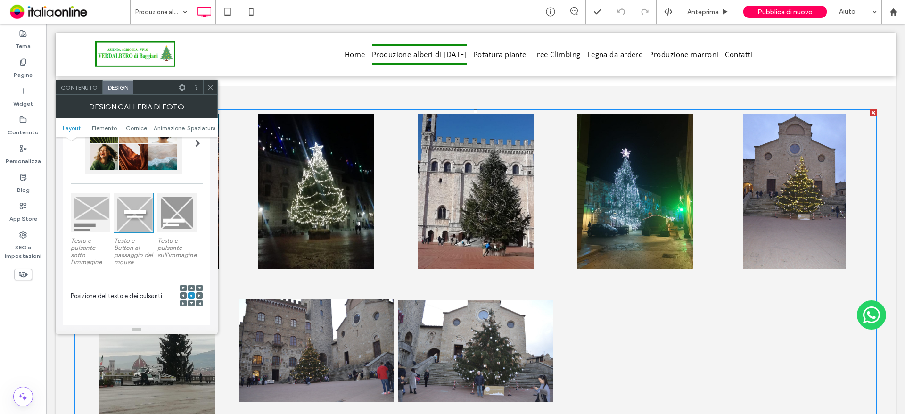
click at [188, 161] on div at bounding box center [197, 143] width 19 height 75
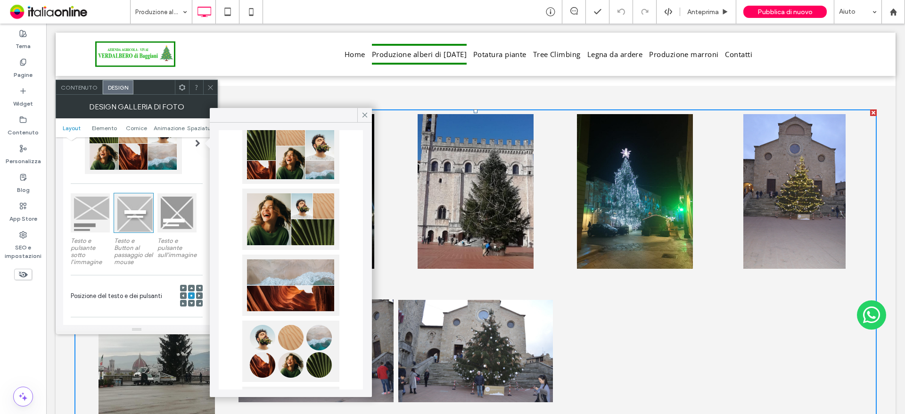
scroll to position [236, 0]
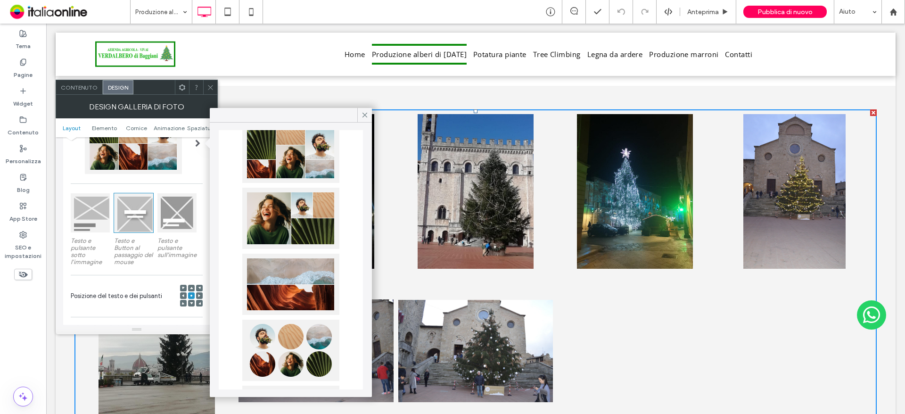
click at [294, 211] on div at bounding box center [290, 218] width 97 height 61
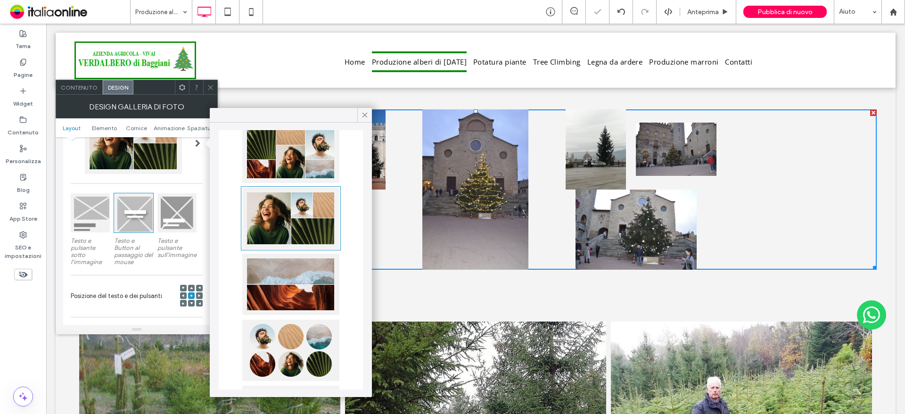
scroll to position [0, 0]
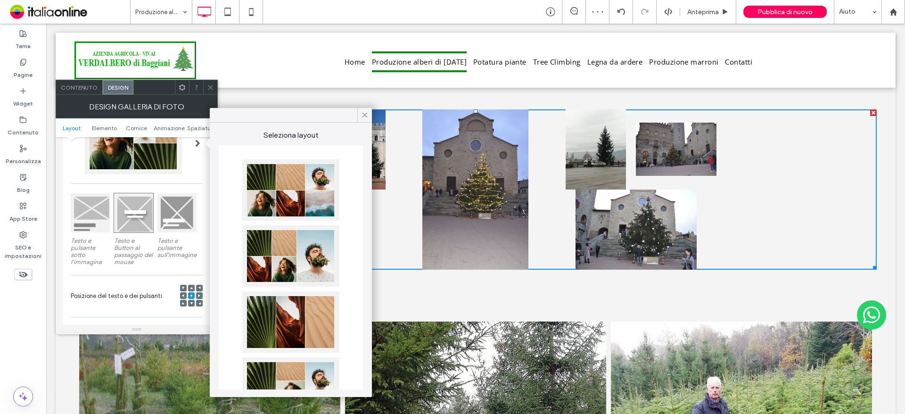
drag, startPoint x: 270, startPoint y: 185, endPoint x: 270, endPoint y: 192, distance: 7.1
click at [270, 185] on div at bounding box center [290, 189] width 97 height 61
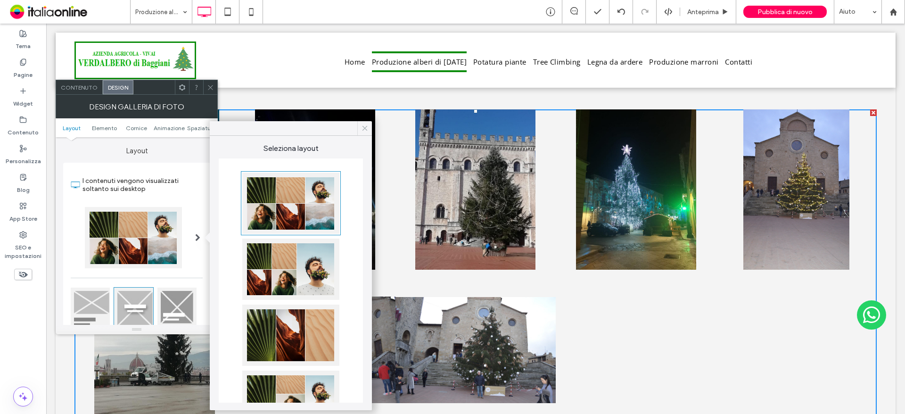
click at [365, 125] on icon at bounding box center [364, 128] width 8 height 8
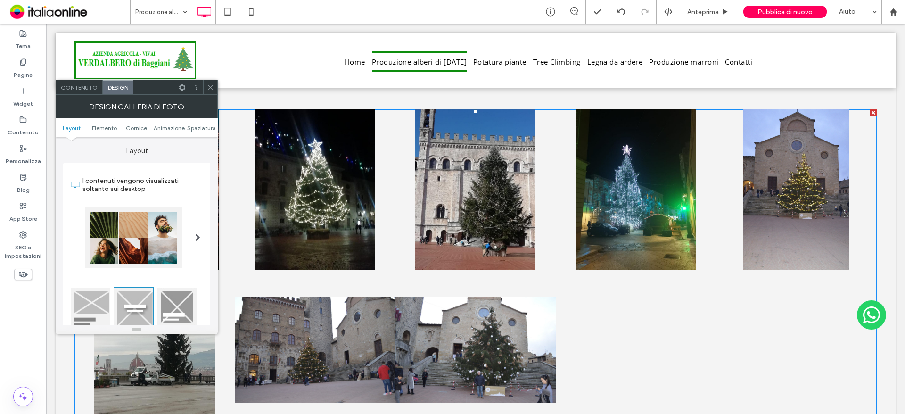
click at [86, 88] on span "Contenuto" at bounding box center [79, 87] width 37 height 7
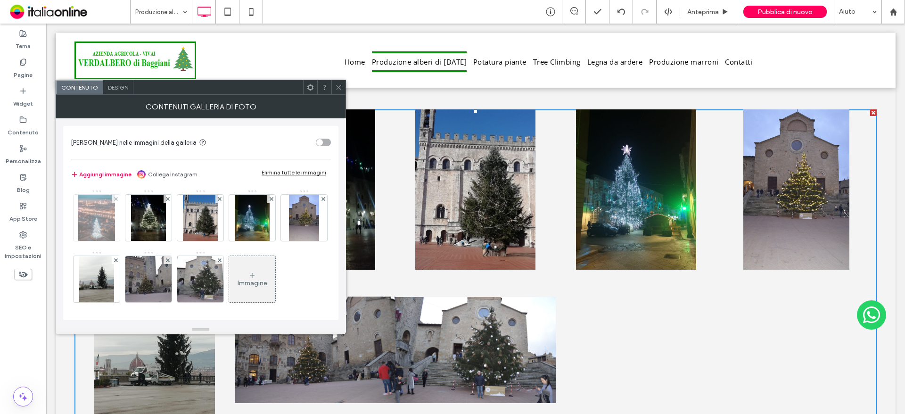
click at [97, 224] on img at bounding box center [96, 218] width 37 height 46
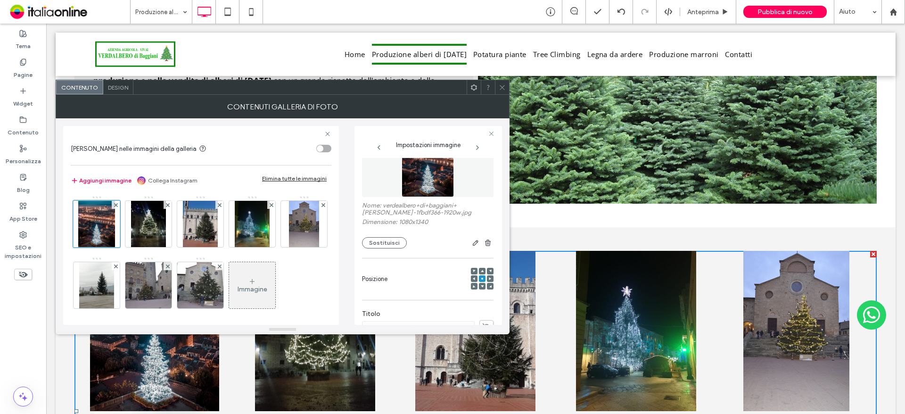
scroll to position [47, 0]
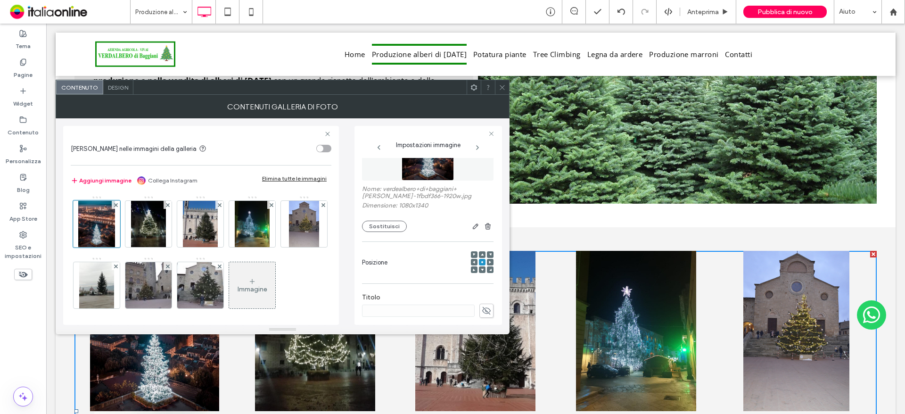
click at [117, 95] on div "Contenuti galleria di foto" at bounding box center [283, 107] width 454 height 24
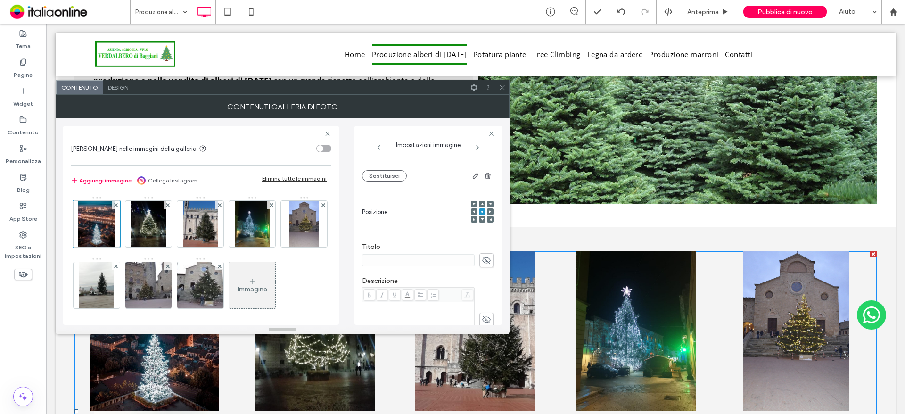
scroll to position [0, 0]
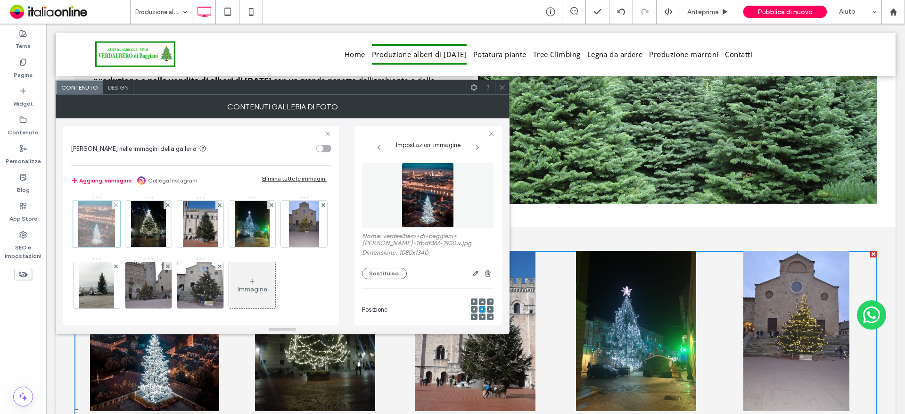
click at [97, 234] on div at bounding box center [96, 223] width 47 height 47
click at [472, 274] on icon "button" at bounding box center [476, 274] width 8 height 8
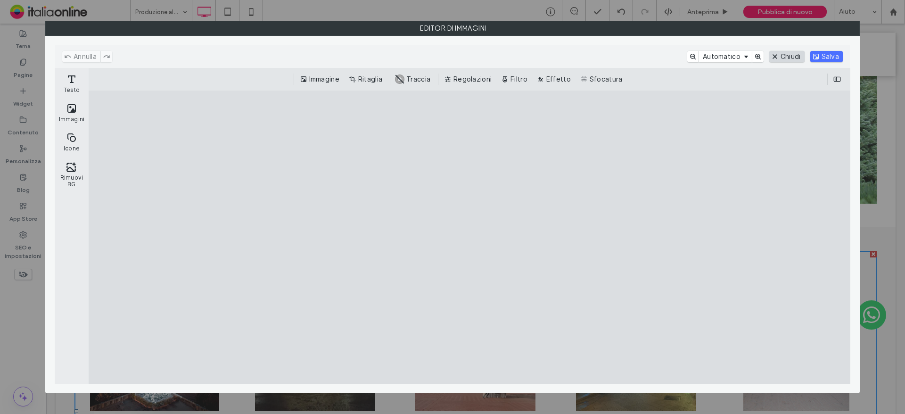
click at [784, 59] on button "Chiudi" at bounding box center [786, 56] width 35 height 11
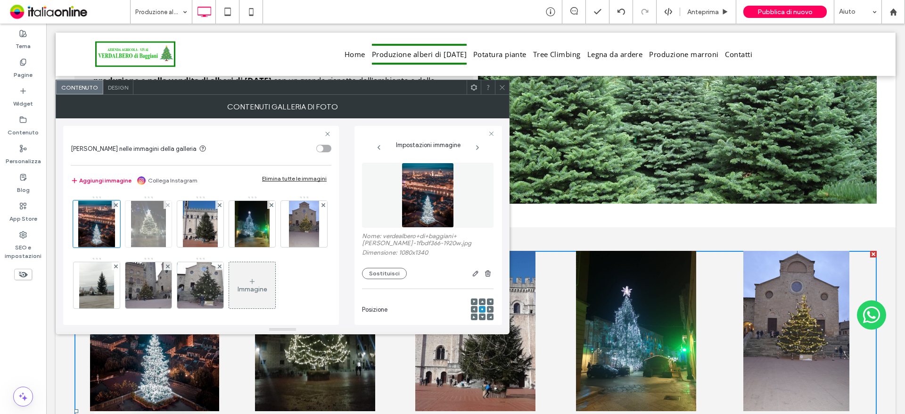
click at [159, 243] on img at bounding box center [148, 224] width 35 height 46
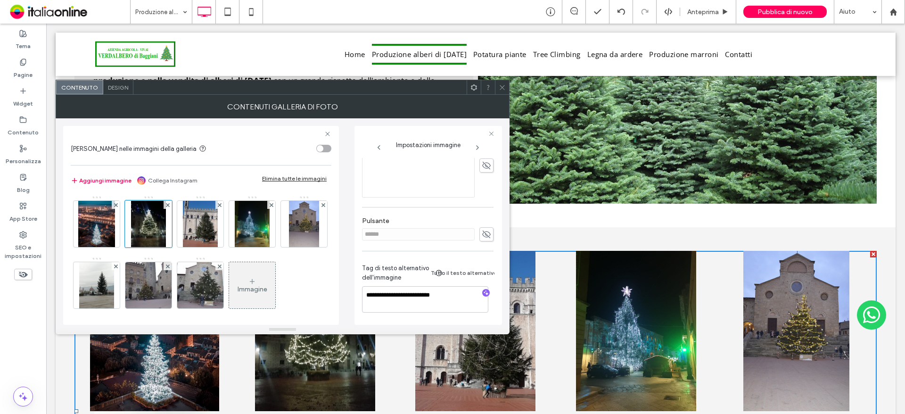
scroll to position [257, 0]
click at [203, 239] on img at bounding box center [200, 224] width 35 height 46
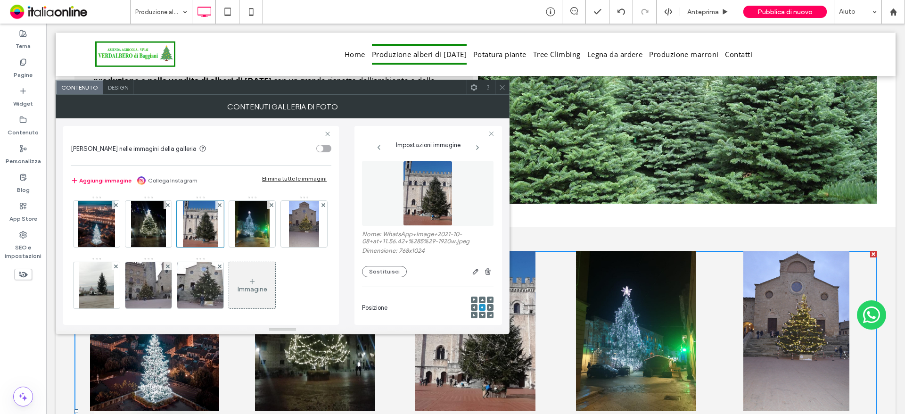
scroll to position [0, 0]
click at [330, 150] on div "toggle" at bounding box center [323, 149] width 15 height 8
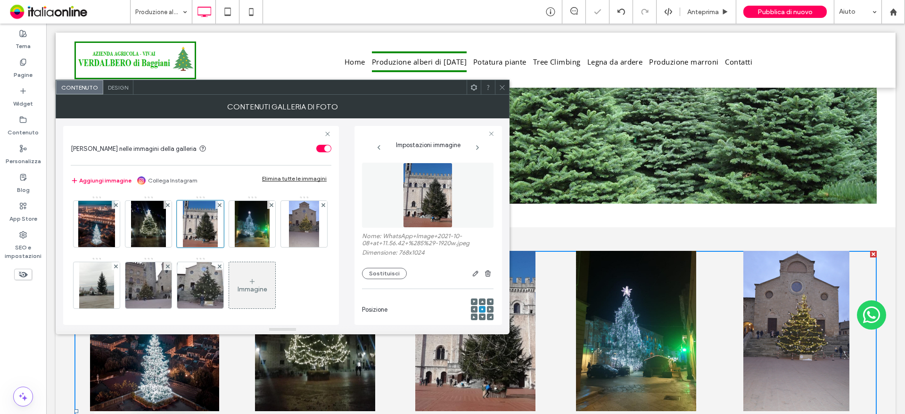
click at [323, 148] on div "toggle" at bounding box center [323, 149] width 15 height 8
click at [114, 91] on div "Design" at bounding box center [118, 87] width 30 height 14
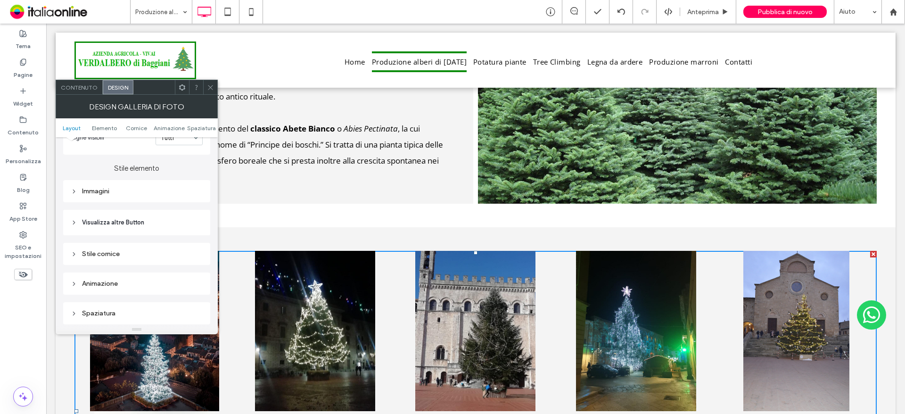
scroll to position [330, 0]
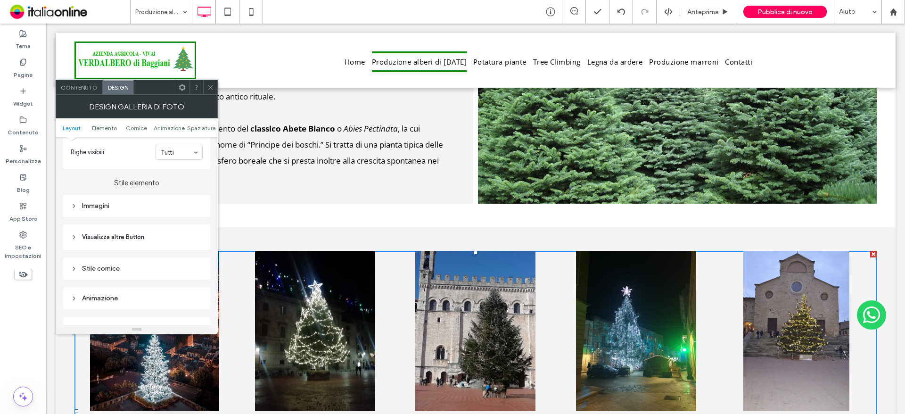
click at [104, 212] on div "Immagini" at bounding box center [137, 205] width 132 height 13
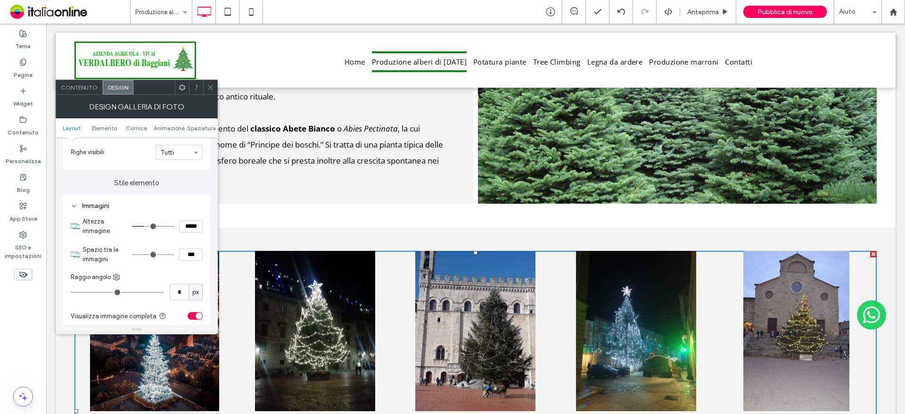
scroll to position [377, 0]
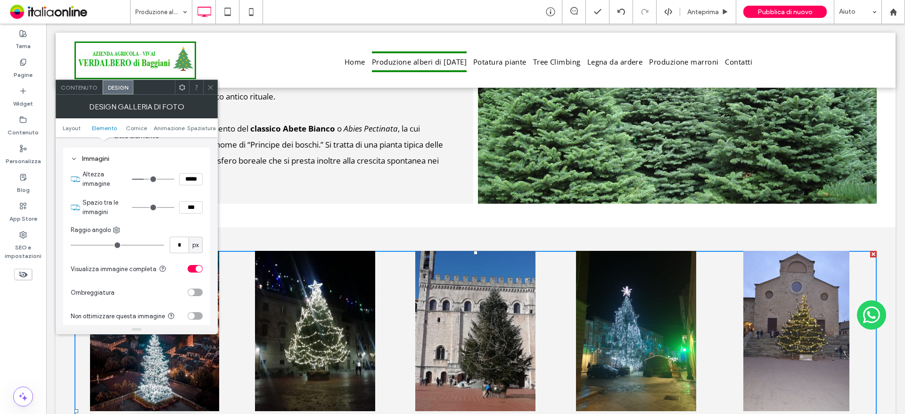
drag, startPoint x: 136, startPoint y: 206, endPoint x: 122, endPoint y: 207, distance: 13.7
click at [132, 207] on input "range" at bounding box center [153, 207] width 42 height 1
type input "***"
type input "*****"
type input "***"
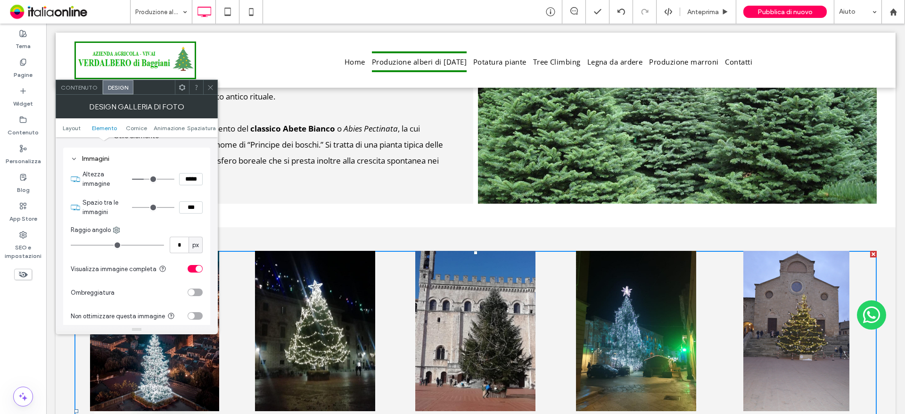
type input "*****"
type input "***"
type input "*****"
type input "***"
type input "*****"
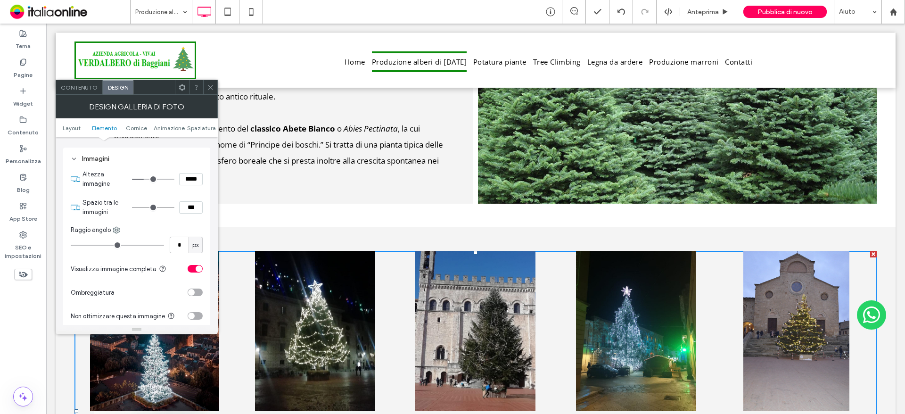
type input "***"
type input "*****"
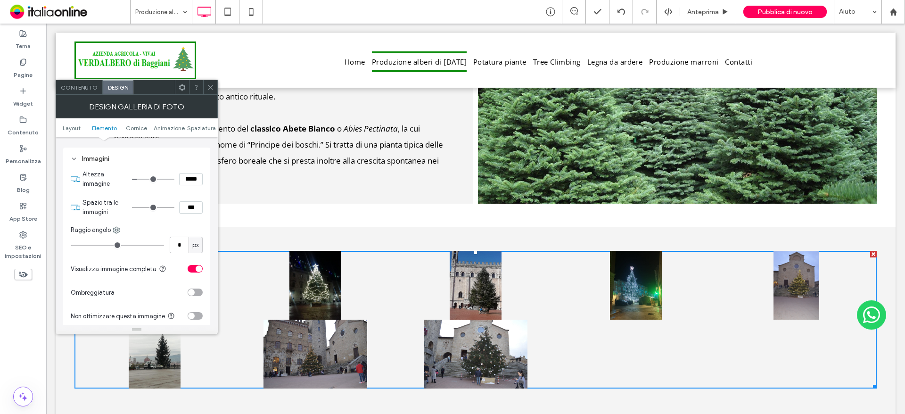
type input "***"
type input "*****"
type input "***"
type input "*****"
type input "***"
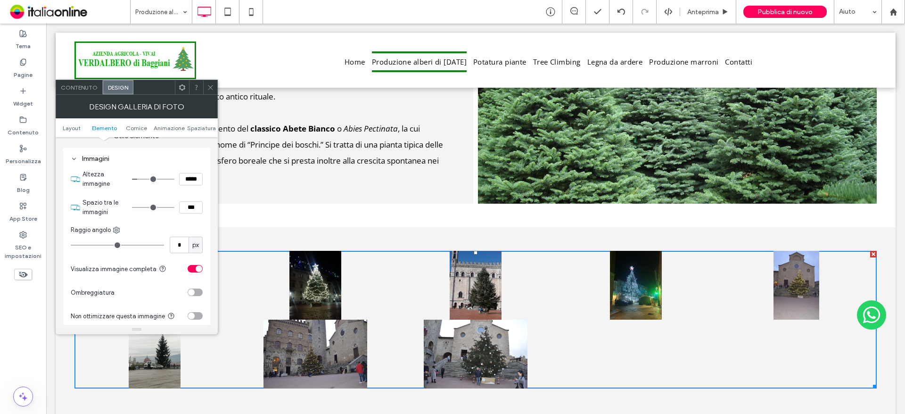
type input "*****"
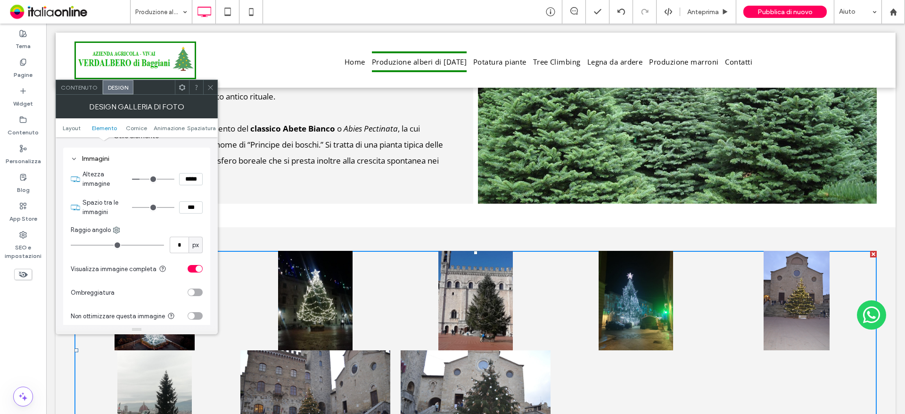
type input "***"
type input "*****"
type input "***"
type input "*****"
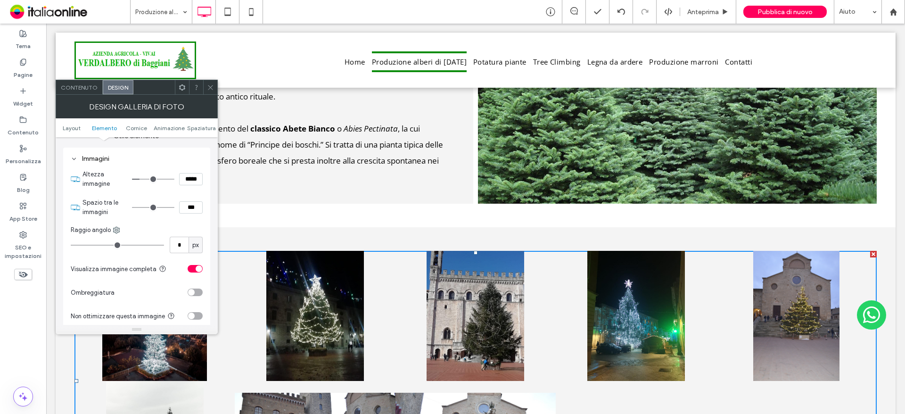
type input "***"
type input "*****"
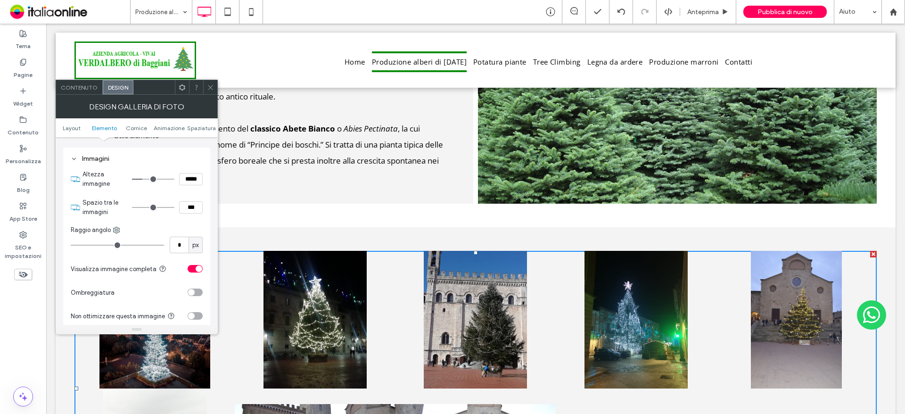
type input "***"
type input "*****"
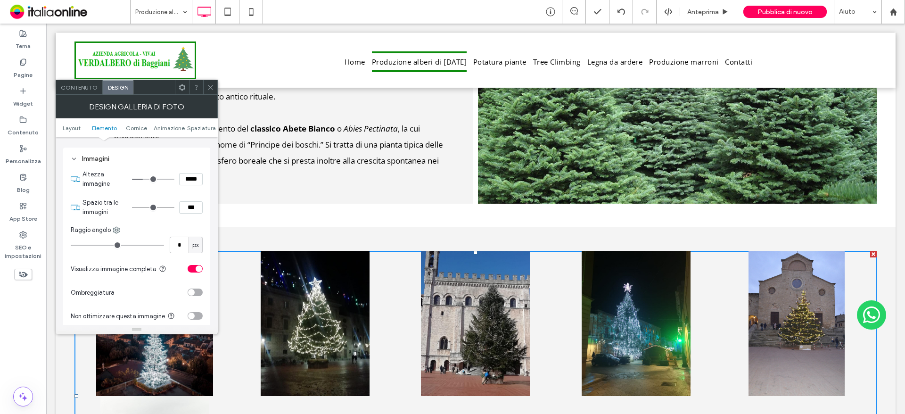
type input "***"
type input "*****"
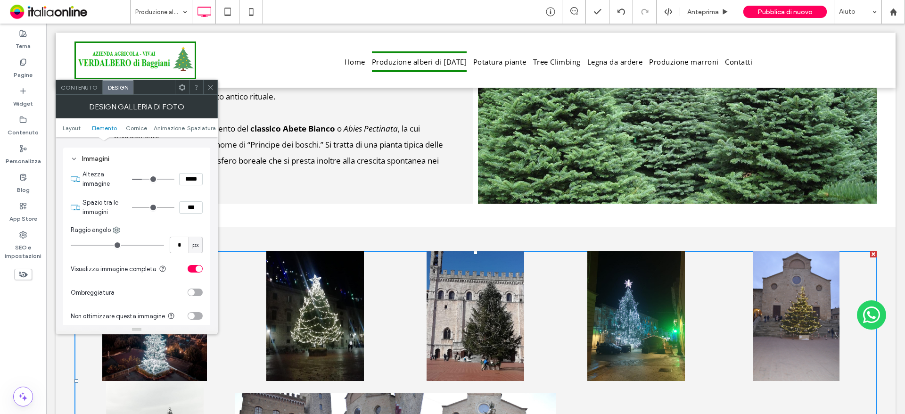
type input "***"
click at [144, 179] on input "range" at bounding box center [153, 179] width 42 height 1
click at [205, 82] on div at bounding box center [210, 87] width 14 height 14
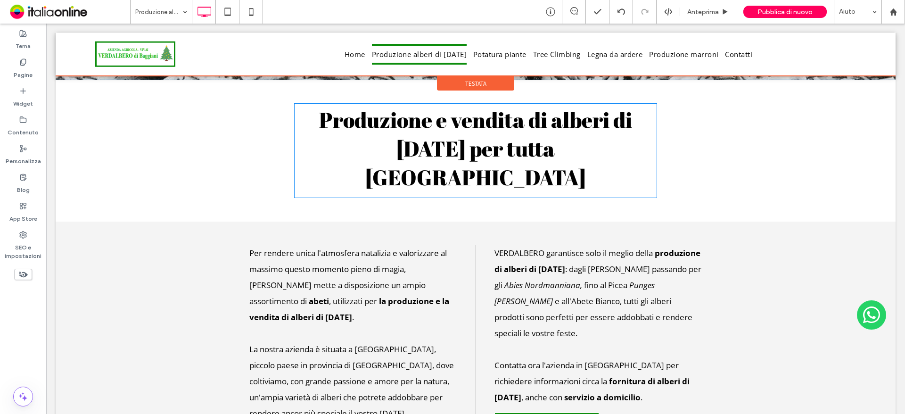
scroll to position [234, 0]
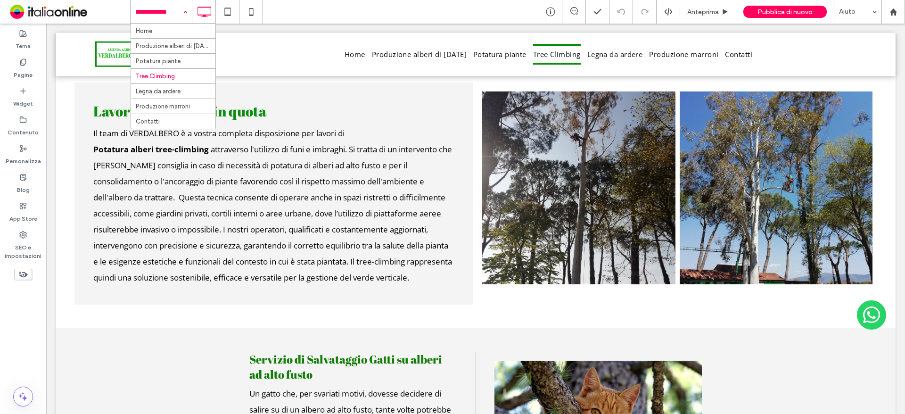
scroll to position [1084, 0]
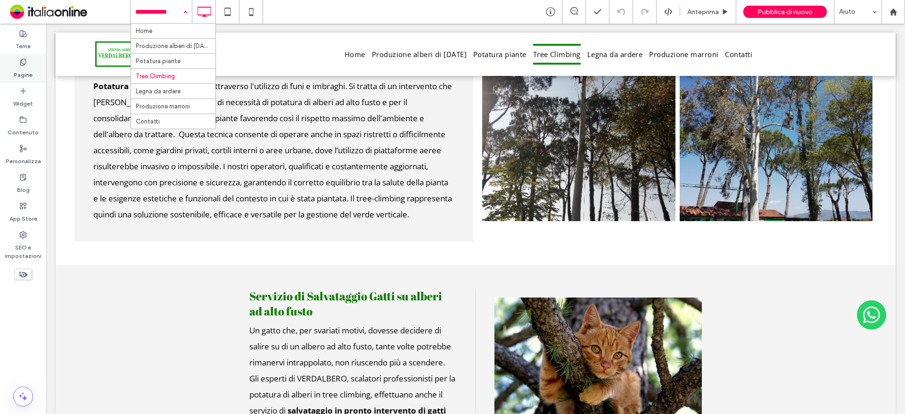
click at [6, 68] on div "Pagine" at bounding box center [23, 68] width 46 height 29
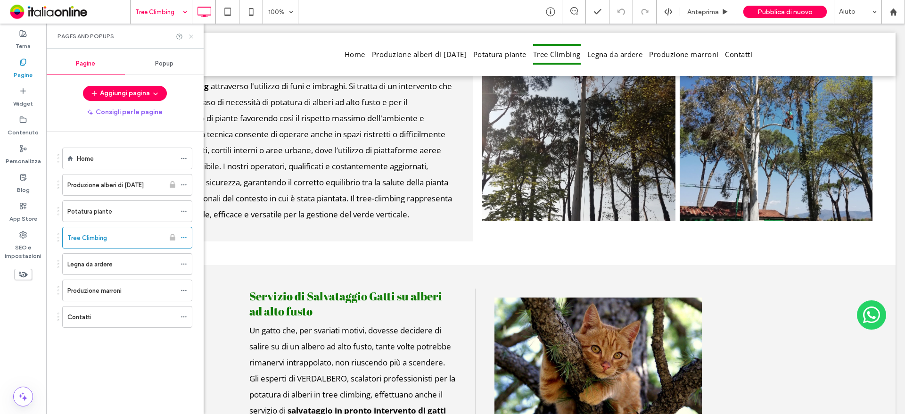
click at [191, 34] on icon at bounding box center [191, 36] width 7 height 7
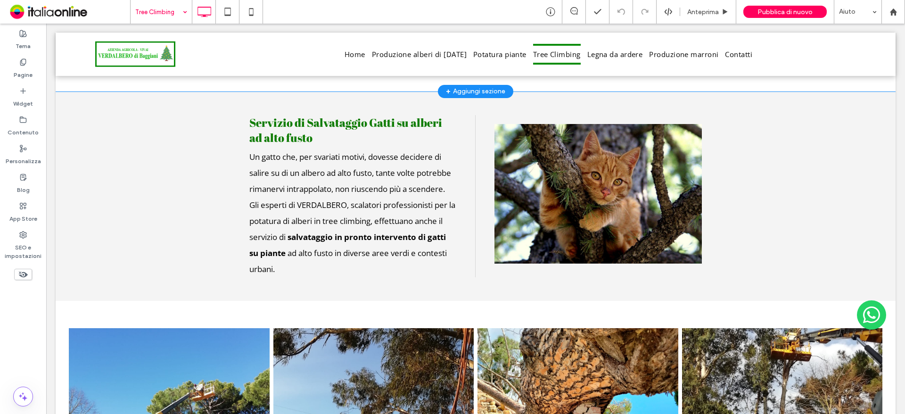
scroll to position [1272, 0]
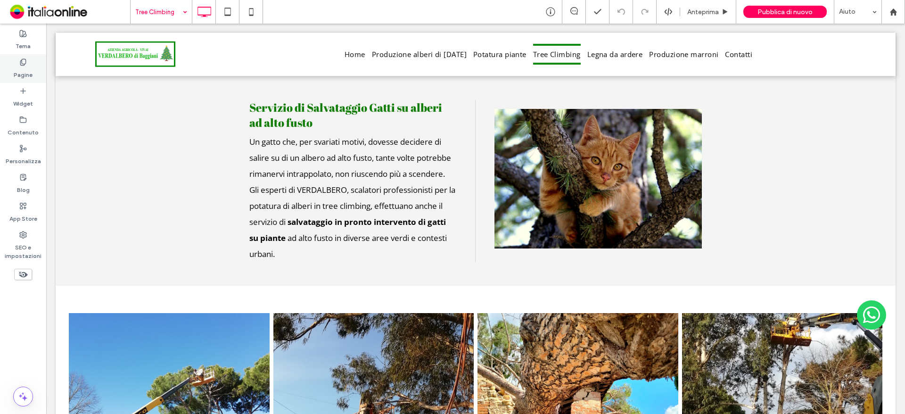
click at [29, 71] on label "Pagine" at bounding box center [23, 72] width 19 height 13
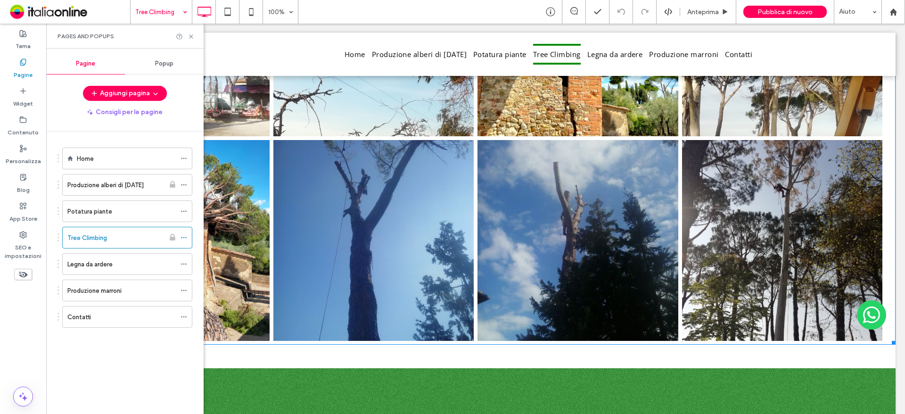
scroll to position [1696, 0]
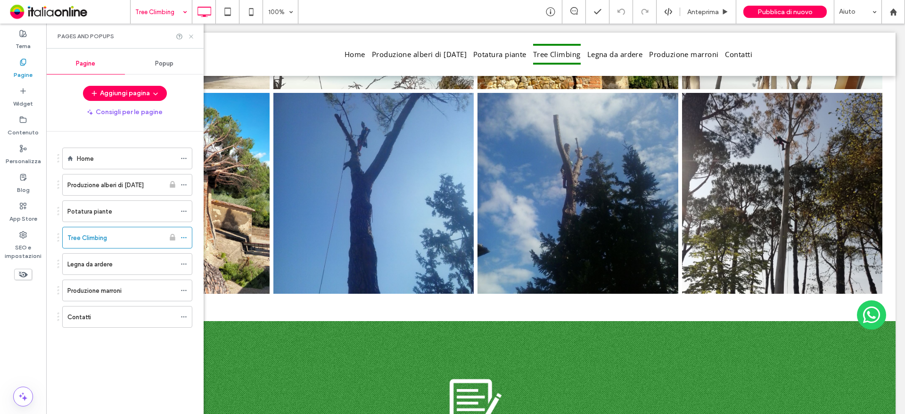
click at [192, 38] on icon at bounding box center [191, 36] width 7 height 7
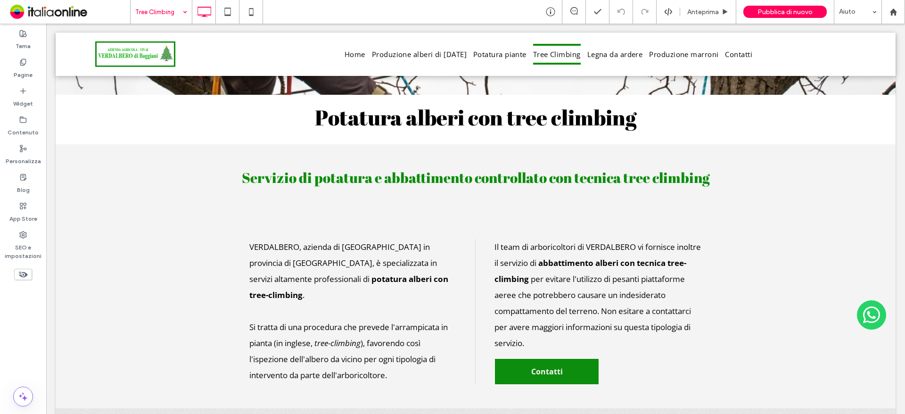
scroll to position [47, 0]
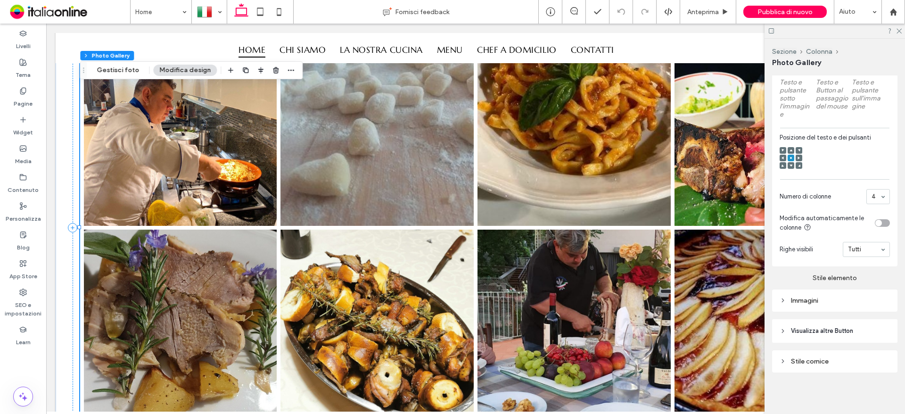
click at [843, 297] on div "Immagini" at bounding box center [834, 300] width 110 height 8
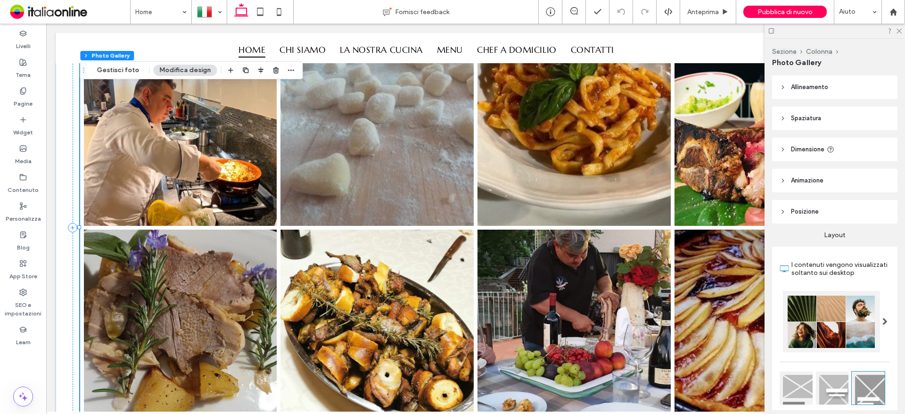
click at [885, 336] on div at bounding box center [884, 321] width 19 height 61
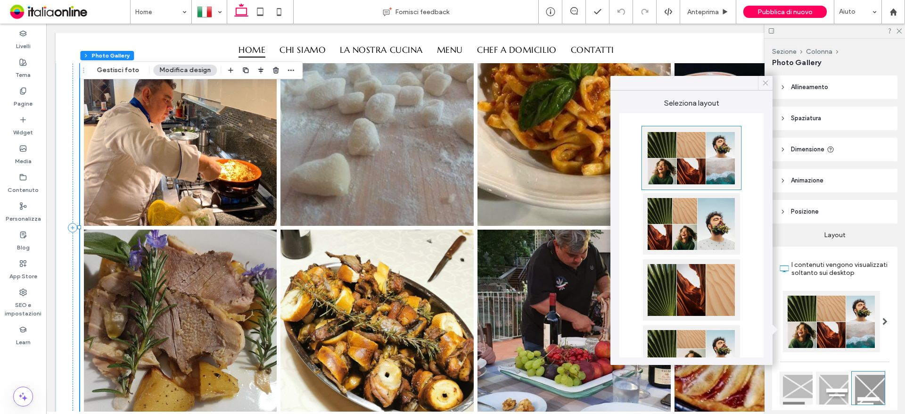
click at [764, 83] on icon at bounding box center [765, 83] width 8 height 8
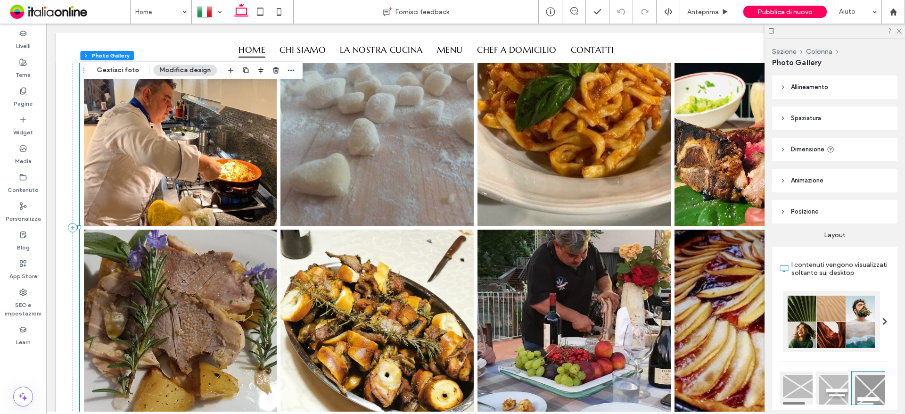
click at [487, 129] on link at bounding box center [574, 132] width 204 height 200
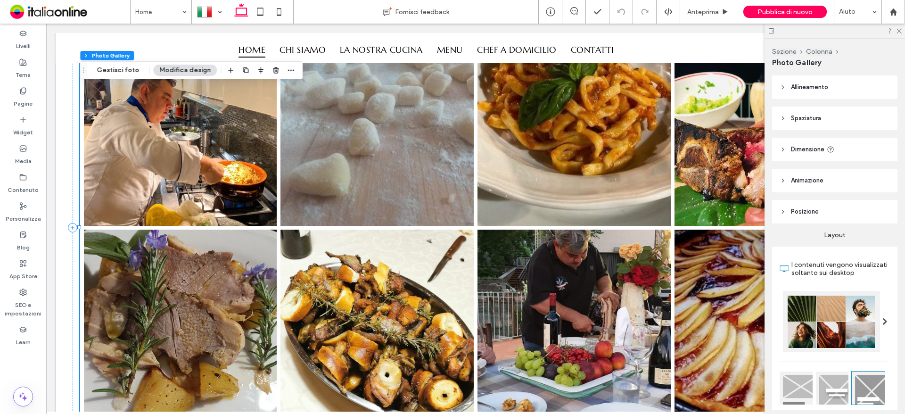
click at [142, 168] on link at bounding box center [180, 132] width 204 height 200
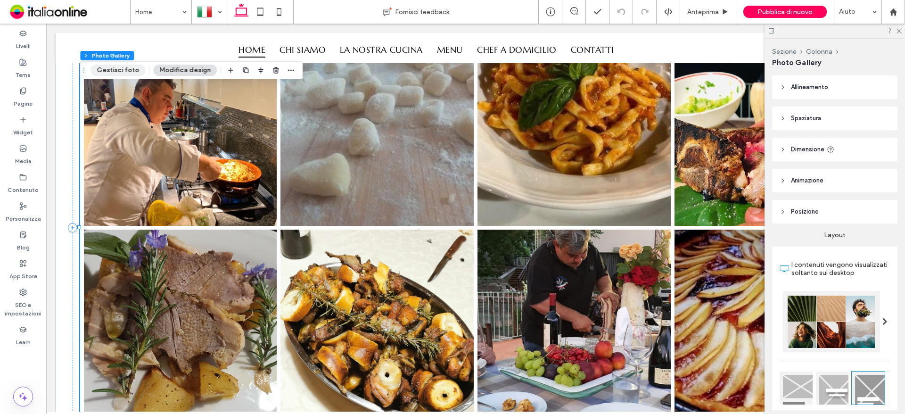
click at [109, 68] on button "Gestisci foto" at bounding box center [117, 70] width 55 height 11
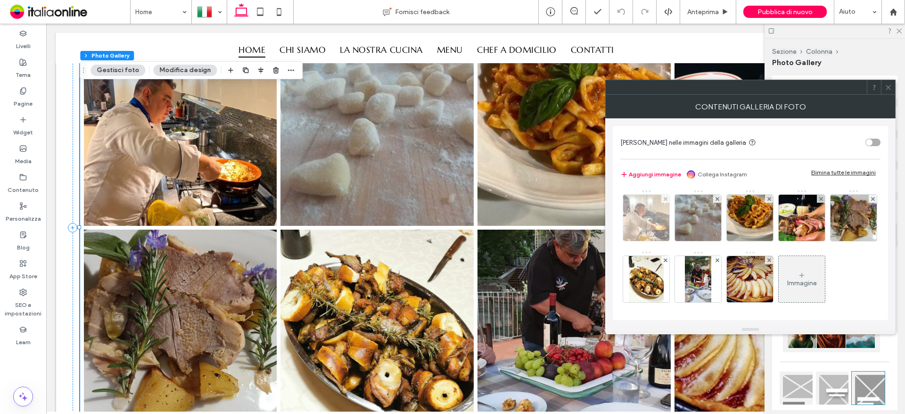
click at [650, 212] on img at bounding box center [646, 218] width 62 height 46
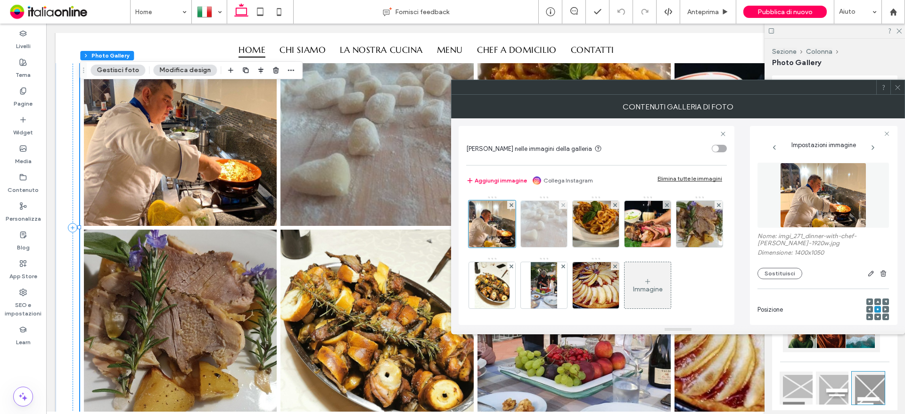
click at [536, 220] on img at bounding box center [544, 224] width 62 height 46
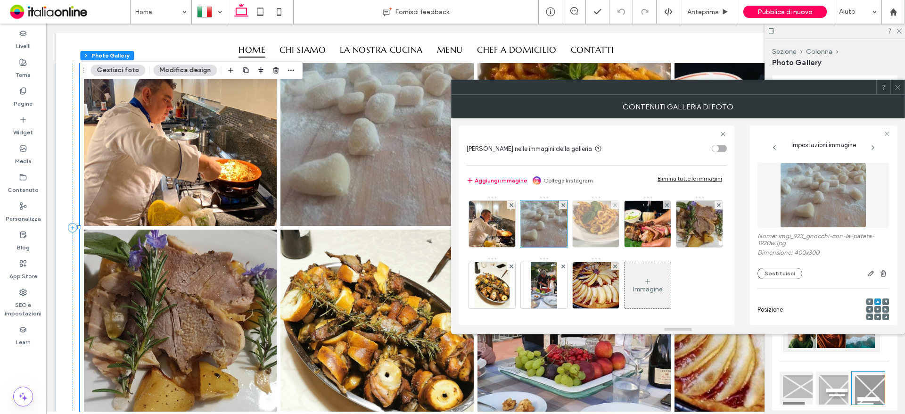
click at [609, 232] on img at bounding box center [595, 224] width 46 height 46
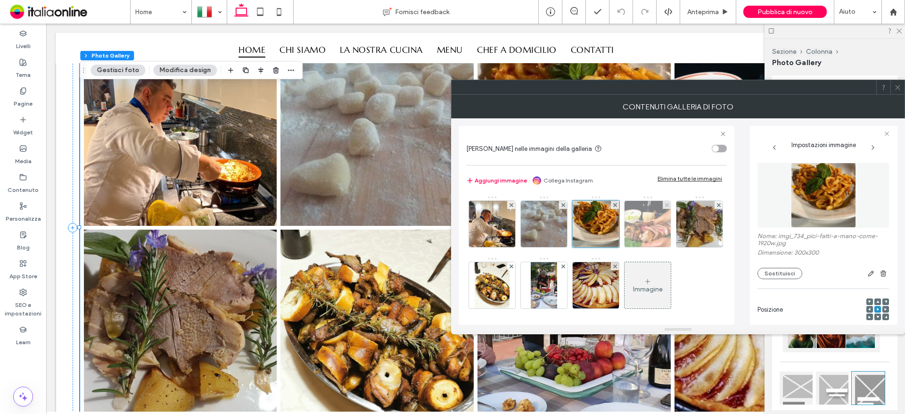
click at [650, 230] on img at bounding box center [648, 224] width 62 height 46
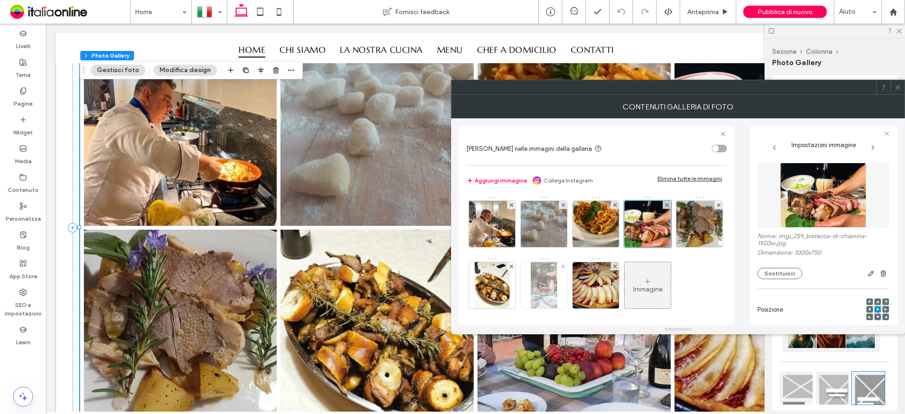
click at [567, 294] on div at bounding box center [544, 285] width 46 height 46
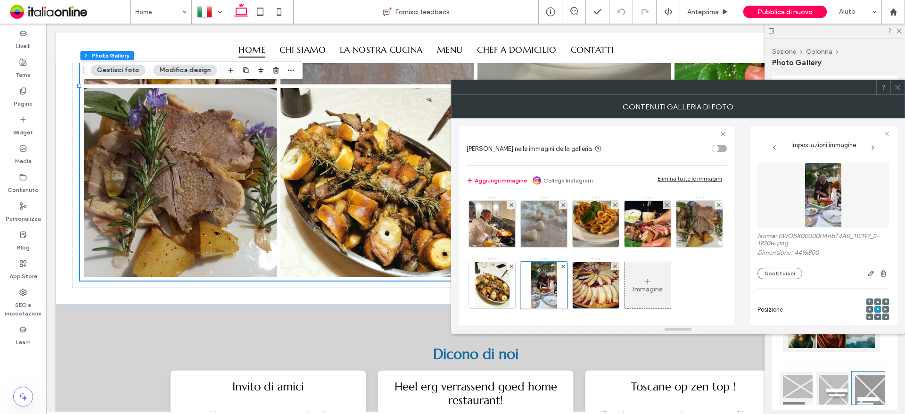
drag, startPoint x: 900, startPoint y: 87, endPoint x: 870, endPoint y: 88, distance: 29.2
click at [900, 87] on icon at bounding box center [897, 87] width 7 height 7
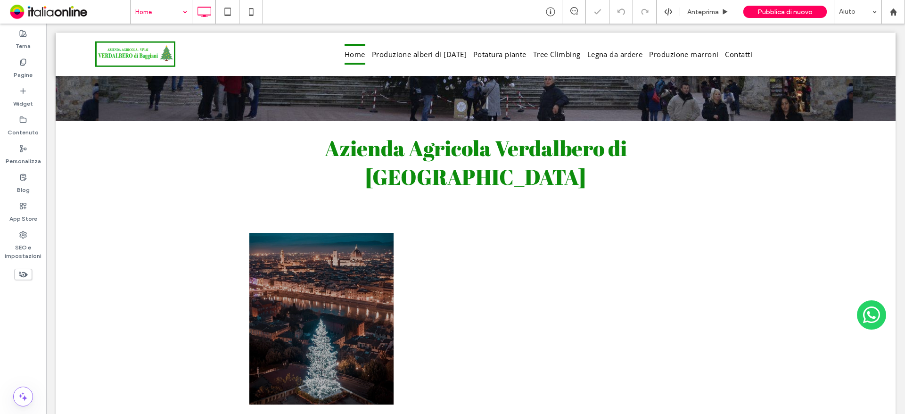
scroll to position [224, 0]
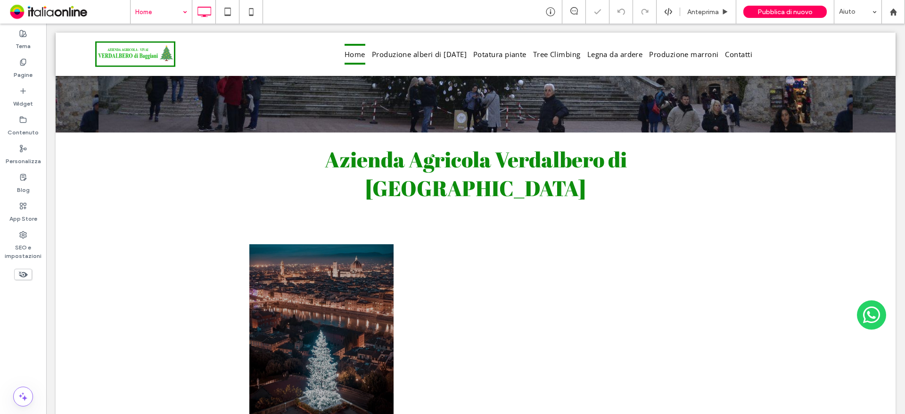
drag, startPoint x: 183, startPoint y: 3, endPoint x: 172, endPoint y: 15, distance: 16.0
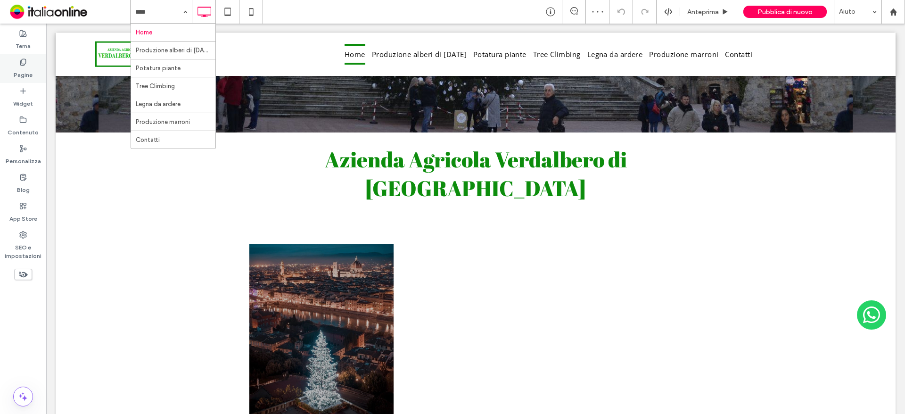
click at [8, 65] on div "Pagine" at bounding box center [23, 68] width 46 height 29
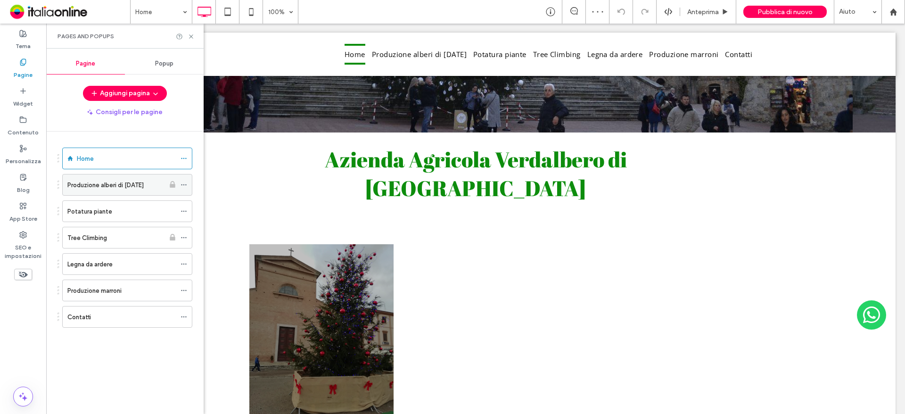
click at [79, 189] on label "Produzione alberi di Natale" at bounding box center [105, 185] width 76 height 16
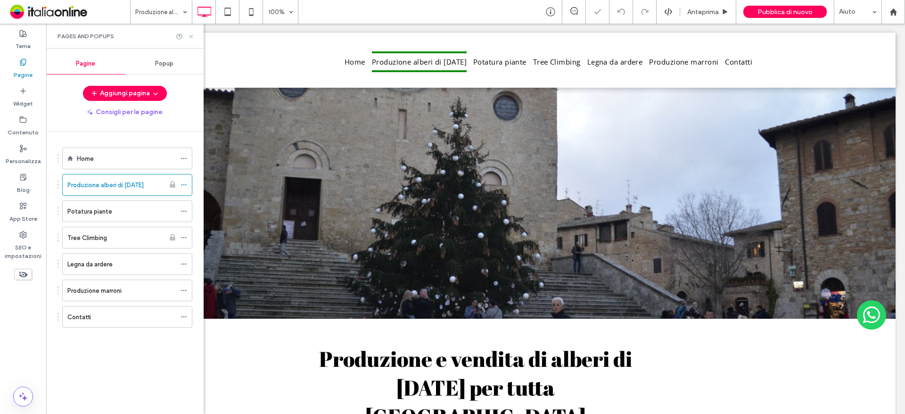
click at [189, 39] on icon at bounding box center [191, 36] width 7 height 7
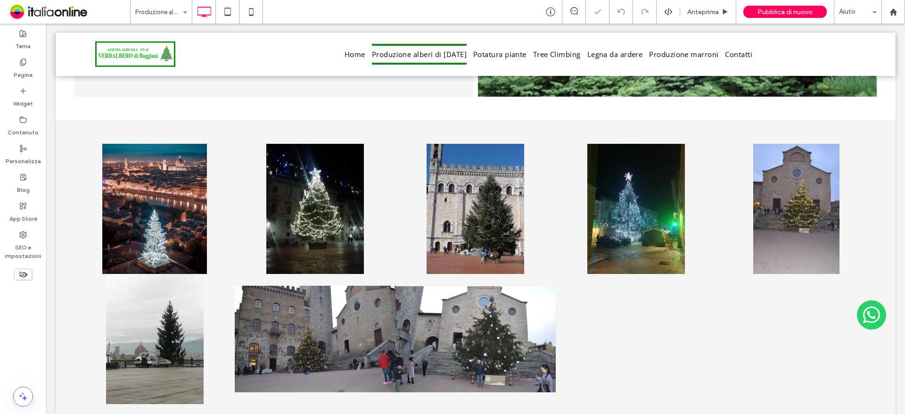
scroll to position [1698, 0]
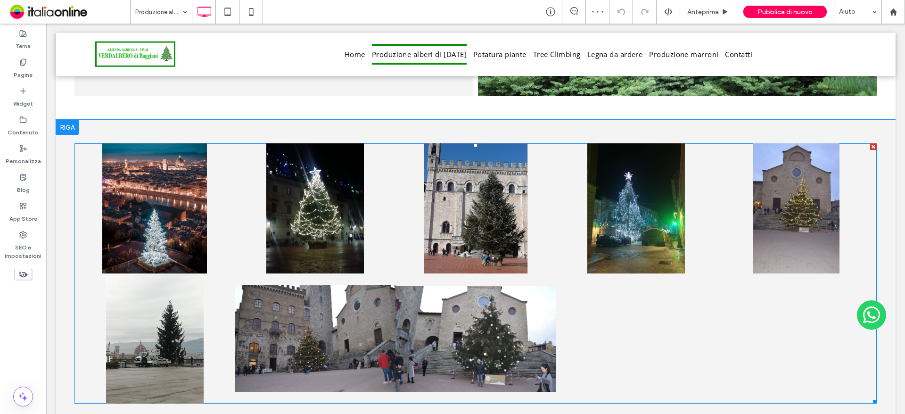
click at [395, 209] on link at bounding box center [476, 208] width 170 height 138
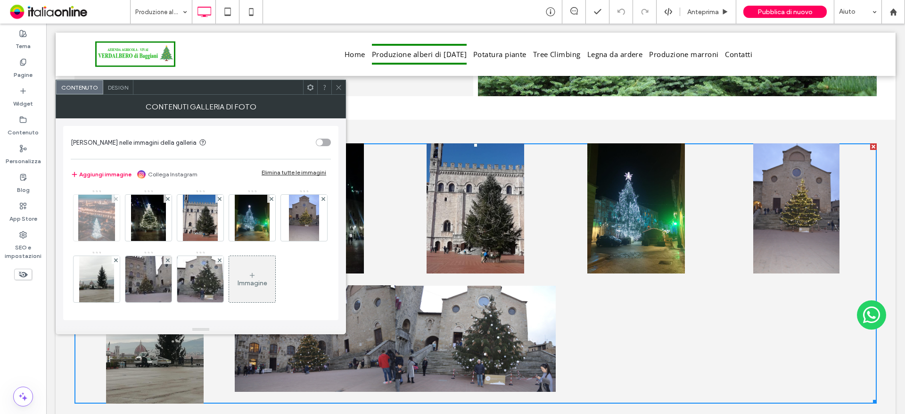
click at [103, 220] on img at bounding box center [96, 218] width 37 height 46
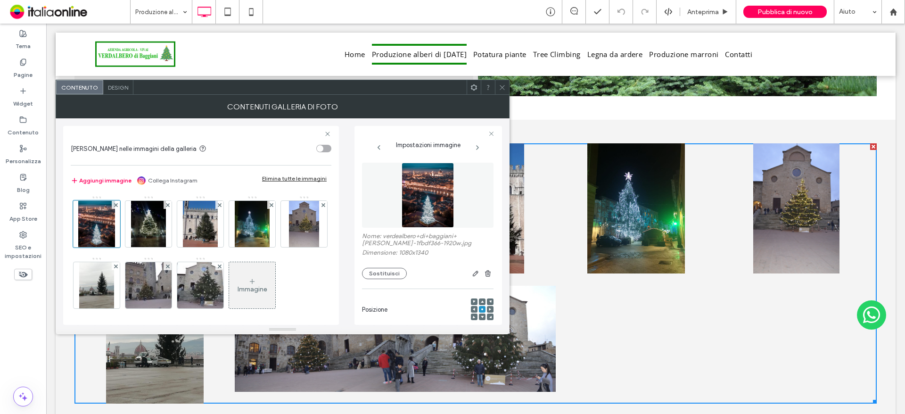
click at [115, 91] on div "Design" at bounding box center [118, 87] width 30 height 14
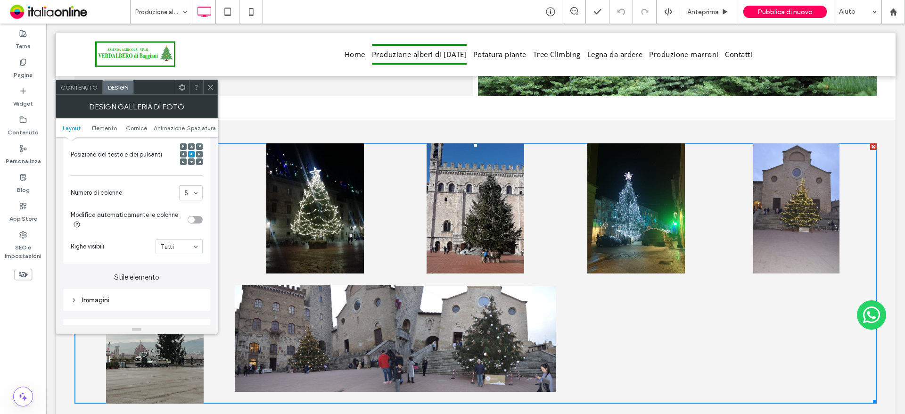
scroll to position [283, 0]
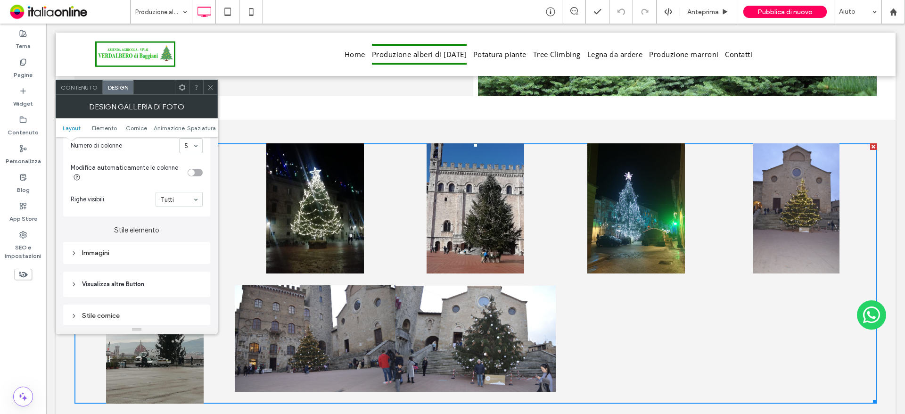
click at [134, 251] on div "Immagini" at bounding box center [137, 253] width 132 height 8
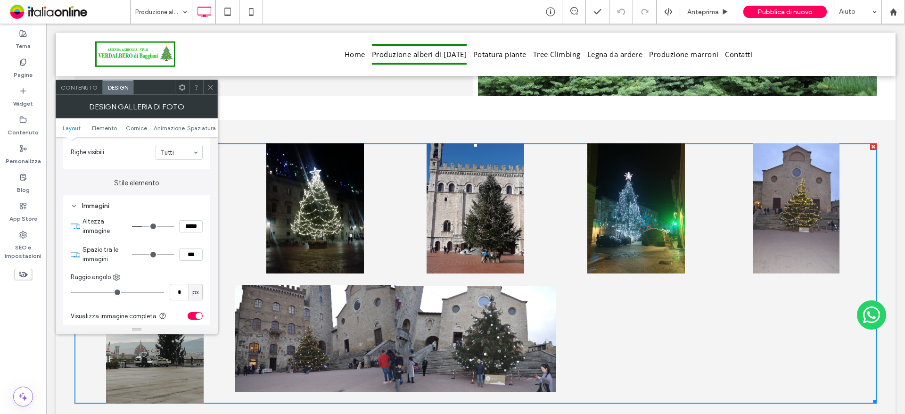
type input "***"
type input "*****"
type input "***"
type input "*****"
type input "***"
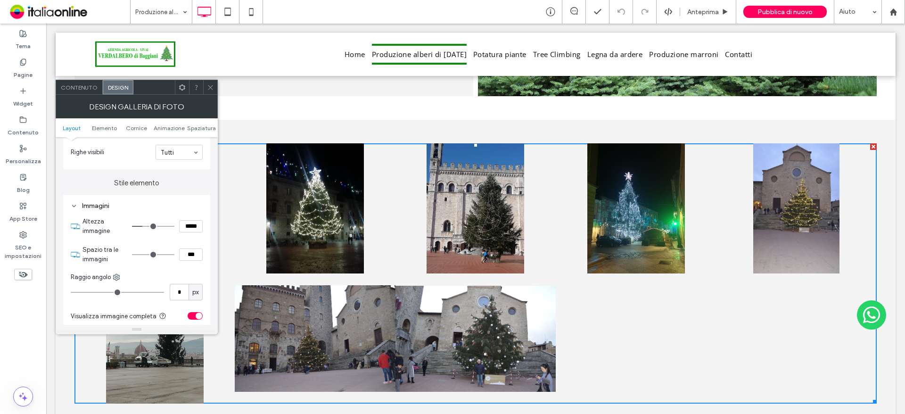
type input "*****"
type input "***"
type input "*****"
type input "***"
type input "*****"
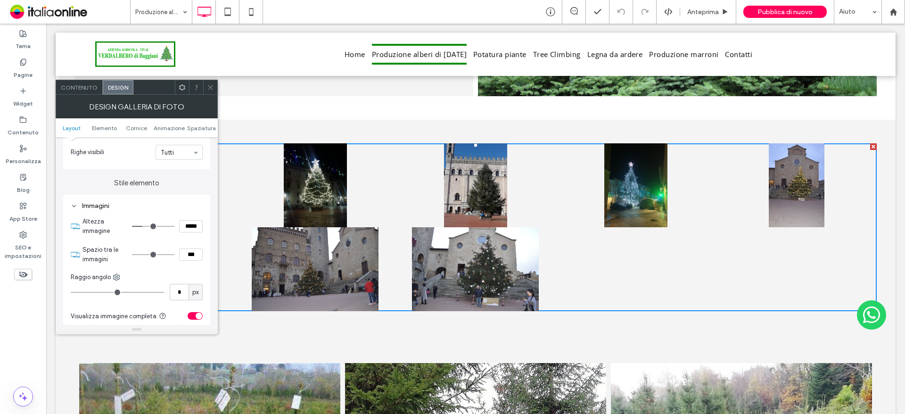
type input "***"
type input "*****"
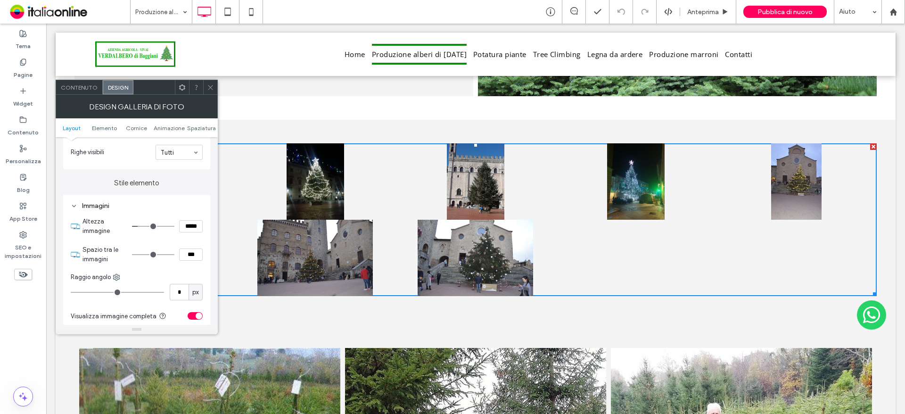
type input "***"
type input "*****"
type input "***"
type input "*****"
type input "***"
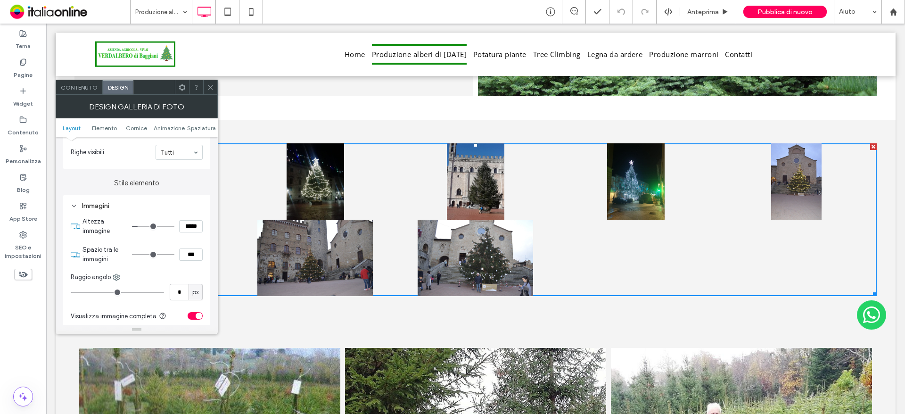
type input "*****"
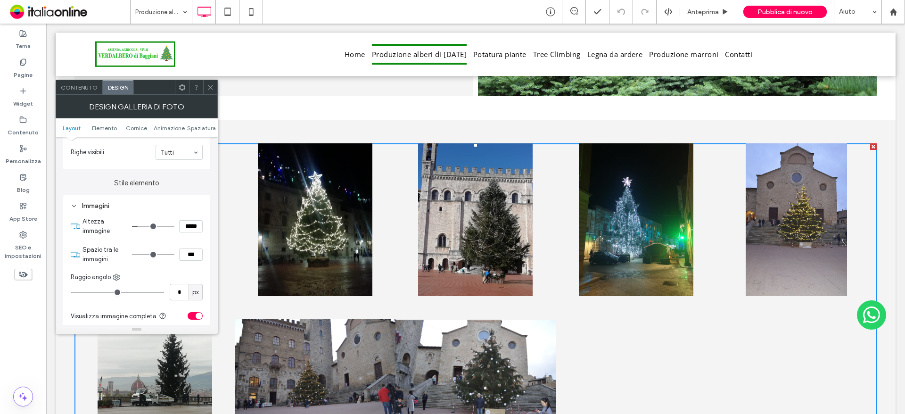
type input "***"
type input "*****"
type input "***"
type input "*****"
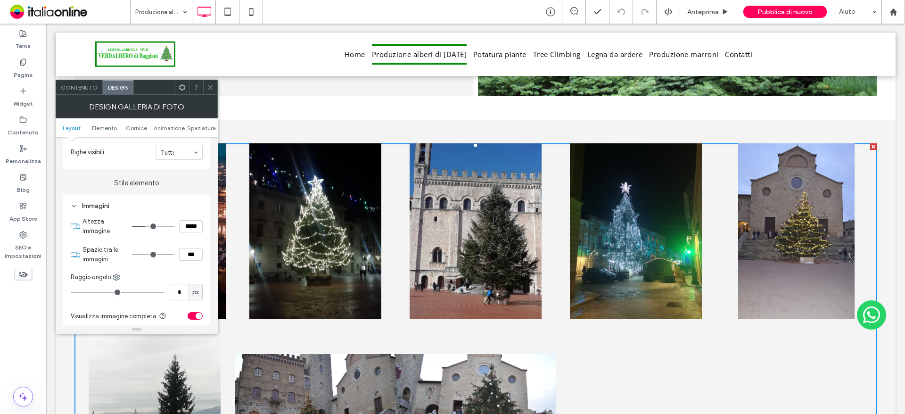
type input "***"
type input "*****"
type input "***"
type input "*****"
type input "***"
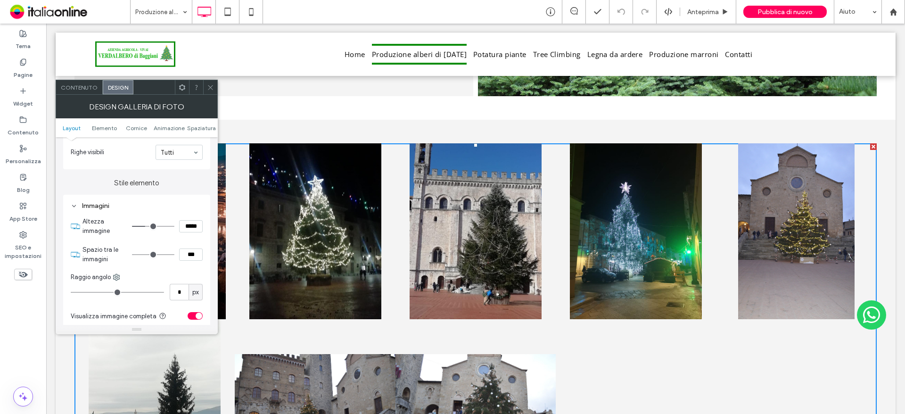
type input "*****"
type input "***"
type input "*****"
type input "***"
type input "*****"
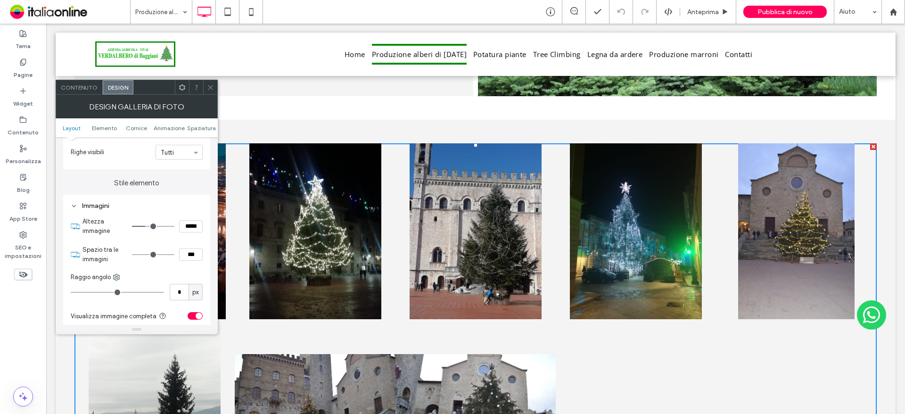
type input "***"
type input "*****"
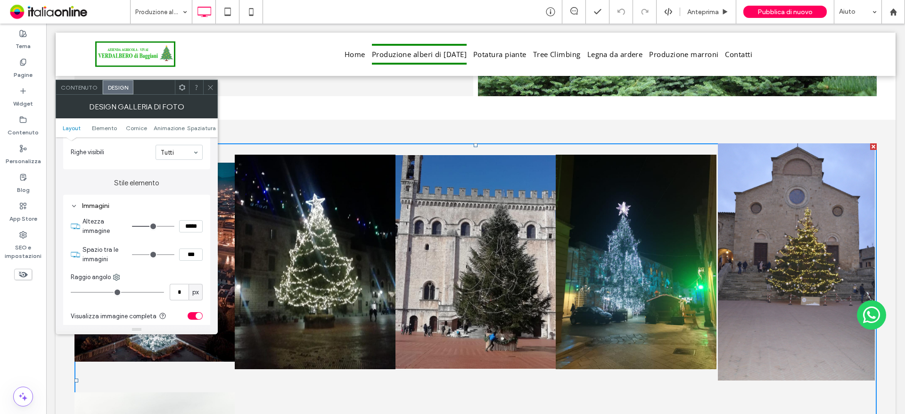
type input "***"
type input "*****"
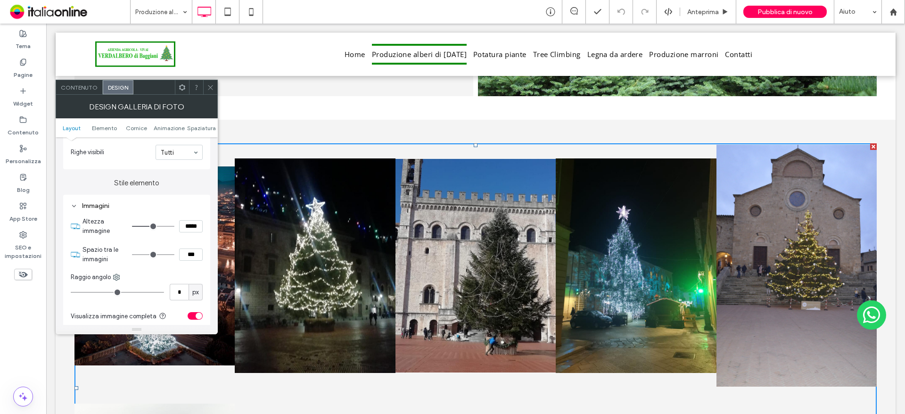
type input "***"
type input "*****"
type input "***"
type input "*****"
type input "***"
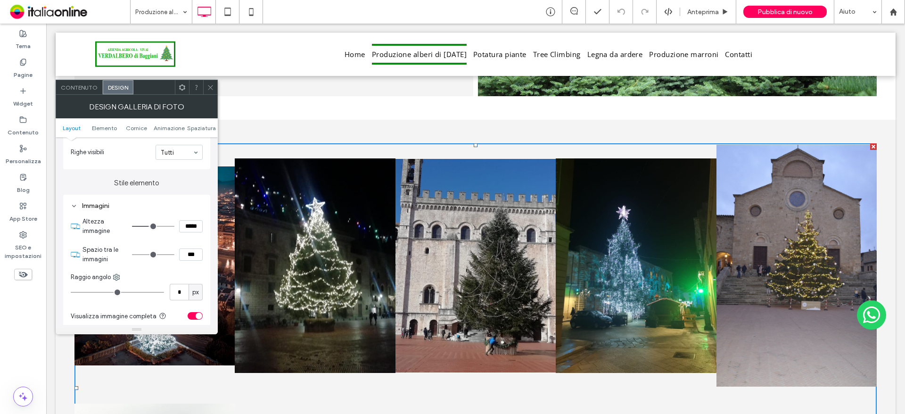
type input "*****"
type input "***"
type input "*****"
type input "***"
type input "*****"
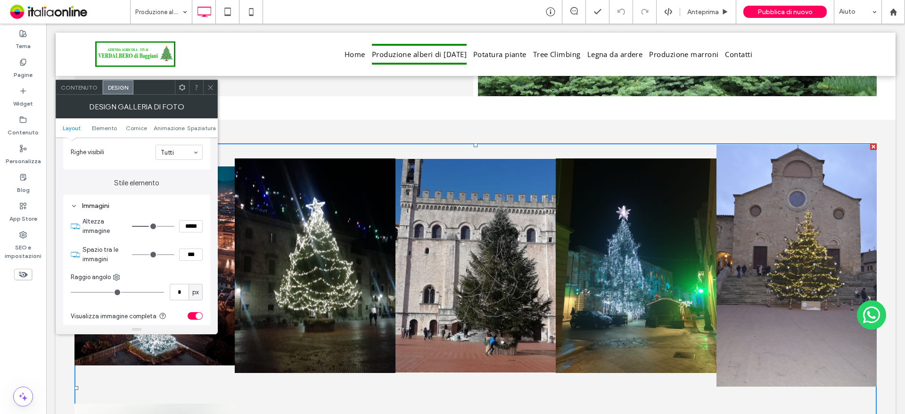
type input "***"
type input "*****"
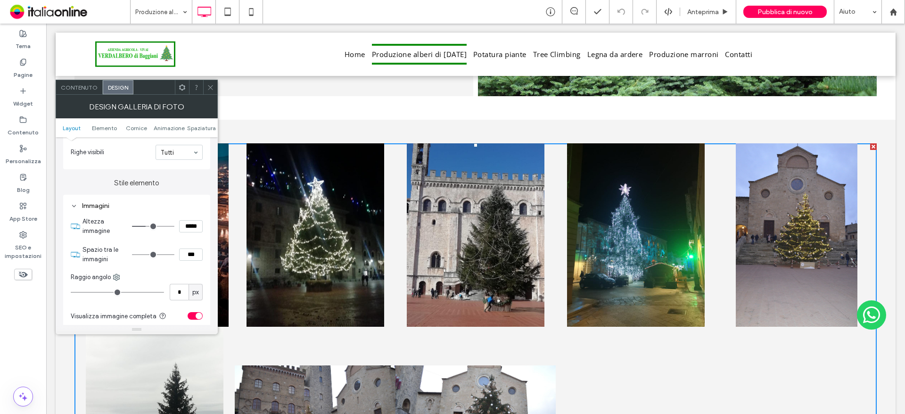
click at [147, 226] on input "range" at bounding box center [153, 226] width 42 height 1
type input "***"
type input "*****"
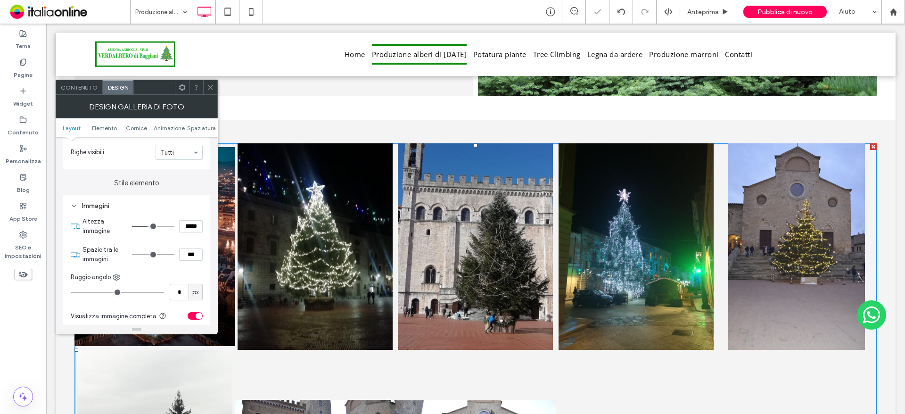
click at [148, 226] on input "range" at bounding box center [153, 226] width 42 height 1
click at [145, 226] on input "range" at bounding box center [153, 226] width 42 height 1
type input "***"
type input "*****"
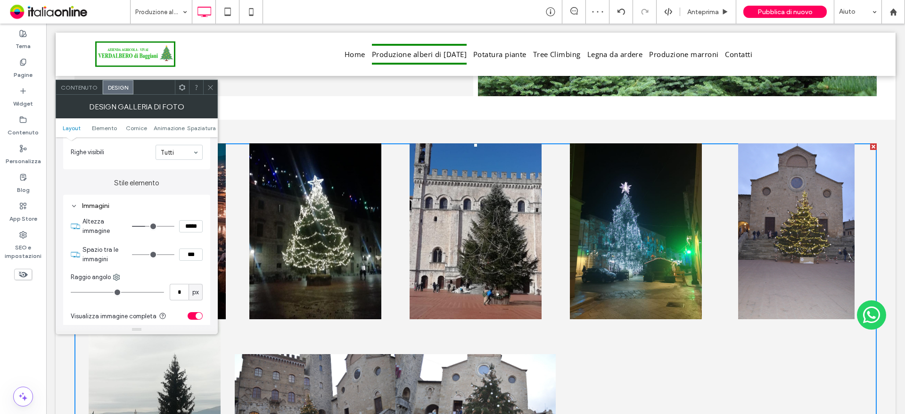
type input "***"
type input "*****"
type input "***"
type input "*****"
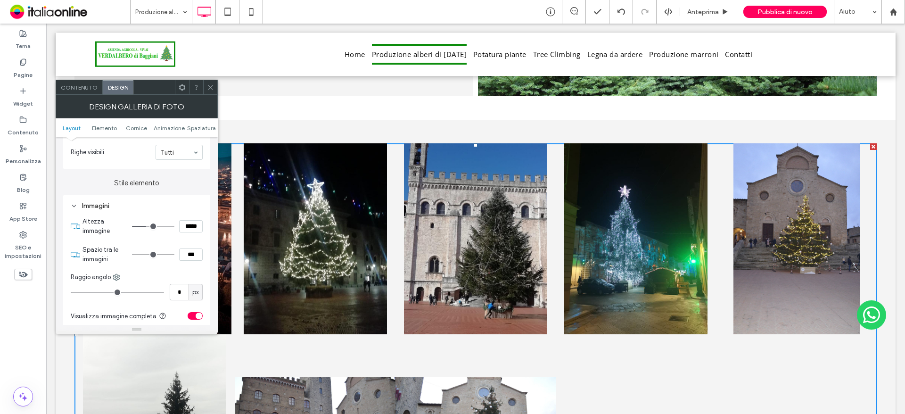
type input "***"
click at [147, 226] on input "range" at bounding box center [153, 226] width 42 height 1
click at [212, 94] on span at bounding box center [210, 87] width 7 height 14
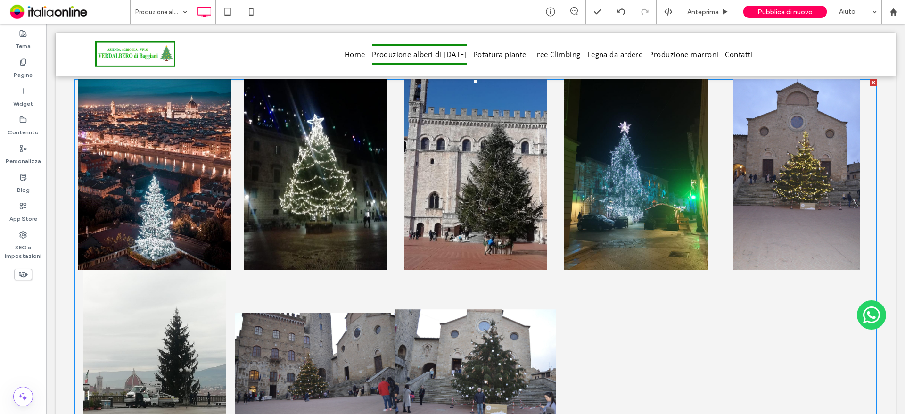
scroll to position [1651, 0]
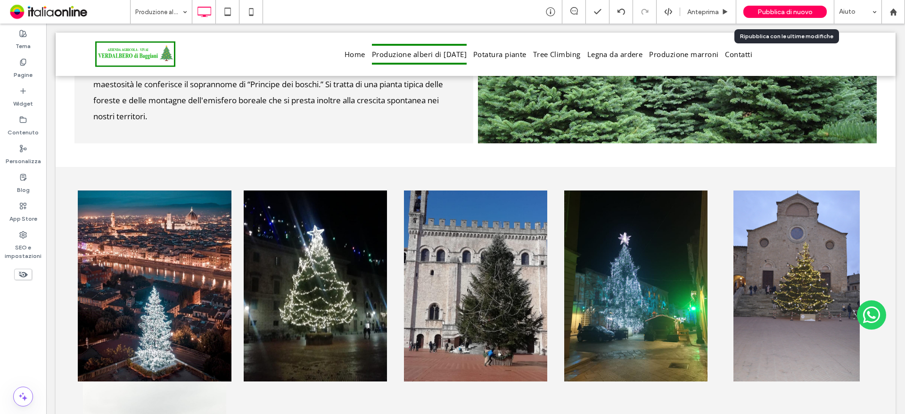
drag, startPoint x: 772, startPoint y: 10, endPoint x: 781, endPoint y: 7, distance: 9.5
click at [772, 10] on span "Pubblica di nuovo" at bounding box center [784, 12] width 55 height 8
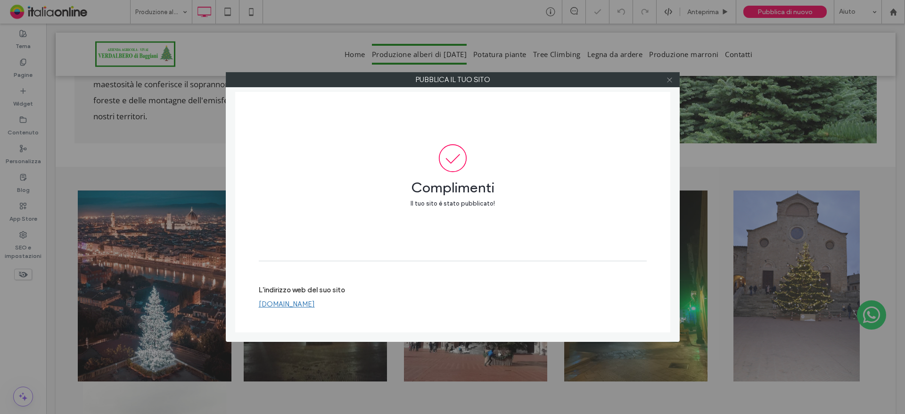
click at [671, 81] on icon at bounding box center [669, 79] width 7 height 7
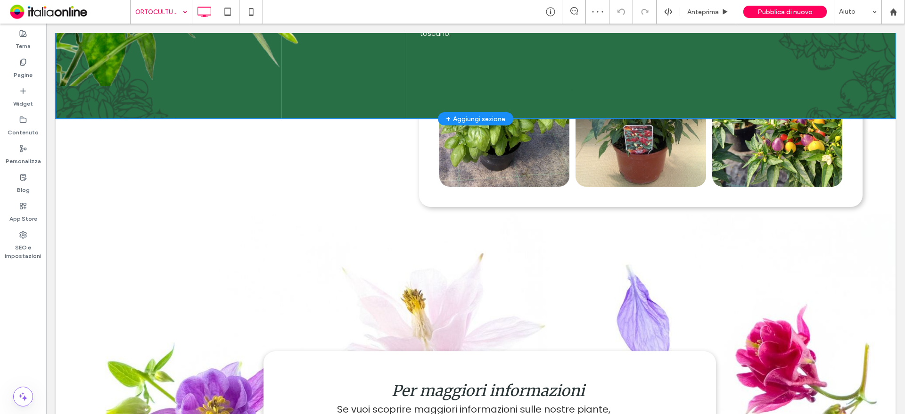
scroll to position [754, 0]
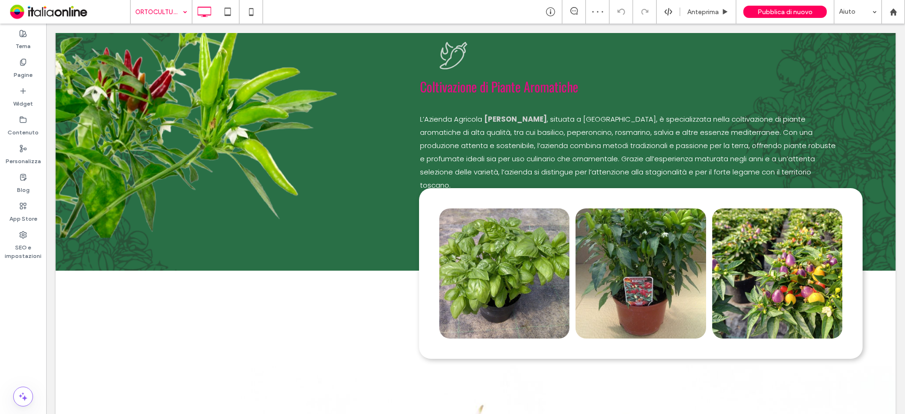
click at [169, 16] on input at bounding box center [158, 12] width 47 height 24
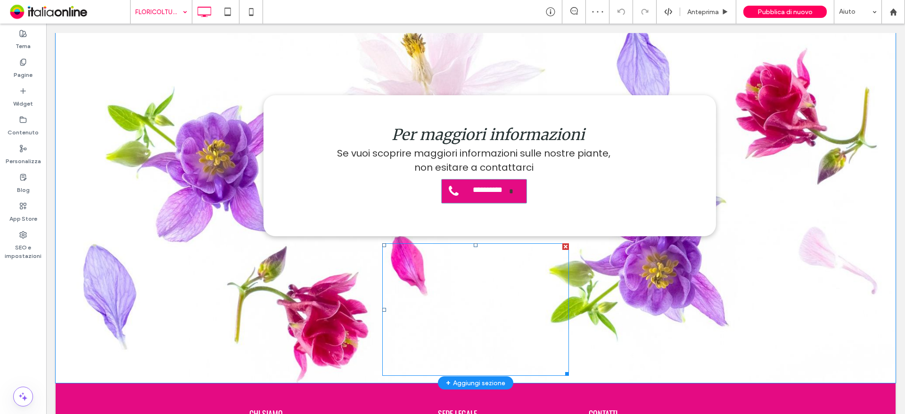
scroll to position [1192, 0]
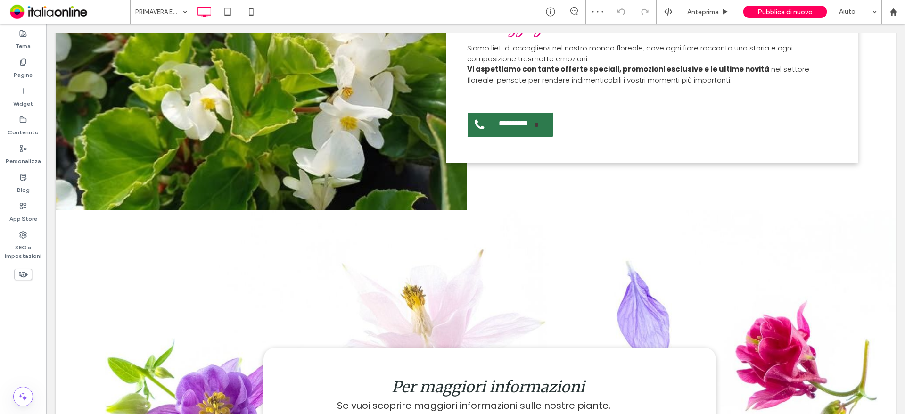
scroll to position [895, 0]
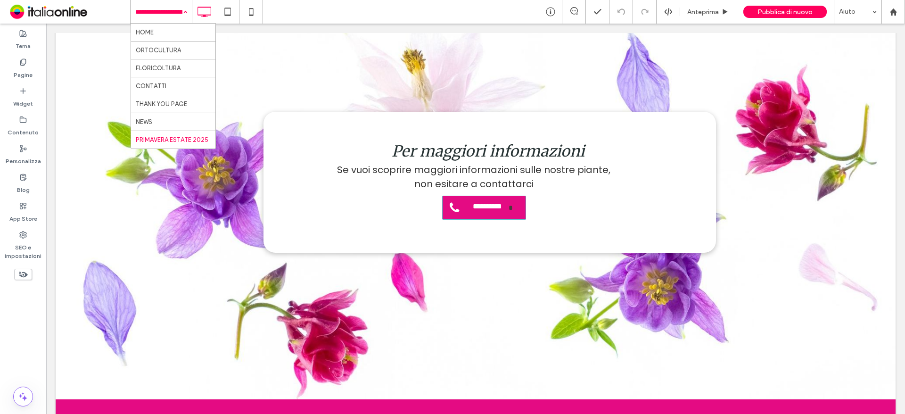
click at [140, 16] on input at bounding box center [158, 12] width 47 height 24
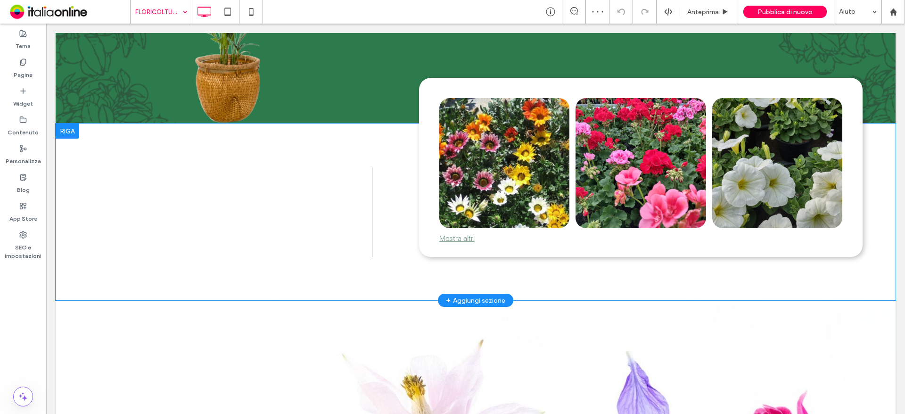
scroll to position [754, 0]
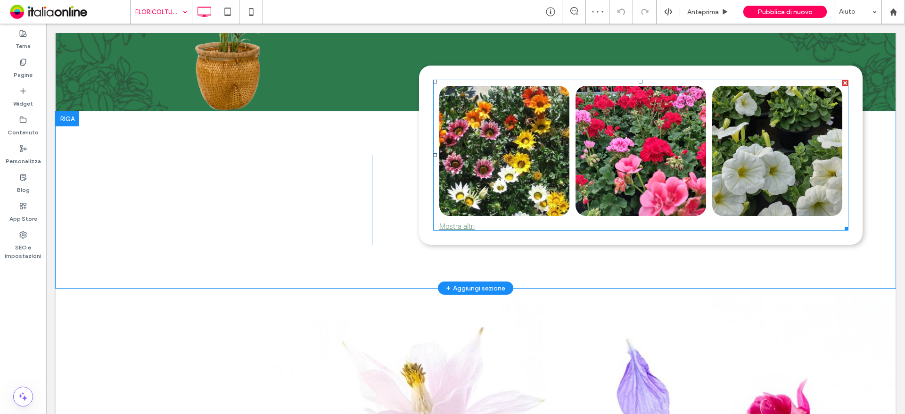
click at [478, 194] on link at bounding box center [504, 151] width 130 height 130
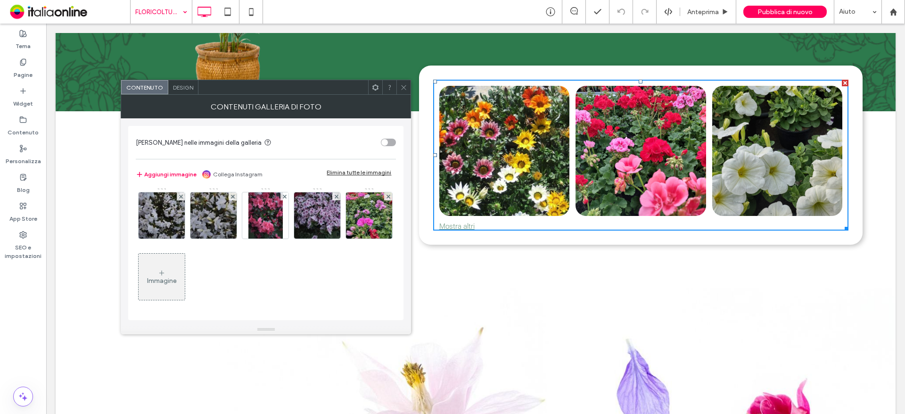
scroll to position [615, 0]
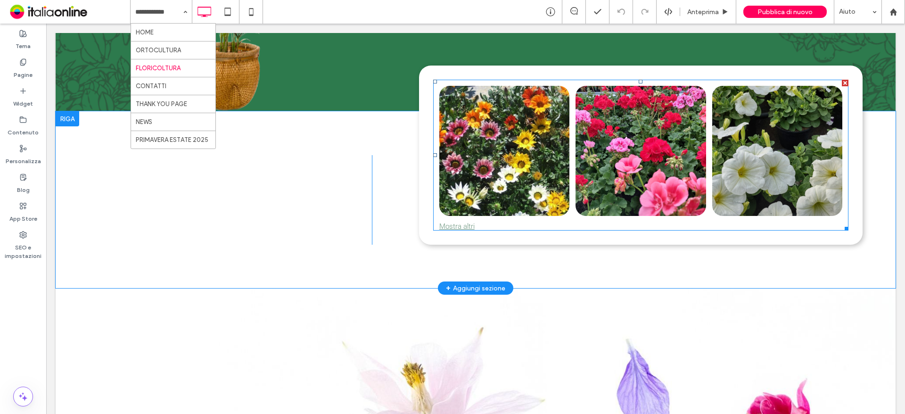
click at [548, 196] on link at bounding box center [504, 151] width 130 height 130
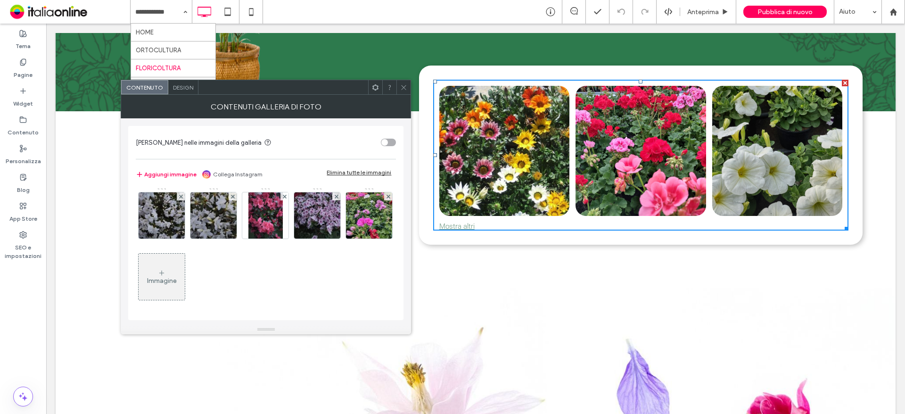
click at [177, 281] on div "Immagine" at bounding box center [162, 281] width 30 height 8
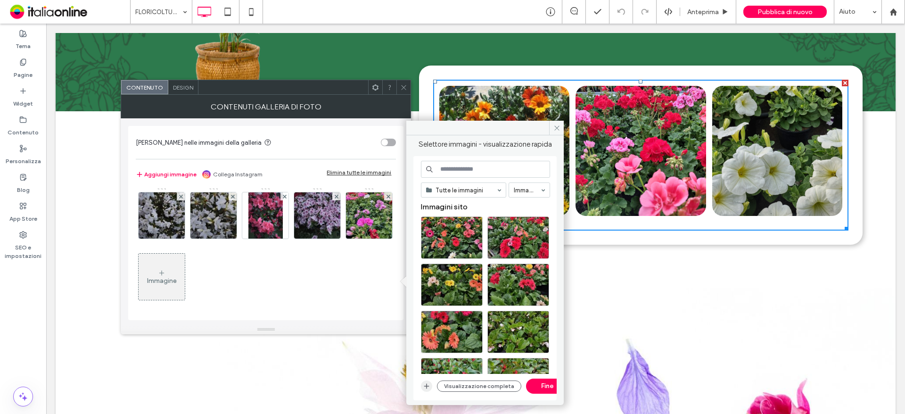
click at [429, 383] on icon "button" at bounding box center [427, 386] width 8 height 8
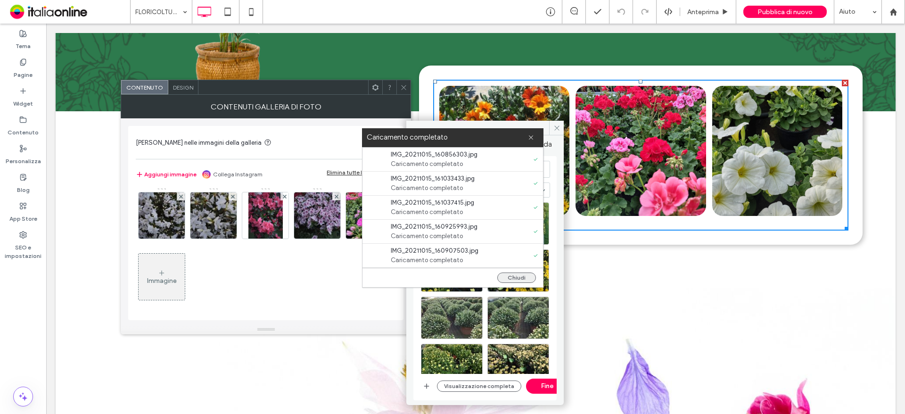
click at [508, 278] on button "Chiudi" at bounding box center [516, 277] width 39 height 10
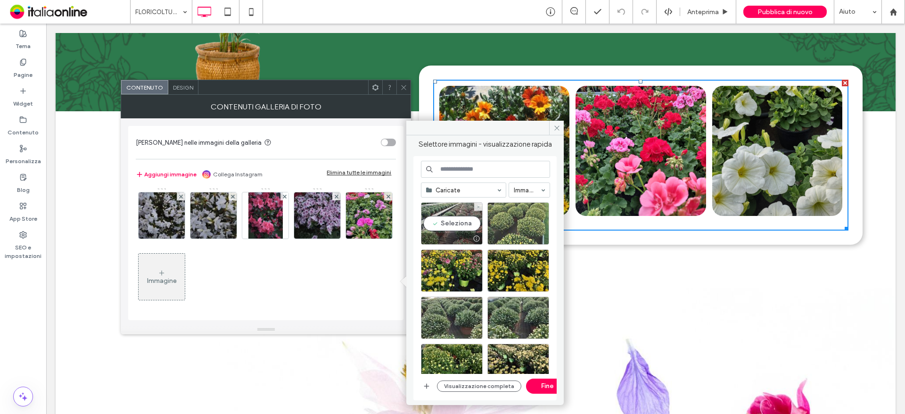
drag, startPoint x: 449, startPoint y: 221, endPoint x: 490, endPoint y: 221, distance: 41.5
click at [449, 221] on div "Seleziona" at bounding box center [452, 223] width 62 height 42
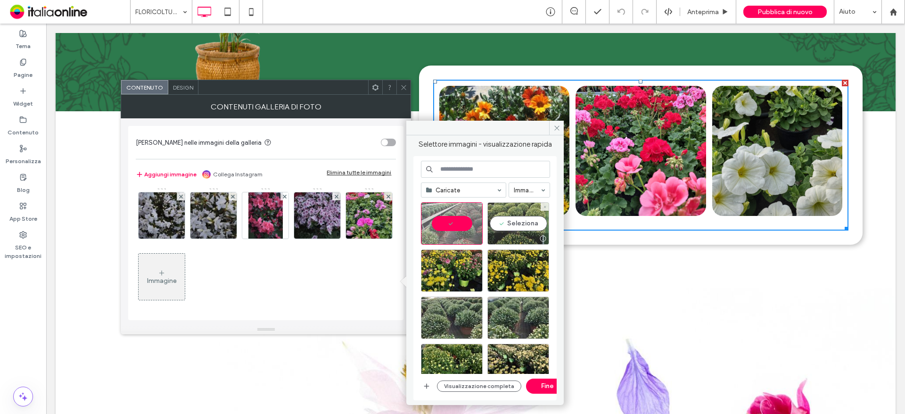
click at [517, 221] on div "Seleziona" at bounding box center [518, 223] width 62 height 42
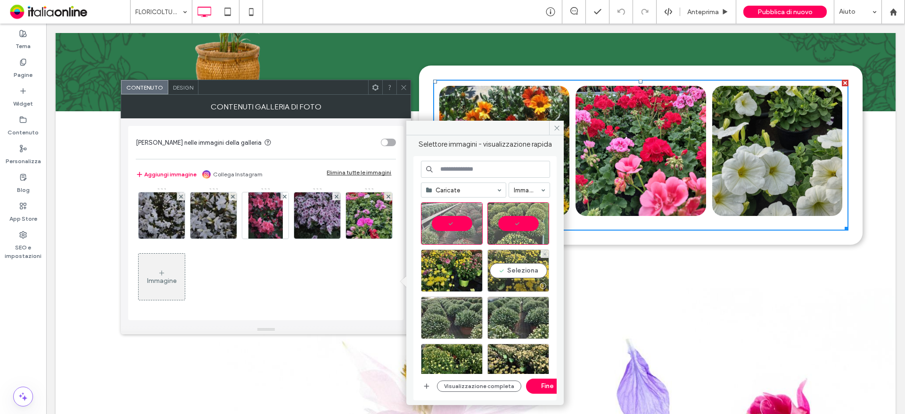
drag, startPoint x: 521, startPoint y: 264, endPoint x: 490, endPoint y: 267, distance: 31.2
click at [521, 264] on div "Seleziona" at bounding box center [518, 270] width 62 height 42
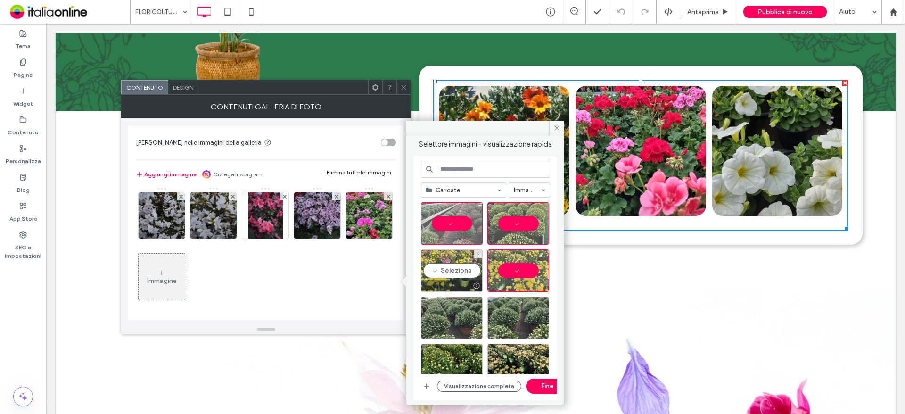
drag, startPoint x: 458, startPoint y: 269, endPoint x: 466, endPoint y: 280, distance: 13.3
click at [458, 269] on div "Seleziona" at bounding box center [452, 270] width 62 height 42
click at [459, 313] on div "Seleziona" at bounding box center [452, 317] width 62 height 42
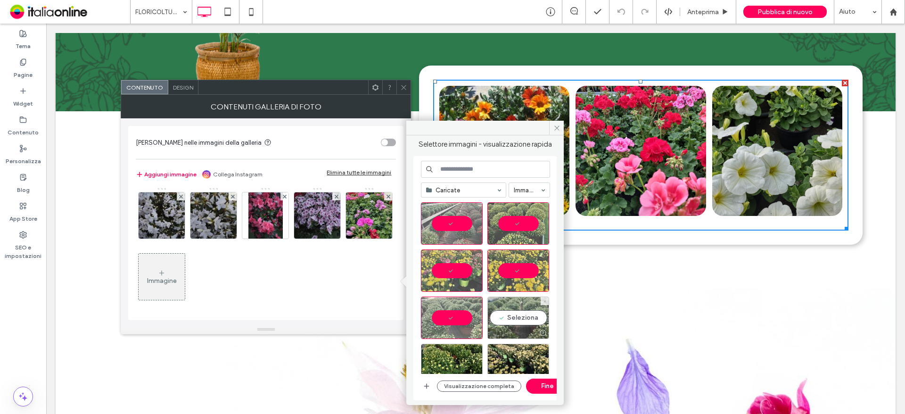
drag, startPoint x: 524, startPoint y: 323, endPoint x: 524, endPoint y: 331, distance: 7.5
click at [524, 323] on div "Seleziona" at bounding box center [518, 317] width 62 height 42
click at [524, 349] on div "Seleziona" at bounding box center [518, 364] width 62 height 42
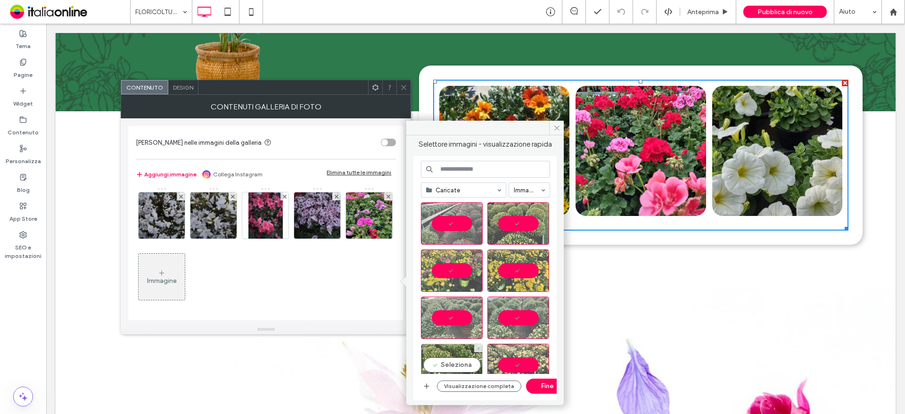
click at [448, 353] on div "Seleziona" at bounding box center [452, 364] width 62 height 42
click at [543, 390] on button "Fine" at bounding box center [547, 385] width 42 height 15
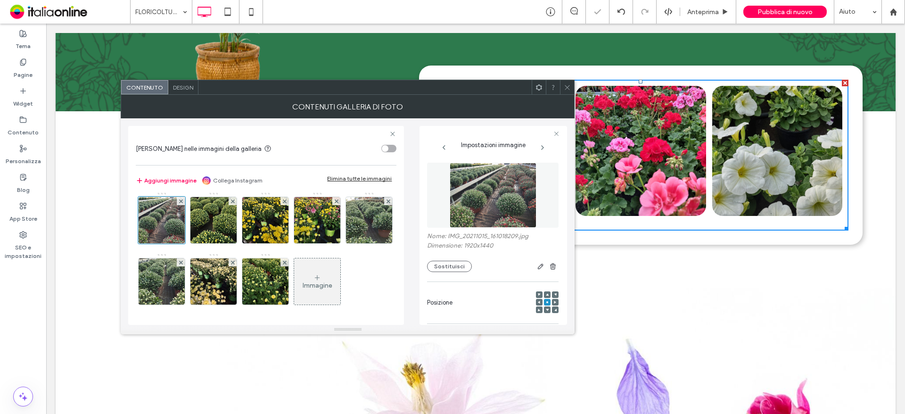
click at [567, 83] on span at bounding box center [567, 87] width 7 height 14
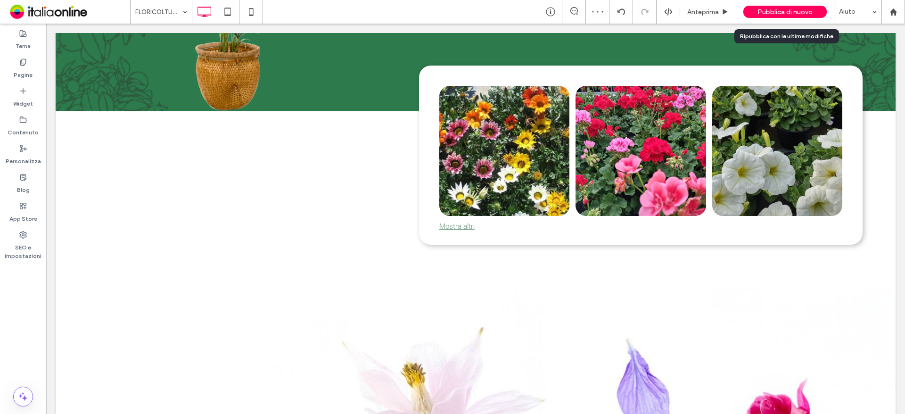
click at [770, 1] on div "Pubblica di nuovo" at bounding box center [784, 12] width 83 height 24
click at [770, 10] on span "Pubblica di nuovo" at bounding box center [784, 12] width 55 height 8
